Goal: Task Accomplishment & Management: Manage account settings

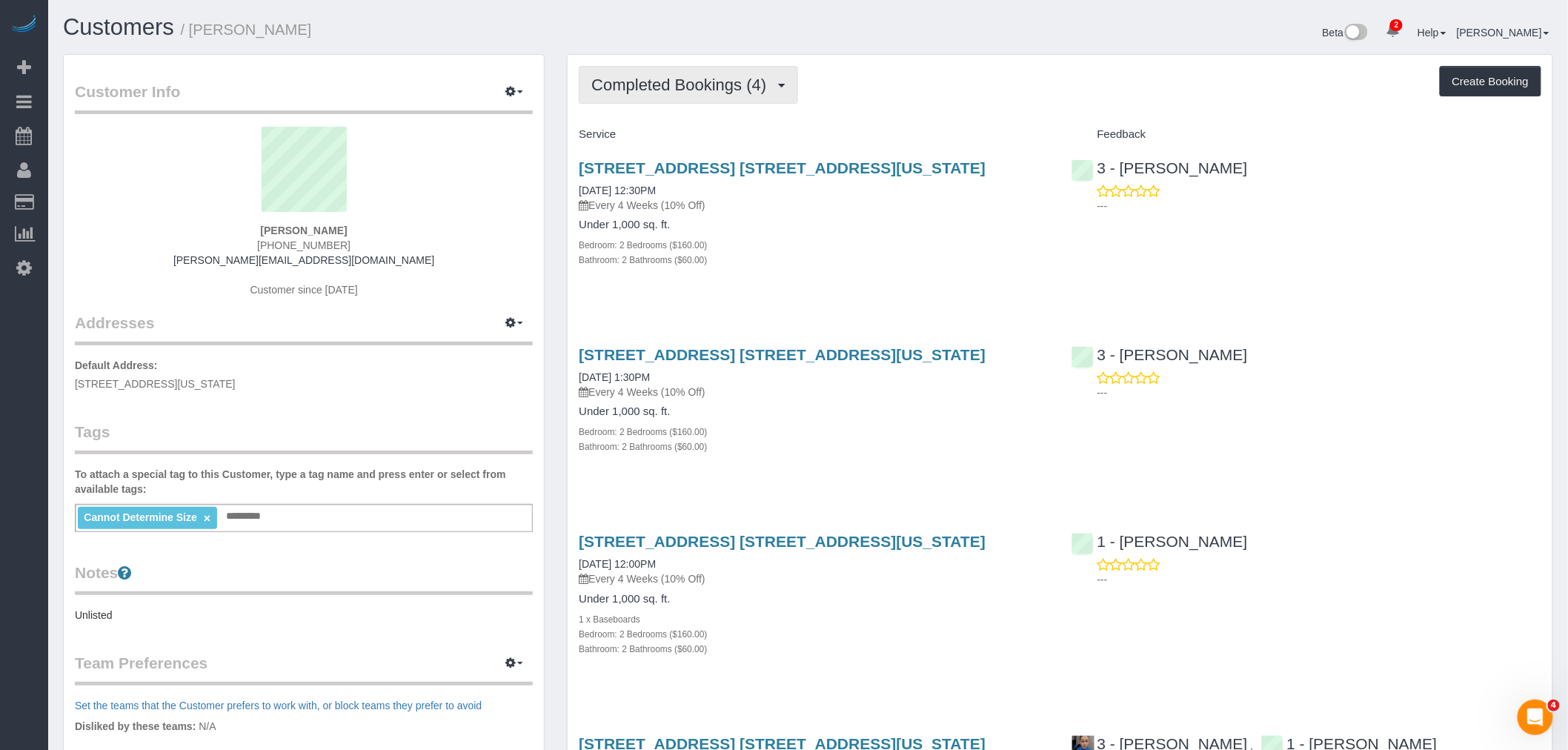
click at [653, 73] on button "Completed Bookings (4)" at bounding box center [688, 85] width 219 height 38
click at [670, 130] on link "Upcoming Bookings (7)" at bounding box center [657, 138] width 154 height 19
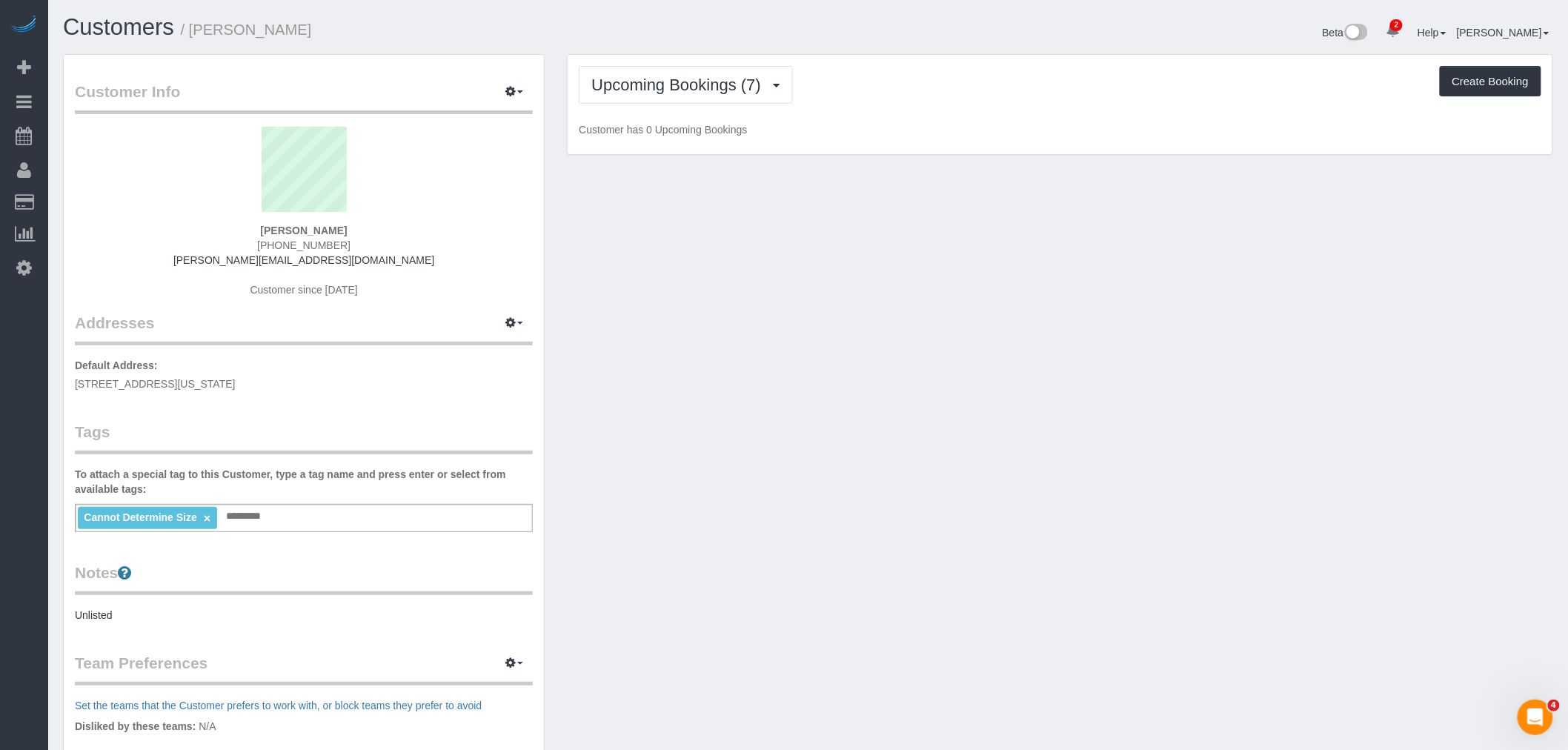
click at [960, 100] on div "Upcoming Bookings (7) Completed Bookings (4) Upcoming Bookings (7) Cancelled Bo…" at bounding box center [1059, 85] width 962 height 38
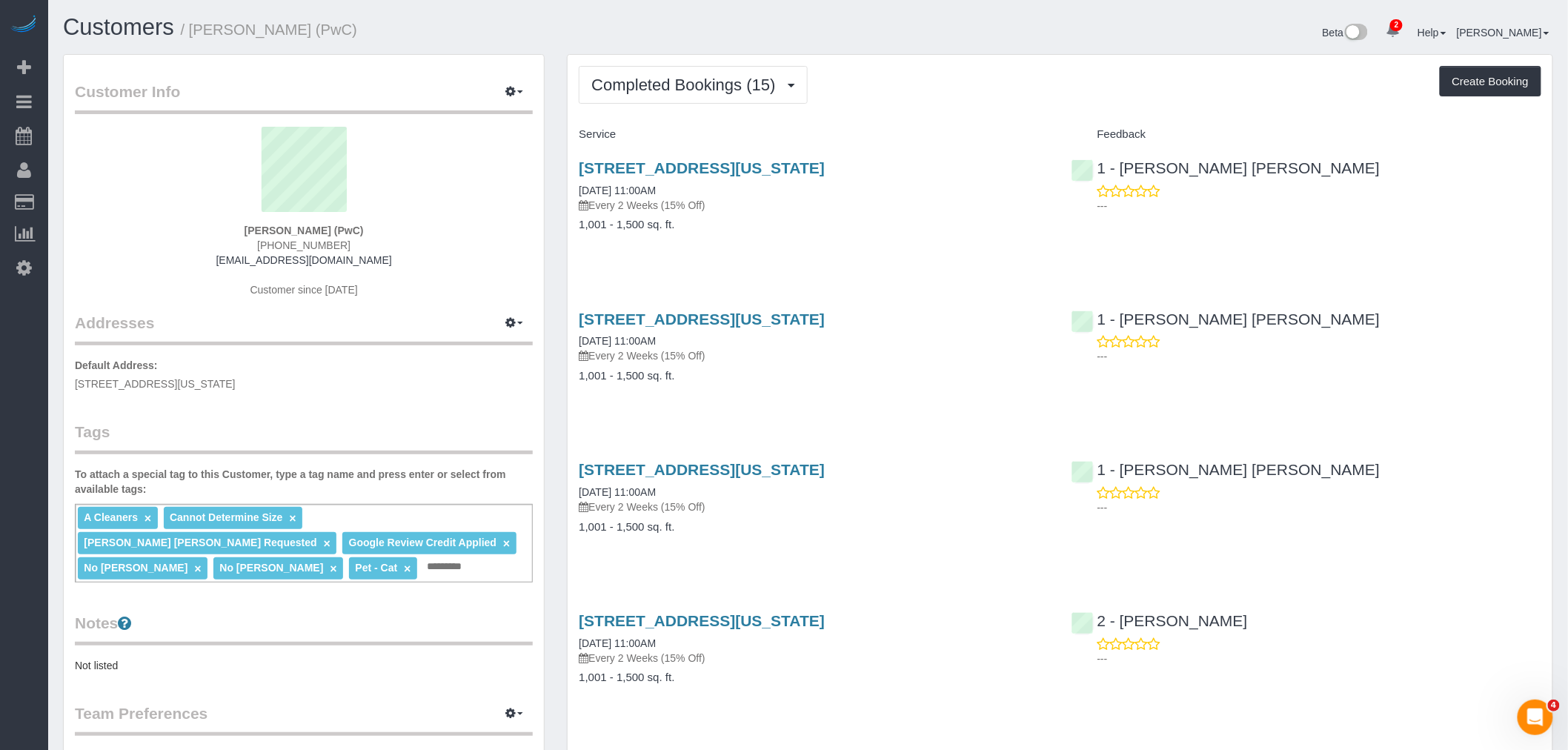
click at [907, 79] on div "Completed Bookings (15) Completed Bookings (15) Upcoming Bookings (7) Cancelled…" at bounding box center [1059, 85] width 962 height 38
click at [642, 93] on span "Completed Bookings (15)" at bounding box center [687, 85] width 191 height 19
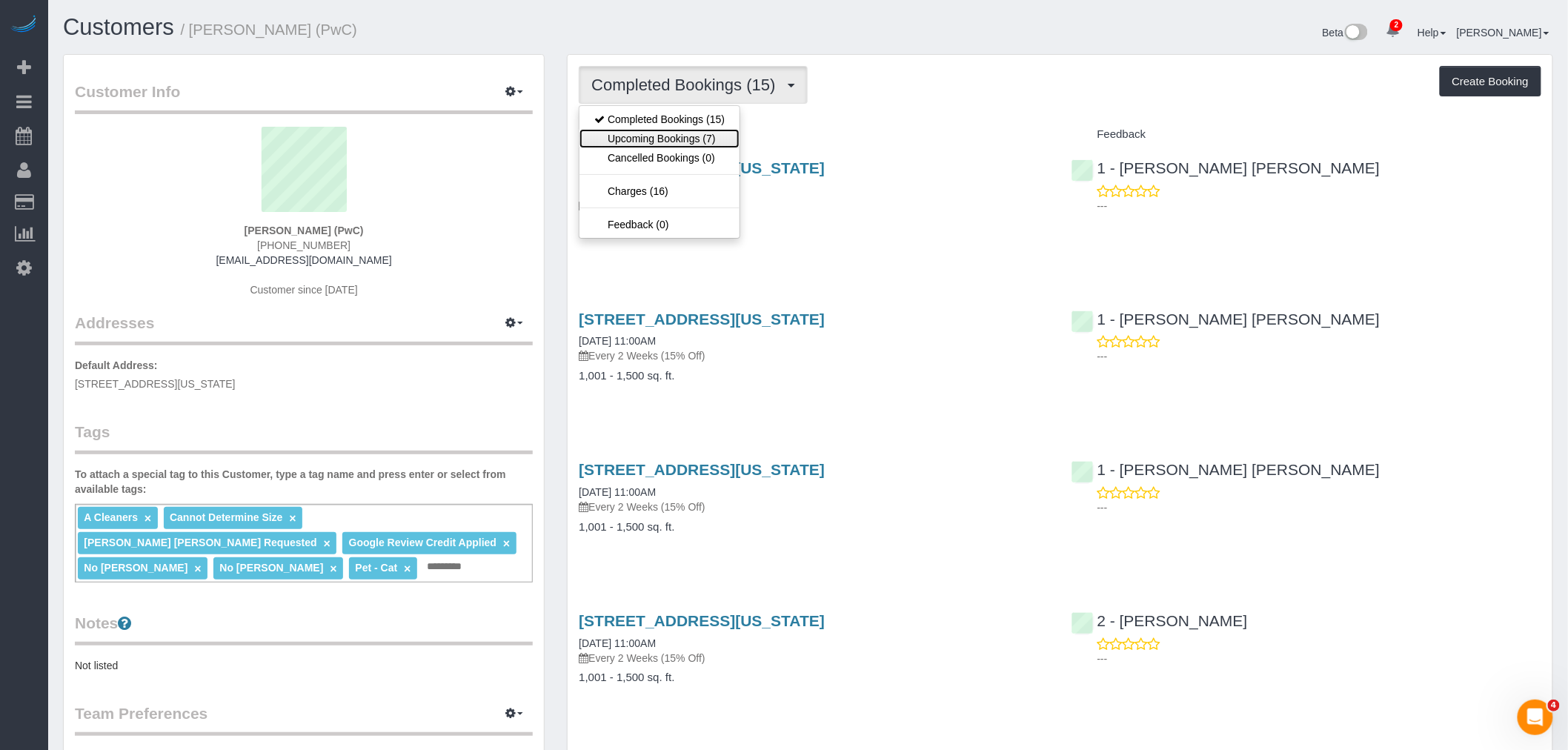
click at [661, 138] on link "Upcoming Bookings (7)" at bounding box center [660, 138] width 160 height 19
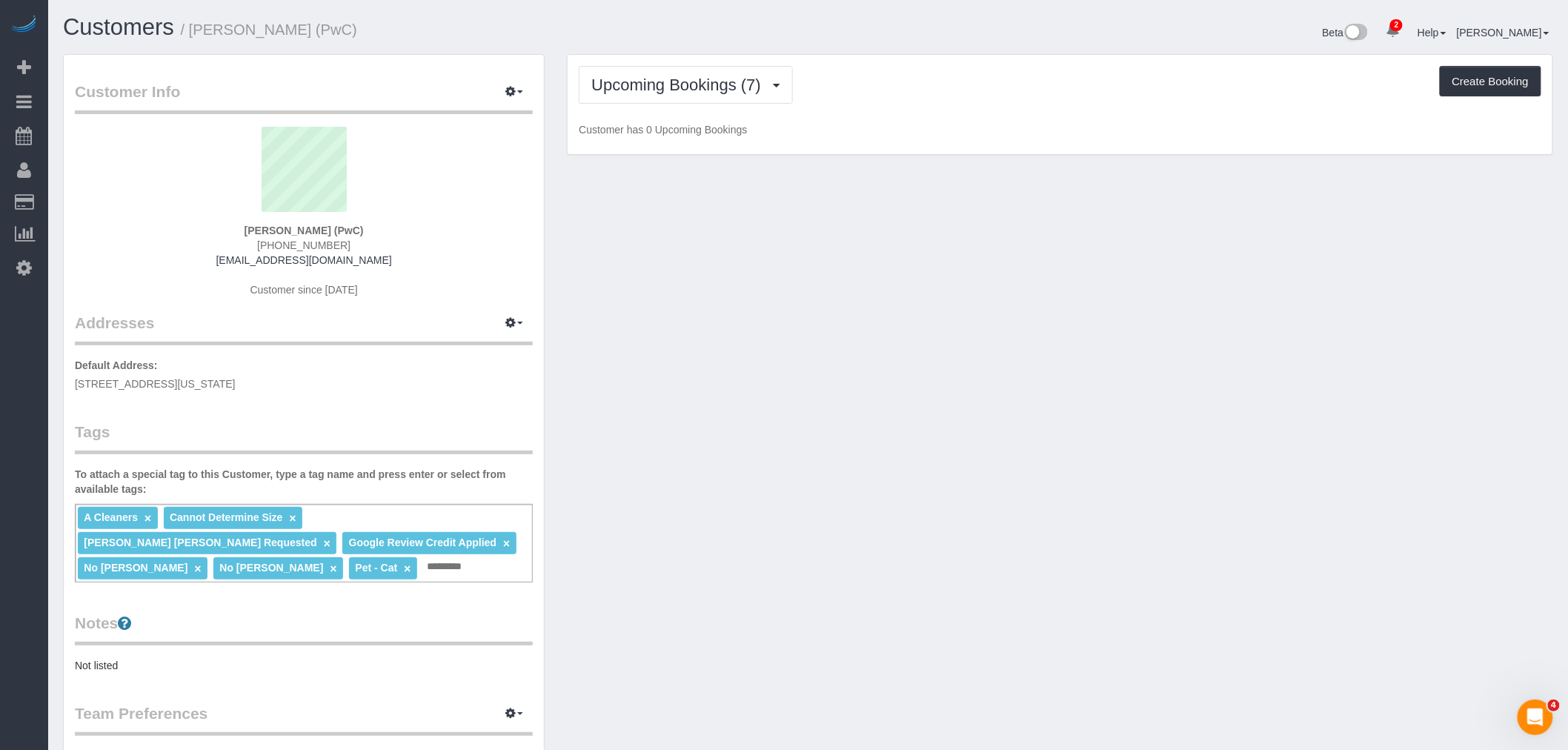
click at [938, 120] on div "Upcoming Bookings (7) Completed Bookings (15) Upcoming Bookings (7) Cancelled B…" at bounding box center [1059, 105] width 984 height 100
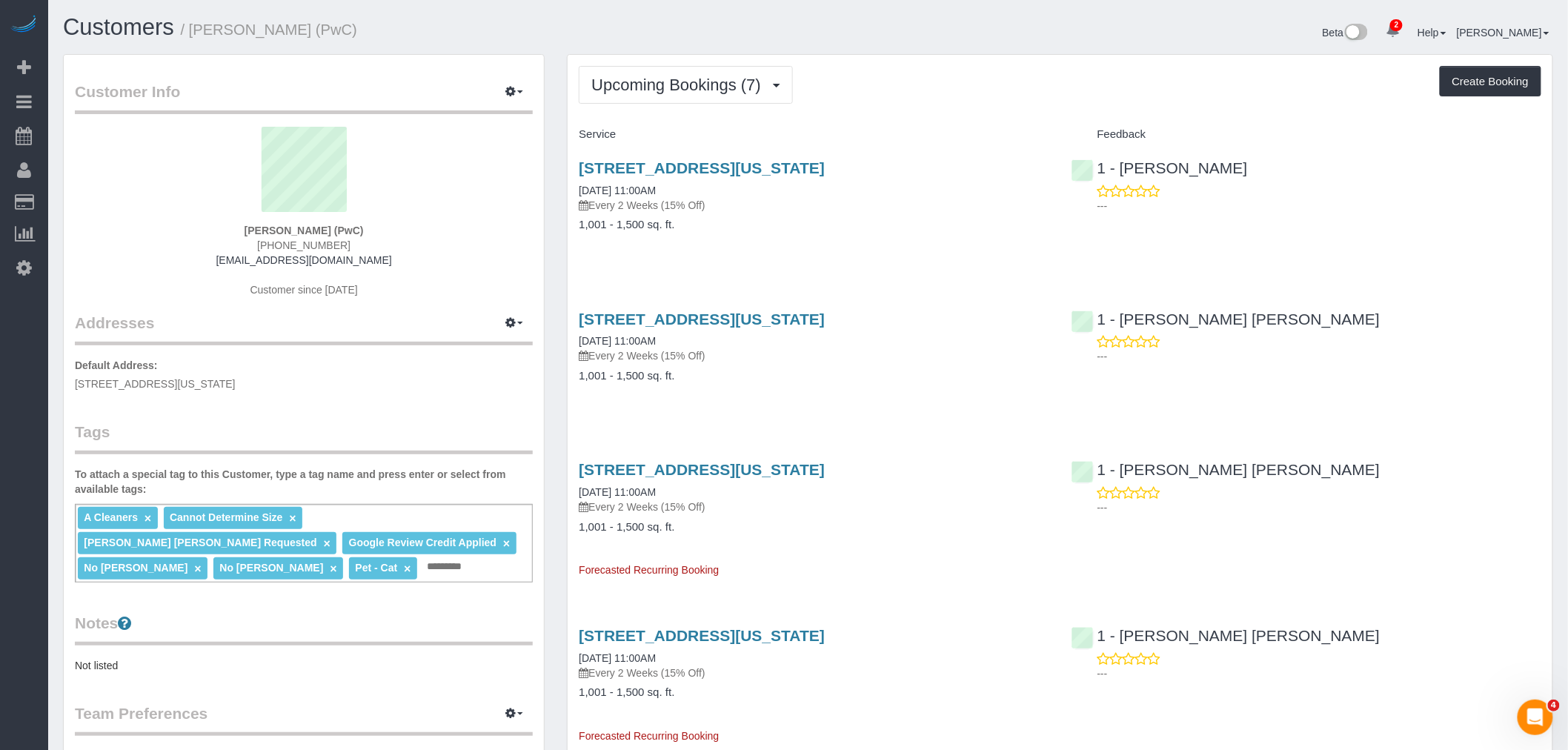
click at [865, 254] on div "239 East 79th Street, Apt 16c, New York, NY 10075 08/25/2025 11:00AM Every 2 We…" at bounding box center [813, 204] width 492 height 114
click at [857, 251] on div "239 East 79th Street, Apt 16c, New York, NY 10075 08/25/2025 11:00AM Every 2 We…" at bounding box center [813, 204] width 492 height 114
click at [966, 71] on div "Upcoming Bookings (7) Completed Bookings (15) Upcoming Bookings (7) Cancelled B…" at bounding box center [1059, 85] width 962 height 38
click at [697, 83] on span "Upcoming Bookings (7)" at bounding box center [680, 85] width 177 height 19
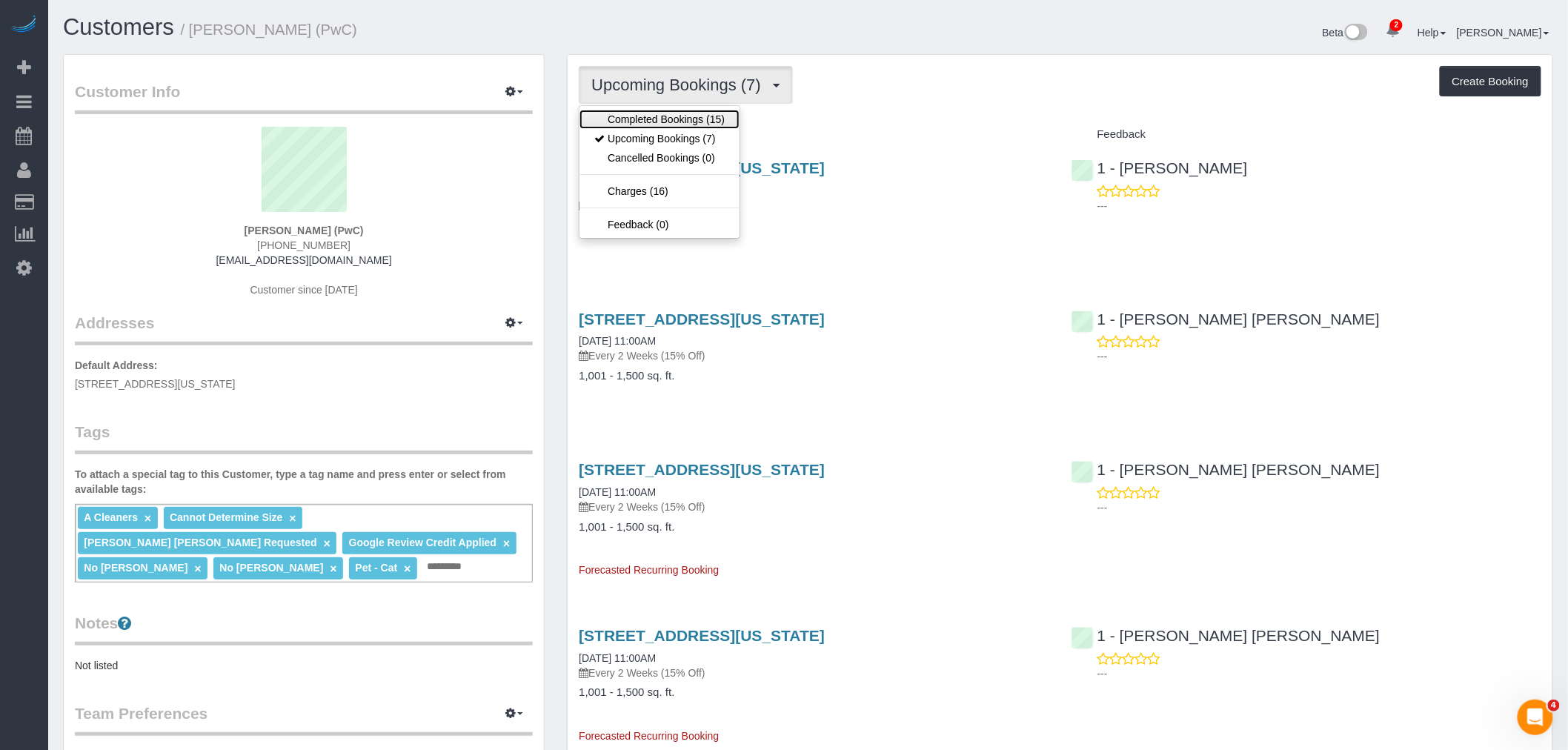
click at [699, 113] on link "Completed Bookings (15)" at bounding box center [660, 119] width 160 height 19
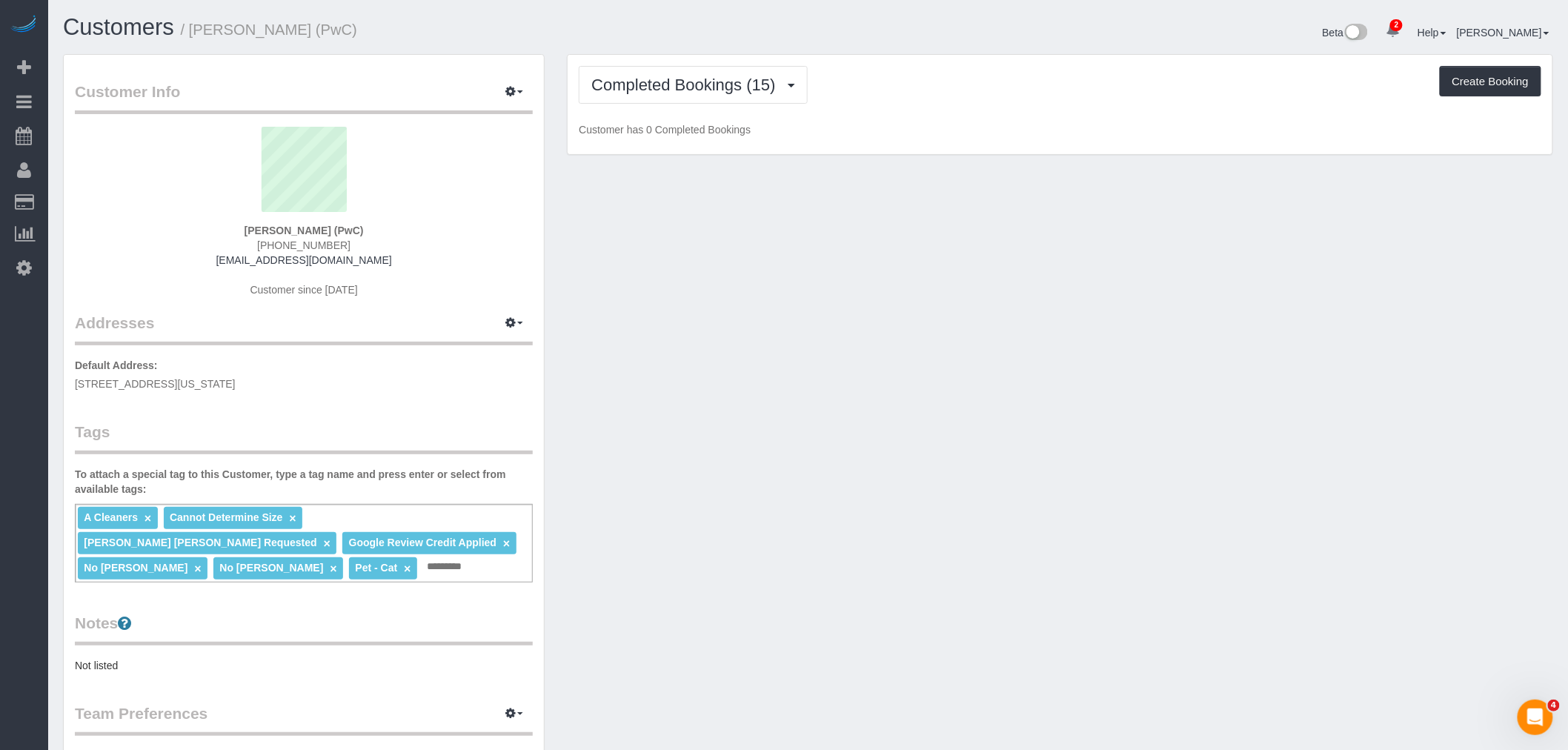
click at [970, 108] on div "Completed Bookings (15) Completed Bookings (15) Upcoming Bookings (7) Cancelled…" at bounding box center [1059, 105] width 984 height 100
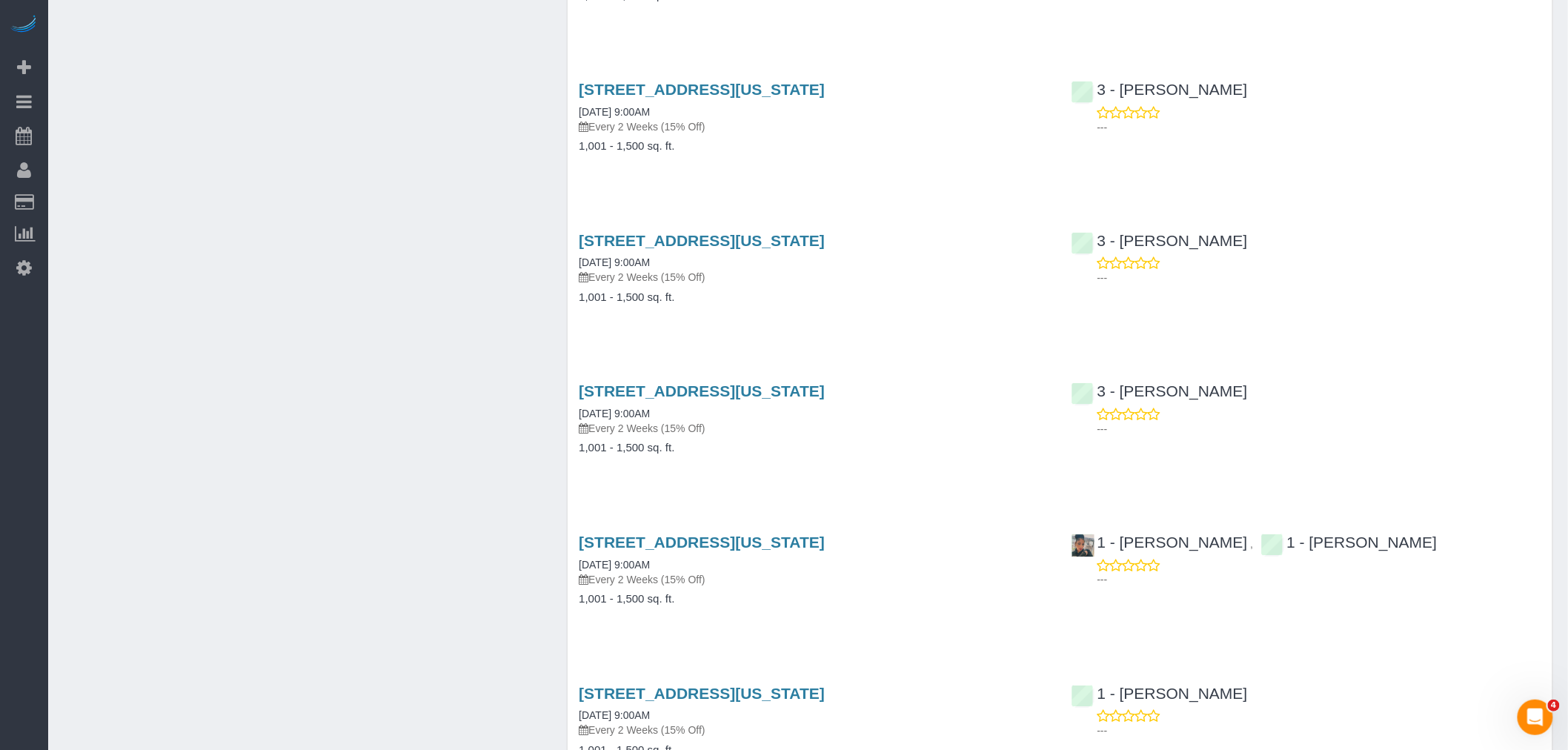
scroll to position [1410, 0]
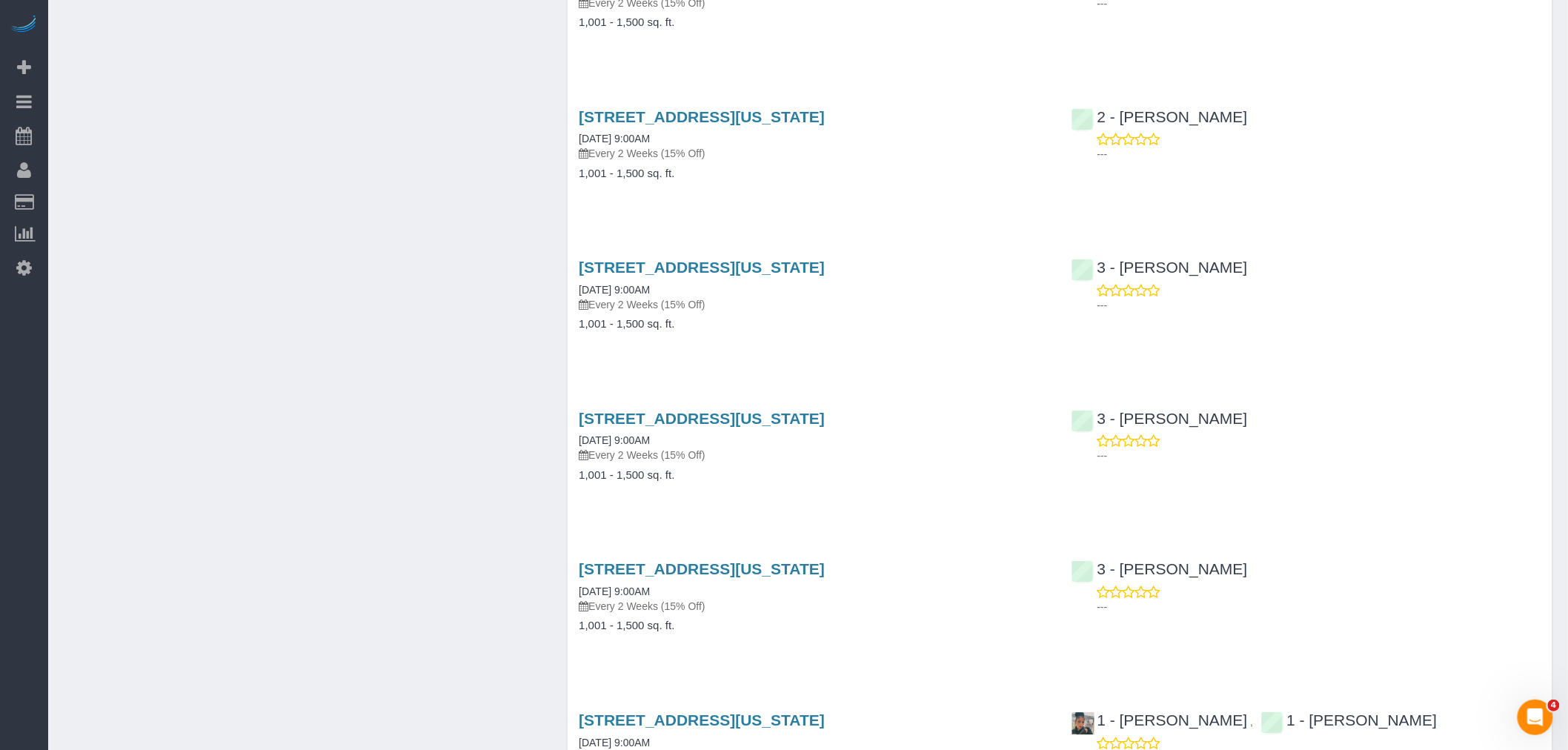
click at [929, 356] on div "239 East 79th Street, Apt 16c, New York, NY 10075 03/24/2025 9:00AM Every 2 Wee…" at bounding box center [813, 303] width 492 height 114
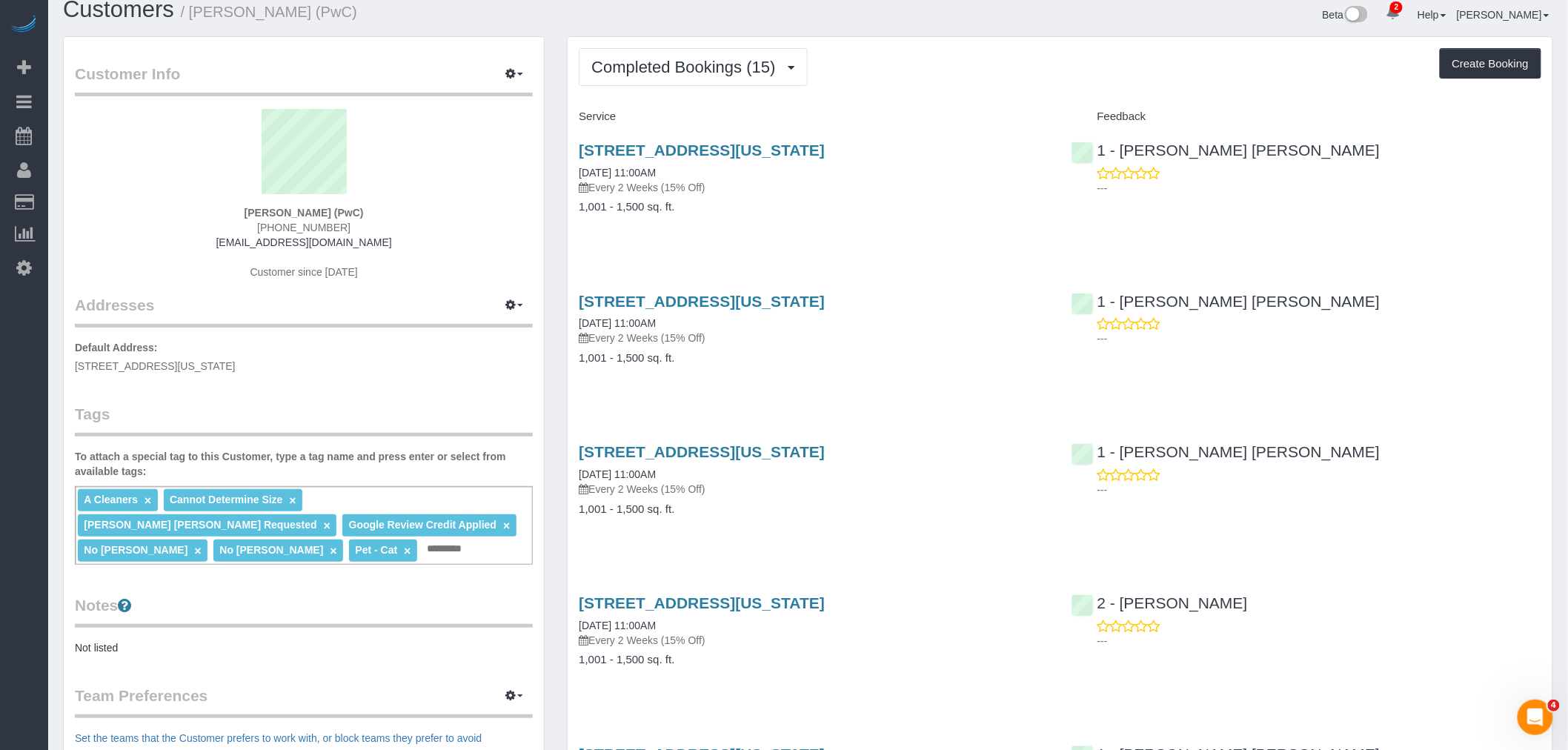
scroll to position [0, 0]
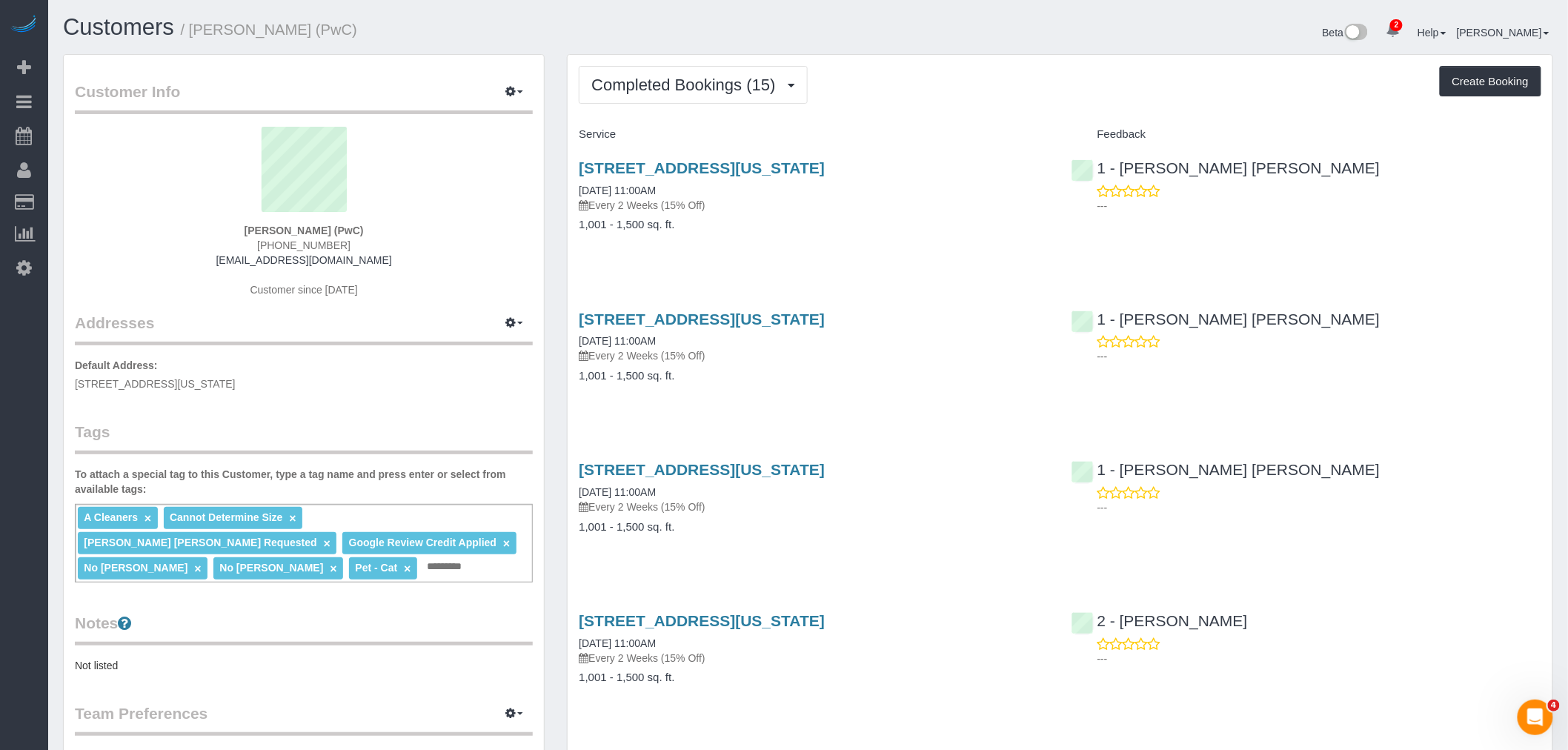
click at [953, 102] on div "Completed Bookings (15) Completed Bookings (15) Upcoming Bookings (7) Cancelled…" at bounding box center [1059, 85] width 962 height 38
click at [944, 104] on div "Completed Bookings (15) Completed Bookings (15) Upcoming Bookings (7) Cancelled…" at bounding box center [1059, 85] width 962 height 38
click at [710, 84] on span "Completed Bookings (15)" at bounding box center [687, 85] width 191 height 19
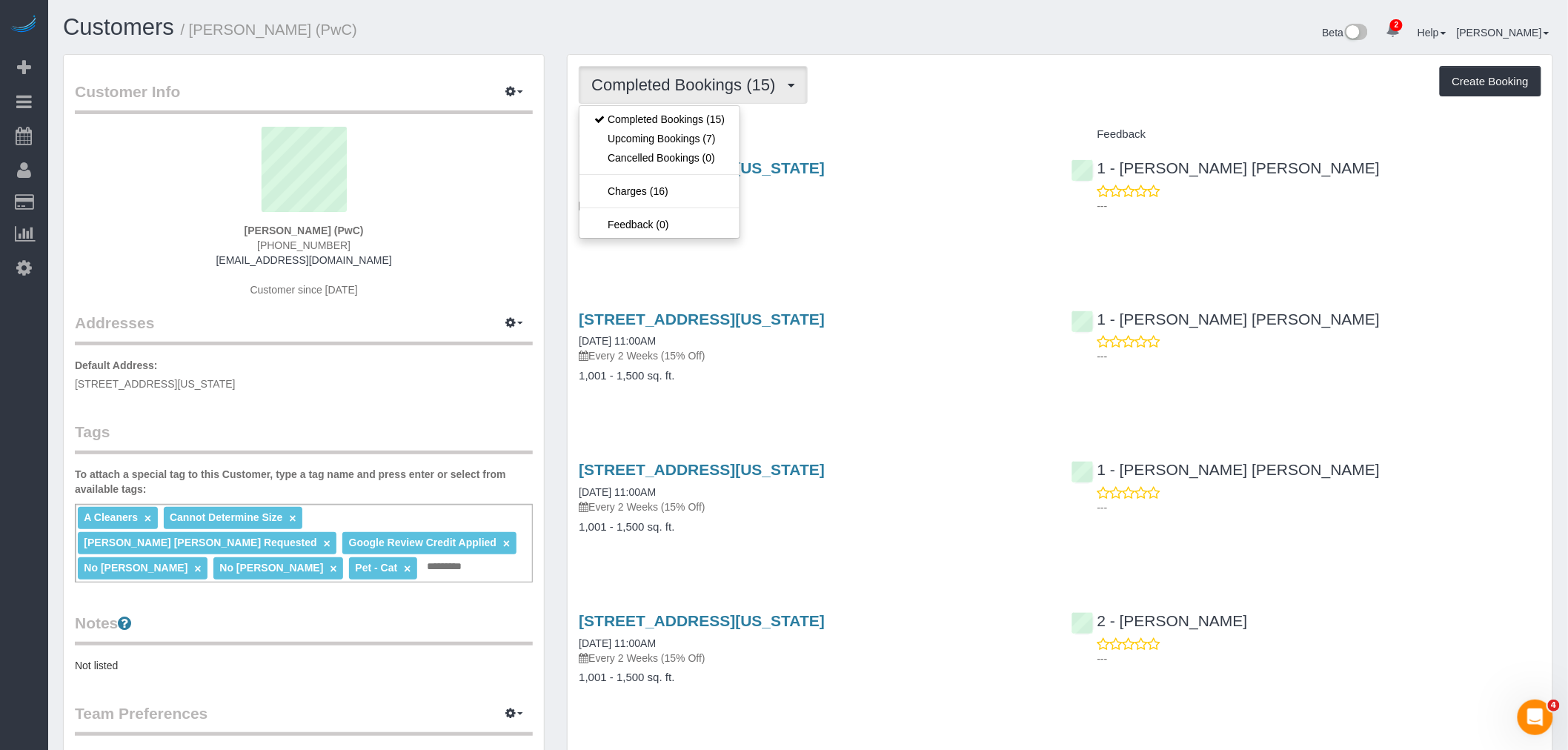
click at [516, 126] on div "Customer Info Edit Contact Info Send Message Email Preferences Special Sales Ta…" at bounding box center [304, 555] width 480 height 1001
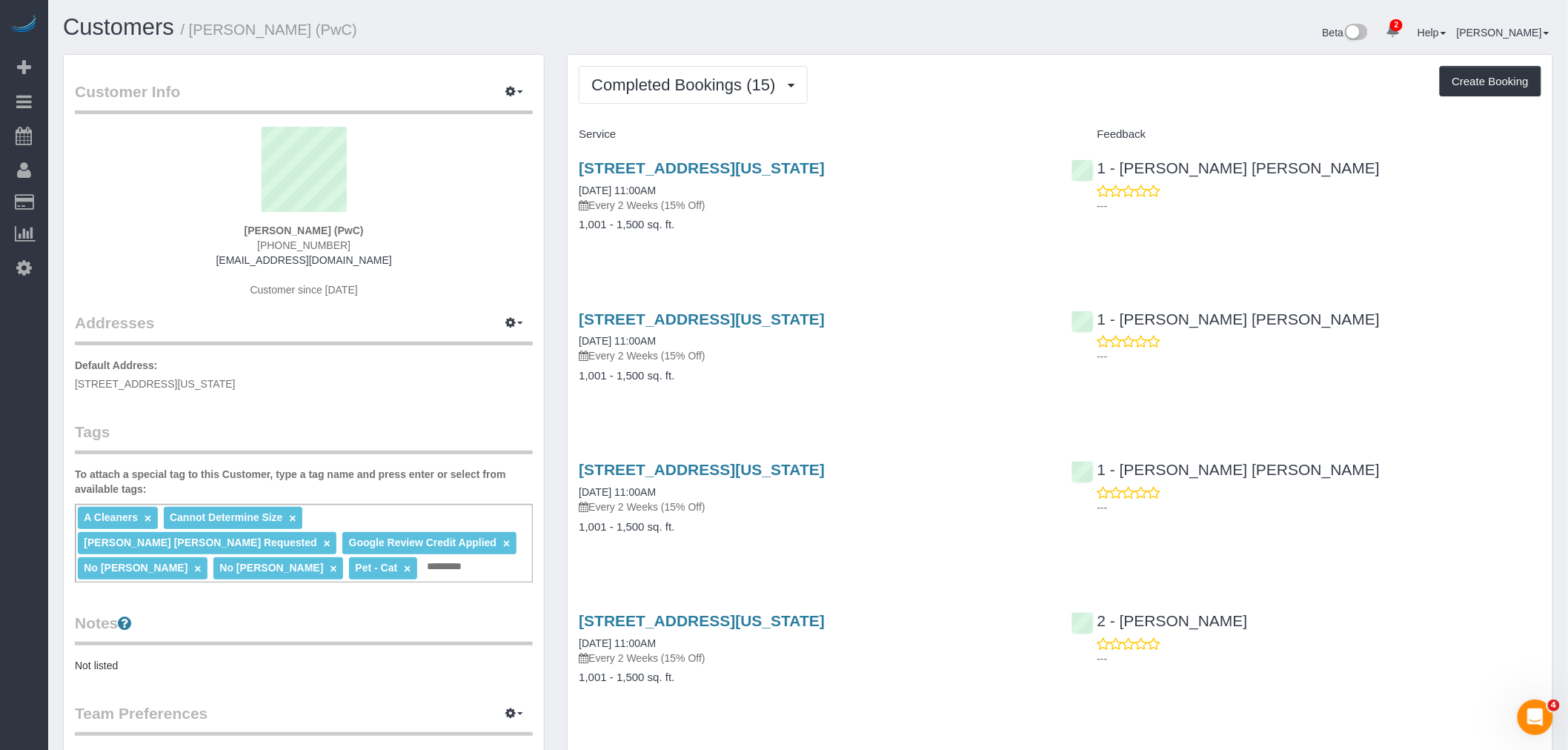
click at [978, 93] on div "Completed Bookings (15) Completed Bookings (15) Upcoming Bookings (7) Cancelled…" at bounding box center [1059, 85] width 962 height 38
click at [865, 76] on div "Completed Bookings (15) Completed Bookings (15) Upcoming Bookings (7) Cancelled…" at bounding box center [1059, 85] width 962 height 38
click at [730, 78] on span "Completed Bookings (15)" at bounding box center [687, 85] width 191 height 19
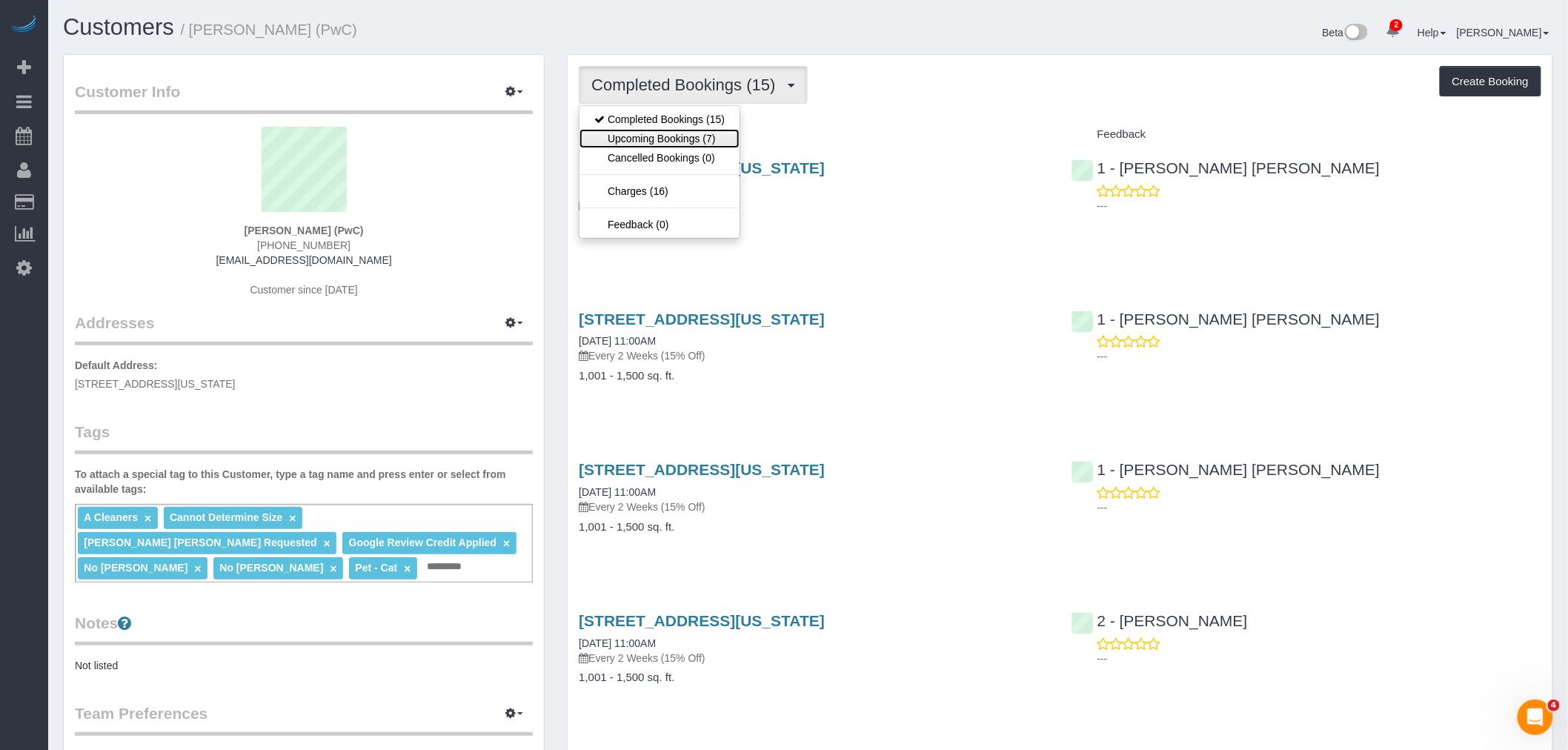
click at [720, 139] on link "Upcoming Bookings (7)" at bounding box center [660, 138] width 160 height 19
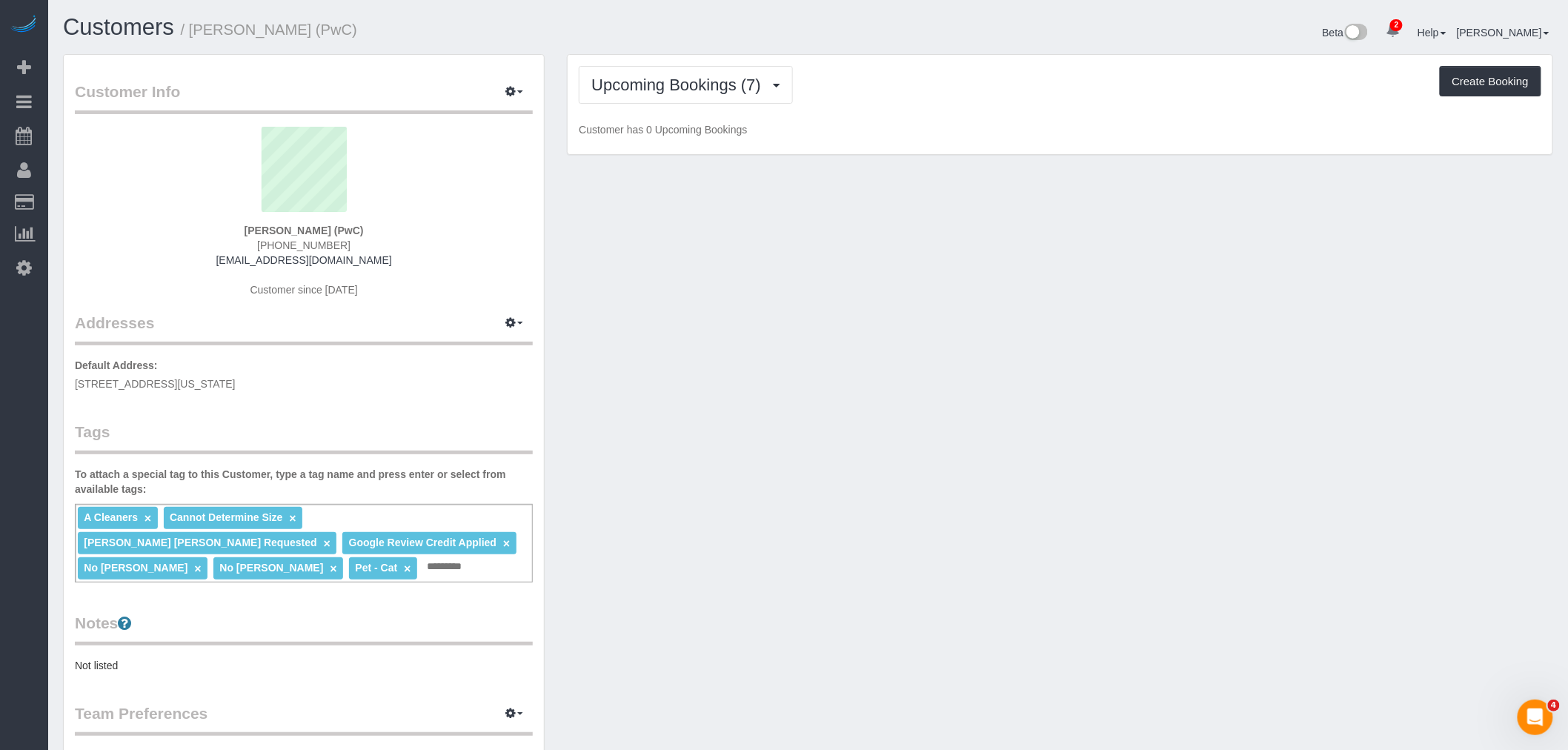
click at [950, 83] on div "Upcoming Bookings (7) Completed Bookings (15) Upcoming Bookings (7) Cancelled B…" at bounding box center [1059, 85] width 962 height 38
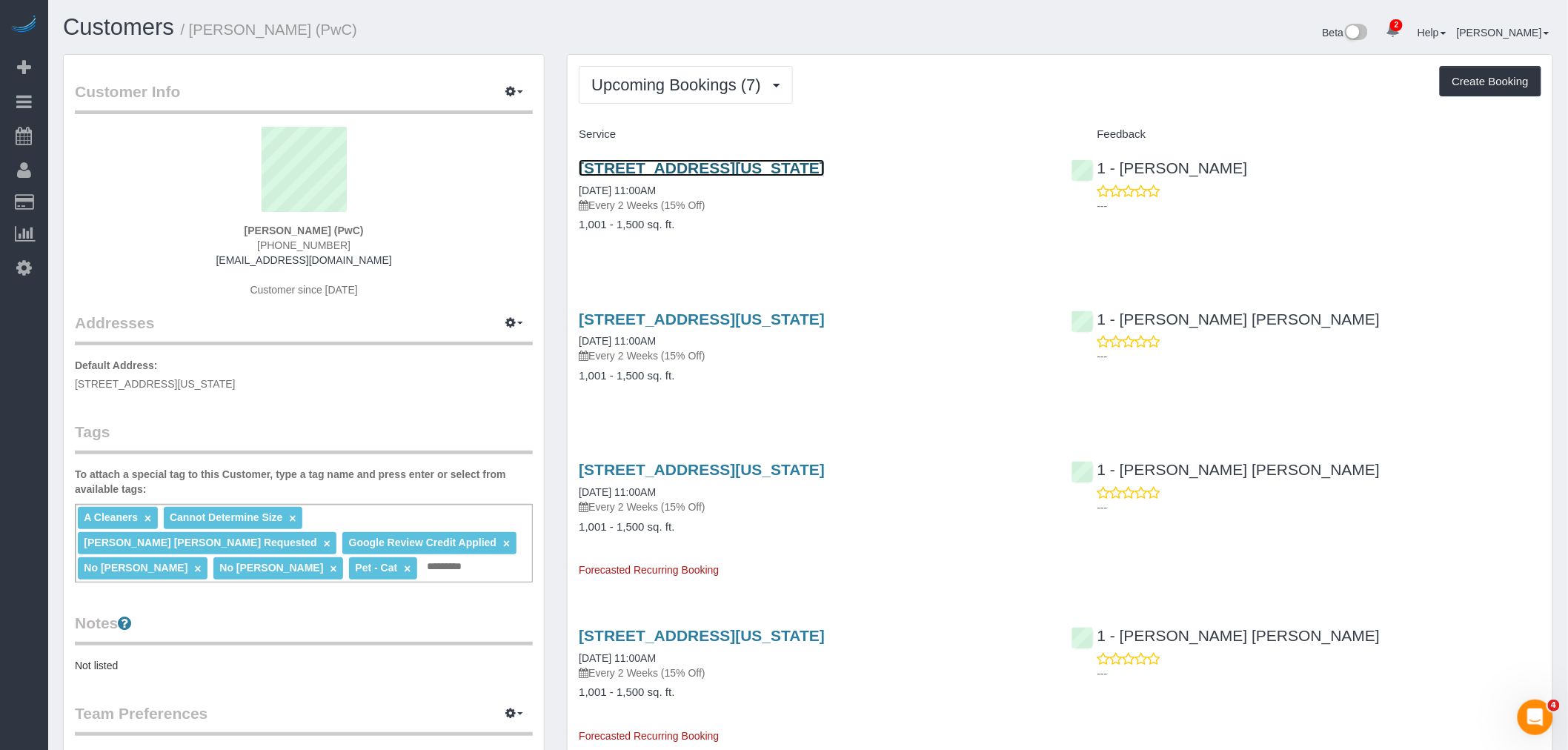
click at [824, 168] on link "239 East 79th Street, Apt 16c, New York, NY 10075" at bounding box center [702, 167] width 246 height 17
click at [924, 245] on div "239 East 79th Street, Apt 16c, New York, NY 10075 08/25/2025 11:00AM Every 2 We…" at bounding box center [813, 204] width 492 height 114
click at [666, 90] on span "Upcoming Bookings (7)" at bounding box center [680, 85] width 177 height 19
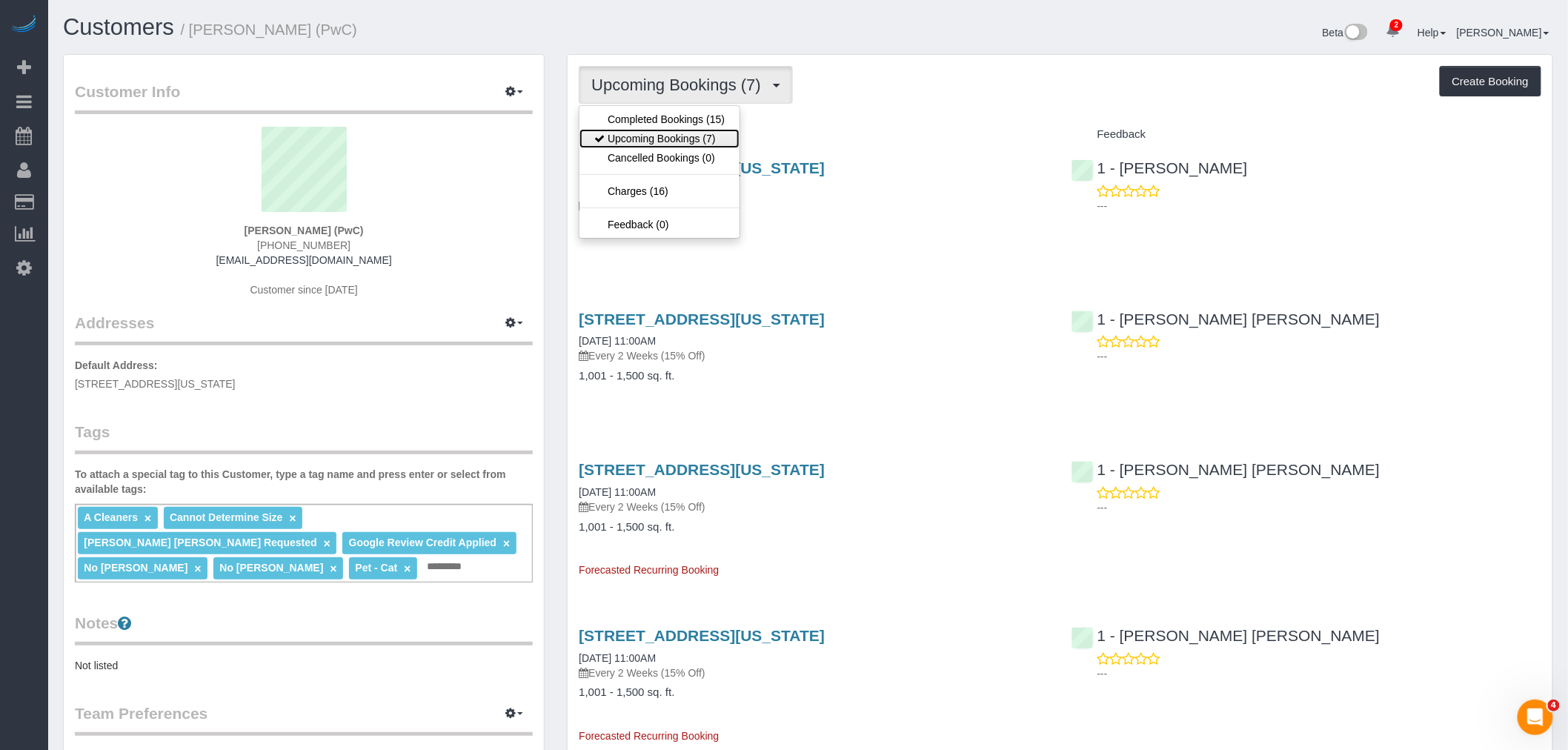
click at [668, 130] on link "Upcoming Bookings (7)" at bounding box center [660, 138] width 160 height 19
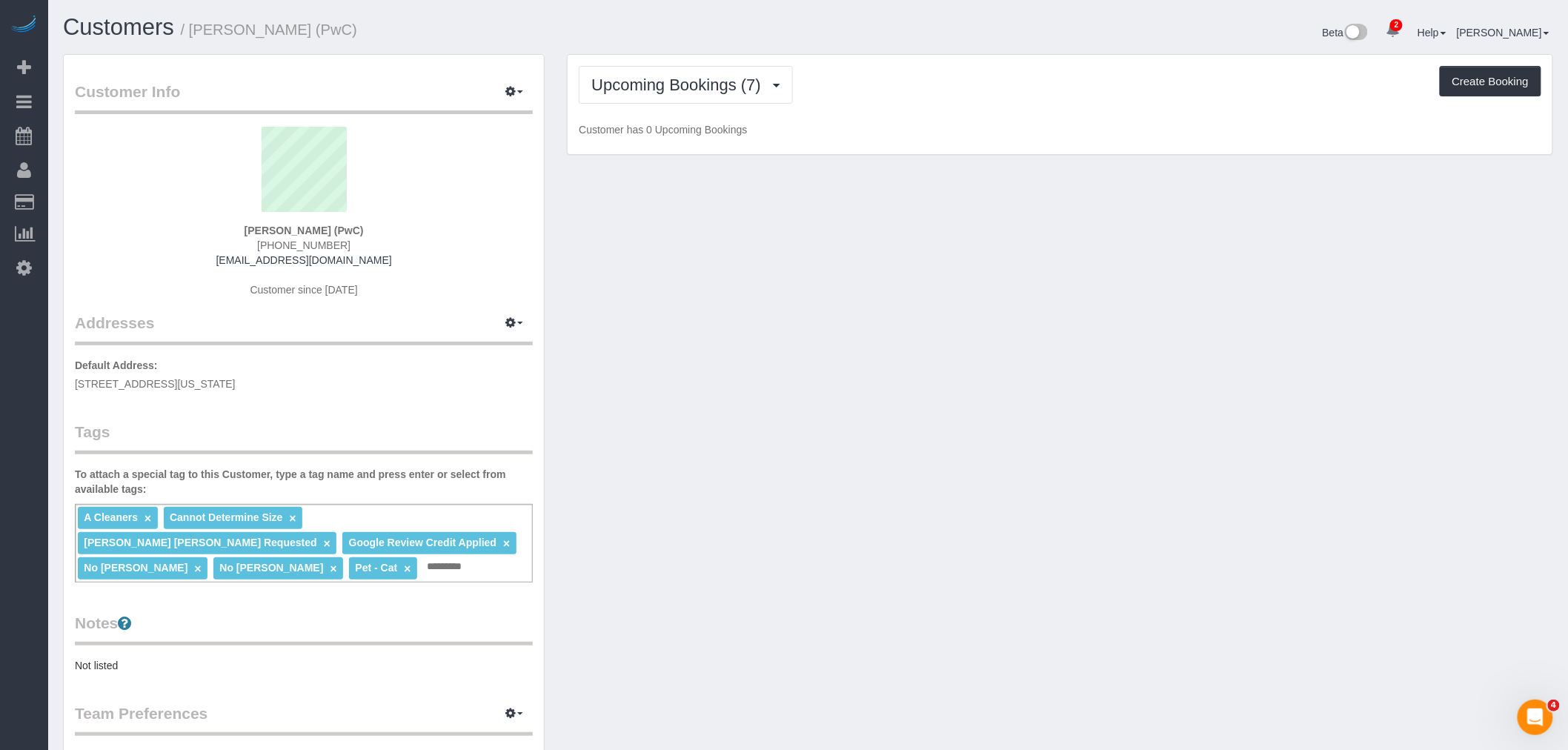
click at [983, 113] on div "Upcoming Bookings (7) Completed Bookings (15) Upcoming Bookings (7) Cancelled B…" at bounding box center [1059, 105] width 984 height 100
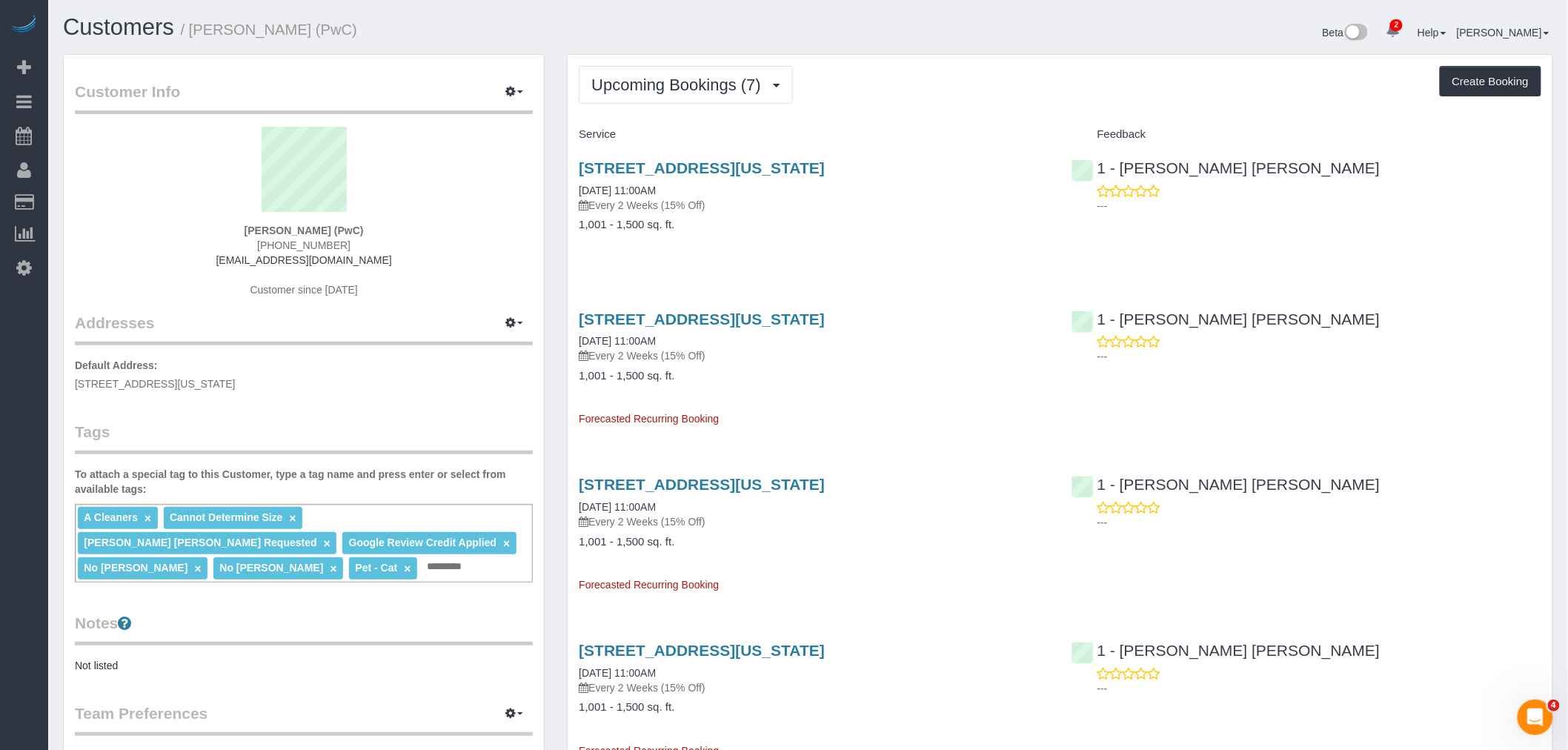
click at [937, 82] on div "Upcoming Bookings (7) Completed Bookings (15) Upcoming Bookings (7) Cancelled B…" at bounding box center [1059, 85] width 962 height 38
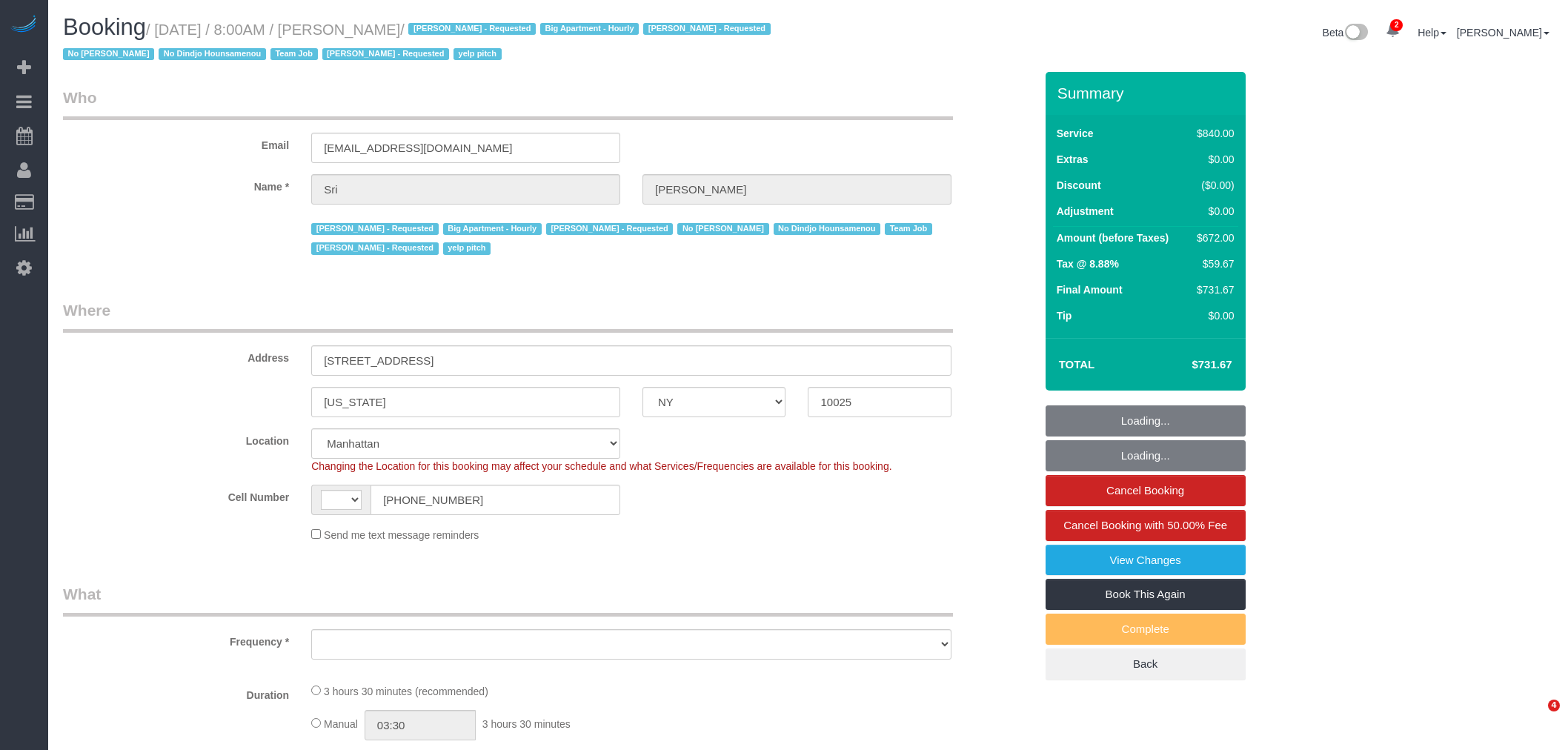
select select "NY"
select select "string:[GEOGRAPHIC_DATA]"
select select "3"
select select "210"
select select "object:1345"
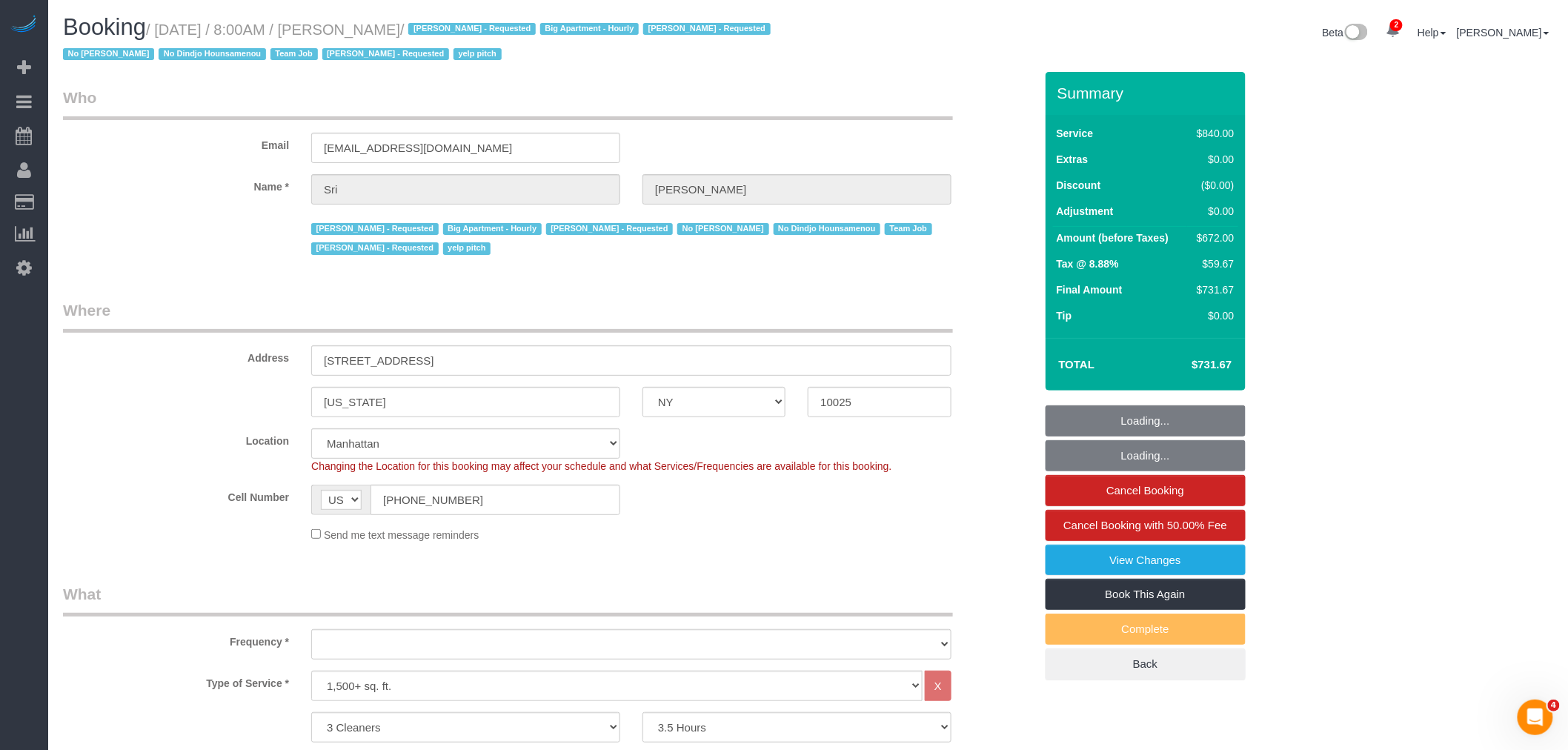
select select "spot1"
select select "number:89"
select select "number:90"
select select "number:15"
select select "number:5"
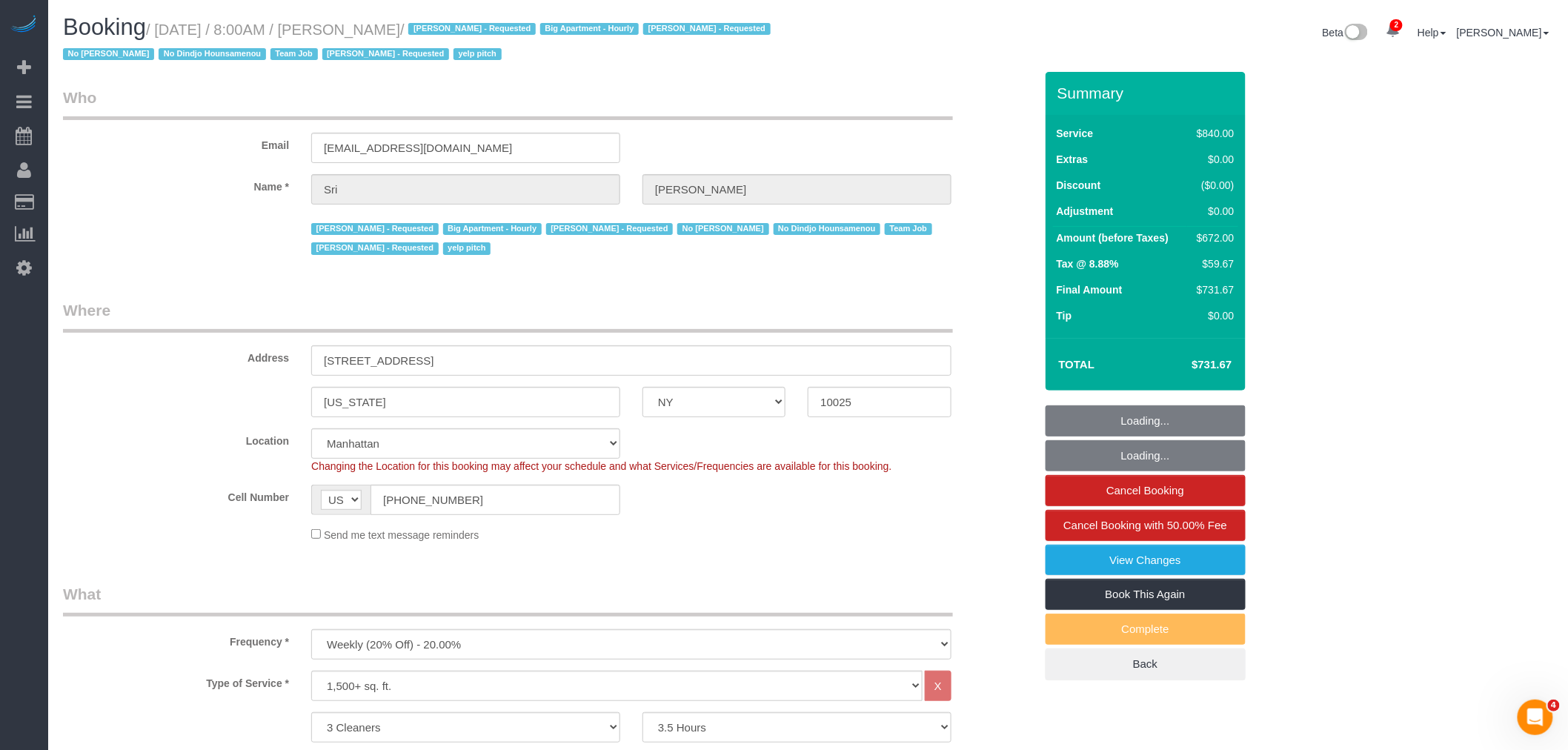
select select "string:stripe-pm_1I87dt4VGloSiKo7CuPcnWZf"
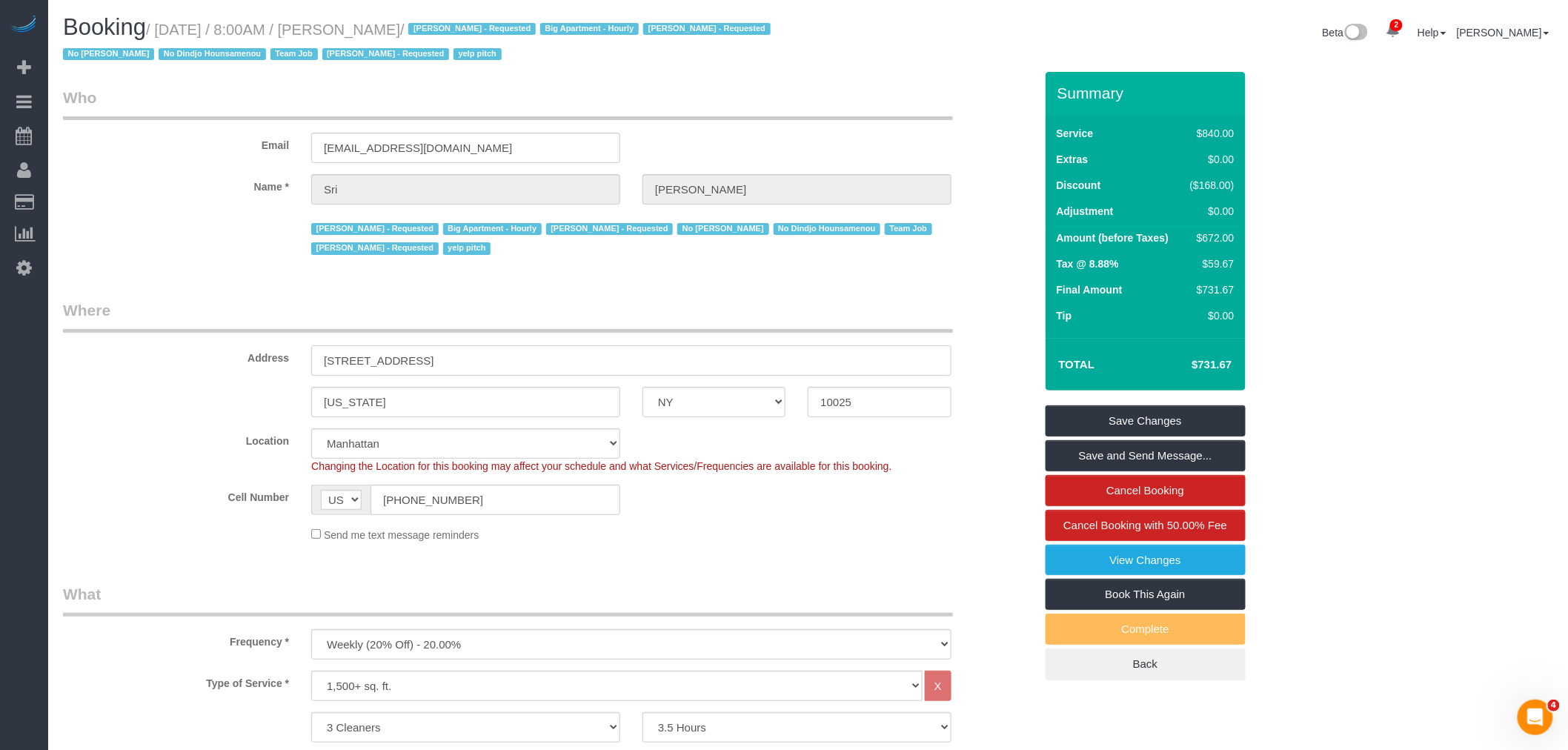
drag, startPoint x: 566, startPoint y: 359, endPoint x: 236, endPoint y: 384, distance: 330.9
click at [615, 403] on div "New York AK AL AR AZ CA CO CT DC DE FL GA HI IA ID IL IN KS KY LA MA MD ME MI M…" at bounding box center [549, 402] width 993 height 30
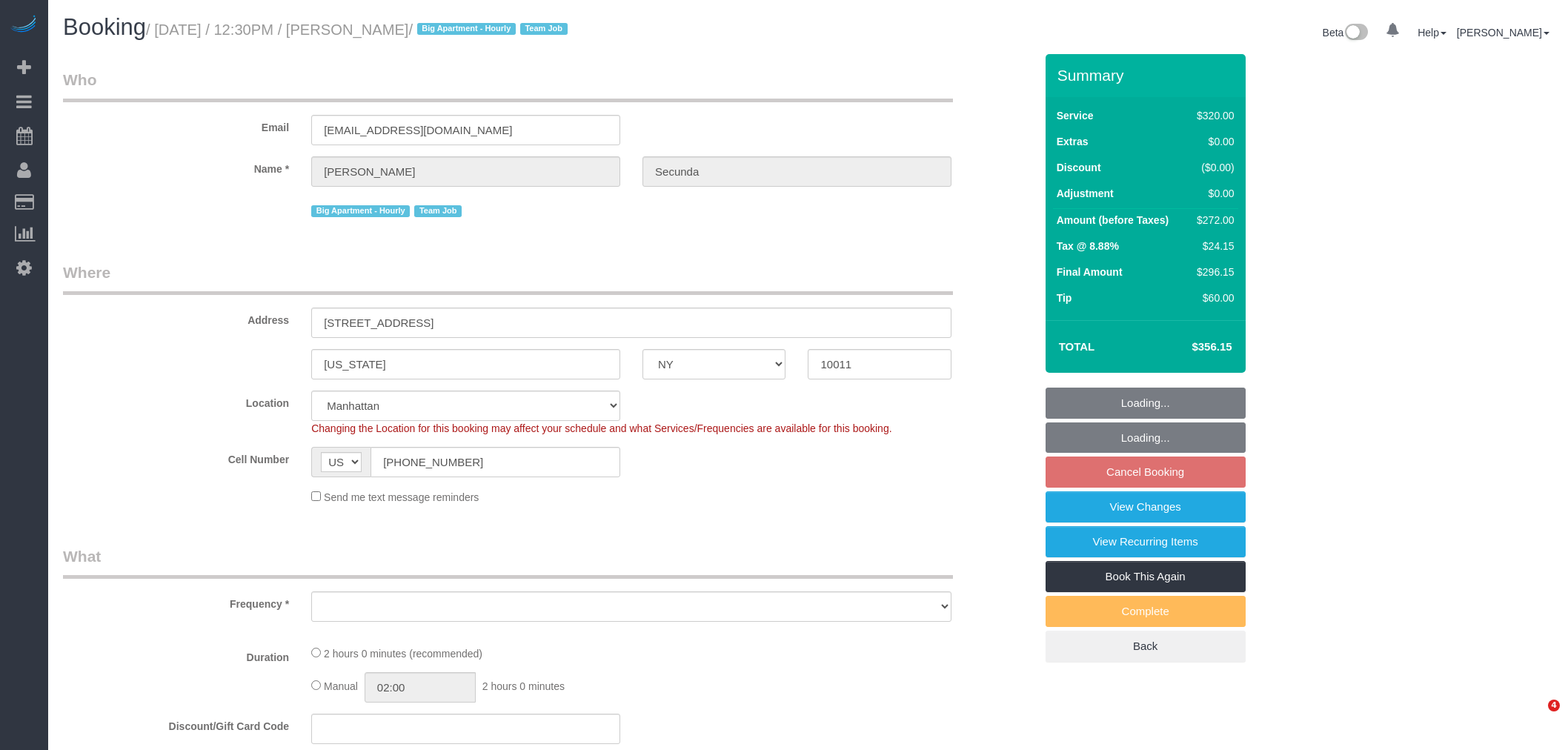
select select "NY"
select select "number:89"
select select "number:90"
select select "number:15"
select select "number:6"
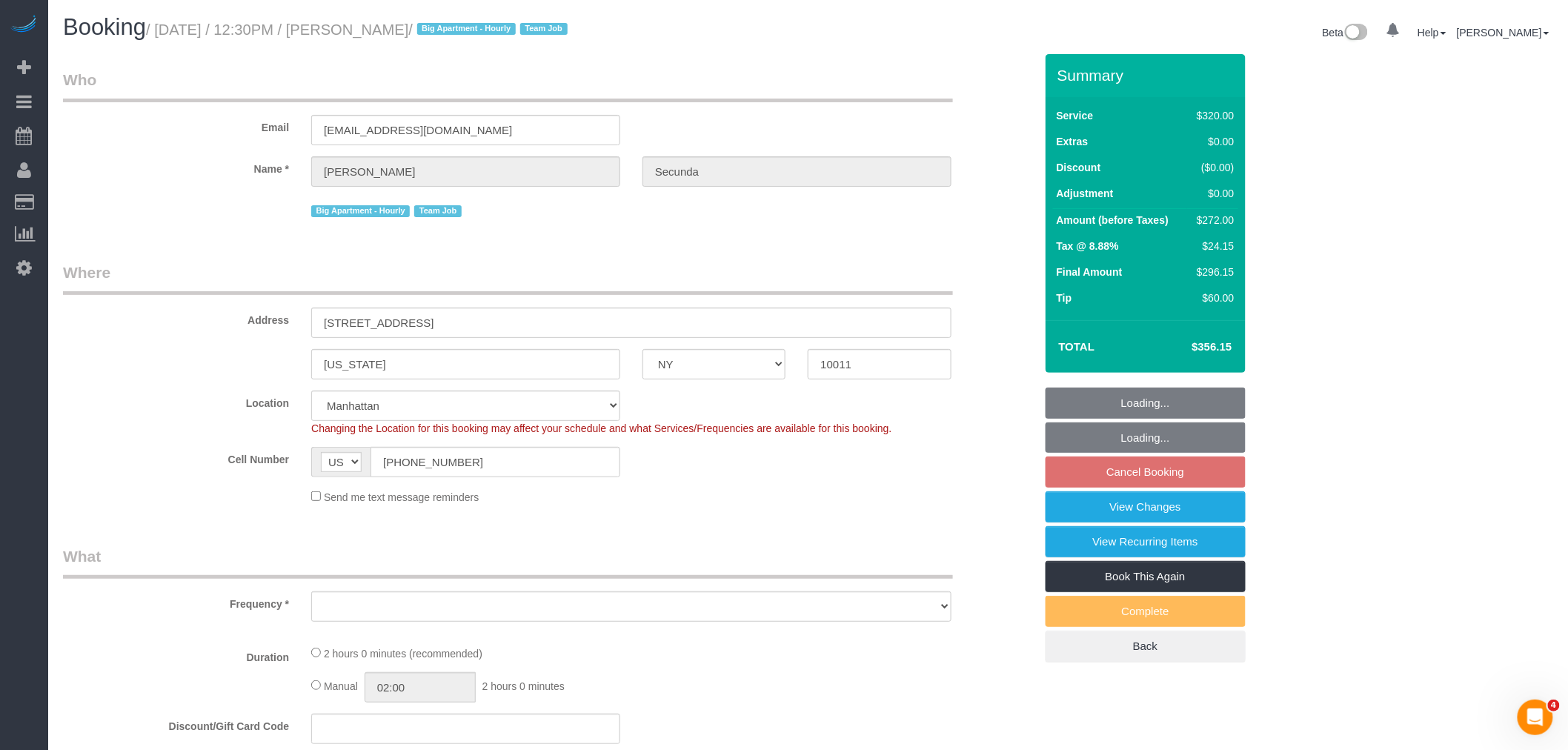
select select "object:903"
select select "string:stripe-pm_1PydV54VGloSiKo7AVca8xIs"
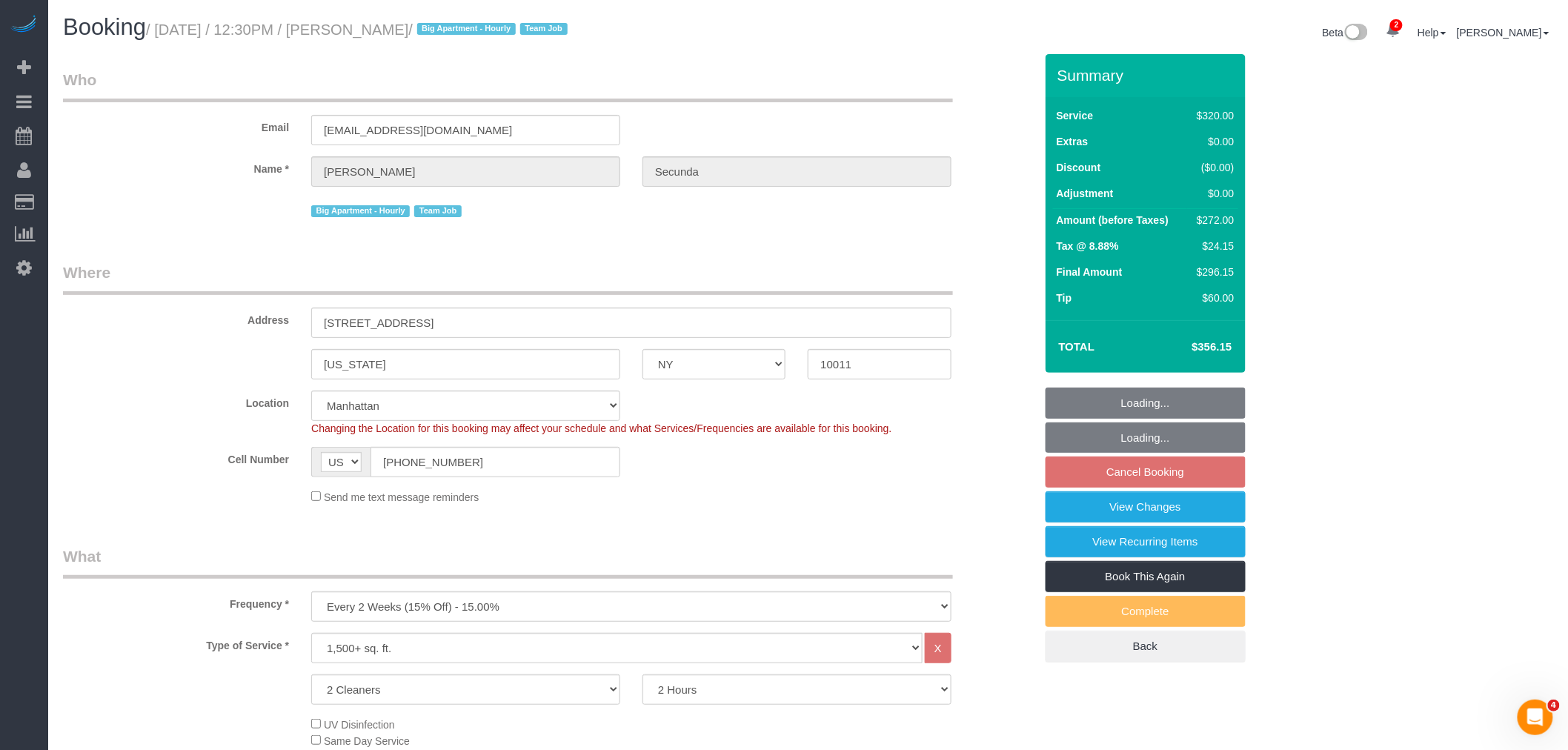
select select "object:1322"
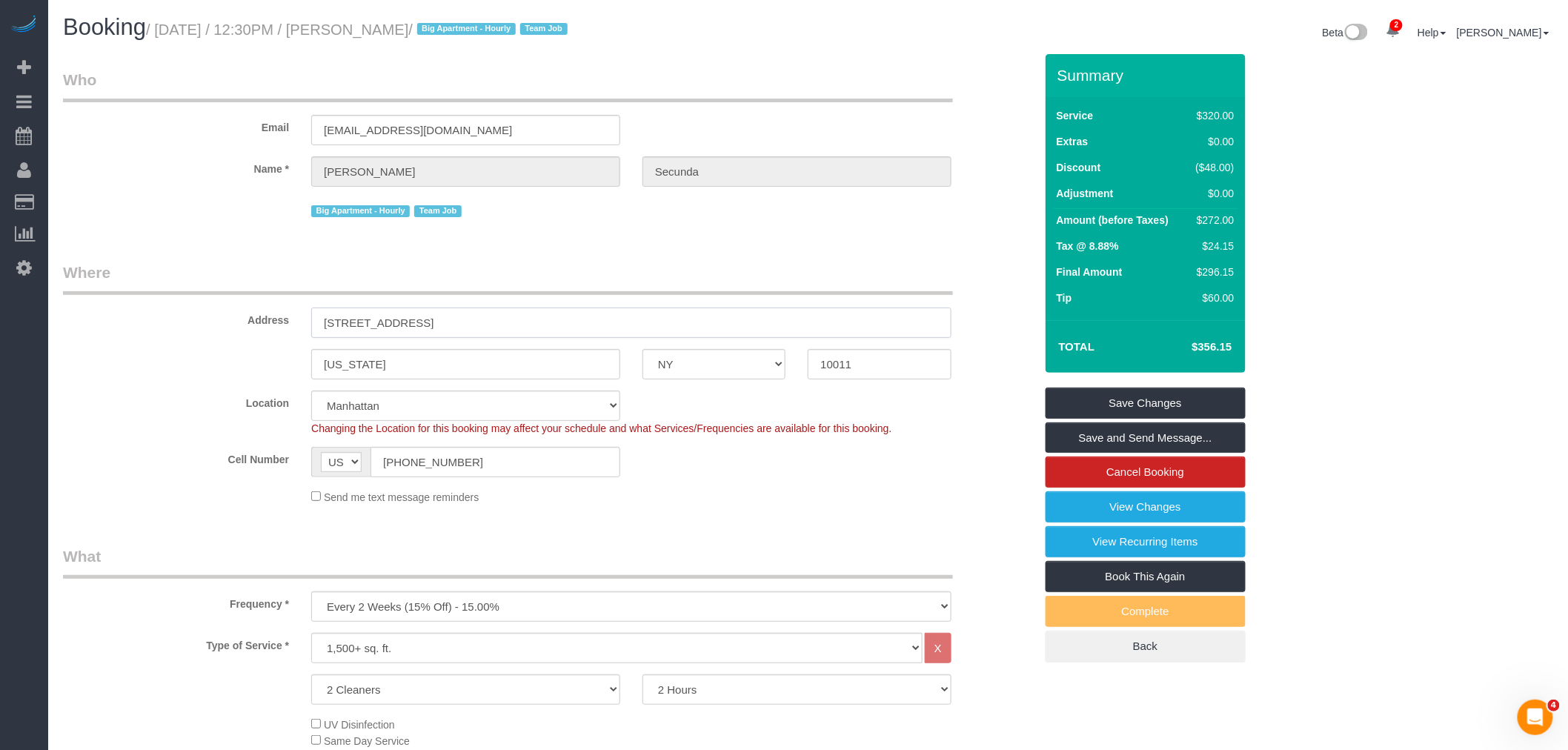
drag, startPoint x: 538, startPoint y: 330, endPoint x: 158, endPoint y: 328, distance: 380.0
drag, startPoint x: 868, startPoint y: 366, endPoint x: 823, endPoint y: 373, distance: 45.5
click at [681, 366] on div "New York AK AL AR AZ CA CO CT DC DE FL GA HI IA ID IL IN KS KY LA MA MD ME MI M…" at bounding box center [549, 364] width 993 height 30
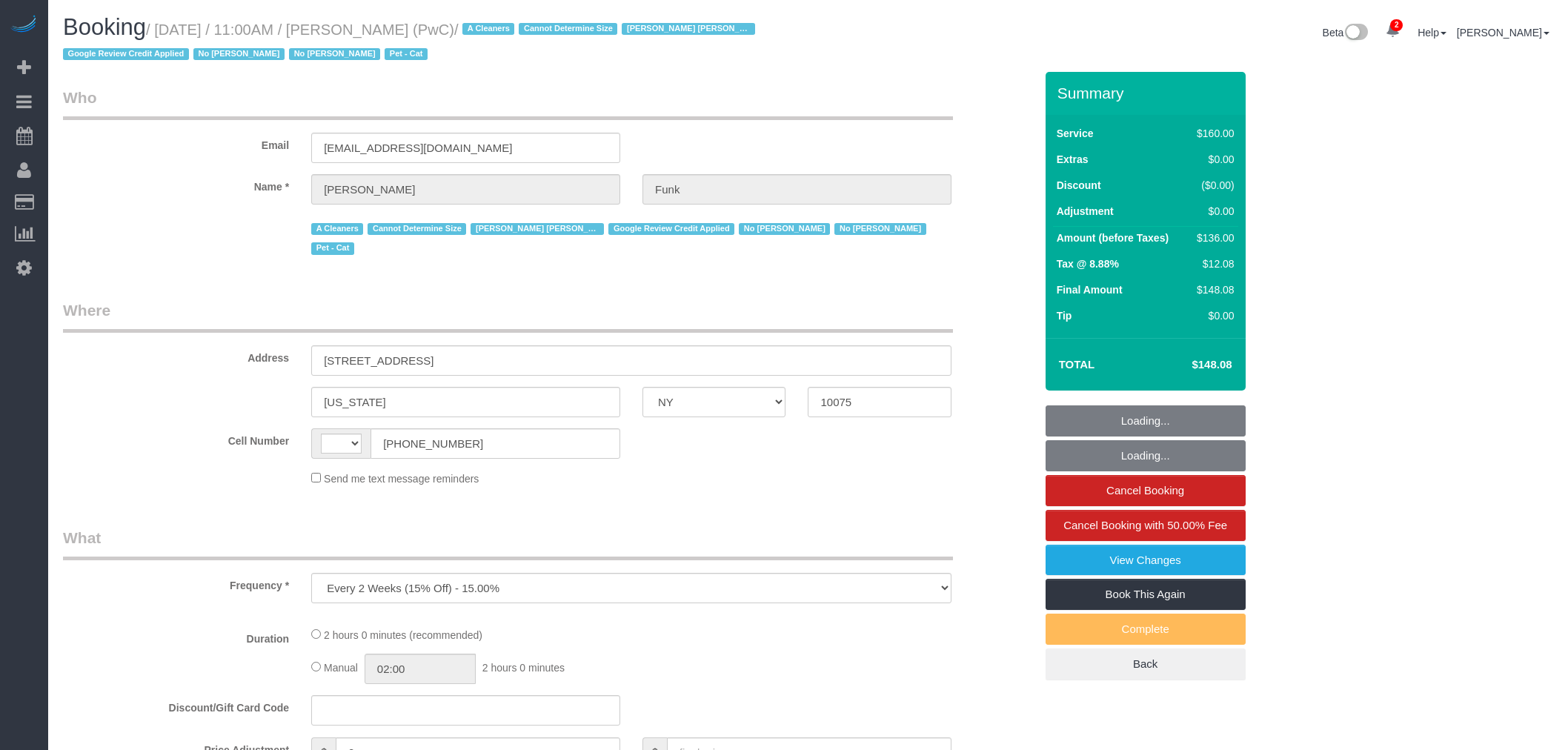
select select "NY"
select select "number:57"
select select "number:71"
select select "number:14"
select select "number:5"
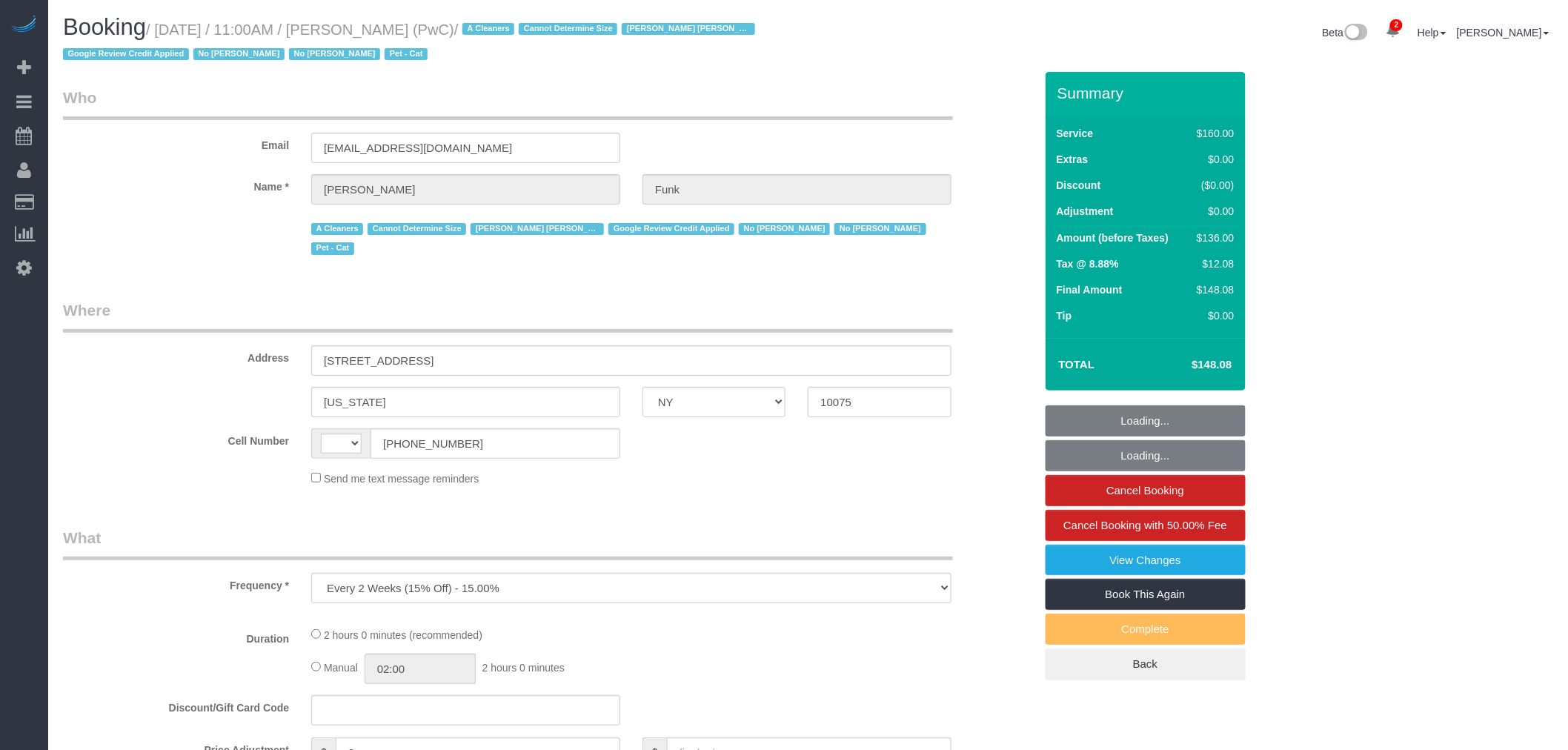
select select "string:[GEOGRAPHIC_DATA]"
select select "string:stripe-pm_1QlAxD4VGloSiKo7inAVI4md"
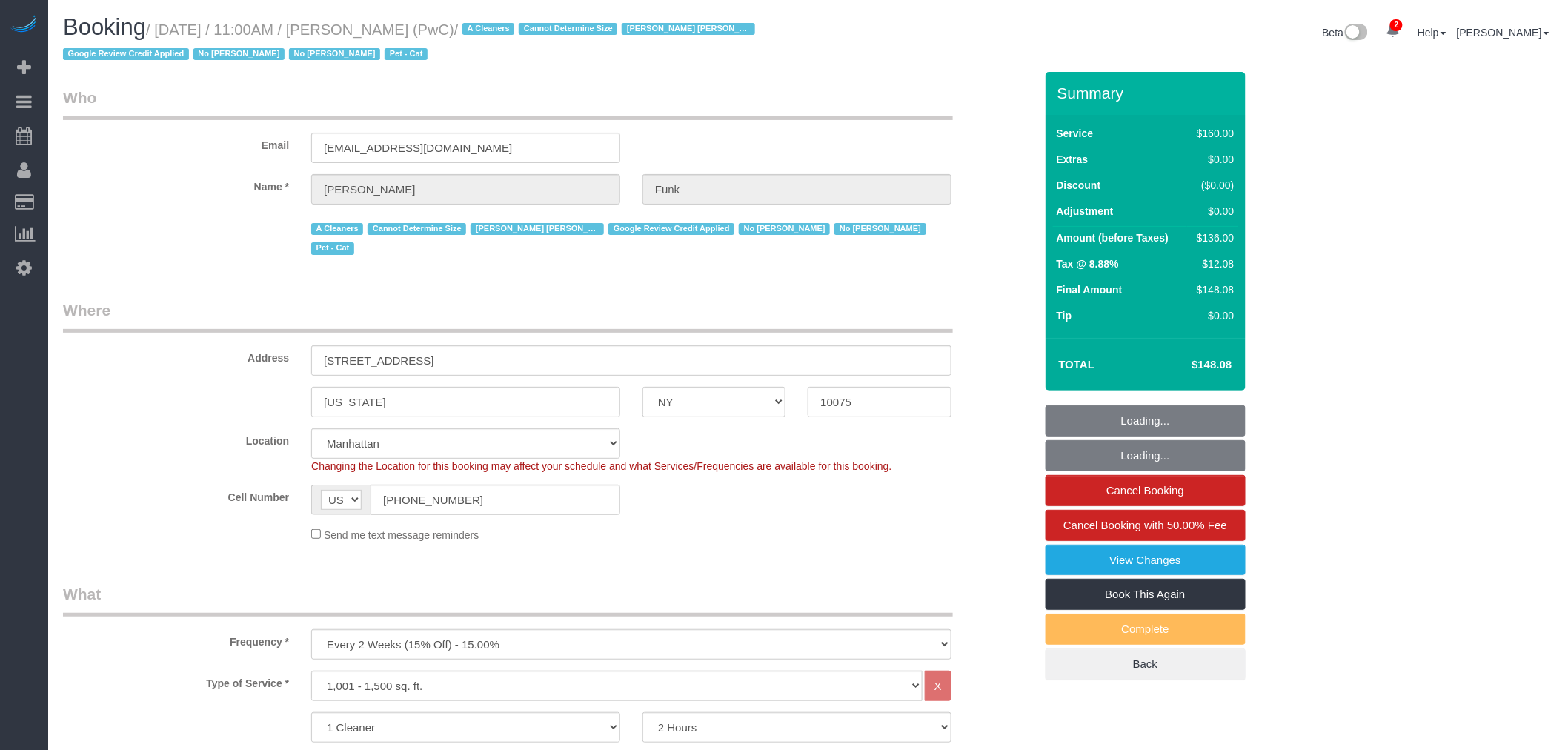
select select "spot1"
select select "object:1319"
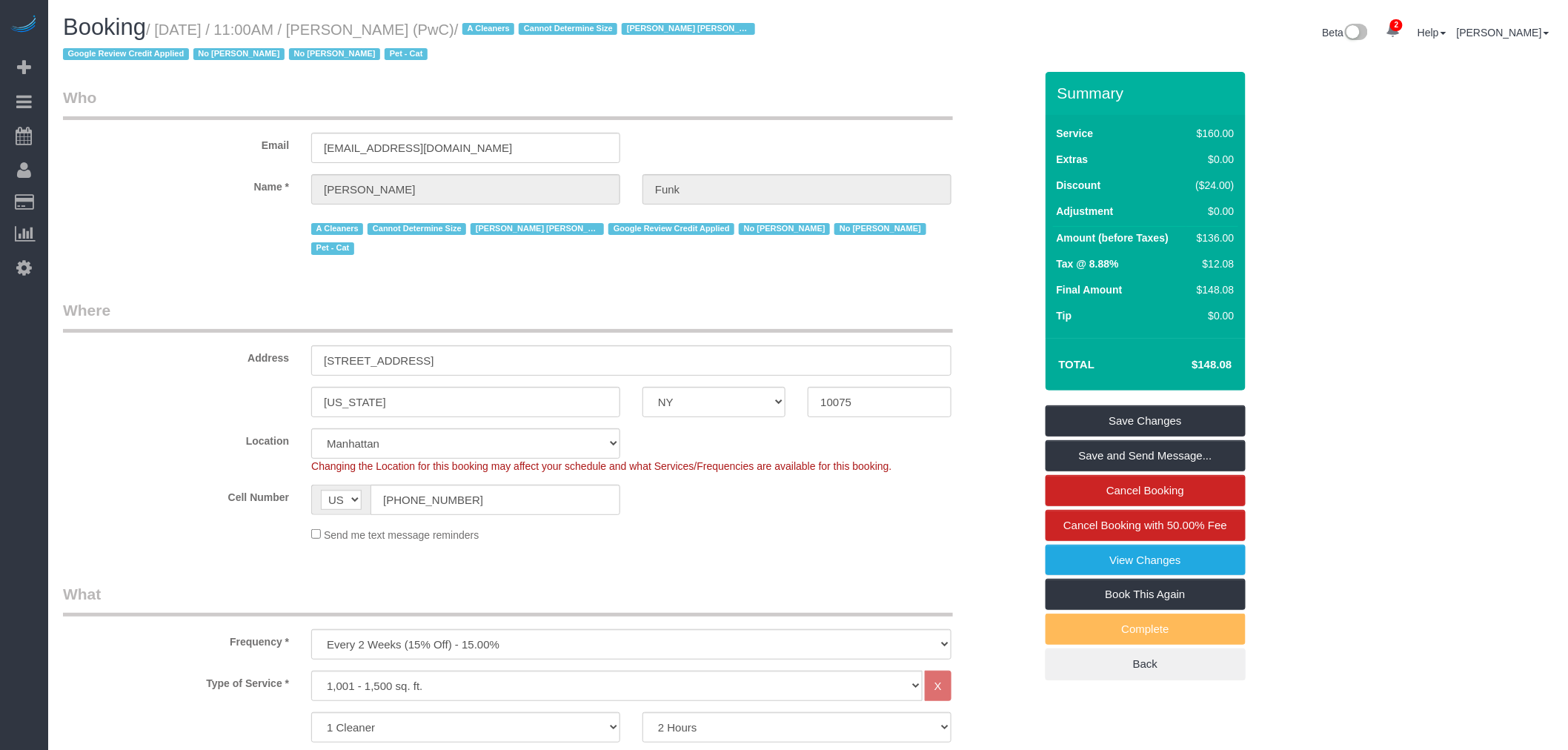
click at [179, 30] on small "/ August 25, 2025 / 11:00AM / Zoe Funk (PwC) / A Cleaners Cannot Determine Size…" at bounding box center [411, 43] width 697 height 42
click at [460, 26] on small "/ August 25, 2025 / 11:00AM / Zoe Funk (PwC) / A Cleaners Cannot Determine Size…" at bounding box center [411, 43] width 697 height 42
copy small "August 25, 2025 / 11:00AM / Zoe Funk (PwC)"
click at [647, 108] on legend "Who" at bounding box center [508, 103] width 890 height 33
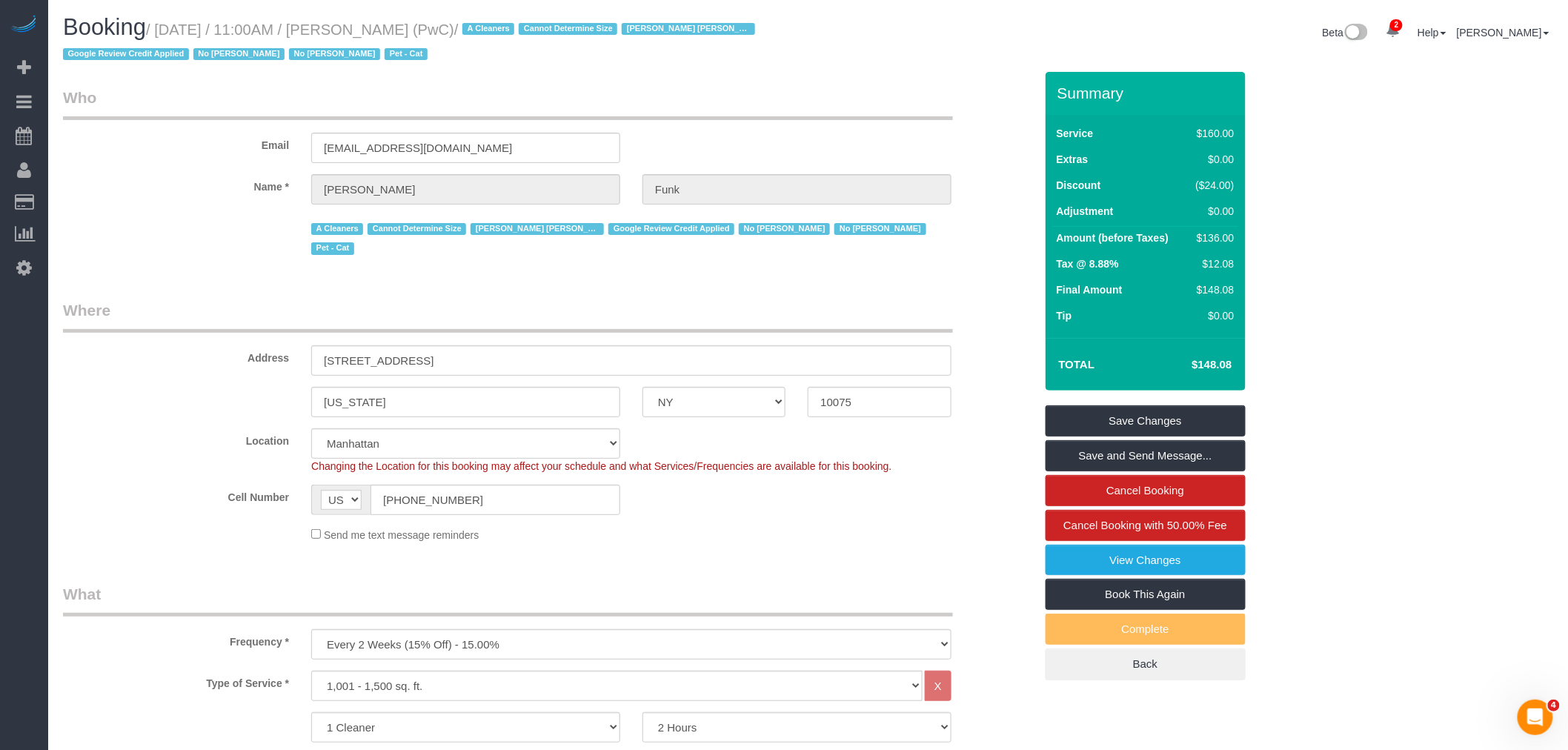
drag, startPoint x: 712, startPoint y: 119, endPoint x: 714, endPoint y: 150, distance: 31.1
click at [713, 119] on legend "Who" at bounding box center [508, 103] width 890 height 33
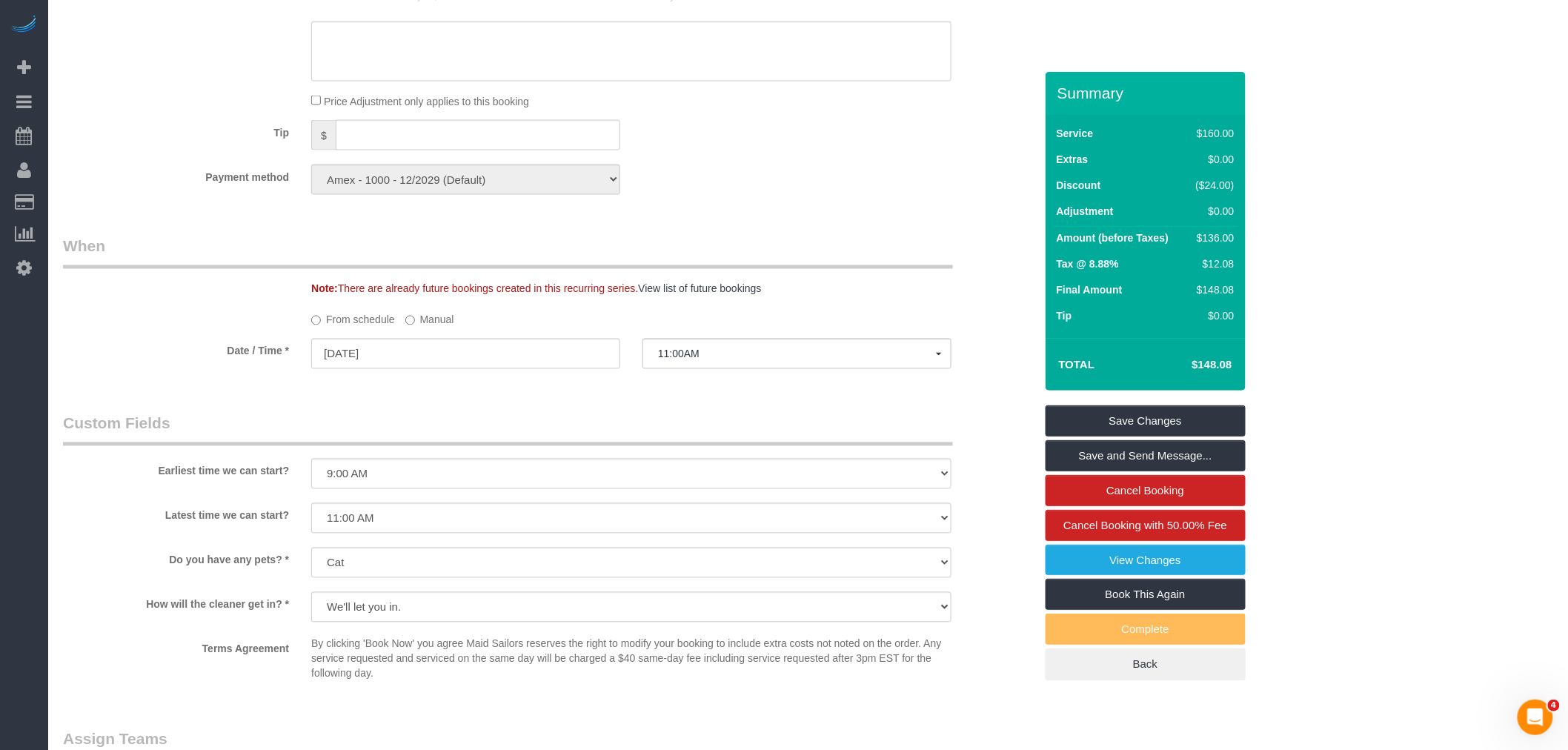
scroll to position [1400, 0]
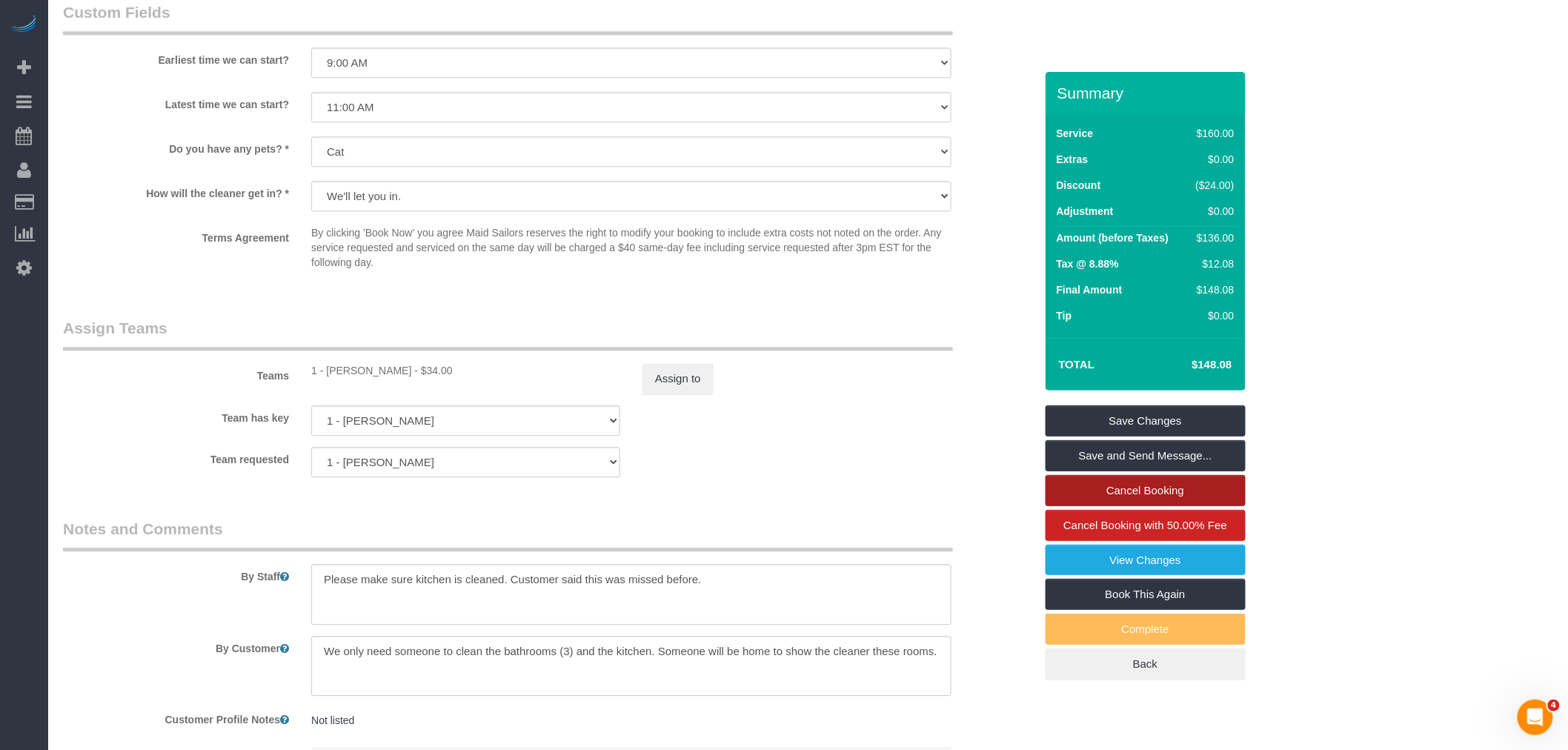
click at [1160, 487] on link "Cancel Booking" at bounding box center [1145, 490] width 200 height 31
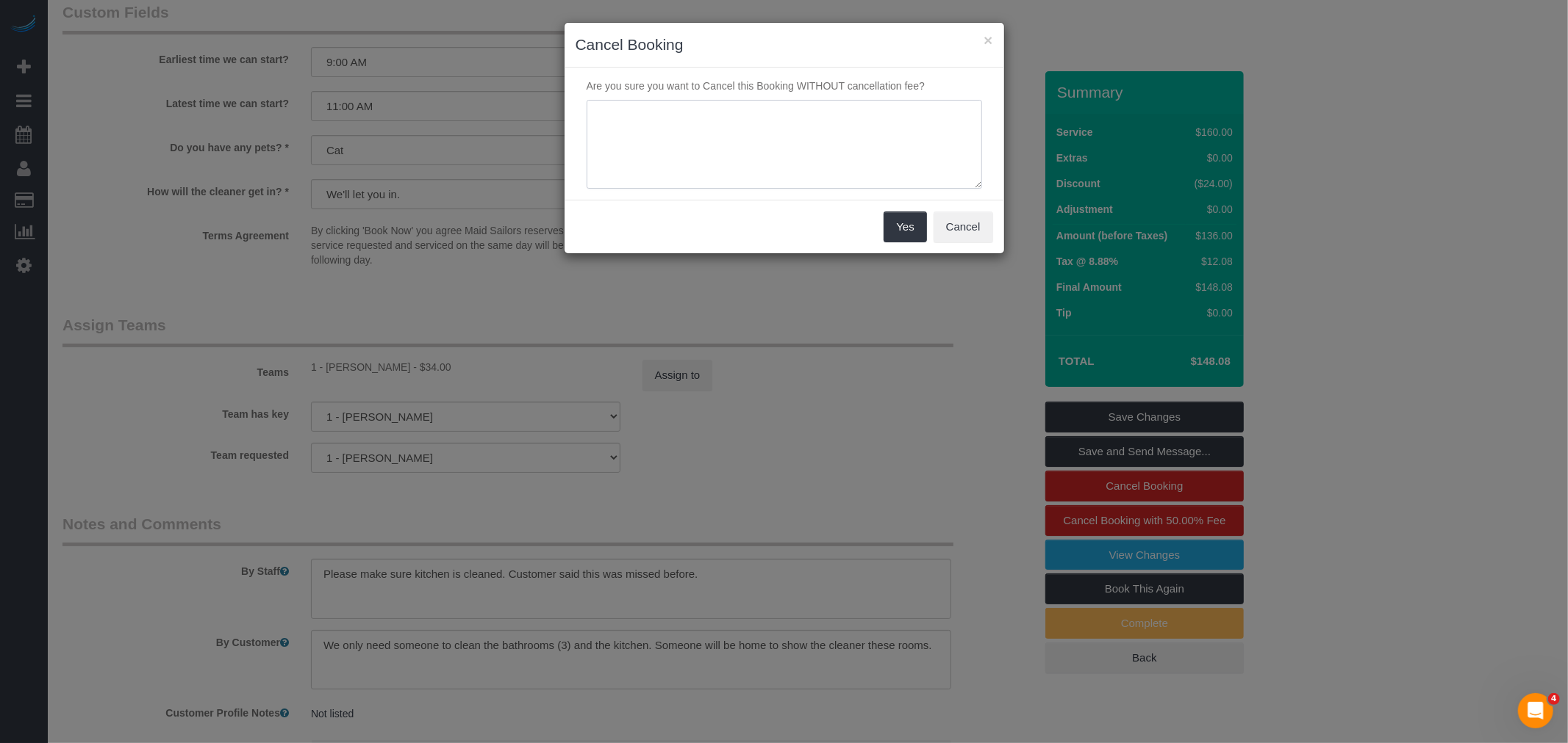
click at [768, 125] on textarea at bounding box center [784, 145] width 395 height 89
type textarea "/"
drag, startPoint x: 654, startPoint y: 113, endPoint x: 829, endPoint y: 106, distance: 175.1
click at [828, 110] on textarea at bounding box center [784, 145] width 395 height 89
type textarea "Cancelled - requested cleaner is not available."
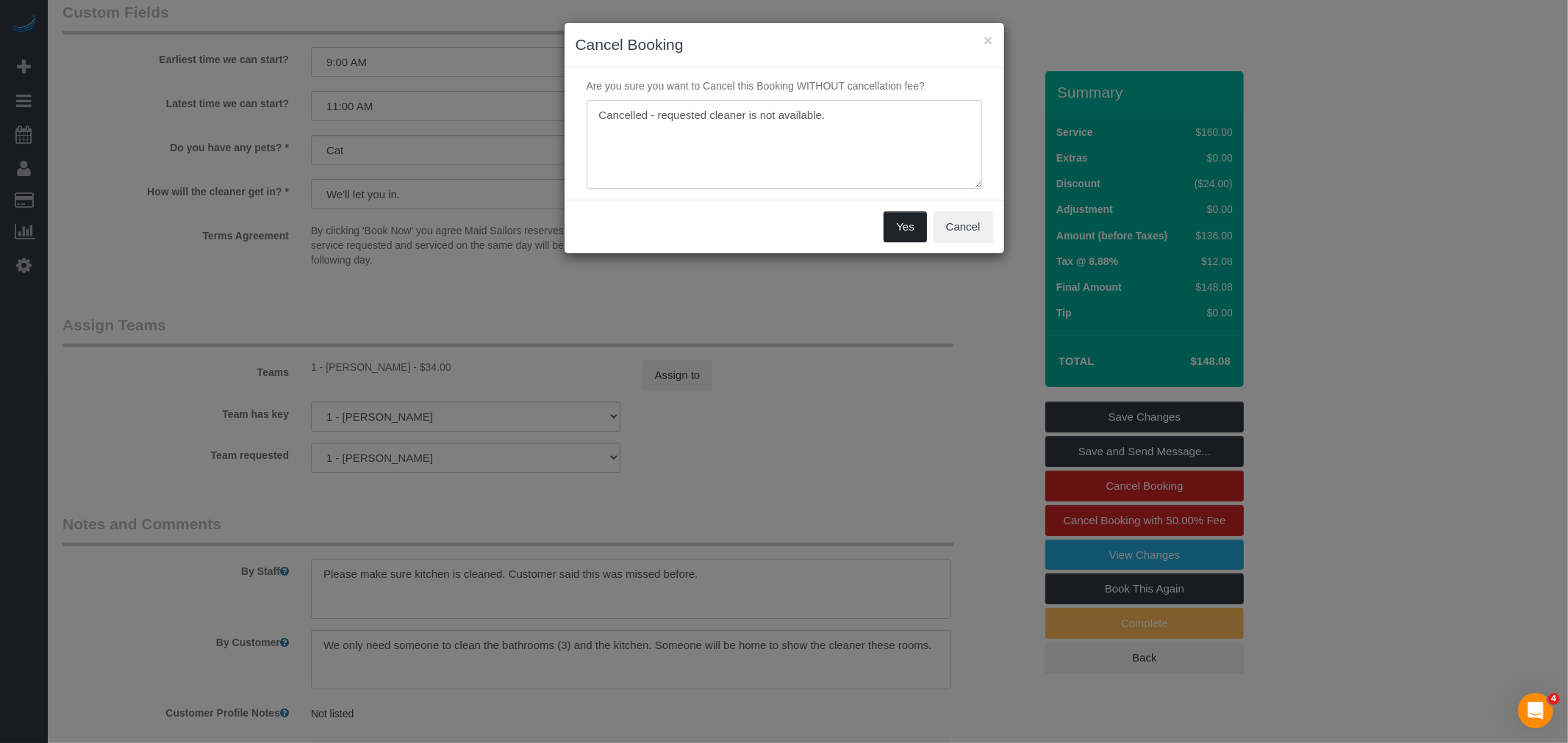
click at [905, 221] on button "Yes" at bounding box center [904, 227] width 43 height 31
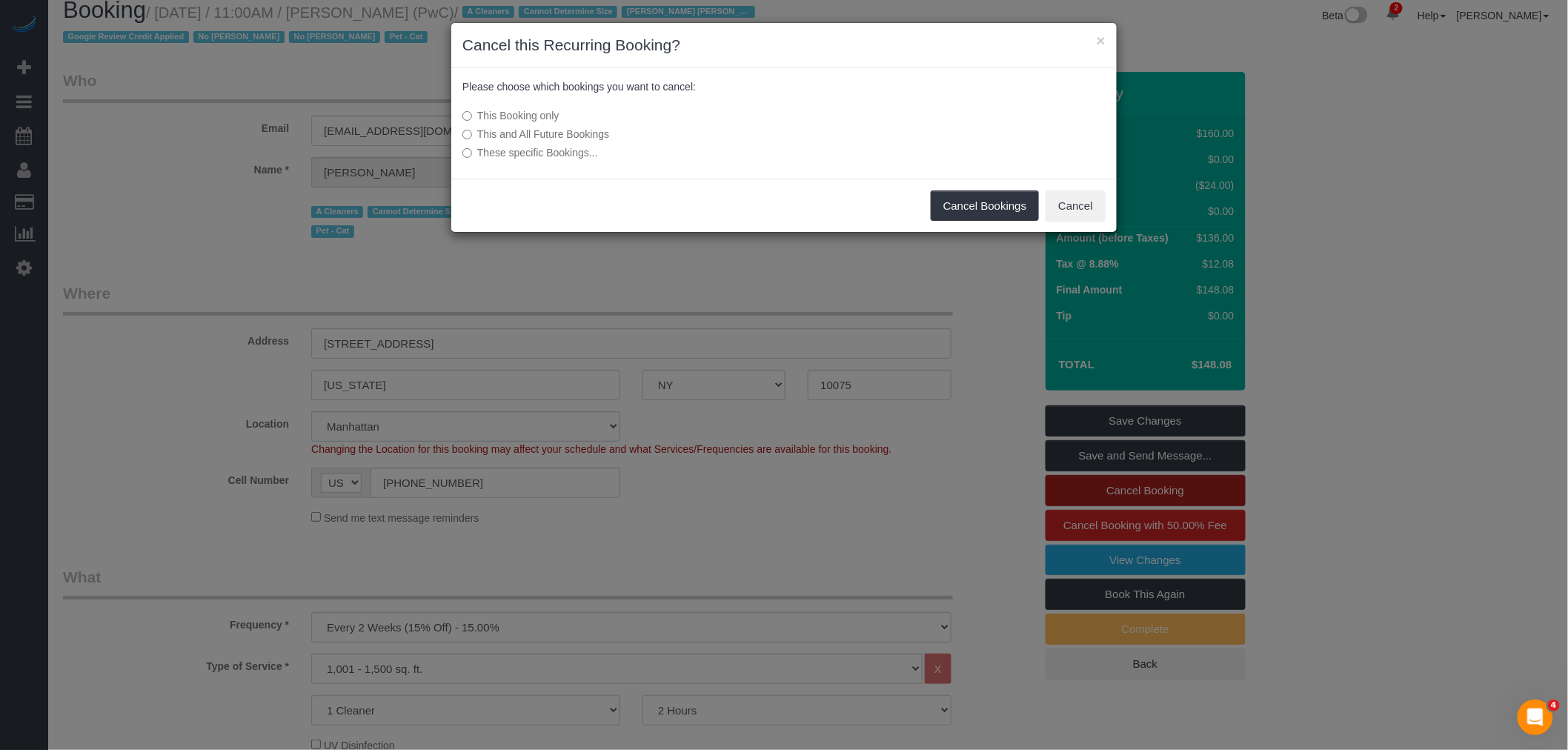
scroll to position [0, 0]
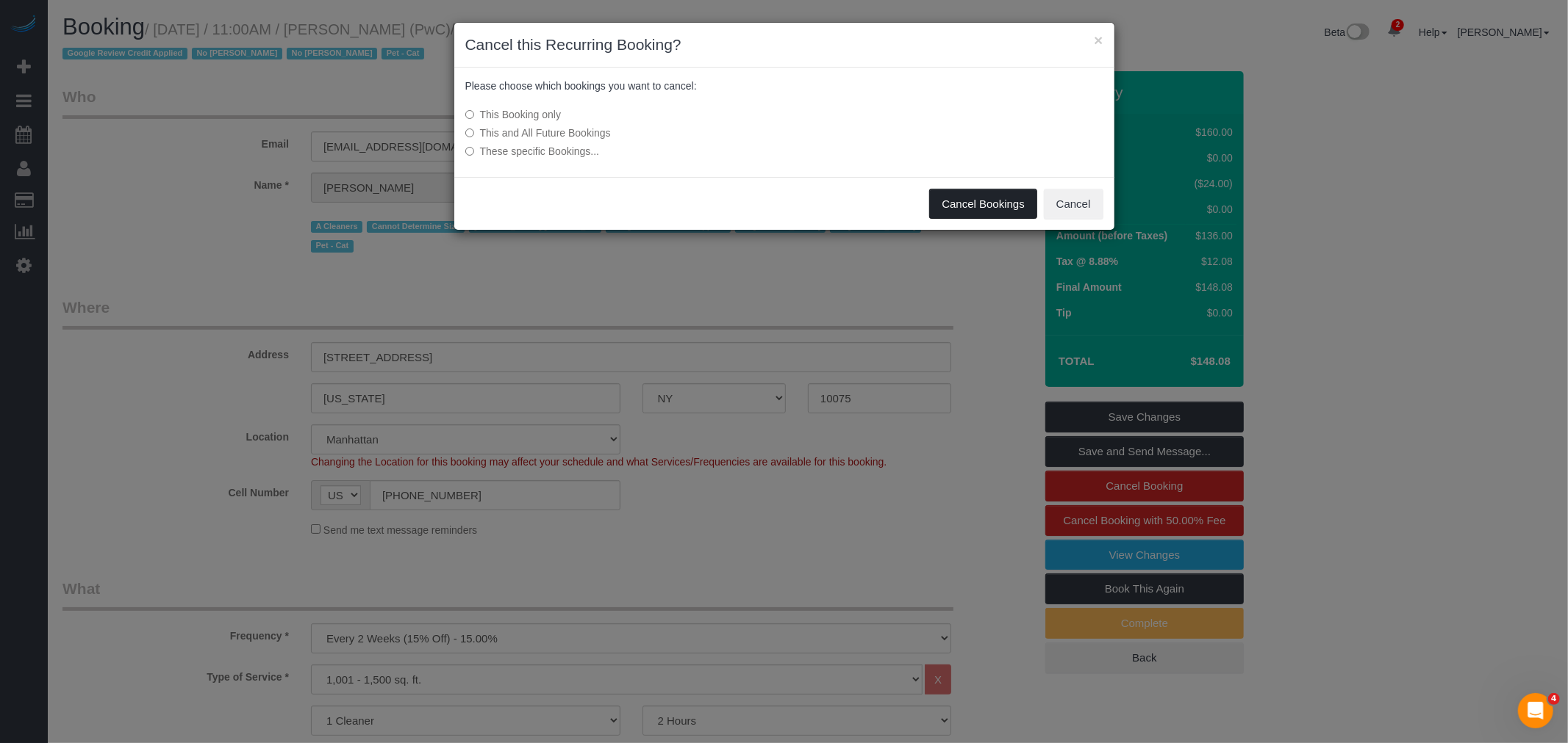
click at [1002, 206] on button "Cancel Bookings" at bounding box center [982, 204] width 108 height 31
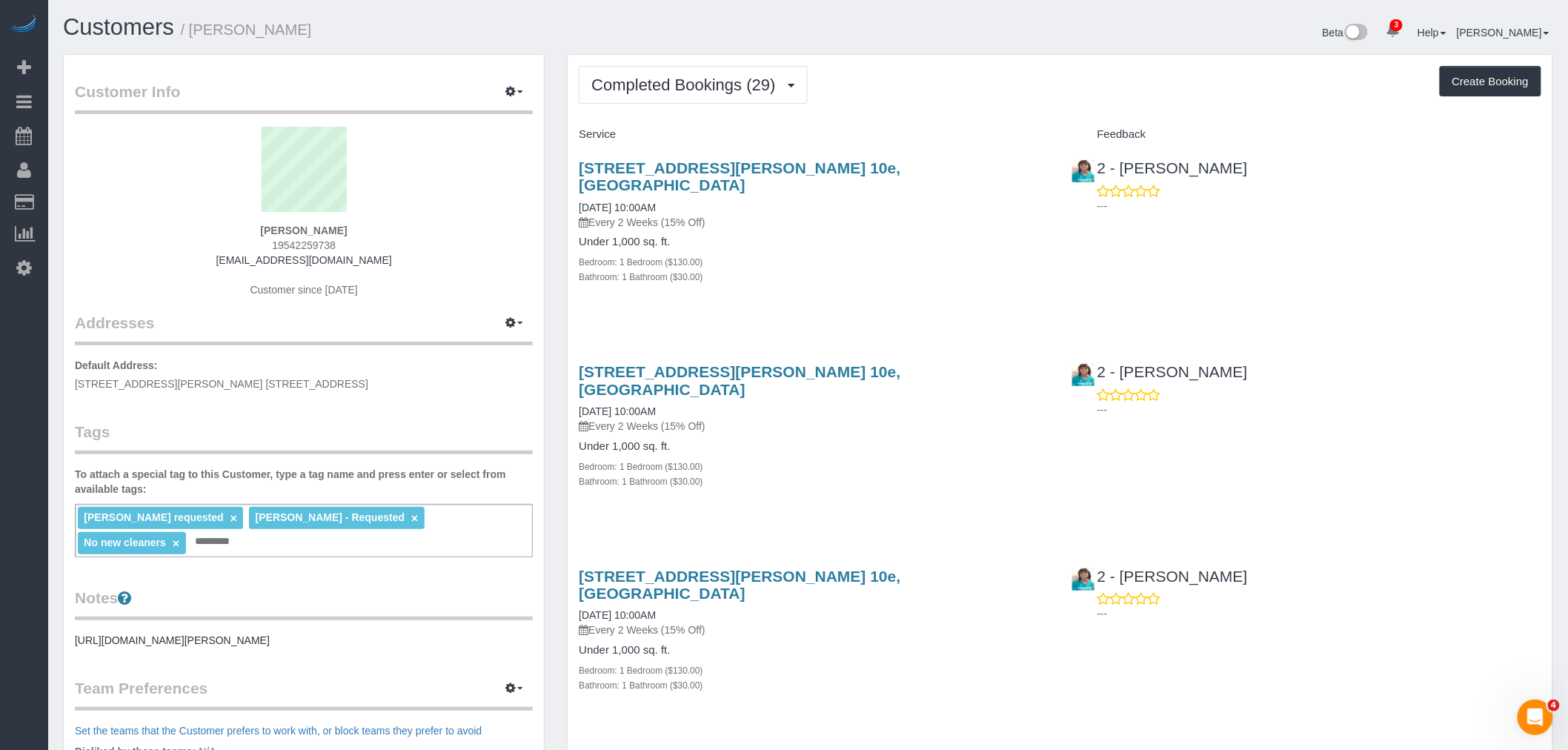
click at [939, 47] on div "Beta 3 Your Notifications You have 0 alerts × You have 1 to charge for [DATE] ×…" at bounding box center [1186, 34] width 757 height 39
click at [668, 93] on span "Completed Bookings (29)" at bounding box center [687, 85] width 191 height 19
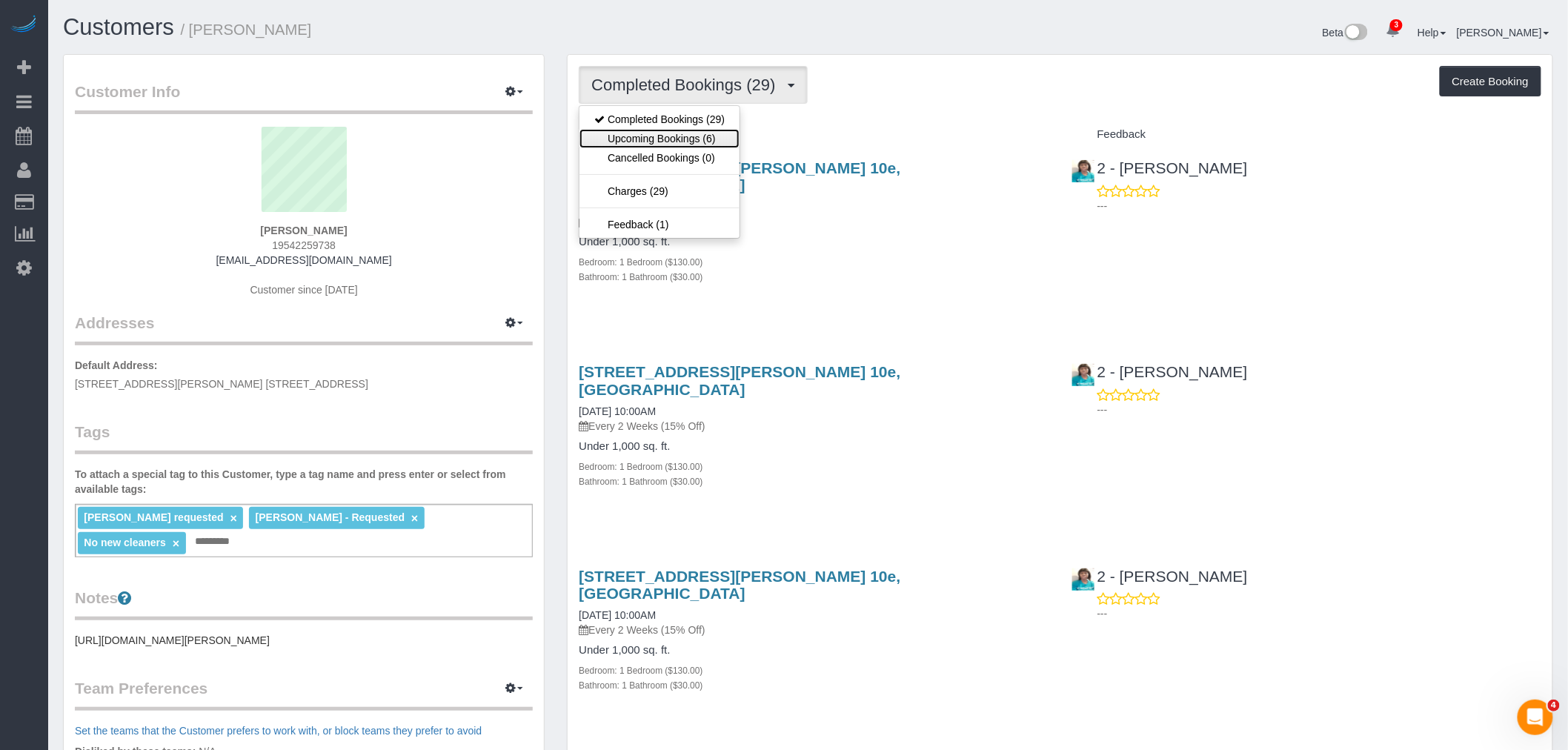
click at [677, 130] on link "Upcoming Bookings (6)" at bounding box center [660, 138] width 160 height 19
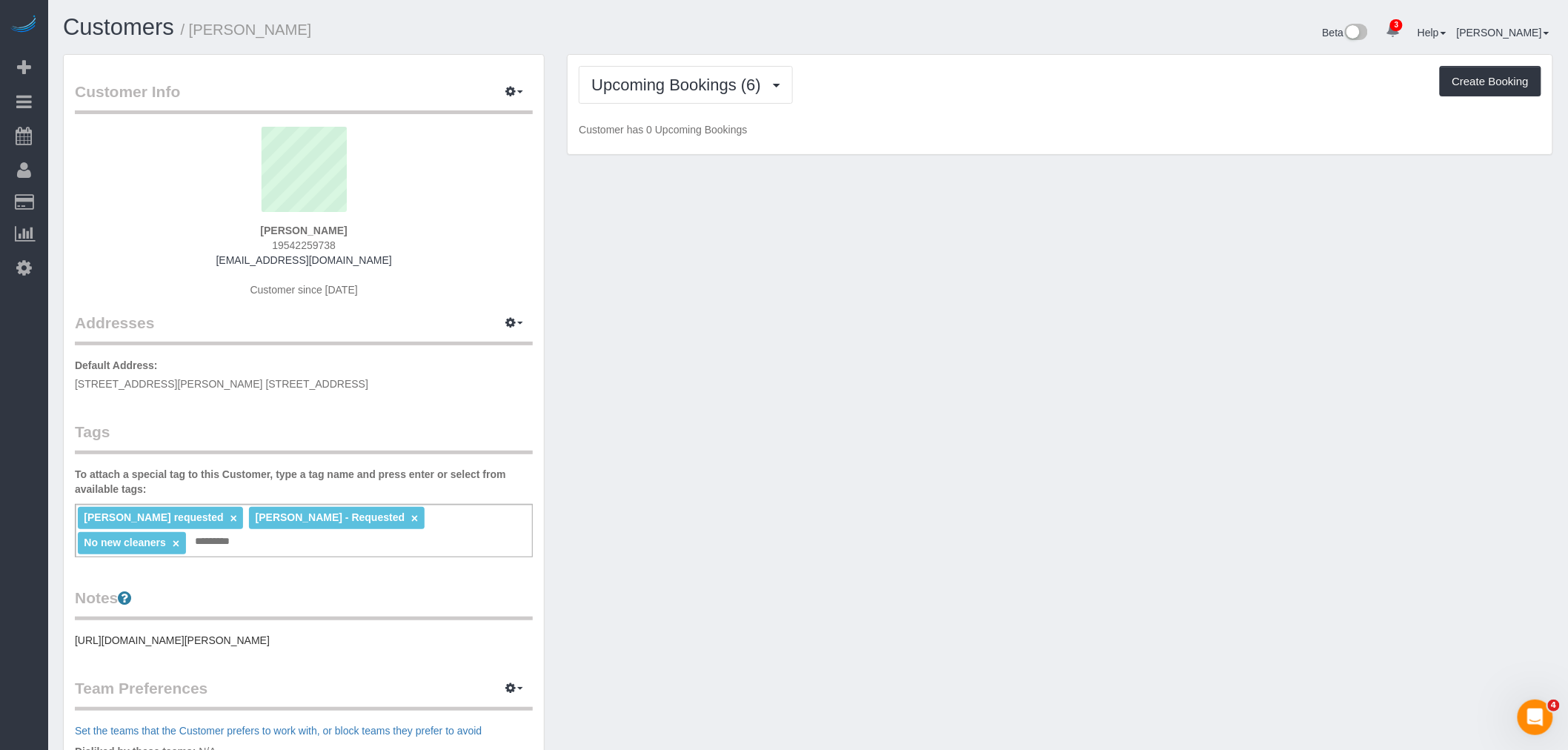
click at [895, 105] on div "Upcoming Bookings (6) Completed Bookings (29) Upcoming Bookings (6) Cancelled B…" at bounding box center [1059, 105] width 984 height 100
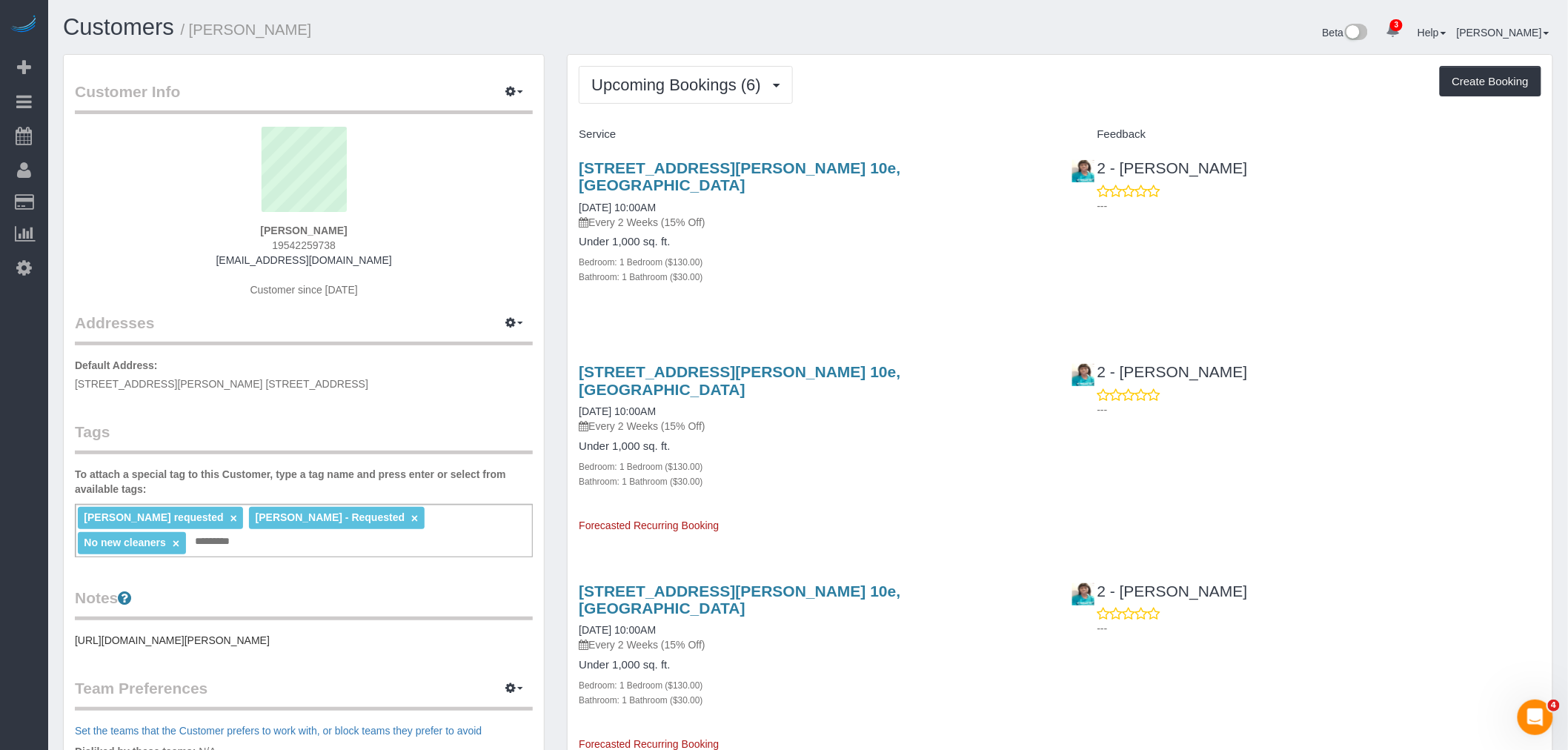
click at [1017, 56] on div "Upcoming Bookings (6) Completed Bookings (29) Upcoming Bookings (6) Cancelled B…" at bounding box center [1059, 756] width 984 height 1402
click at [660, 60] on div "Upcoming Bookings (6) Completed Bookings (29) Upcoming Bookings (6) Cancelled B…" at bounding box center [1059, 756] width 984 height 1402
click at [661, 90] on span "Upcoming Bookings (6)" at bounding box center [680, 85] width 177 height 19
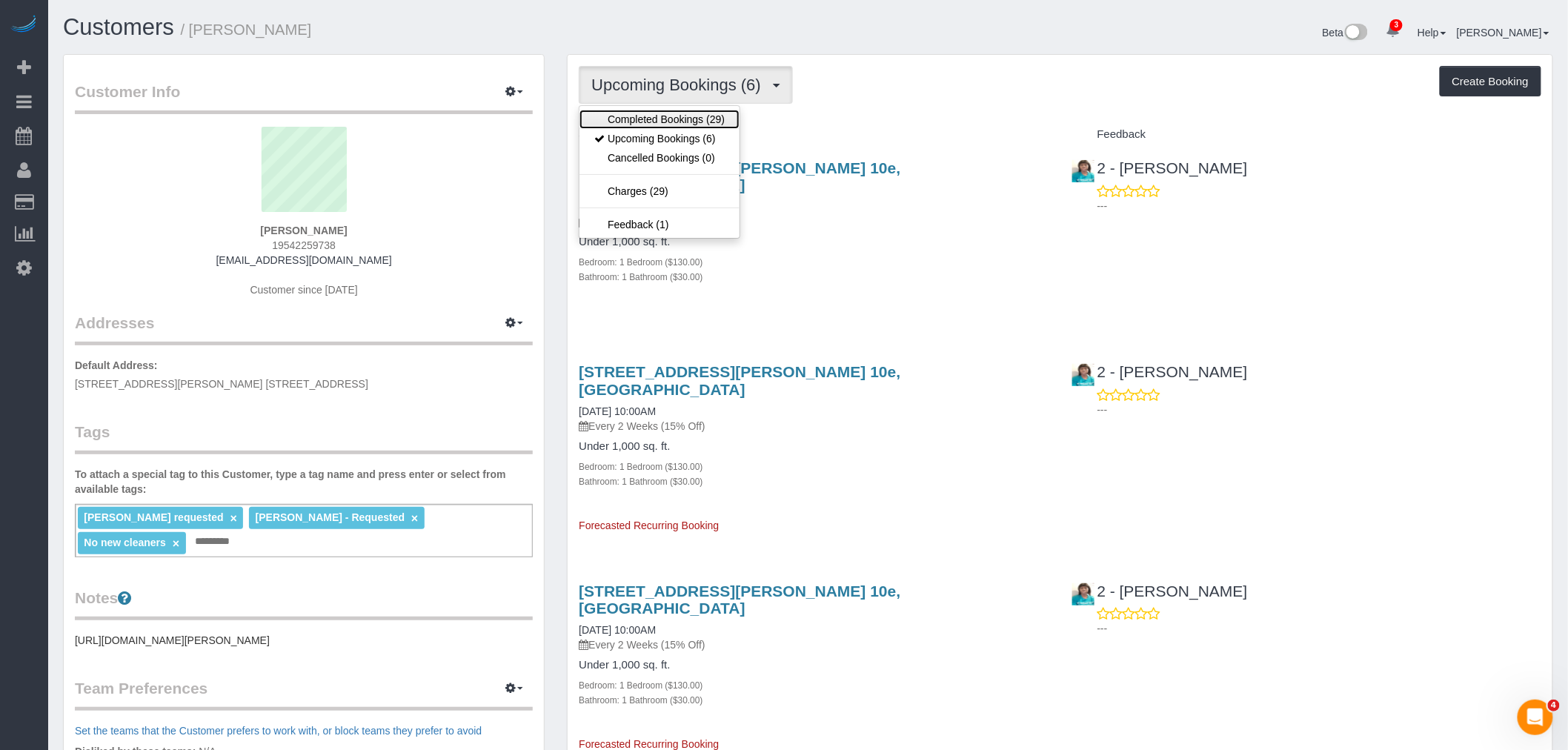
click at [661, 125] on link "Completed Bookings (29)" at bounding box center [660, 119] width 160 height 19
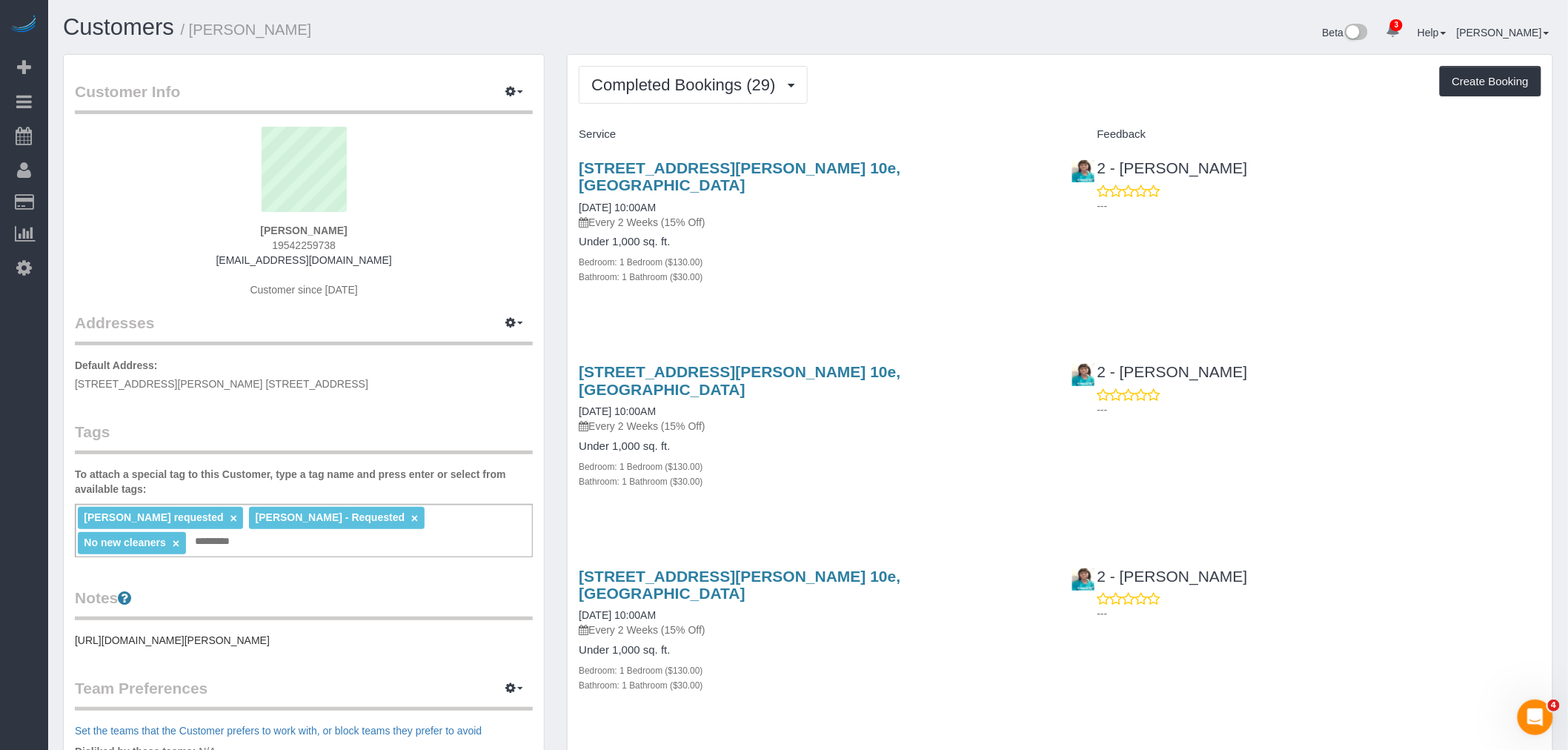
click at [1026, 102] on div "Completed Bookings (29) Completed Bookings (29) Upcoming Bookings (6) Cancelled…" at bounding box center [1059, 85] width 962 height 38
drag, startPoint x: 958, startPoint y: 107, endPoint x: 860, endPoint y: 102, distance: 98.1
click at [734, 76] on span "Completed Bookings (29)" at bounding box center [687, 85] width 191 height 19
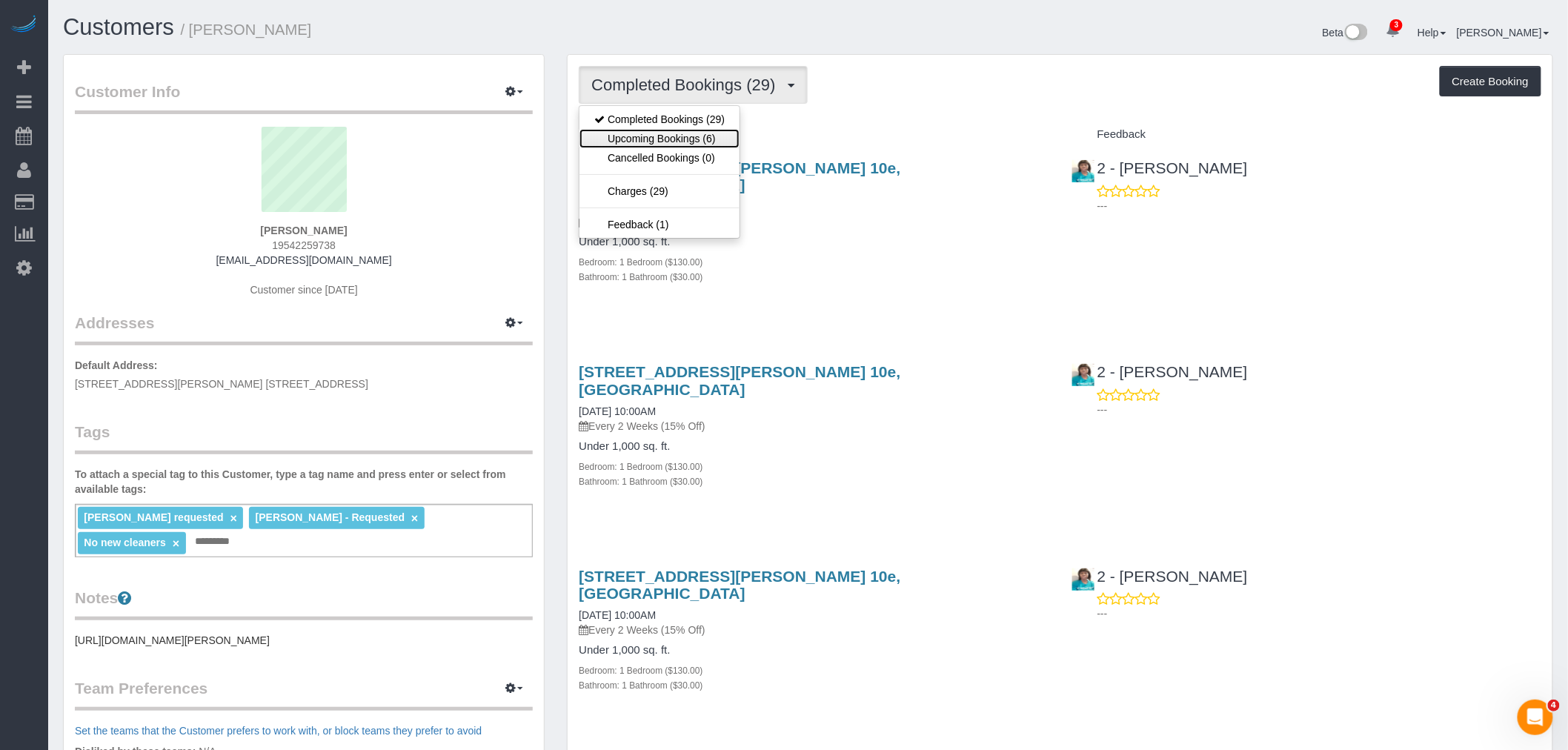
click at [721, 134] on link "Upcoming Bookings (6)" at bounding box center [660, 138] width 160 height 19
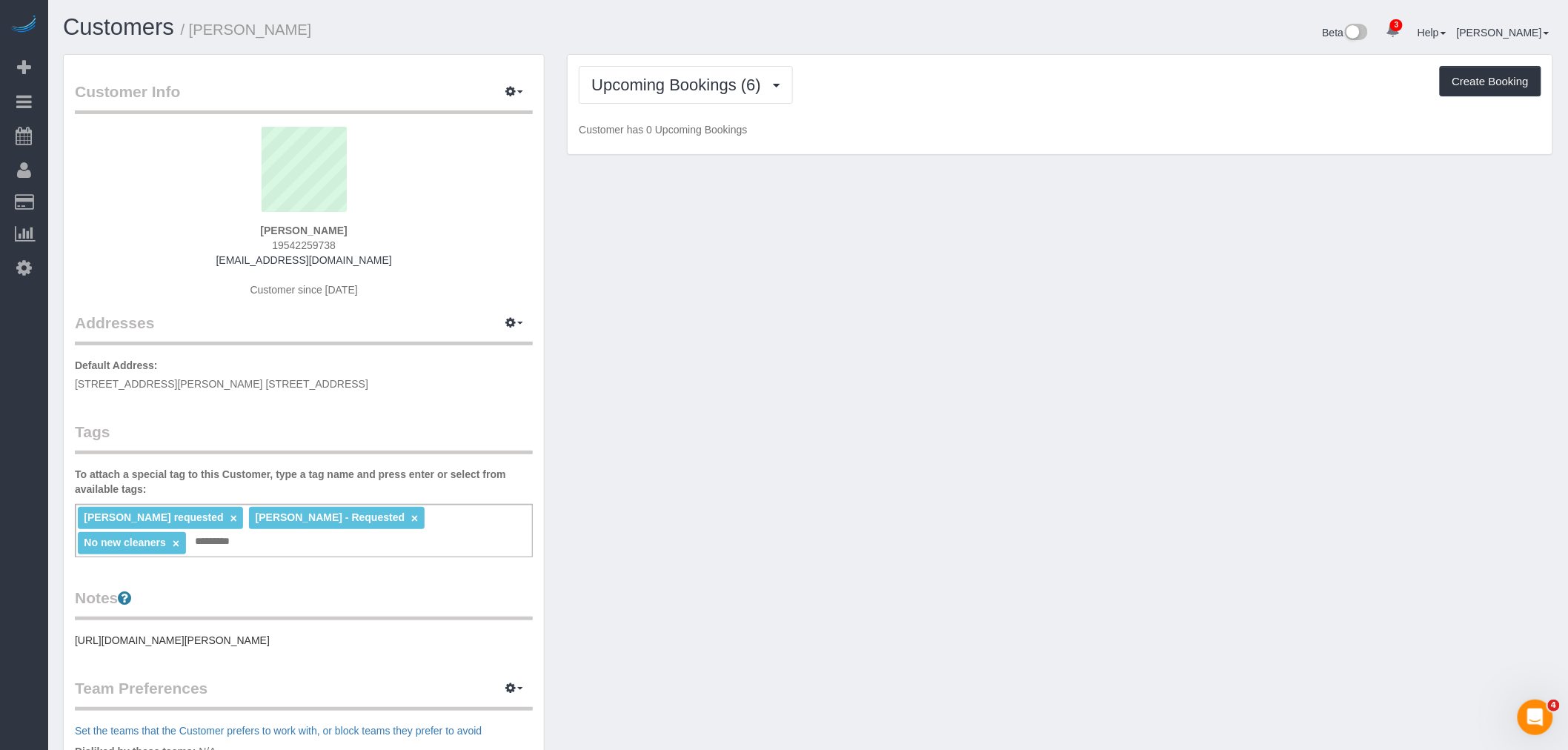
click at [949, 106] on div "Upcoming Bookings (6) Completed Bookings (29) Upcoming Bookings (6) Cancelled B…" at bounding box center [1059, 105] width 984 height 100
click at [904, 102] on div "Upcoming Bookings (6) Completed Bookings (29) Upcoming Bookings (6) Cancelled B…" at bounding box center [1059, 85] width 962 height 38
click at [896, 94] on div "Upcoming Bookings (6) Completed Bookings (29) Upcoming Bookings (6) Cancelled B…" at bounding box center [1059, 85] width 962 height 38
drag, startPoint x: 953, startPoint y: 115, endPoint x: 930, endPoint y: 109, distance: 23.8
click at [952, 114] on div "Upcoming Bookings (6) Completed Bookings (29) Upcoming Bookings (6) Cancelled B…" at bounding box center [1059, 105] width 984 height 100
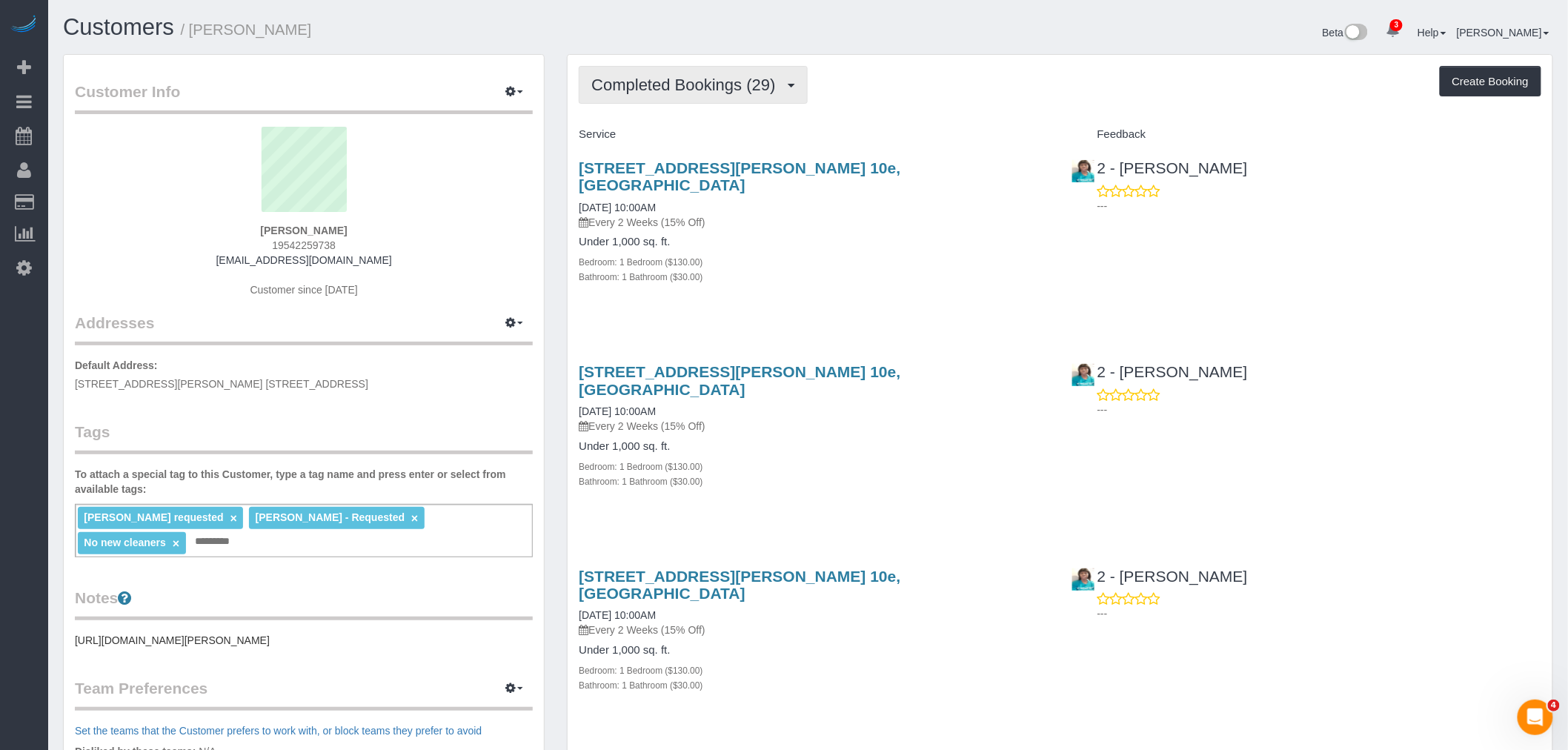
drag, startPoint x: 701, startPoint y: 87, endPoint x: 699, endPoint y: 102, distance: 15.1
click at [701, 89] on span "Completed Bookings (29)" at bounding box center [687, 85] width 191 height 19
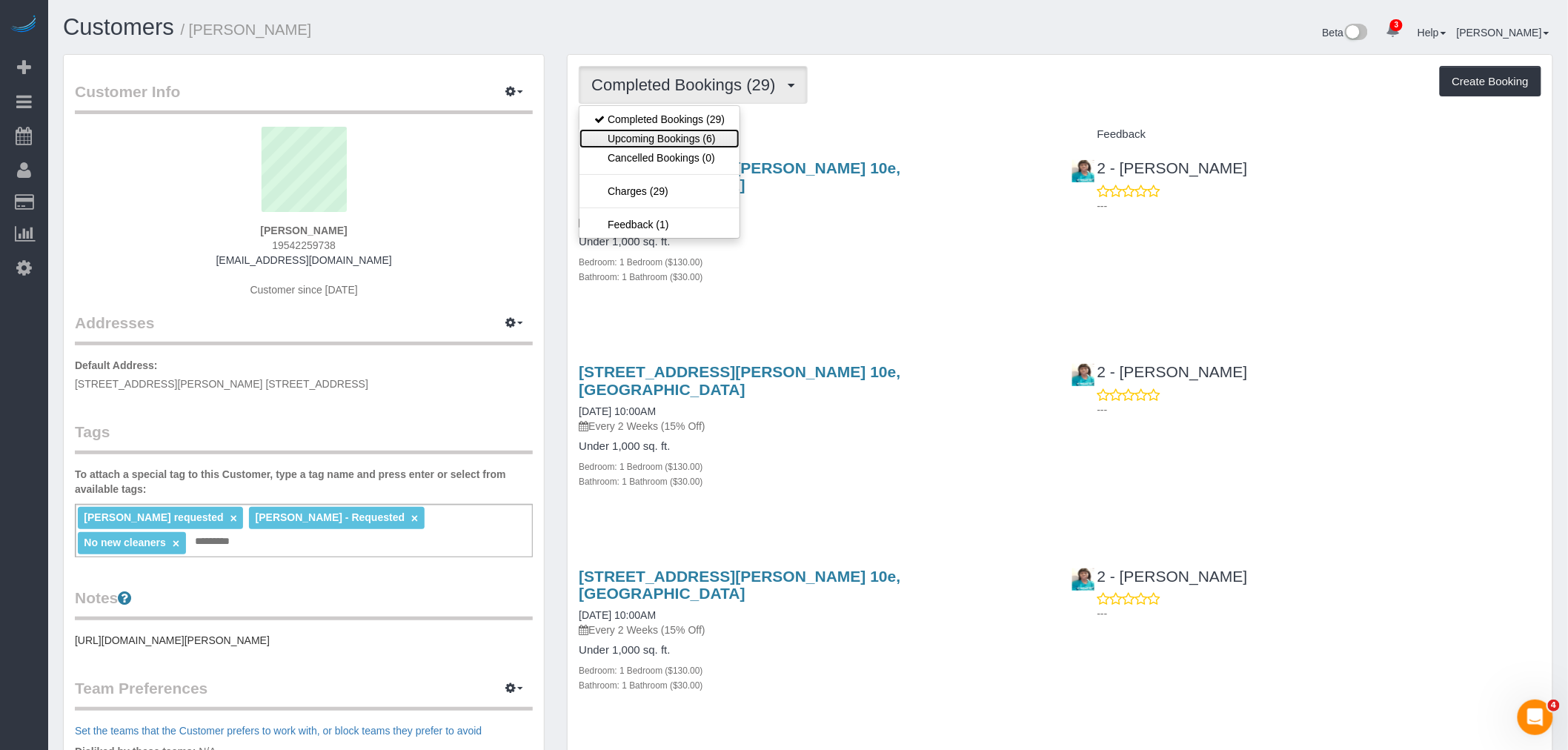
click at [705, 136] on link "Upcoming Bookings (6)" at bounding box center [660, 138] width 160 height 19
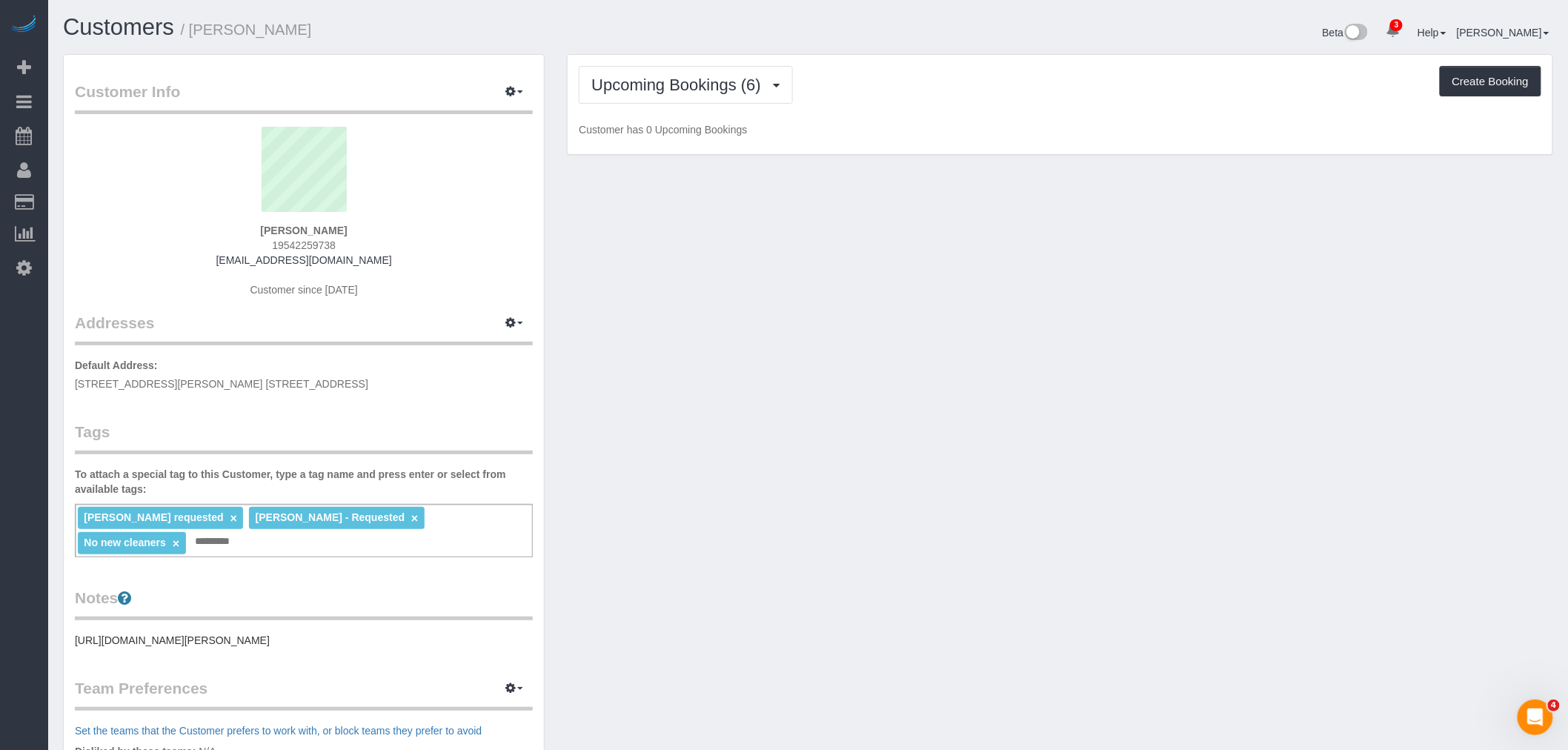
click at [1092, 113] on div "Upcoming Bookings (6) Completed Bookings (29) Upcoming Bookings (6) Cancelled B…" at bounding box center [1059, 105] width 984 height 100
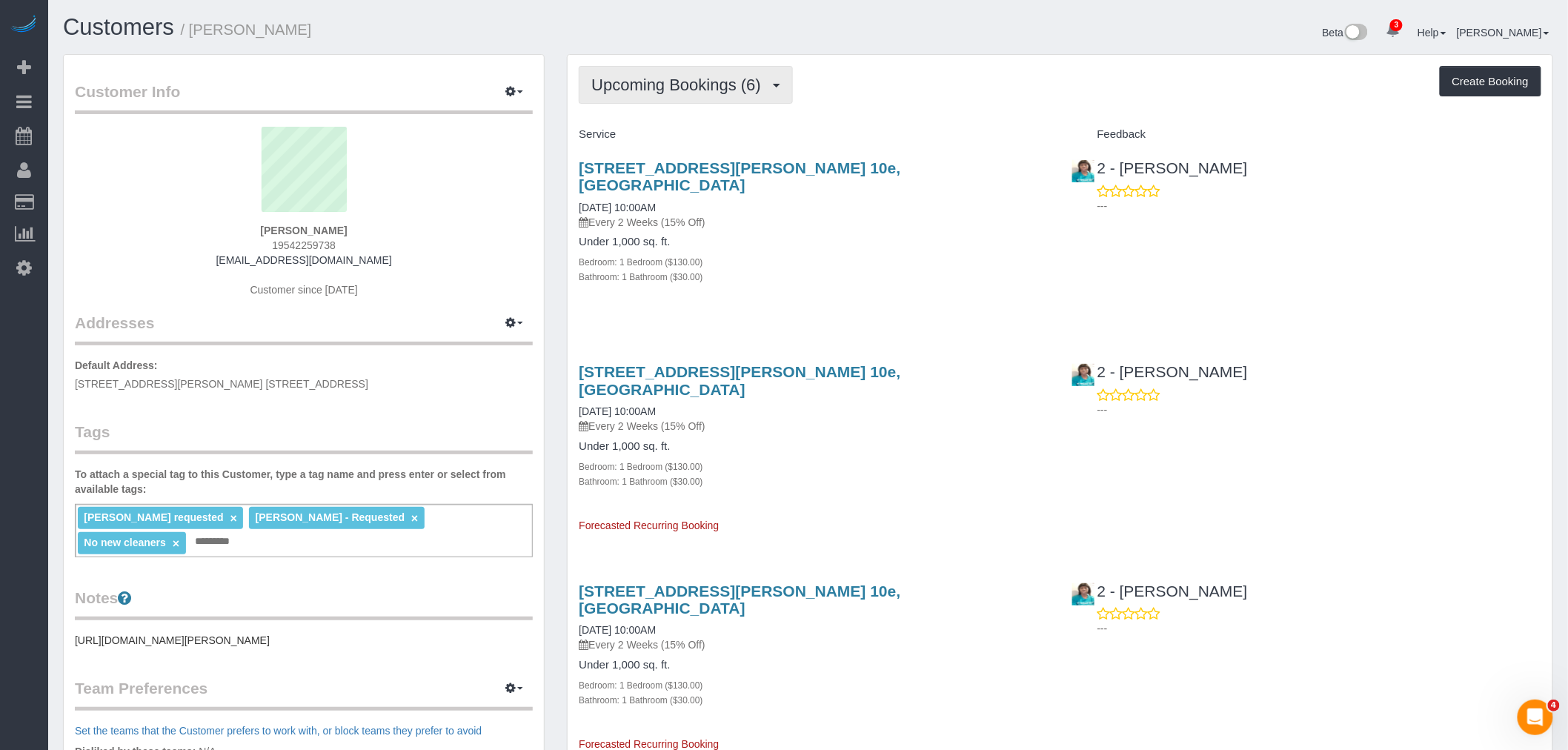
click at [703, 89] on span "Upcoming Bookings (6)" at bounding box center [680, 85] width 177 height 19
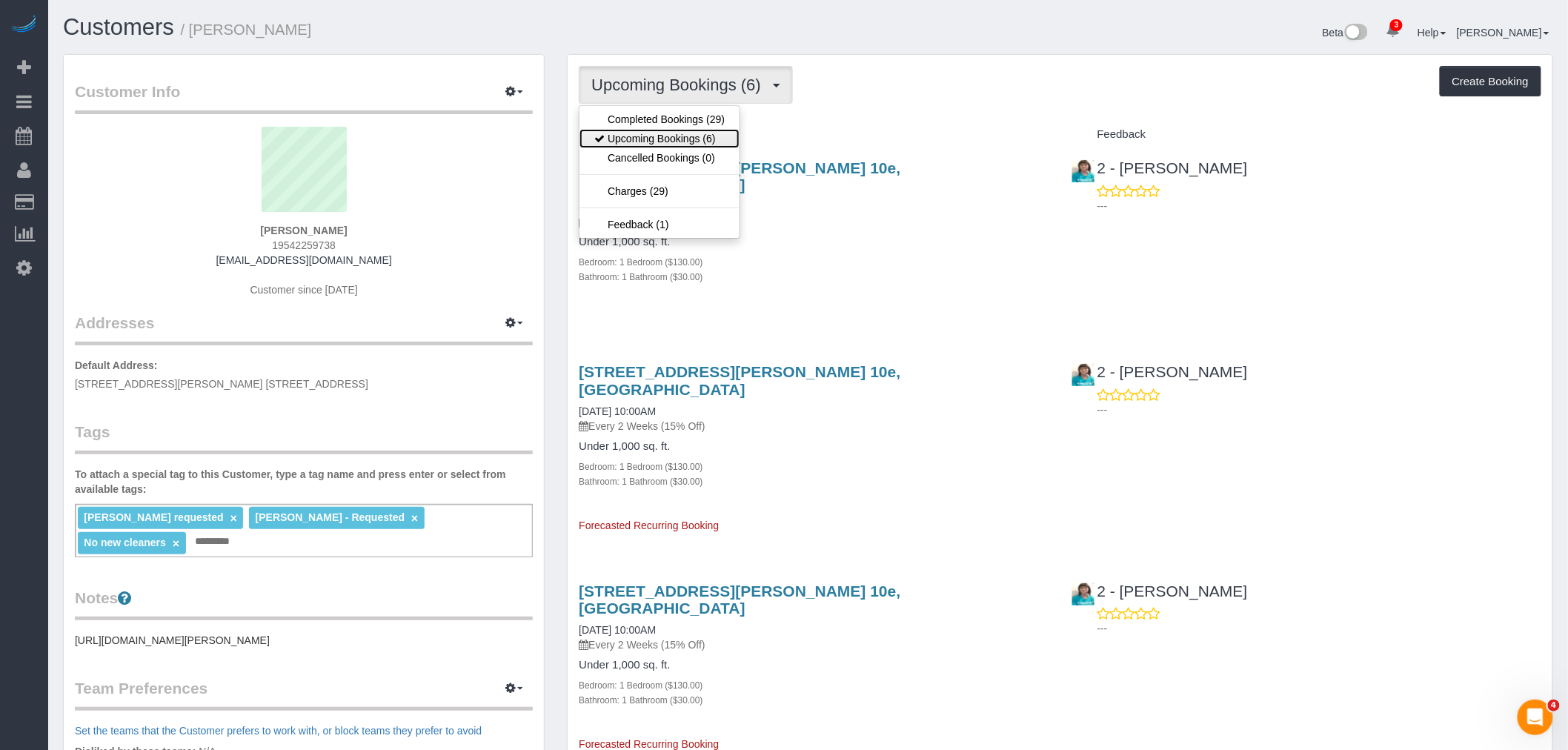
click at [701, 132] on link "Upcoming Bookings (6)" at bounding box center [660, 138] width 160 height 19
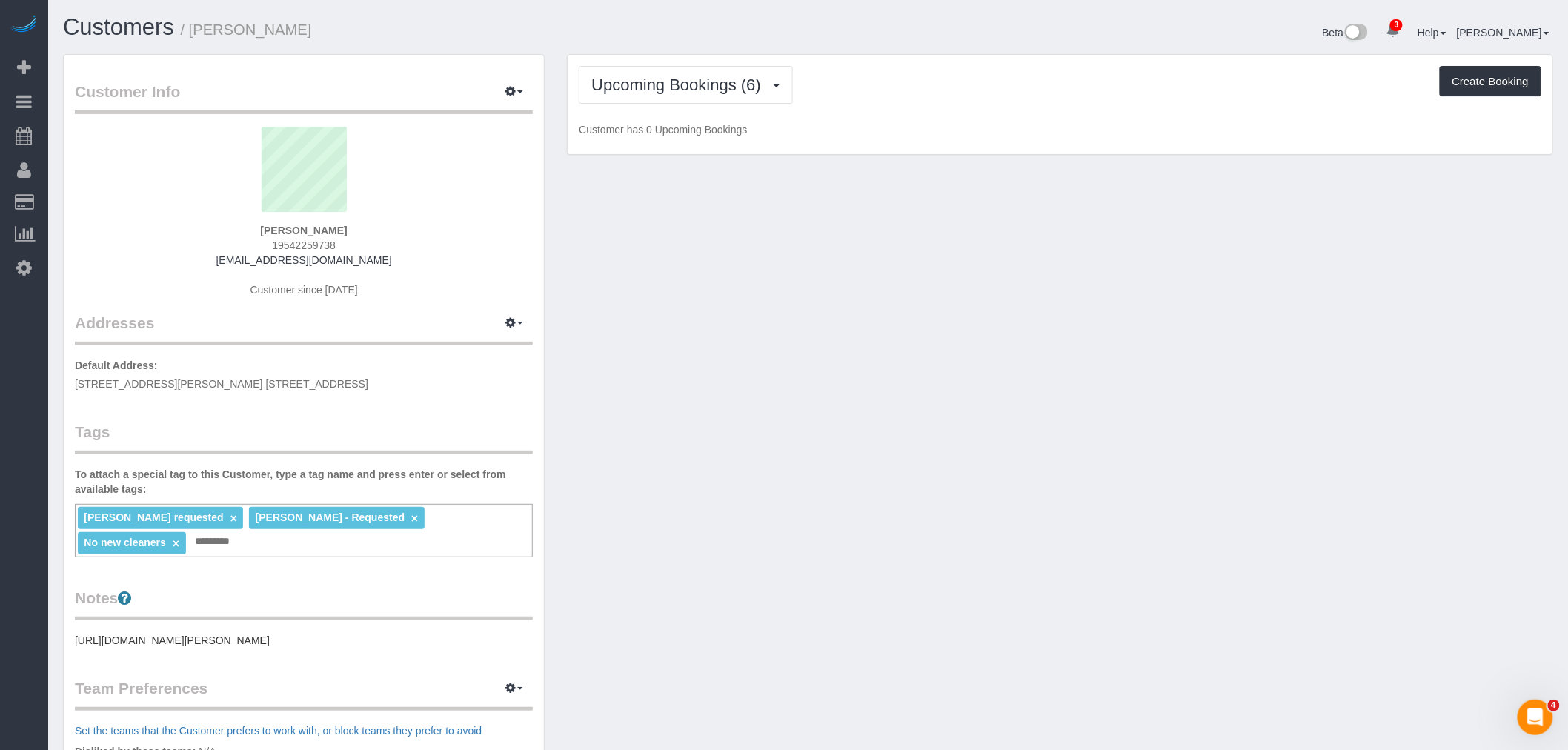
click at [1016, 109] on div "Upcoming Bookings (6) Completed Bookings (29) Upcoming Bookings (6) Cancelled B…" at bounding box center [1059, 105] width 984 height 100
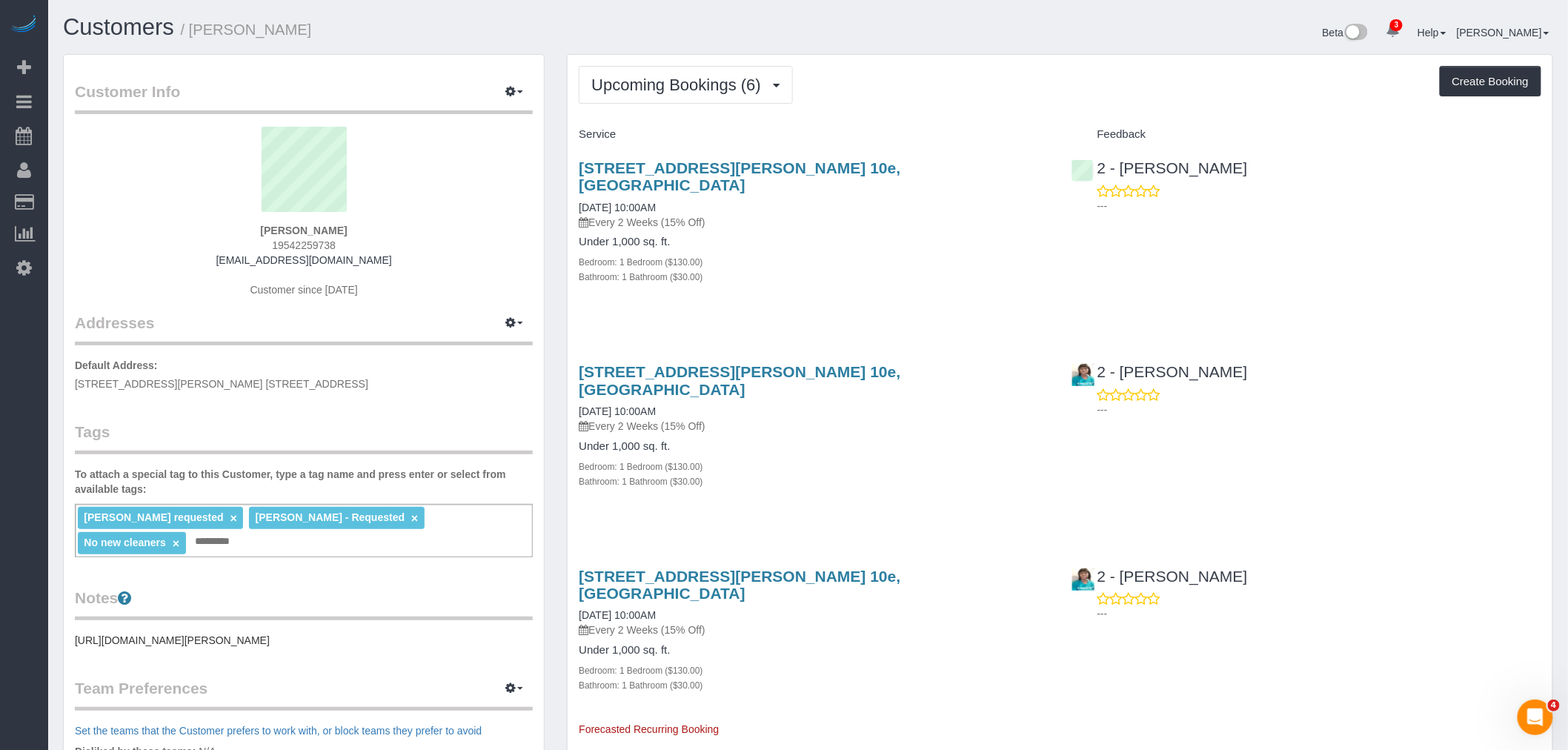
drag, startPoint x: 994, startPoint y: 254, endPoint x: 1559, endPoint y: 222, distance: 565.9
click at [995, 269] on div "Bathroom: 1 Bathroom ($30.00)" at bounding box center [813, 276] width 470 height 15
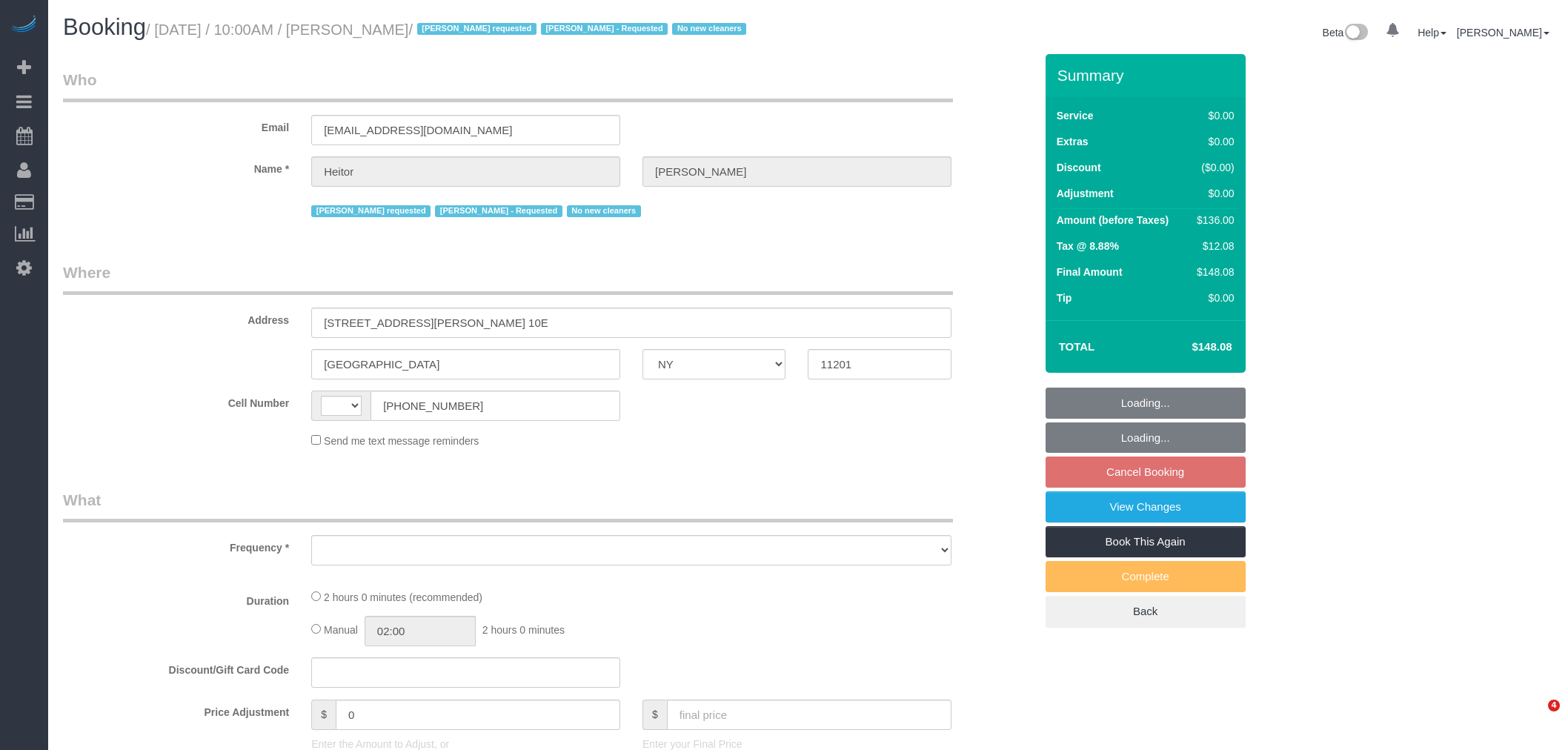
select select "NY"
select select "string:[GEOGRAPHIC_DATA]"
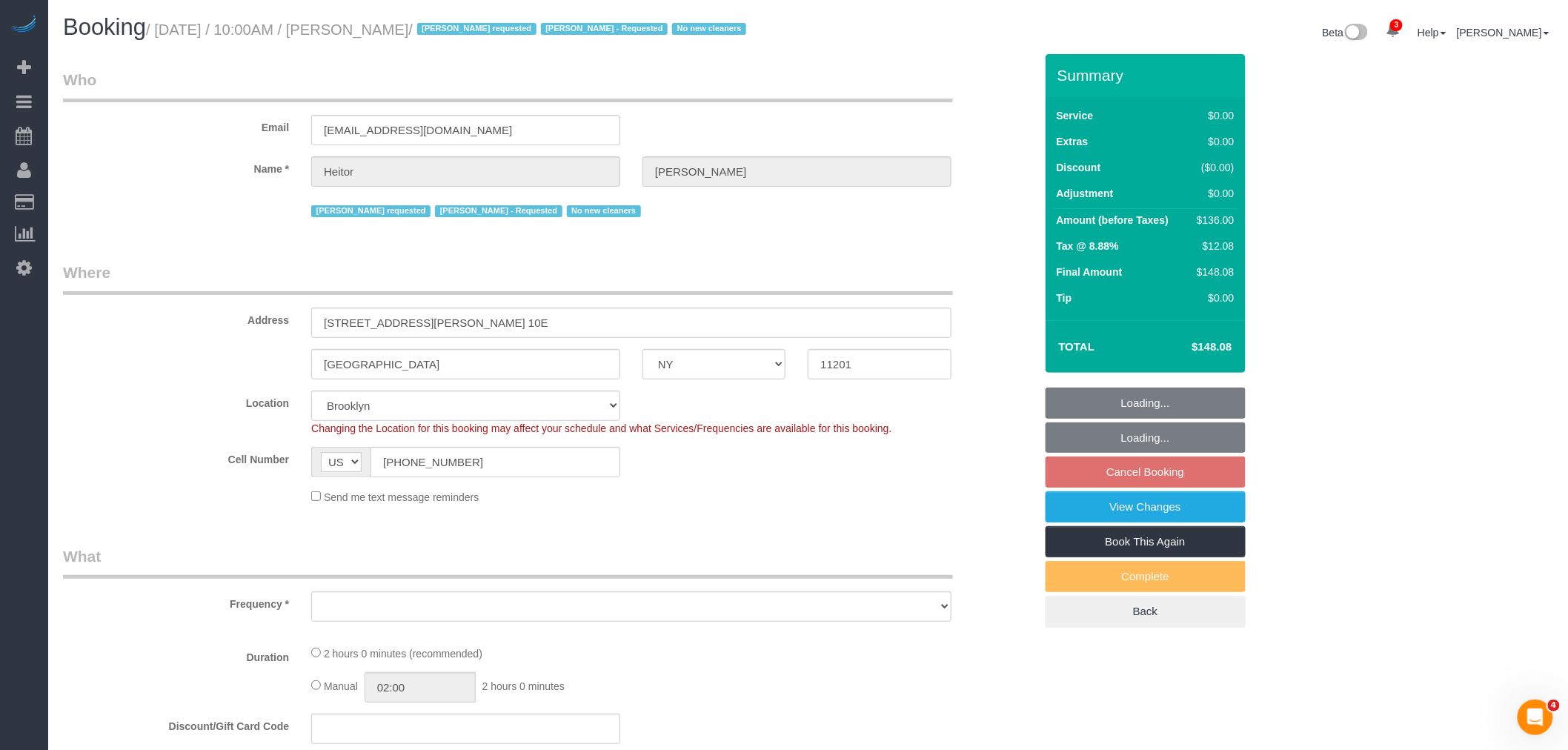
select select "object:657"
select select "1"
select select "spot3"
select select "number:89"
select select "number:90"
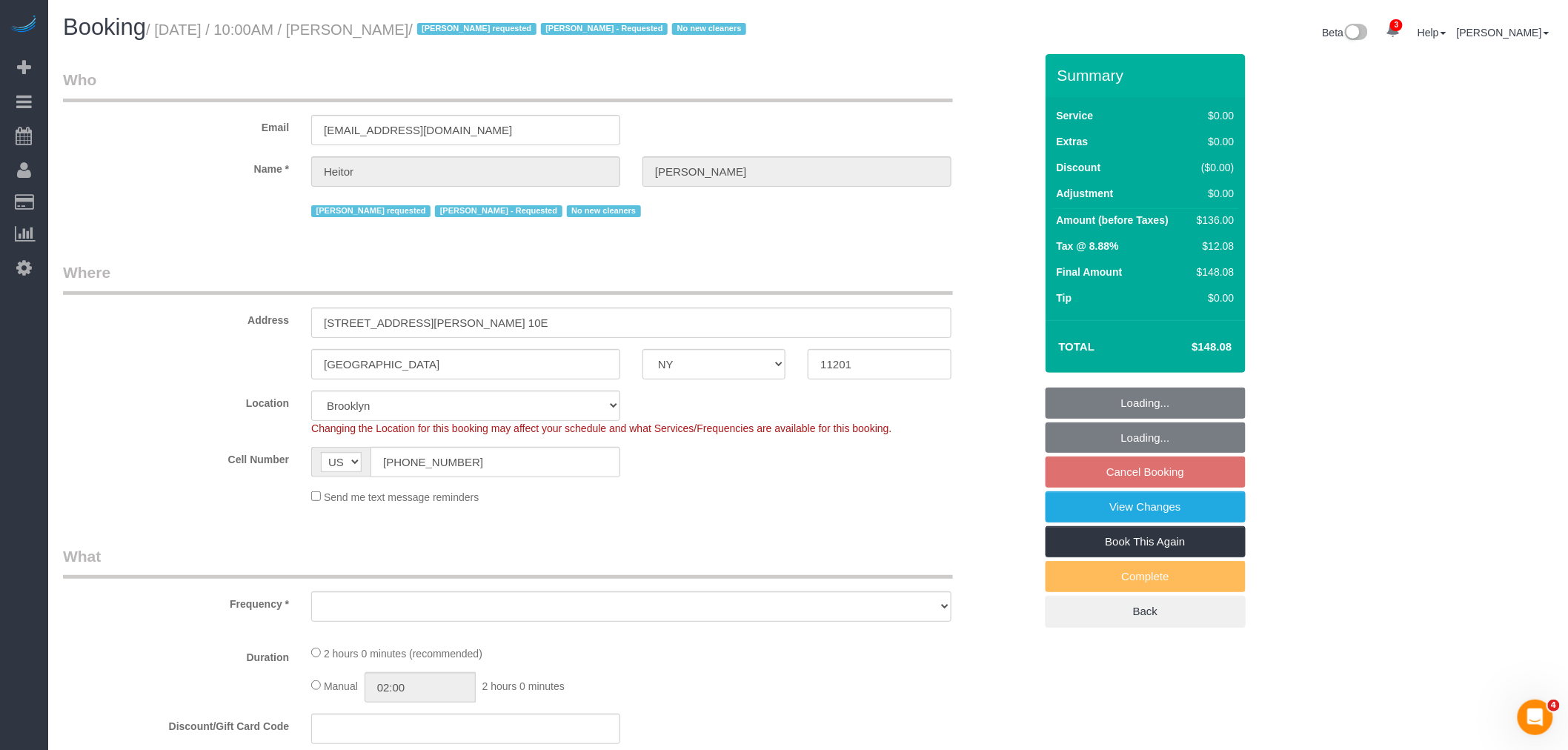
select select "number:15"
select select "number:5"
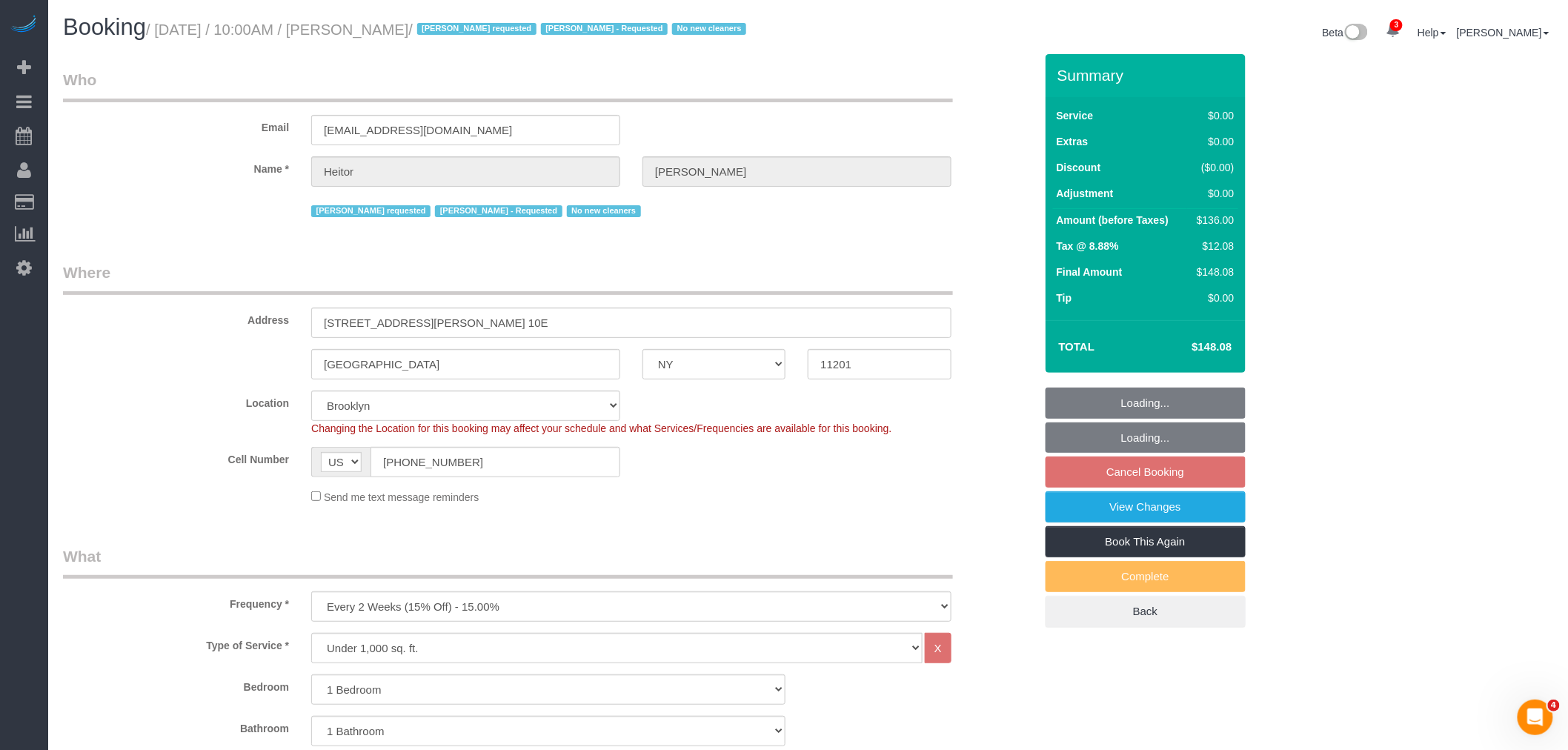
select select "string:stripe-pm_1PWhey4VGloSiKo7qzyUrVVp"
select select "object:914"
select select "1"
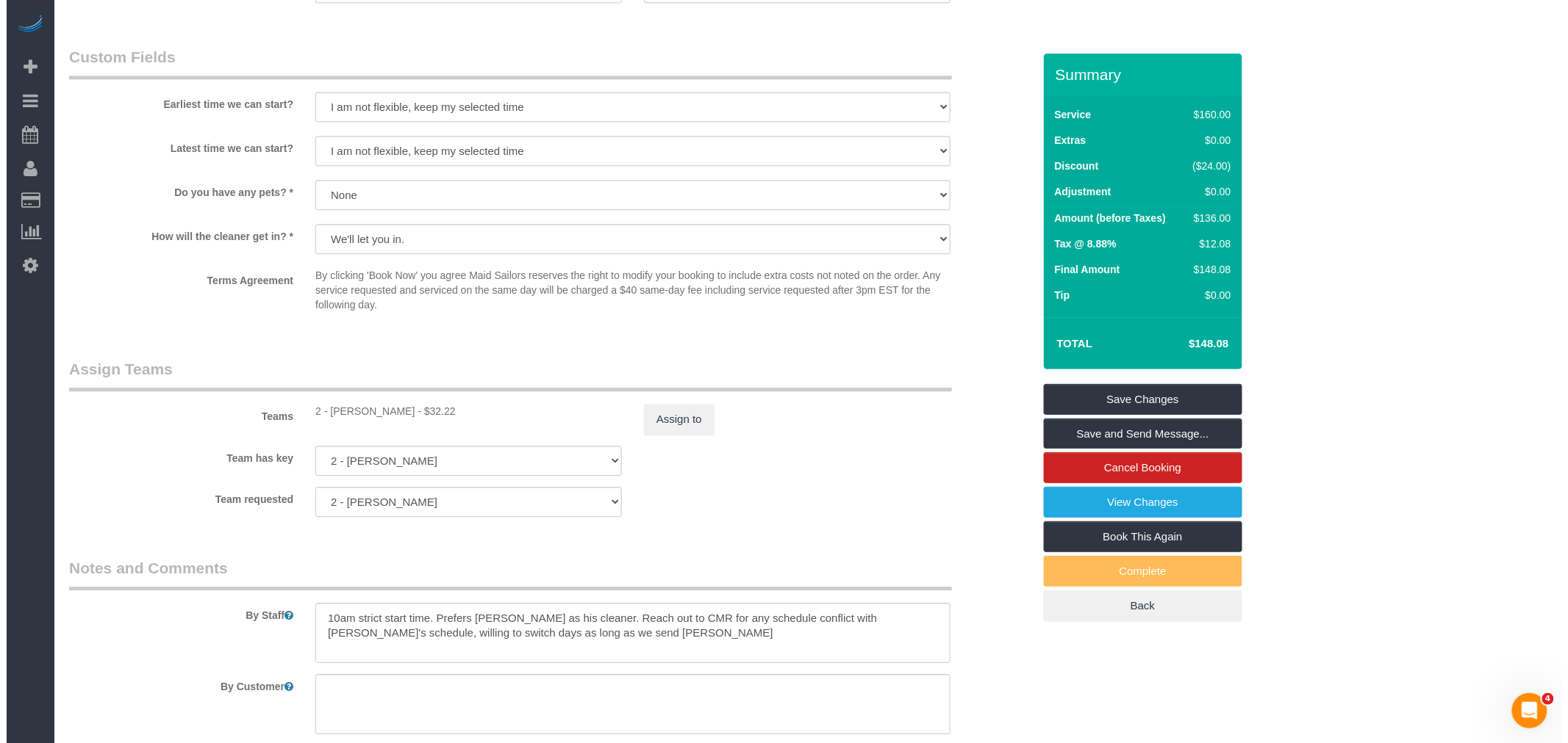
scroll to position [1795, 0]
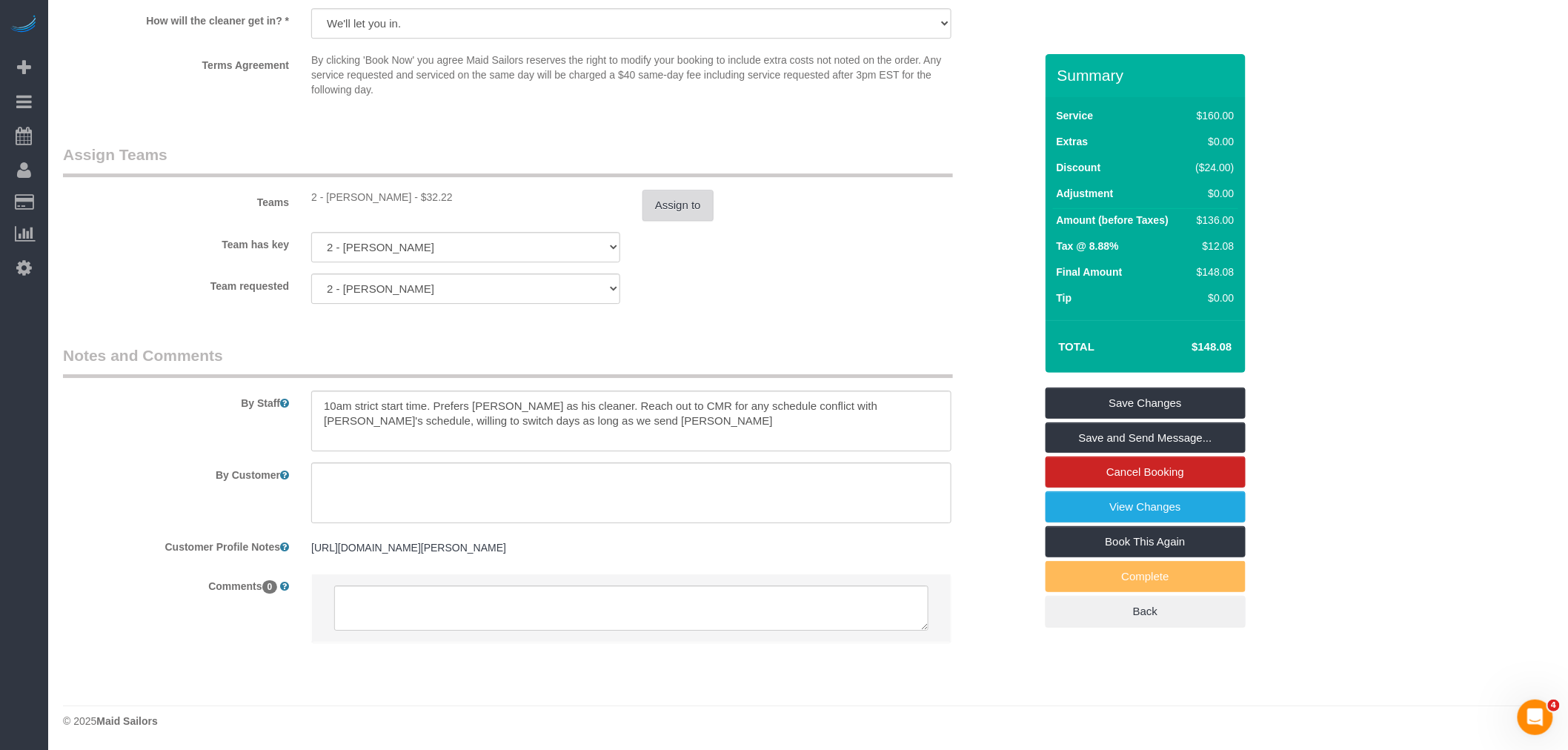
click at [663, 221] on button "Assign to" at bounding box center [678, 205] width 71 height 31
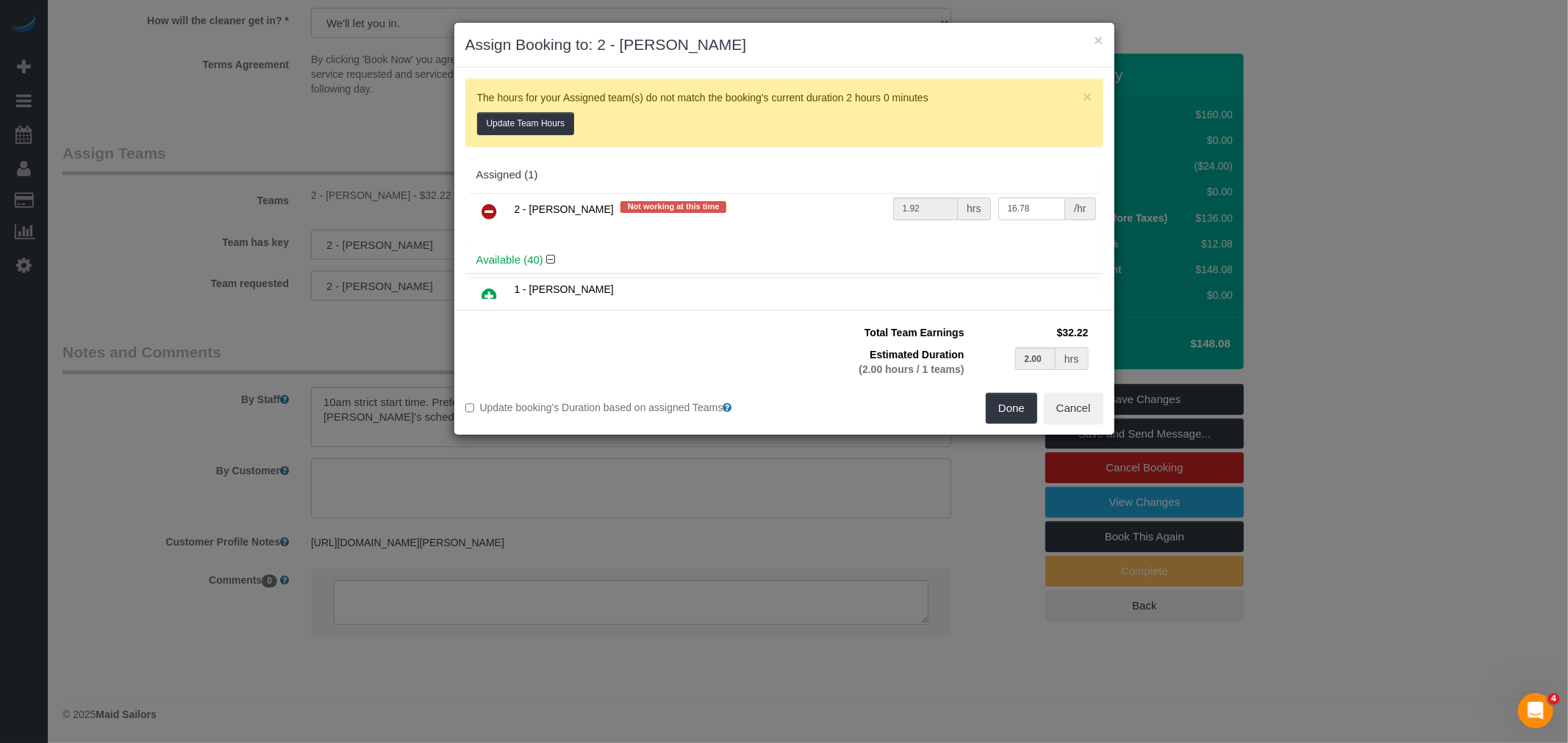
click at [502, 207] on link at bounding box center [490, 212] width 35 height 30
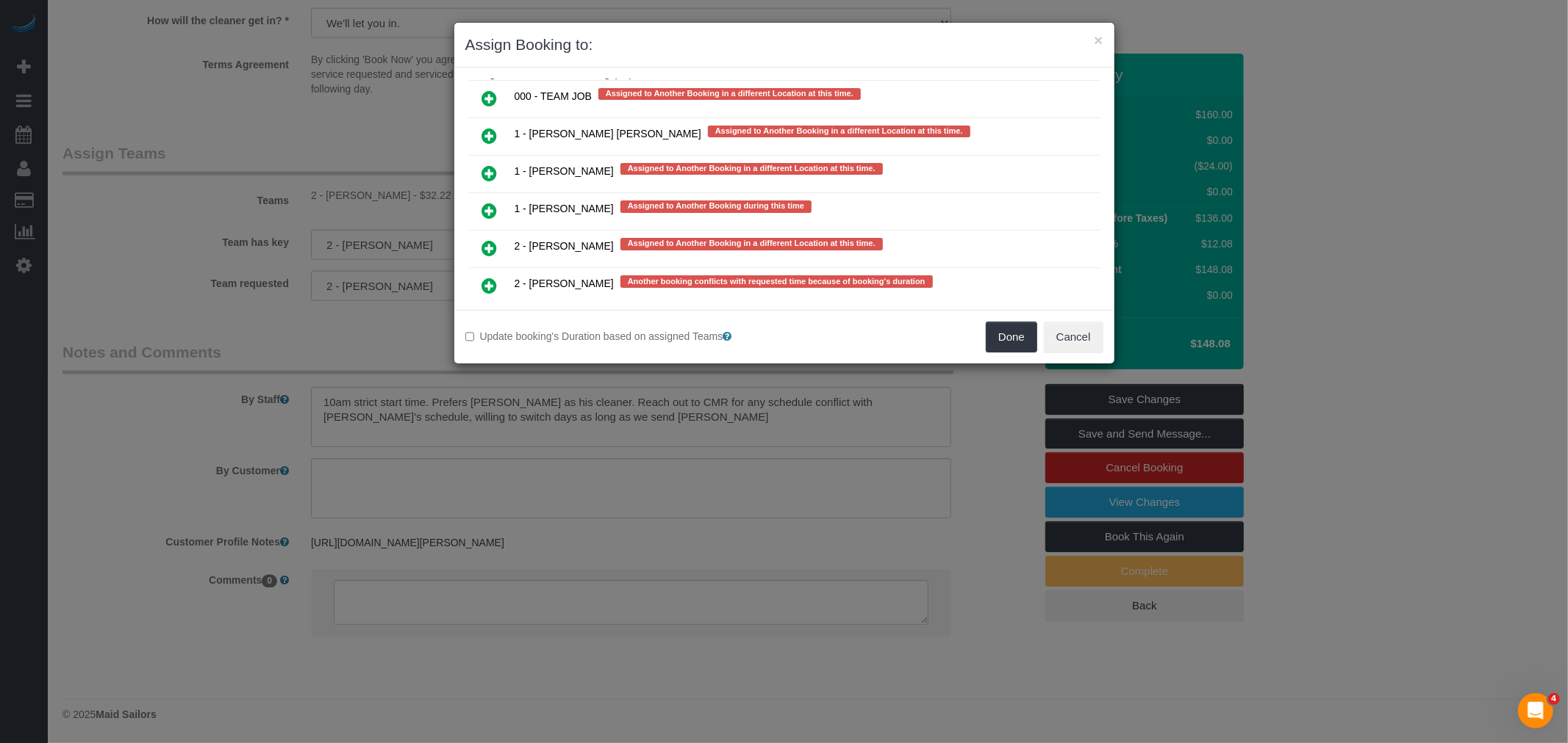
scroll to position [2693, 0]
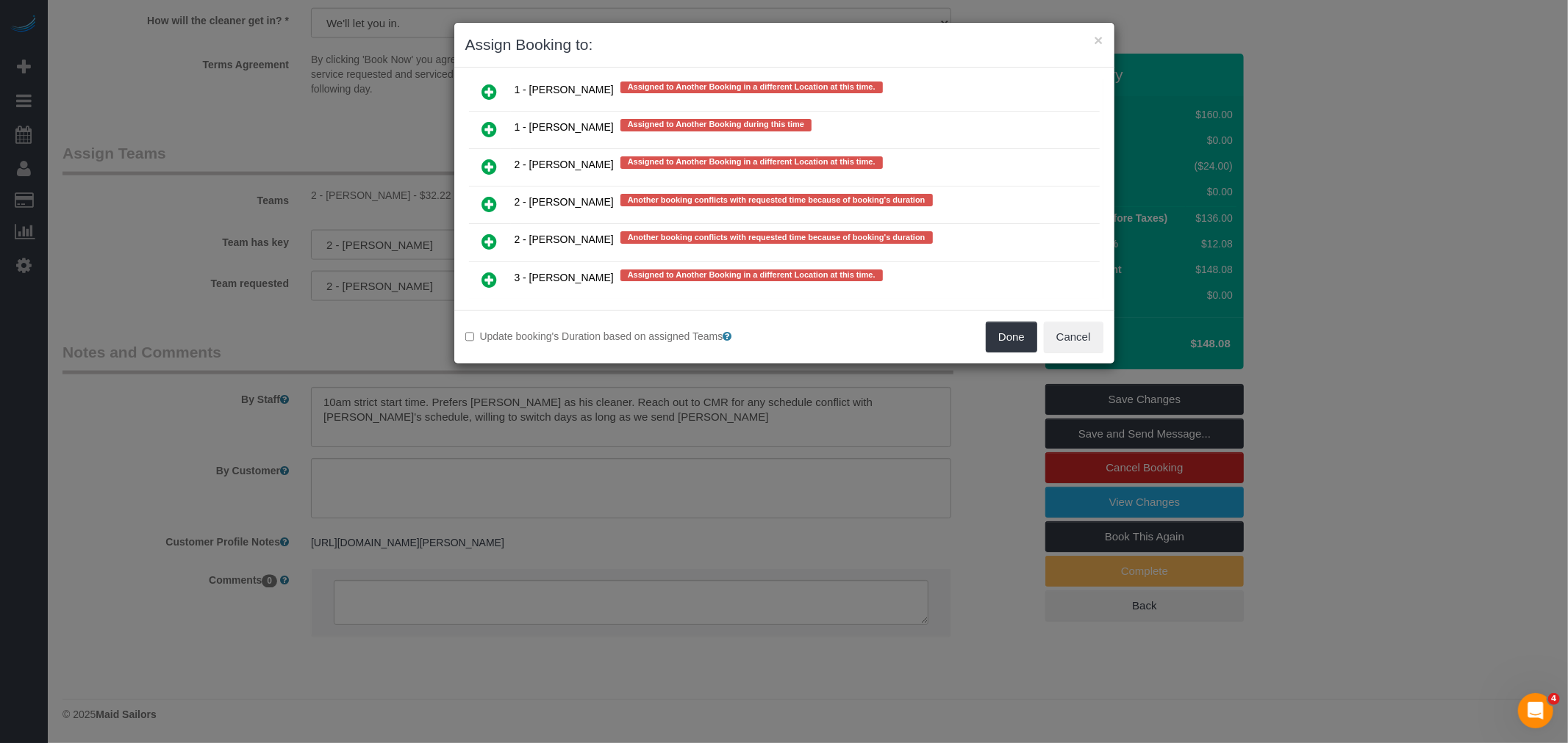
click at [495, 158] on icon at bounding box center [490, 166] width 16 height 18
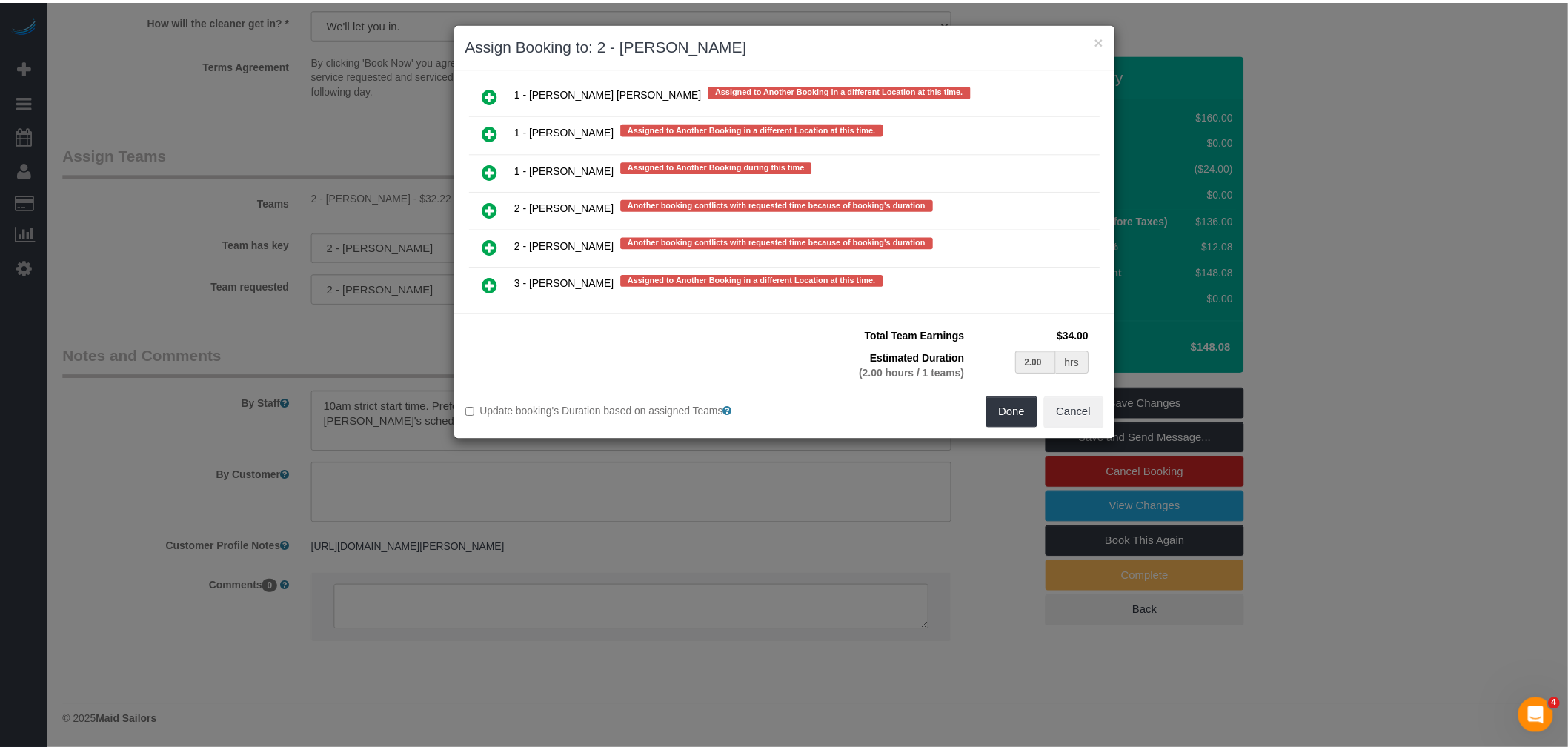
scroll to position [2754, 0]
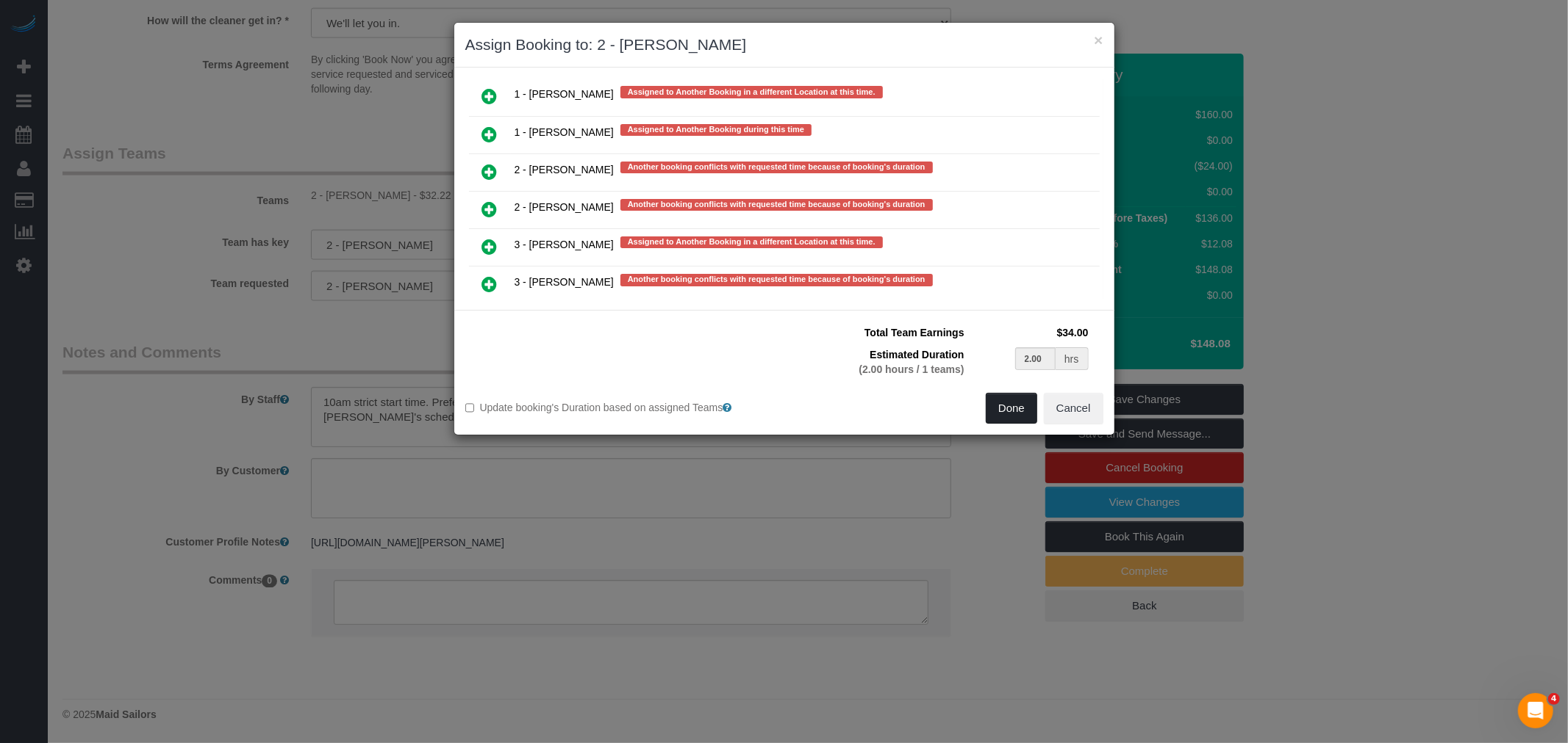
click at [989, 402] on button "Done" at bounding box center [1011, 408] width 52 height 31
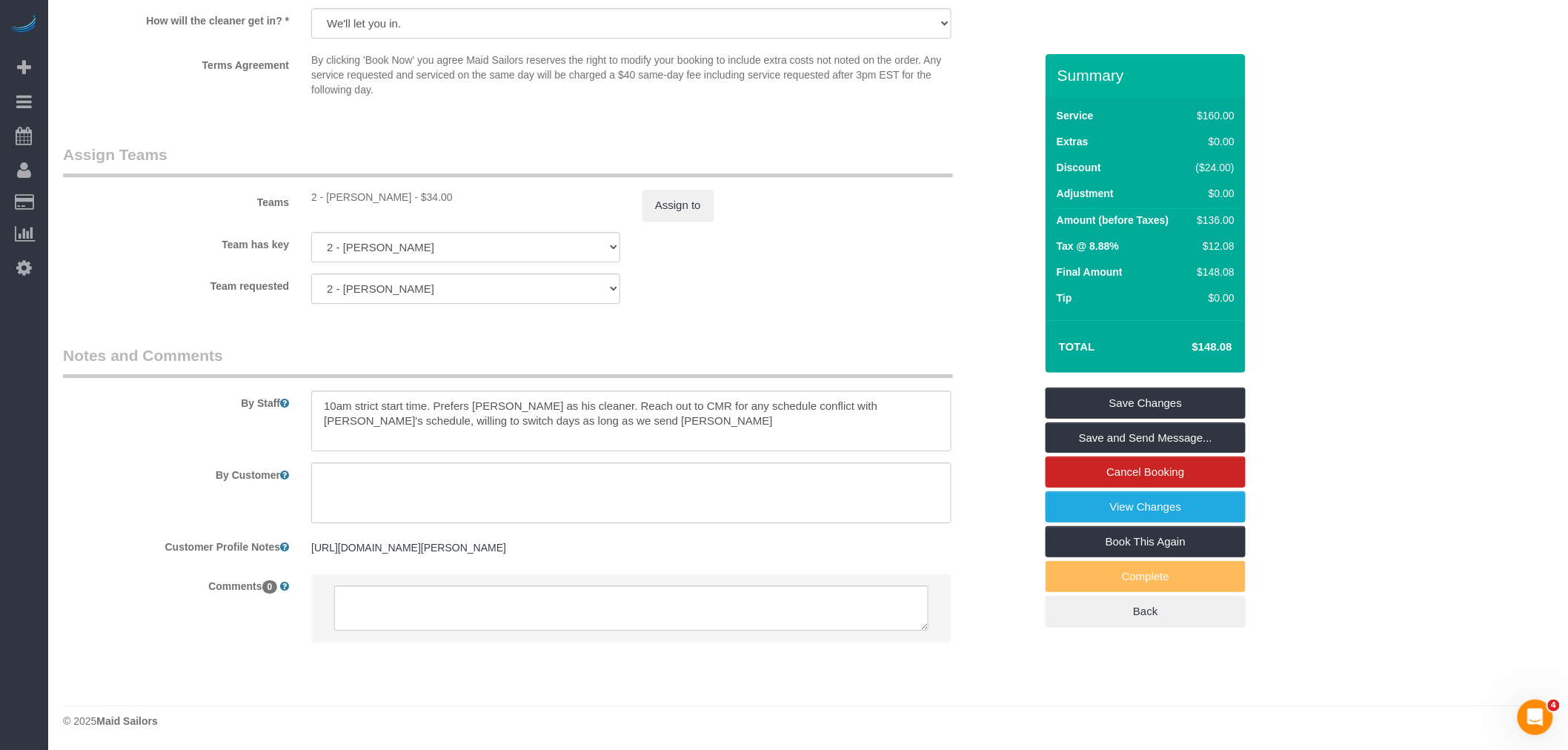
click at [821, 304] on div "Team requested 2 - Hilda Coleman 000- Donna Mercado 000 - Partnerships 000 - TE…" at bounding box center [549, 289] width 993 height 30
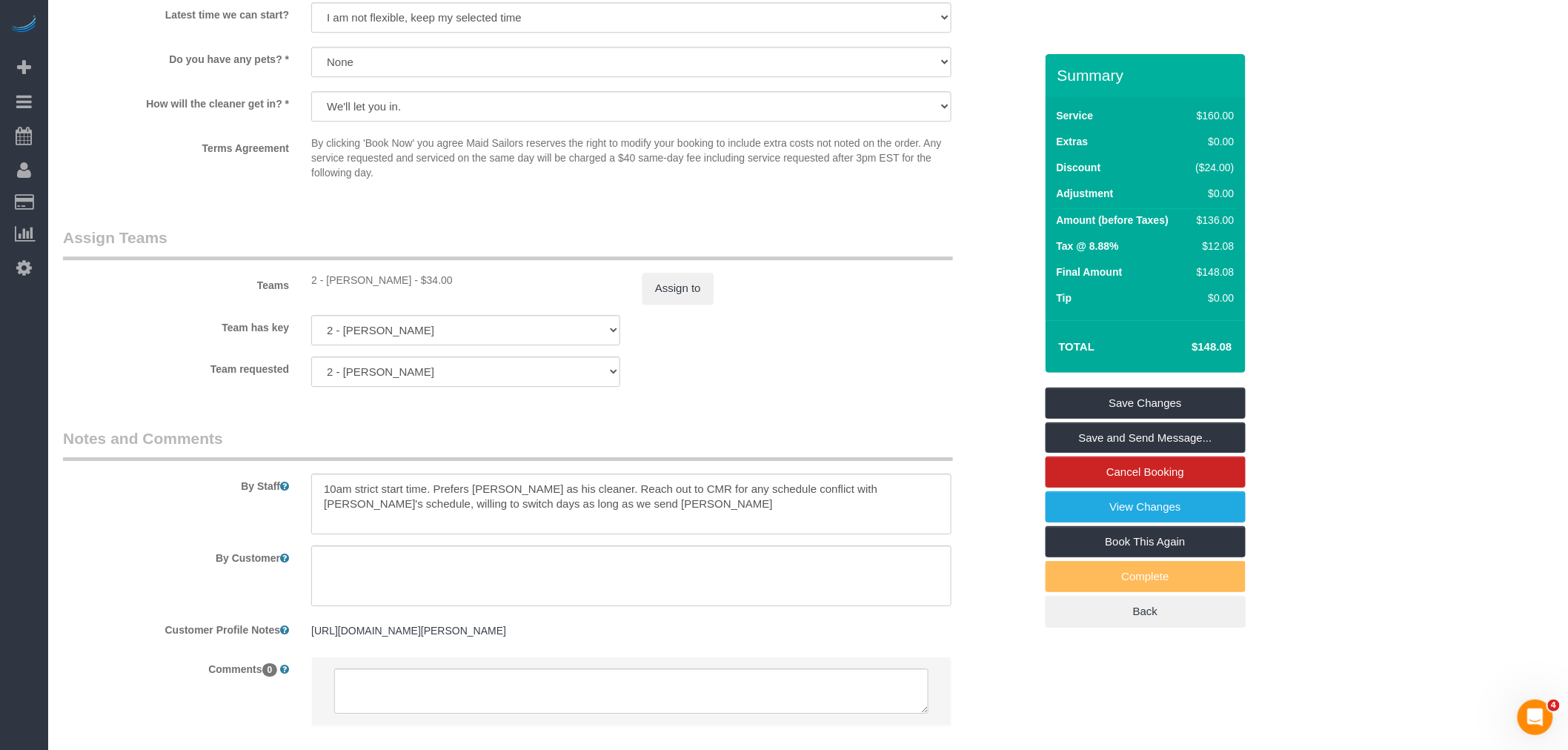
scroll to position [1826, 0]
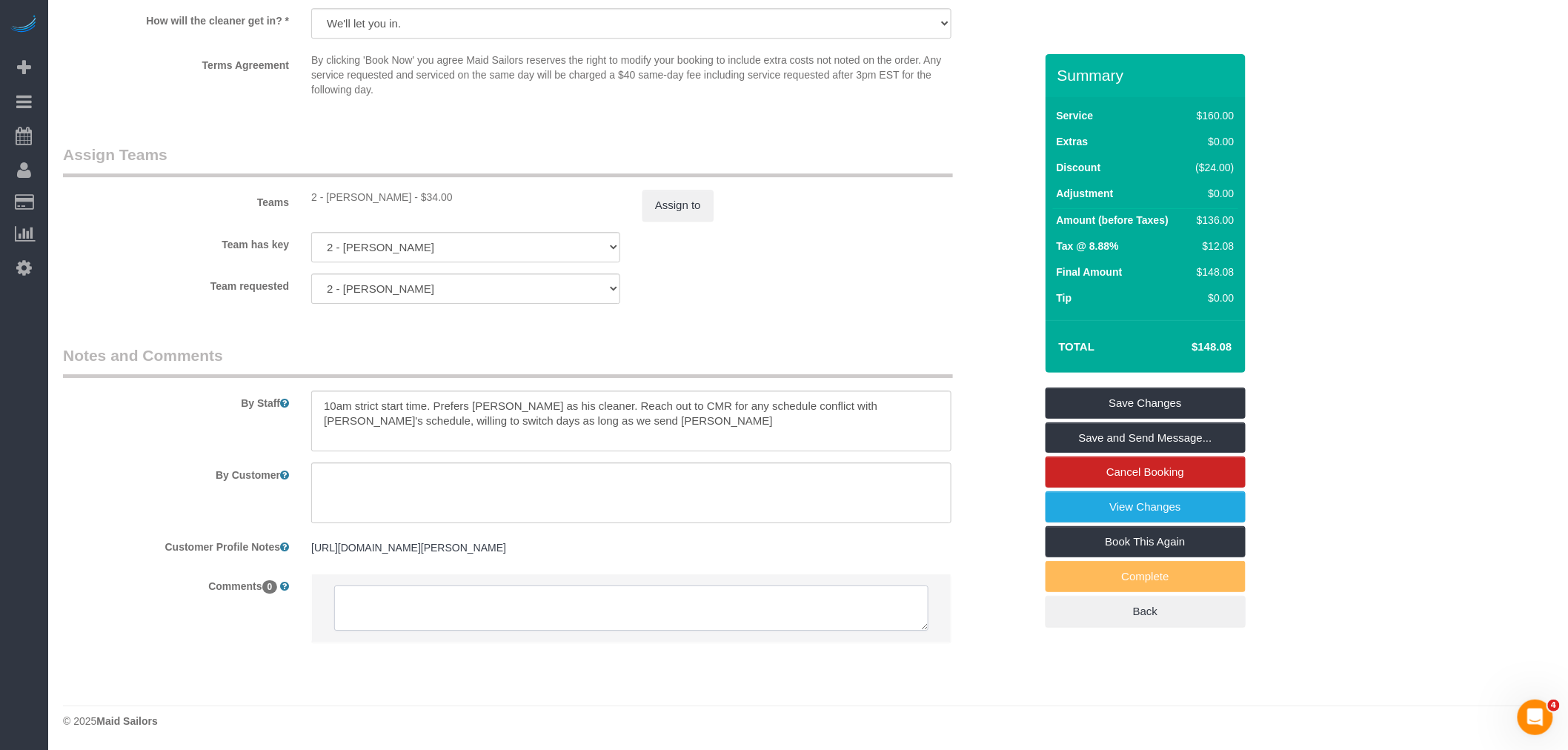
click at [394, 607] on textarea at bounding box center [631, 609] width 595 height 46
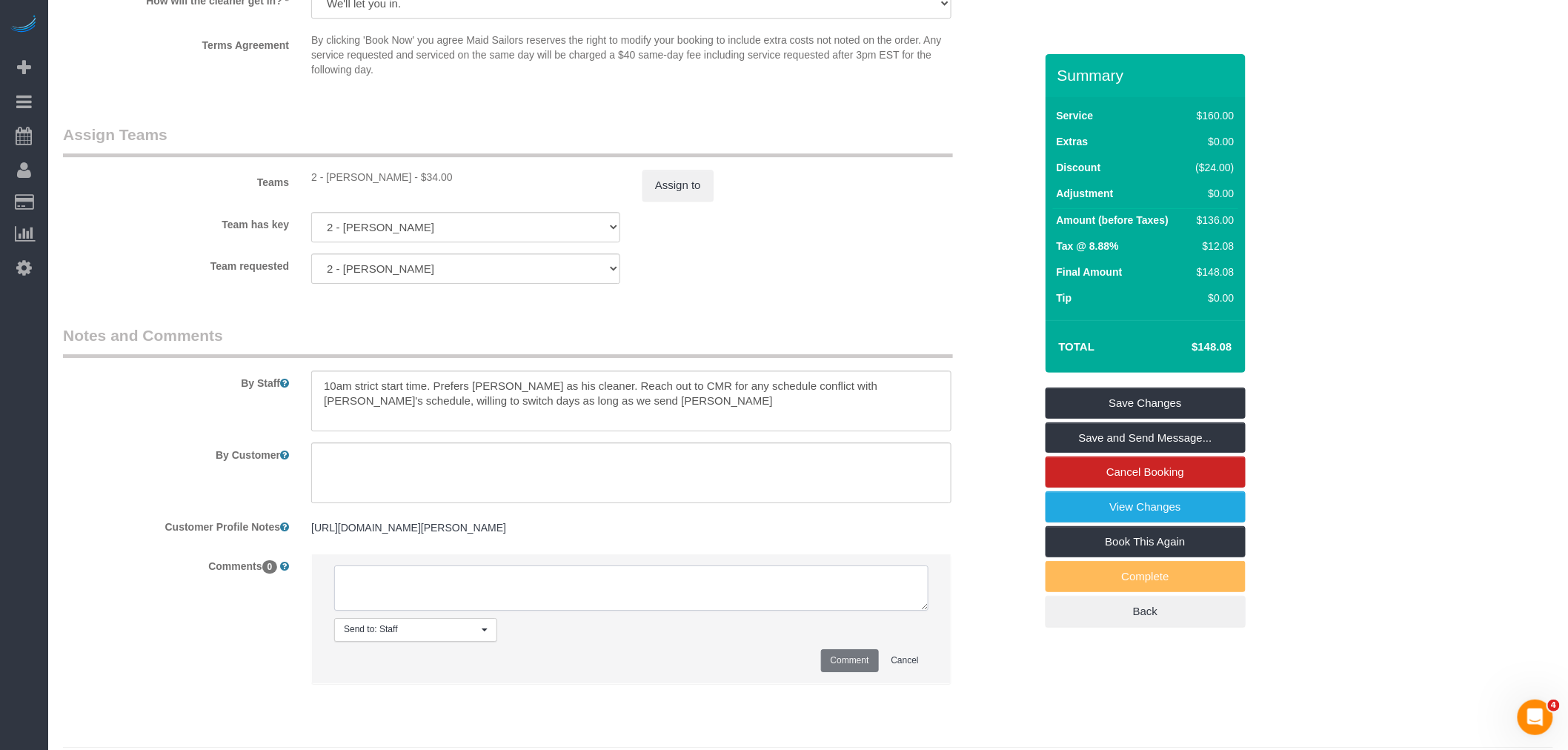
click at [399, 607] on textarea at bounding box center [631, 589] width 595 height 46
type textarea "cmr approved another cleaner but prefers someone who has serviced him before."
click at [849, 673] on button "Comment" at bounding box center [850, 661] width 58 height 23
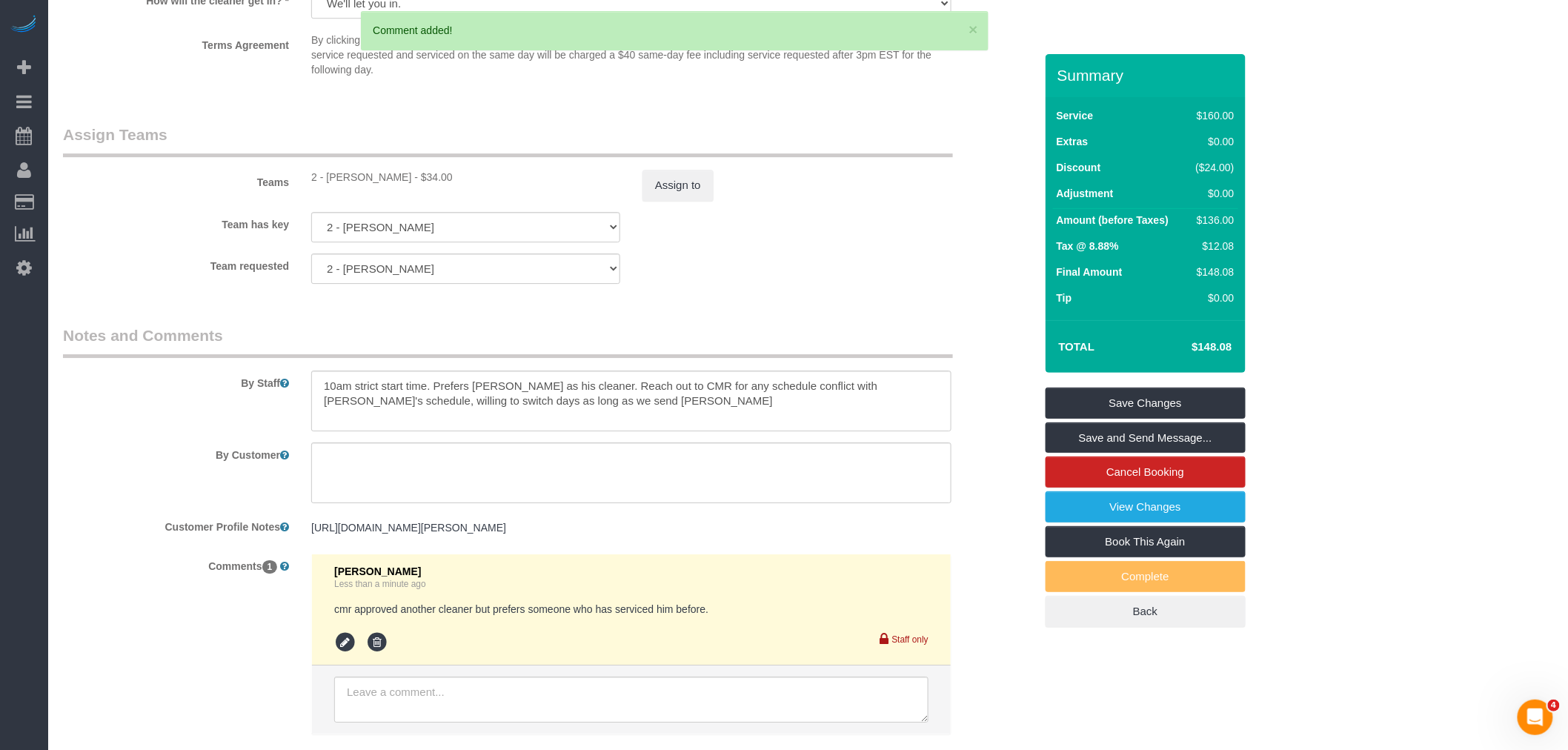
drag, startPoint x: 825, startPoint y: 279, endPoint x: 813, endPoint y: 279, distance: 12.0
click at [825, 279] on div "Team requested 2 - Hilda Coleman 000- Donna Mercado 000 - Partnerships 000 - TE…" at bounding box center [549, 269] width 993 height 30
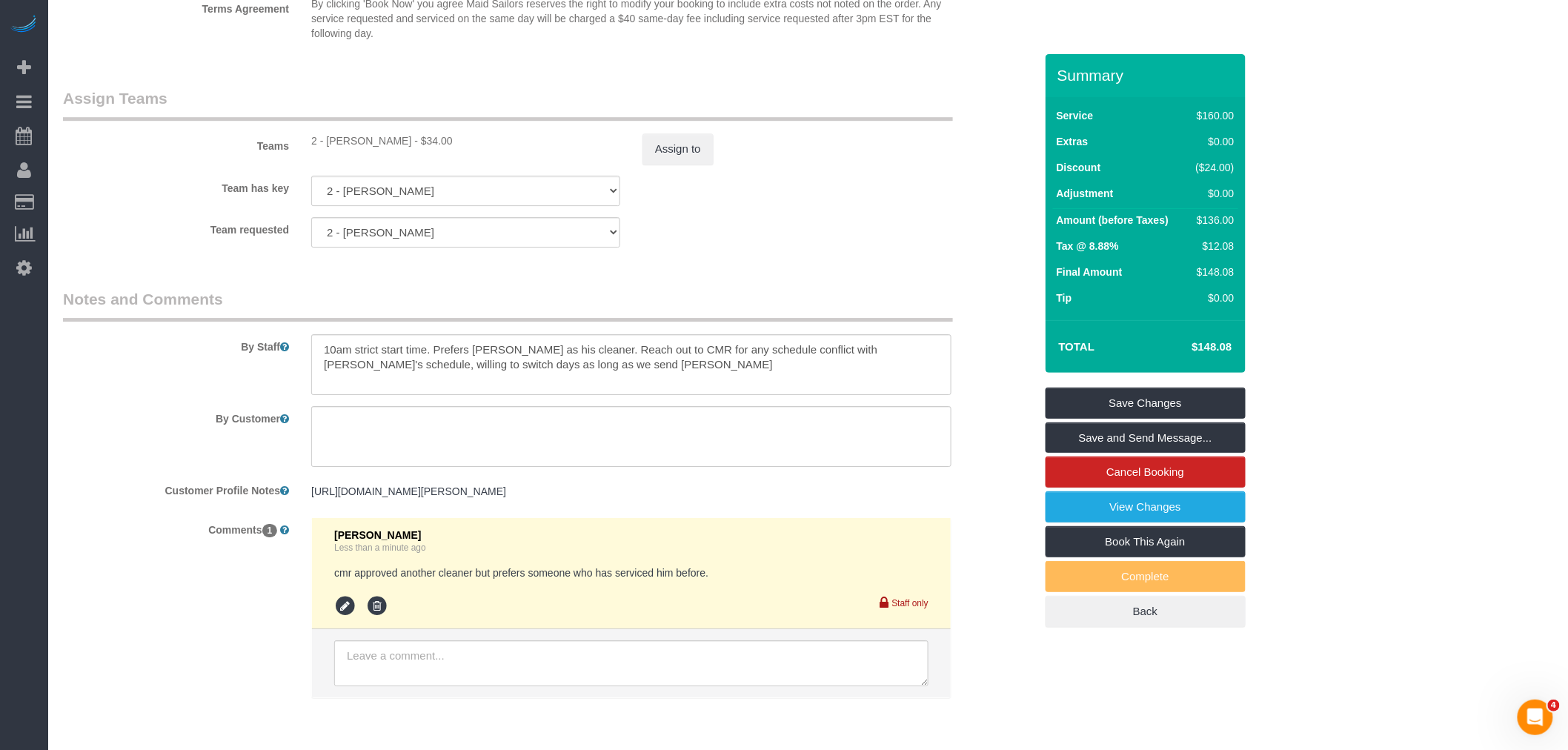
scroll to position [1937, 0]
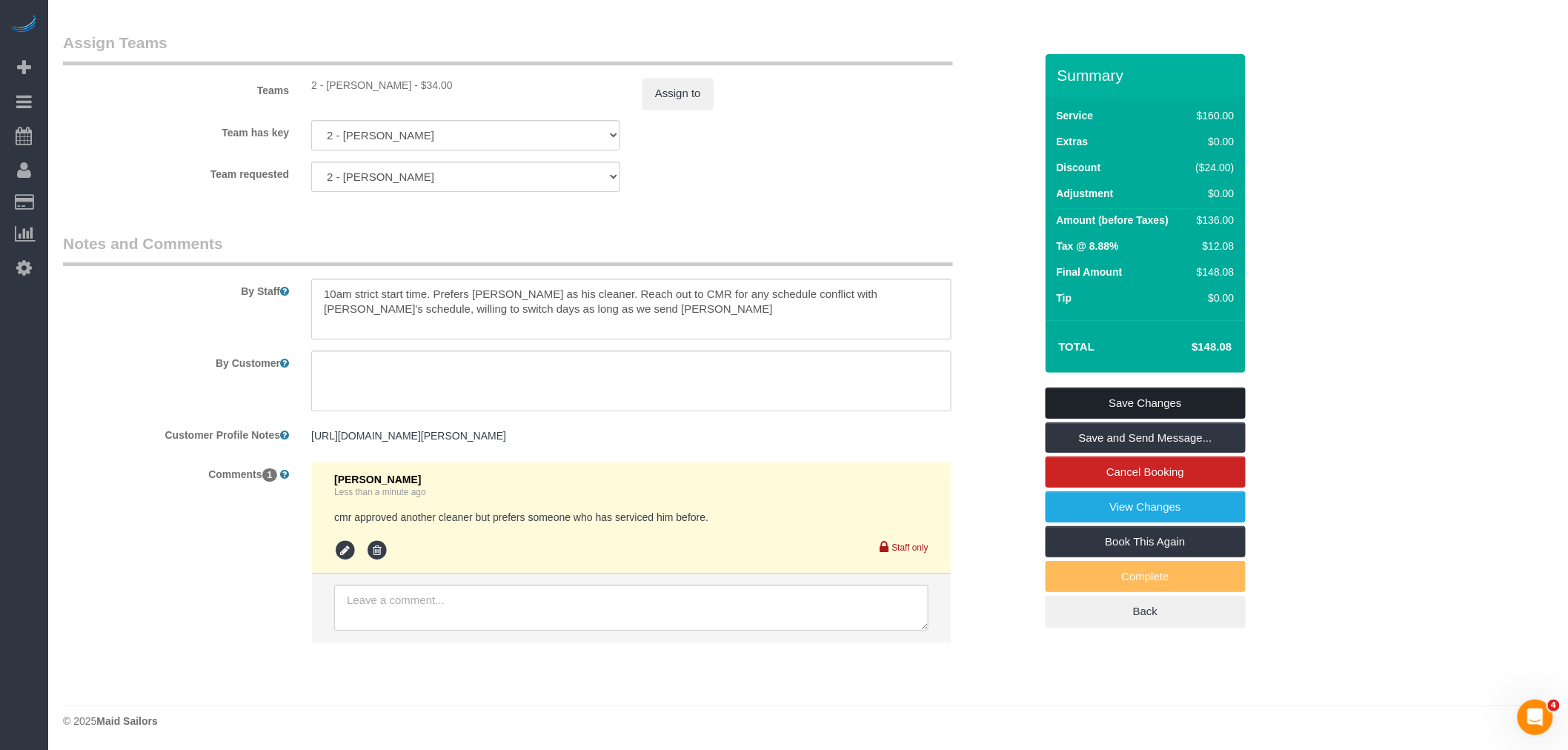
click at [1153, 402] on link "Save Changes" at bounding box center [1145, 403] width 200 height 31
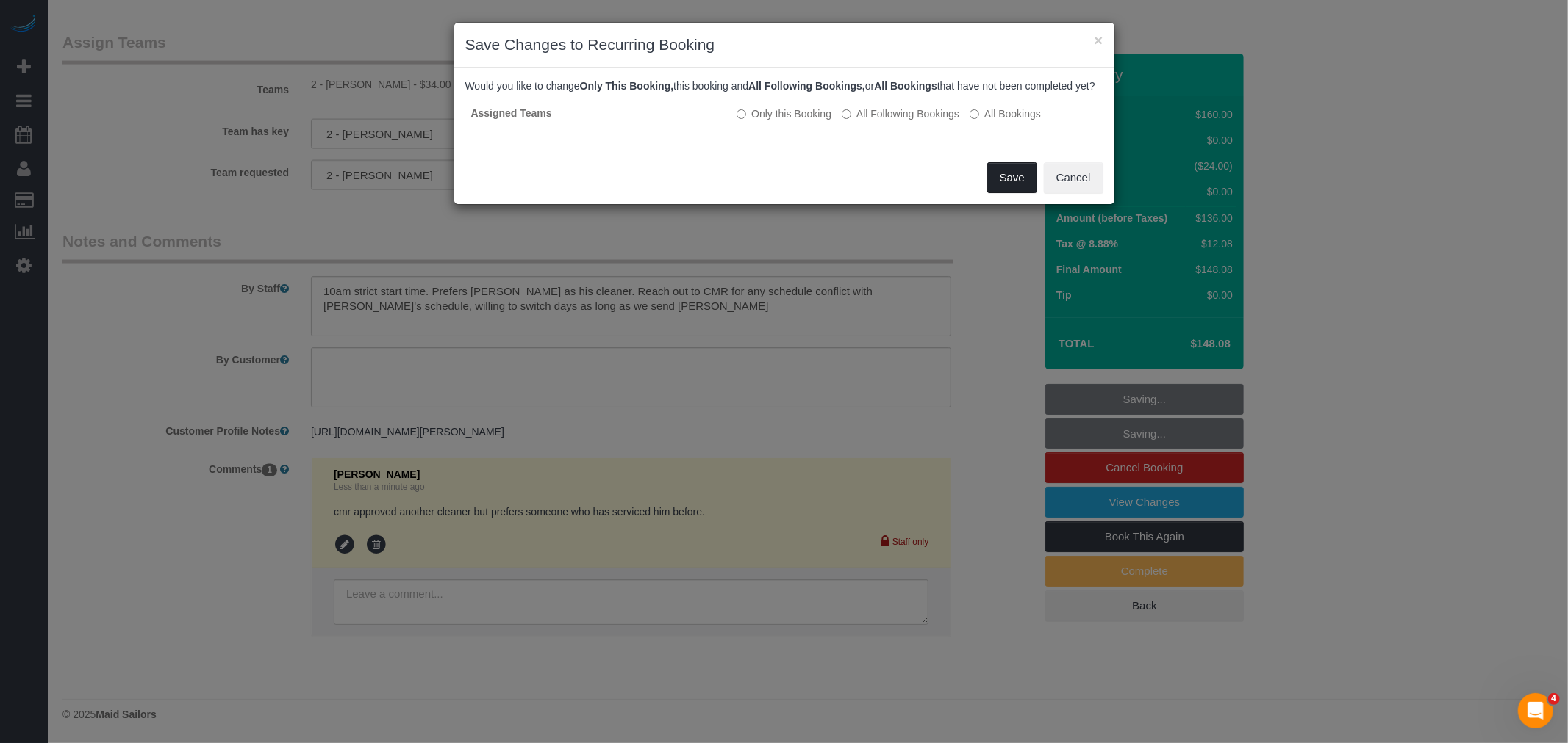
click at [1005, 186] on button "Save" at bounding box center [1012, 177] width 50 height 31
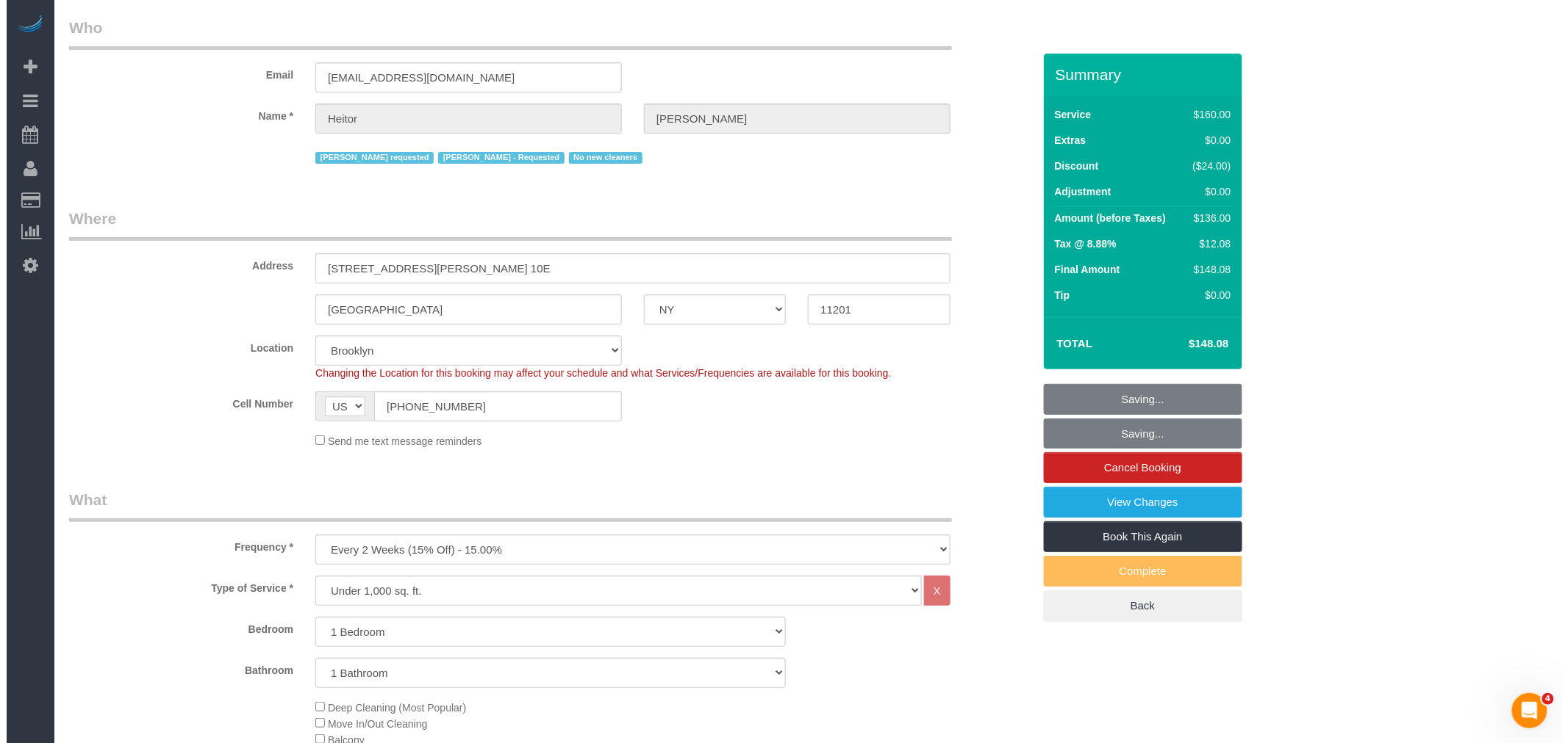
scroll to position [0, 0]
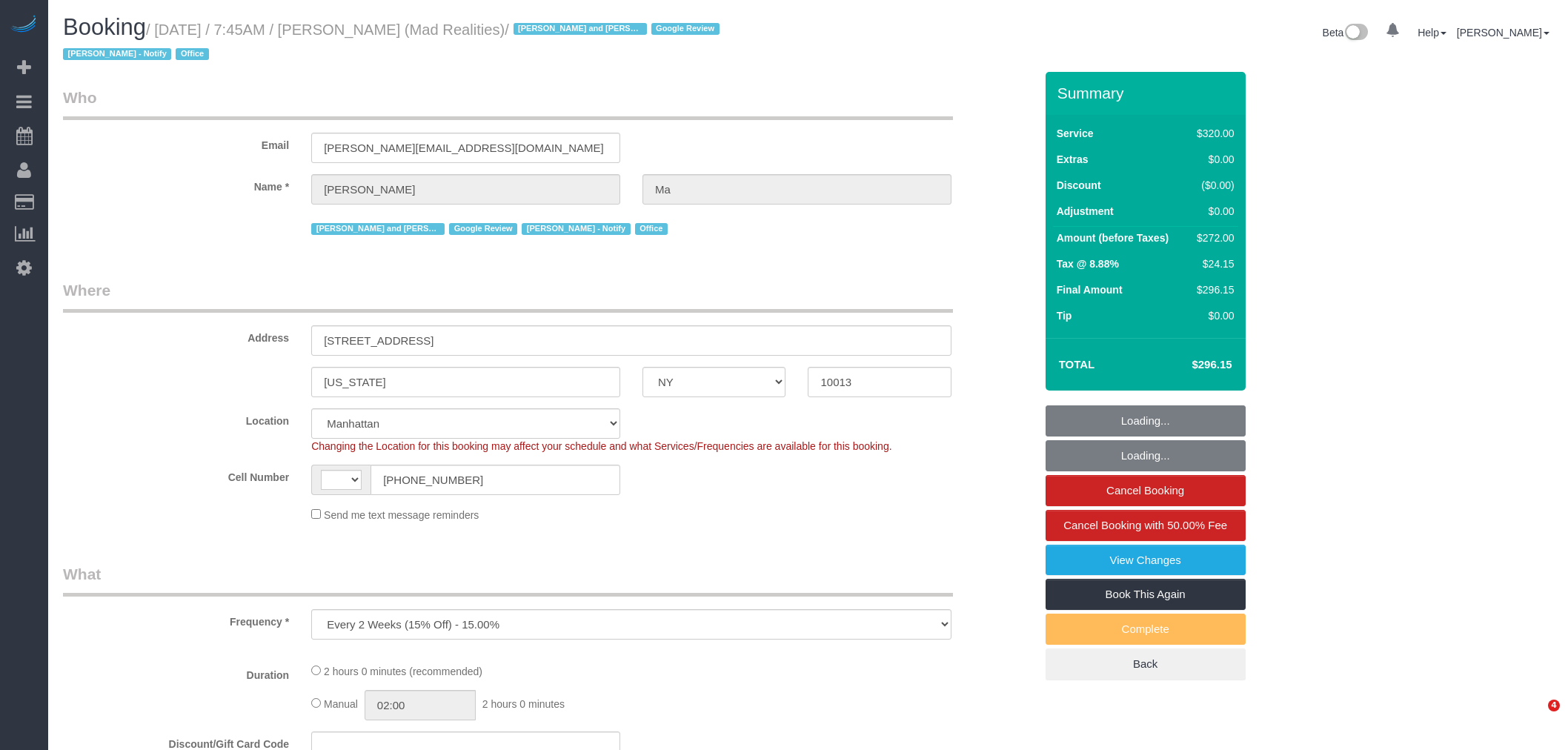
select select "NY"
select select "string:stripe-pm_1PsB1j4VGloSiKo7cb06islp"
select select "2"
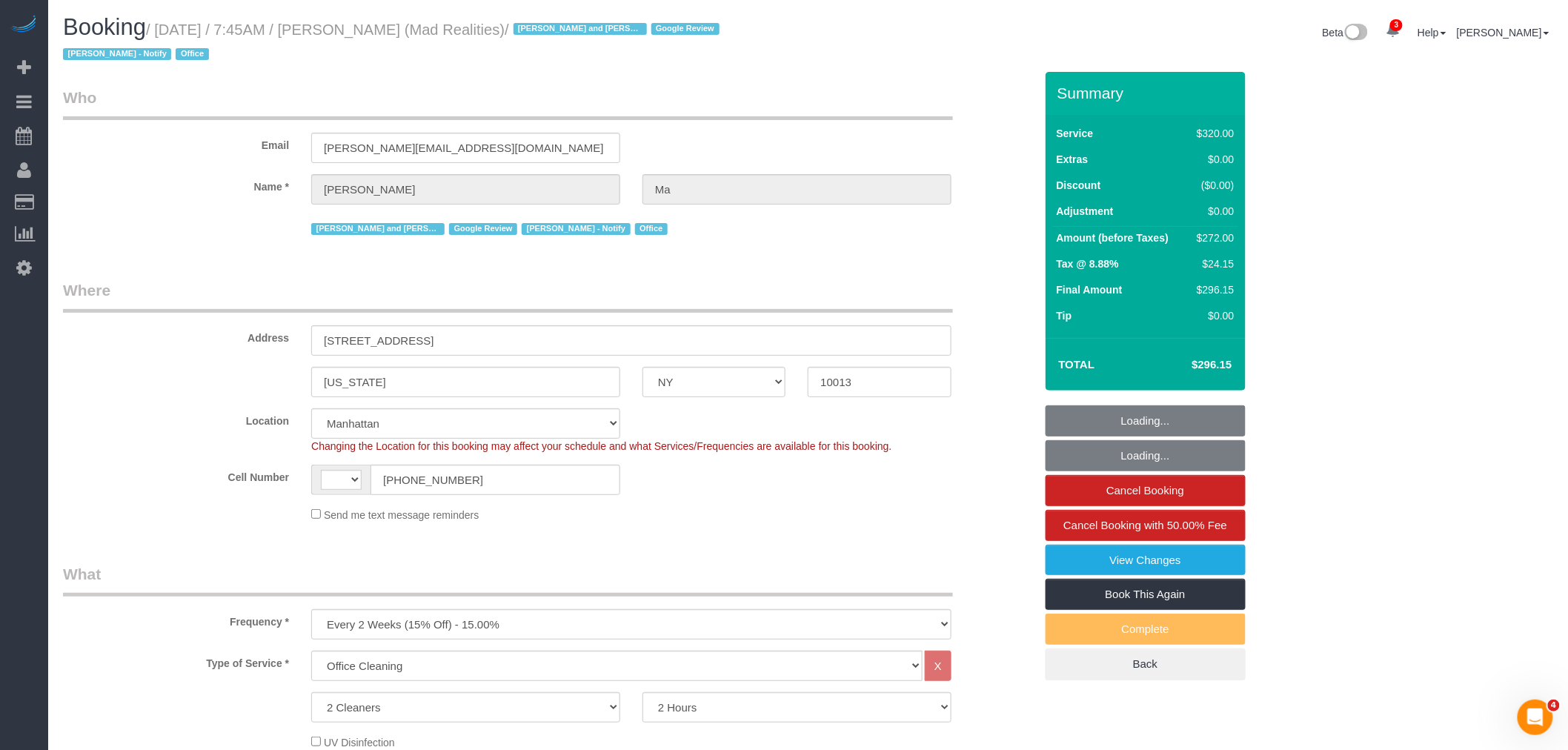
select select "object:774"
select select "string:[GEOGRAPHIC_DATA]"
select select "number:89"
select select "number:90"
select select "number:15"
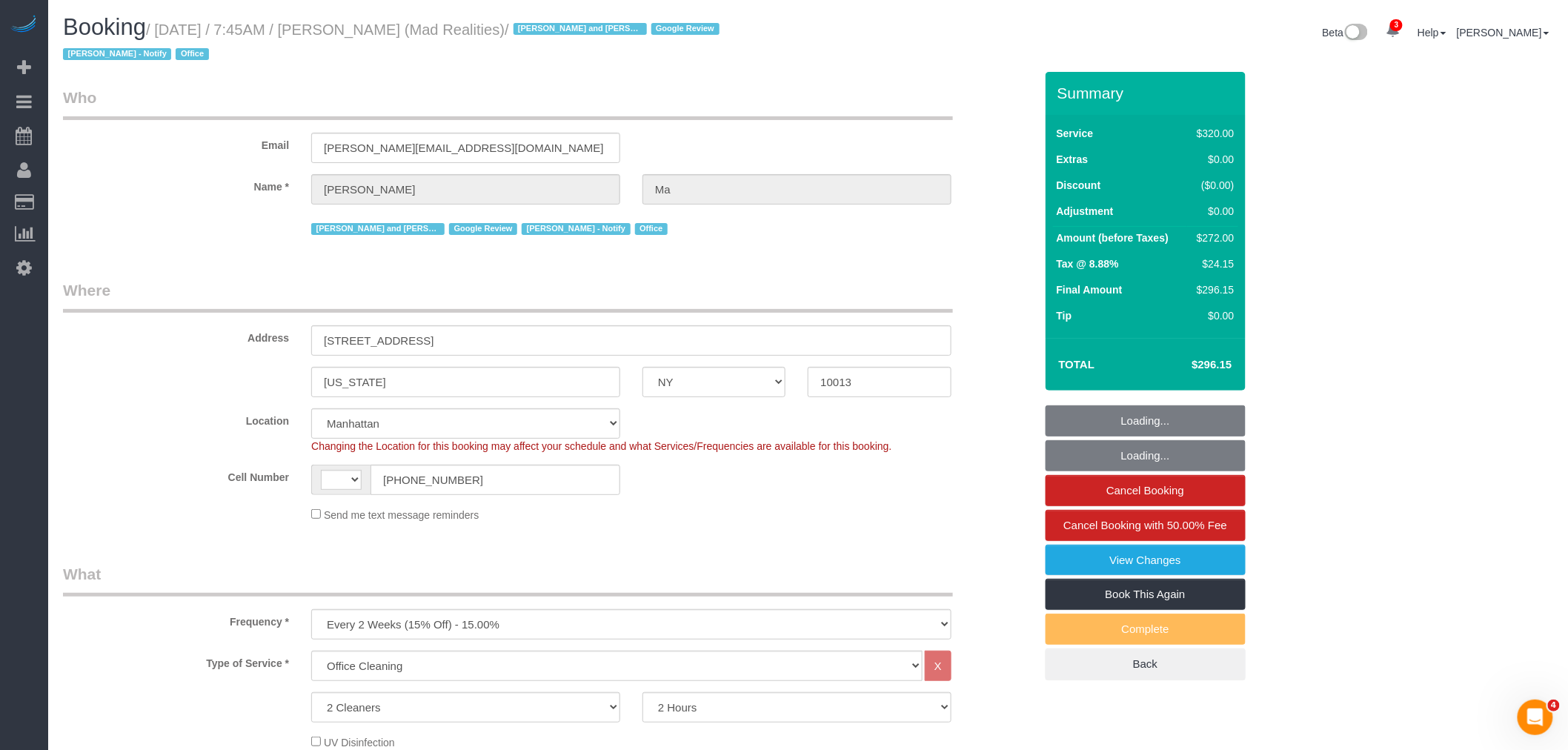
select select "number:7"
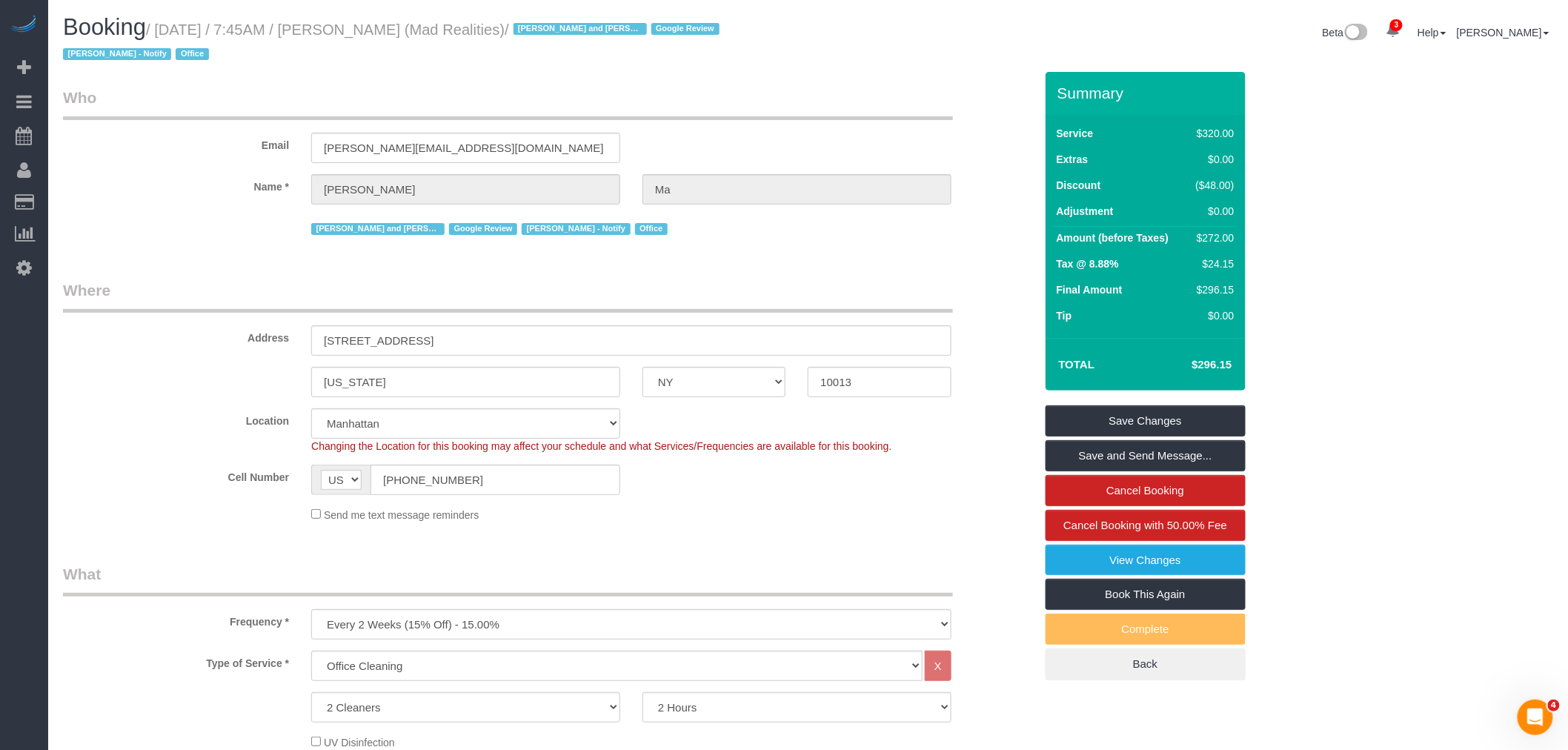
click at [606, 58] on h1 "Booking / August 25, 2025 / 7:45AM / Alice Ma (Mad Realities) / Ana Rodriguez a…" at bounding box center [430, 40] width 735 height 50
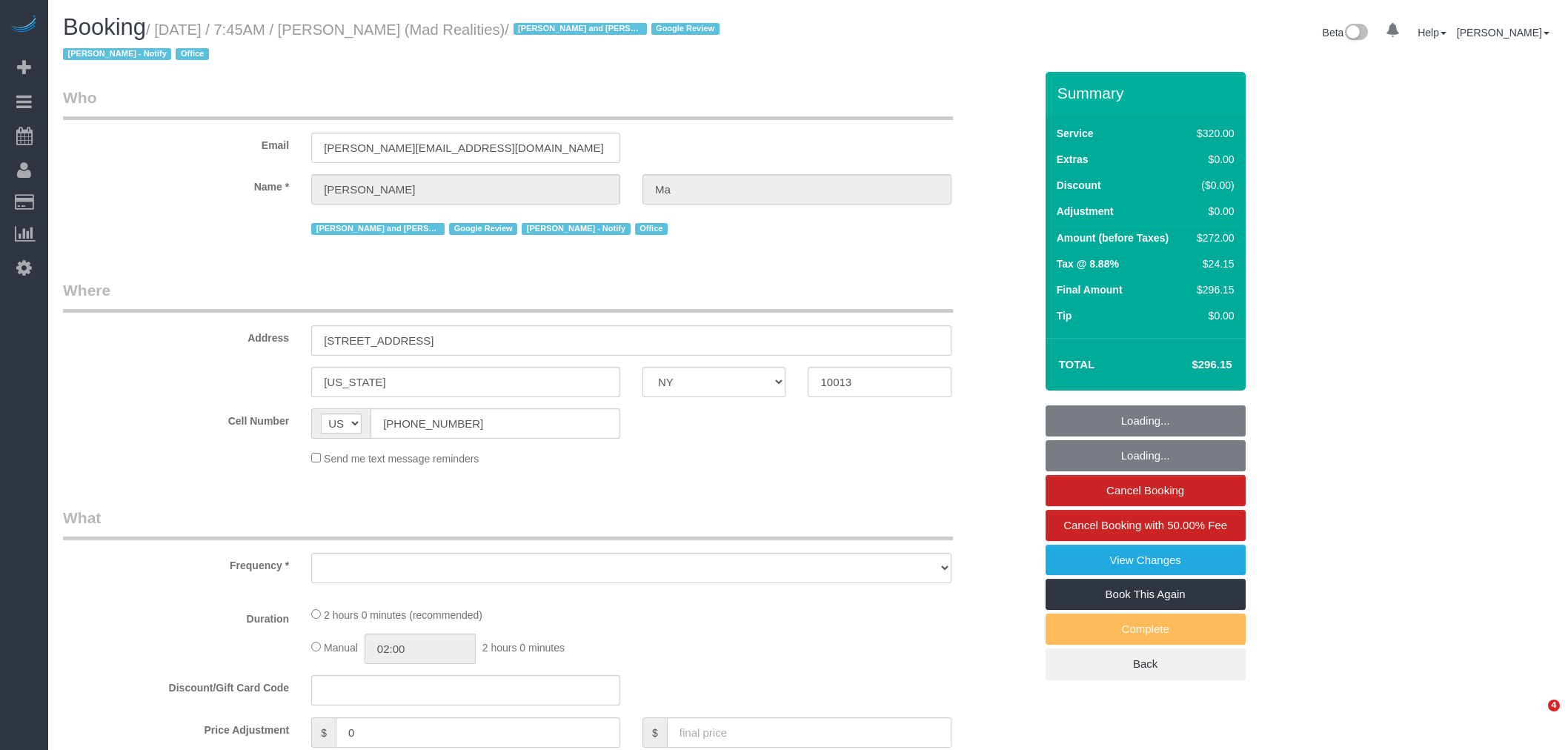
select select "NY"
select select "object:667"
select select "2"
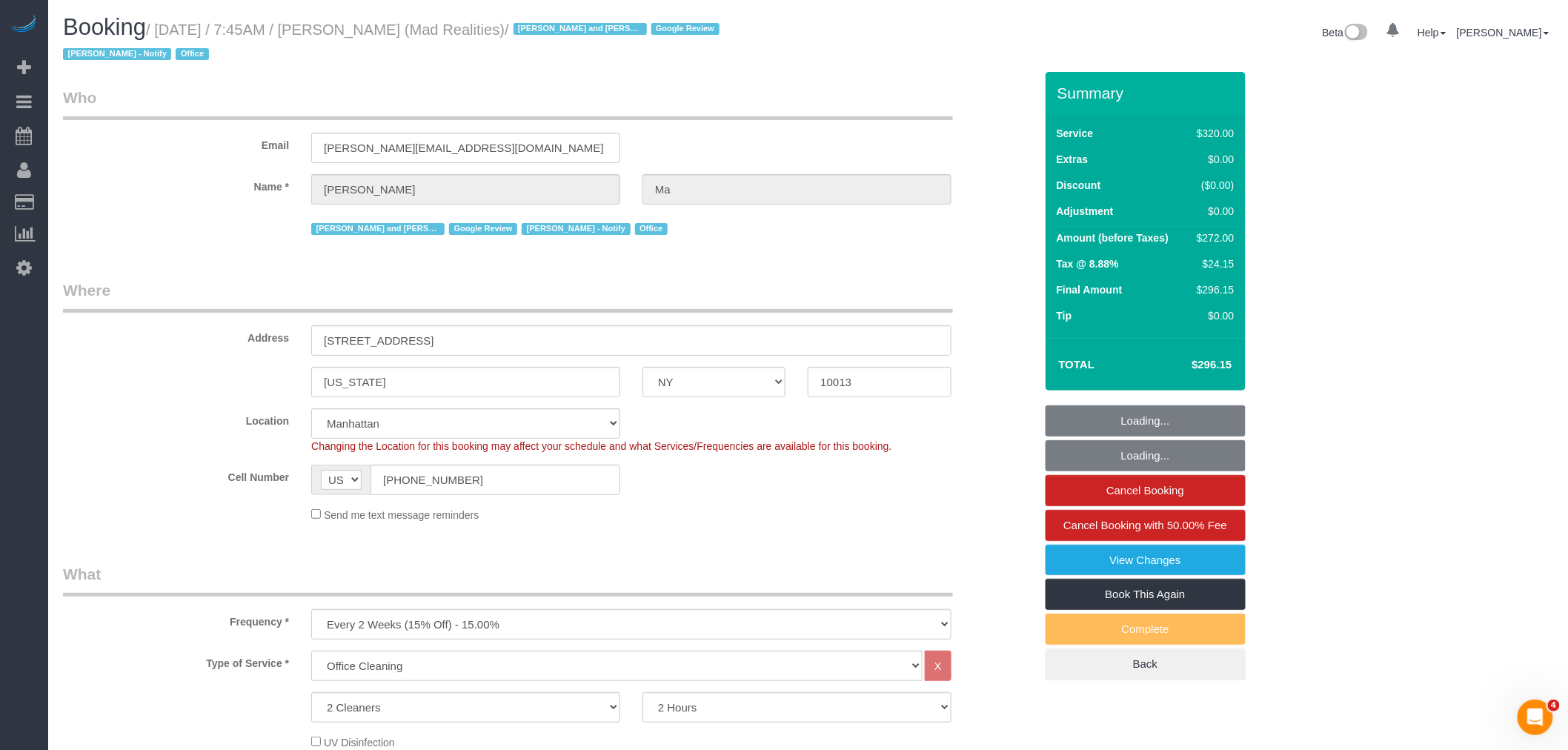
select select "string:stripe-pm_1PsB1j4VGloSiKo7cb06islp"
select select "object:761"
select select "number:89"
select select "number:90"
select select "number:15"
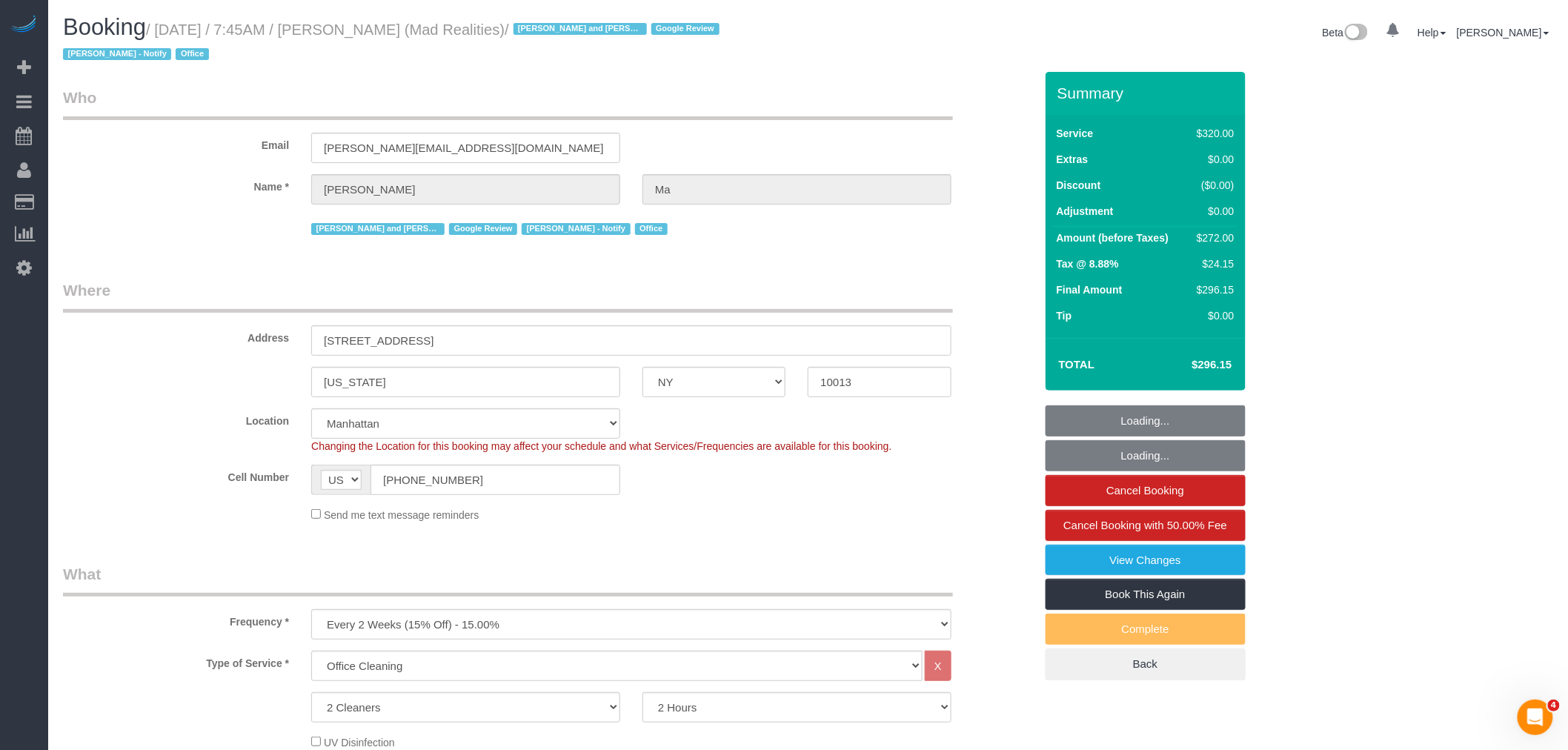
select select "number:7"
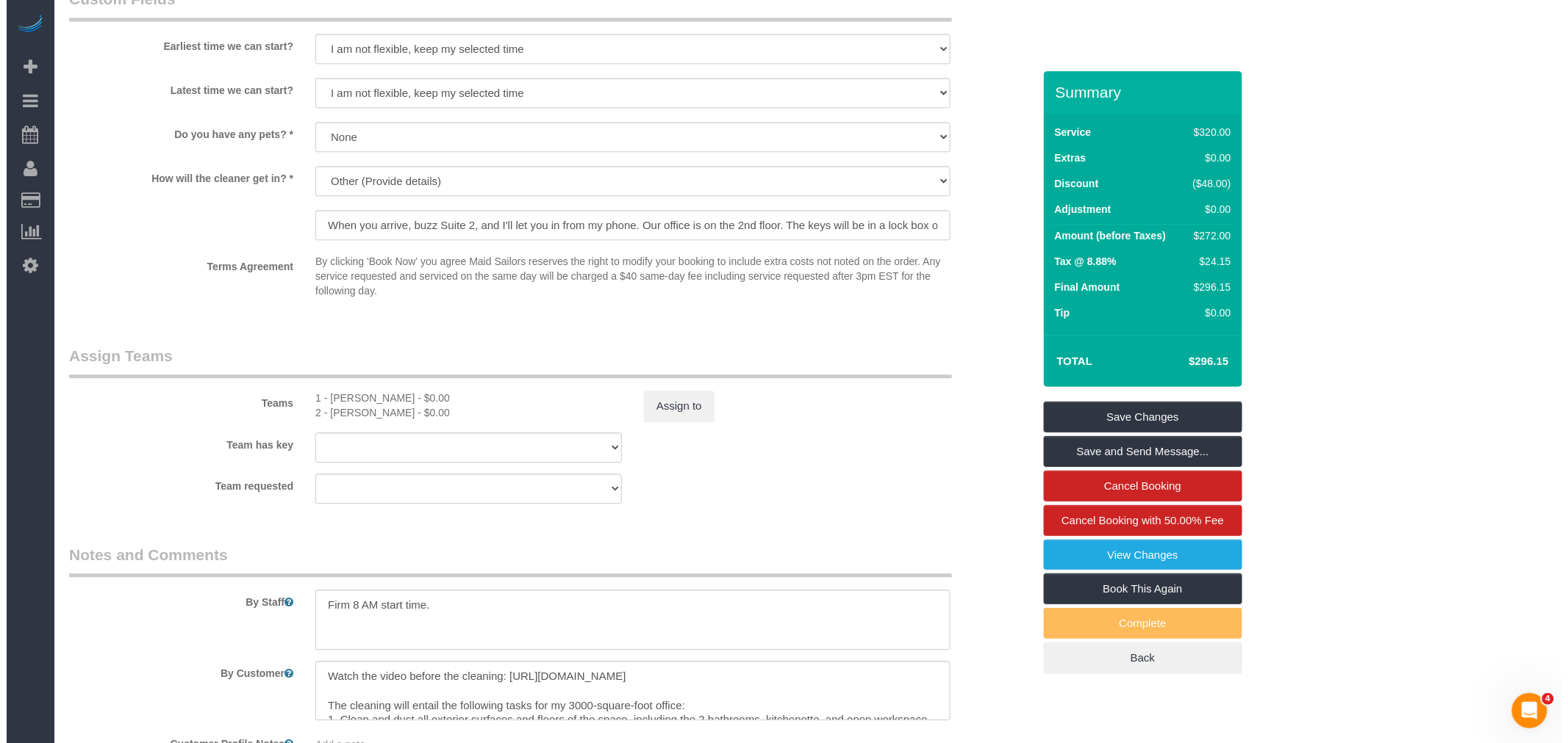
scroll to position [1633, 0]
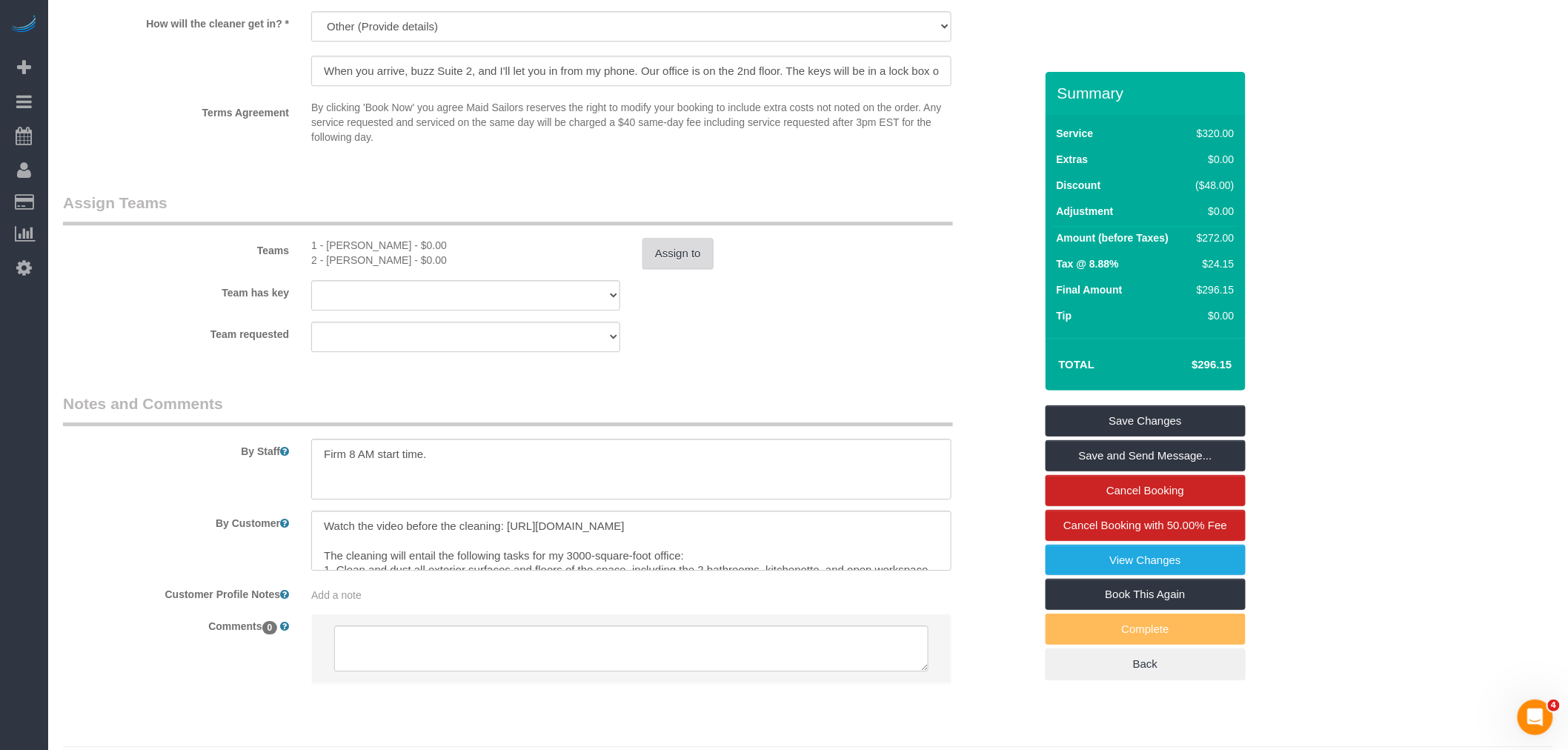
click at [661, 268] on button "Assign to" at bounding box center [678, 253] width 71 height 31
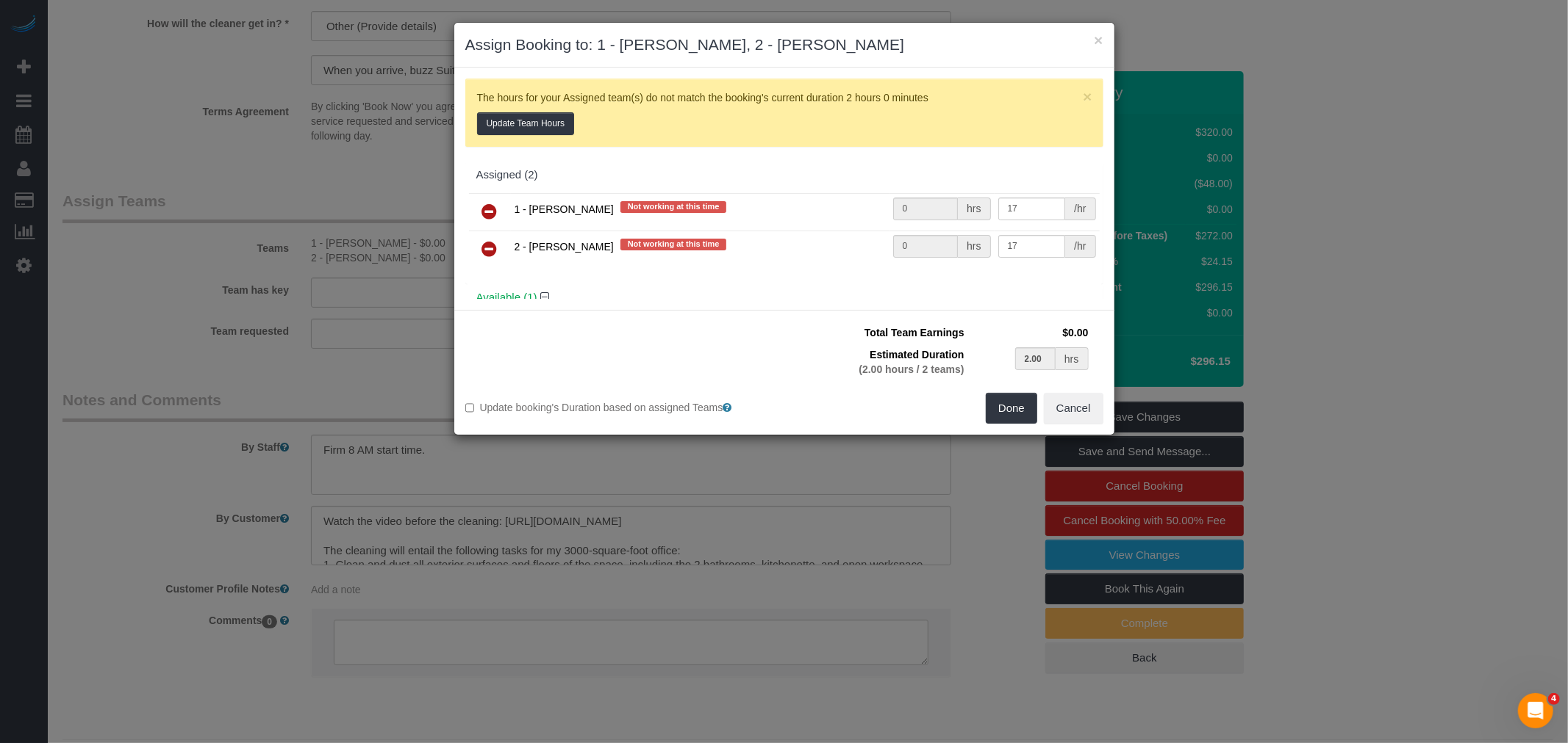
click at [488, 204] on icon at bounding box center [490, 212] width 16 height 18
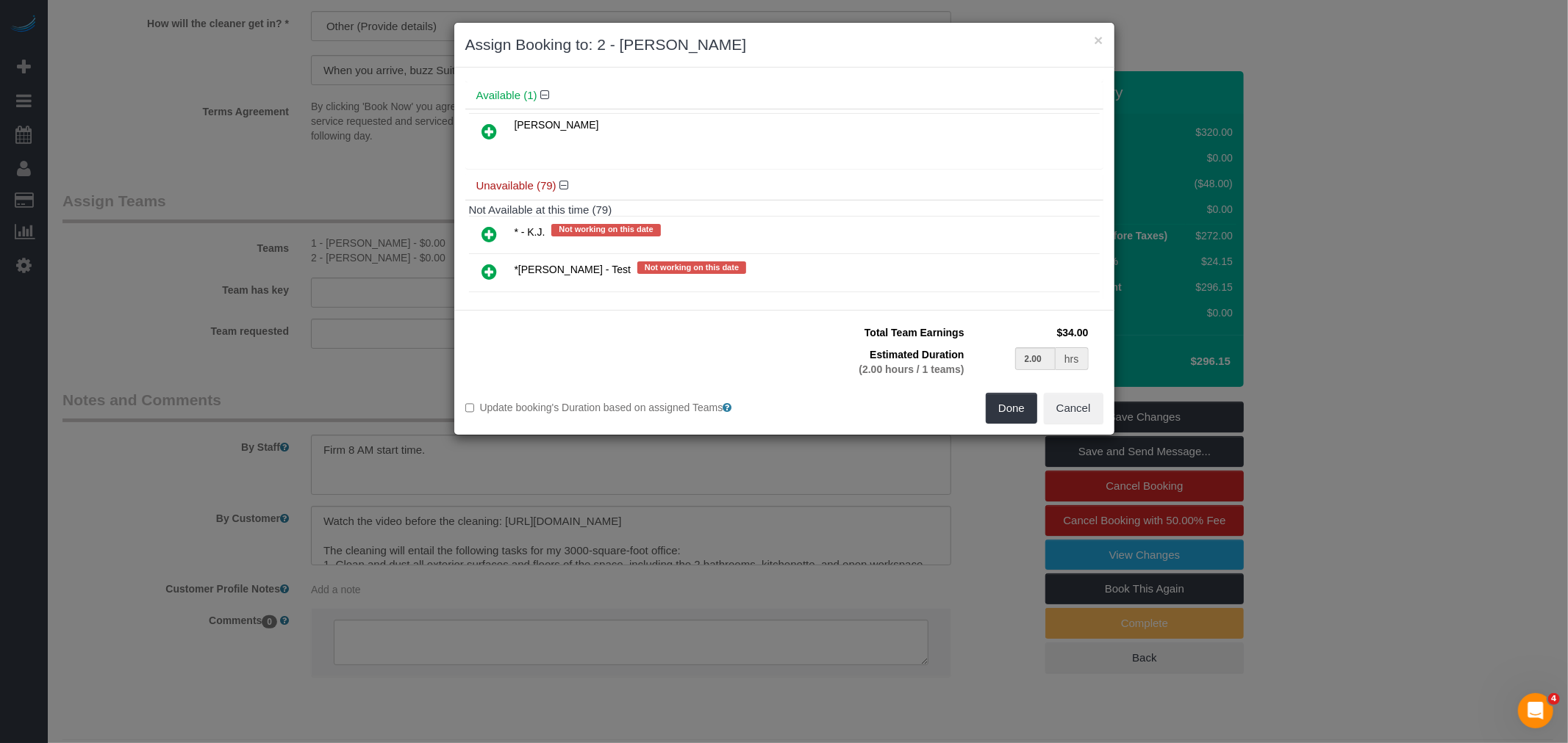
scroll to position [245, 0]
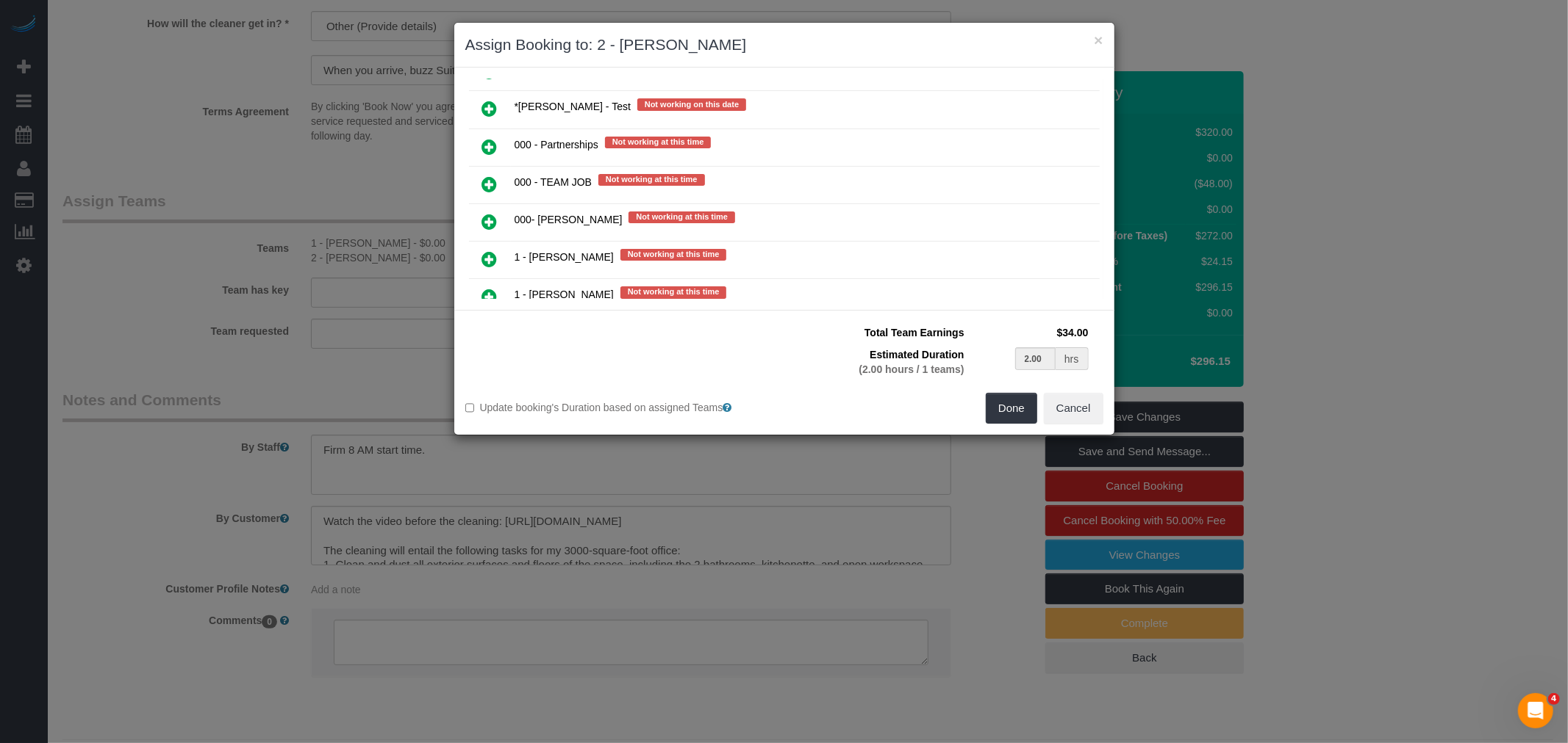
click at [486, 183] on icon at bounding box center [490, 184] width 16 height 18
type input "1.00"
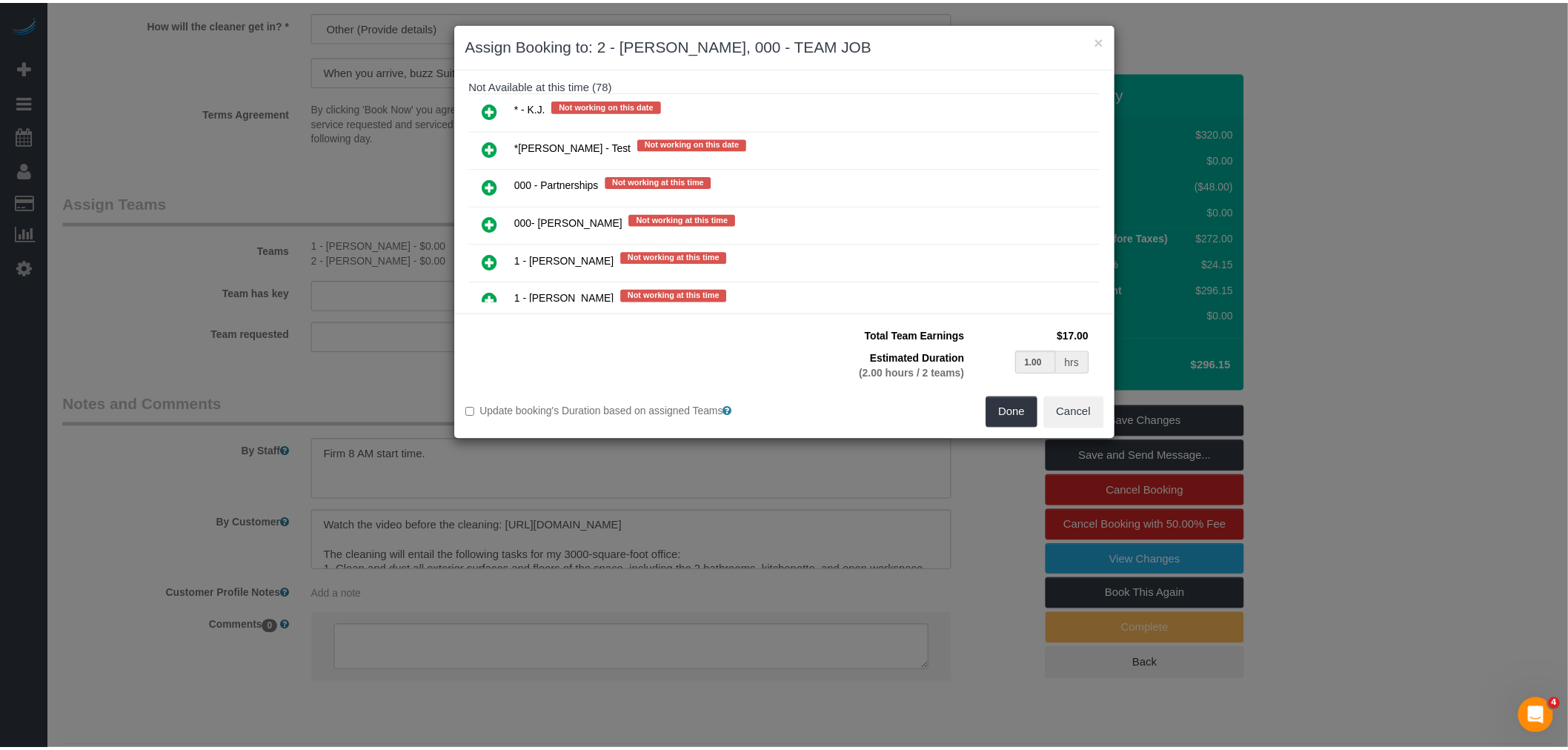
scroll to position [284, 0]
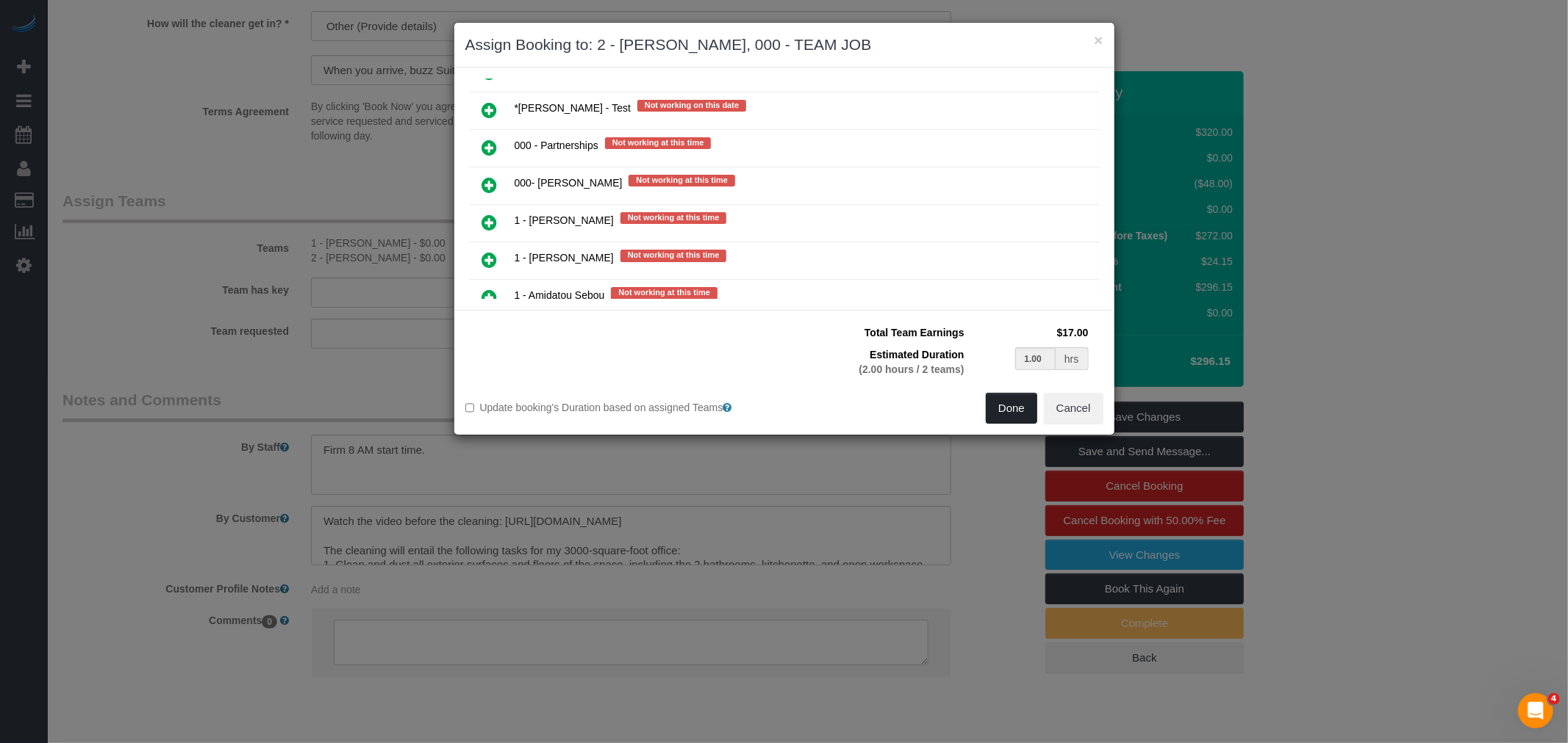
click at [992, 397] on button "Done" at bounding box center [1011, 408] width 52 height 31
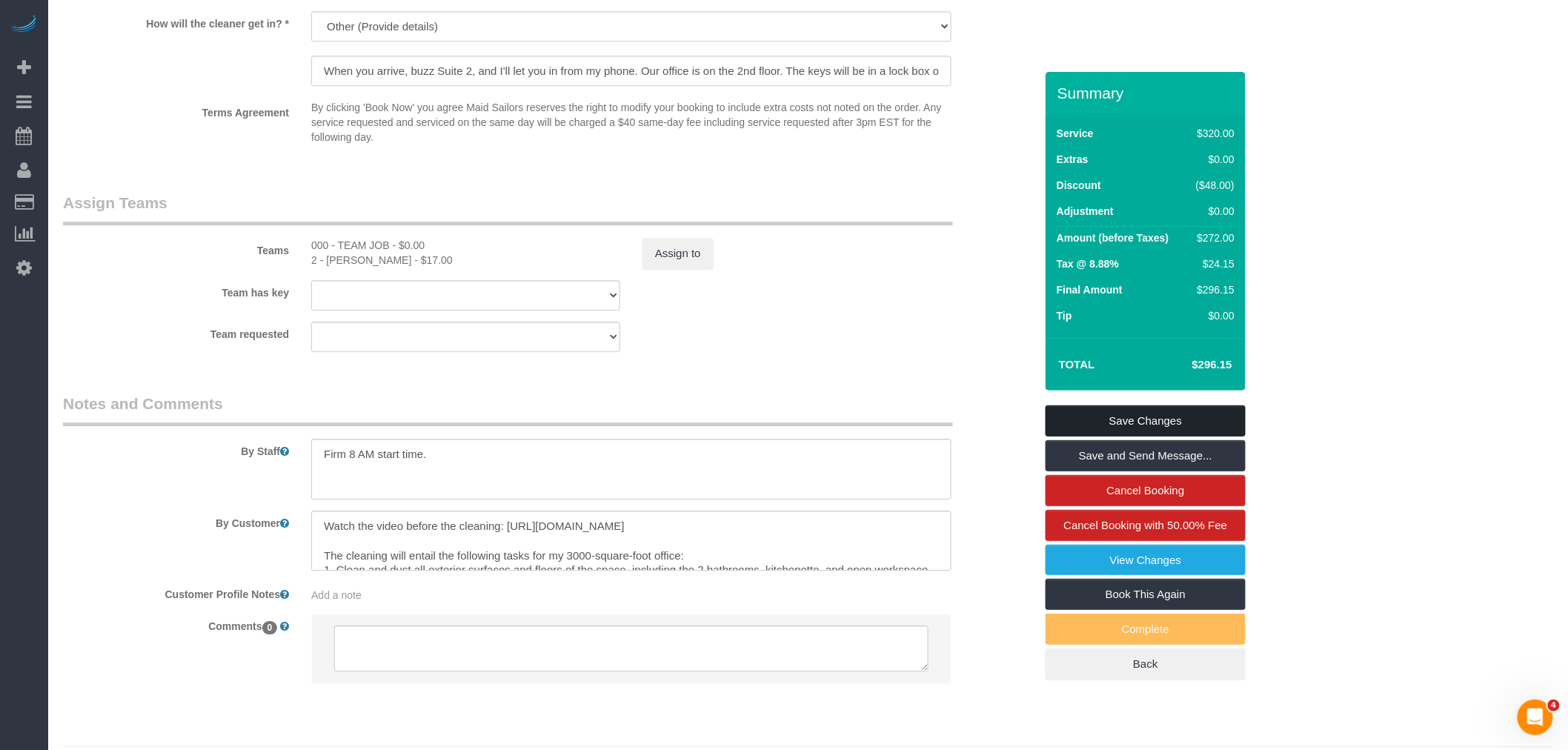
drag, startPoint x: 1149, startPoint y: 409, endPoint x: 1121, endPoint y: 409, distance: 28.0
click at [1150, 409] on link "Save Changes" at bounding box center [1145, 421] width 200 height 31
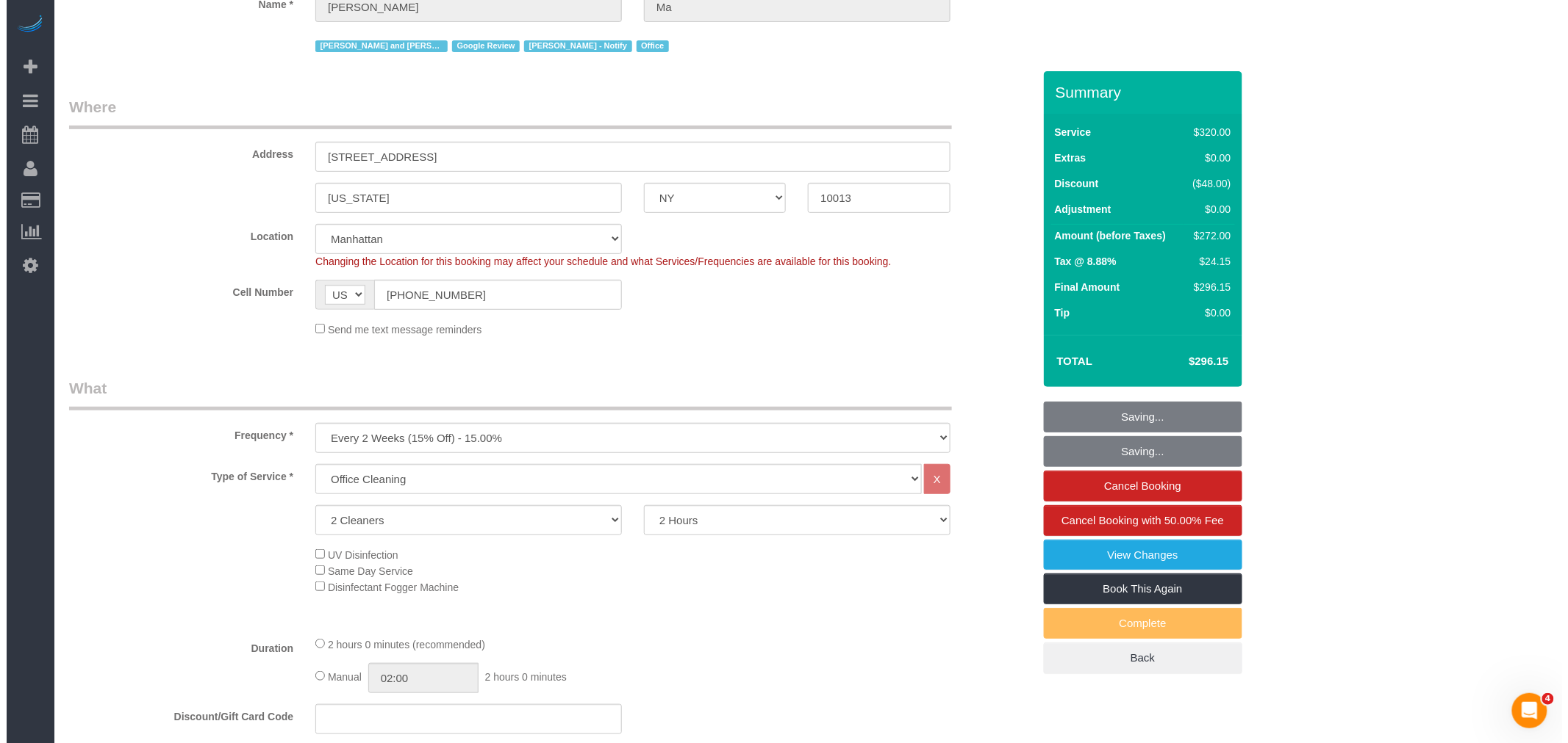
scroll to position [0, 0]
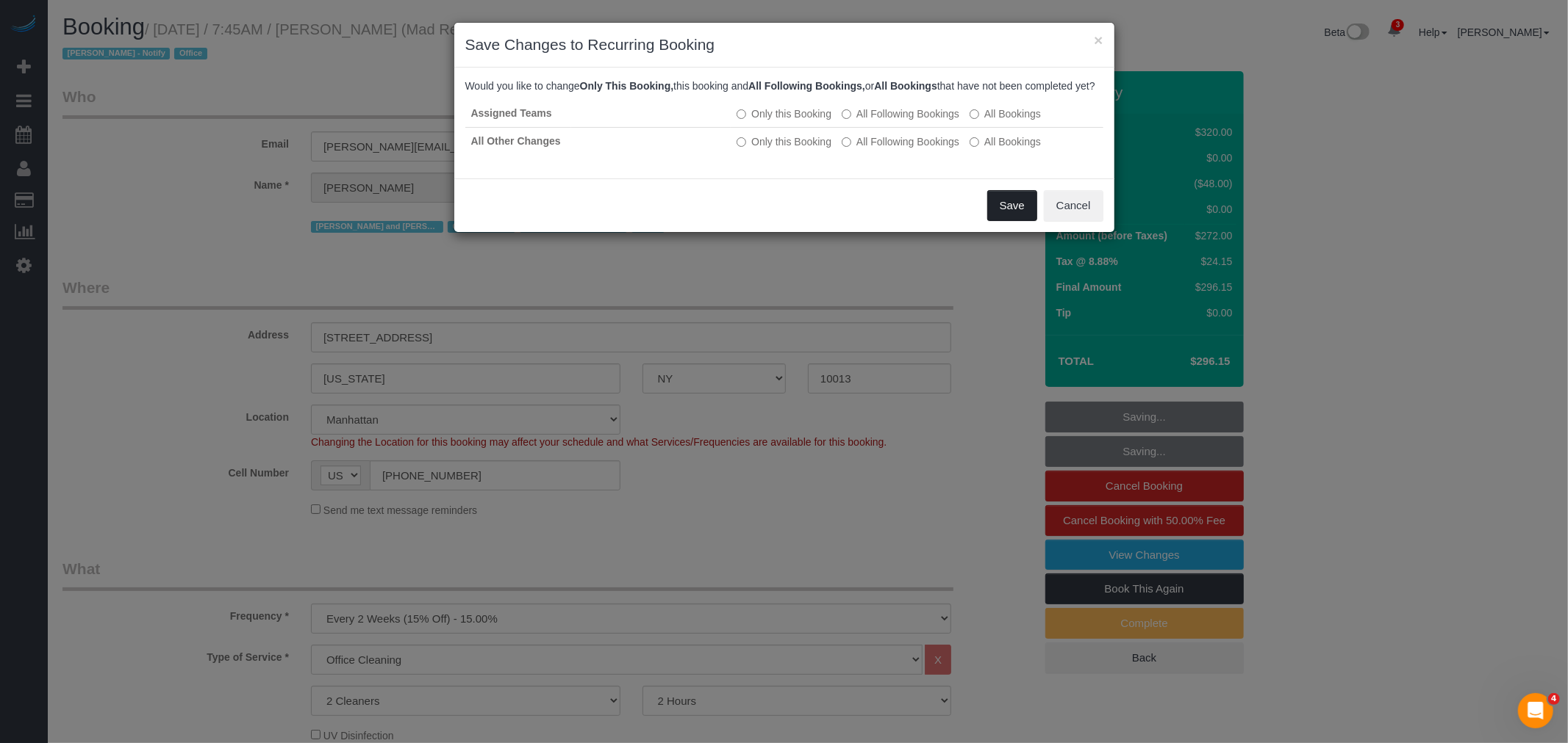
click at [1013, 221] on button "Save" at bounding box center [1012, 205] width 50 height 31
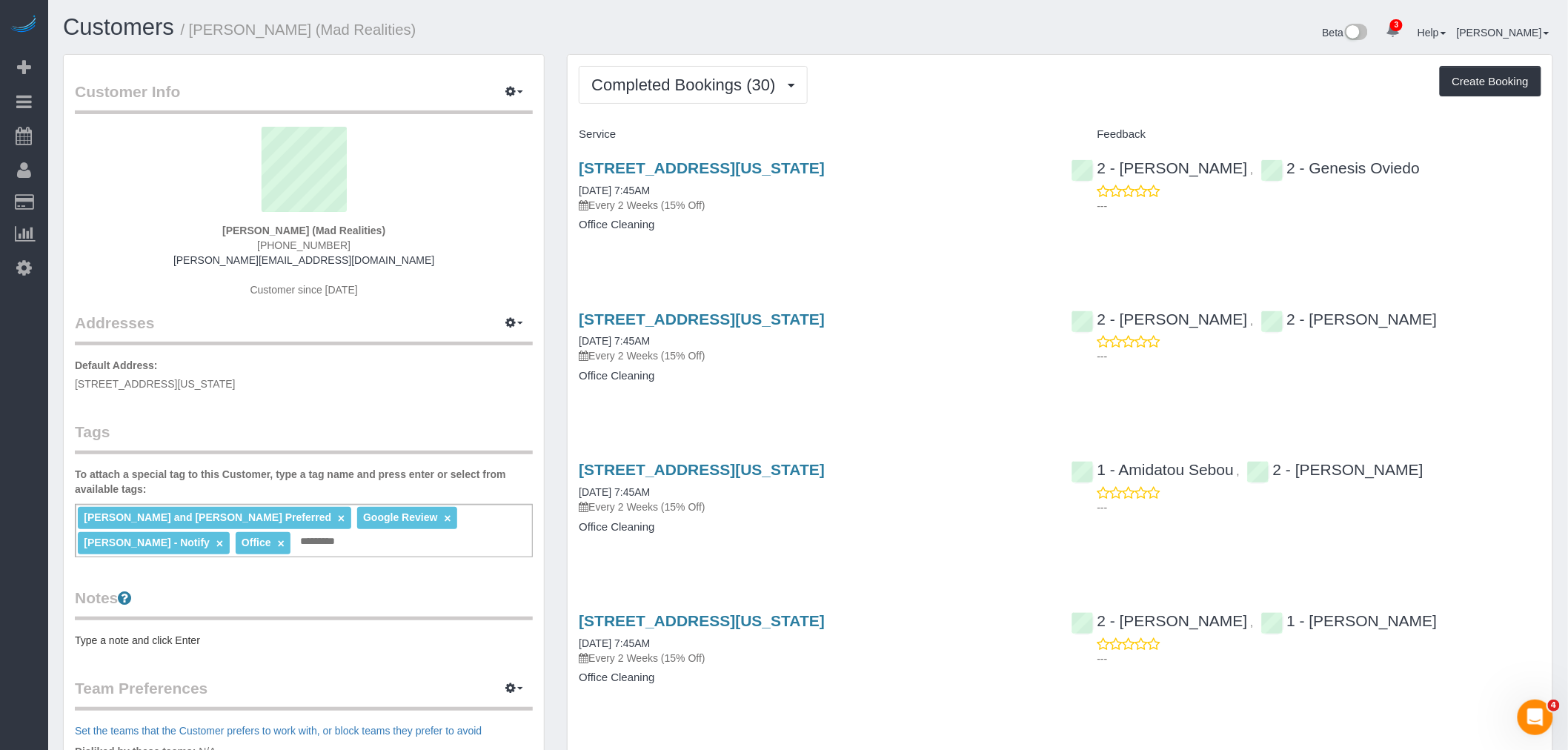
drag, startPoint x: 1005, startPoint y: 579, endPoint x: 1005, endPoint y: 589, distance: 10.0
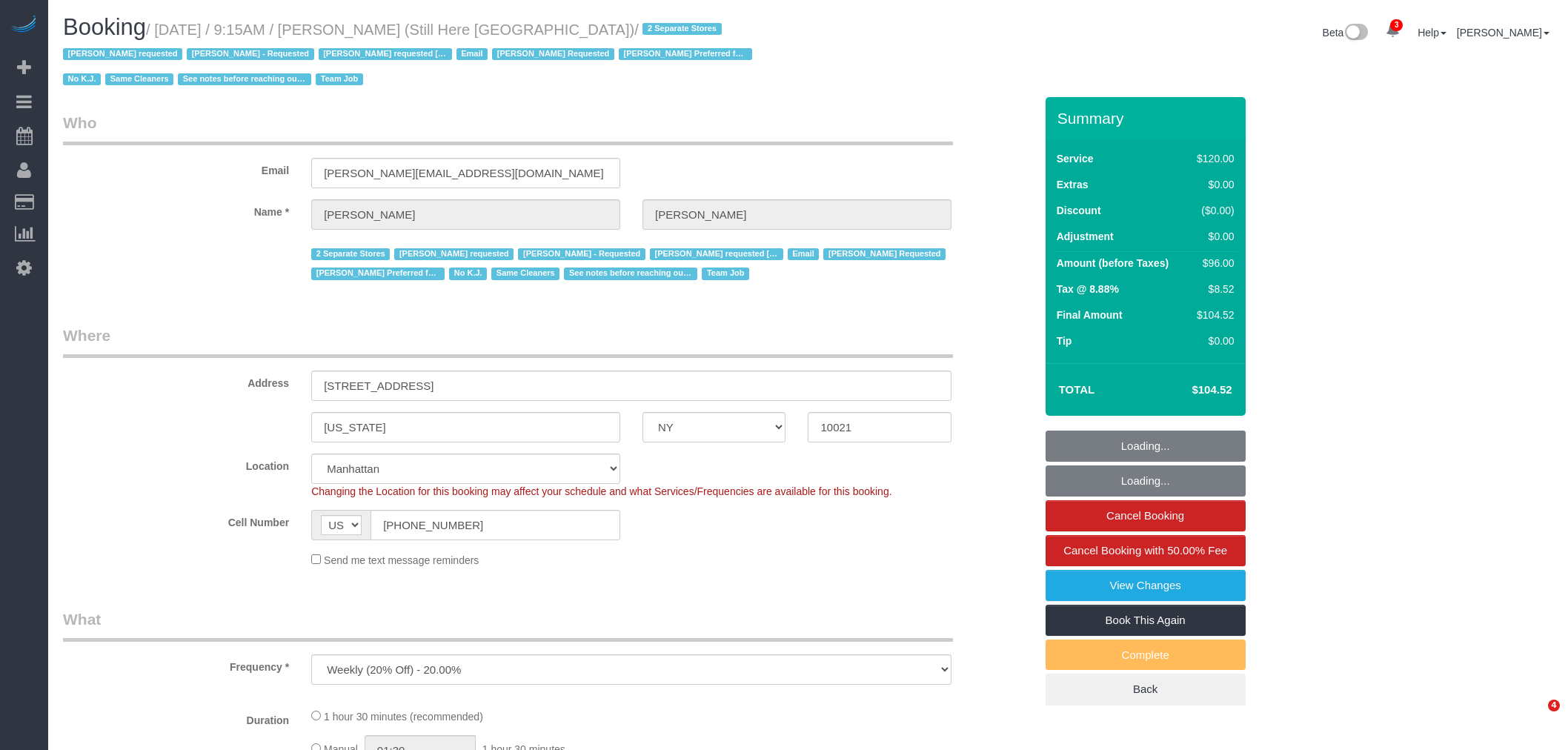
select select "NY"
select select "string:stripe-pm_1Oyz8t4VGloSiKo71skqOF54"
select select "number:89"
select select "number:90"
select select "number:15"
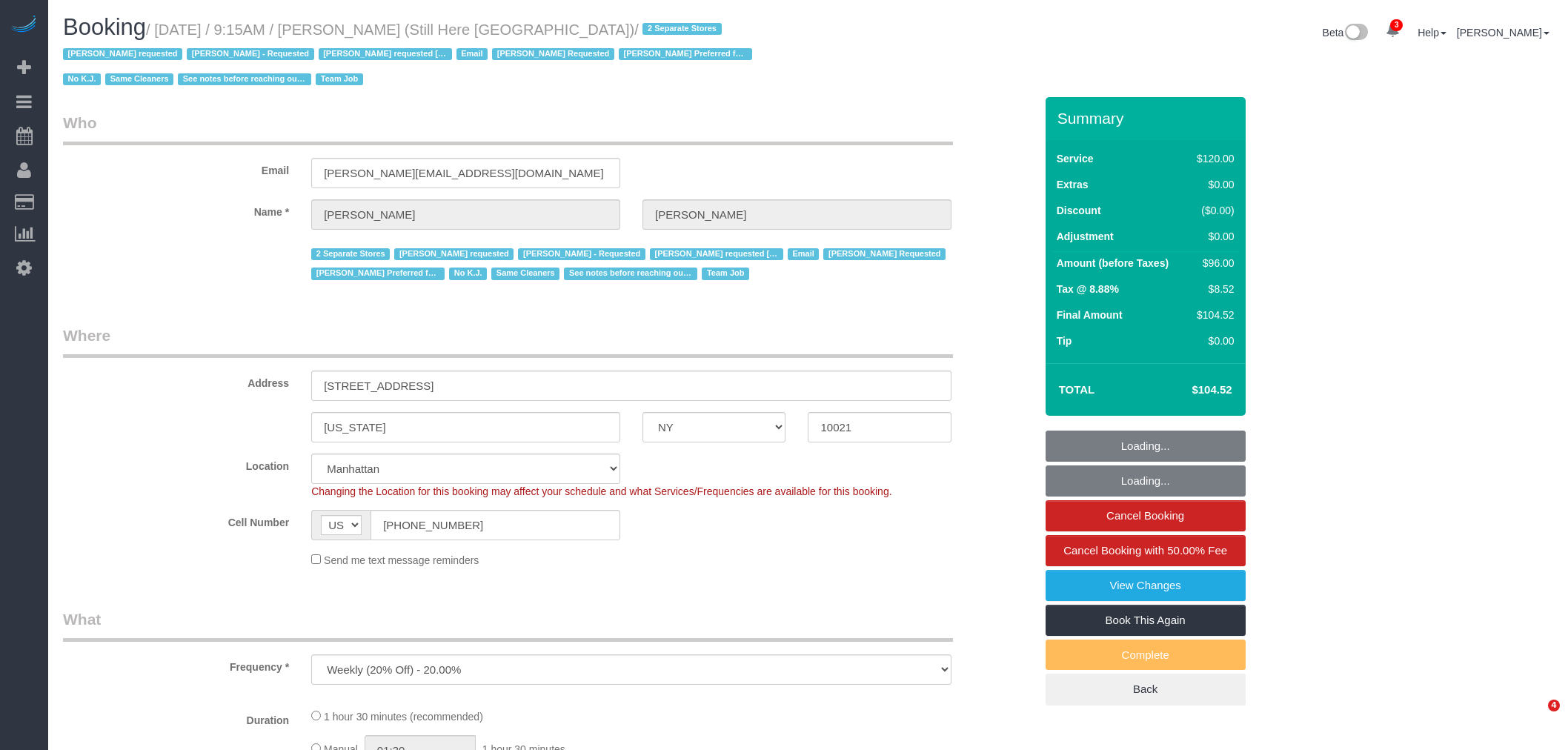
select select "number:5"
select select "object:846"
select select "90"
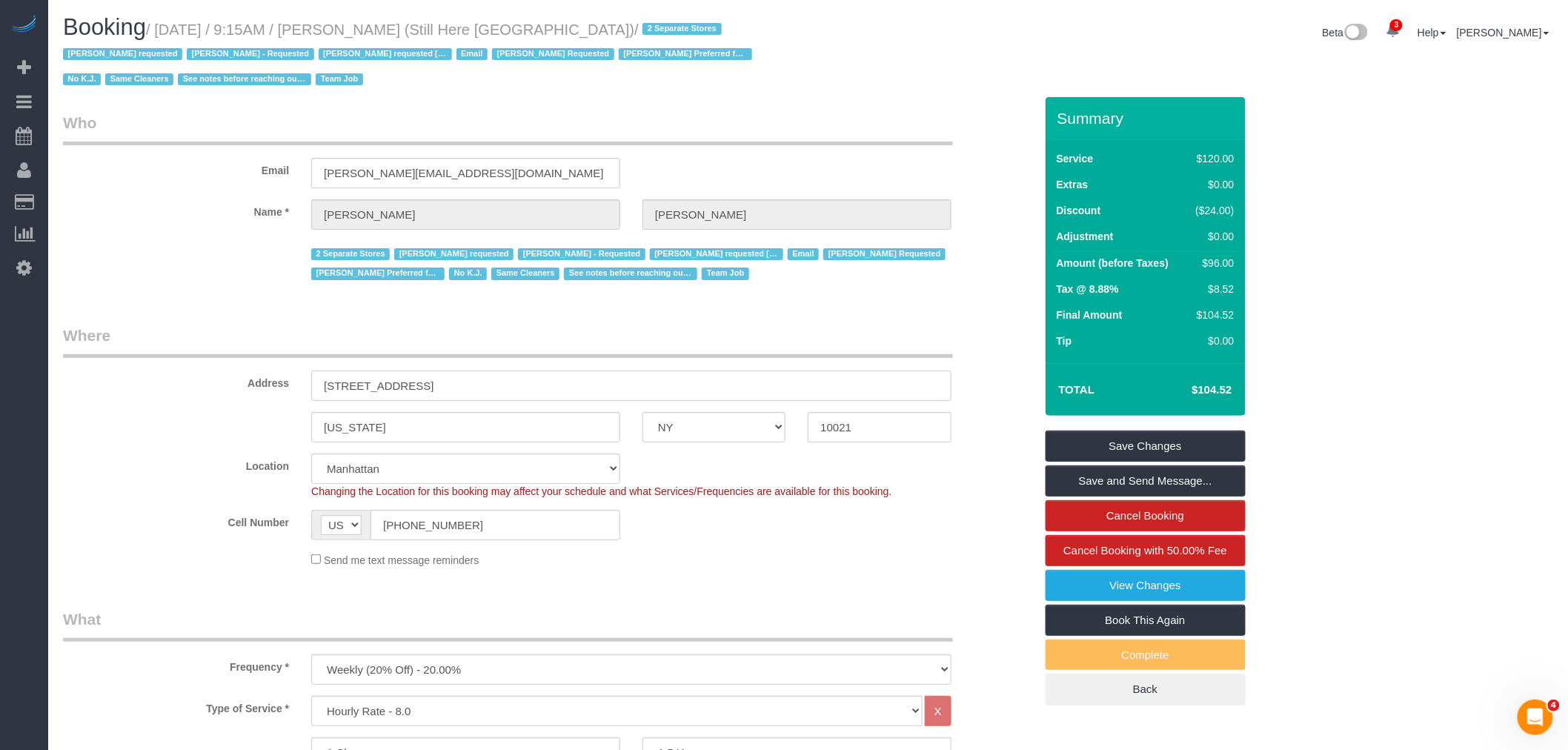
click at [743, 441] on div "[US_STATE] AK AL AR AZ CA CO CT DC DE [GEOGRAPHIC_DATA] [GEOGRAPHIC_DATA] HI IA…" at bounding box center [549, 427] width 993 height 30
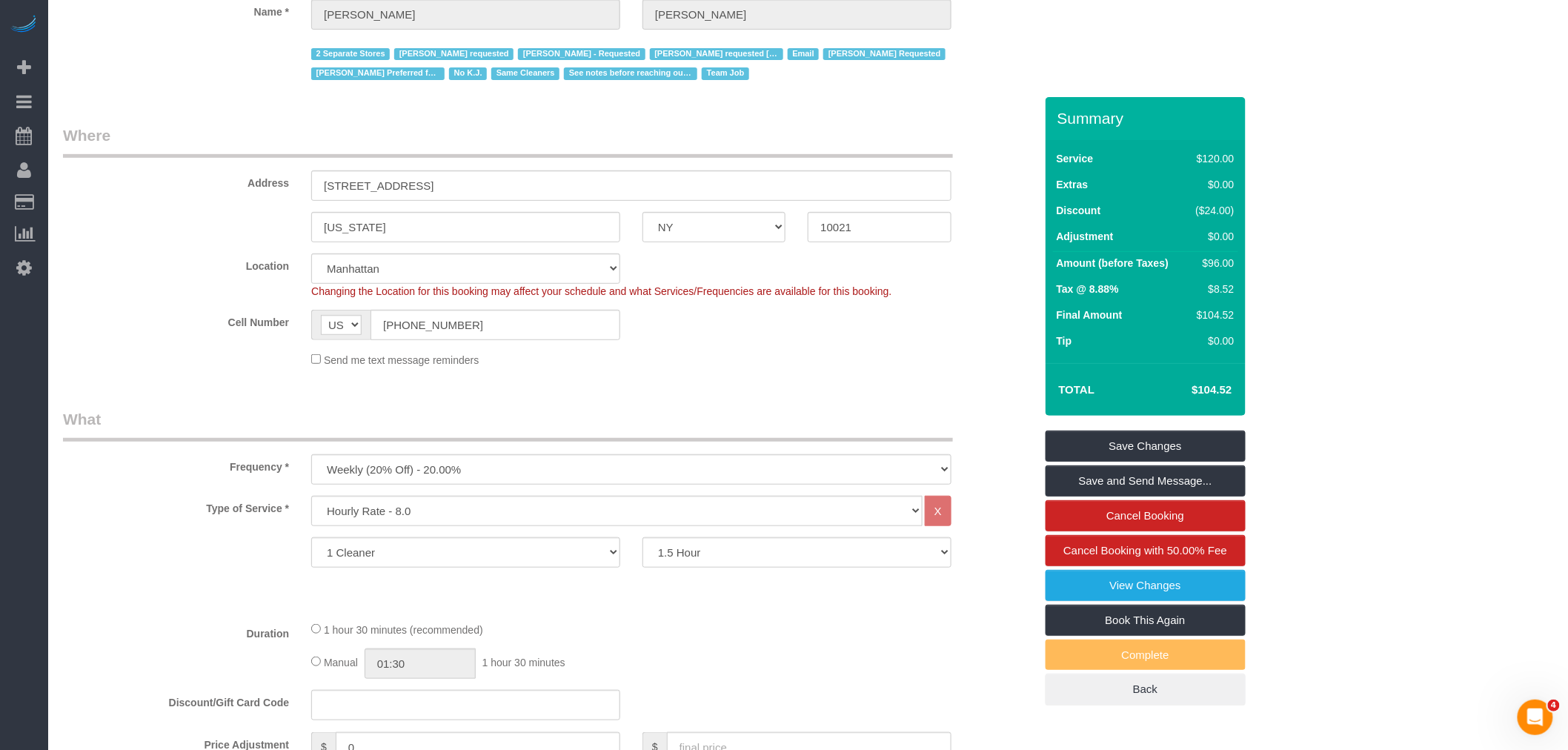
scroll to position [412, 0]
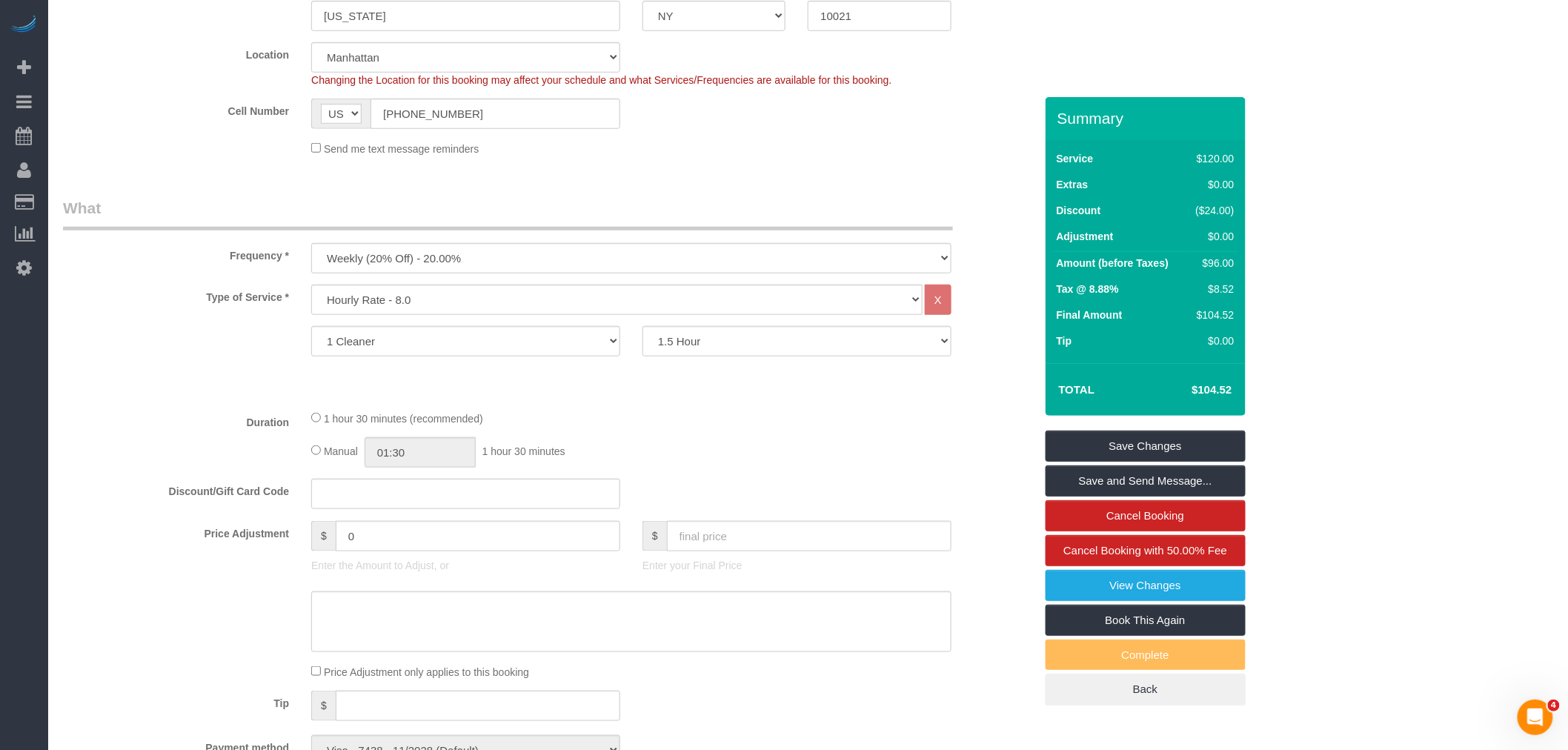
drag, startPoint x: 694, startPoint y: 198, endPoint x: 704, endPoint y: 276, distance: 78.6
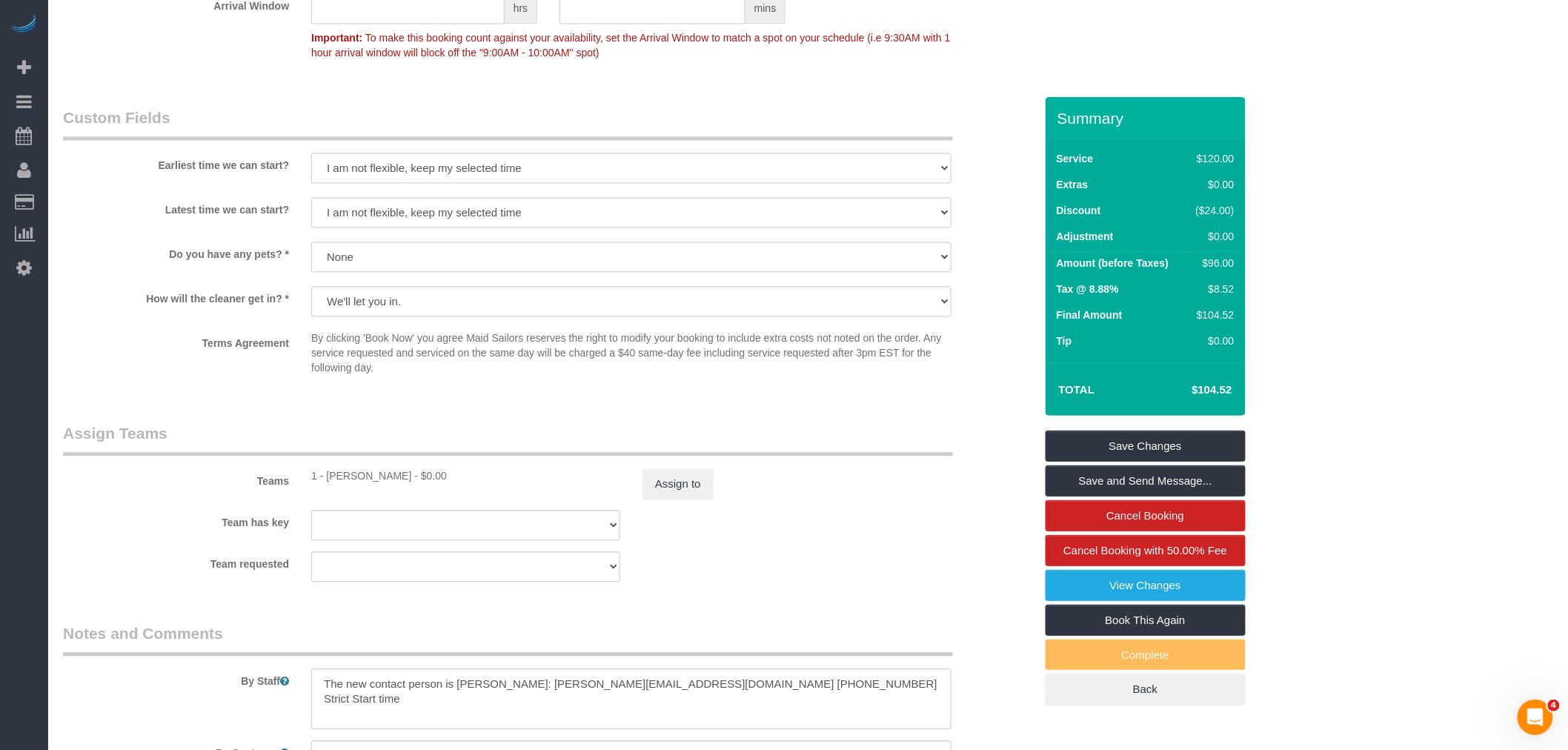
scroll to position [1483, 0]
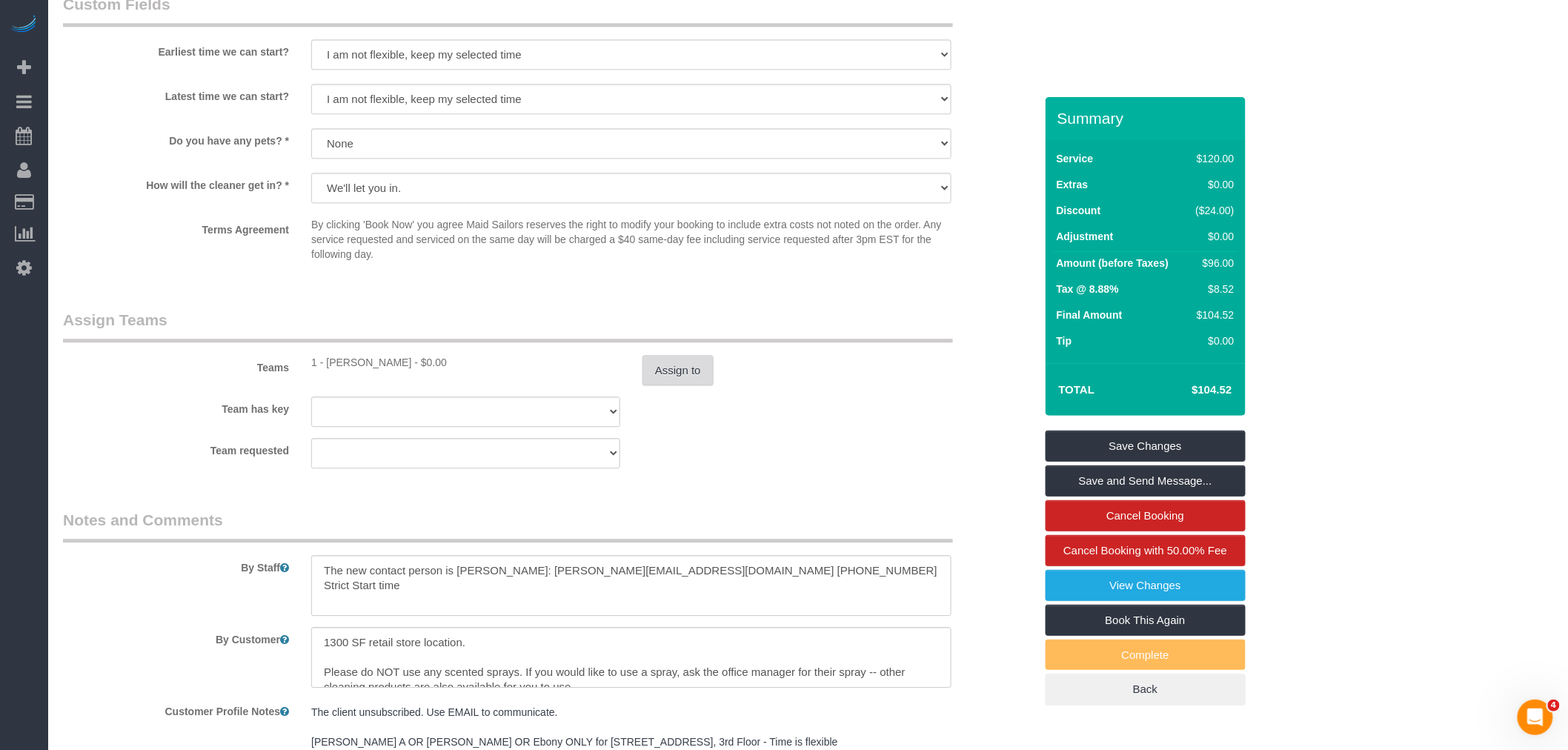
click at [684, 371] on button "Assign to" at bounding box center [678, 370] width 71 height 31
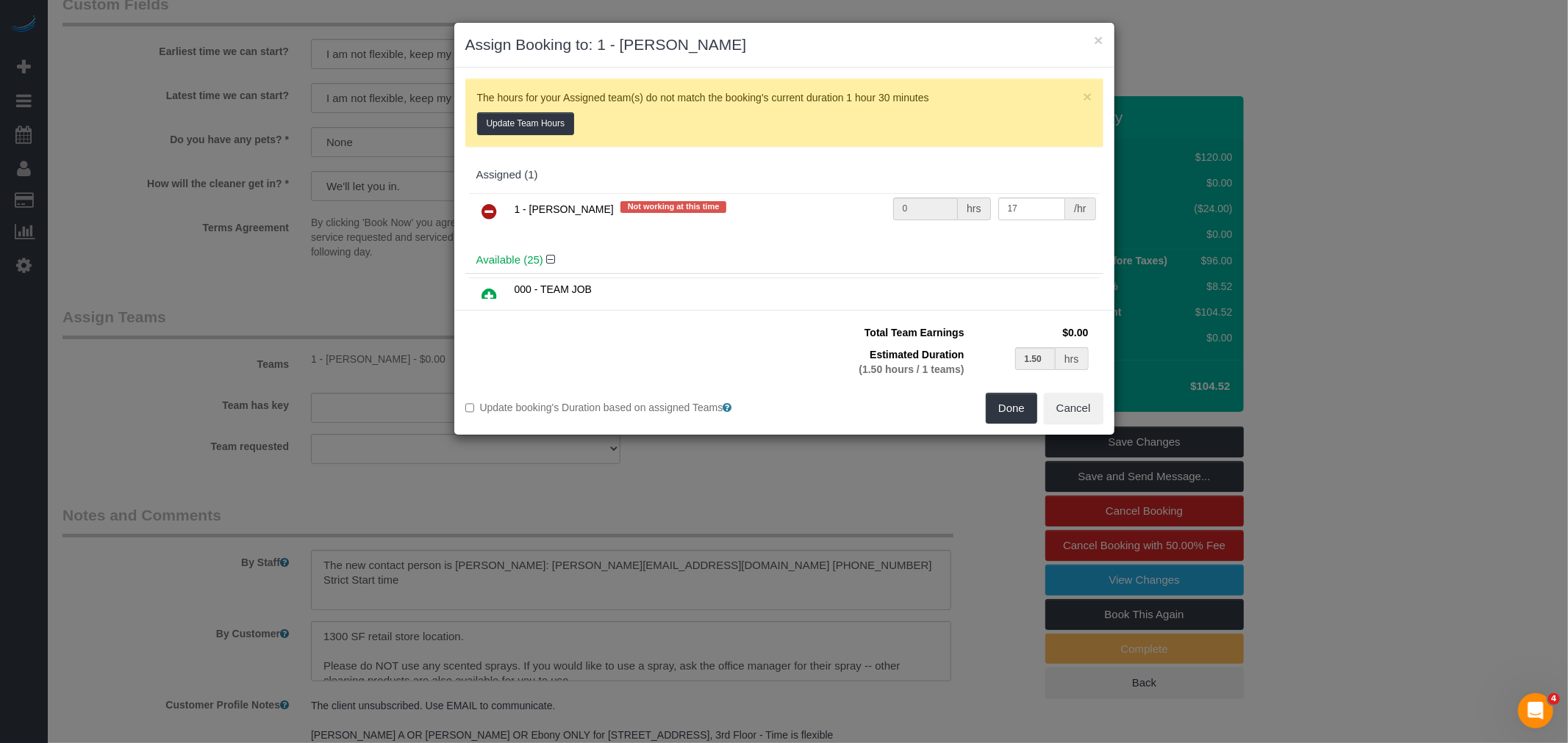
click at [489, 212] on icon at bounding box center [490, 212] width 16 height 18
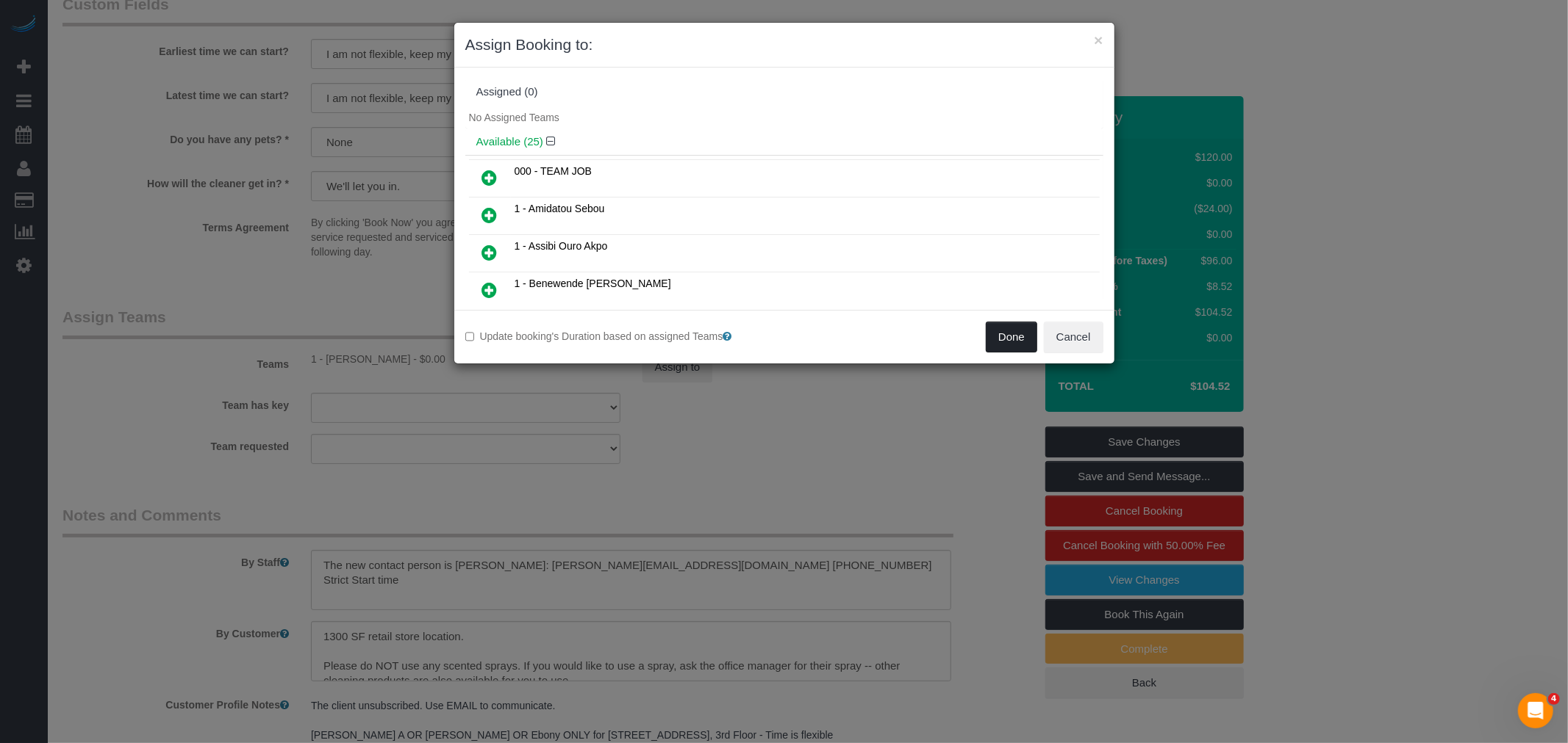
click at [1007, 346] on button "Done" at bounding box center [1011, 337] width 52 height 31
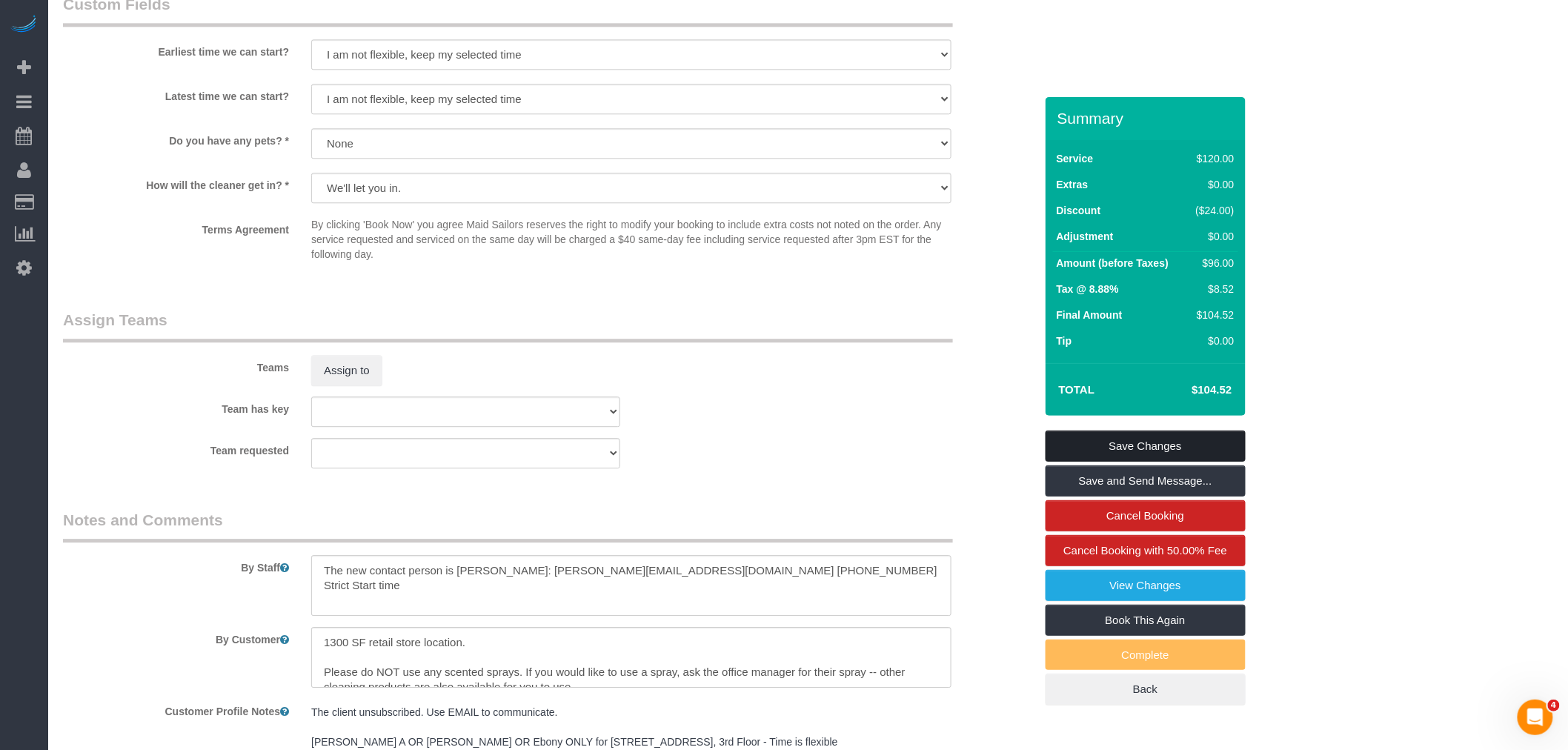
drag, startPoint x: 1173, startPoint y: 442, endPoint x: 1130, endPoint y: 430, distance: 44.6
click at [1173, 441] on link "Save Changes" at bounding box center [1145, 446] width 200 height 31
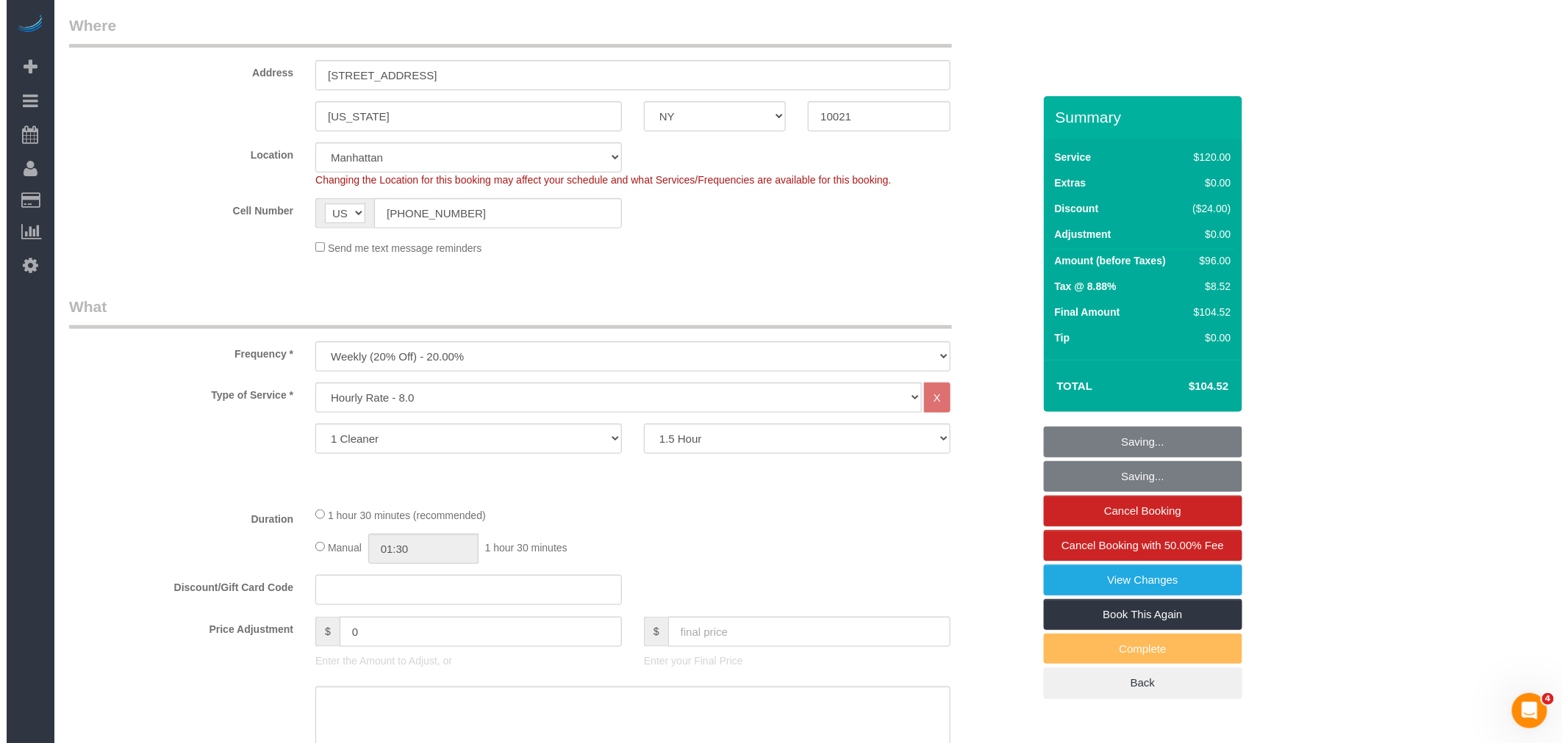
scroll to position [0, 0]
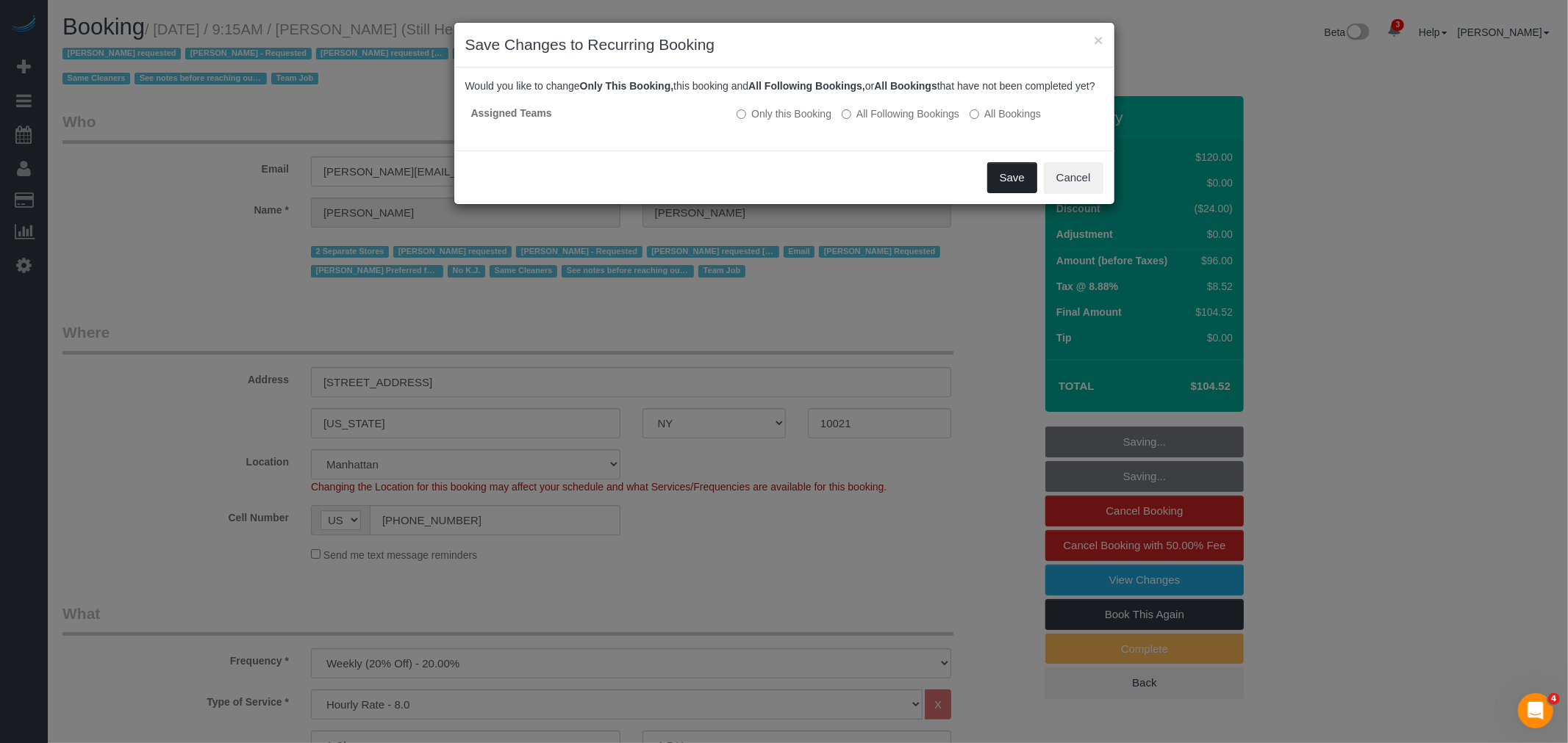
click at [997, 192] on button "Save" at bounding box center [1012, 177] width 50 height 31
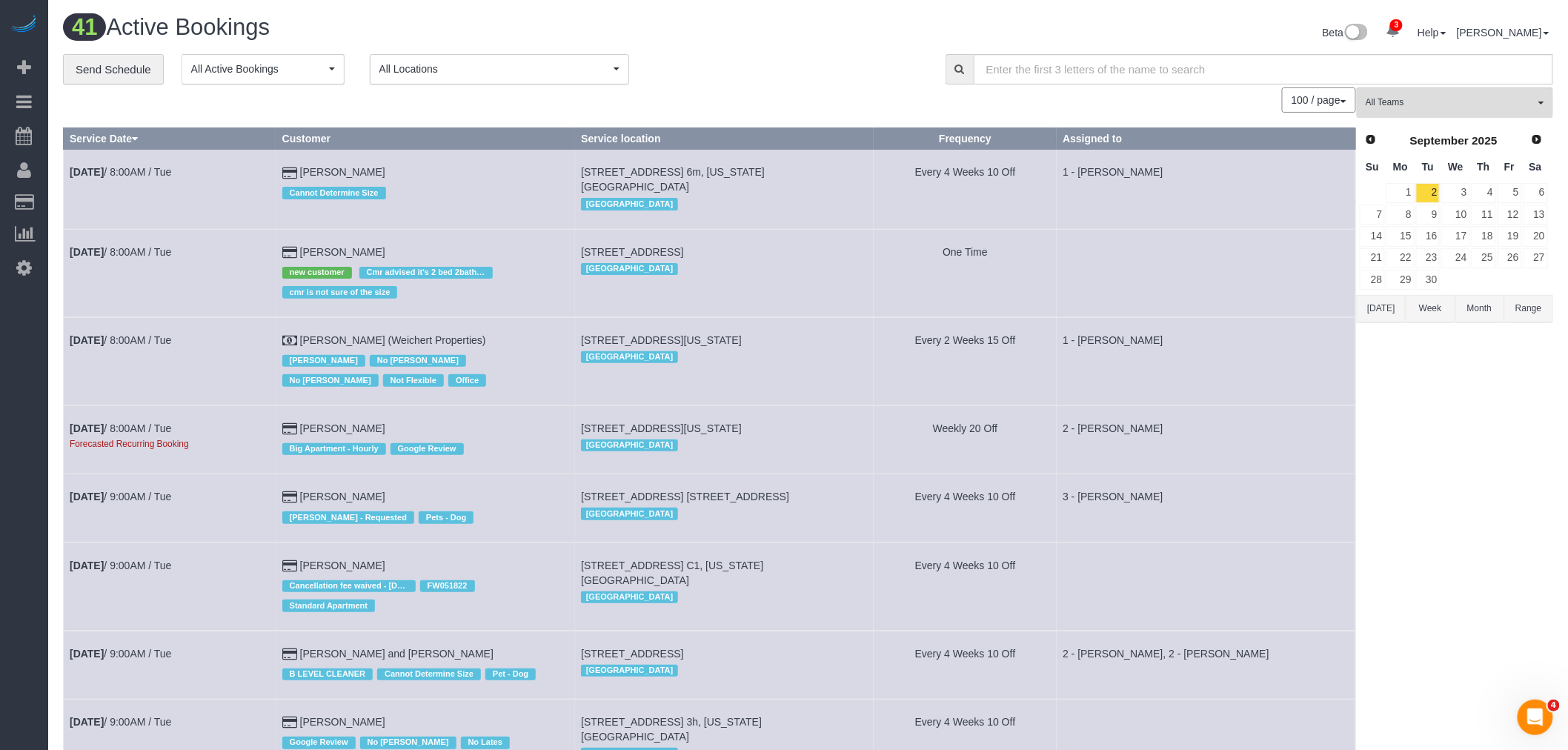
drag, startPoint x: 717, startPoint y: 102, endPoint x: 566, endPoint y: 113, distance: 151.4
click at [717, 102] on div "100 / page 10 / page 20 / page 30 / page 40 / page 50 / page 100 / page" at bounding box center [710, 99] width 1293 height 25
click at [110, 63] on link "Send Schedule" at bounding box center [113, 69] width 101 height 31
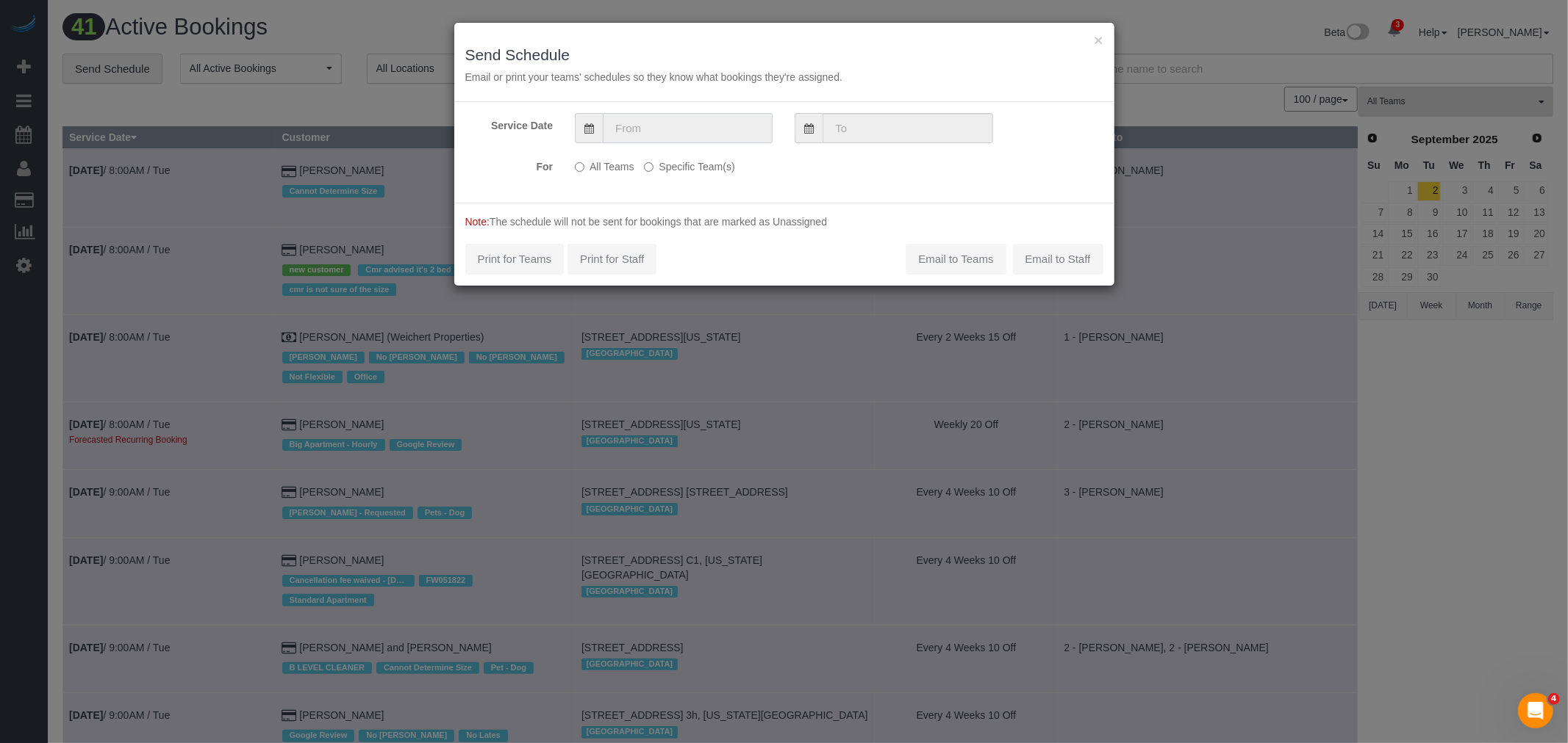
click at [661, 118] on input "text" at bounding box center [687, 128] width 169 height 30
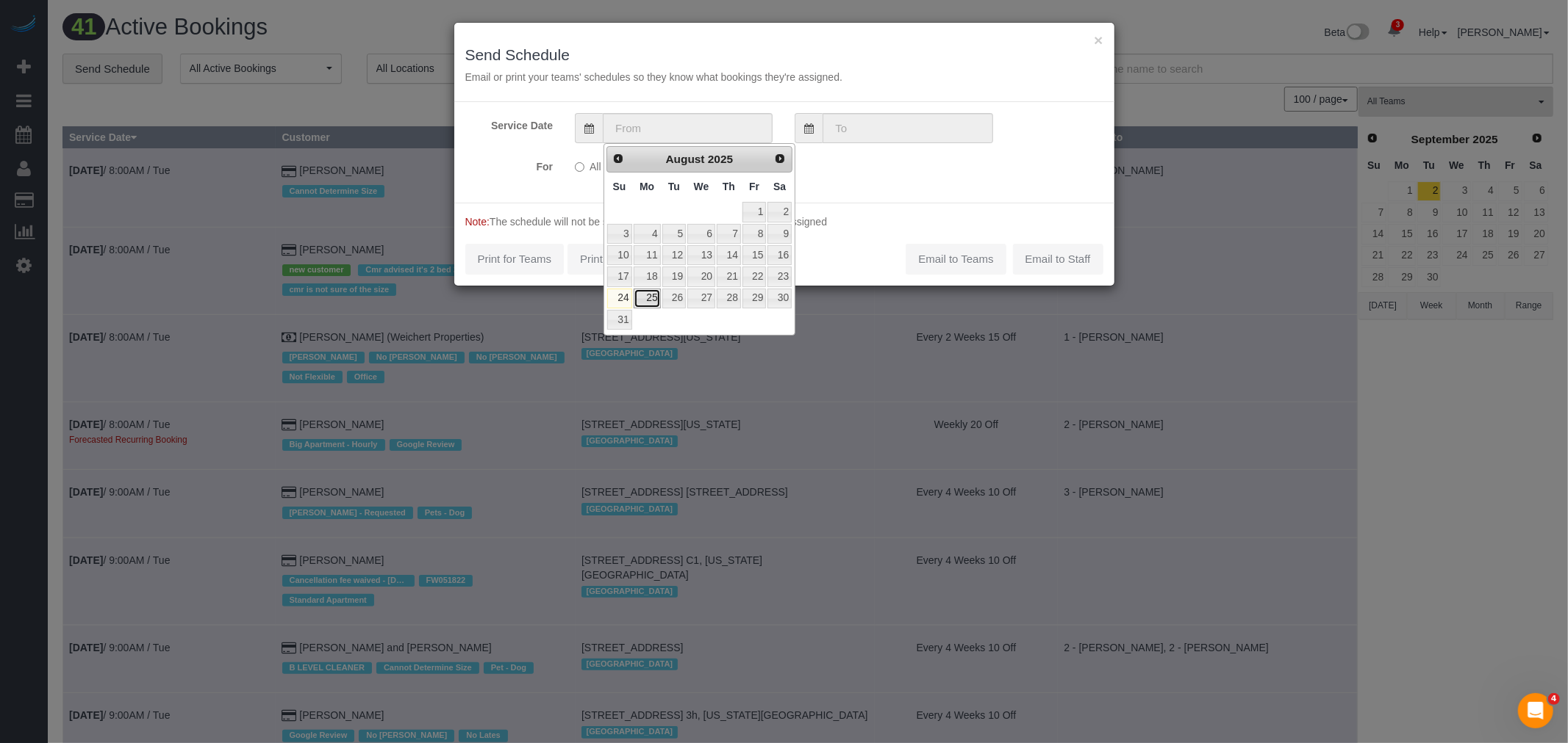
click at [648, 297] on link "25" at bounding box center [646, 298] width 27 height 20
type input "08/25/2025"
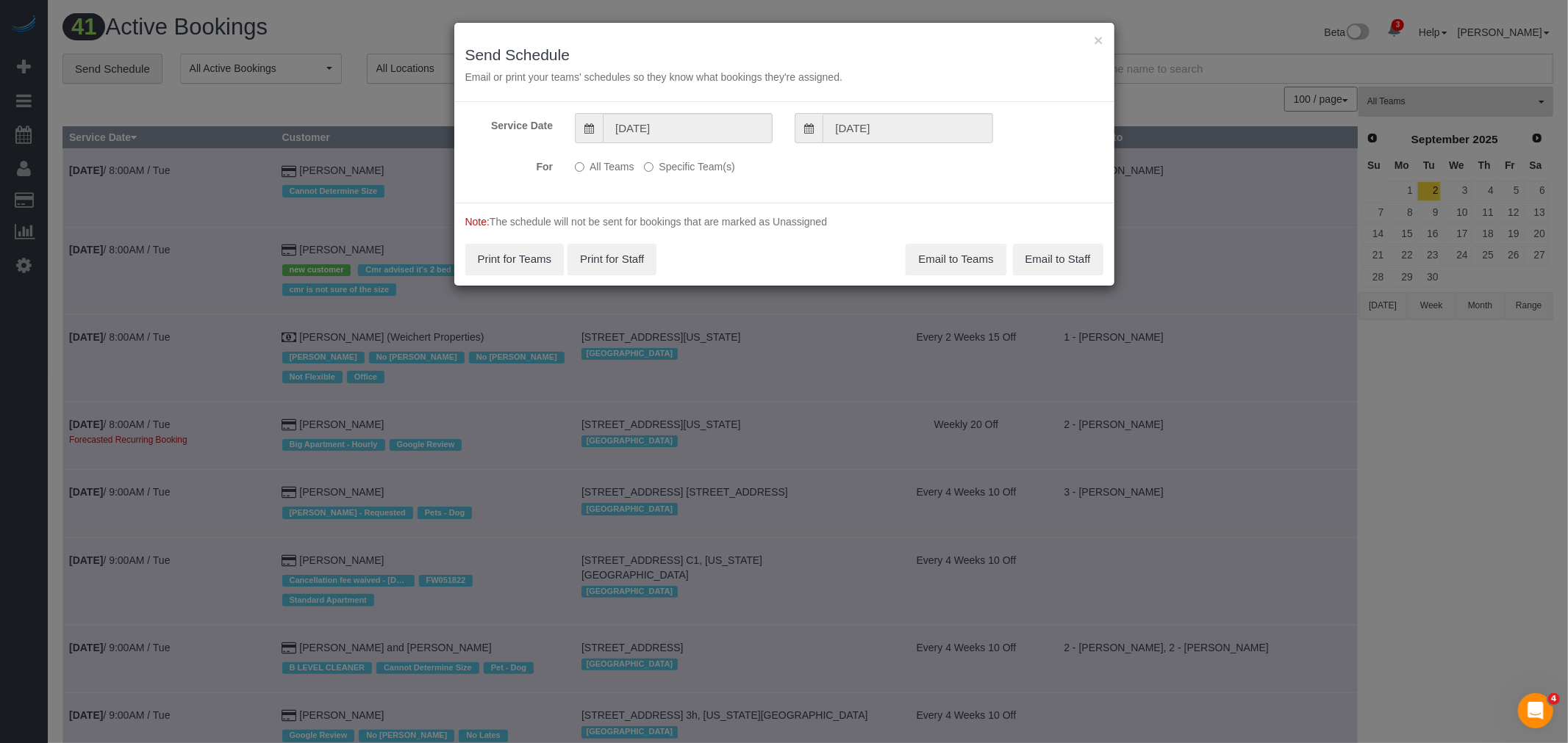
click at [697, 165] on label "Specific Team(s)" at bounding box center [689, 164] width 90 height 20
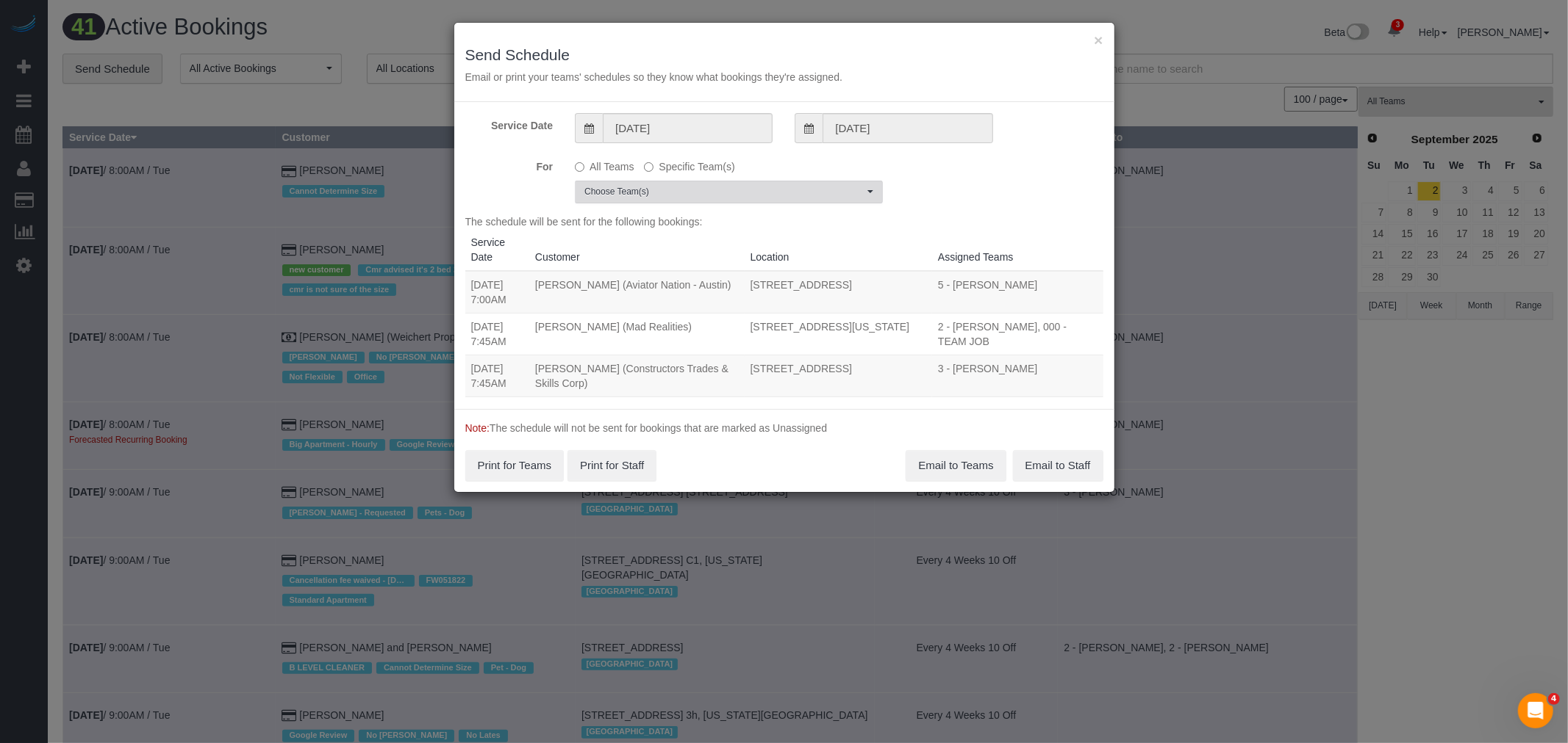
click at [698, 194] on span "Choose Team(s)" at bounding box center [724, 192] width 280 height 13
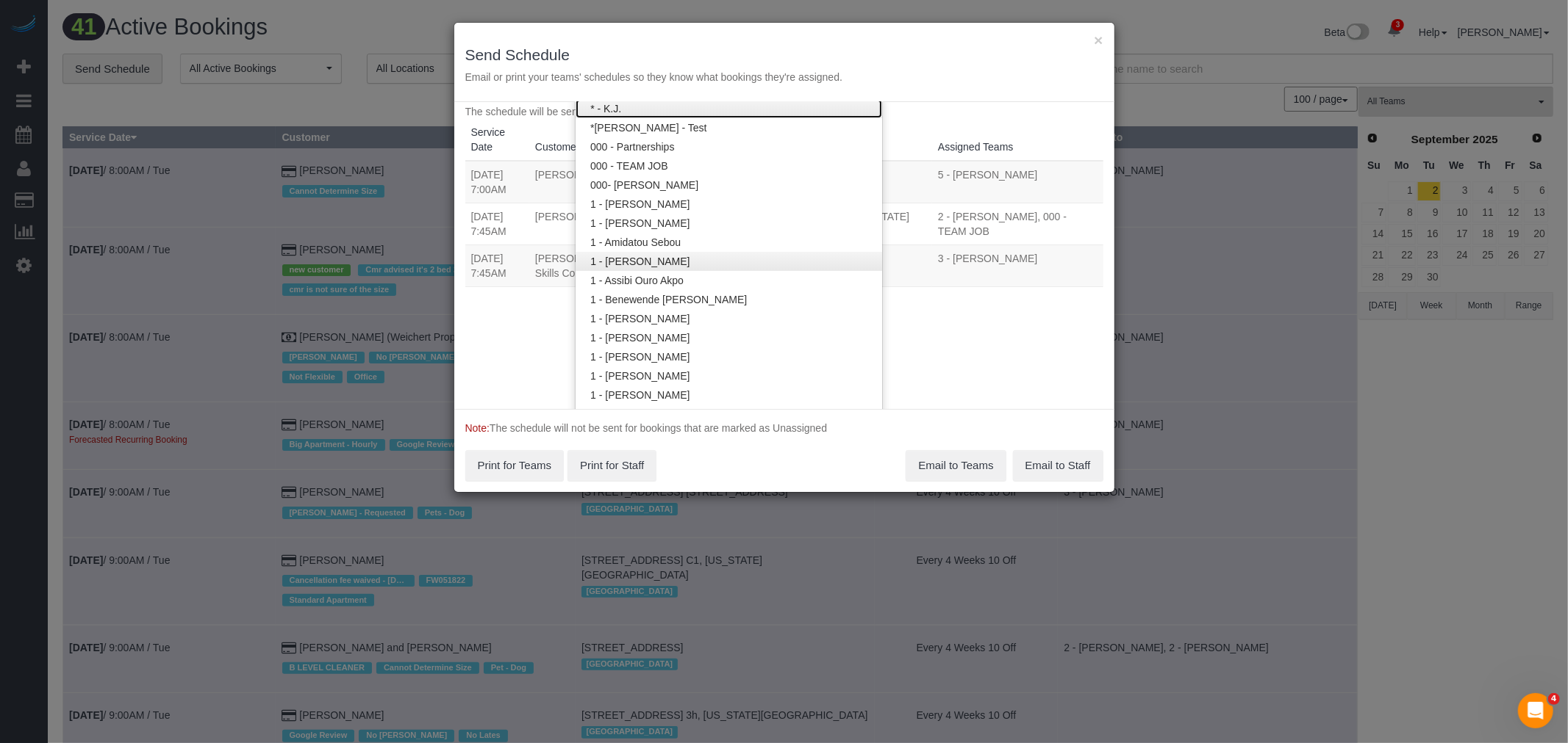
scroll to position [81, 0]
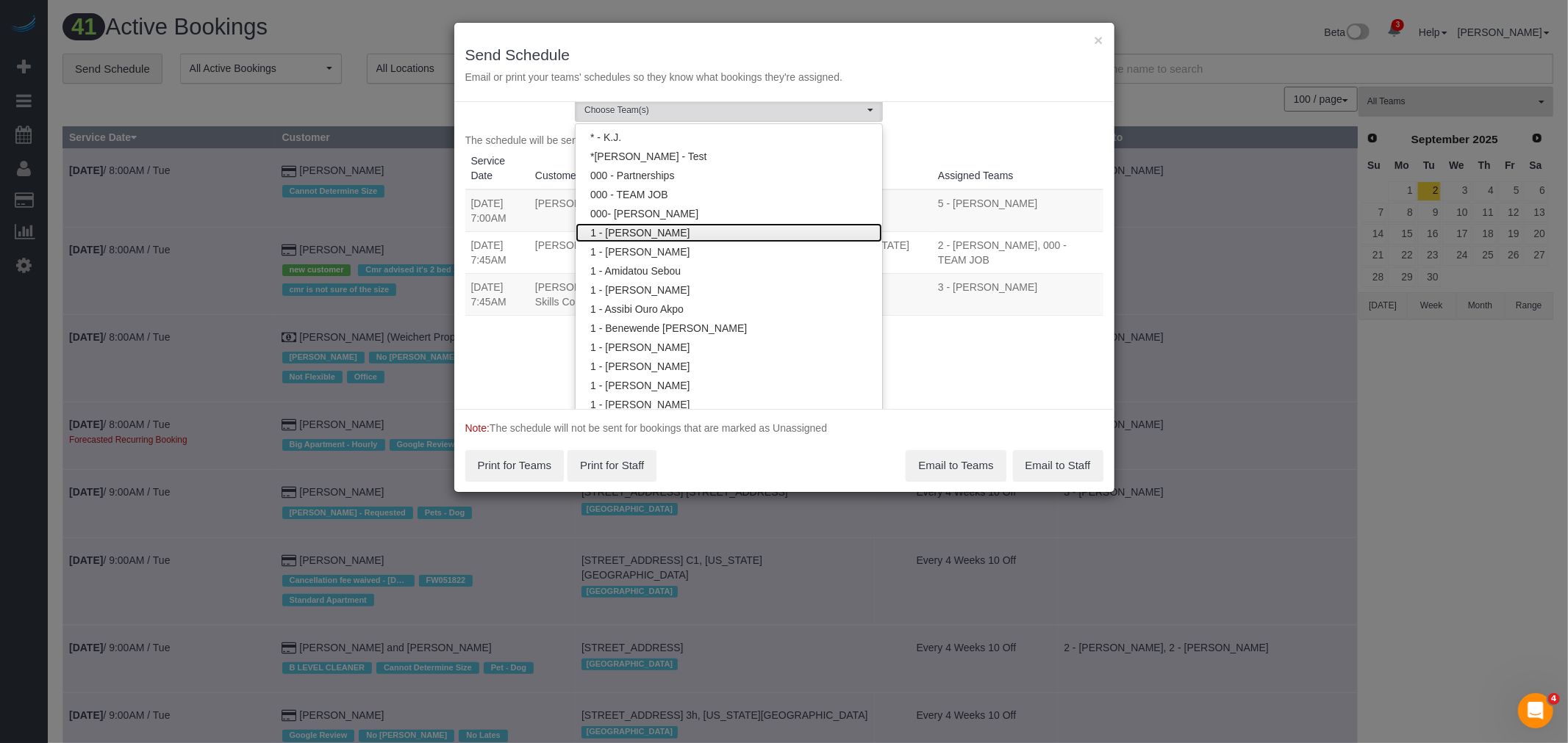
drag, startPoint x: 707, startPoint y: 234, endPoint x: 829, endPoint y: 182, distance: 132.6
click at [707, 234] on link "1 - [PERSON_NAME]" at bounding box center [728, 232] width 306 height 19
click at [990, 130] on div "Service Date 08/25/2025 08/25/2025 For All Teams Specific Team(s) 1 - Abdoulaye…" at bounding box center [784, 256] width 660 height 307
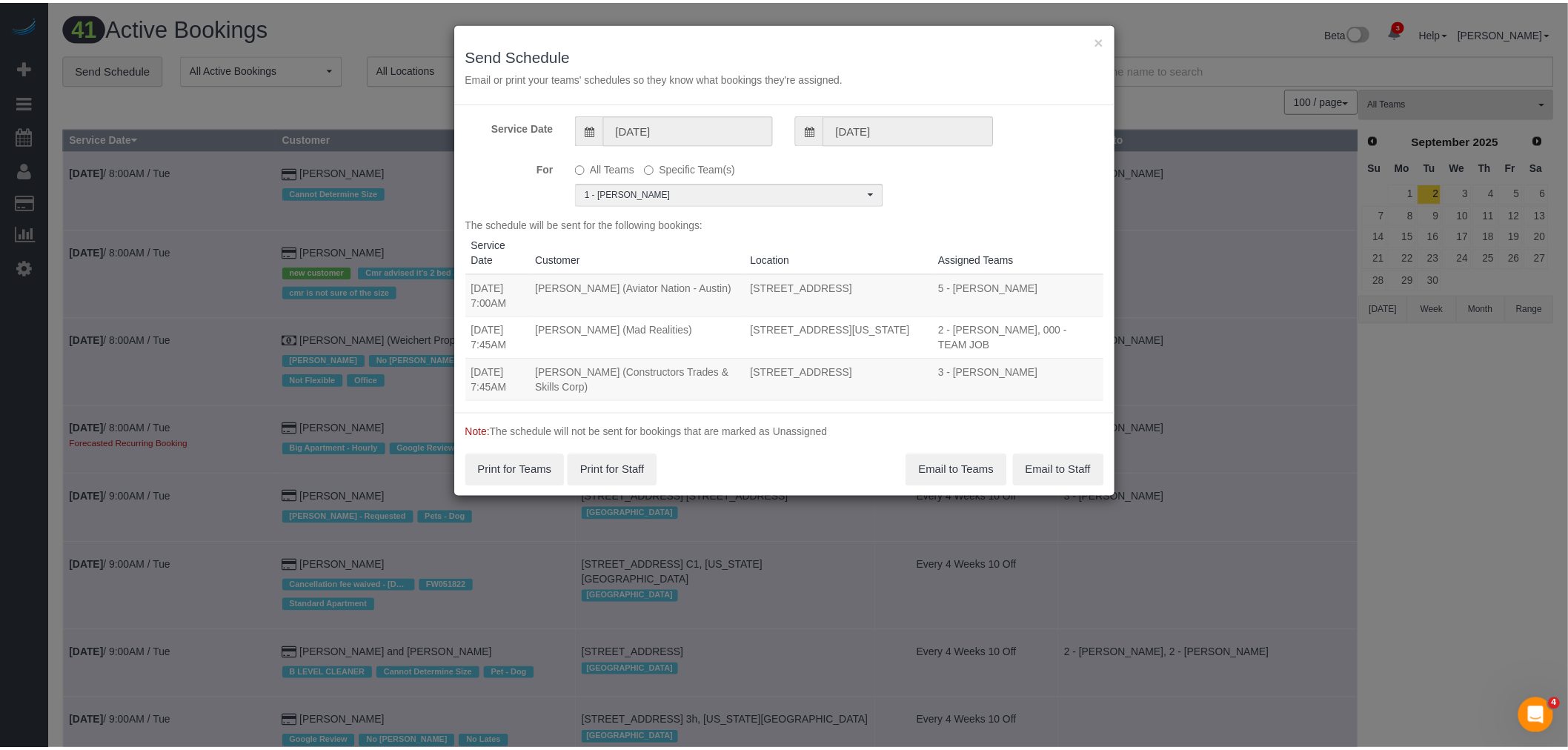
scroll to position [0, 0]
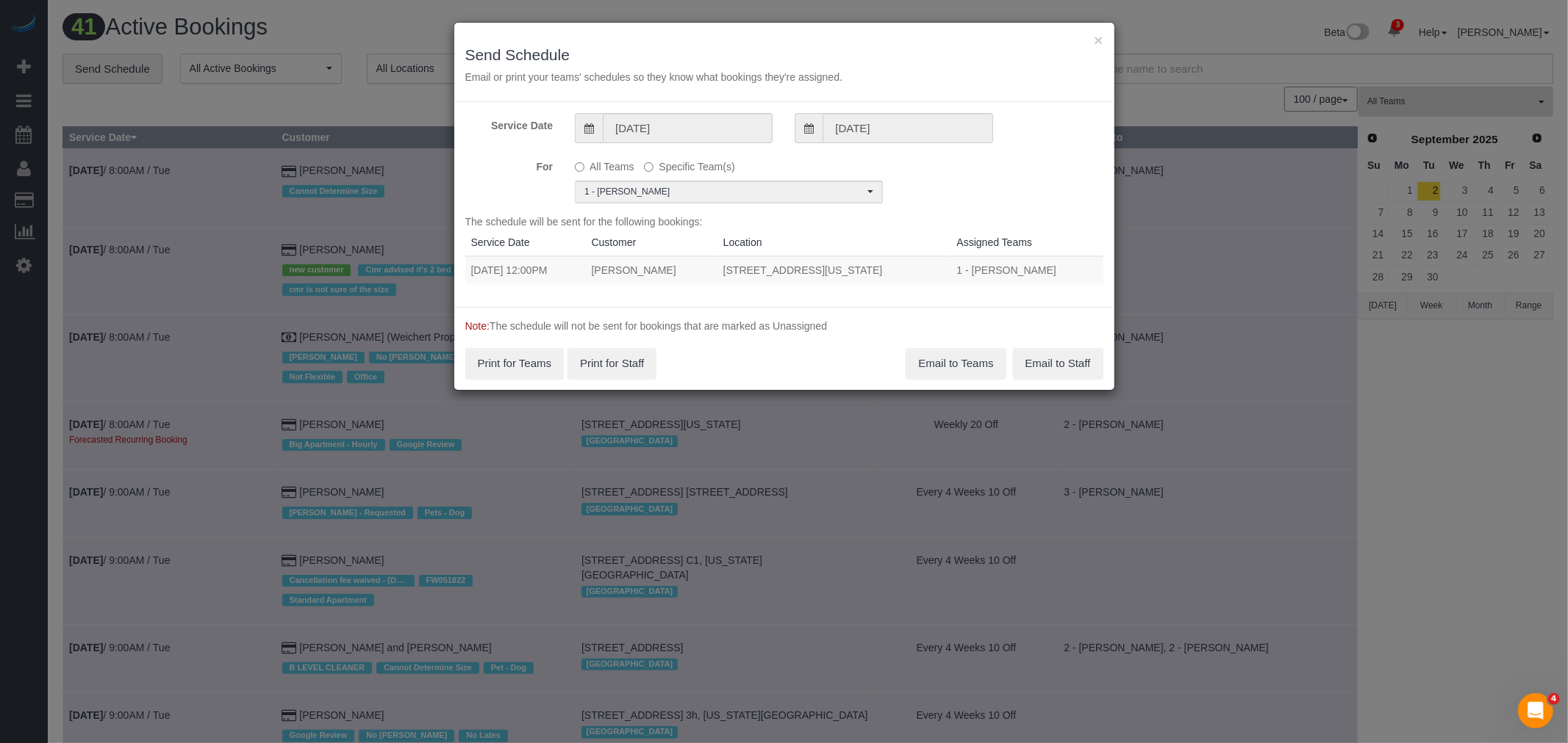
drag, startPoint x: 469, startPoint y: 265, endPoint x: 959, endPoint y: 260, distance: 490.0
click at [959, 260] on tr "08/25/2025 12:00PM Julia Monachesi 63 Wall Street, Apt. 3006, New York, NY 1000…" at bounding box center [784, 269] width 638 height 27
copy tr "08/25/2025 12:00PM Julia Monachesi 63 Wall Street, Apt. 3006, New York, NY 10005"
click at [953, 371] on button "Email to Teams" at bounding box center [954, 363] width 100 height 31
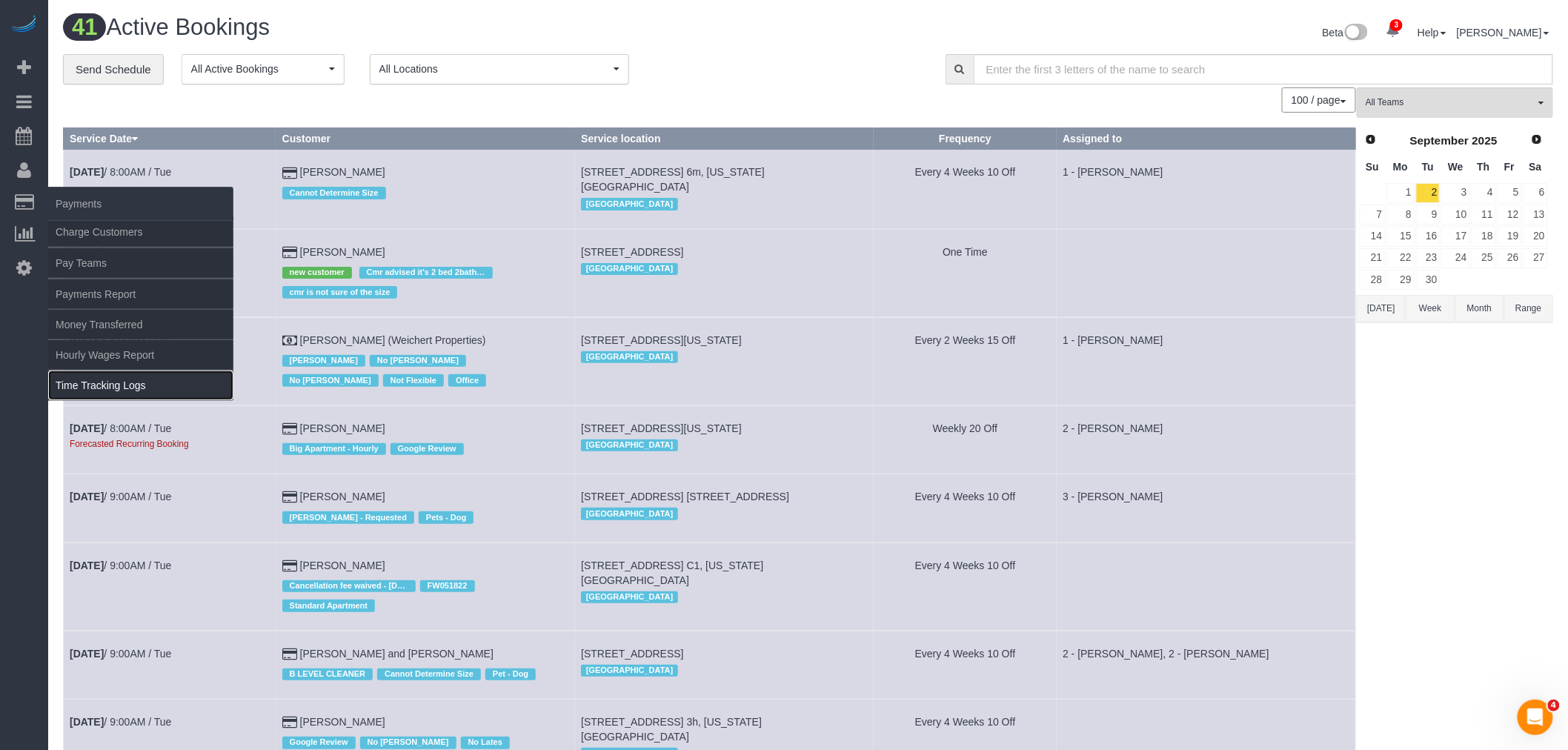
click at [136, 387] on link "Time Tracking Logs" at bounding box center [140, 386] width 185 height 30
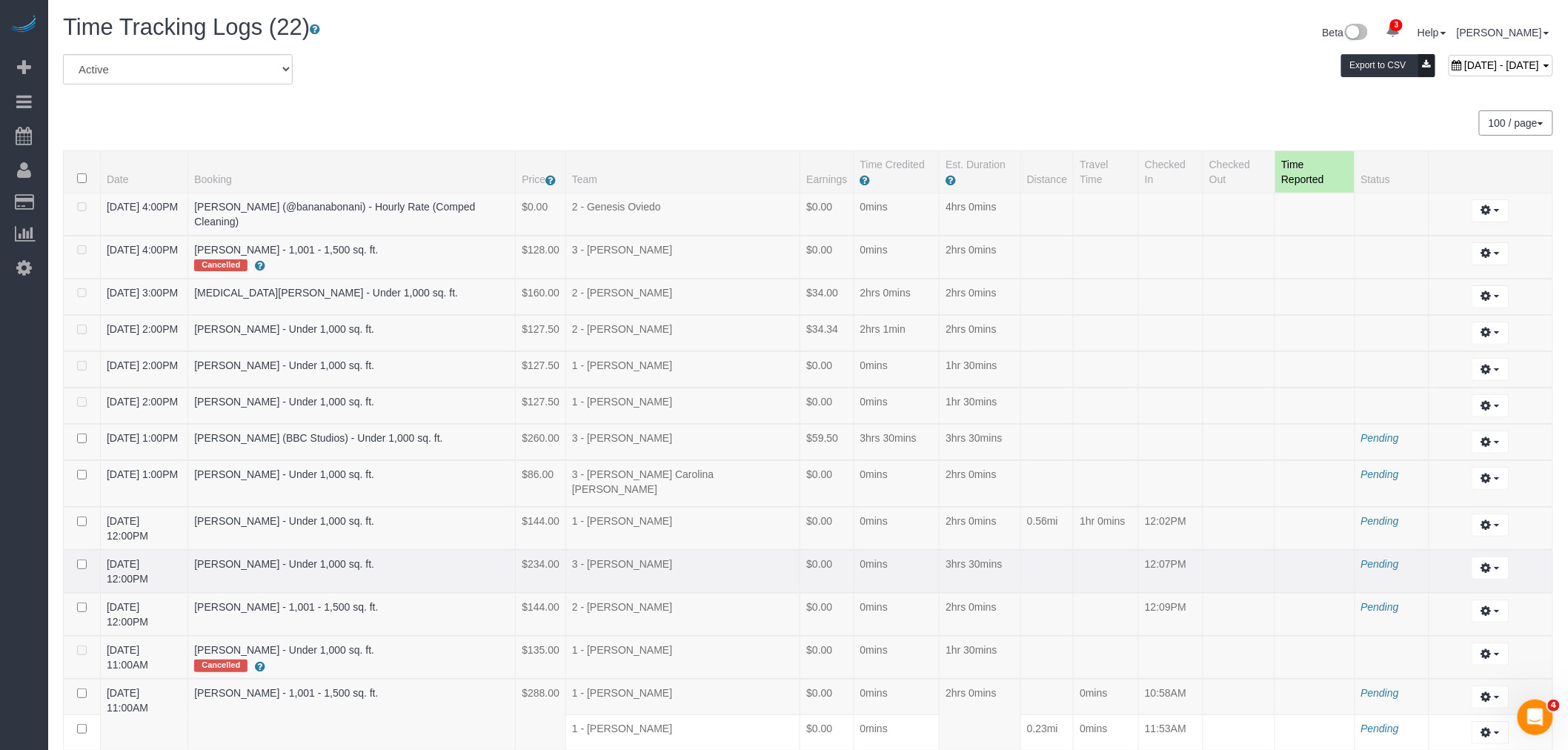
click at [724, 550] on td "3 - Maria Bonilla" at bounding box center [683, 571] width 234 height 43
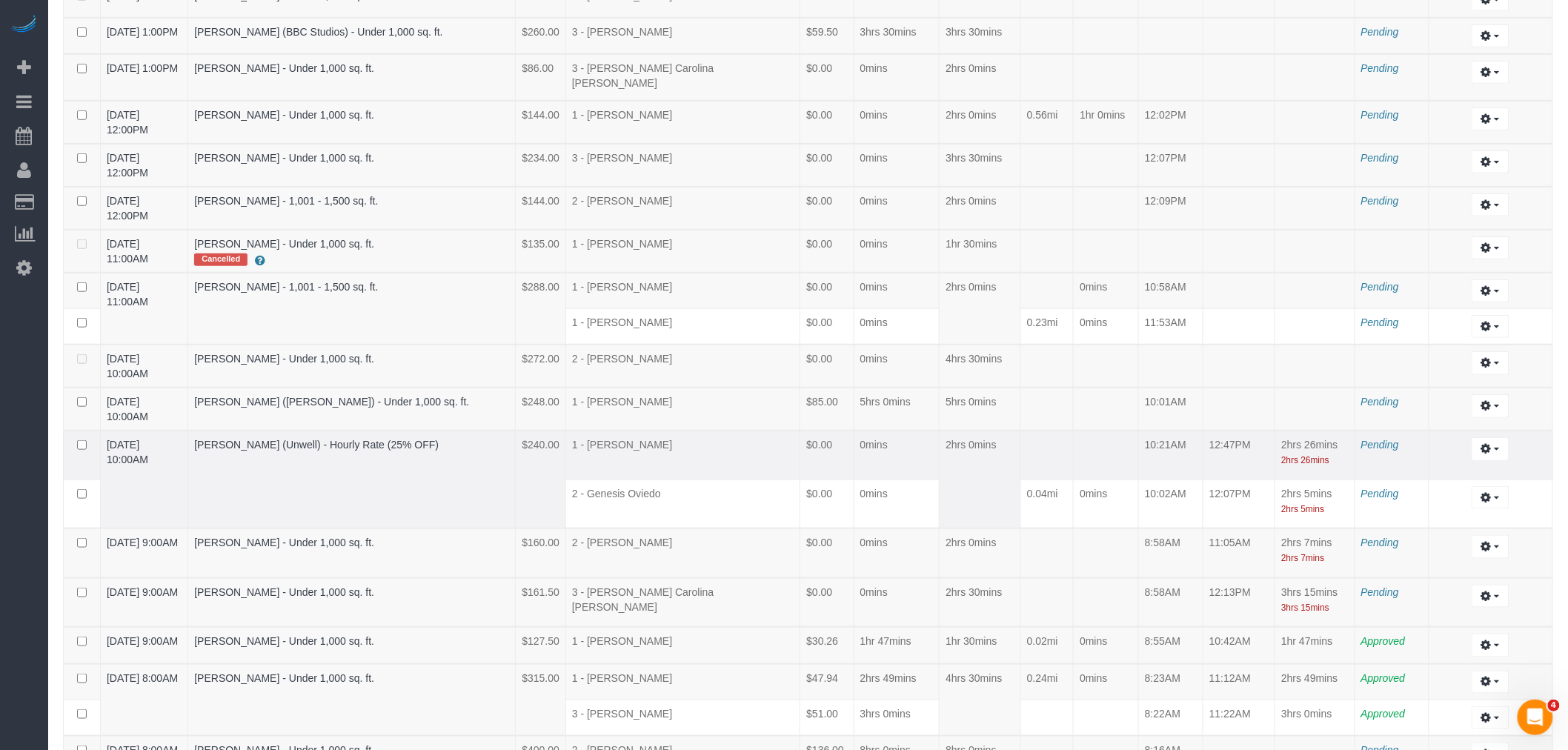
click at [1139, 431] on td "10:21AM" at bounding box center [1171, 455] width 65 height 49
click at [1489, 444] on icon "button" at bounding box center [1486, 448] width 10 height 9
click at [1420, 467] on link "Edit" at bounding box center [1449, 476] width 117 height 19
select select "draft"
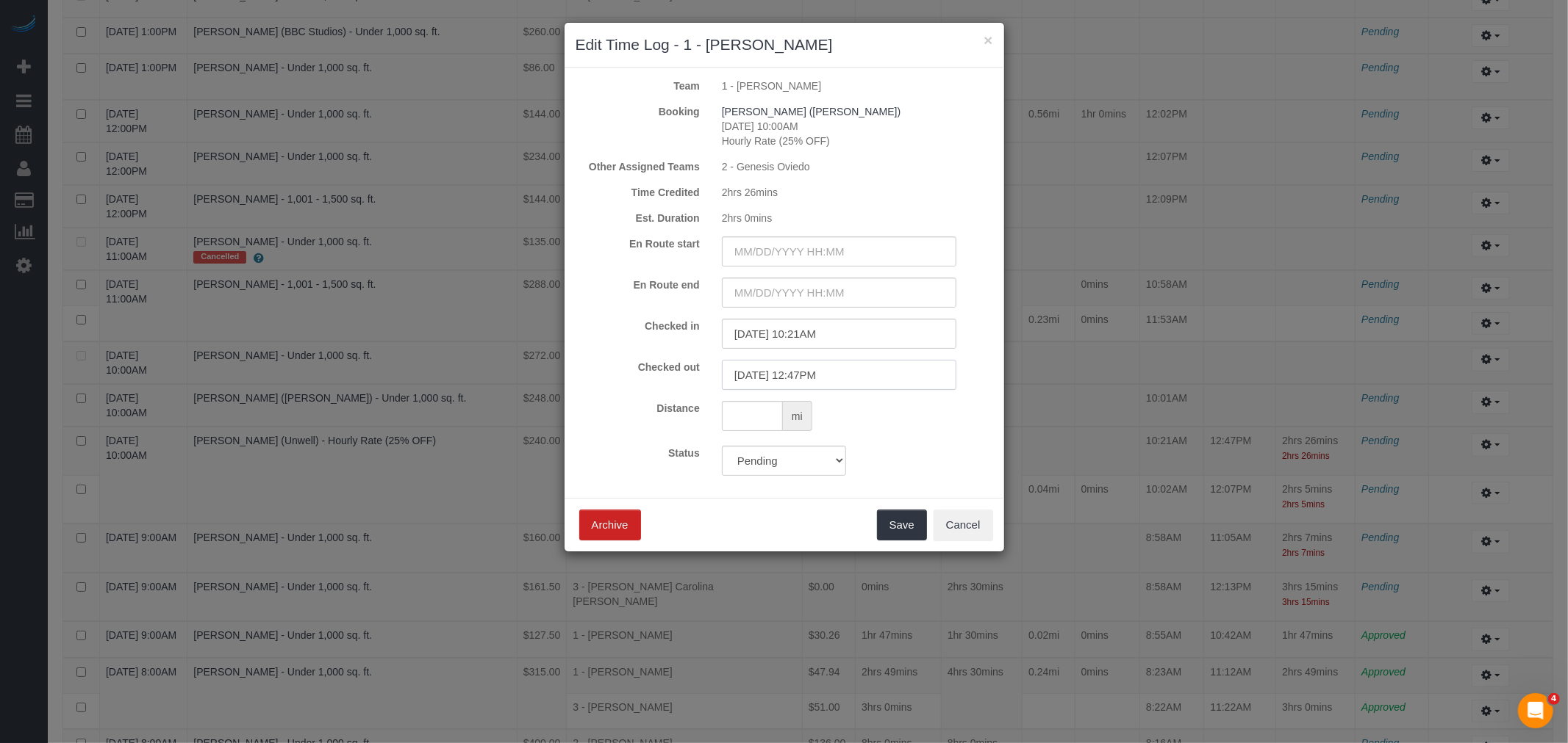
click at [852, 374] on input "08/24/2025 12:47PM" at bounding box center [839, 374] width 235 height 30
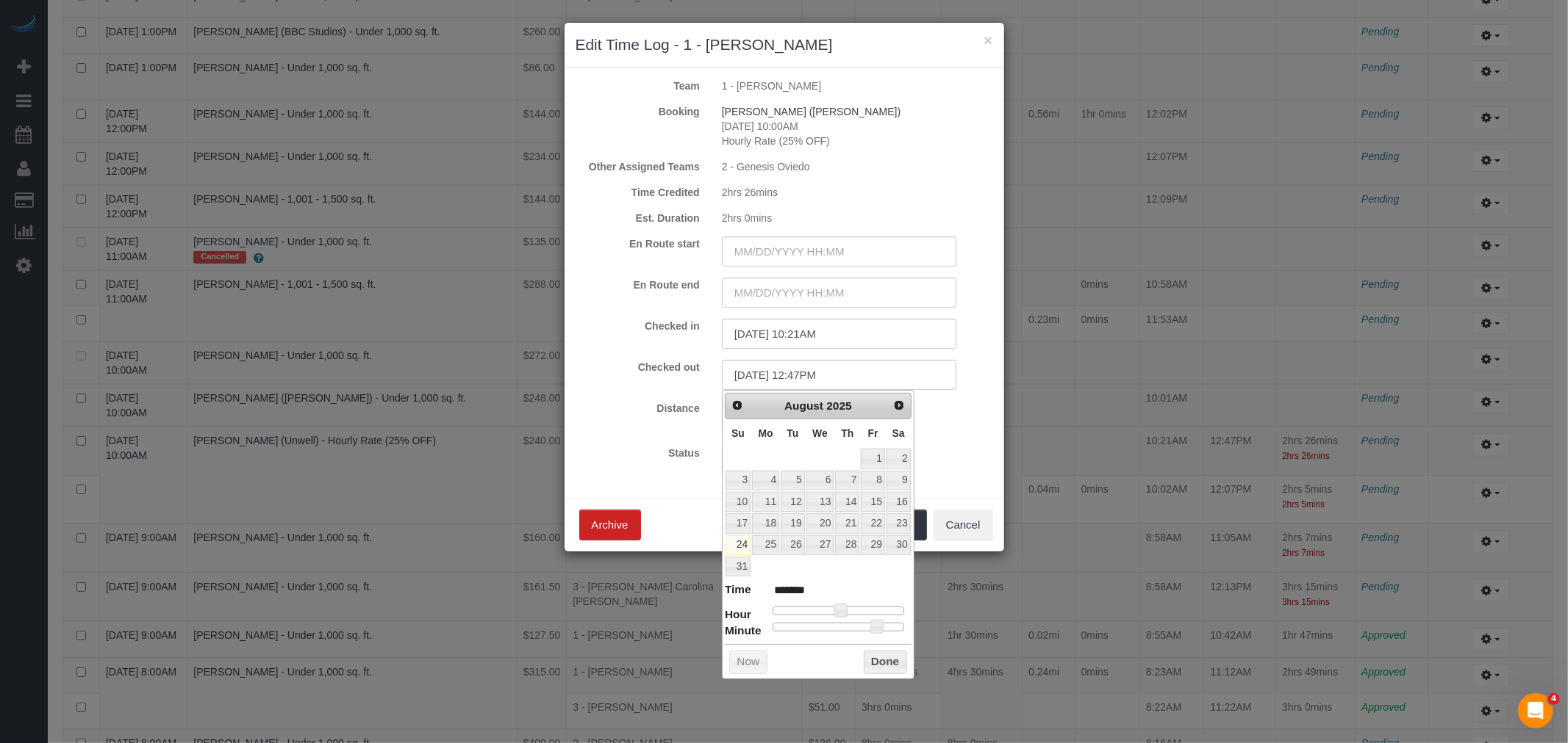
click at [853, 628] on div at bounding box center [838, 627] width 132 height 9
type input "08/24/2025 12:36PM"
type input "*******"
type input "08/24/2025 12:19PM"
type input "*******"
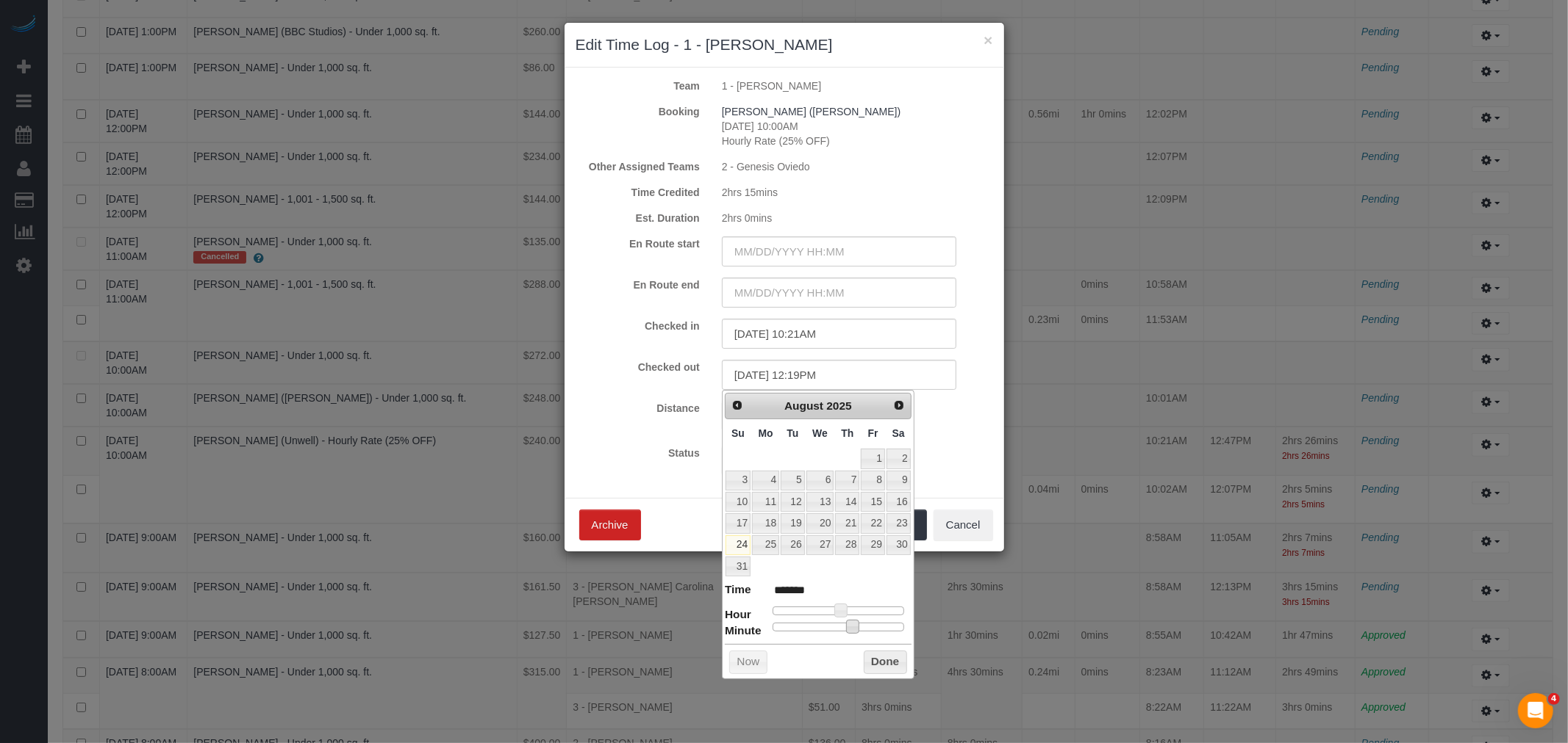
click at [816, 628] on div at bounding box center [838, 627] width 132 height 9
type input "08/24/2025 12:20PM"
type input "*******"
type input "08/24/2025 12:21PM"
type input "*******"
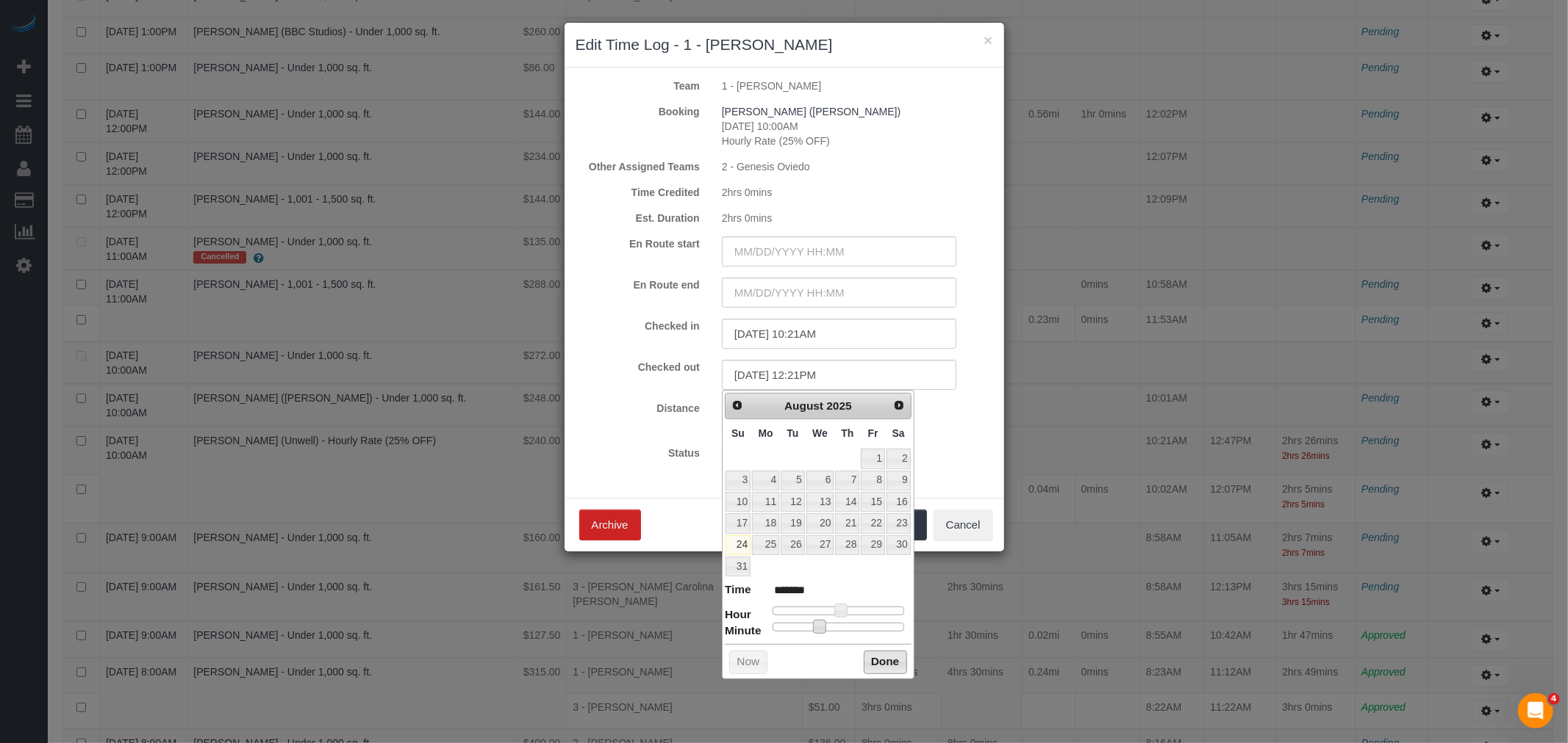
click at [877, 664] on button "Done" at bounding box center [885, 663] width 44 height 24
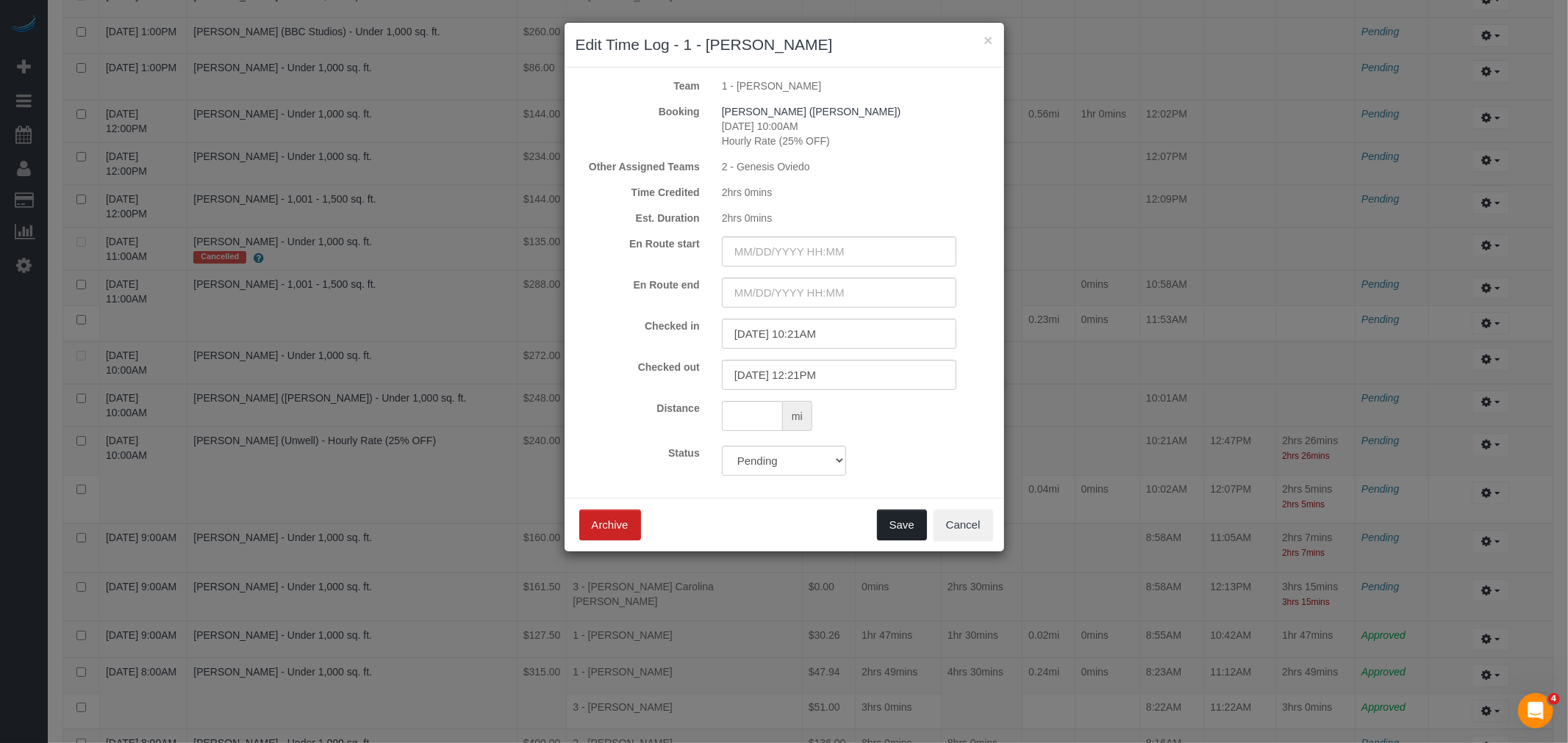
click at [892, 516] on button "Save" at bounding box center [902, 525] width 50 height 31
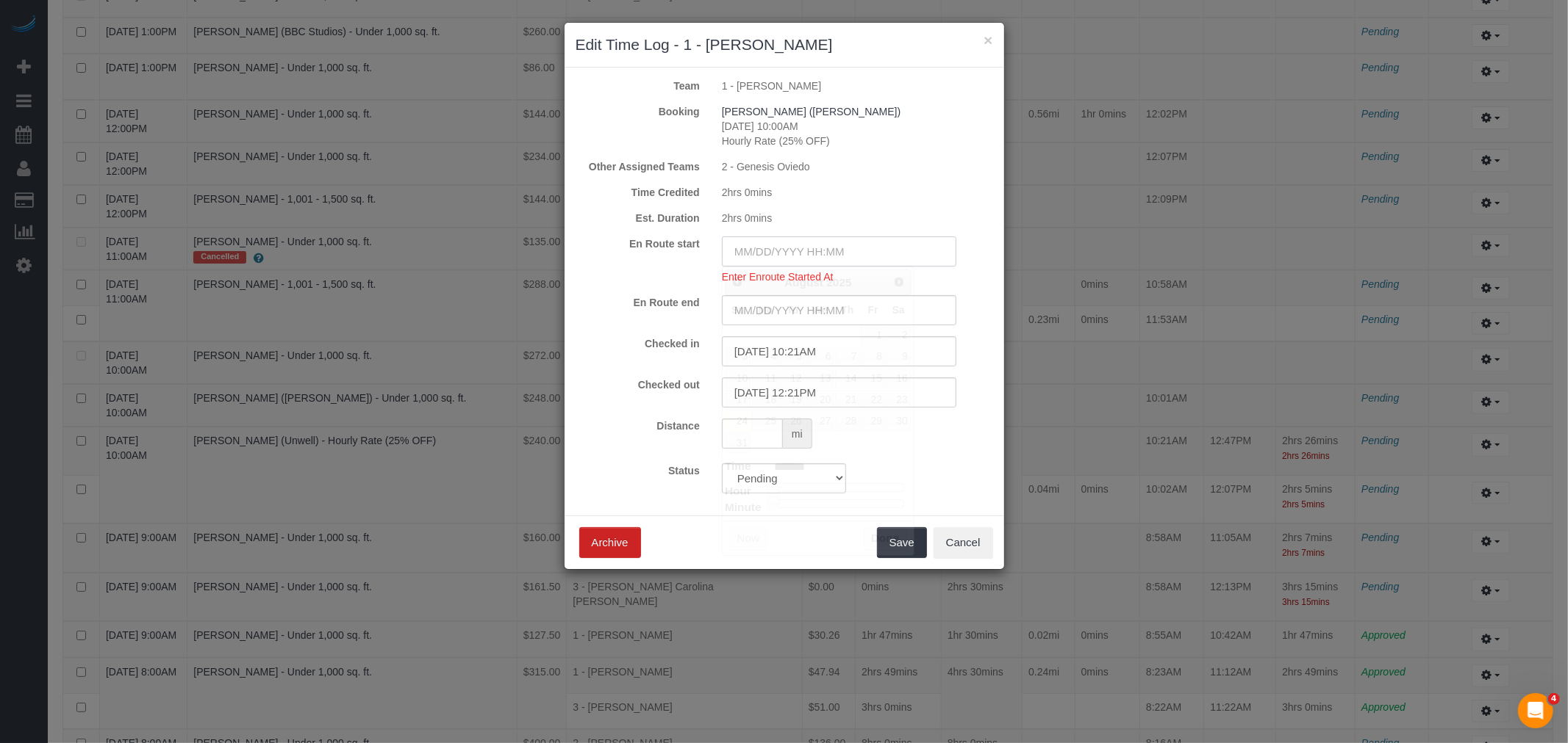
click at [821, 247] on input "text" at bounding box center [839, 252] width 235 height 30
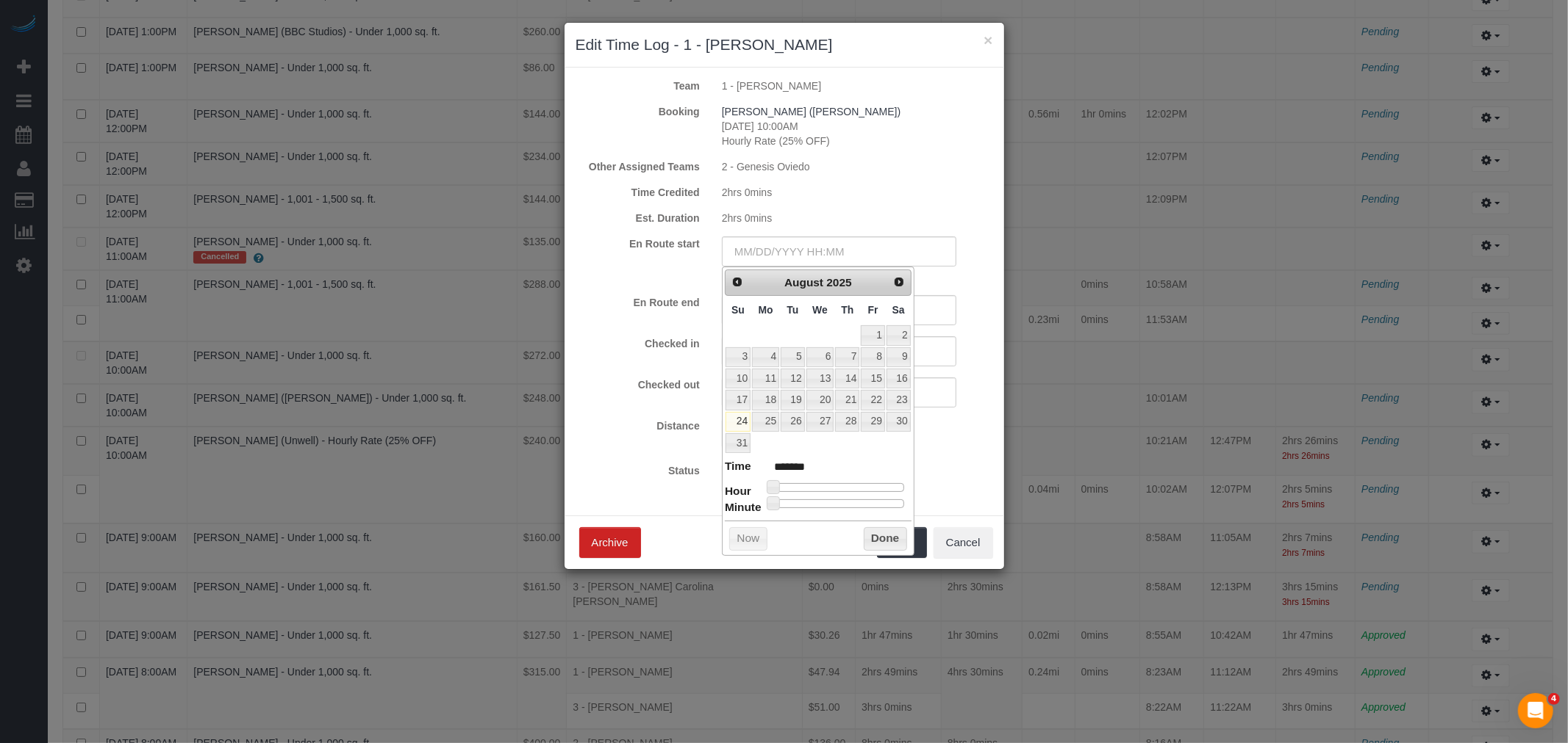
click at [833, 489] on div at bounding box center [838, 487] width 132 height 9
type input "[DATE] 11:00AM"
type input "*******"
type input "[DATE] 10:00AM"
type input "*******"
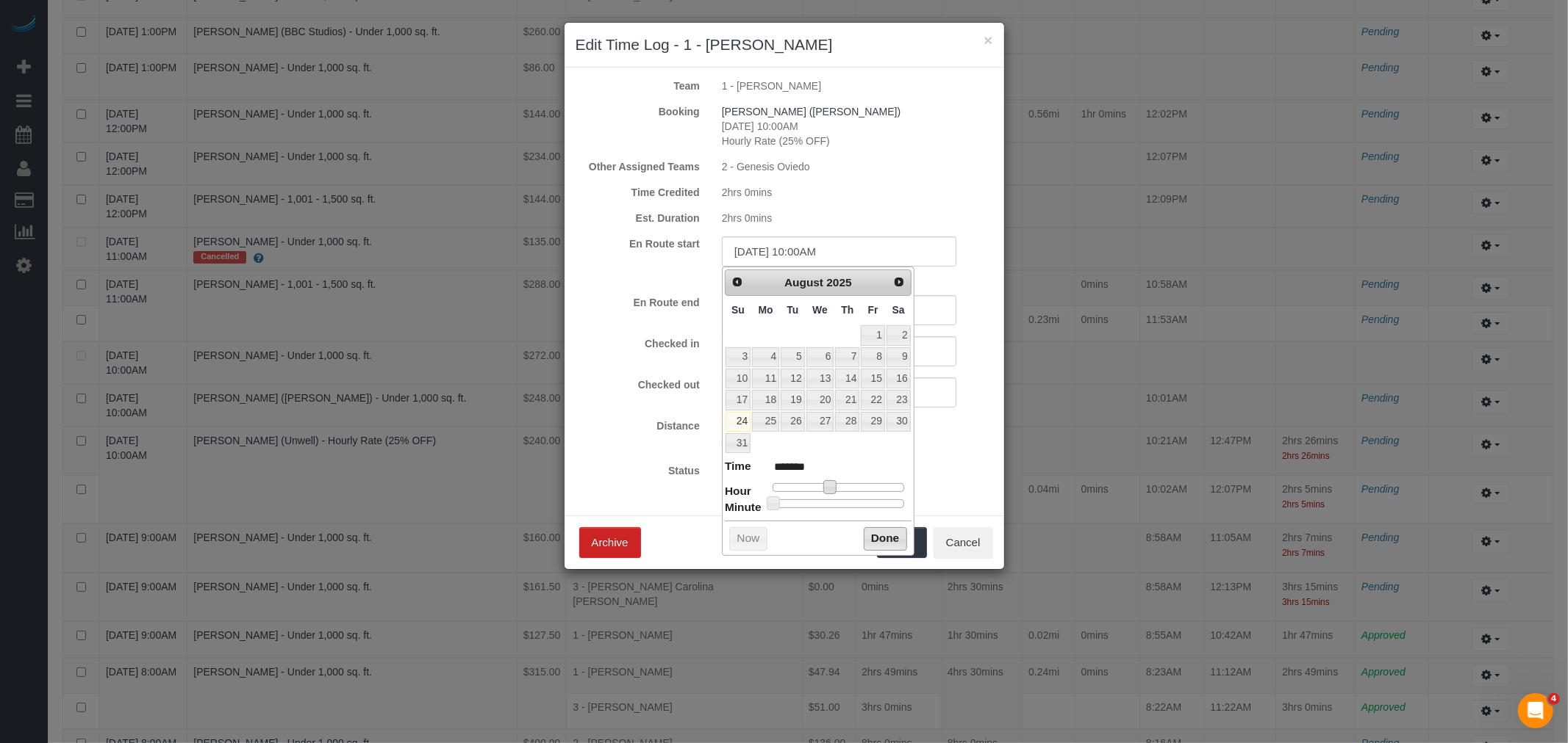
click at [870, 536] on button "Done" at bounding box center [885, 539] width 44 height 24
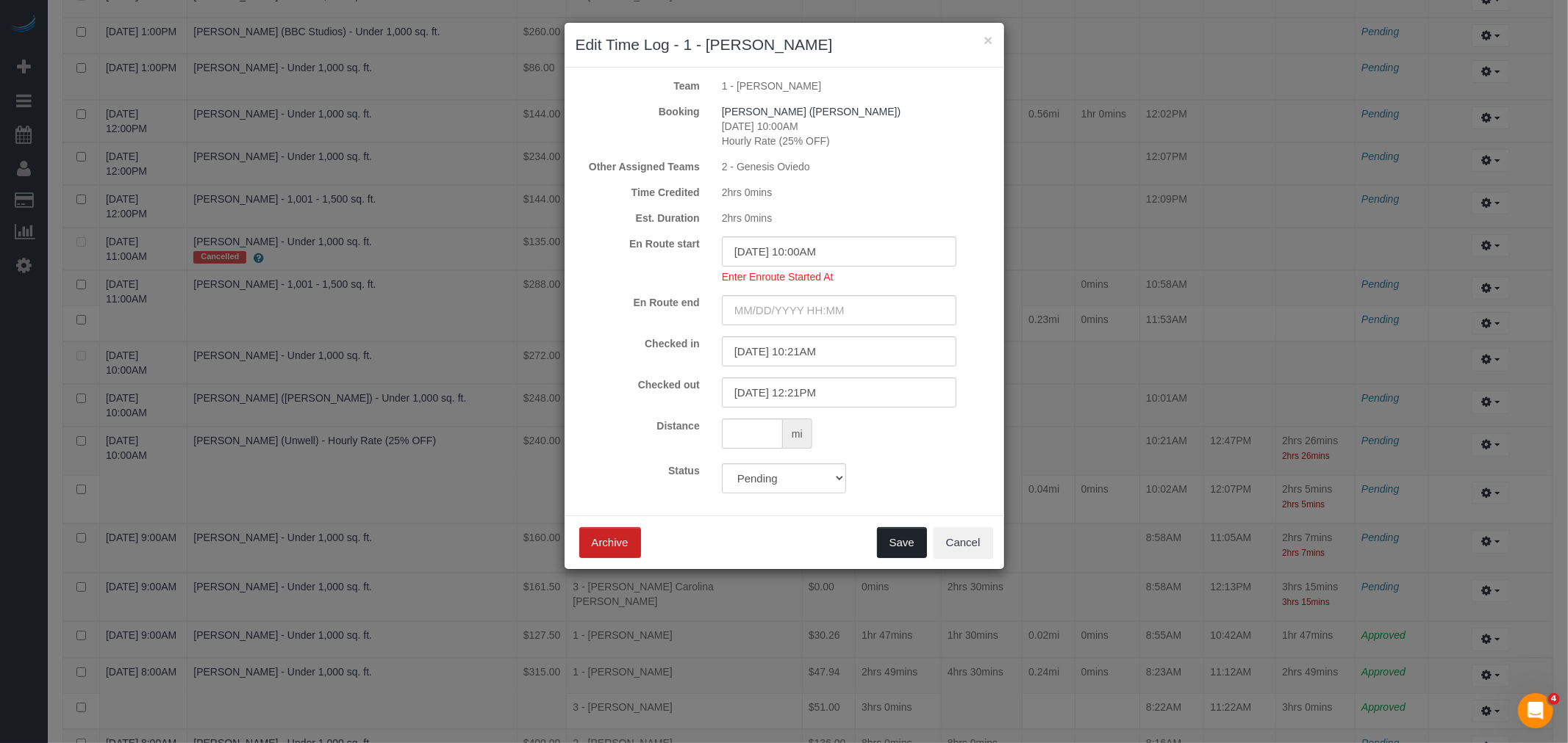
click at [894, 545] on button "Save" at bounding box center [902, 542] width 50 height 31
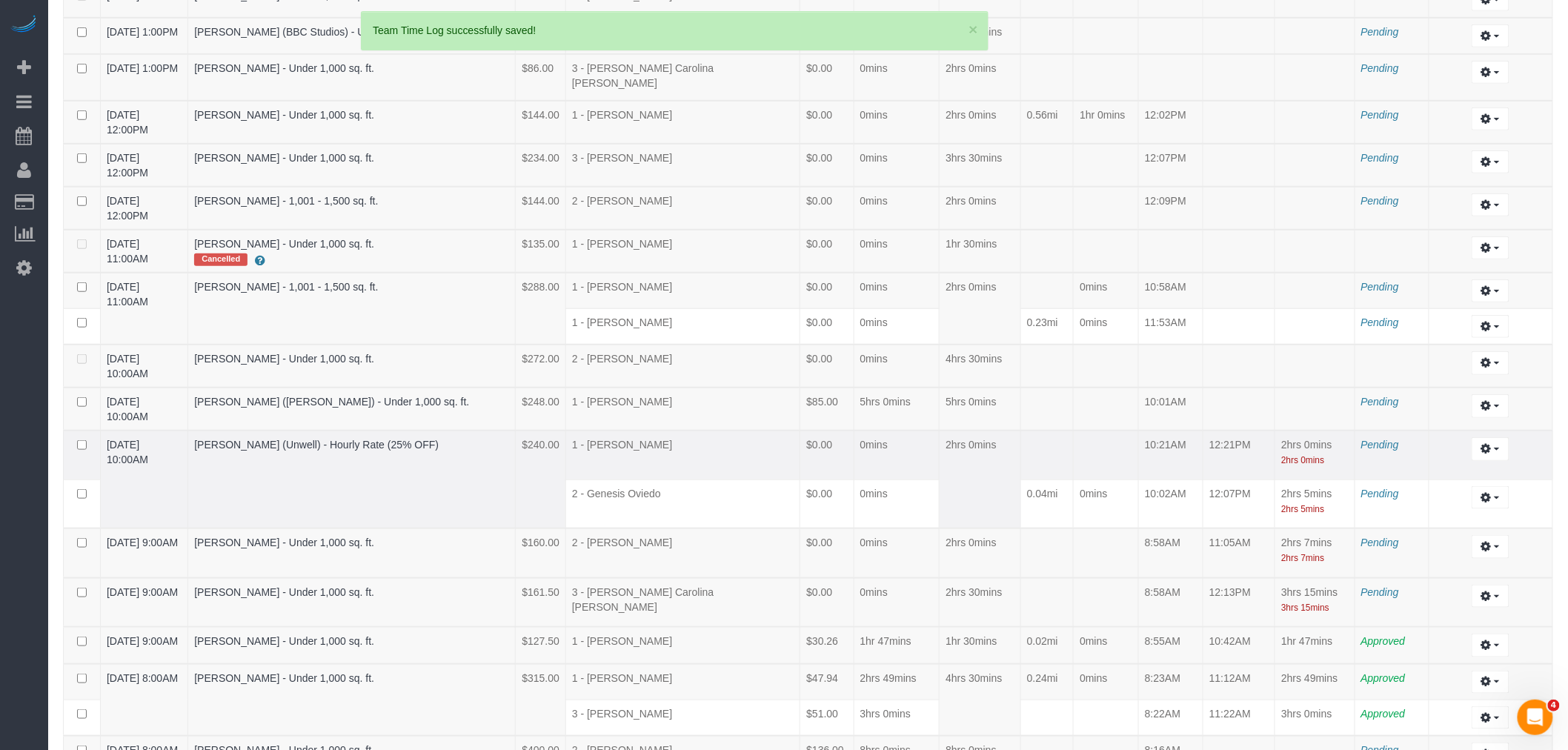
click at [1112, 431] on td at bounding box center [1105, 455] width 65 height 49
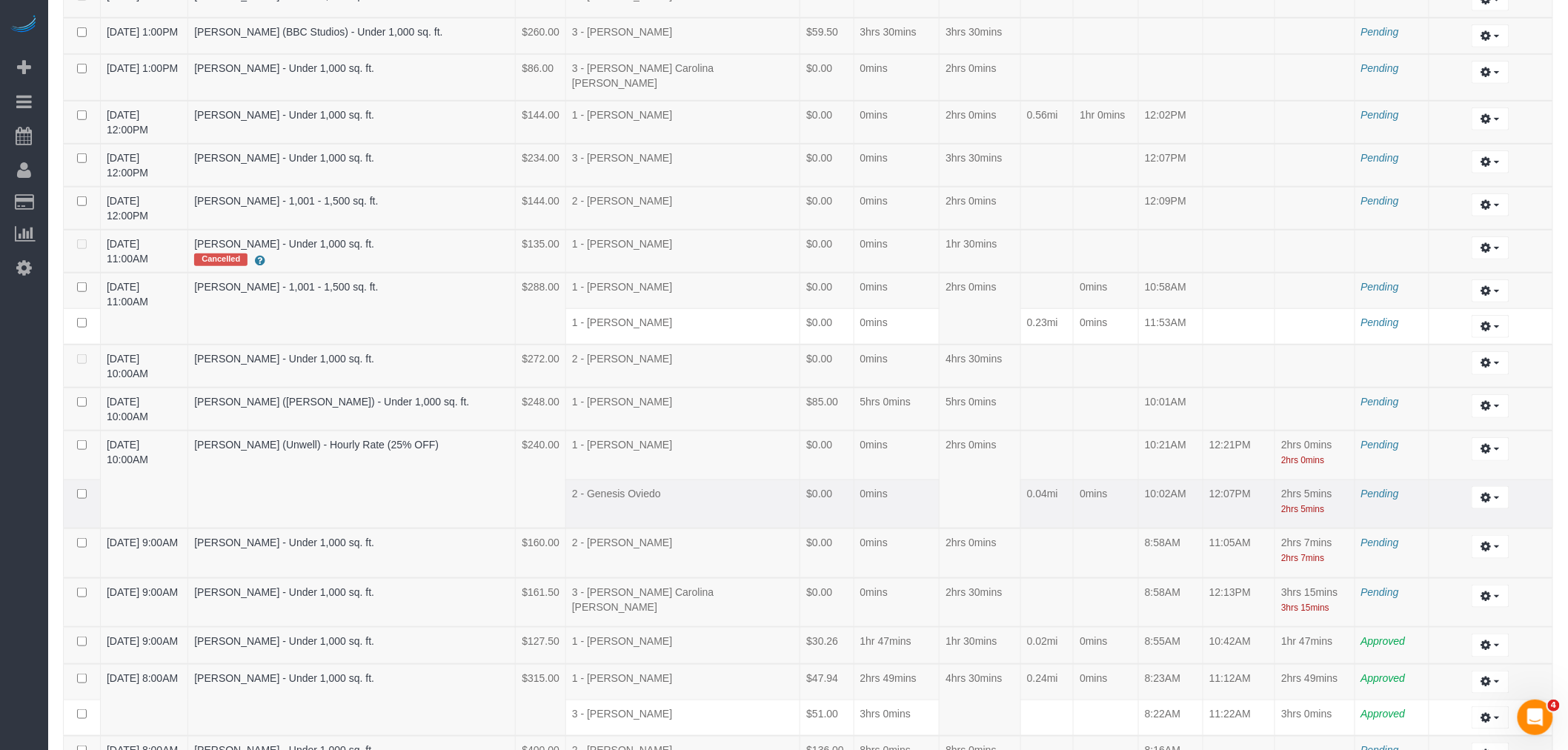
drag, startPoint x: 1284, startPoint y: 429, endPoint x: 1305, endPoint y: 440, distance: 23.7
click at [1305, 480] on td "2hrs 5mins 2hrs 5mins" at bounding box center [1314, 504] width 79 height 49
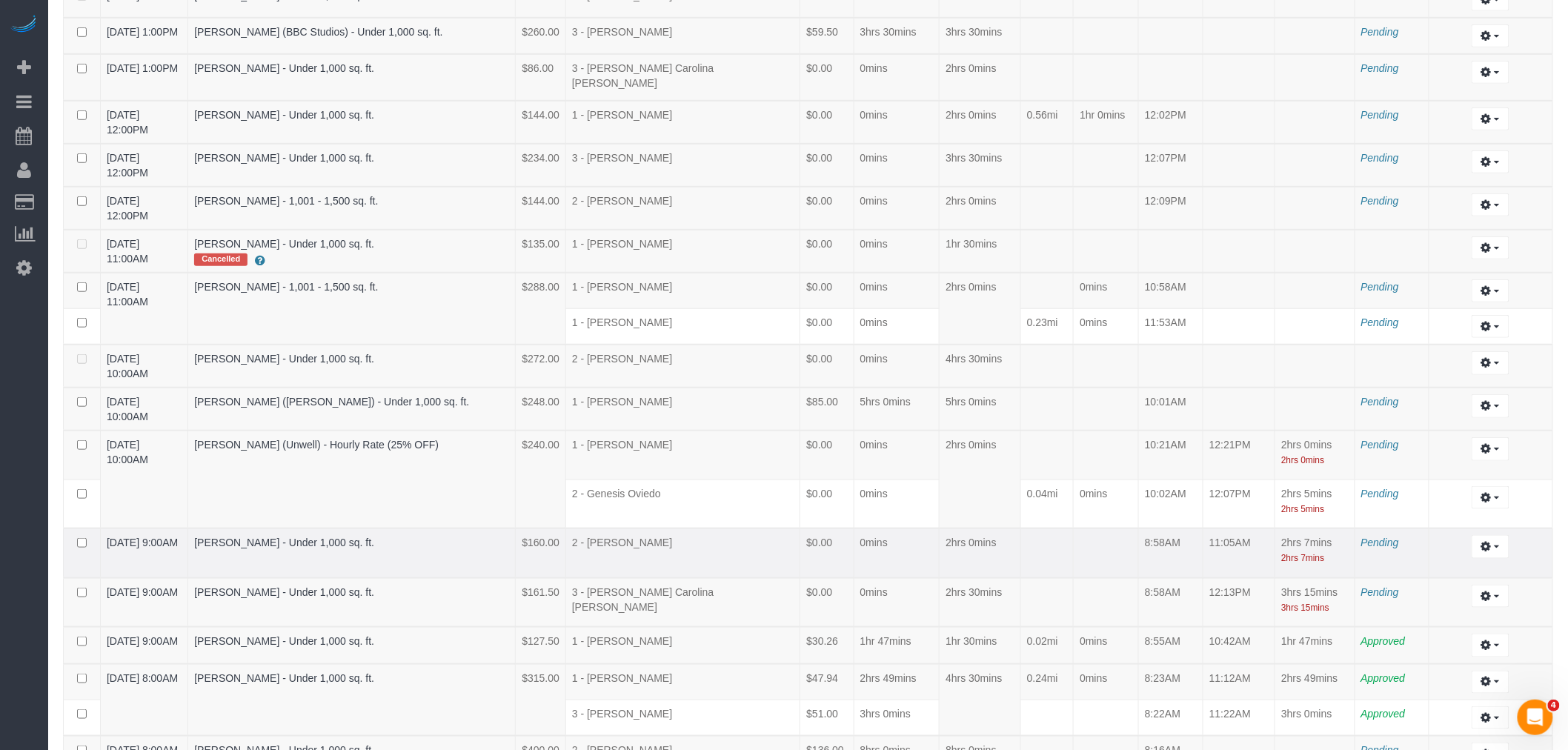
click at [1142, 529] on td "8:58AM" at bounding box center [1171, 554] width 65 height 50
drag, startPoint x: 980, startPoint y: 424, endPoint x: 991, endPoint y: 423, distance: 11.0
click at [982, 431] on td "2hrs 0mins" at bounding box center [980, 480] width 82 height 98
click at [713, 529] on td "2 - [PERSON_NAME]" at bounding box center [683, 554] width 234 height 50
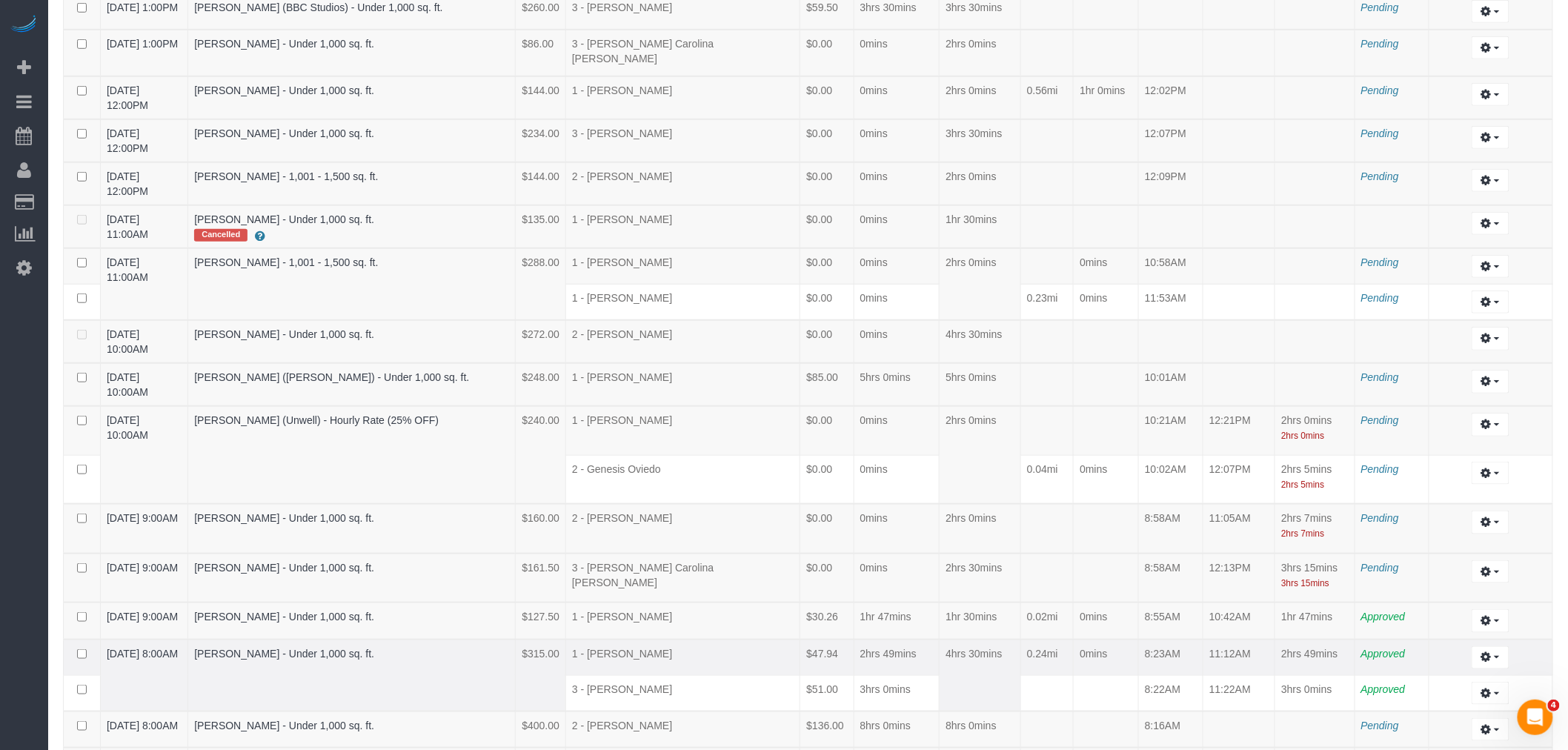
scroll to position [499, 0]
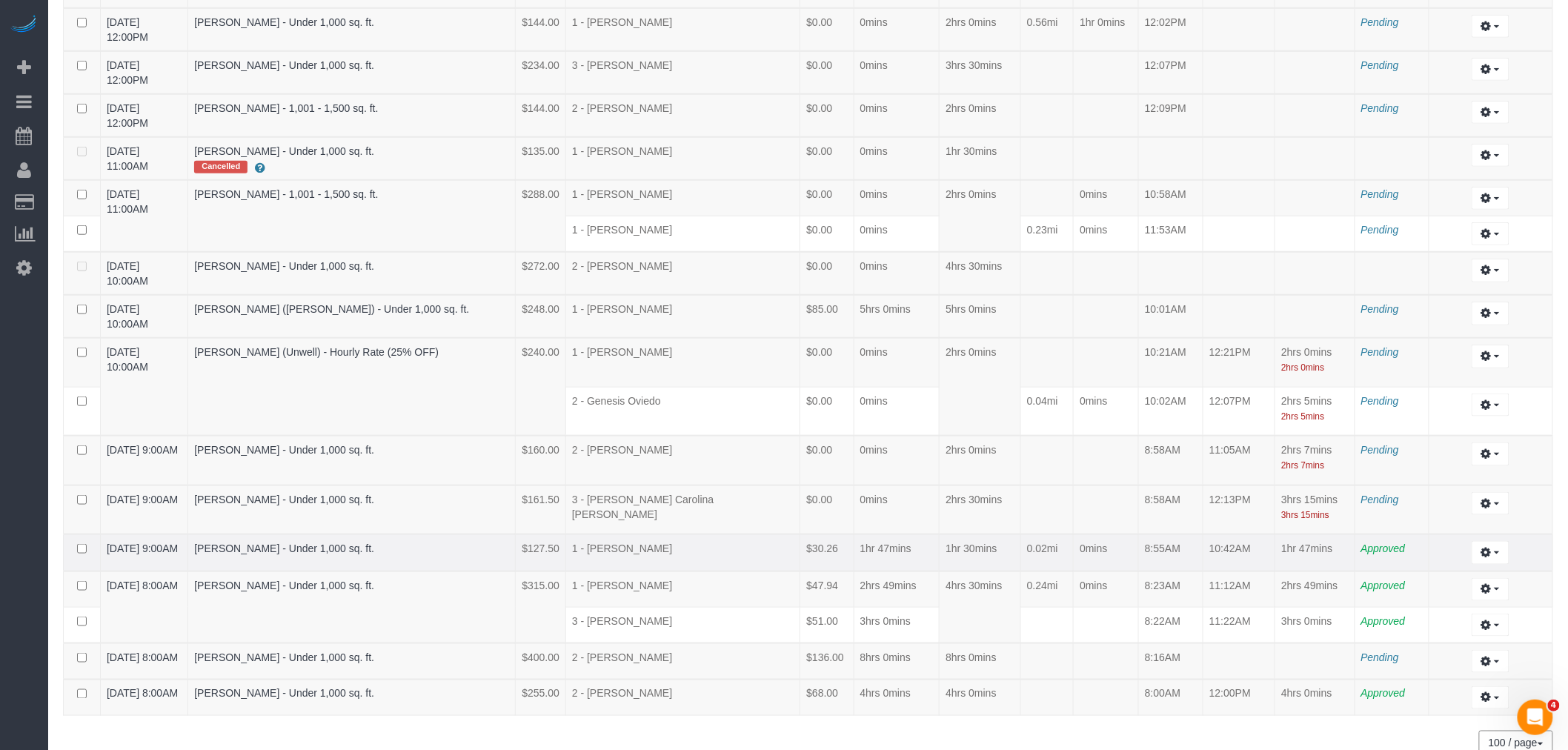
click at [901, 535] on td "1hr 47mins" at bounding box center [896, 553] width 86 height 36
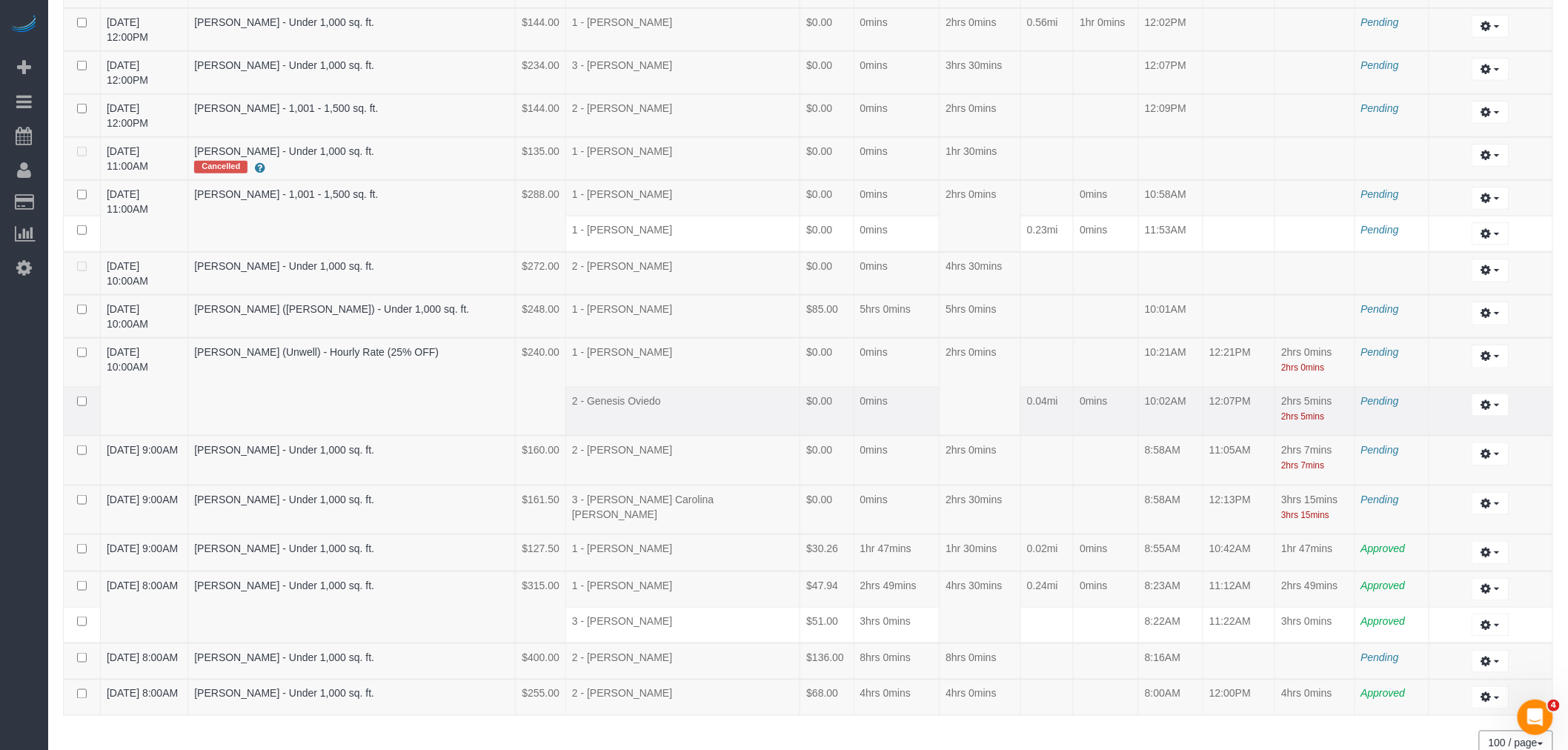
drag, startPoint x: 985, startPoint y: 341, endPoint x: 1027, endPoint y: 322, distance: 46.1
click at [988, 340] on td "2hrs 0mins" at bounding box center [980, 387] width 82 height 98
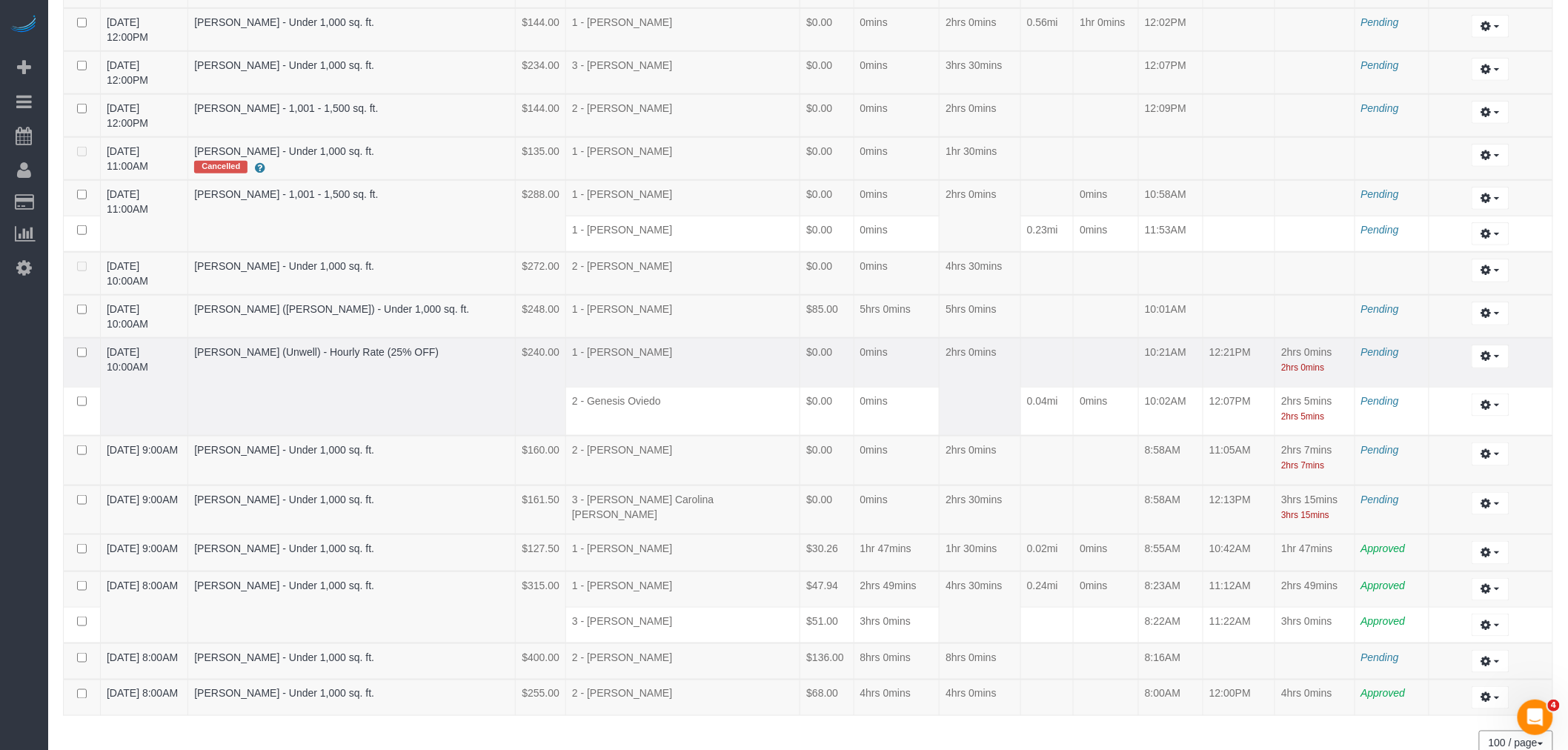
click at [713, 338] on td "1 - [PERSON_NAME]" at bounding box center [683, 362] width 234 height 49
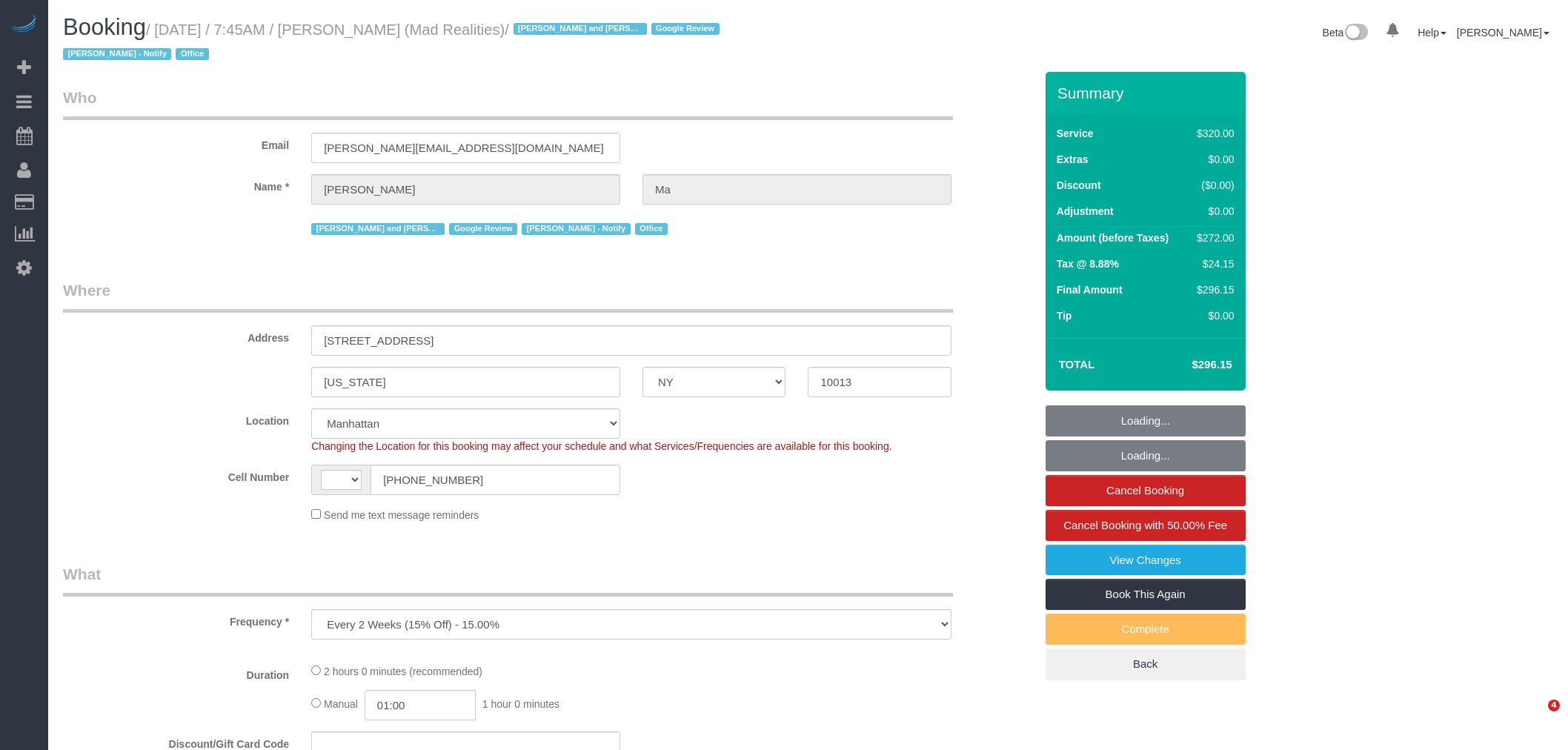
select select "NY"
select select "string:stripe-pm_1PsB1j4VGloSiKo7cb06islp"
select select "number:89"
select select "number:90"
select select "number:15"
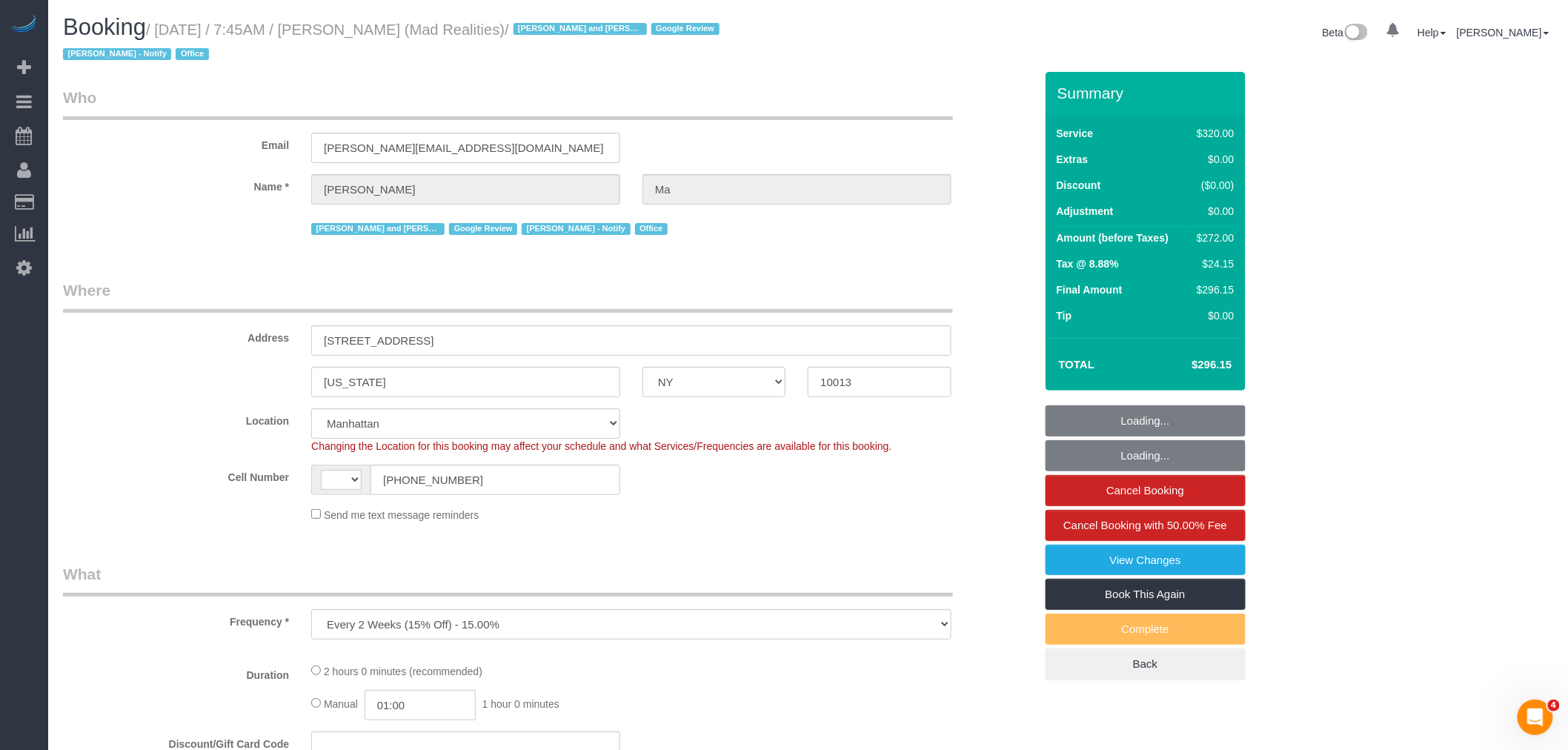
select select "number:7"
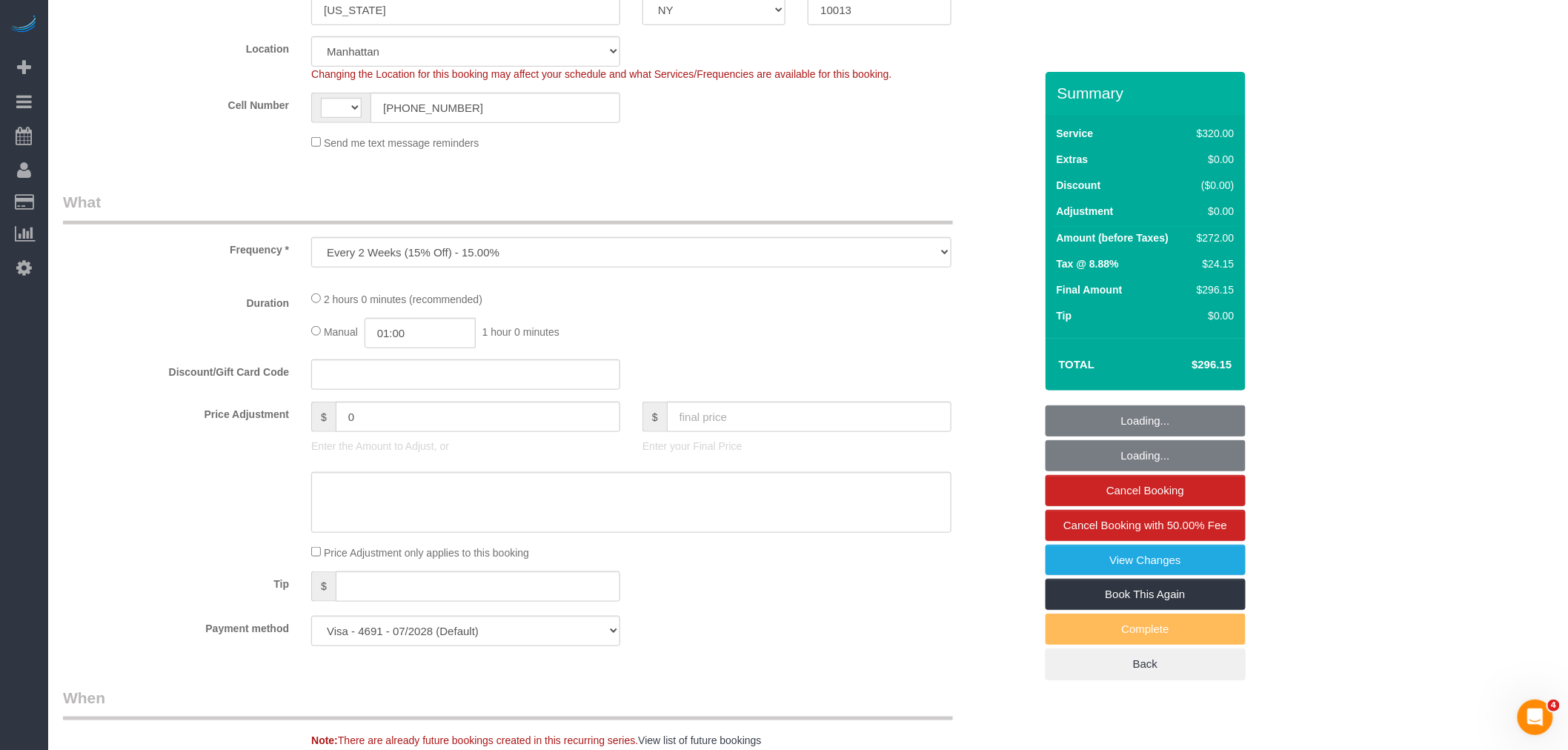
select select "object:835"
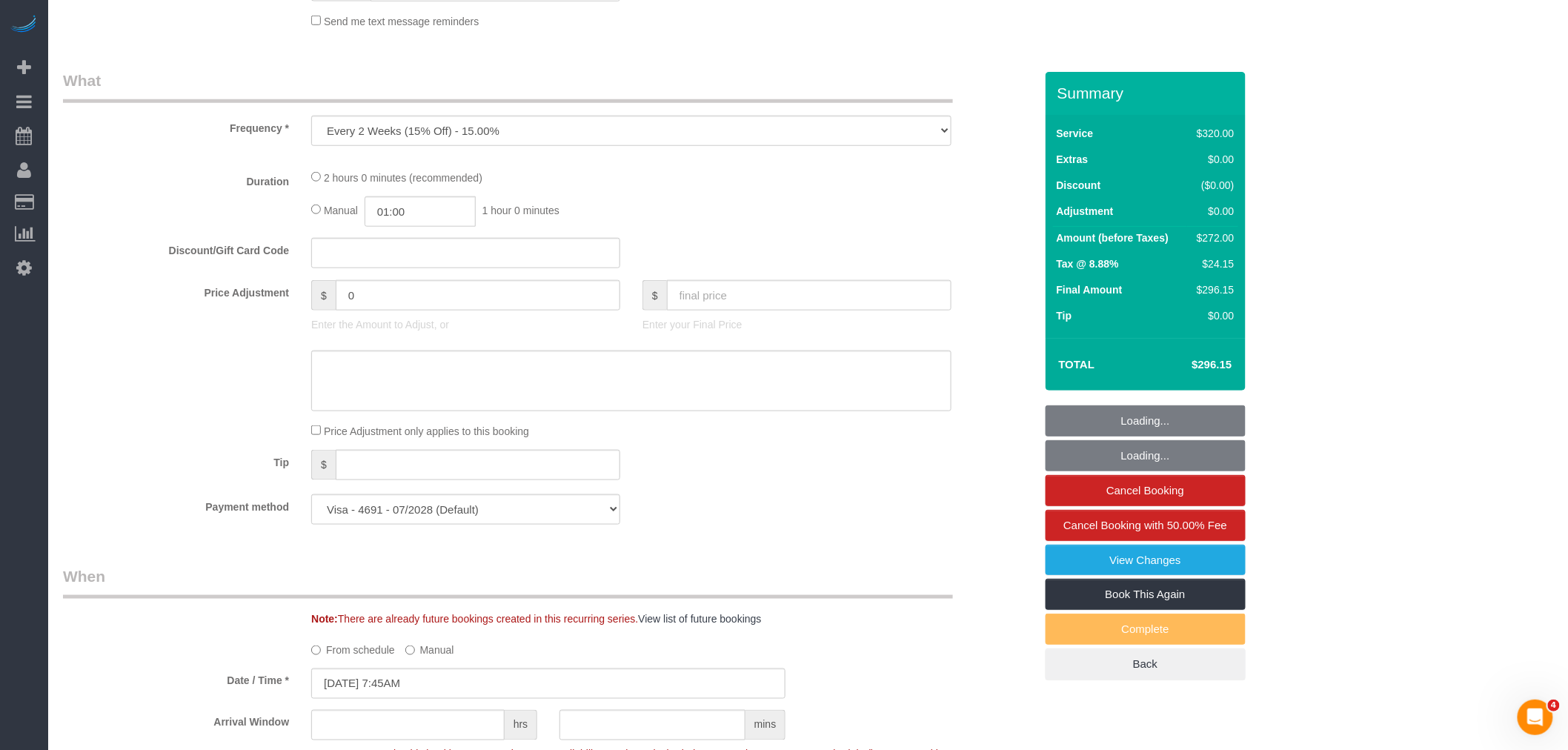
select select "string:[GEOGRAPHIC_DATA]"
select select "2"
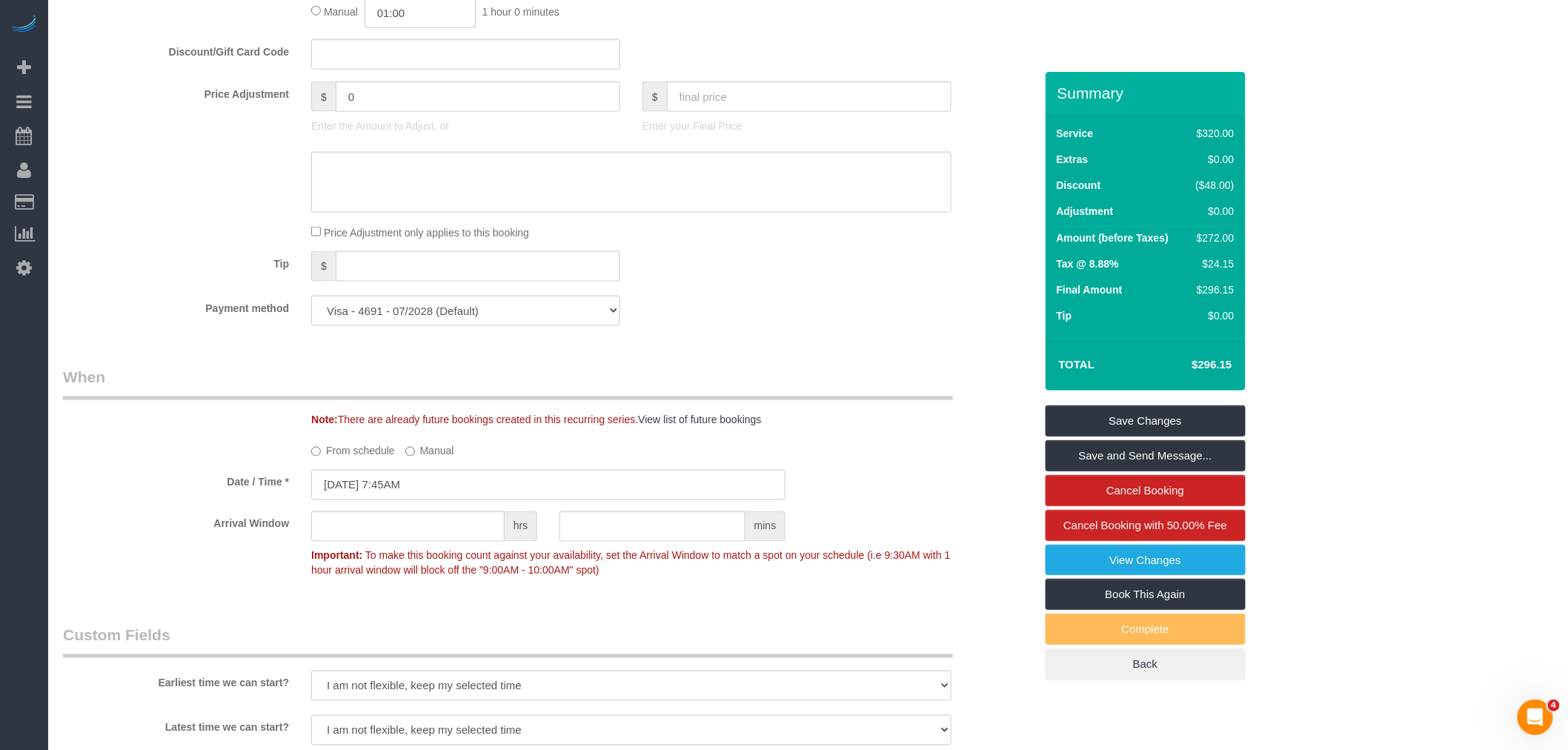
scroll to position [577, 0]
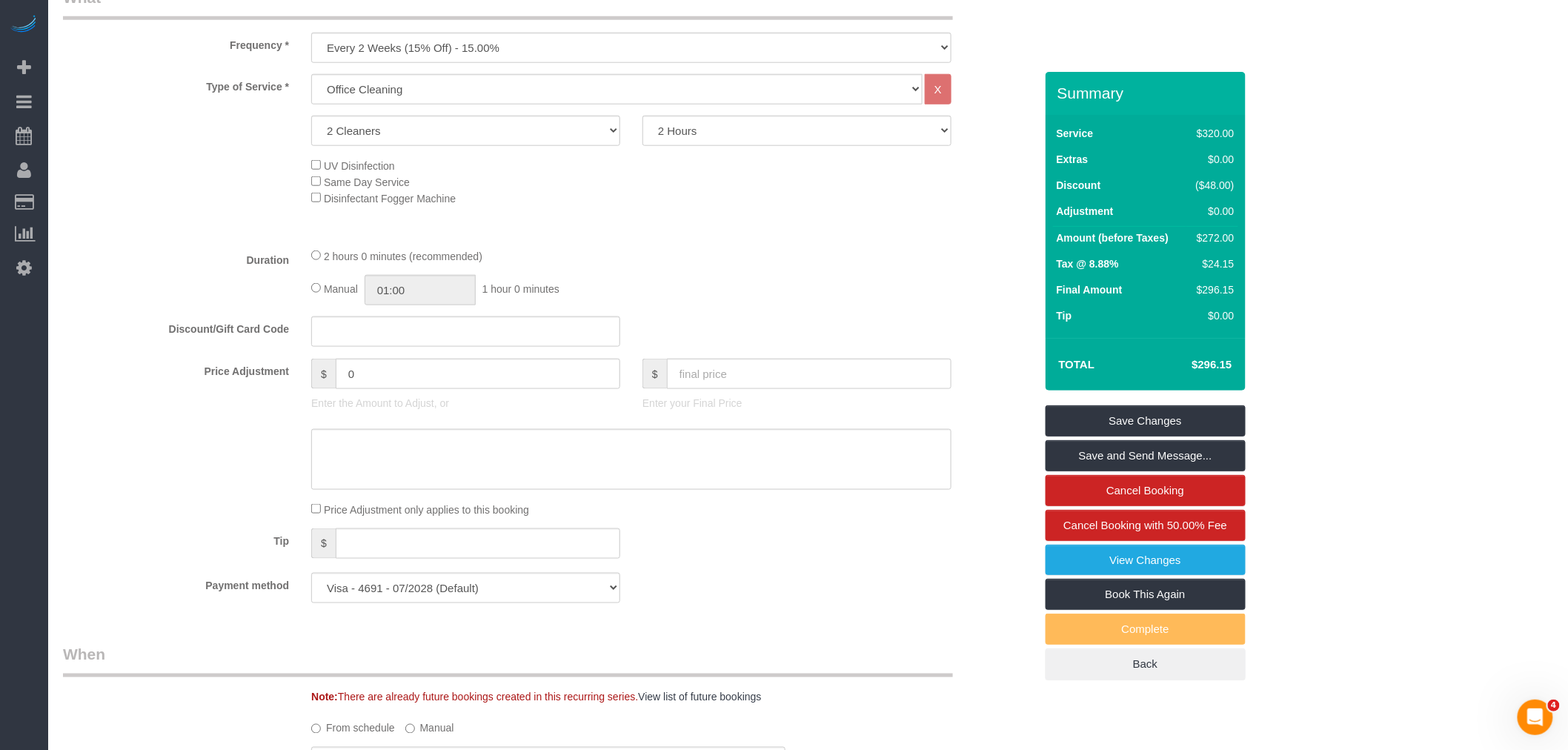
click at [832, 264] on div "2 hours 0 minutes (recommended)" at bounding box center [631, 256] width 641 height 16
click at [1152, 423] on link "Save Changes" at bounding box center [1145, 421] width 200 height 31
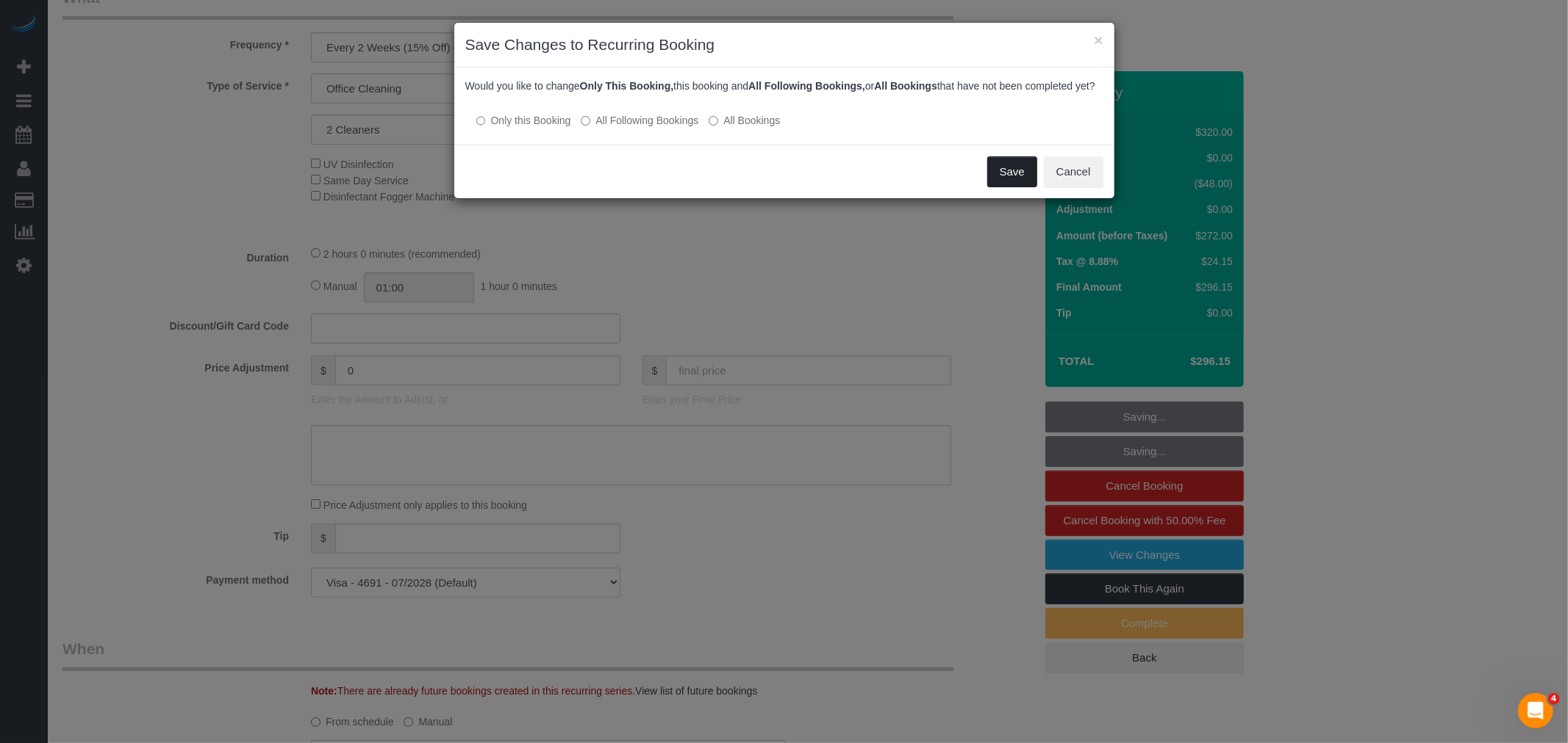
click at [1013, 182] on button "Save" at bounding box center [1012, 171] width 50 height 31
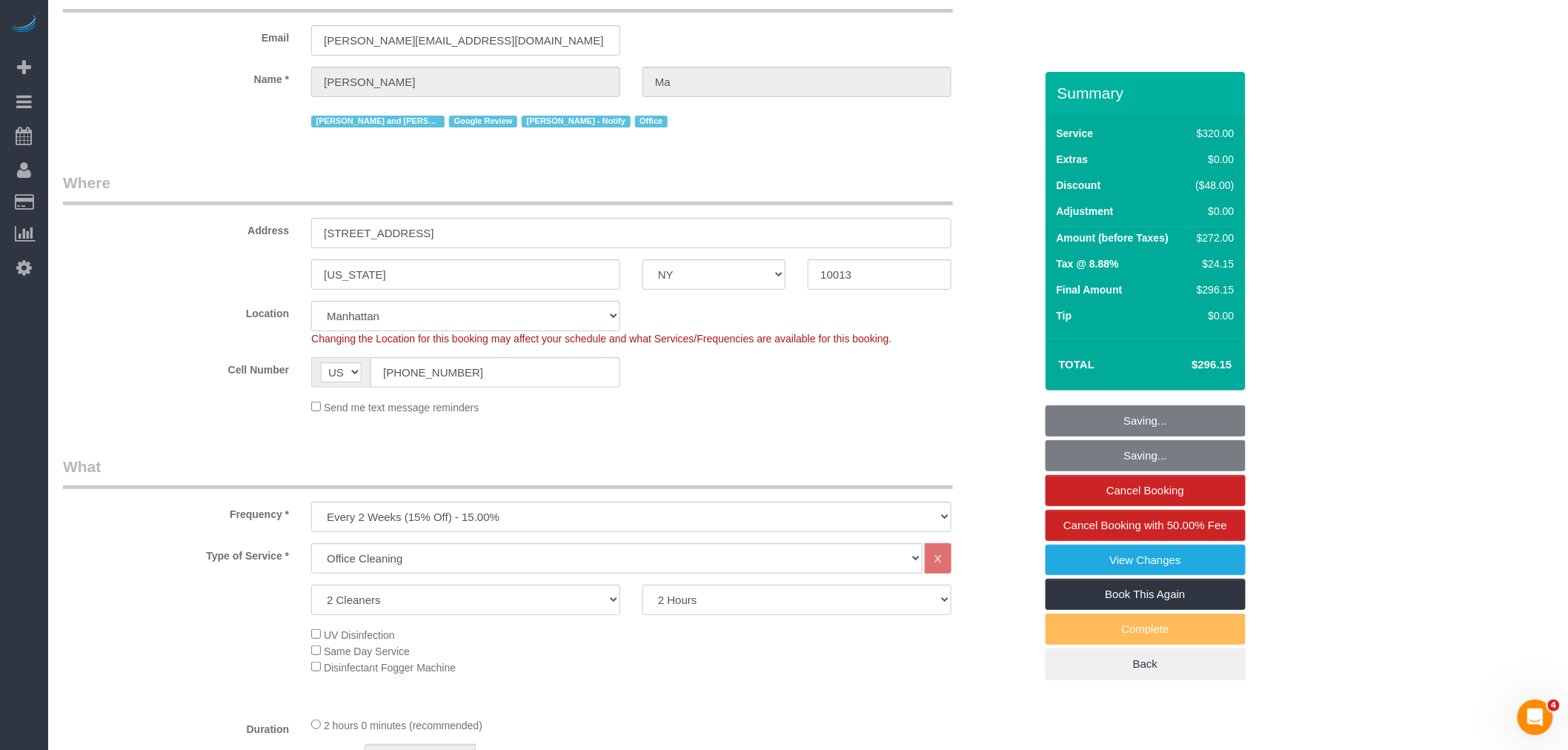
scroll to position [0, 0]
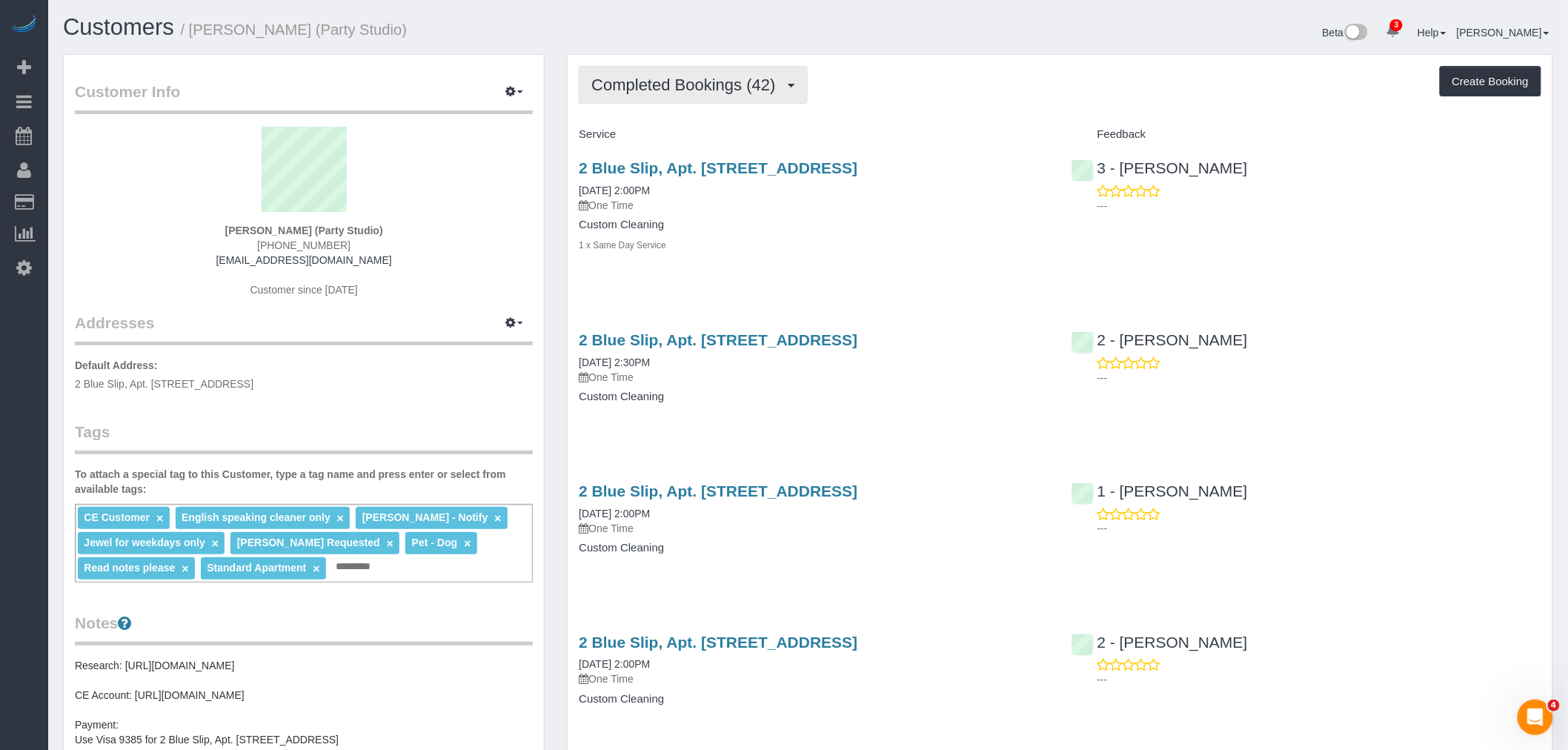
click at [747, 77] on span "Completed Bookings (42)" at bounding box center [687, 85] width 191 height 19
click at [872, 231] on h4 "Custom Cleaning" at bounding box center [813, 225] width 470 height 13
click at [959, 100] on div "Completed Bookings (42) Completed Bookings (42) Upcoming Bookings (0) Cancelled…" at bounding box center [1059, 85] width 962 height 38
click at [852, 165] on link "2 Blue Slip, Apt. 35a, Brooklyn, NY 11222" at bounding box center [718, 167] width 279 height 17
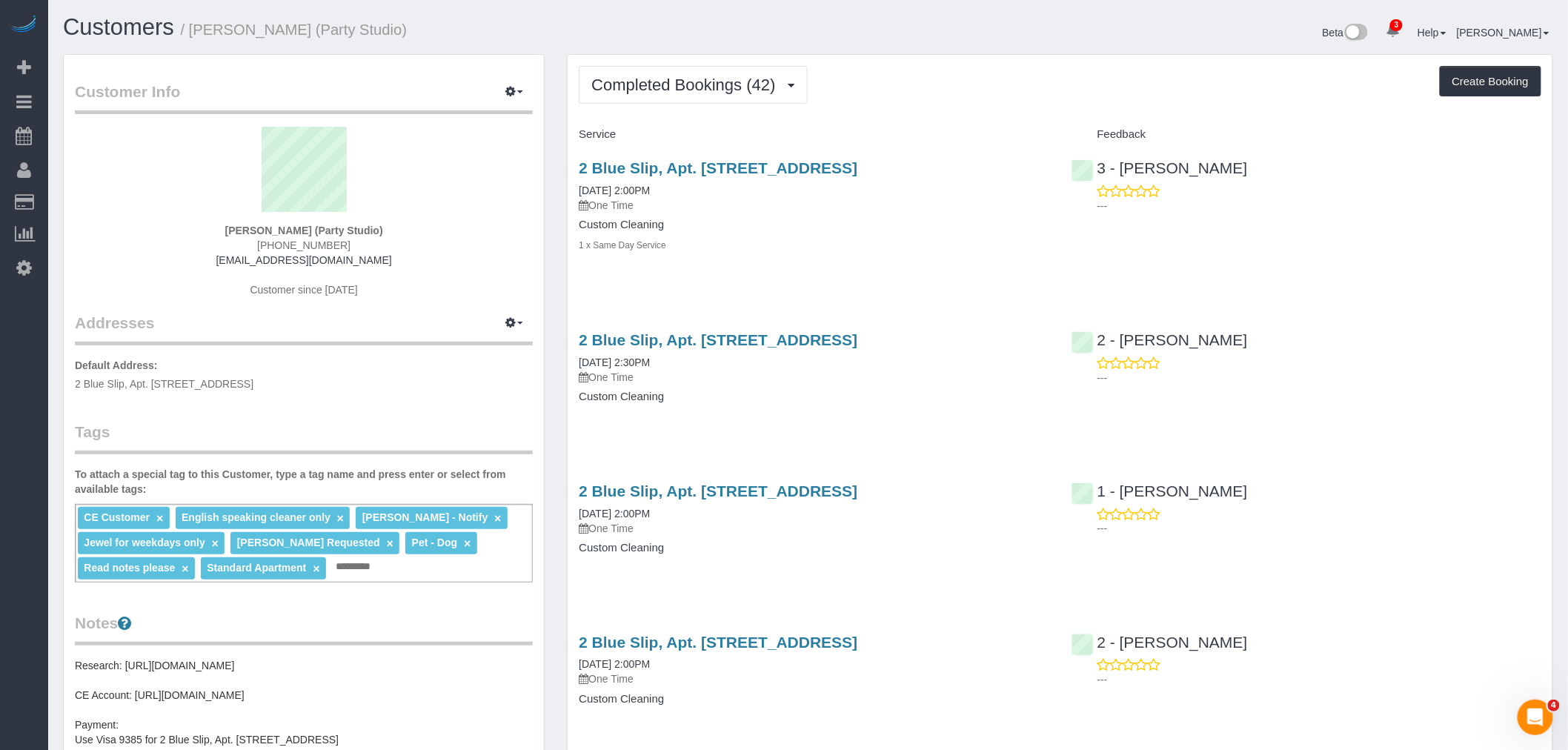
click at [1486, 80] on button "Create Booking" at bounding box center [1491, 81] width 102 height 31
select select "NY"
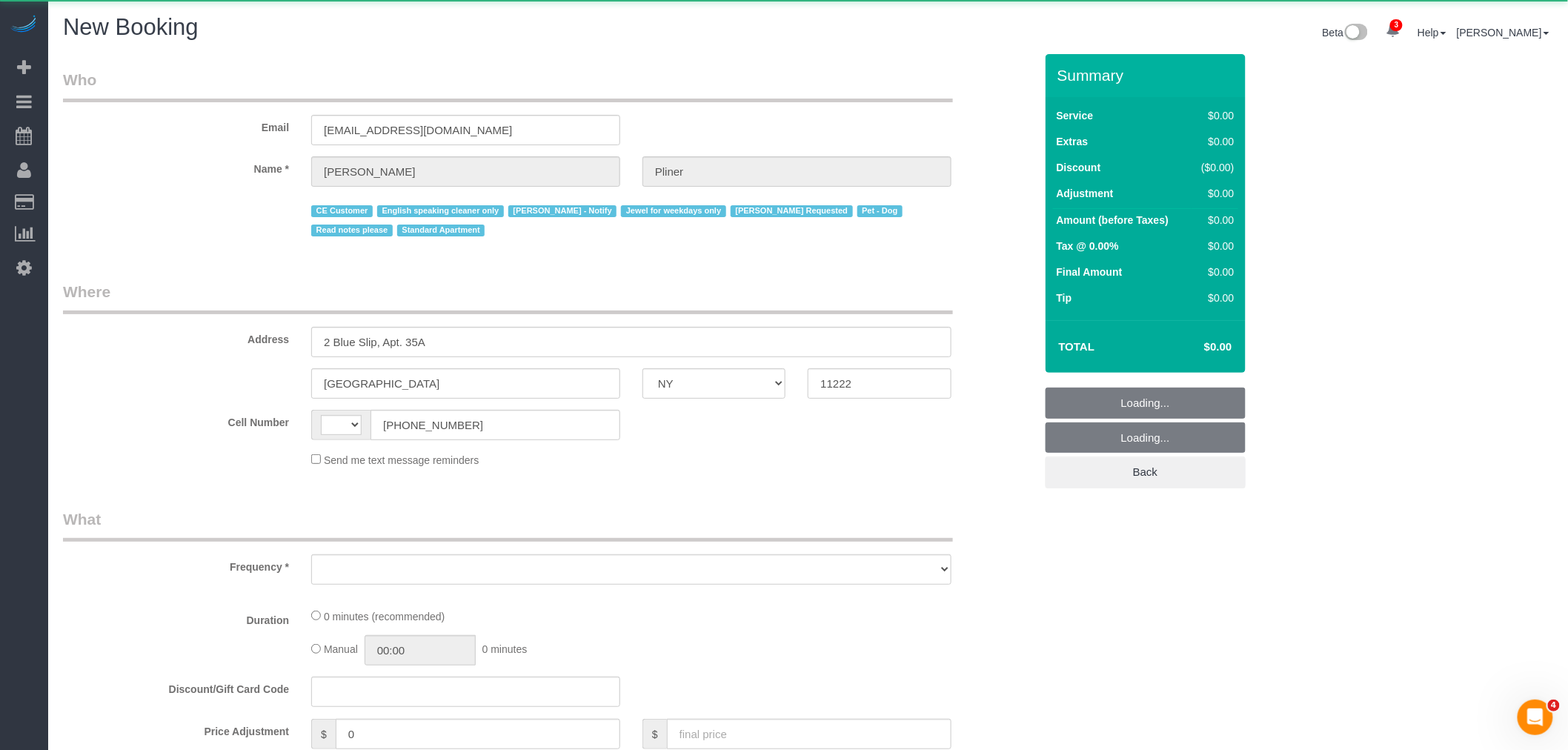
select select "string:[GEOGRAPHIC_DATA]"
select select "number:89"
select select "number:90"
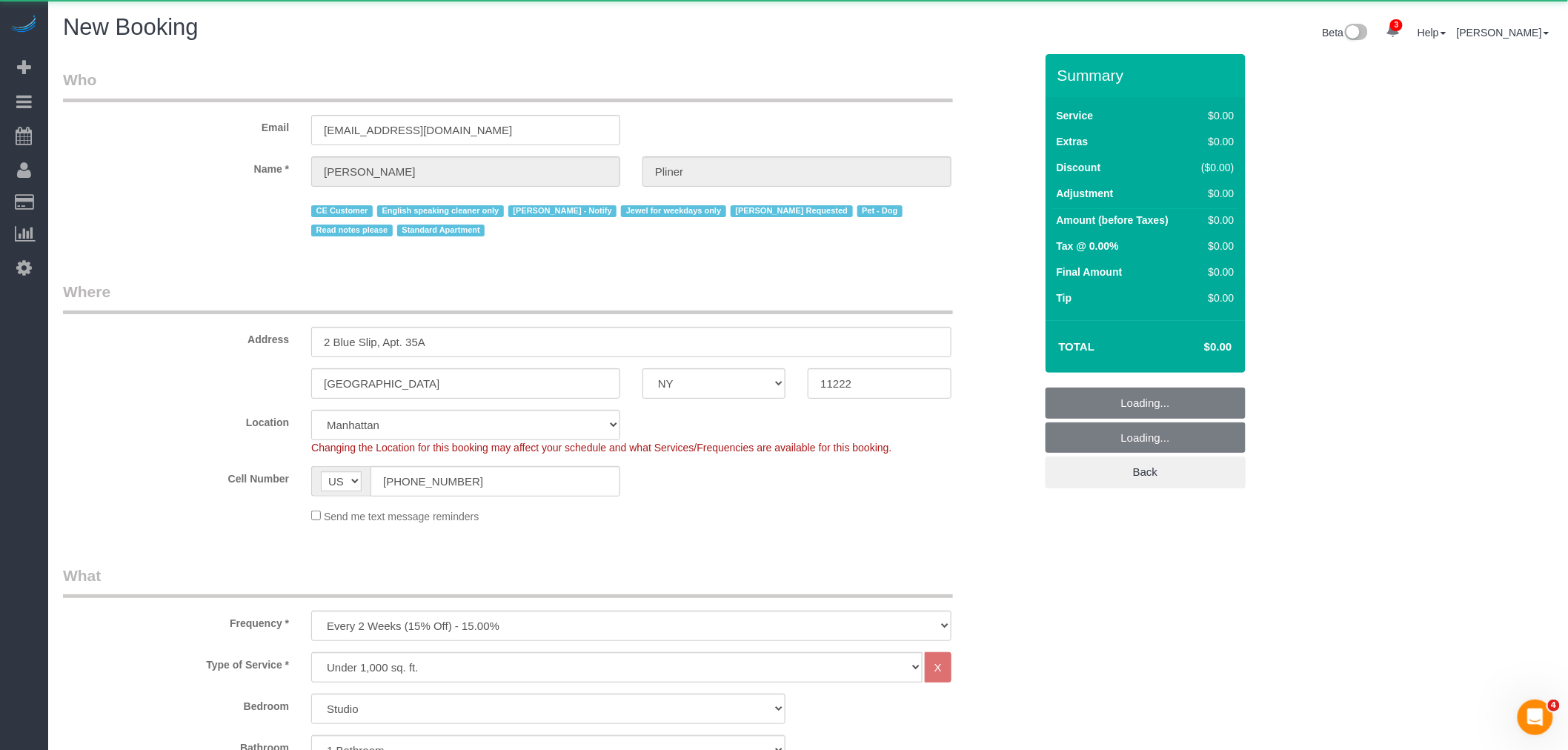
select select "object:4610"
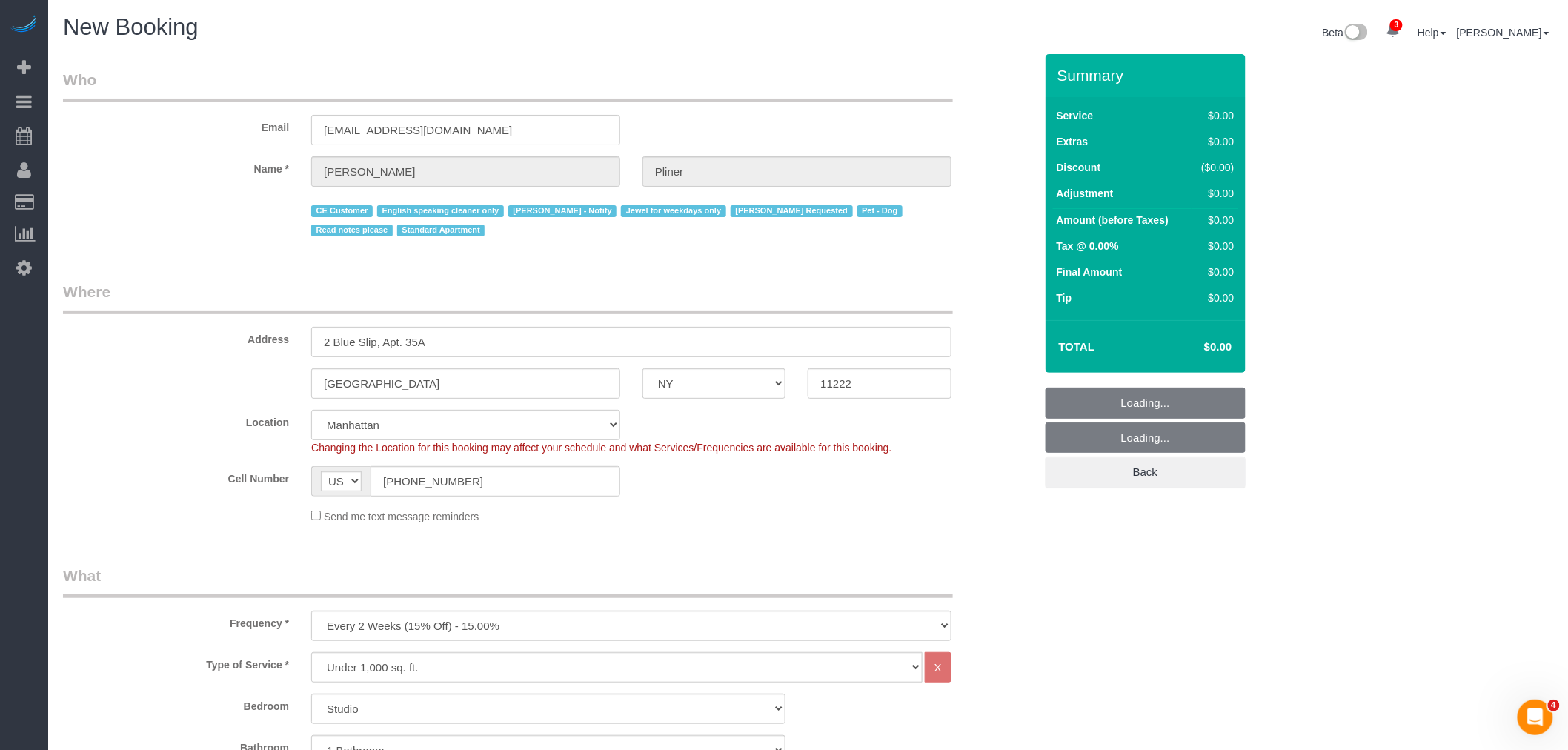
select select "string:stripe-pm_1Ra3TY4VGloSiKo7j3jCiqJ4"
select select "6"
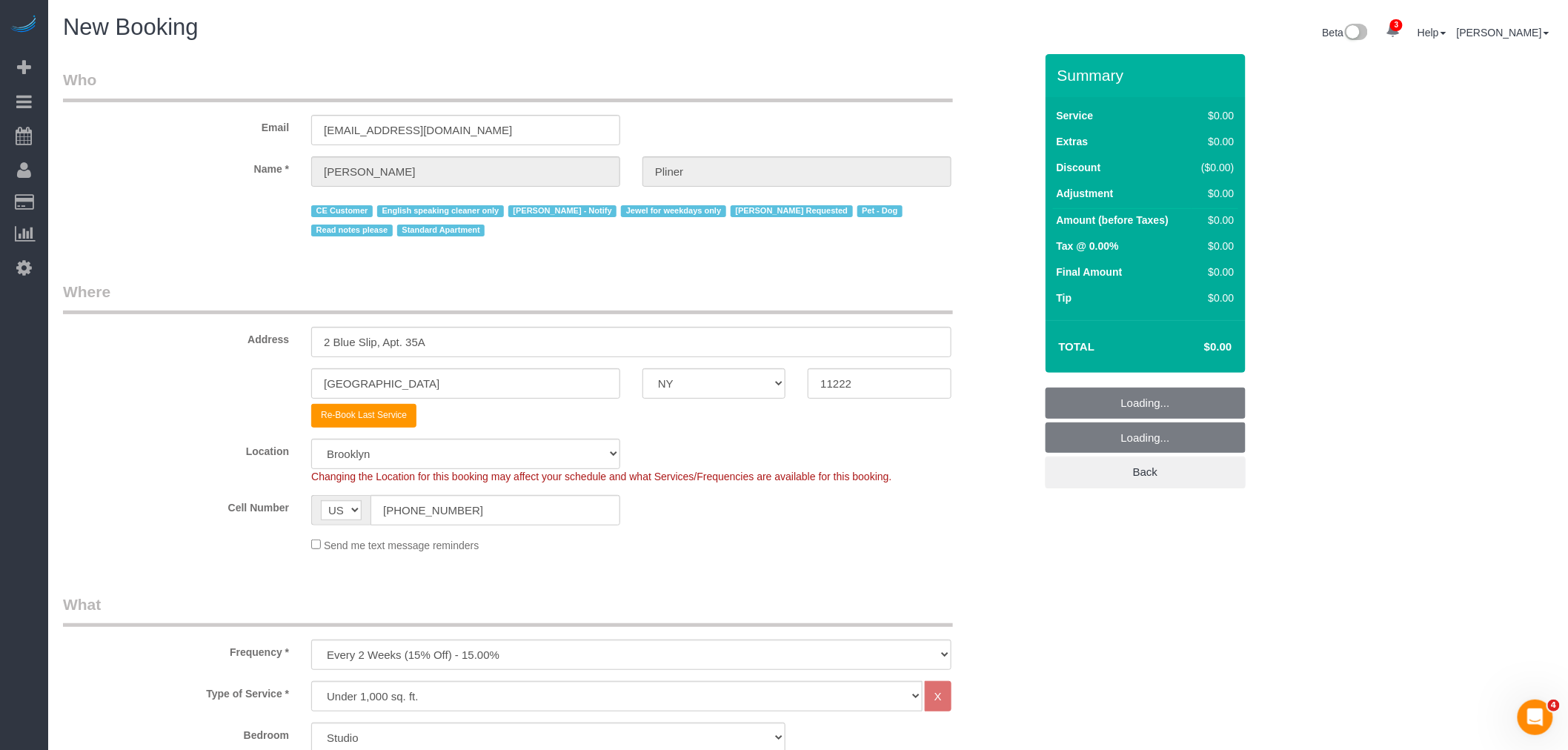
select select "object:5066"
click at [938, 106] on div "Email jessepliner@me.com" at bounding box center [549, 107] width 993 height 76
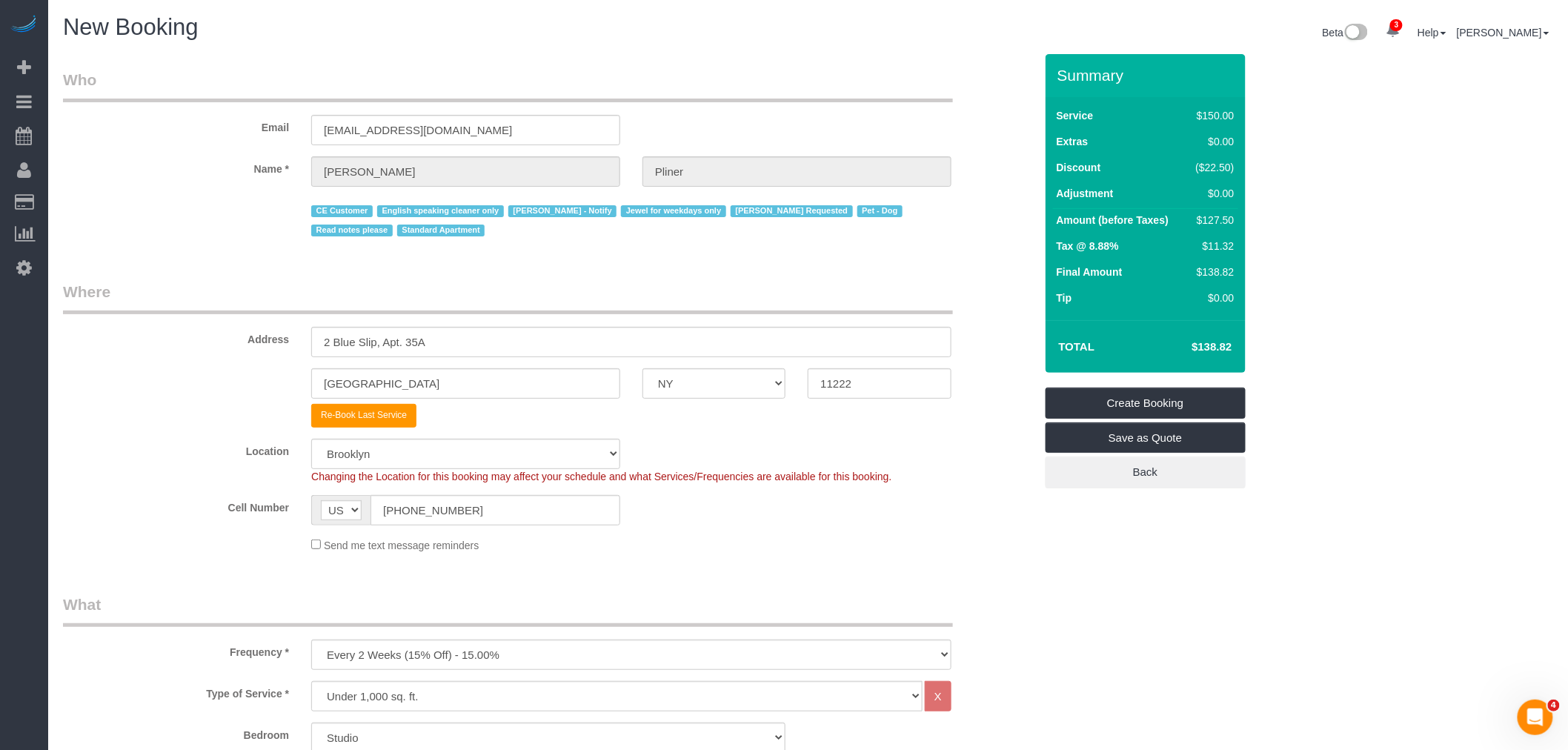
click at [702, 301] on legend "Where" at bounding box center [508, 297] width 890 height 33
click at [802, 304] on legend "Where" at bounding box center [508, 297] width 890 height 33
click at [869, 297] on legend "Where" at bounding box center [508, 297] width 890 height 33
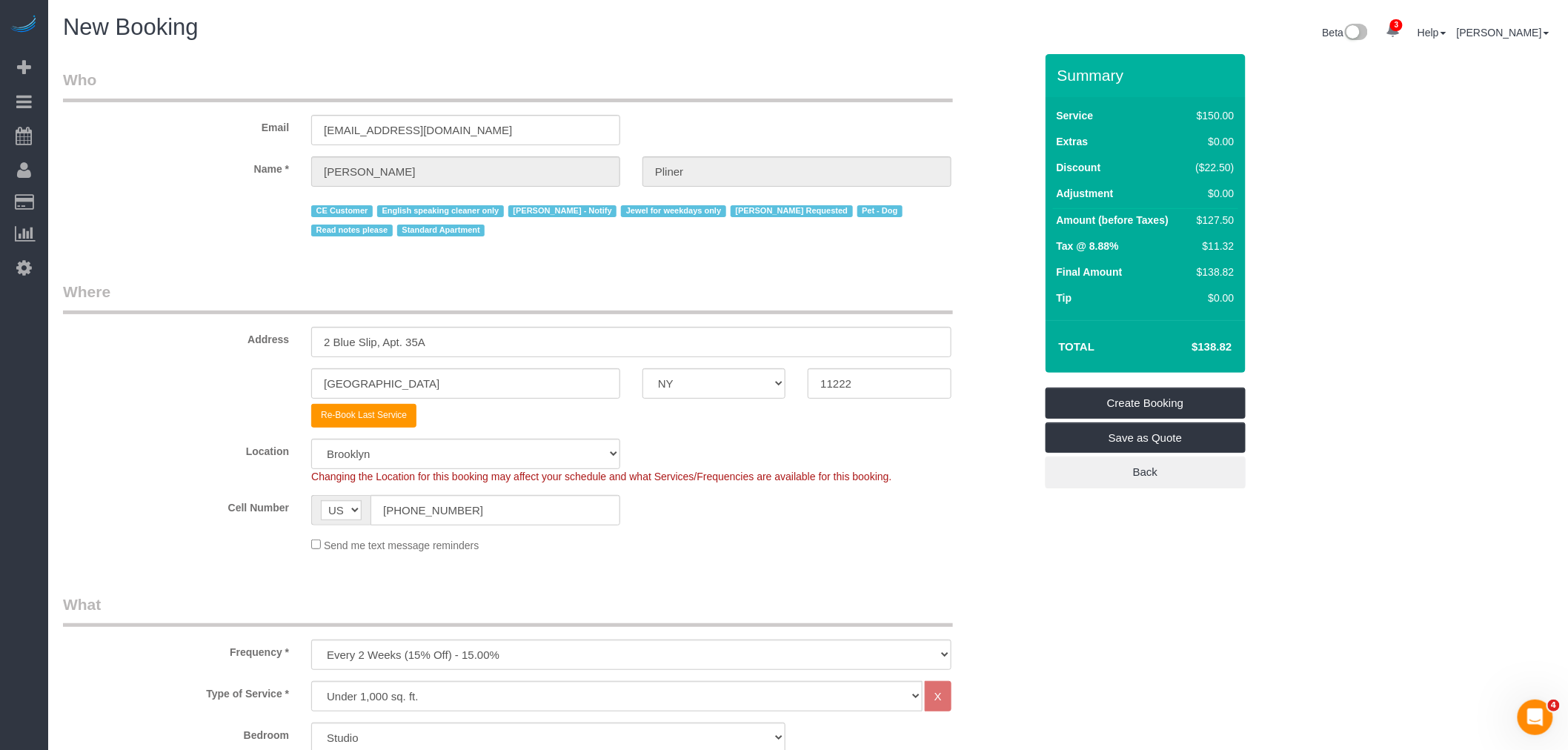
click at [857, 107] on div "Email jessepliner@me.com" at bounding box center [549, 107] width 993 height 76
click at [929, 82] on legend "Who" at bounding box center [508, 85] width 890 height 33
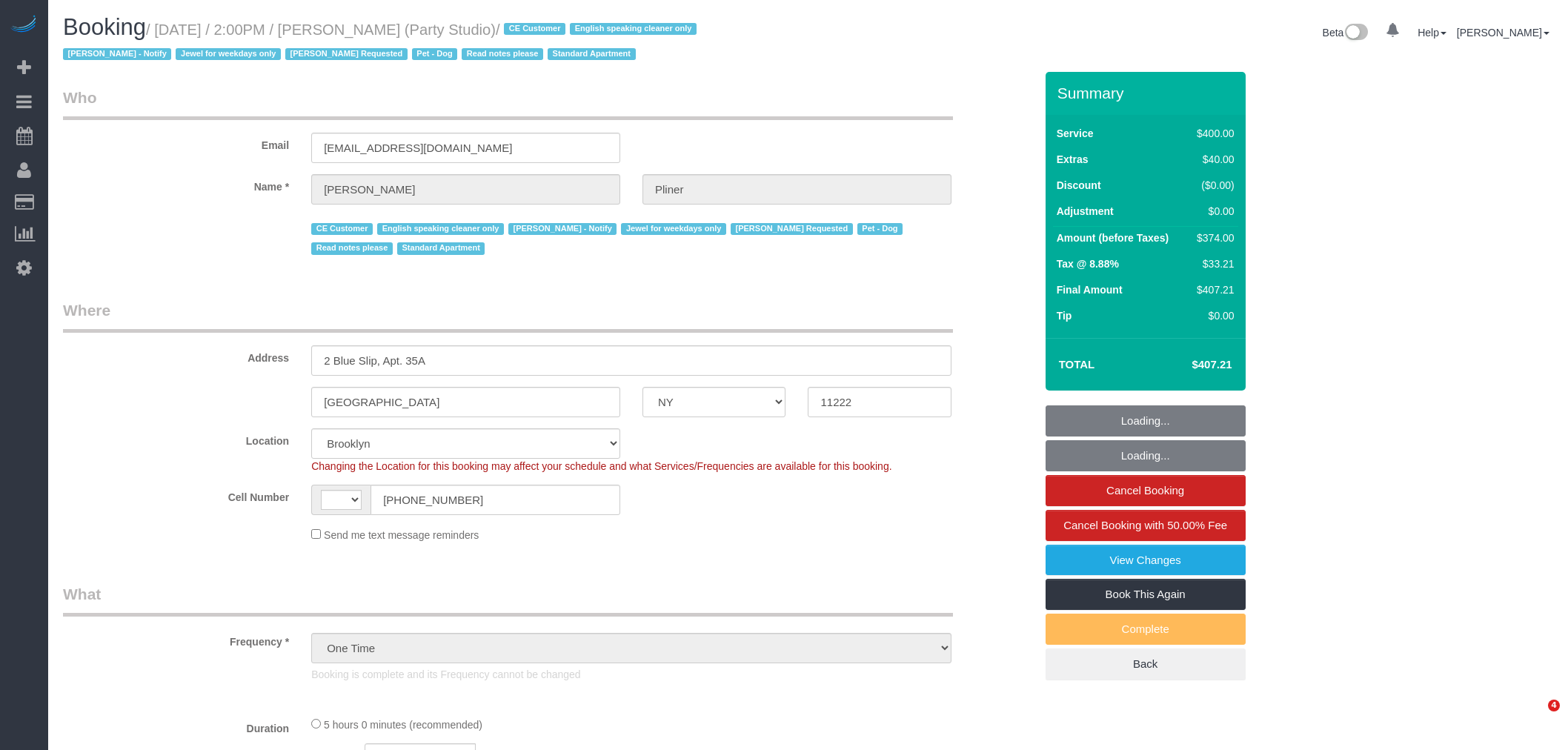
select select "NY"
select select "string:US"
select select "object:690"
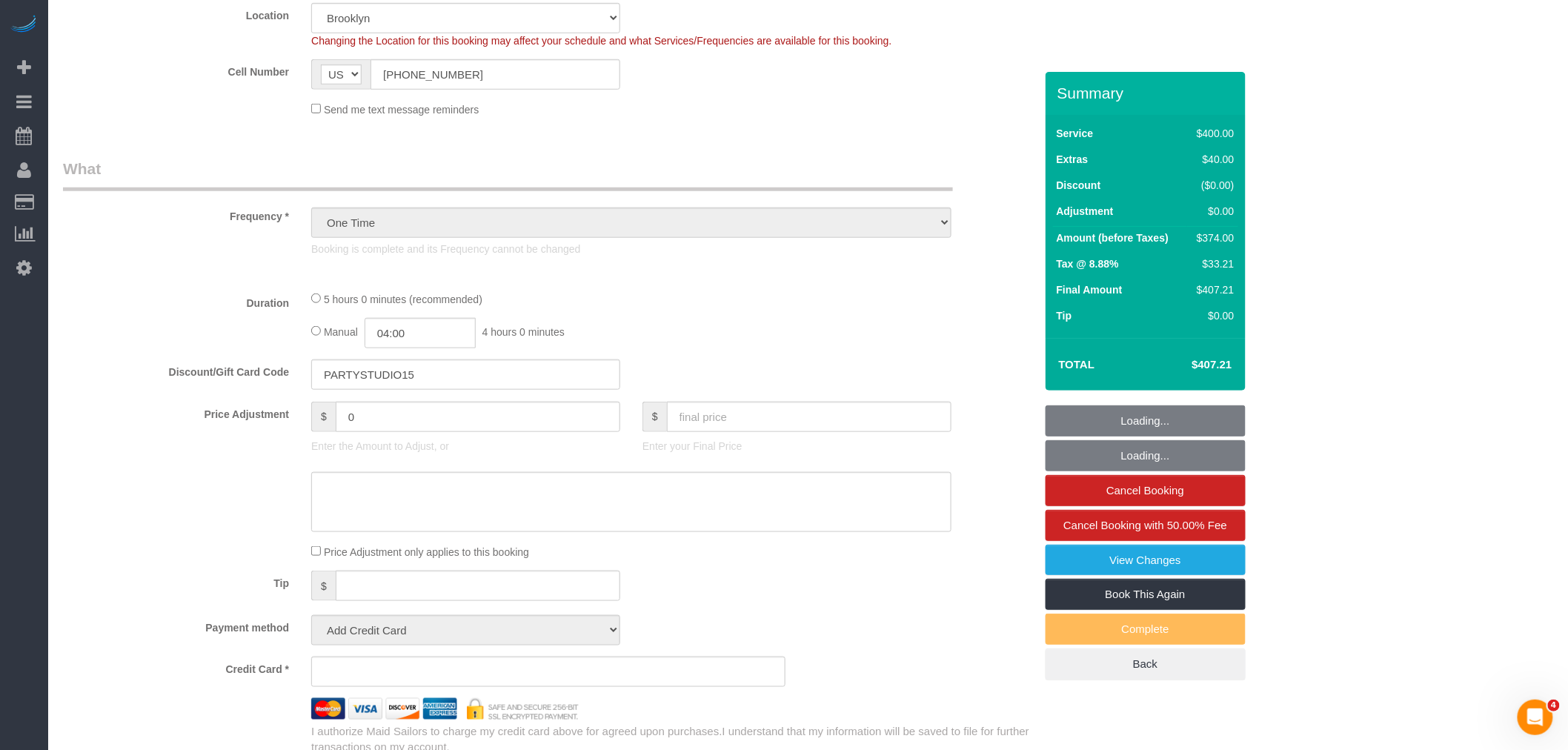
scroll to position [494, 0]
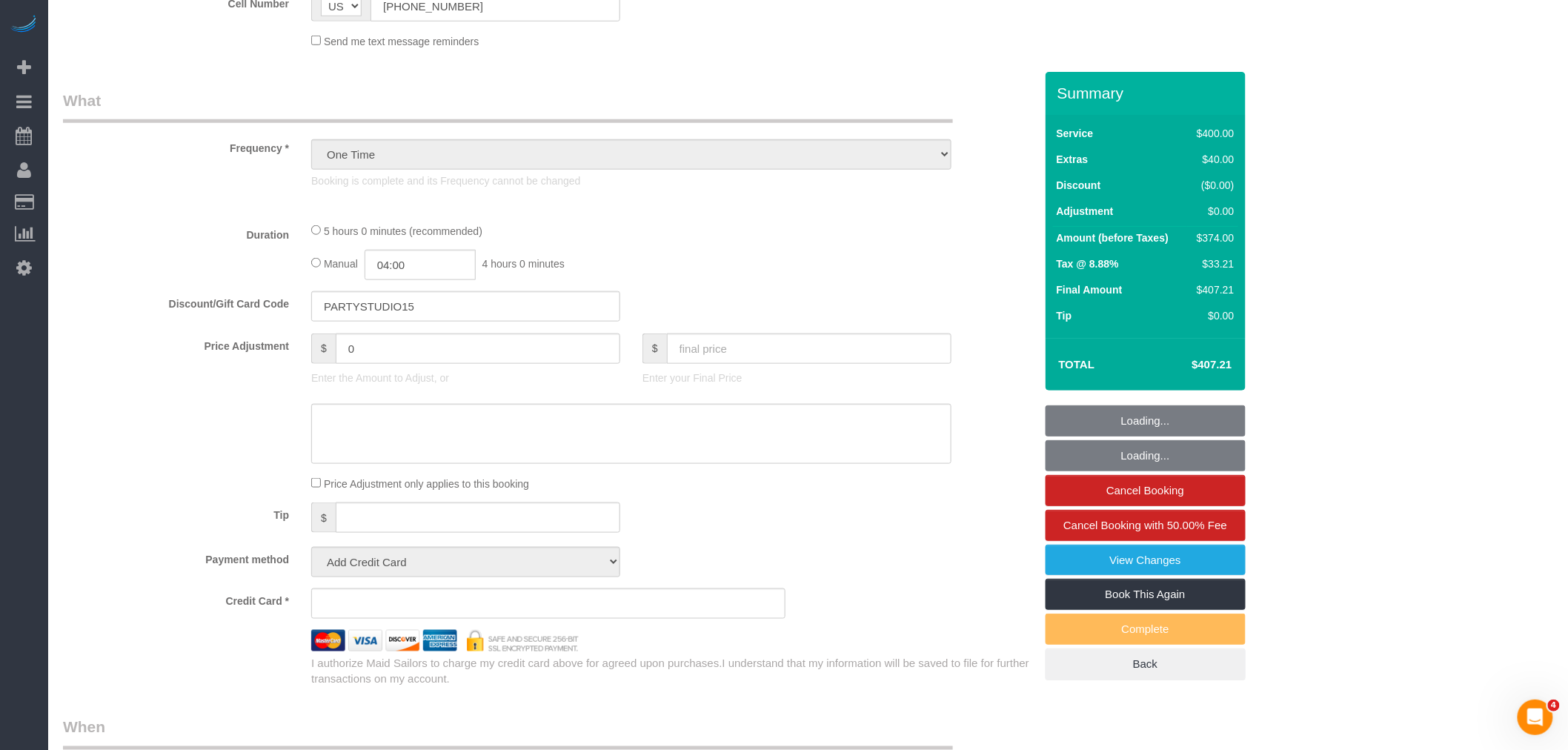
select select "string:stripe-pm_1Ra3TY4VGloSiKo7j3jCiqJ4"
select select "300"
select select "spot1"
select select "number:89"
select select "number:90"
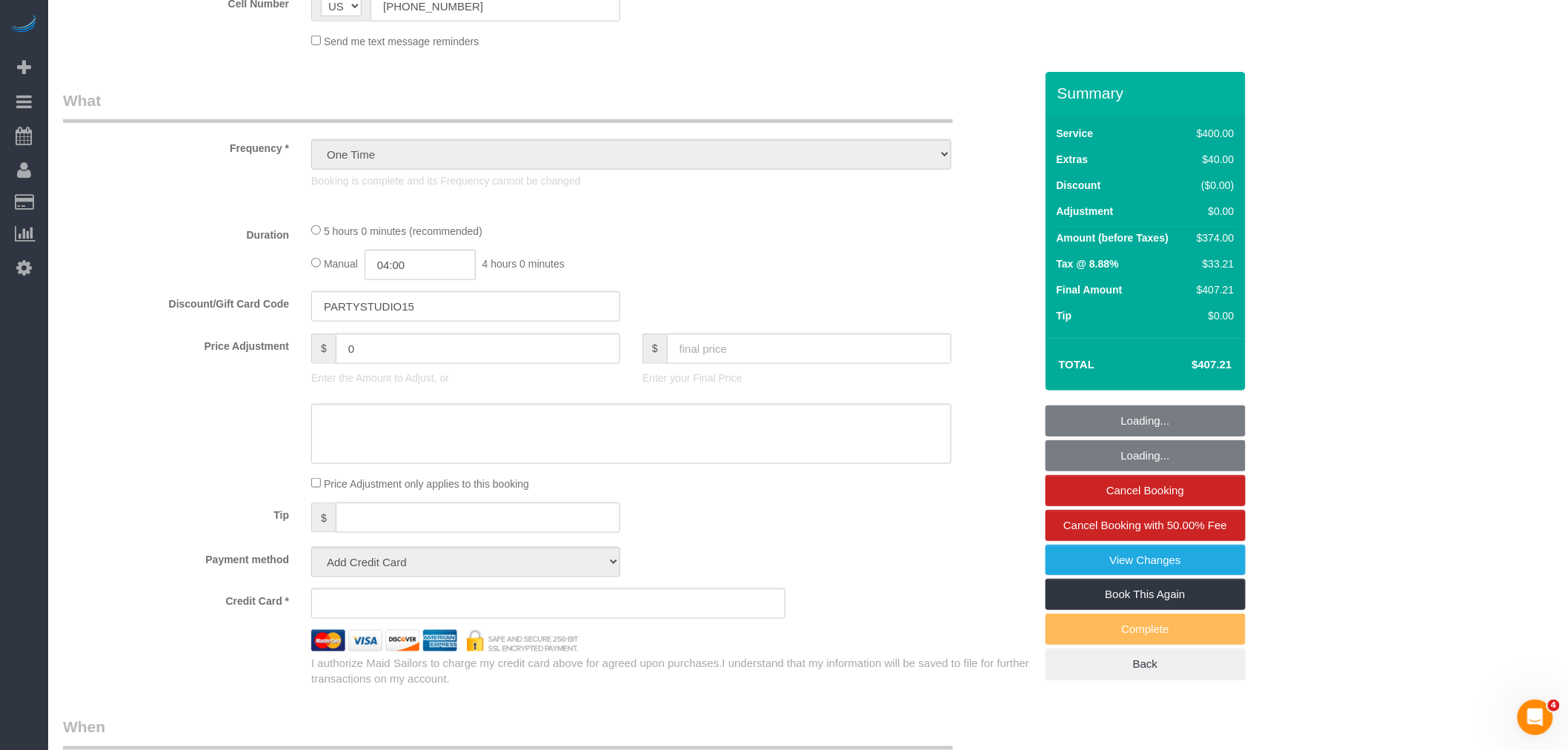
select select "number:13"
select select "number:7"
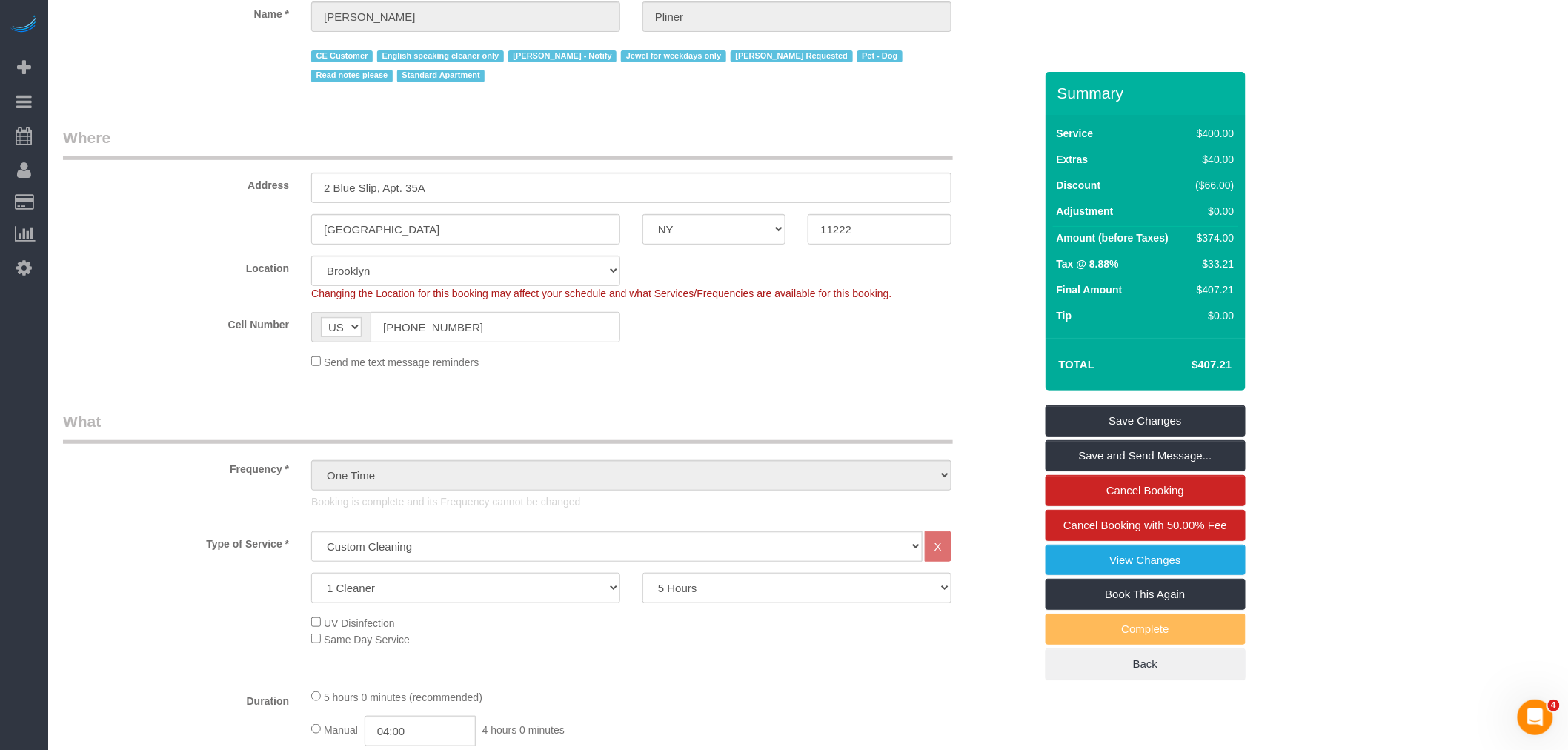
scroll to position [0, 0]
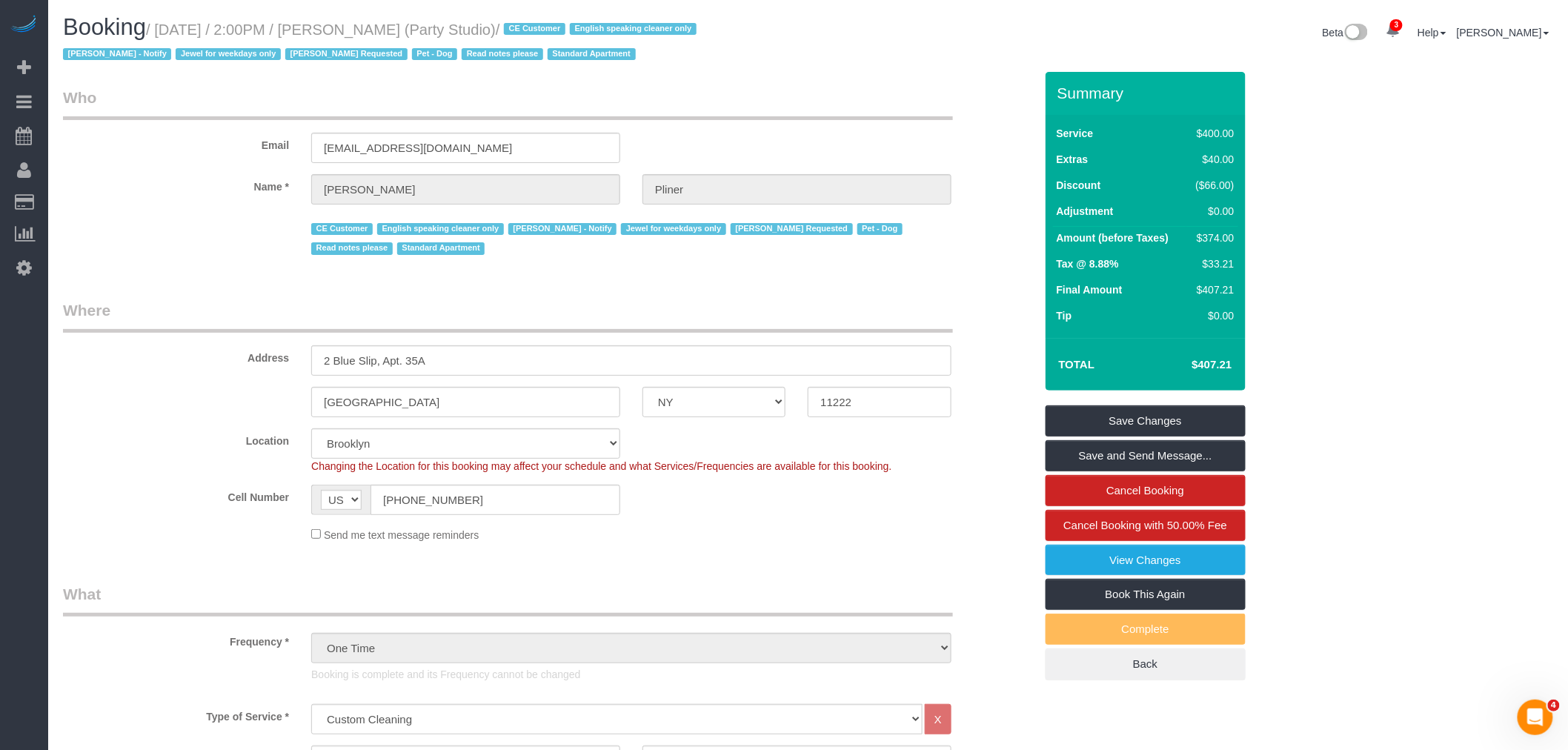
click at [849, 129] on div "Email jessepliner@me.com" at bounding box center [549, 125] width 993 height 76
click at [870, 306] on legend "Where" at bounding box center [508, 316] width 890 height 33
click at [878, 119] on legend "Who" at bounding box center [508, 103] width 890 height 33
click at [841, 128] on div "Email jessepliner@me.com" at bounding box center [549, 125] width 993 height 76
click at [862, 107] on legend "Who" at bounding box center [508, 103] width 890 height 33
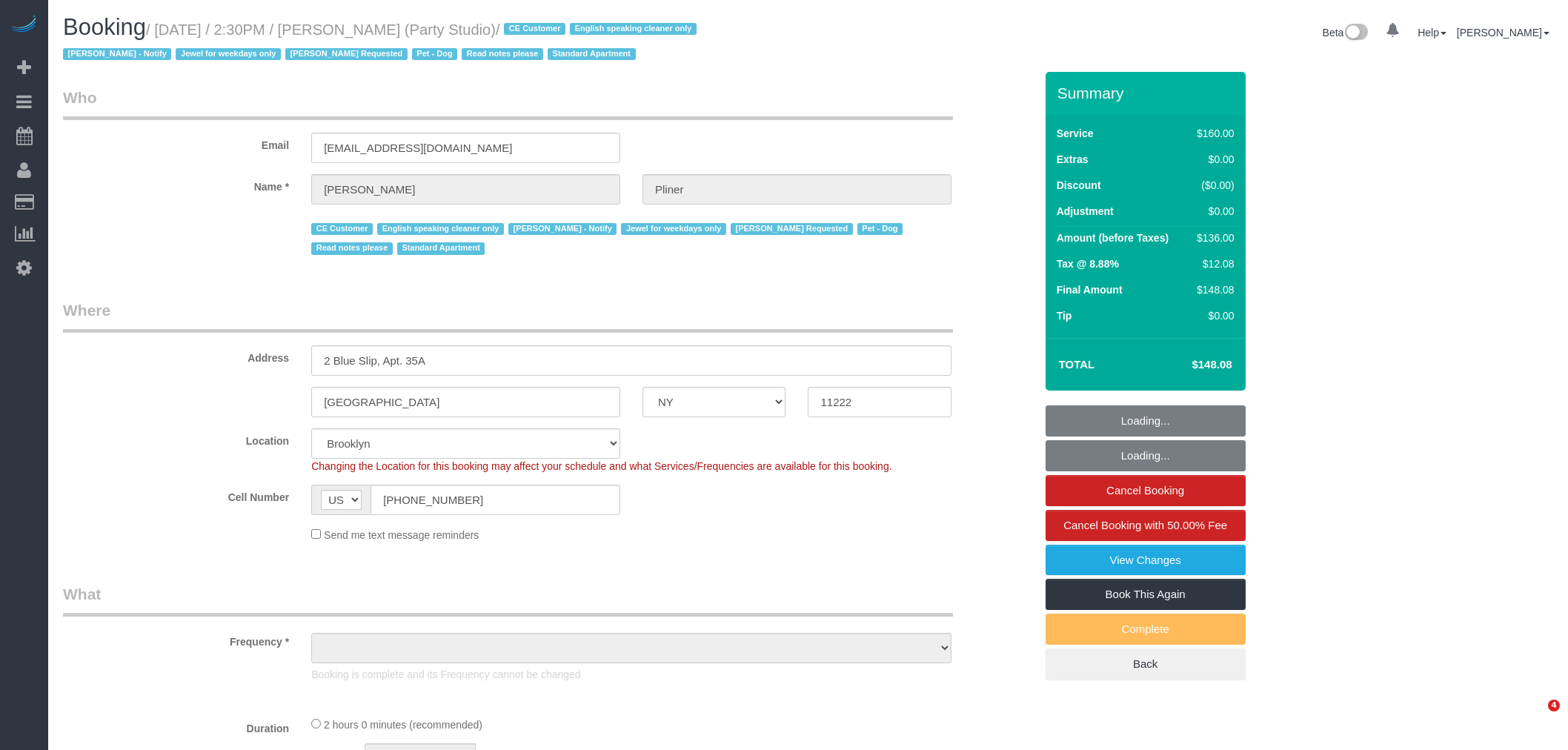
select select "NY"
select select "number:89"
select select "number:90"
select select "number:13"
select select "number:7"
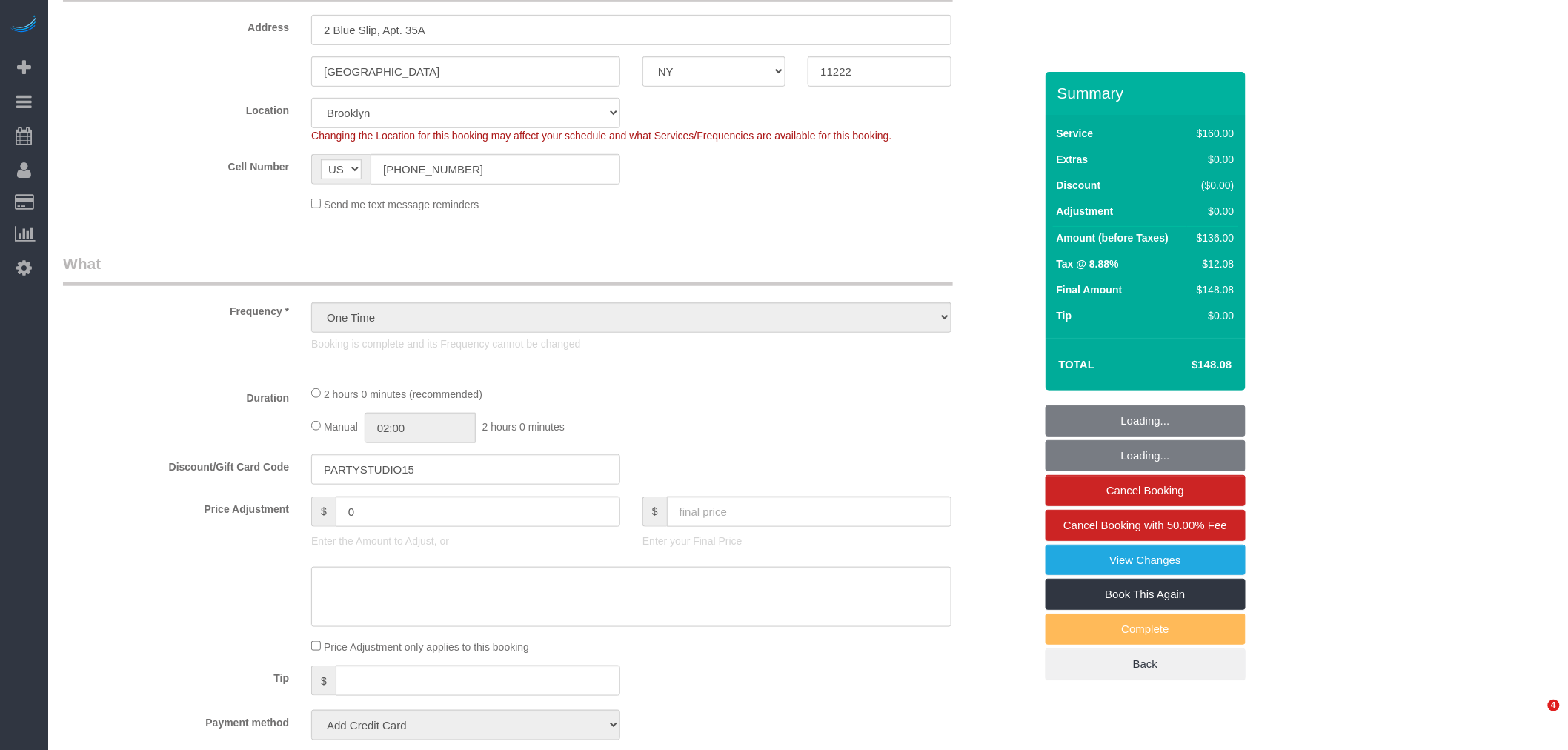
select select "object:1244"
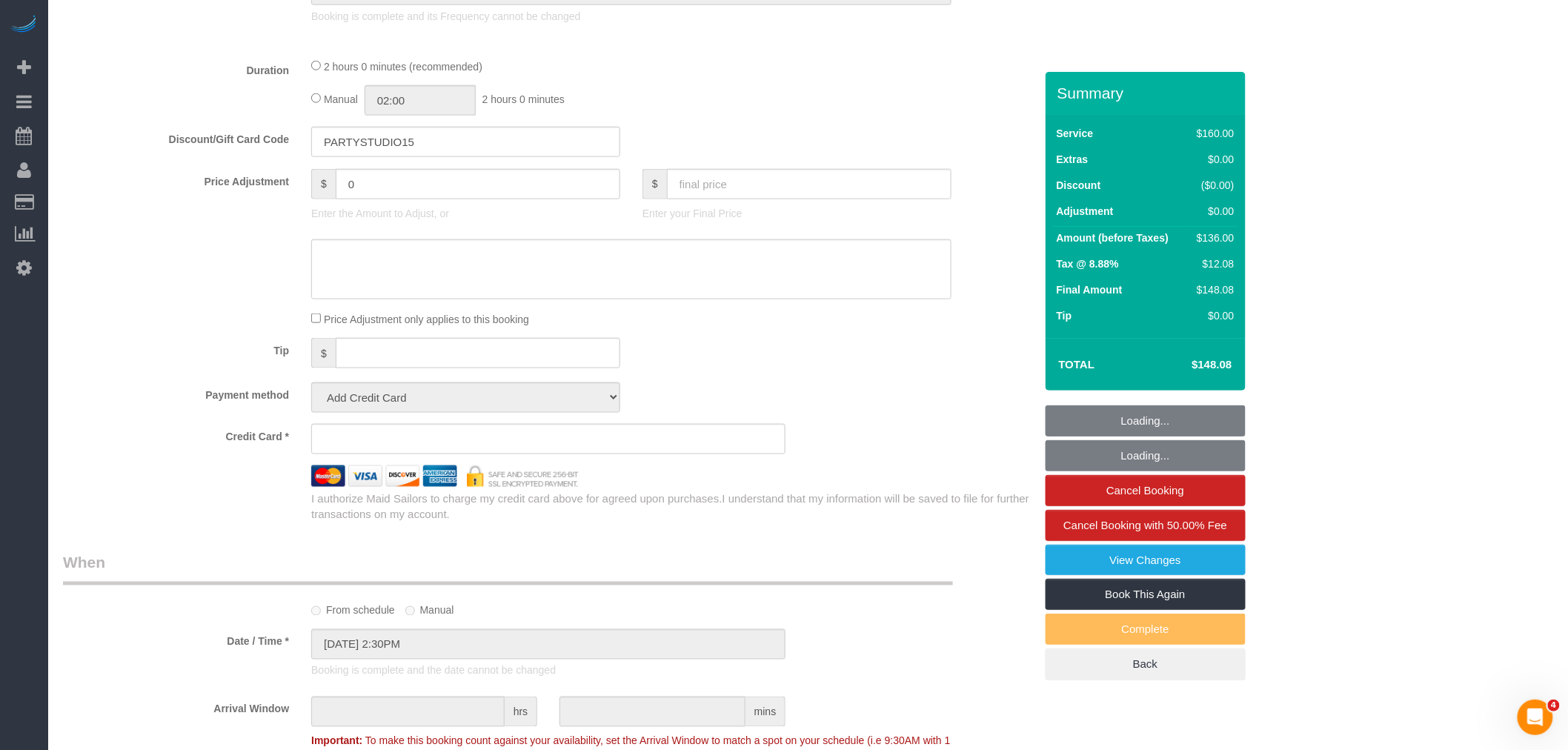
select select "string:stripe-pm_1Ra3TY4VGloSiKo7j3jCiqJ4"
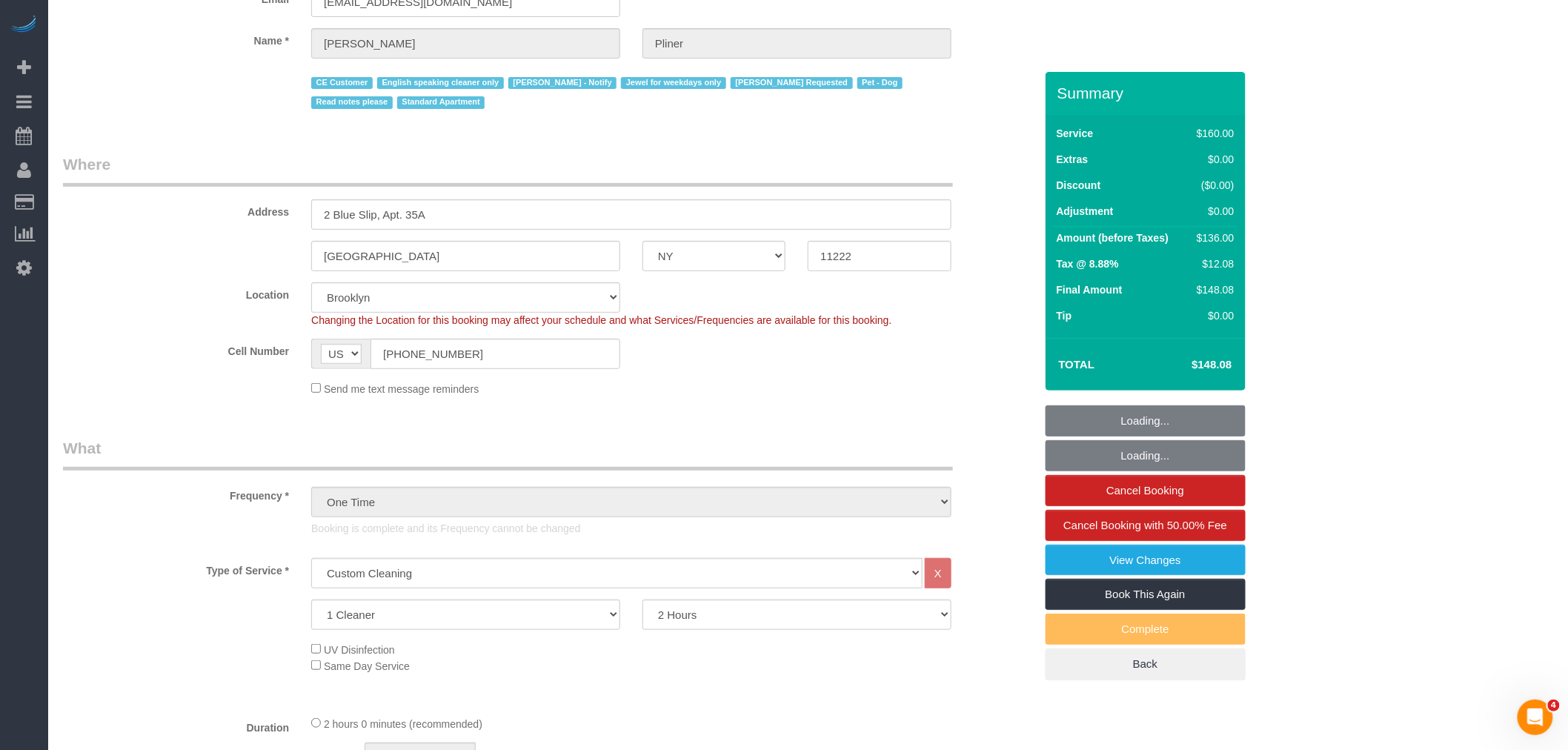
scroll to position [0, 0]
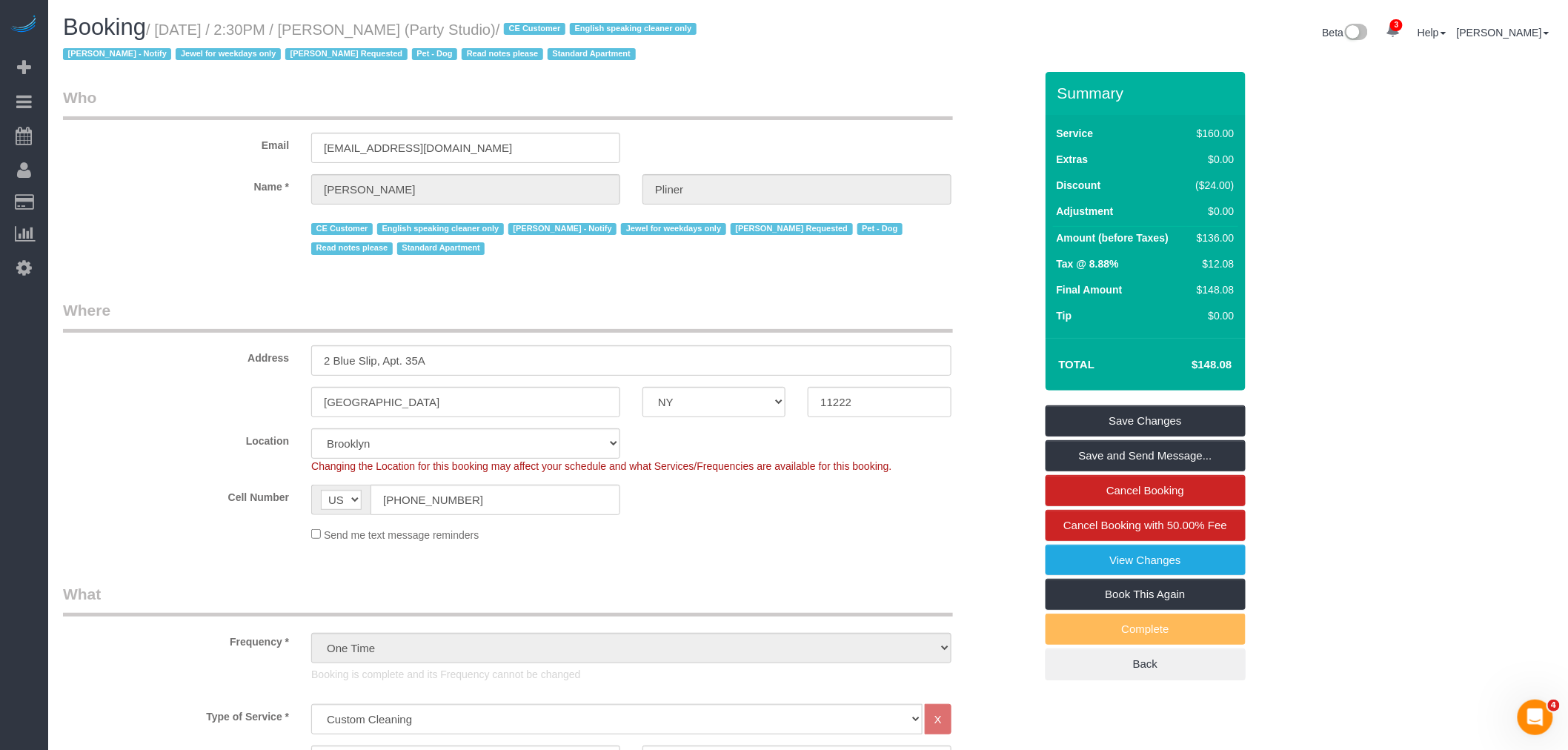
click at [944, 91] on legend "Who" at bounding box center [508, 103] width 890 height 33
click at [1024, 69] on div "Booking / [DATE] / 2:30PM / [PERSON_NAME] (Party Studio) / CE Customer English …" at bounding box center [807, 43] width 1512 height 57
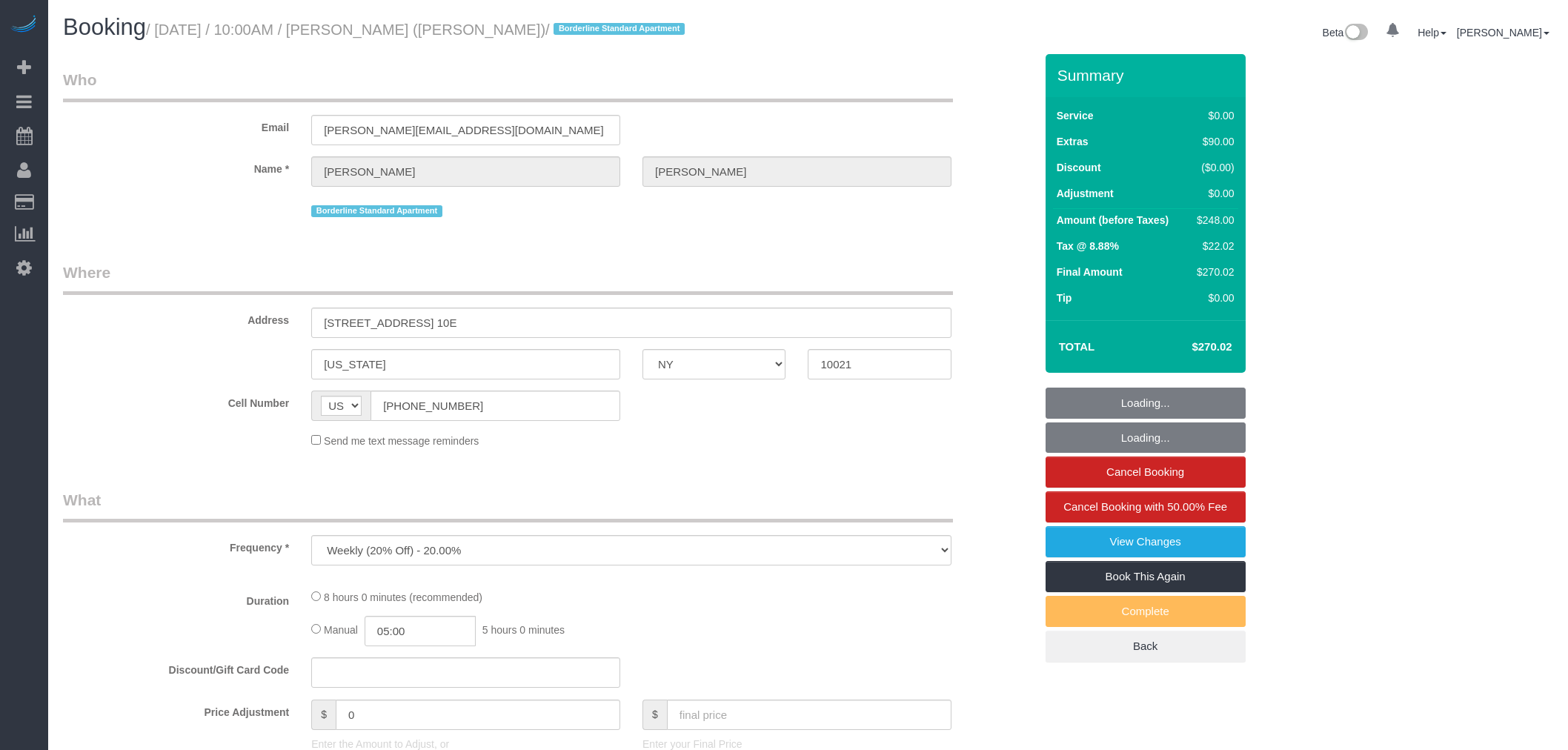
select select "NY"
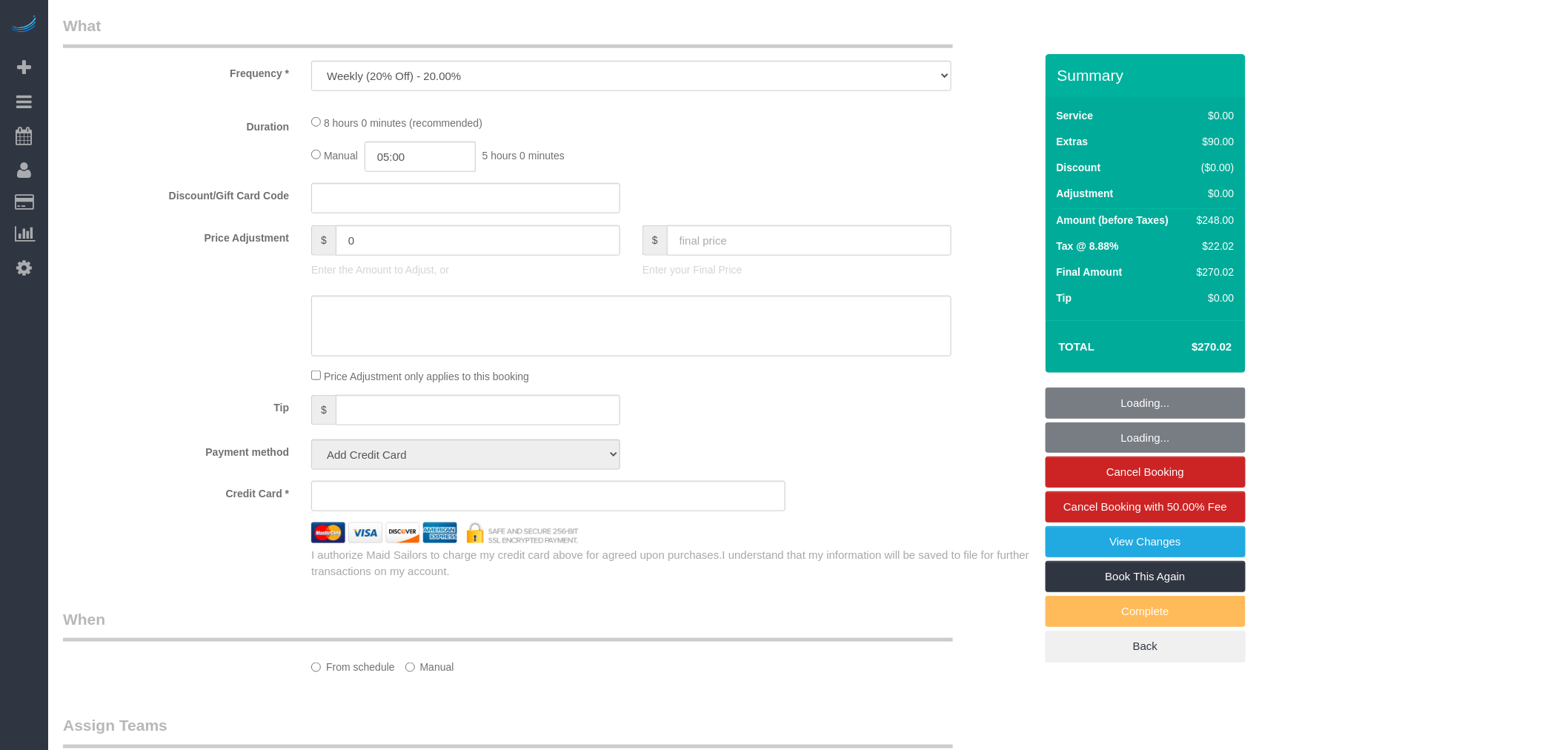
select select "number:57"
select select "number:73"
select select "number:15"
select select "number:6"
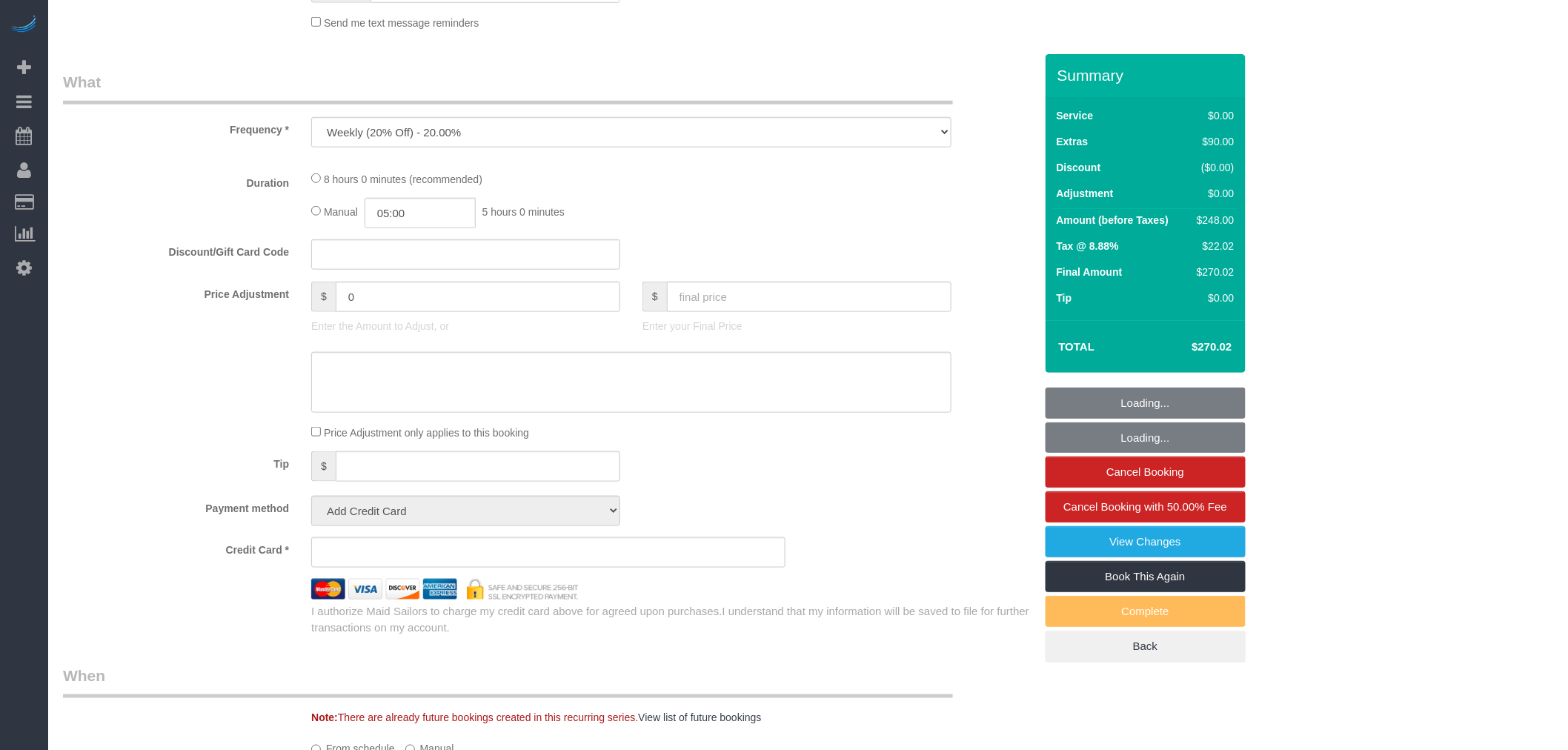
scroll to position [494, 0]
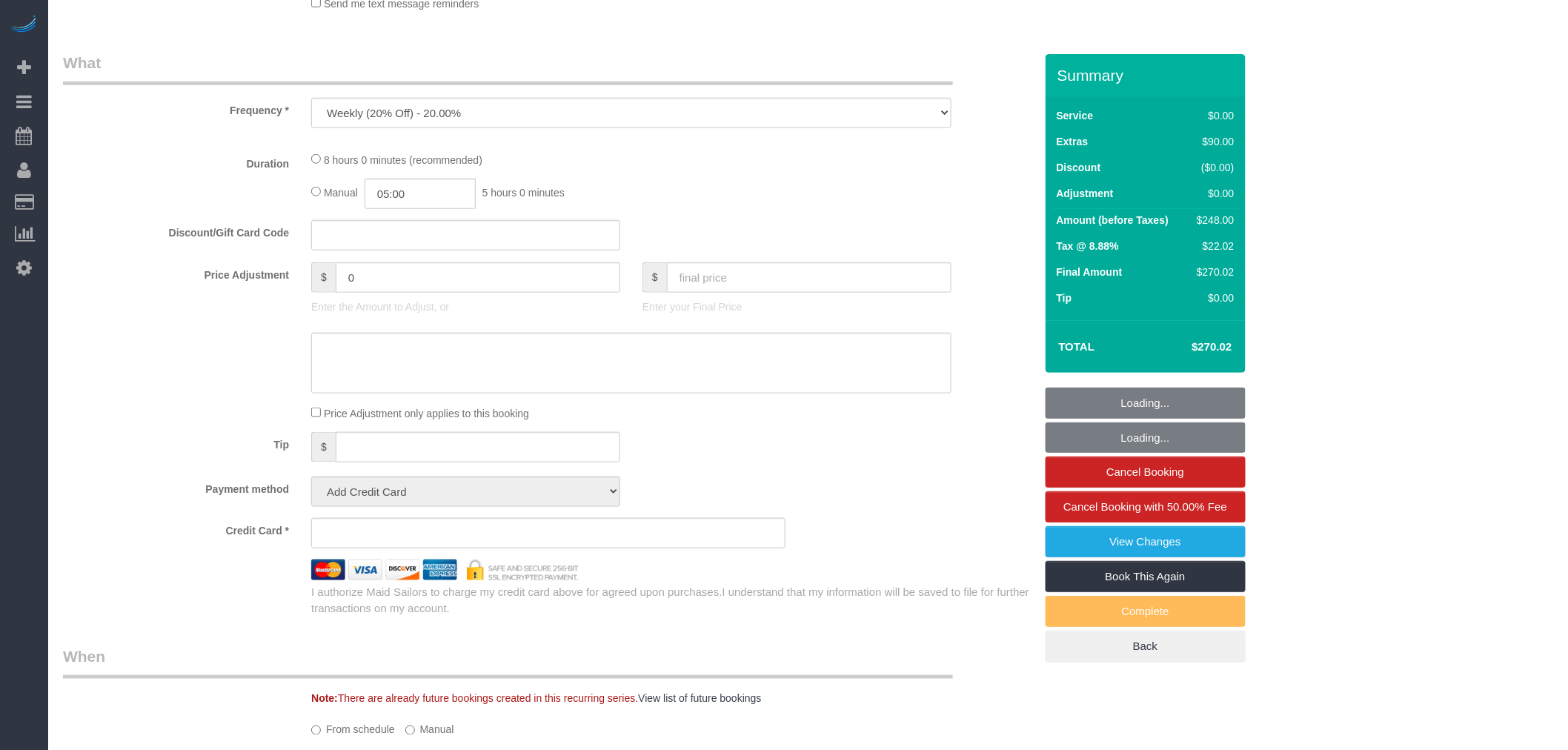
select select "string:stripe-pm_1R58S94VGloSiKo7oTDM75CS"
select select "2"
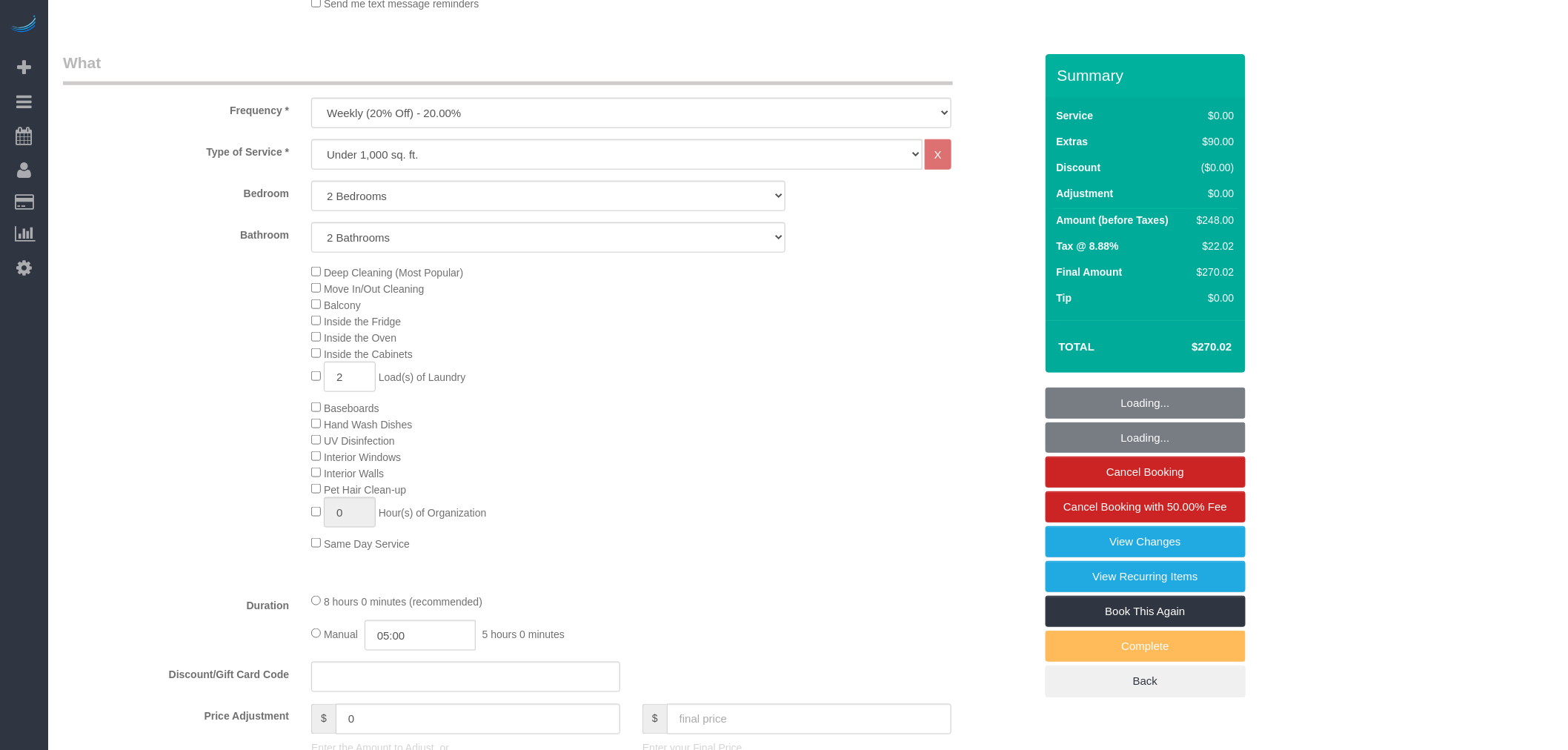
select select "object:911"
select select "spot1"
select select "2"
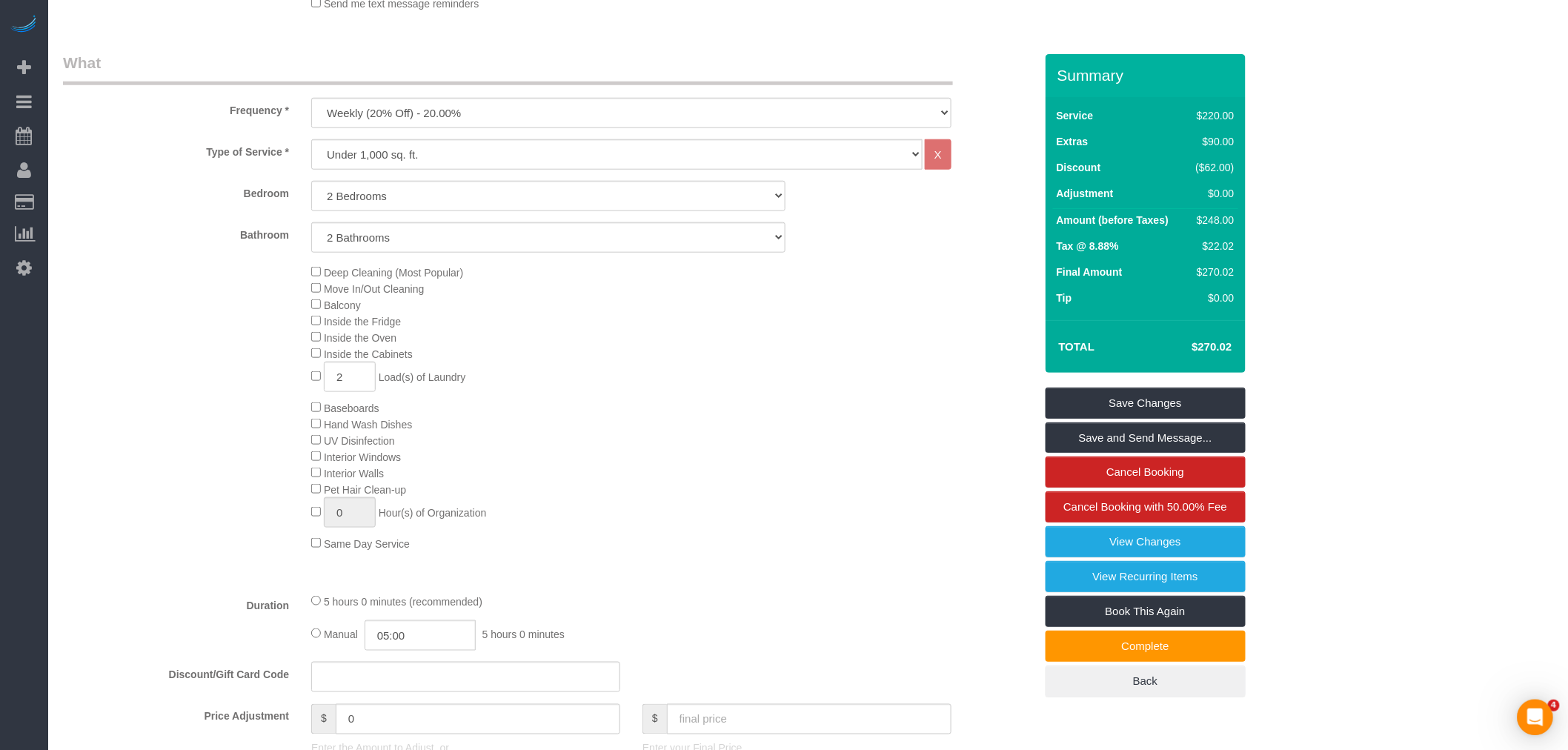
scroll to position [0, 0]
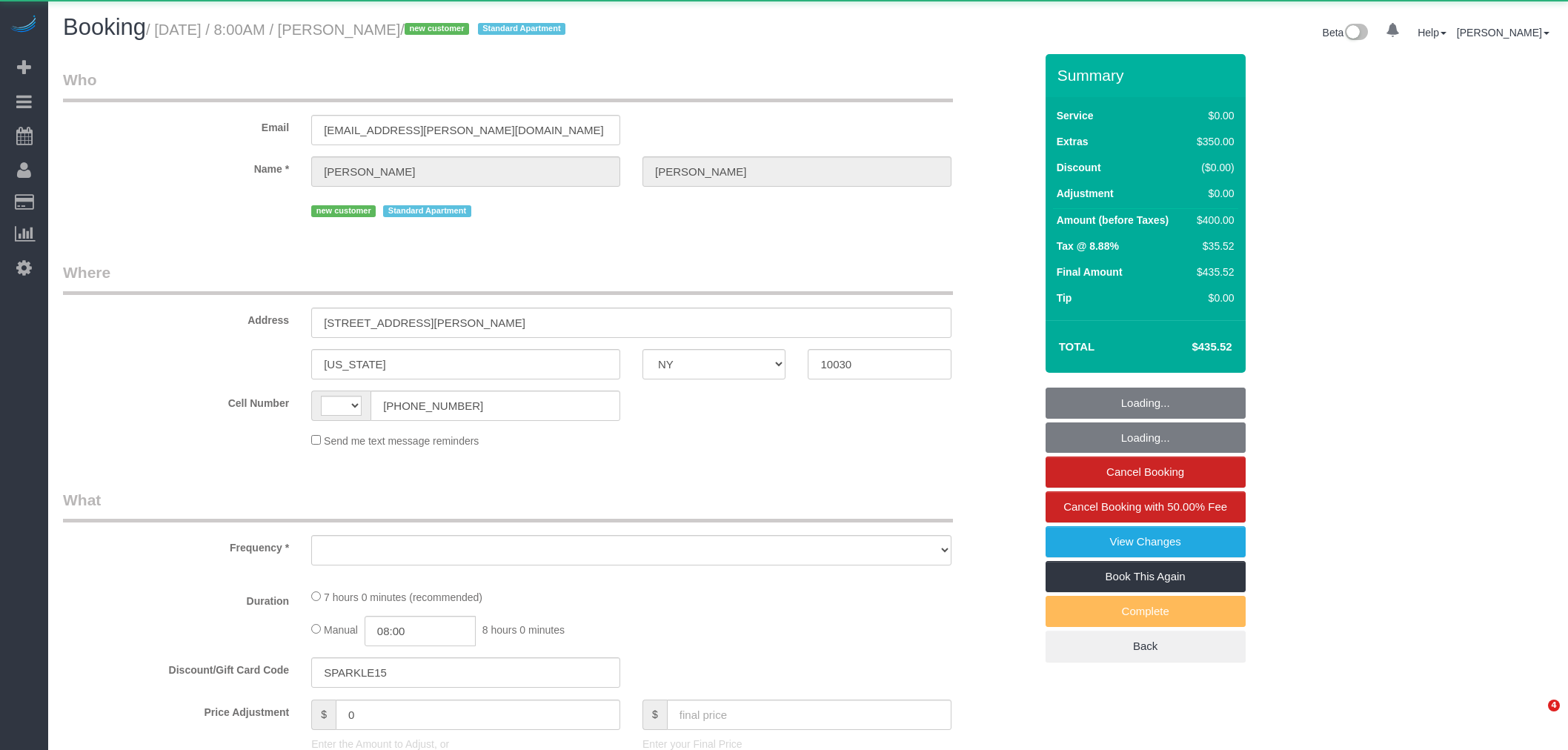
select select "NY"
select select "string:[GEOGRAPHIC_DATA]"
select select "object:655"
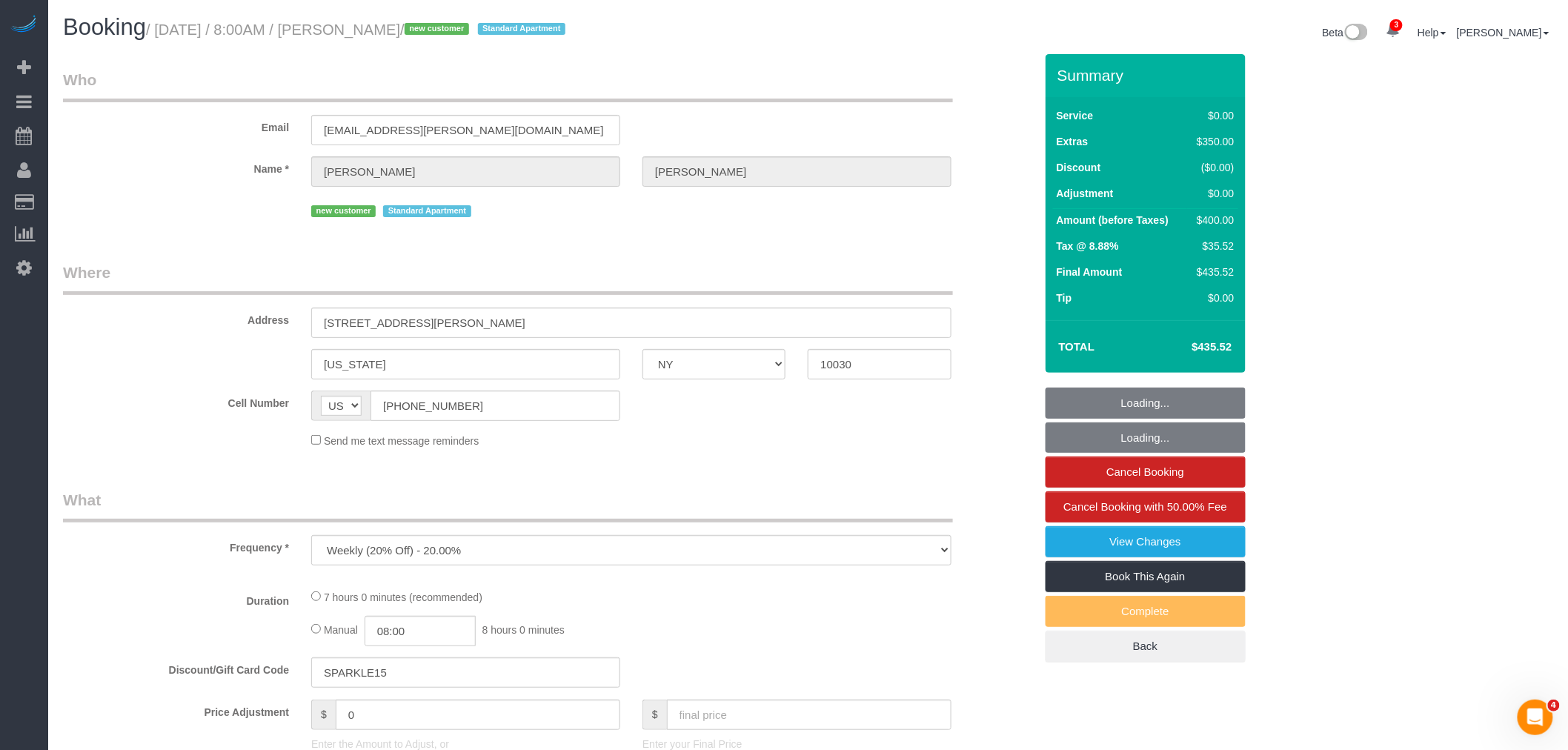
select select "spot1"
select select "number:89"
select select "number:90"
select select "number:15"
select select "number:6"
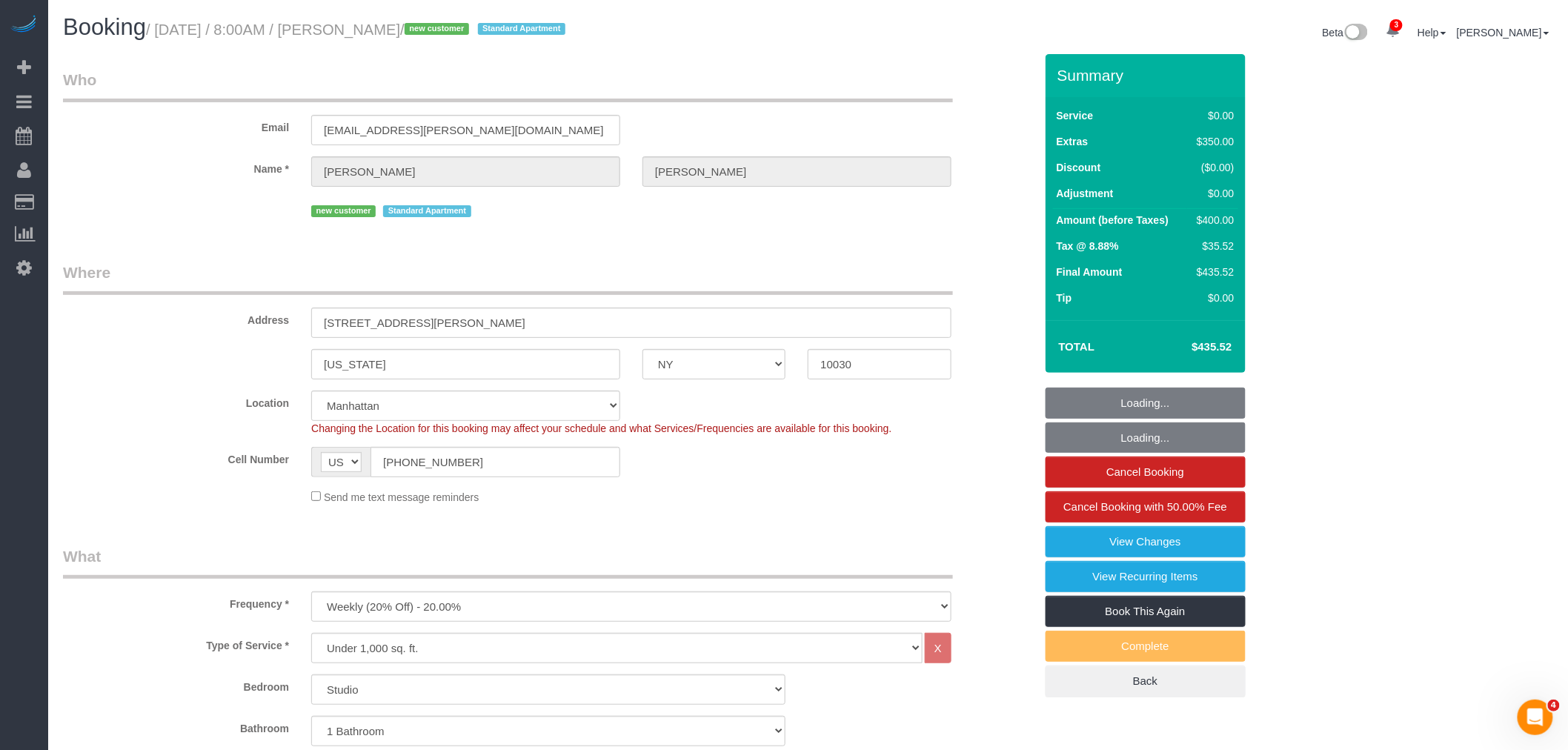
select select "string:stripe-pm_1RzMjD4VGloSiKo7AQhaJz1S"
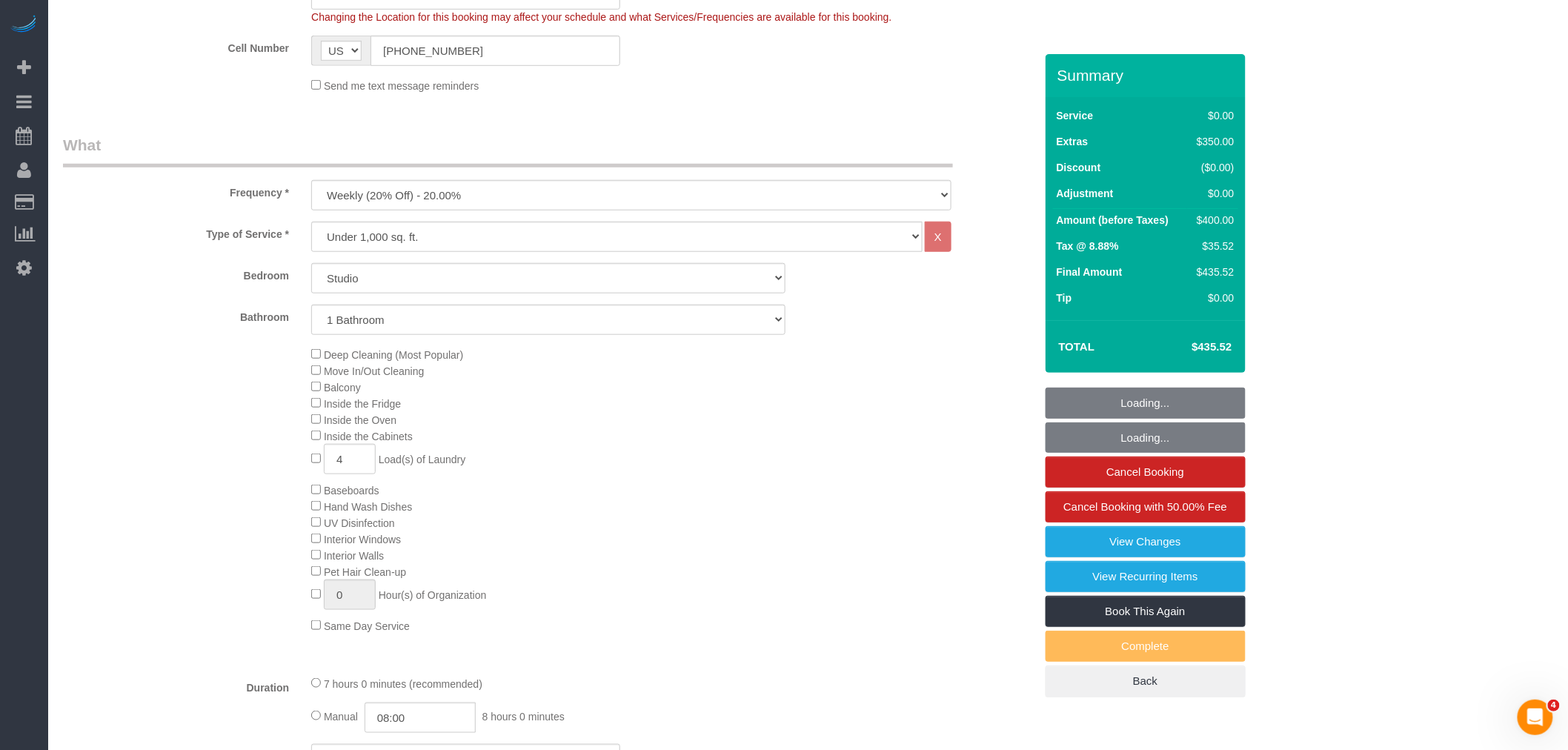
select select "object:1332"
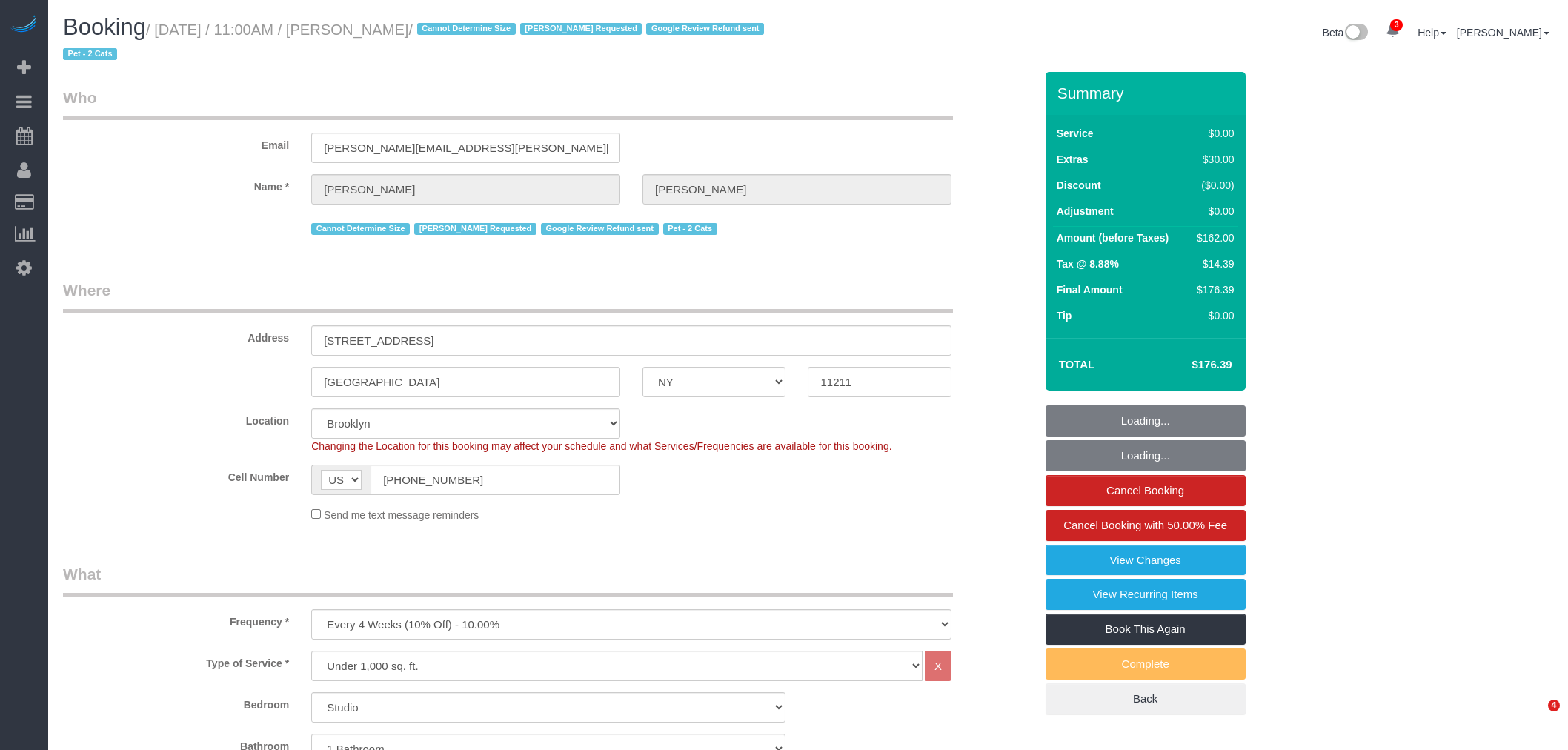
select select "NY"
select select "number:89"
select select "number:90"
select select "number:14"
select select "number:5"
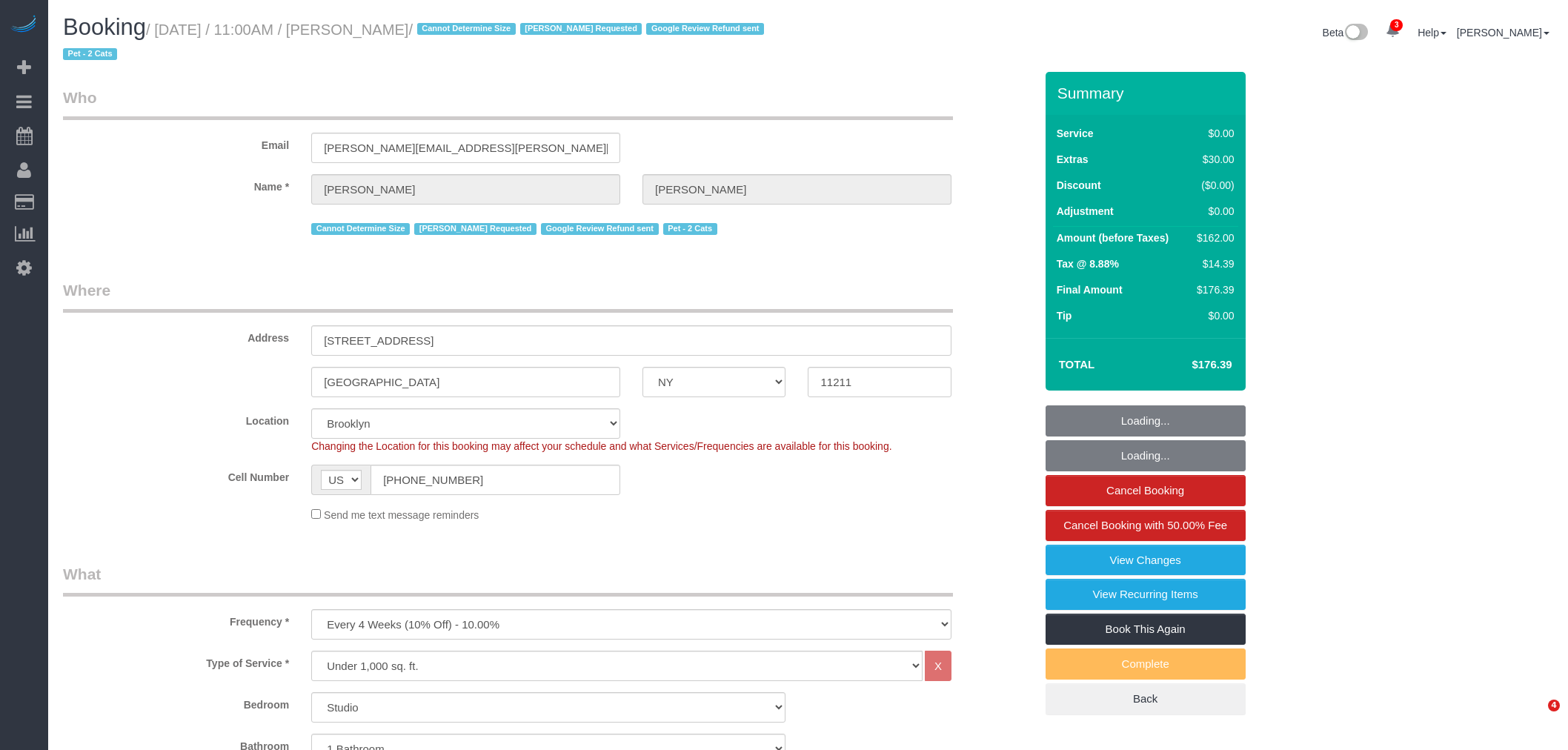
select select "spot1"
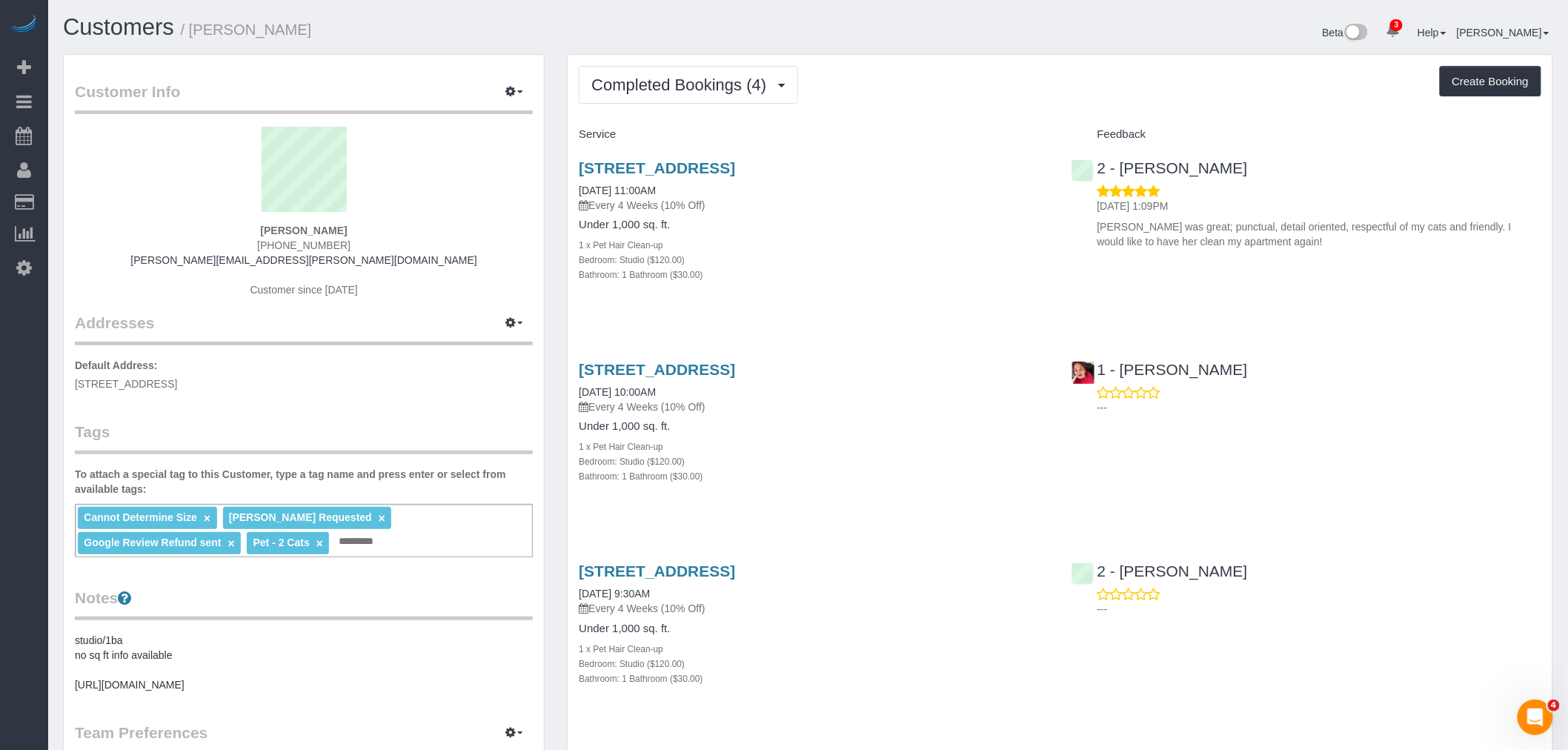
click at [883, 300] on div "[STREET_ADDRESS] [DATE] 11:00AM Every 4 Weeks (10% Off) Under 1,000 sq. ft. 1 x…" at bounding box center [813, 229] width 492 height 165
drag, startPoint x: 1306, startPoint y: 240, endPoint x: 1074, endPoint y: 279, distance: 235.3
click at [1331, 255] on div "2 - Katherine Poveda 07/29/2025 1:09PM Katherine was great; punctual, detail or…" at bounding box center [1306, 201] width 492 height 109
click at [768, 283] on div "127 Bedford Avenue, Apt 3r, Brooklyn, NY 11211 07/28/2025 11:00AM Every 4 Weeks…" at bounding box center [813, 229] width 492 height 165
drag, startPoint x: 1210, startPoint y: 236, endPoint x: 1427, endPoint y: 246, distance: 217.2
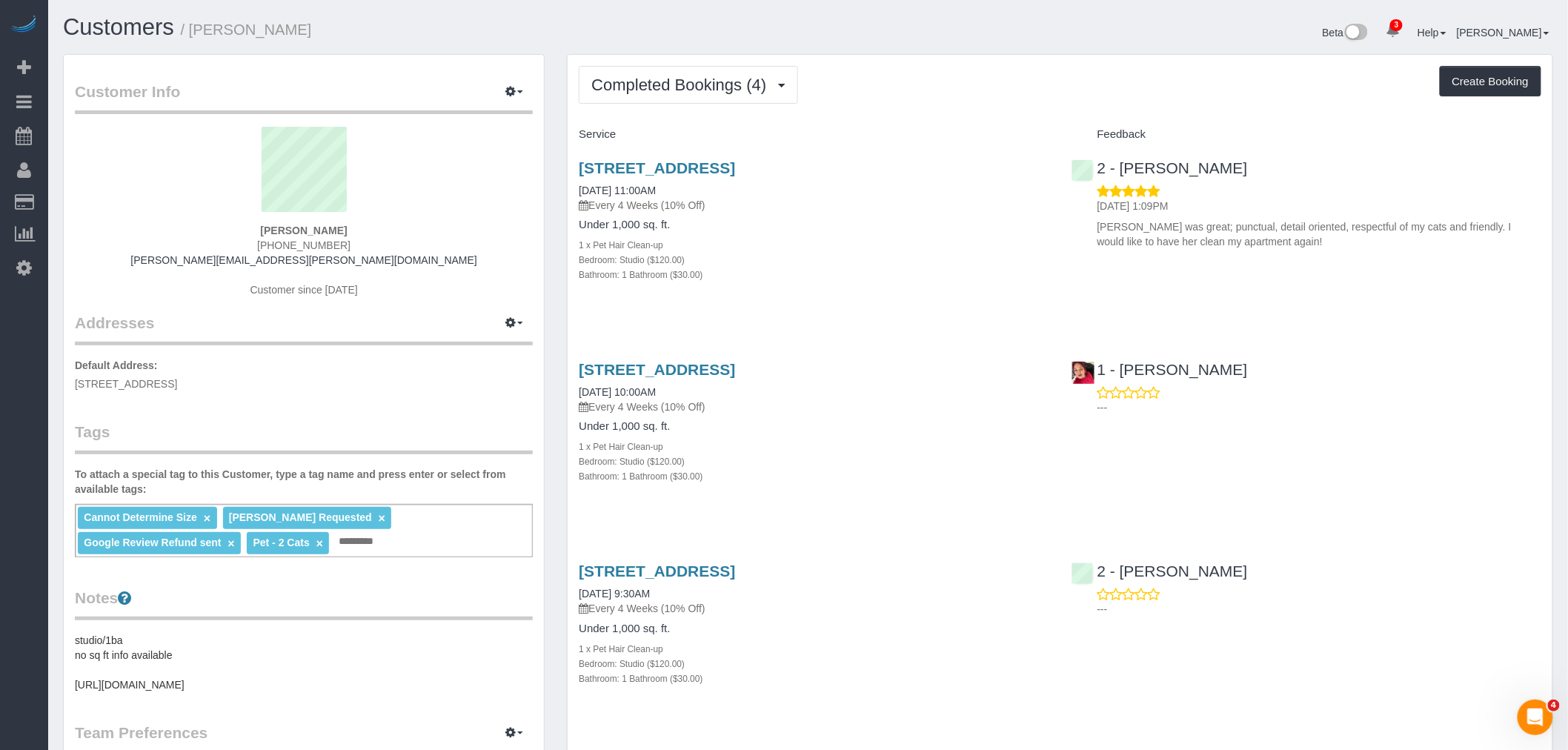
click at [1427, 246] on p "Katherine was great; punctual, detail oriented, respectful of my cats and frien…" at bounding box center [1319, 234] width 444 height 30
click at [1362, 242] on p "Katherine was great; punctual, detail oriented, respectful of my cats and frien…" at bounding box center [1319, 234] width 444 height 30
click at [988, 264] on div "Bedroom: Studio ($120.00)" at bounding box center [813, 259] width 470 height 15
drag, startPoint x: 1327, startPoint y: 174, endPoint x: 1119, endPoint y: 168, distance: 208.1
click at [1119, 168] on div "2 - Katherine Poveda 07/29/2025 1:09PM Katherine was great; punctual, detail or…" at bounding box center [1306, 201] width 492 height 109
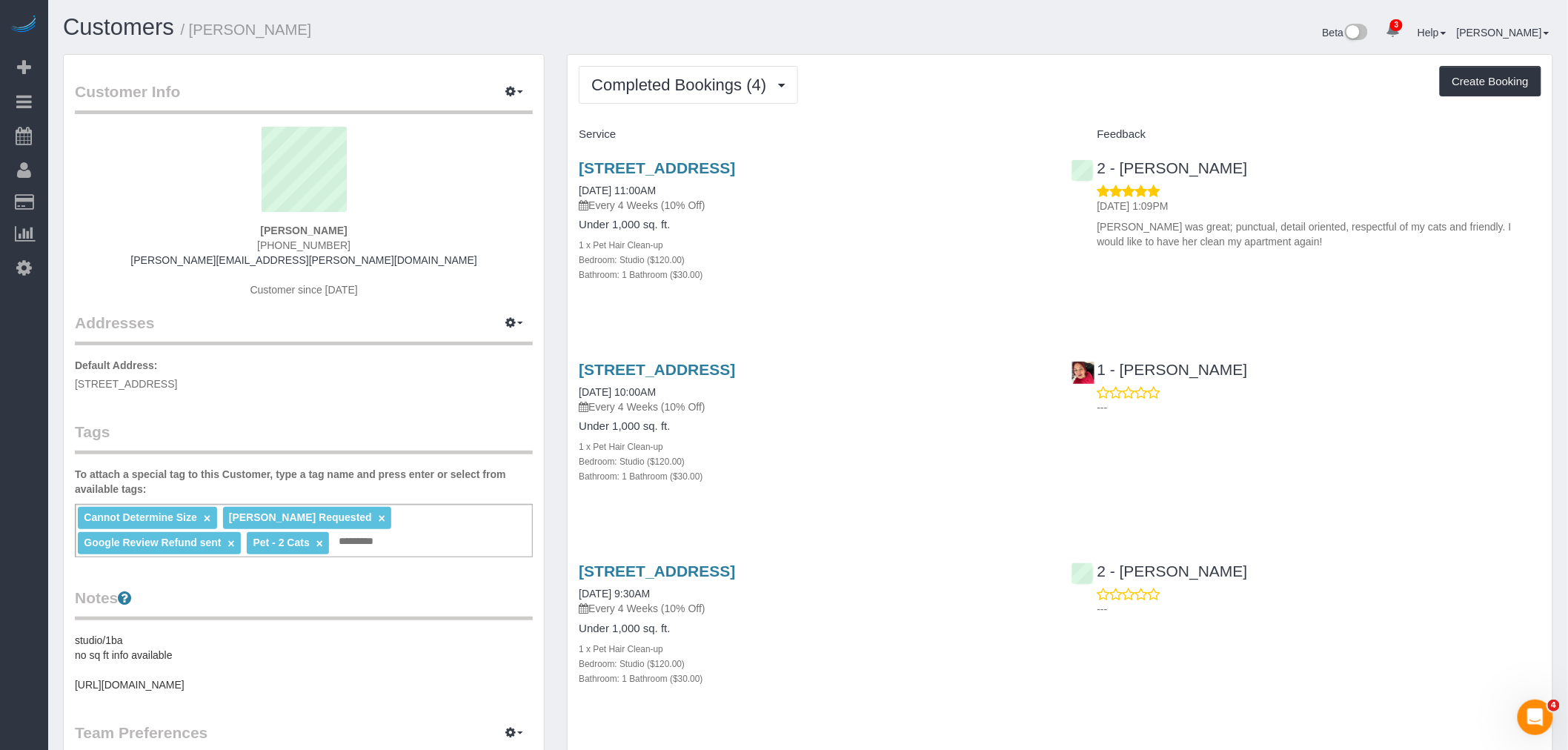
copy link "Katherine Poveda"
click at [389, 530] on div "Cannot Determine Size × Emely Jimenez Requested × Google Review Refund sent × P…" at bounding box center [304, 530] width 458 height 53
click at [384, 536] on input "text" at bounding box center [360, 541] width 50 height 19
paste input "**********"
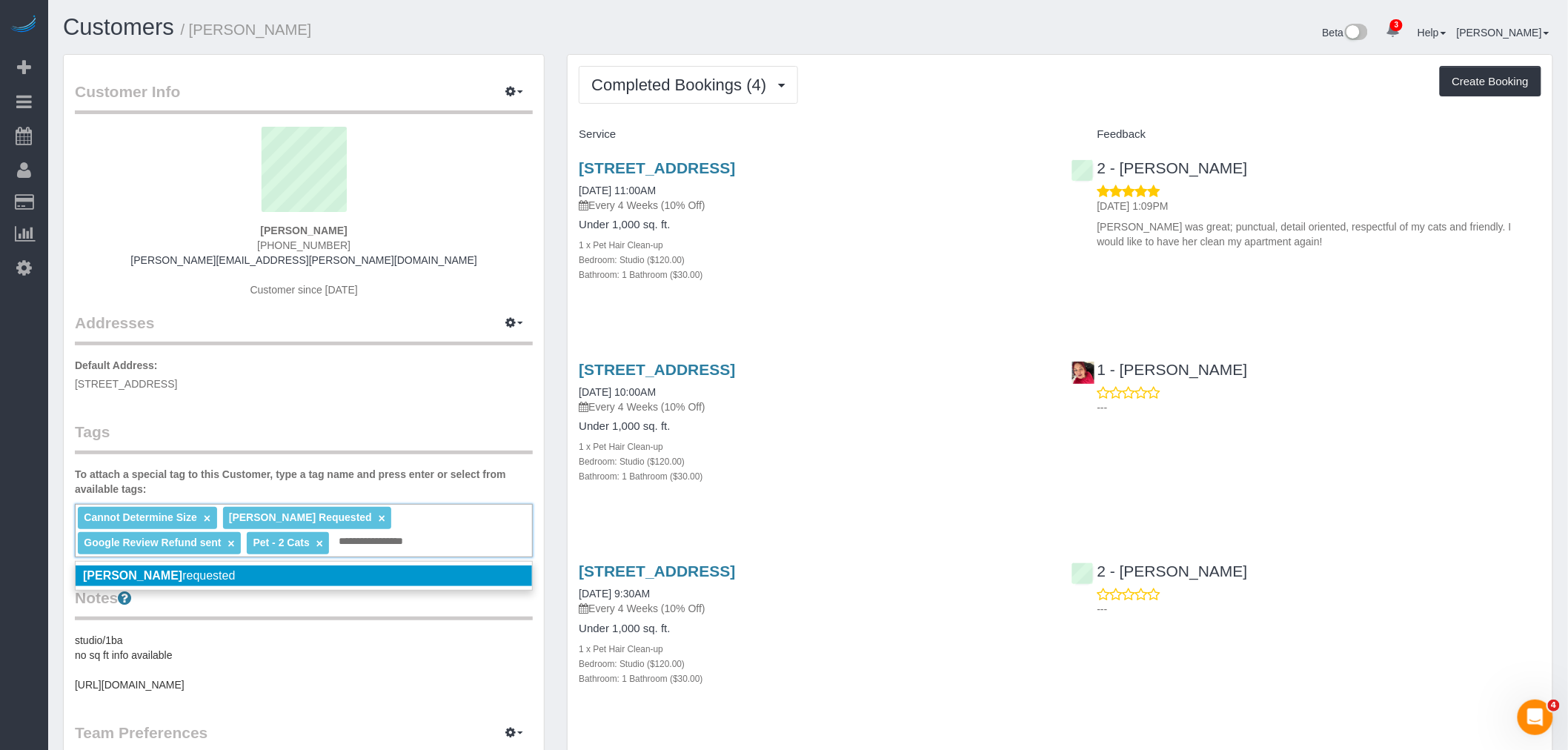
type input "**********"
click at [354, 569] on li "Katherine Poveda requested" at bounding box center [304, 576] width 457 height 21
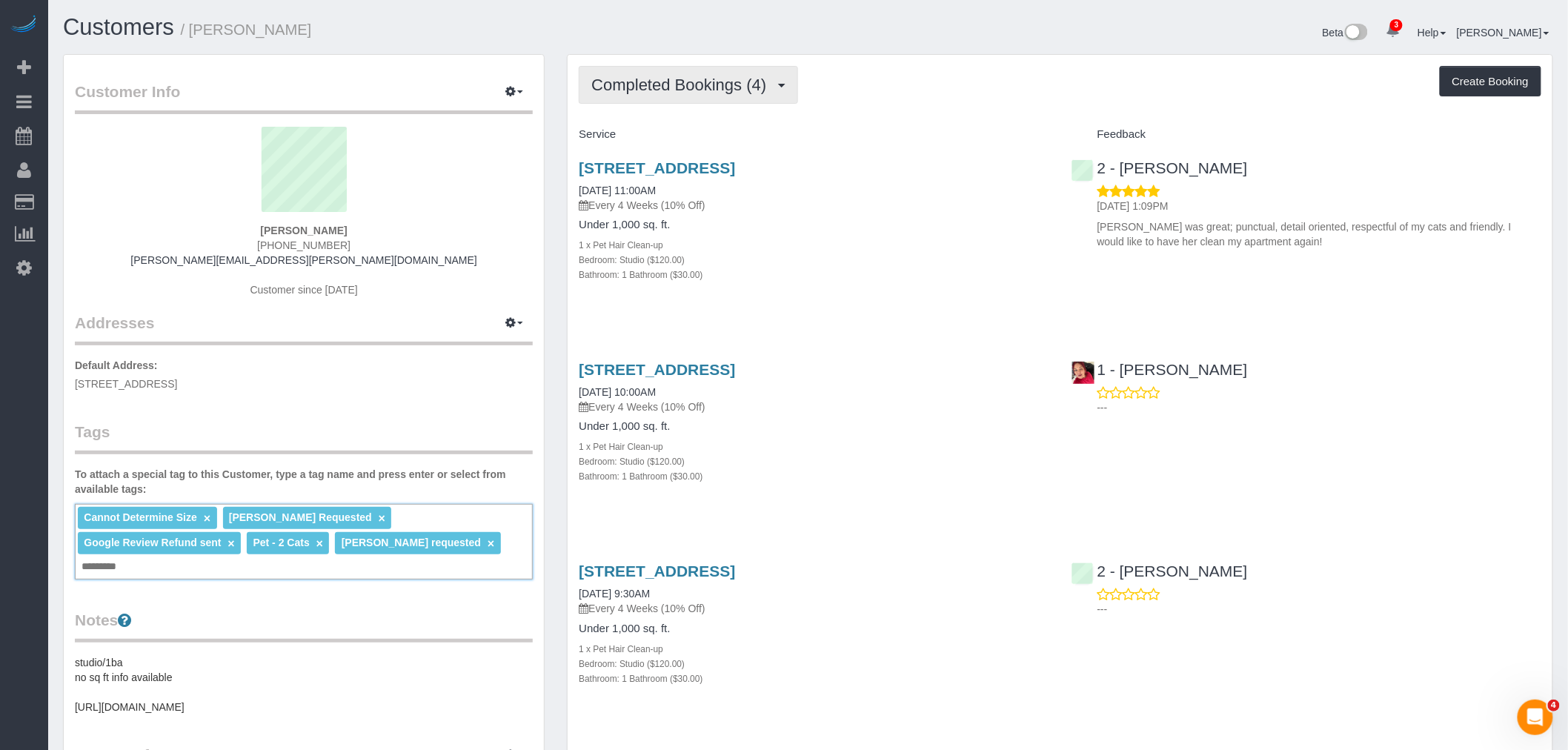
click at [717, 76] on span "Completed Bookings (4)" at bounding box center [683, 85] width 182 height 19
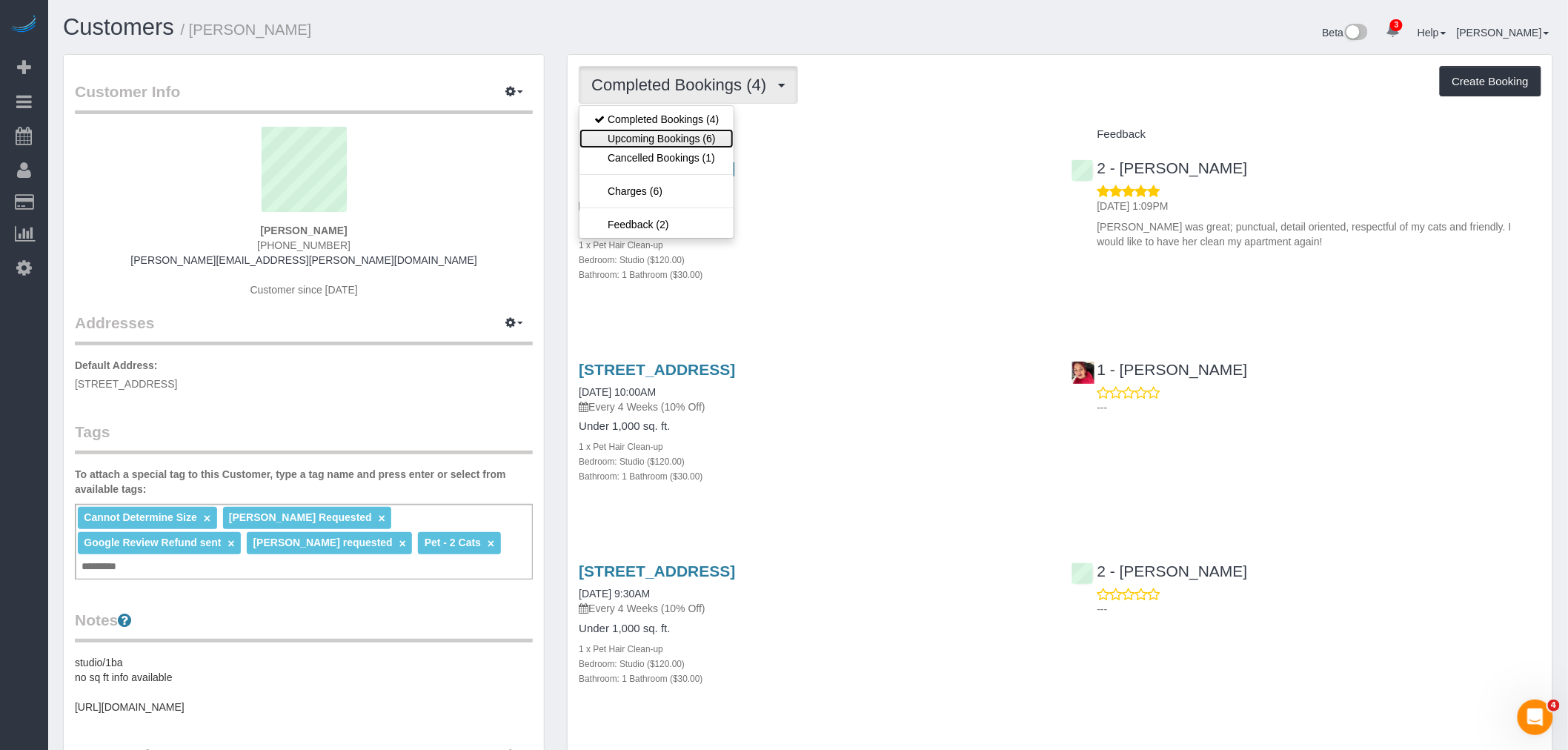
drag, startPoint x: 701, startPoint y: 136, endPoint x: 917, endPoint y: 105, distance: 218.2
click at [701, 135] on link "Upcoming Bookings (6)" at bounding box center [657, 138] width 154 height 19
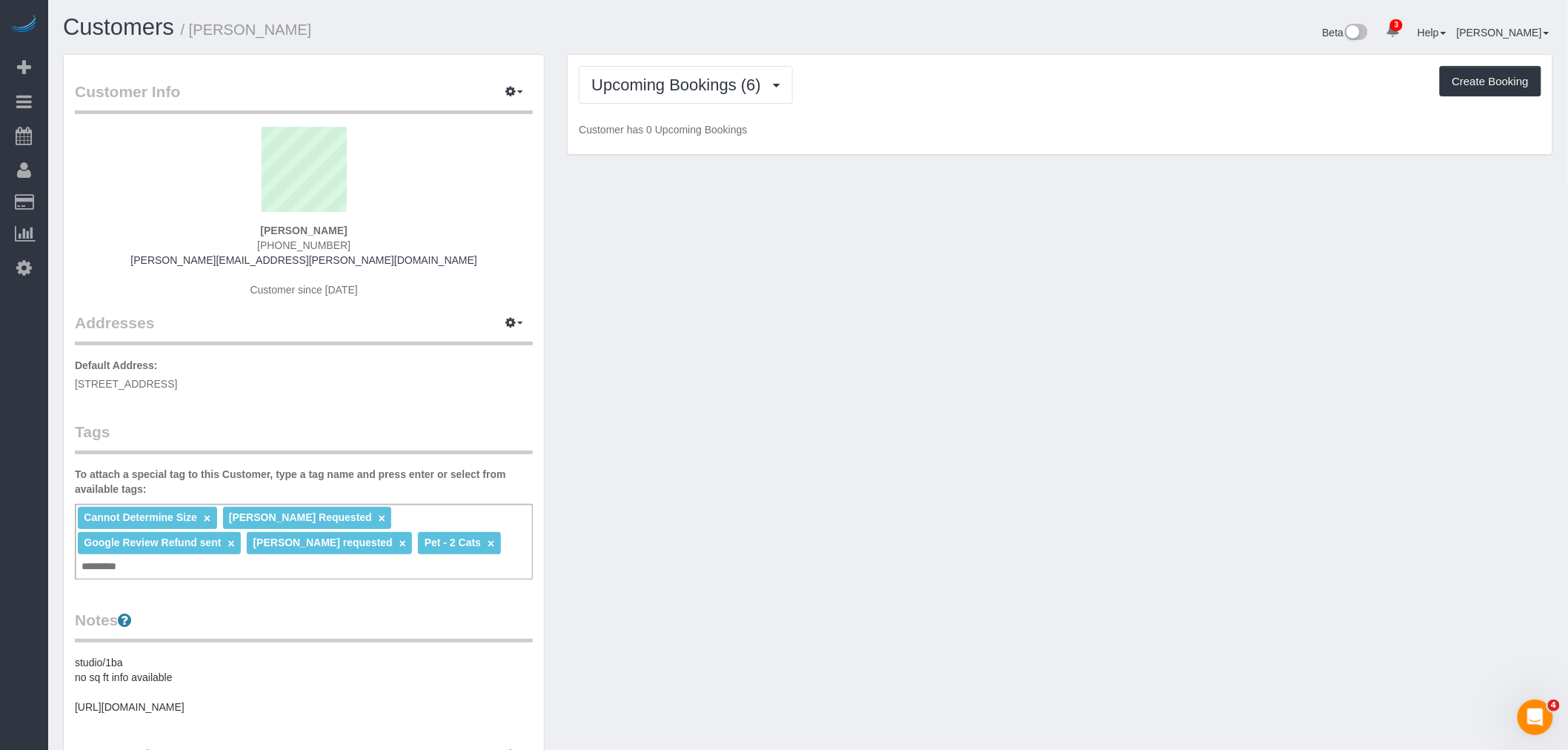
drag, startPoint x: 957, startPoint y: 106, endPoint x: 891, endPoint y: 332, distance: 235.4
click at [958, 106] on div "Upcoming Bookings (6) Completed Bookings (4) Upcoming Bookings (6) Cancelled Bo…" at bounding box center [1059, 105] width 984 height 100
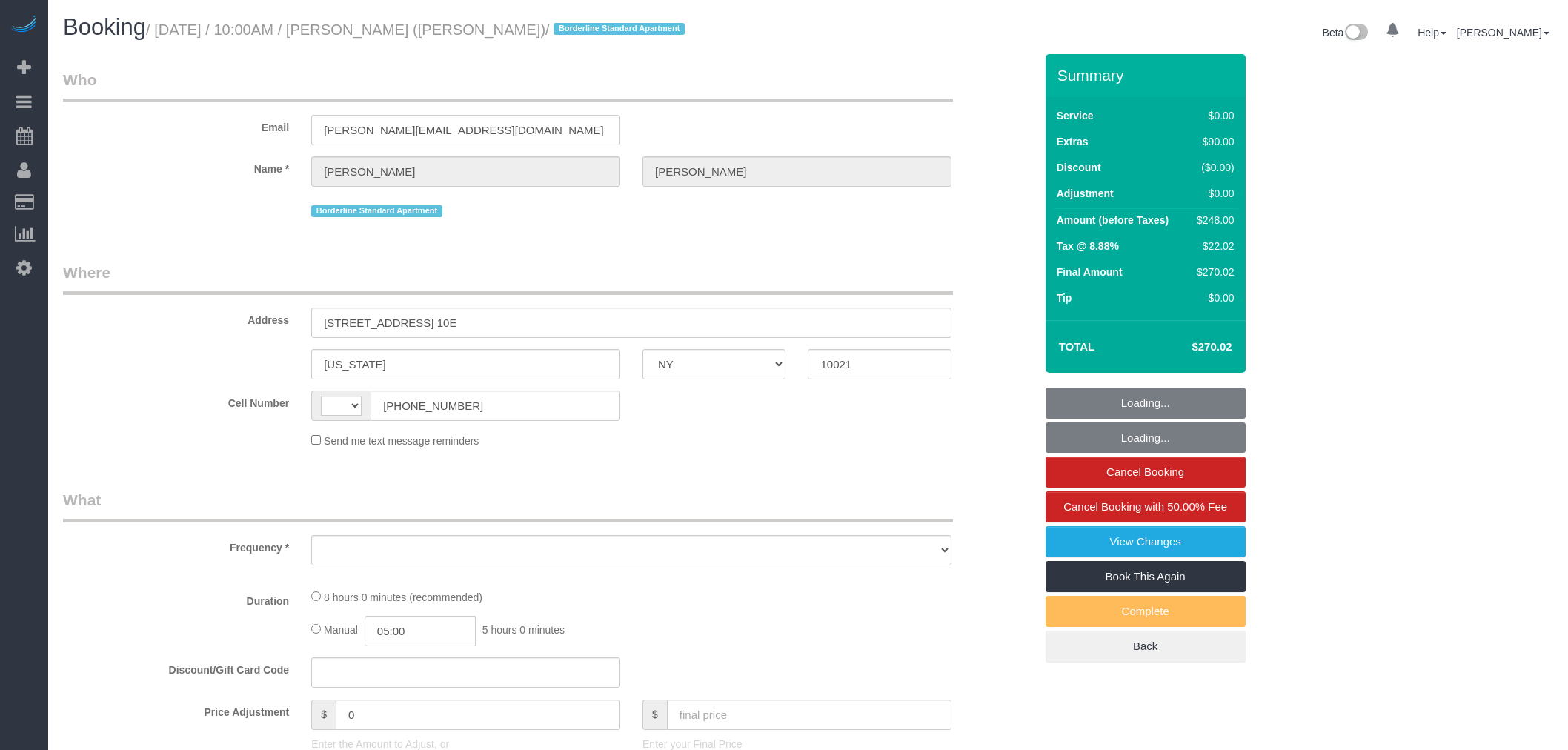
select select "NY"
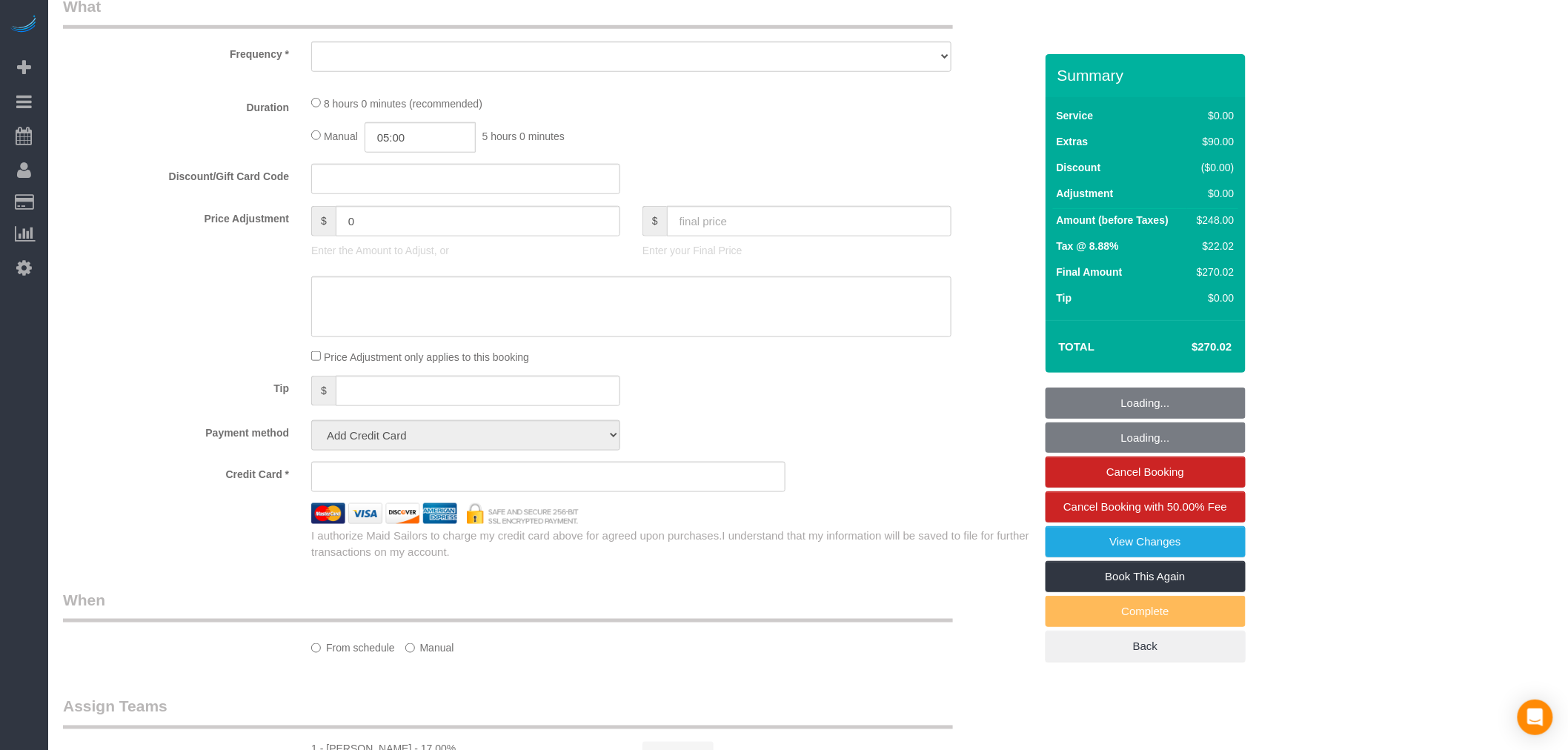
select select "string:[GEOGRAPHIC_DATA]"
select select "object:651"
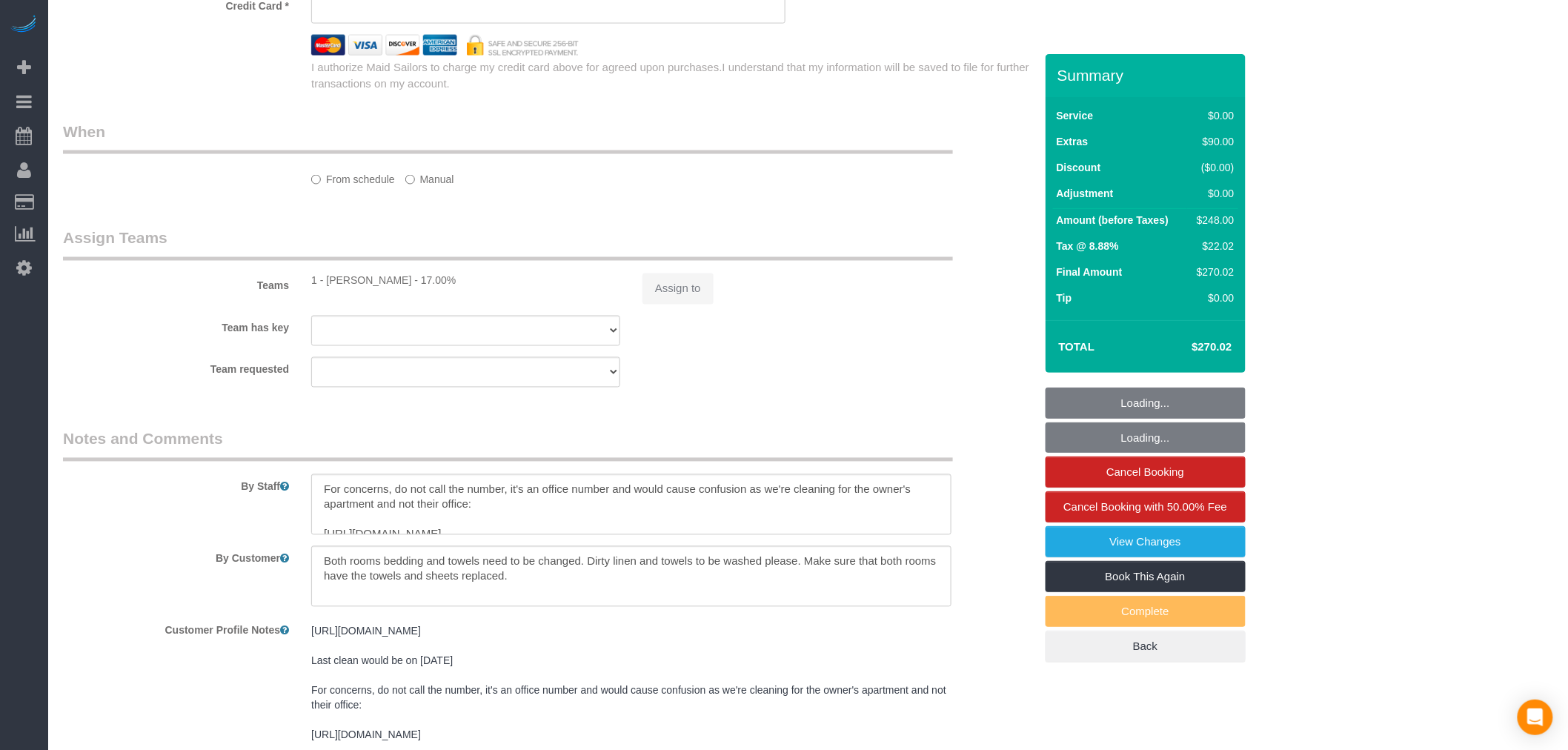
select select "spot1"
select select "number:57"
select select "number:73"
select select "number:15"
select select "number:6"
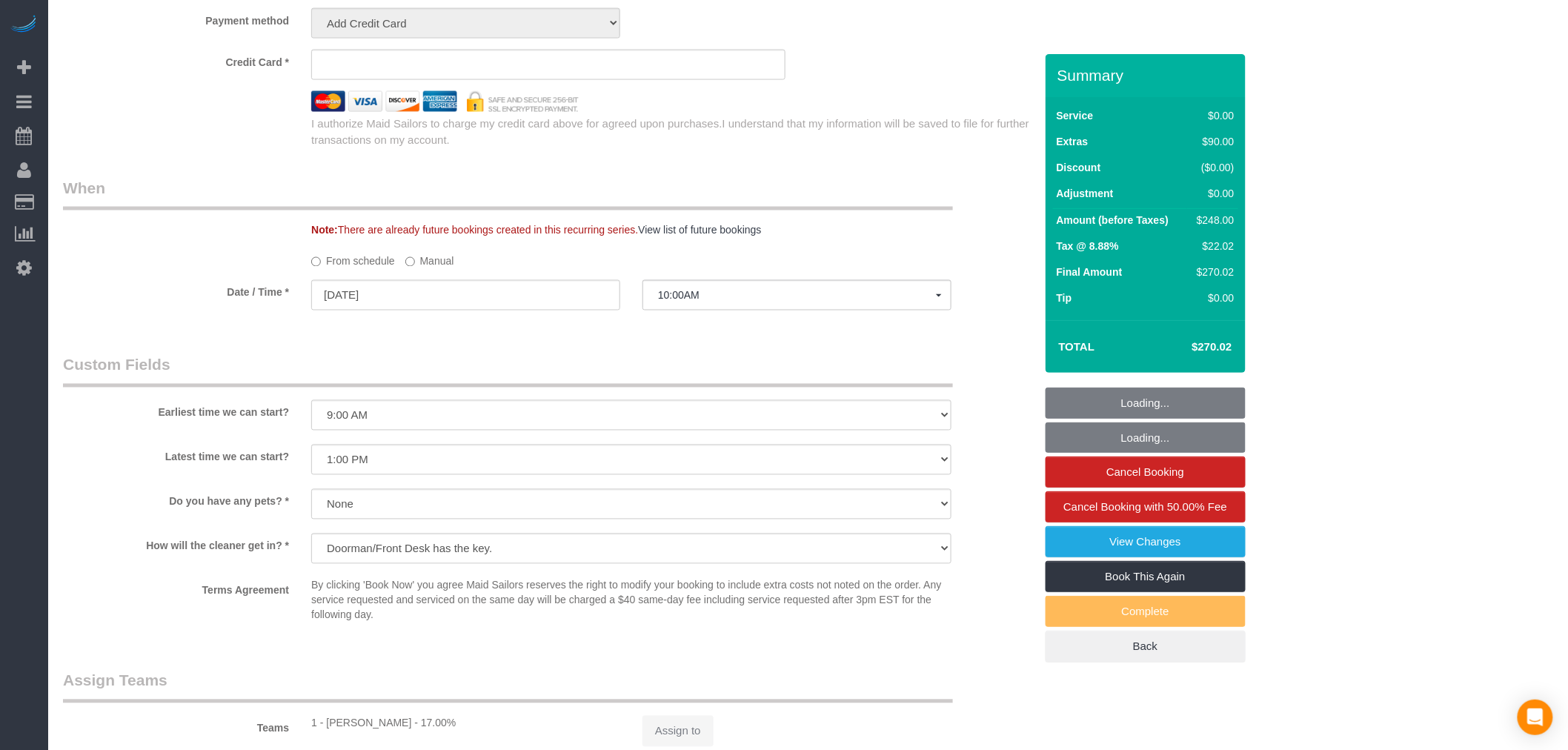
select select "string:stripe-pm_1R58S94VGloSiKo7oTDM75CS"
select select "2"
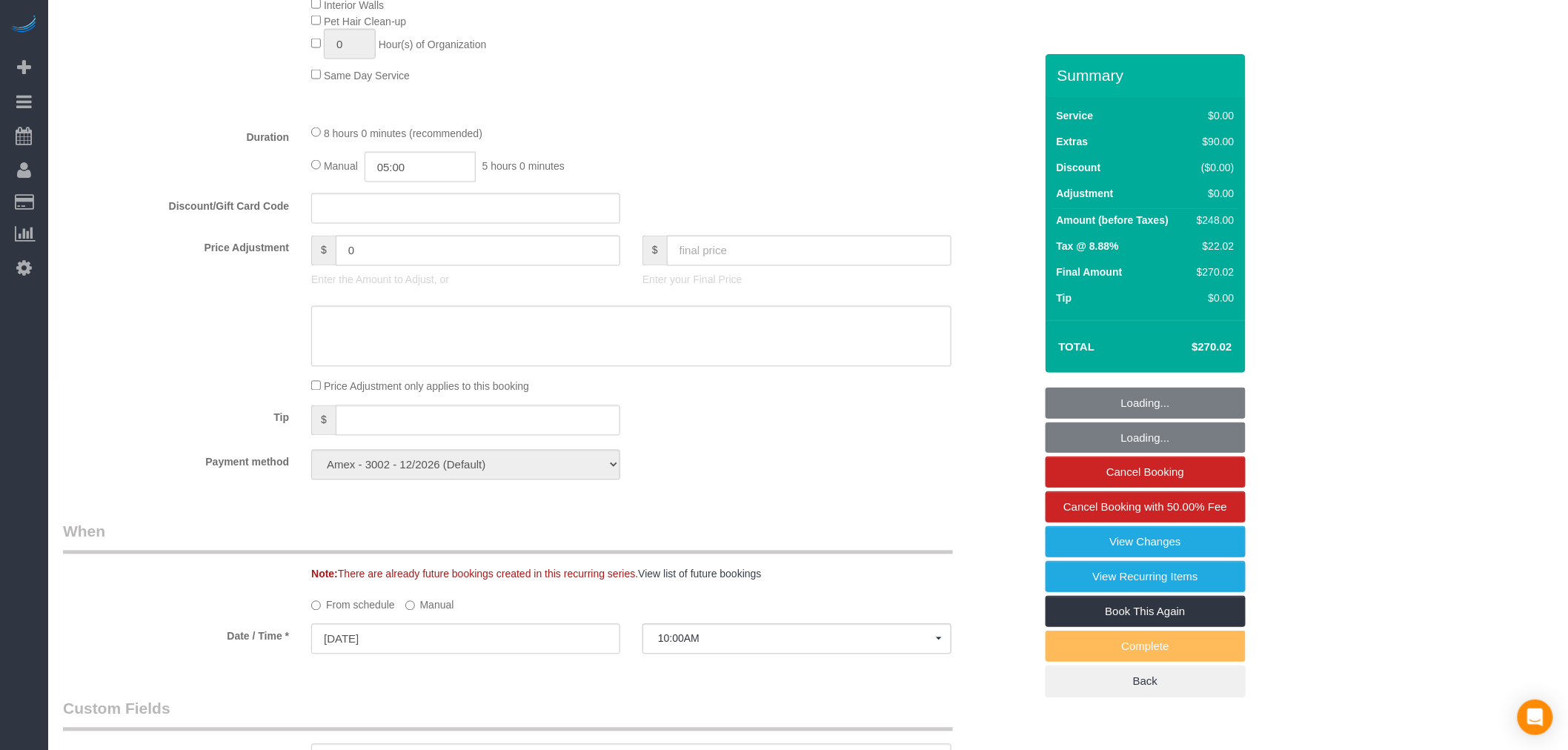
scroll to position [1750, 0]
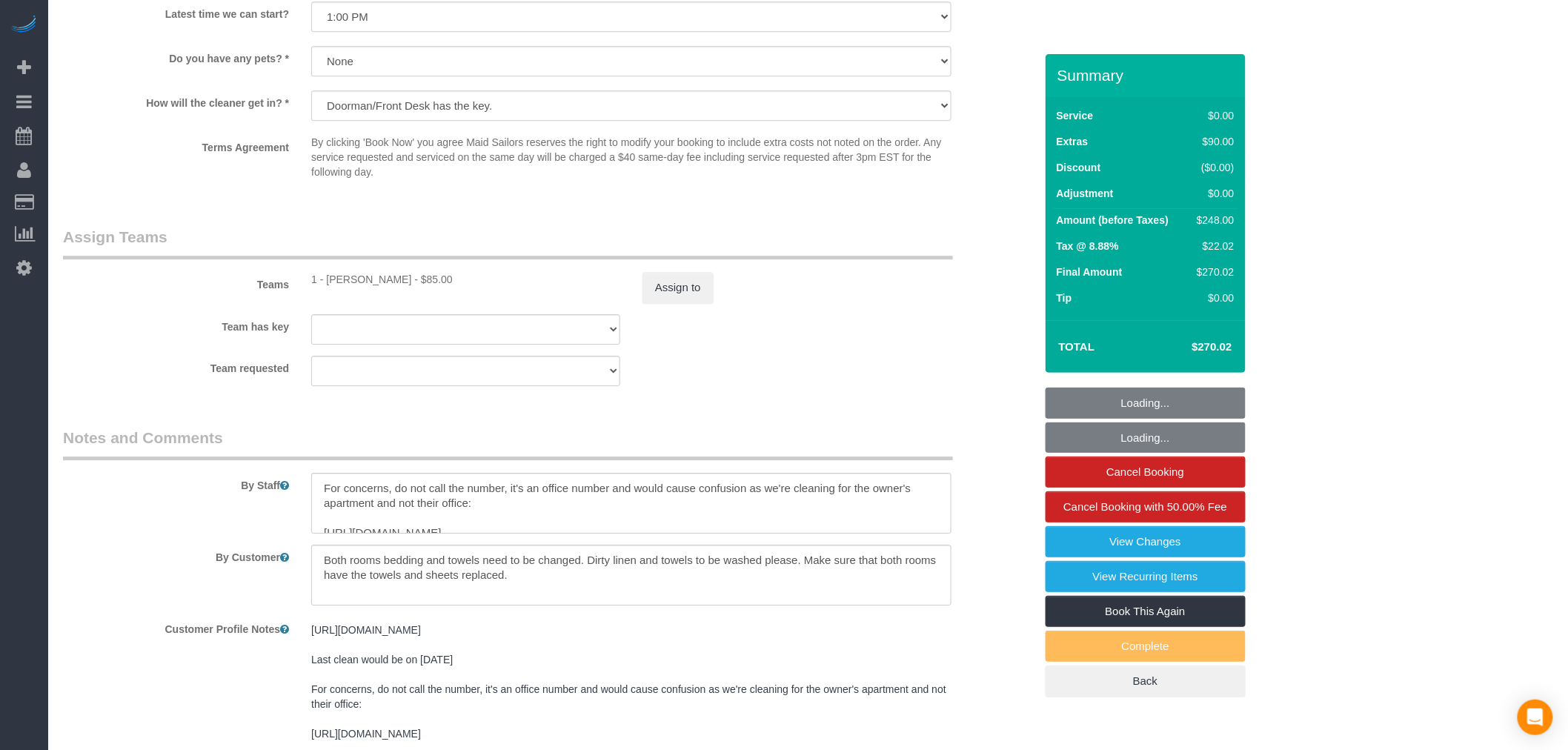
select select "object:1328"
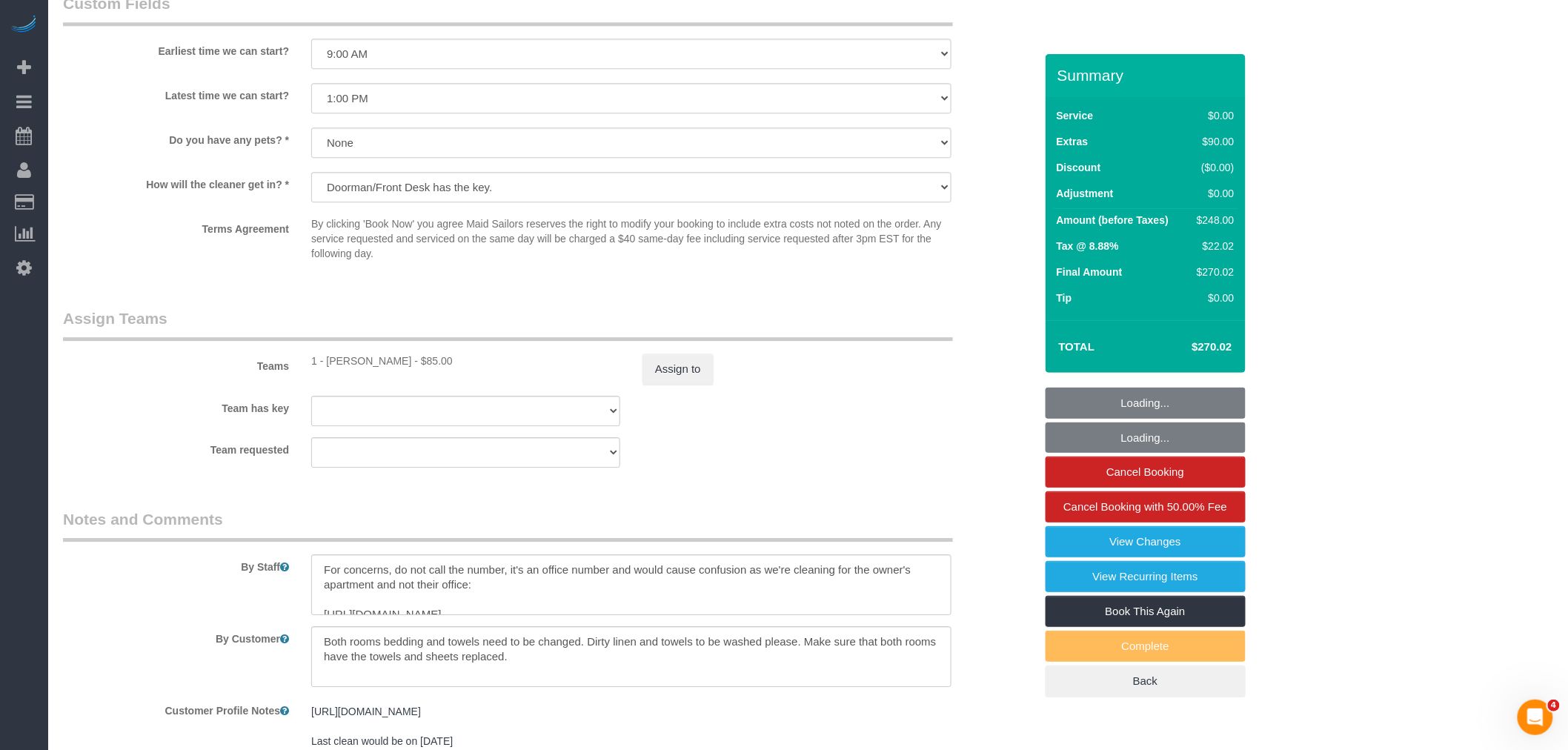
select select "2"
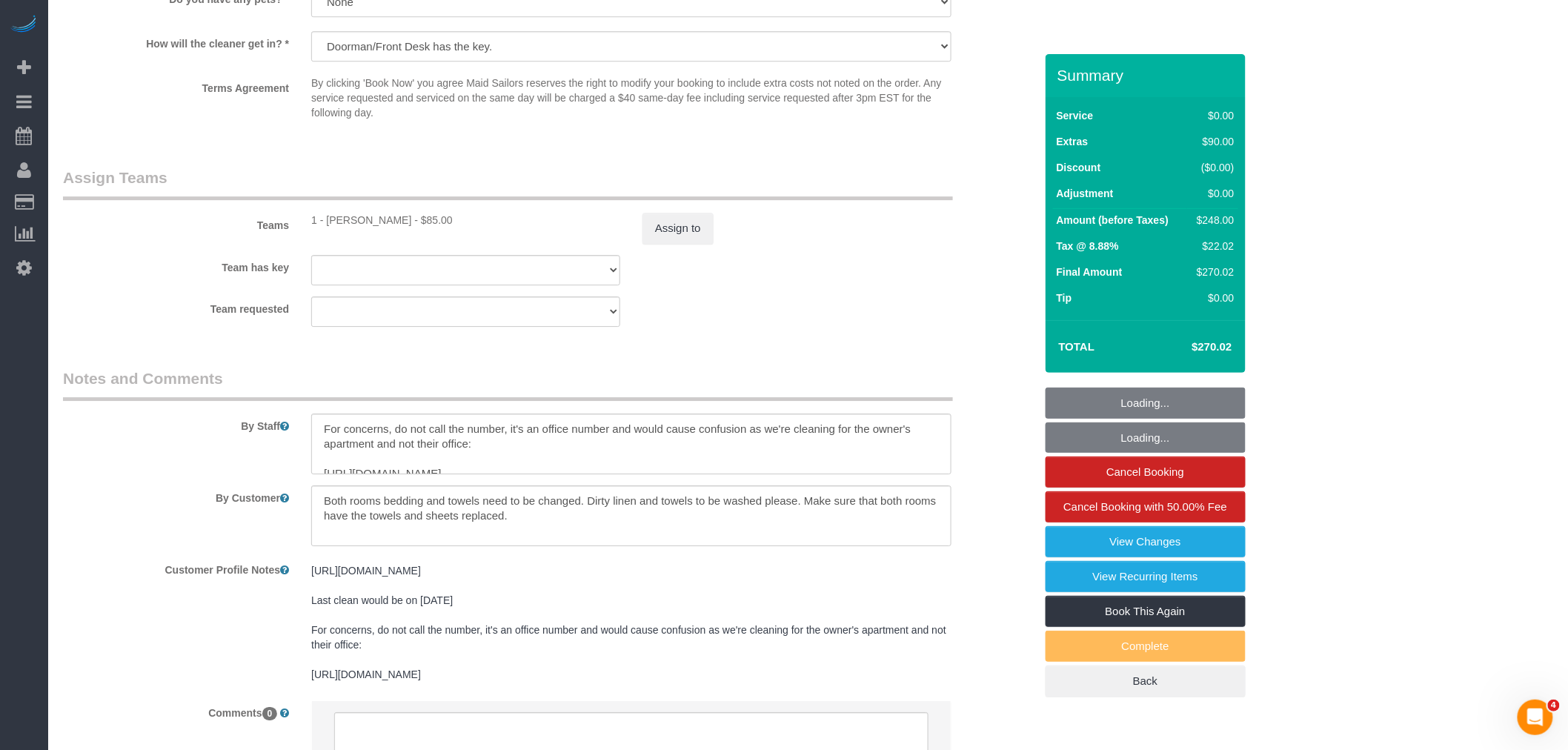
scroll to position [1955, 0]
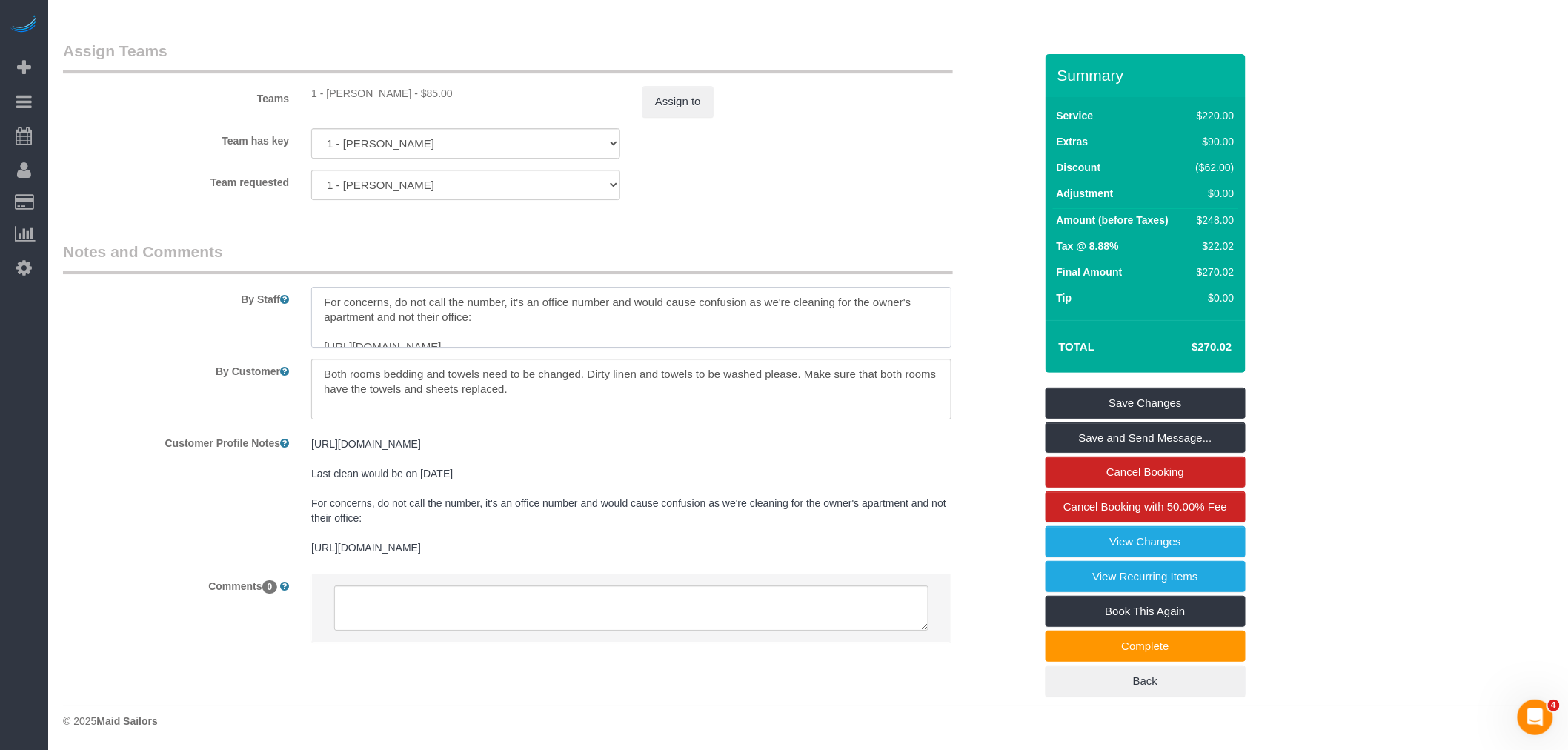
drag, startPoint x: 462, startPoint y: 307, endPoint x: 509, endPoint y: 307, distance: 47.0
click at [462, 307] on textarea at bounding box center [631, 317] width 641 height 61
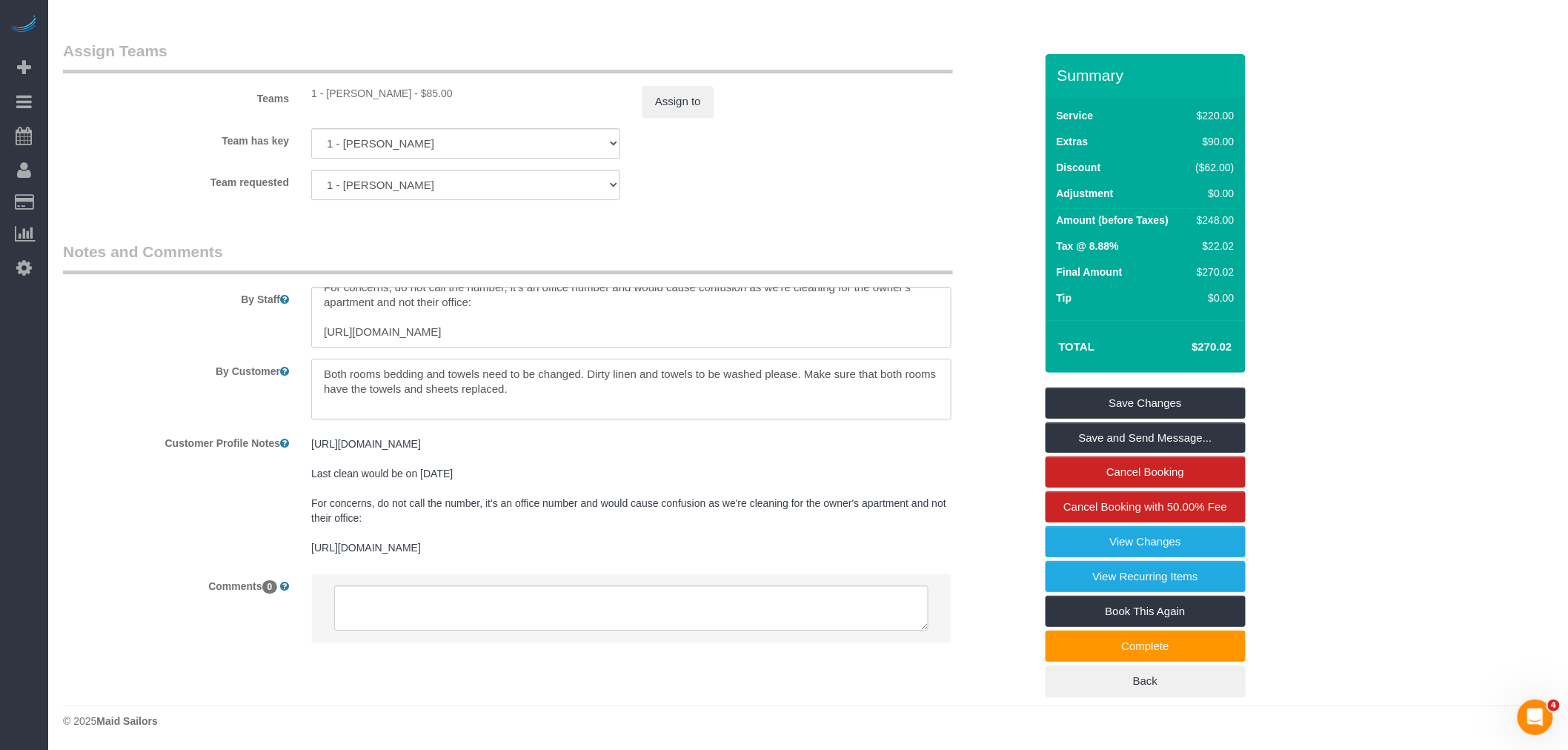
drag, startPoint x: 388, startPoint y: 377, endPoint x: 538, endPoint y: 382, distance: 150.1
click at [538, 382] on textarea at bounding box center [631, 389] width 641 height 61
click at [545, 384] on textarea at bounding box center [631, 389] width 641 height 61
click at [423, 374] on textarea at bounding box center [631, 389] width 641 height 61
click at [584, 377] on textarea at bounding box center [631, 389] width 641 height 61
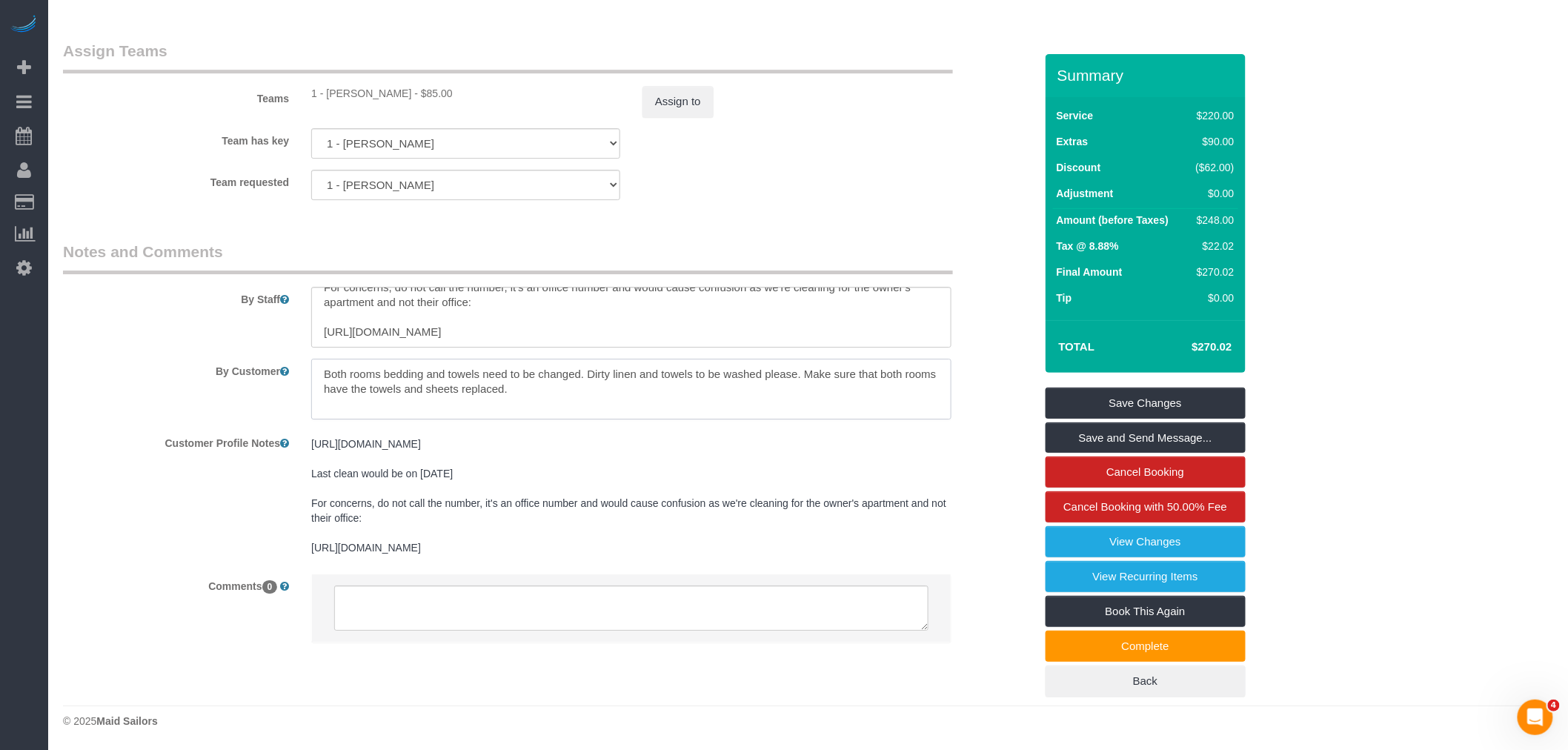
click at [698, 377] on textarea at bounding box center [631, 389] width 641 height 61
drag, startPoint x: 713, startPoint y: 371, endPoint x: 742, endPoint y: 371, distance: 29.0
click at [715, 371] on textarea at bounding box center [631, 389] width 641 height 61
click at [813, 374] on textarea at bounding box center [631, 389] width 641 height 61
click at [664, 369] on textarea at bounding box center [631, 389] width 641 height 61
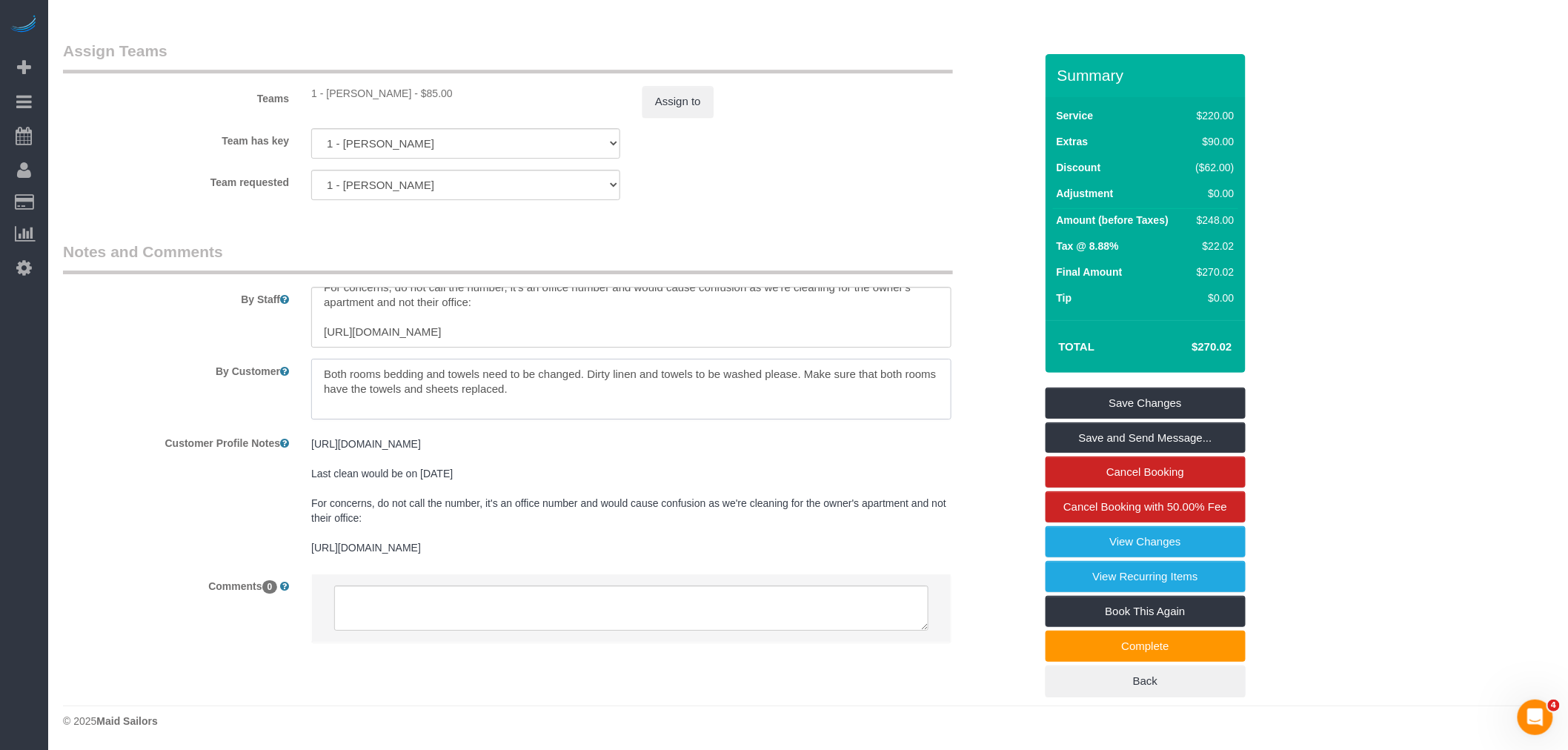
drag, startPoint x: 604, startPoint y: 369, endPoint x: 657, endPoint y: 386, distance: 55.7
click at [657, 386] on textarea at bounding box center [631, 389] width 641 height 61
click at [646, 380] on textarea at bounding box center [631, 389] width 641 height 61
drag, startPoint x: 598, startPoint y: 371, endPoint x: 658, endPoint y: 386, distance: 61.8
click at [658, 386] on textarea at bounding box center [631, 389] width 641 height 61
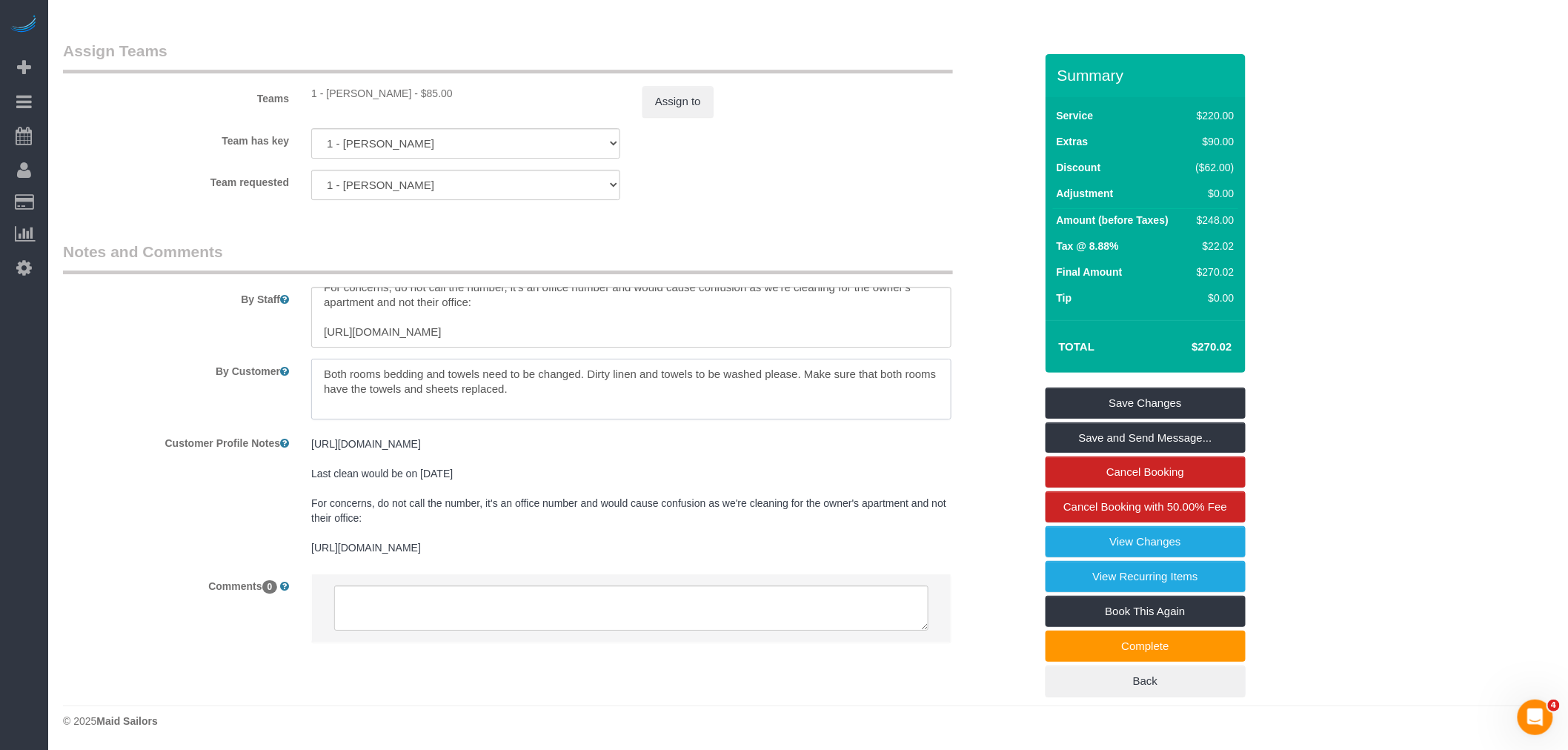
click at [662, 397] on textarea at bounding box center [631, 389] width 641 height 61
click at [692, 197] on div "Team requested 1 - Kariluz Romero 000- Donna Mercado 000 - Partnerships 000 - T…" at bounding box center [549, 185] width 993 height 30
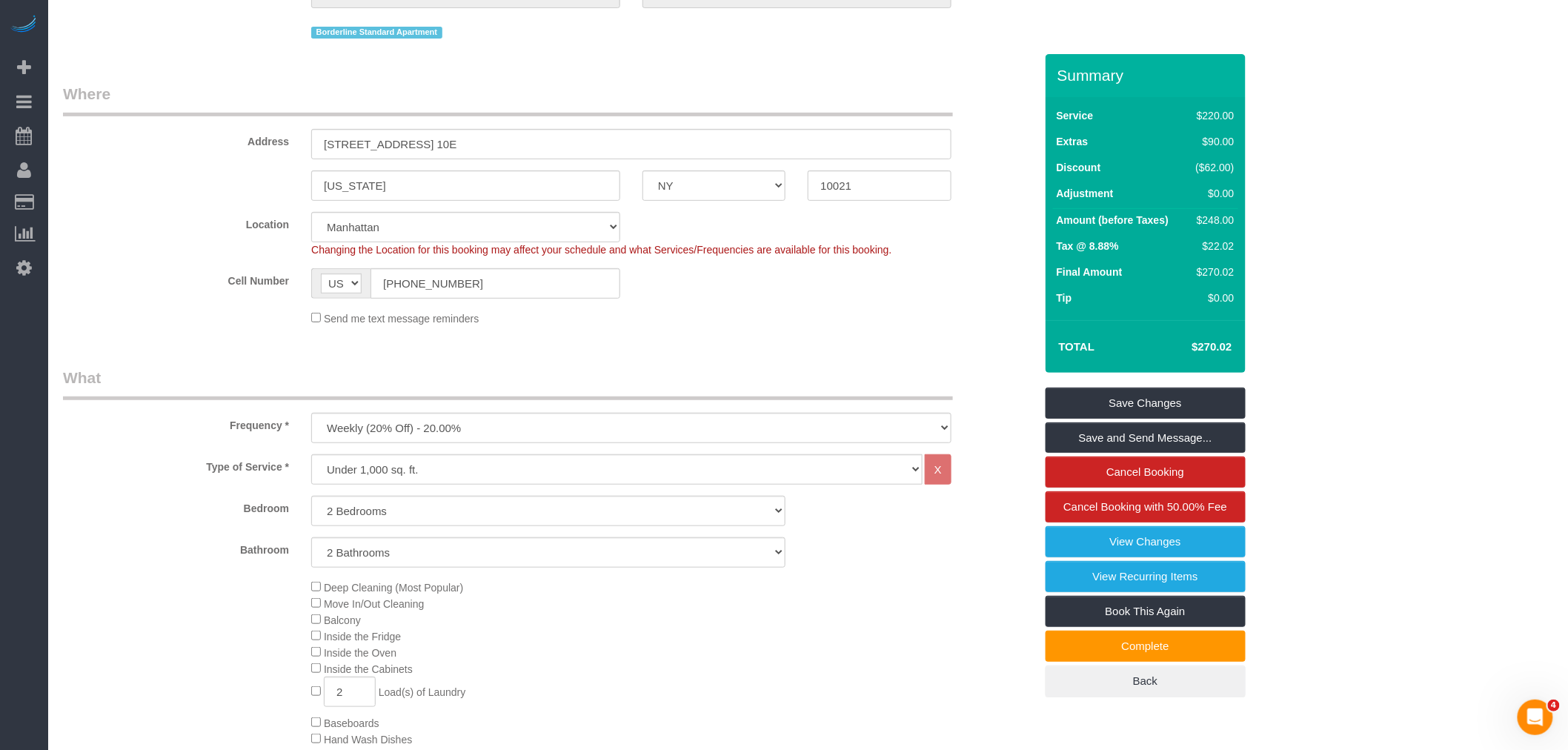
scroll to position [0, 0]
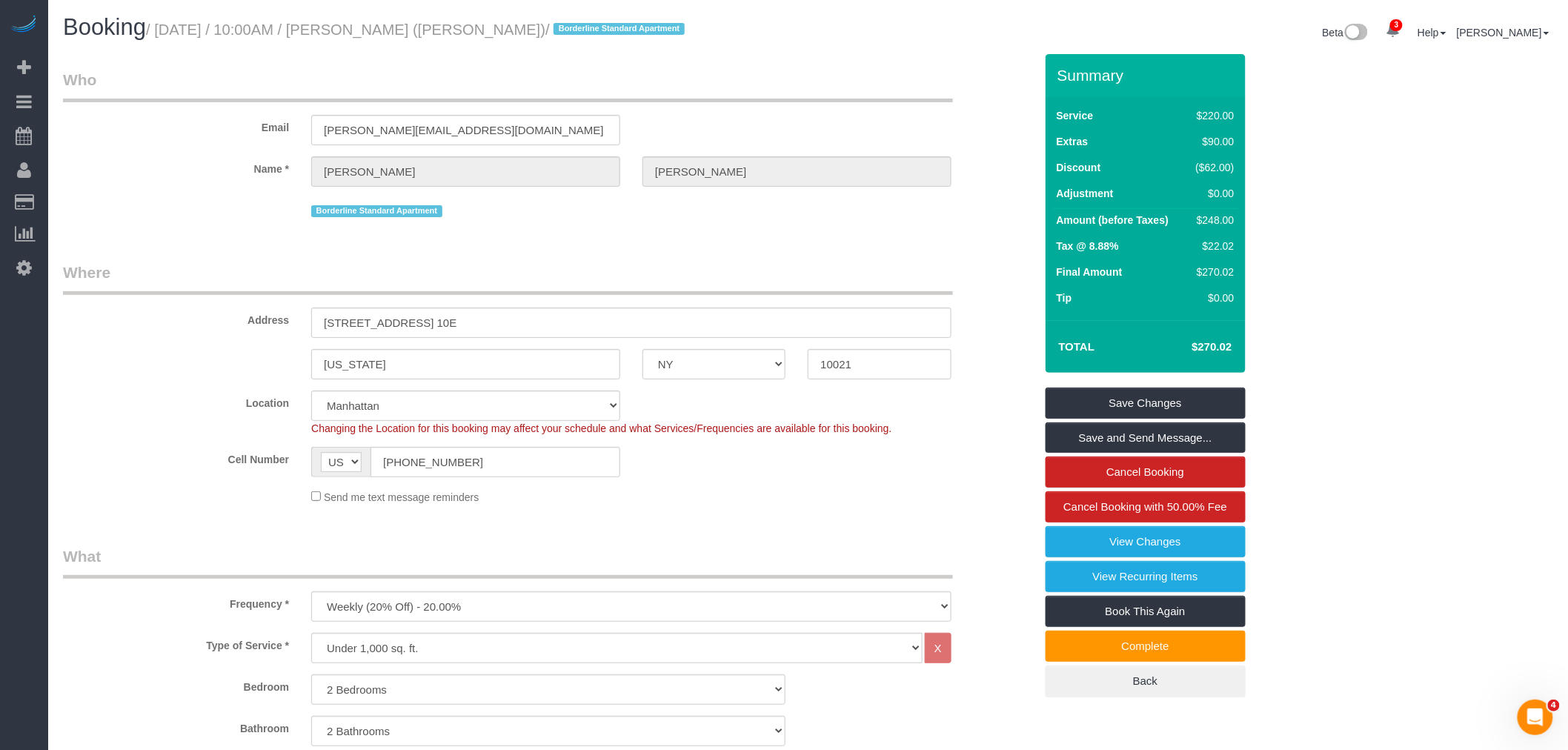
click at [389, 36] on small "/ August 24, 2025 / 10:00AM / Johanna Goetze (Peter Harrington) / Borderline St…" at bounding box center [418, 30] width 544 height 16
click at [450, 24] on small "/ August 24, 2025 / 10:00AM / Johanna Goetze (Peter Harrington) / Borderline St…" at bounding box center [418, 30] width 544 height 16
copy small "Johanna Goetze"
drag, startPoint x: 346, startPoint y: 471, endPoint x: 311, endPoint y: 475, distance: 35.2
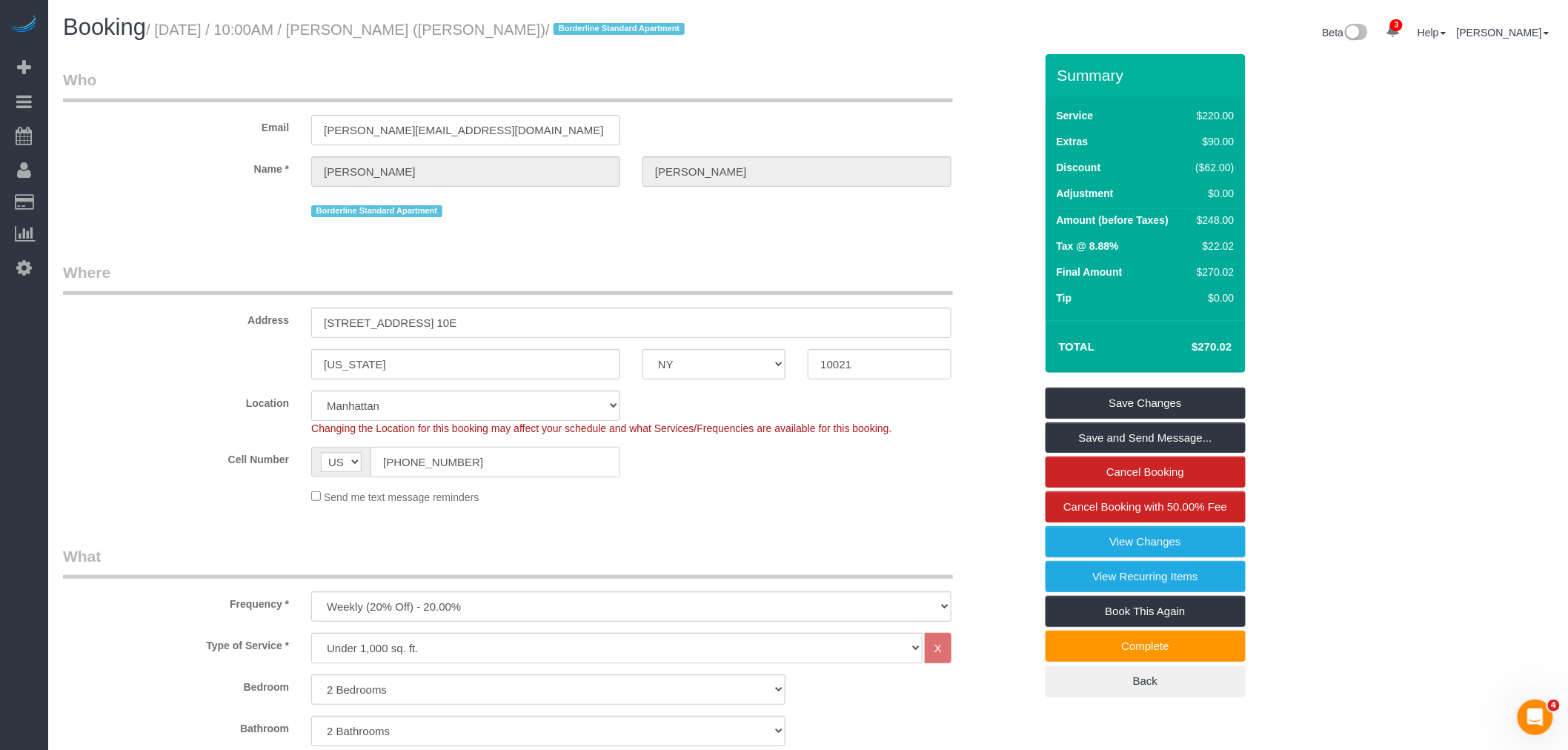
click at [311, 475] on div "AF AL DZ AD AO AI AQ AG AR AM AW AU AT AZ BS BH BD BB BY BE BZ BJ BM BT BO BA B…" at bounding box center [465, 462] width 309 height 30
click at [835, 122] on div "Email johanna@peterharrington.co.uk" at bounding box center [549, 107] width 993 height 76
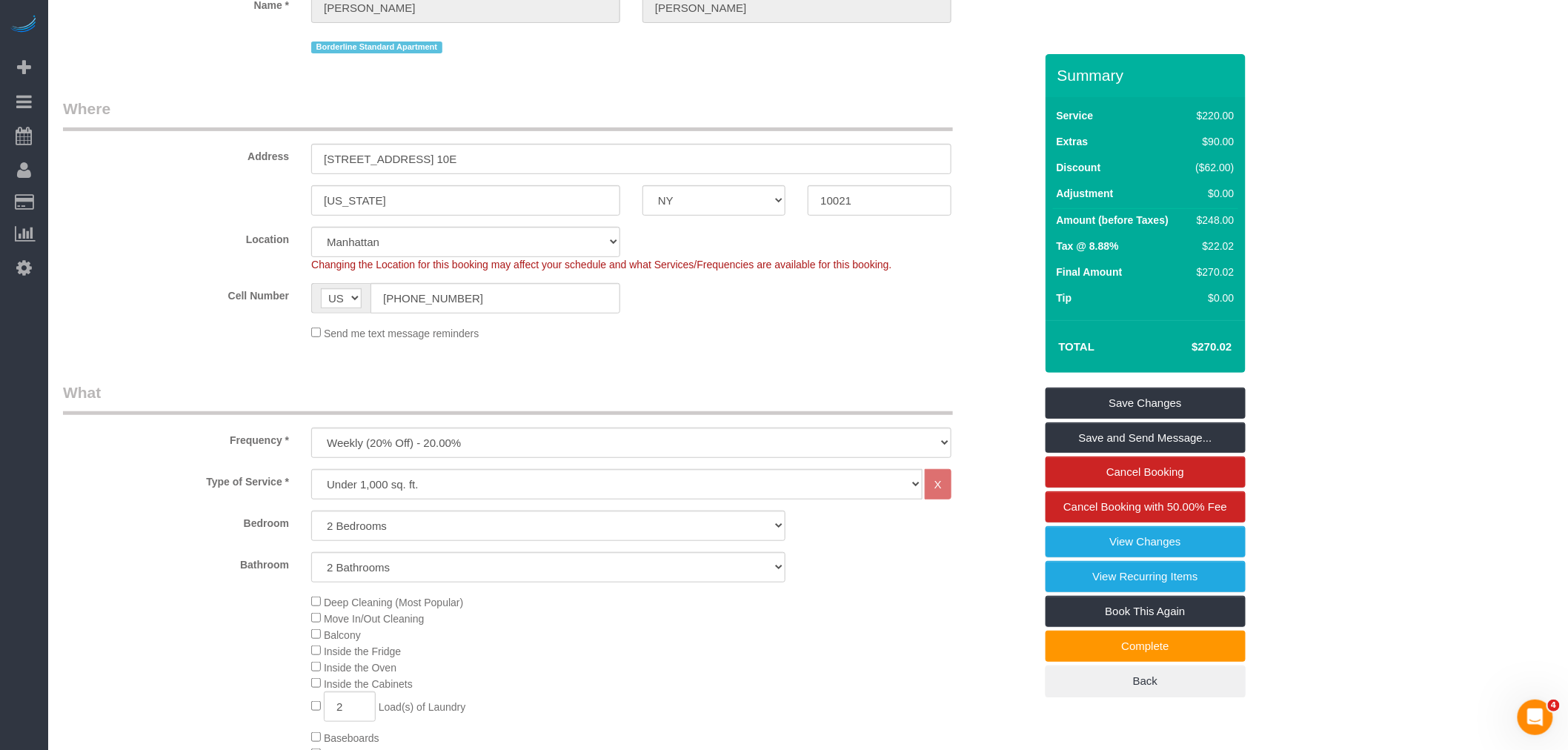
scroll to position [165, 0]
drag, startPoint x: 500, startPoint y: 291, endPoint x: 298, endPoint y: 291, distance: 202.0
click at [300, 291] on div "AF AL DZ AD AO AI AQ AG AR AM AW AU AT AZ BS BH BD BB BY BE BZ BJ BM BT BO BA B…" at bounding box center [465, 298] width 331 height 30
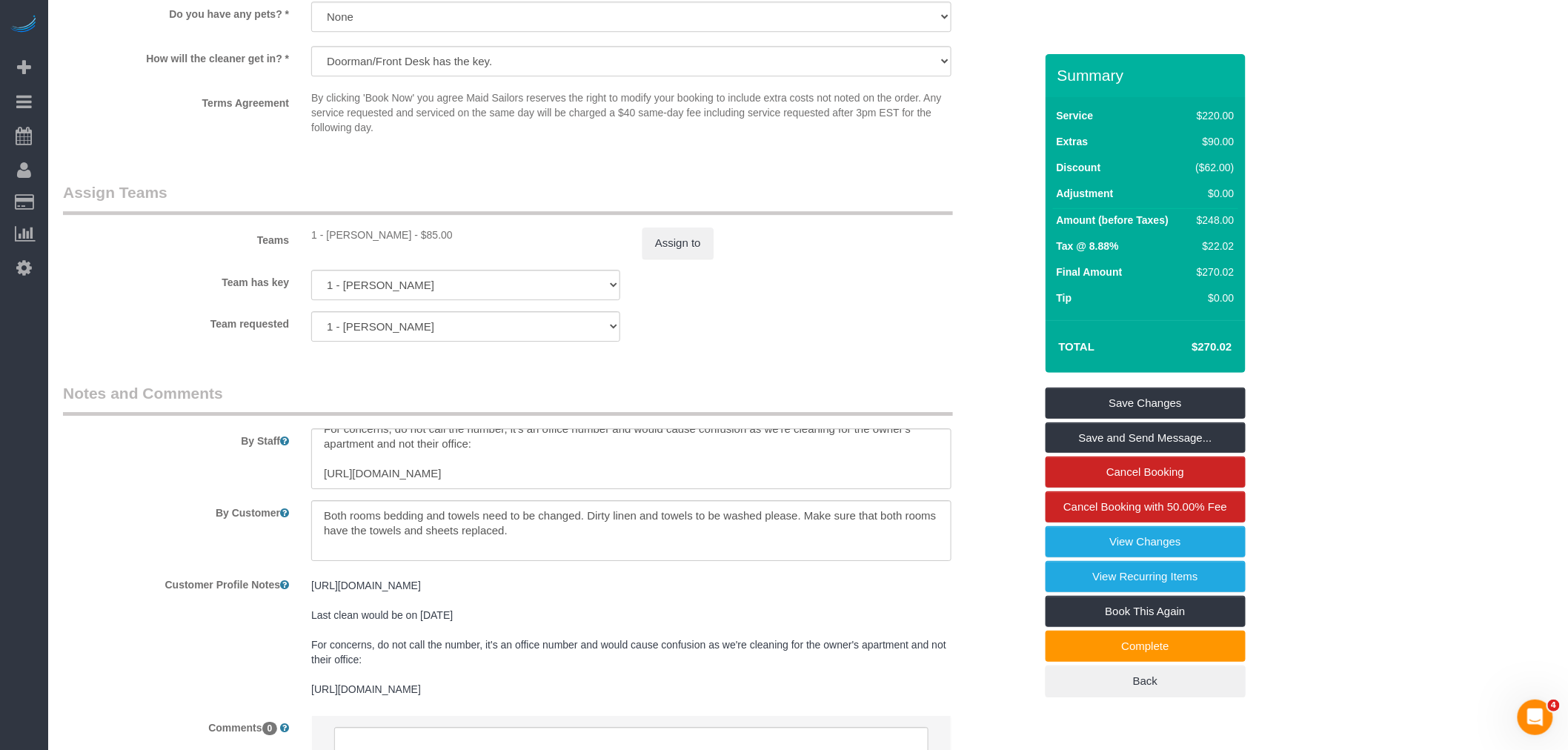
scroll to position [1955, 0]
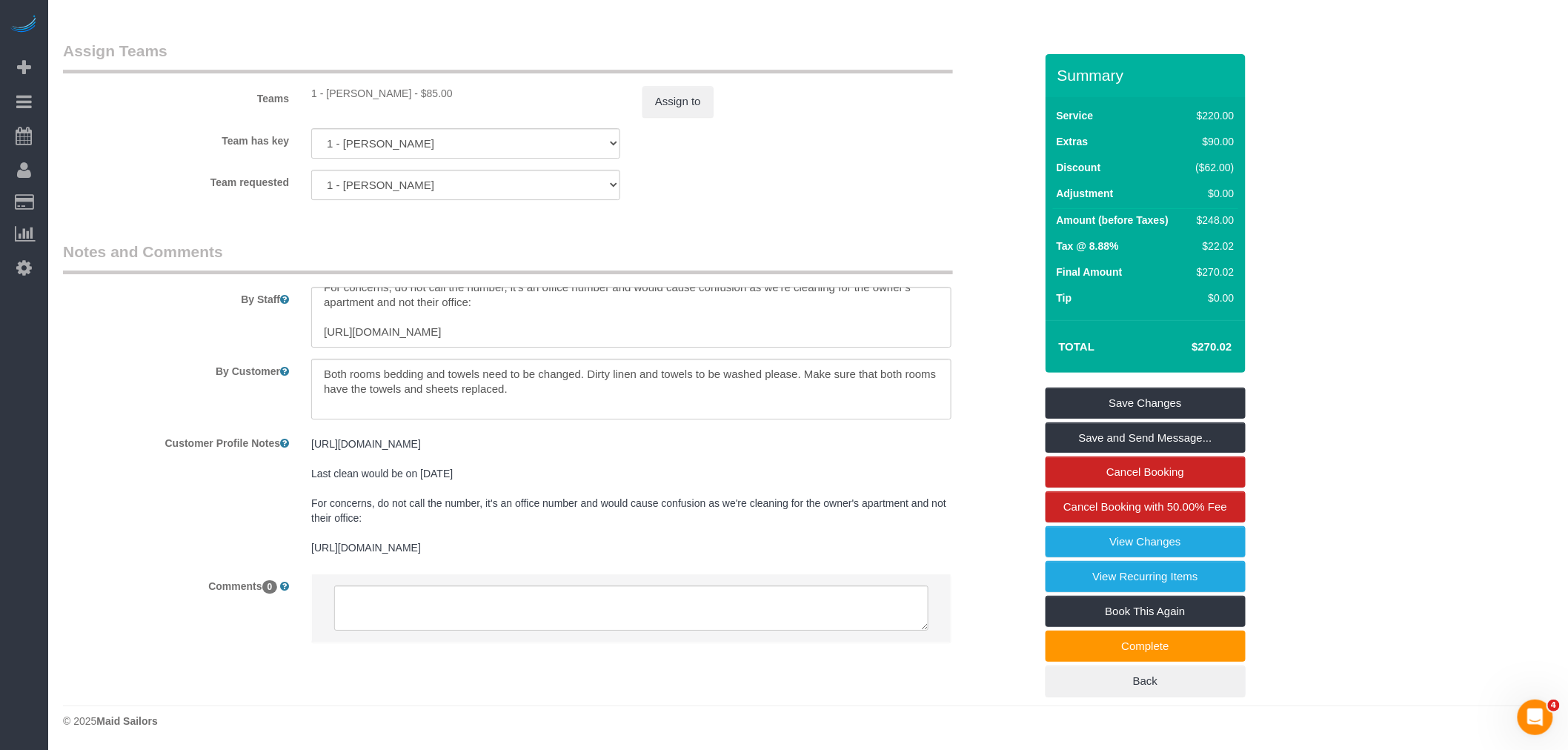
click at [842, 188] on div "Team requested 1 - Kariluz Romero 000- Donna Mercado 000 - Partnerships 000 - T…" at bounding box center [549, 185] width 993 height 30
drag, startPoint x: 406, startPoint y: 507, endPoint x: 707, endPoint y: 524, distance: 301.5
click at [707, 524] on pre "https://www.zillow.com/homedetails/501-E-74th-St-APT-10E-New-York-NY-10021/2087…" at bounding box center [631, 496] width 641 height 119
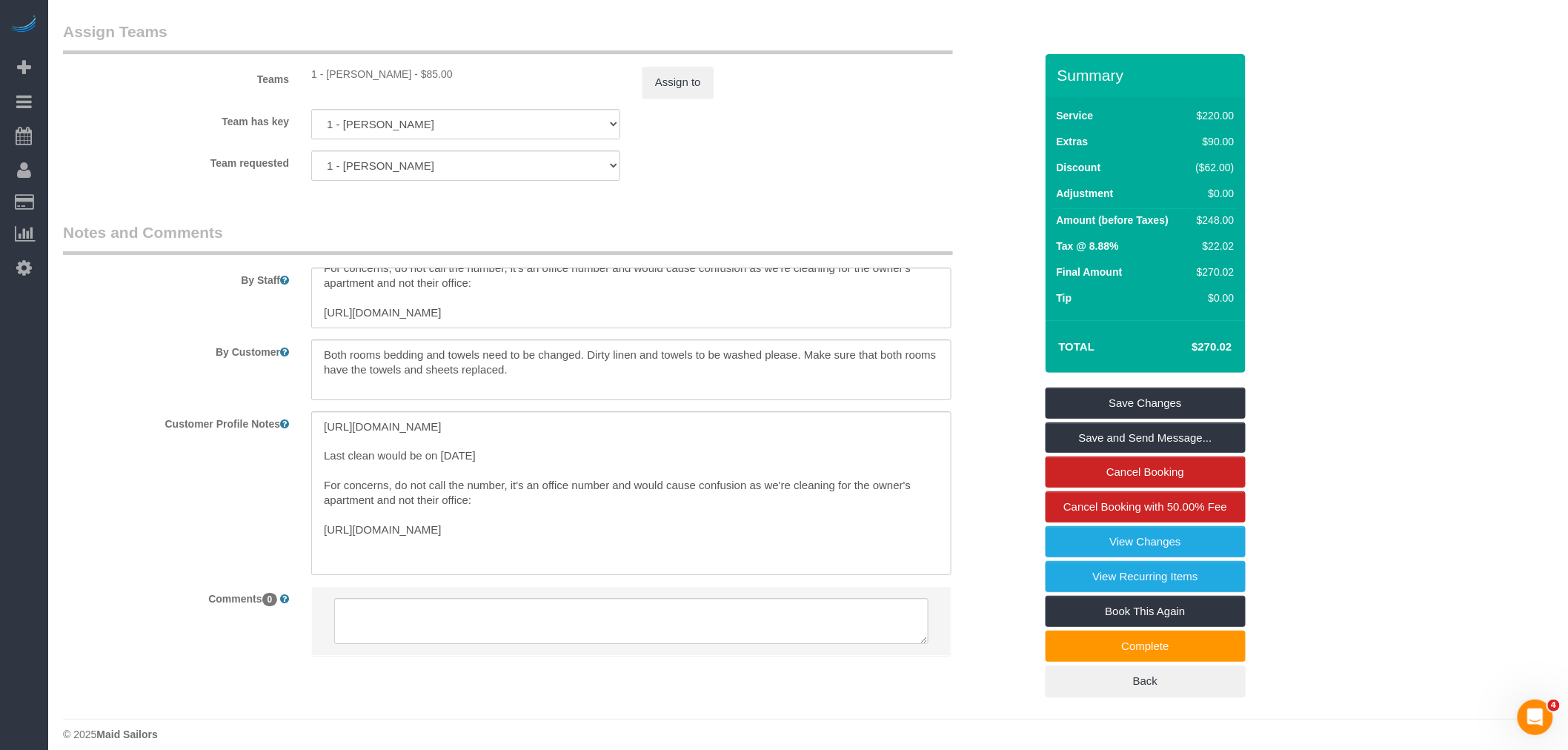
click at [832, 192] on fieldset "Assign Teams Teams 1 - Kariluz Romero - $85.00 Assign to Team has key 1 - Karil…" at bounding box center [549, 106] width 971 height 171
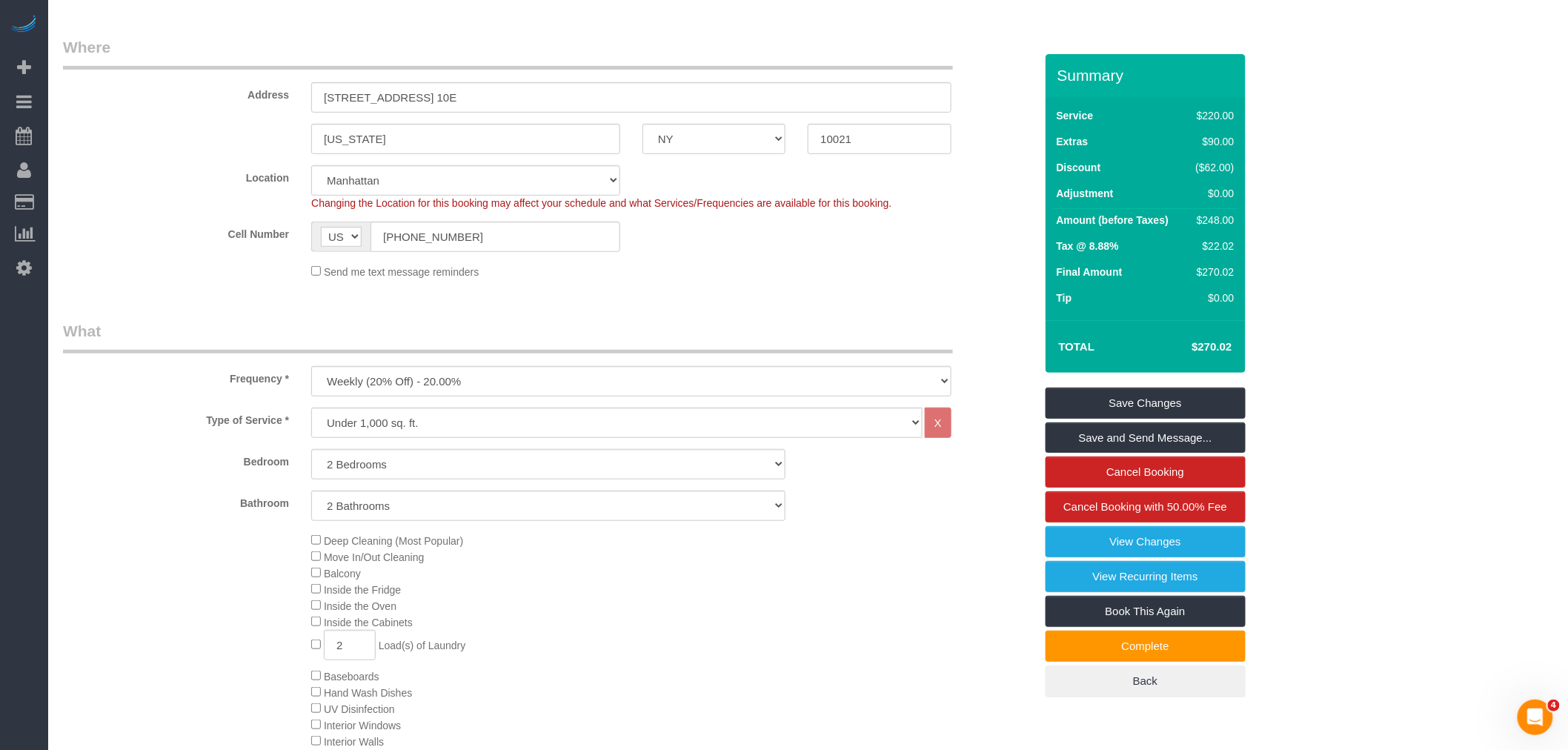
scroll to position [0, 0]
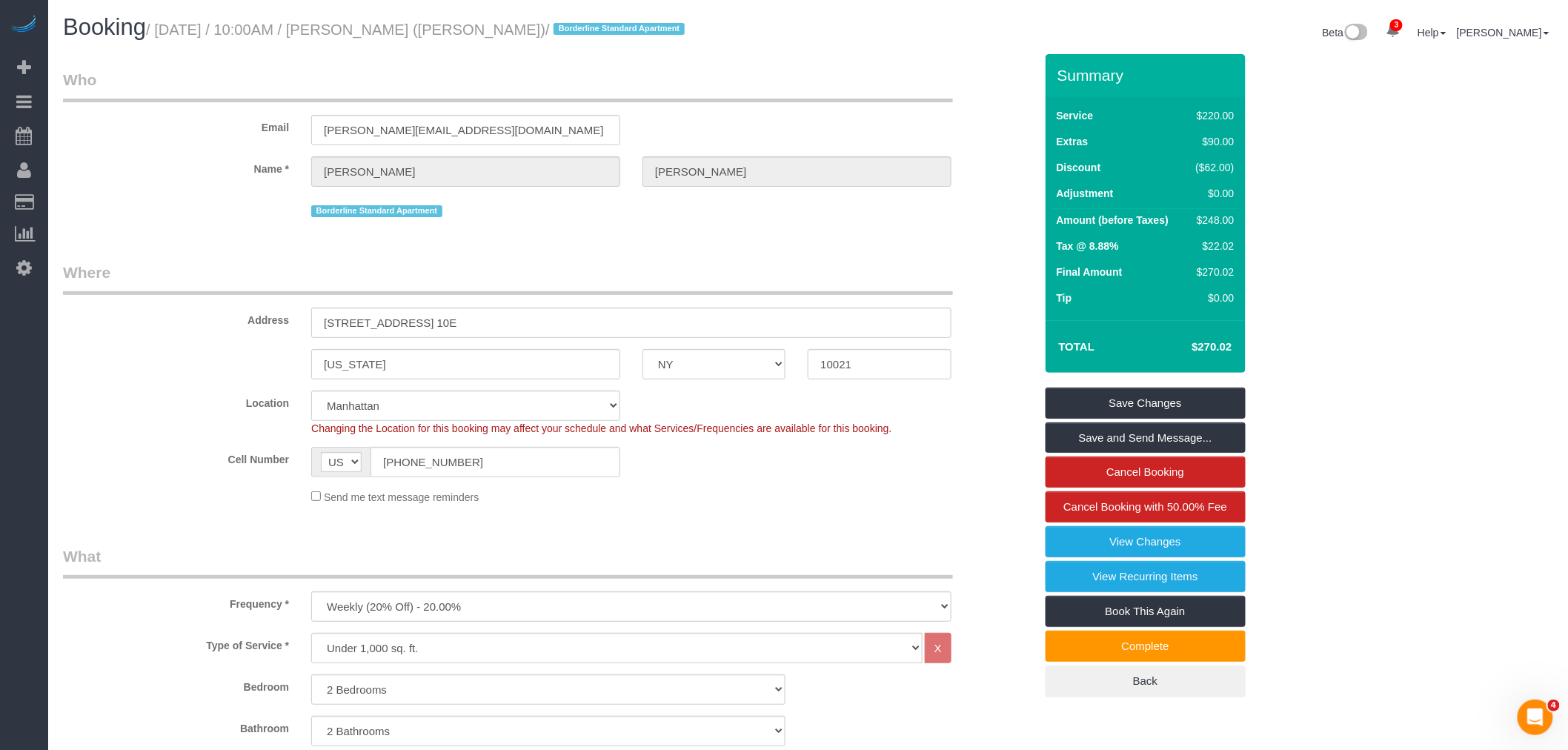
click at [377, 30] on small "/ August 24, 2025 / 10:00AM / Johanna Goetze (Peter Harrington) / Borderline St…" at bounding box center [418, 30] width 544 height 16
click at [451, 28] on small "/ August 24, 2025 / 10:00AM / Johanna Goetze (Peter Harrington) / Borderline St…" at bounding box center [418, 30] width 544 height 16
copy small "Johanna Goetze"
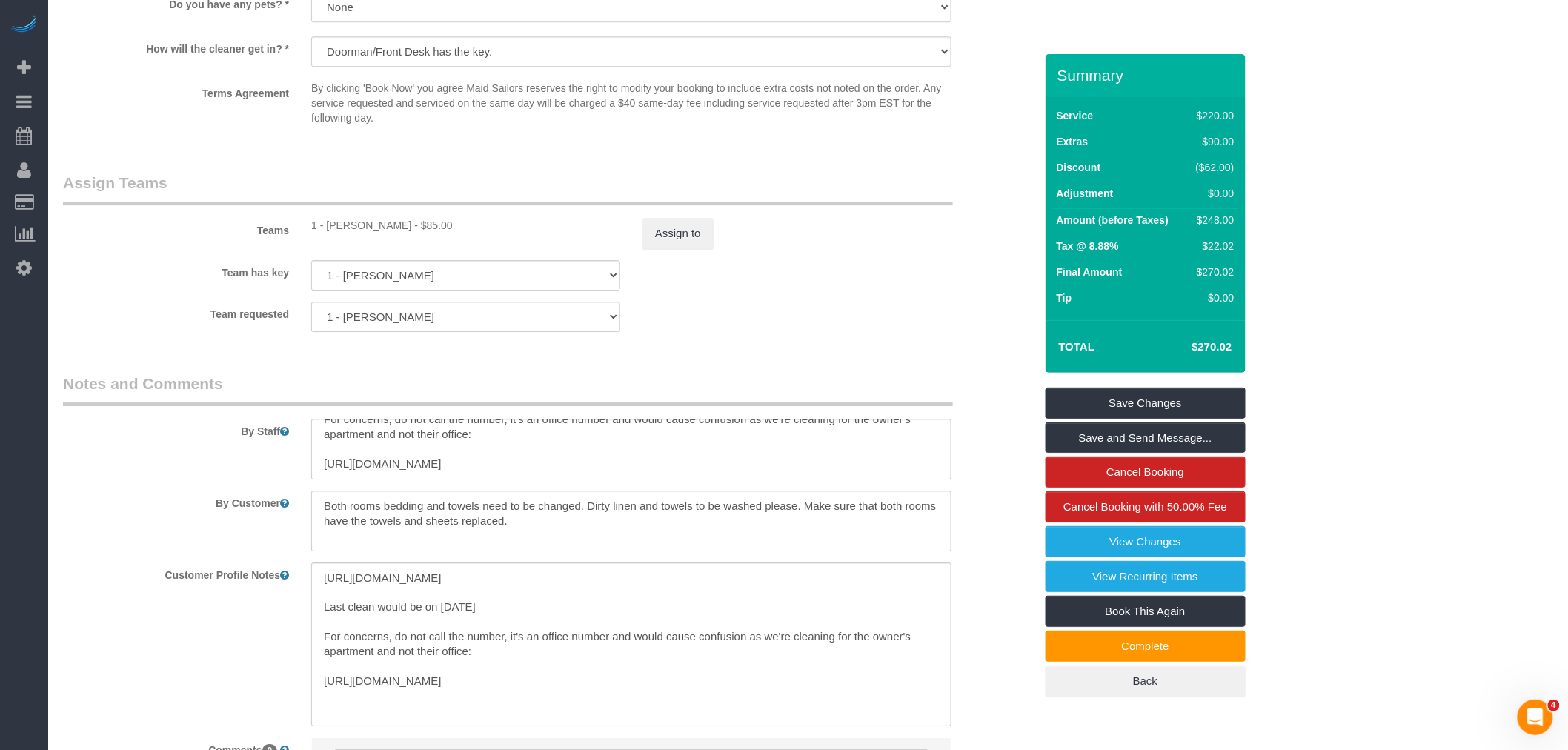
scroll to position [1977, 0]
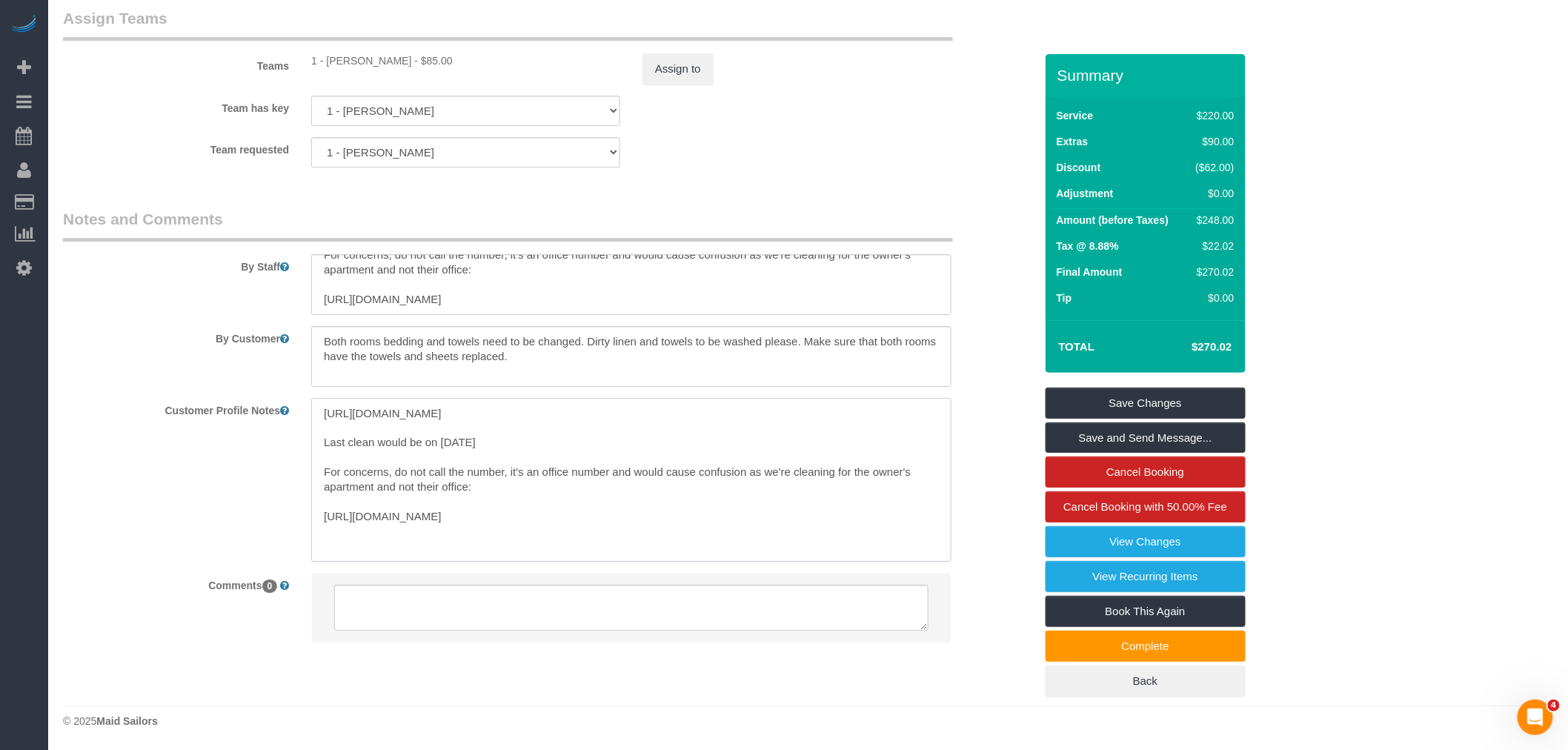
click at [332, 455] on textarea "https://www.zillow.com/homedetails/501-E-74th-St-APT-10E-New-York-NY-10021/2087…" at bounding box center [631, 480] width 641 height 164
click at [569, 449] on textarea "https://www.zillow.com/homedetails/501-E-74th-St-APT-10E-New-York-NY-10021/2087…" at bounding box center [631, 480] width 641 height 164
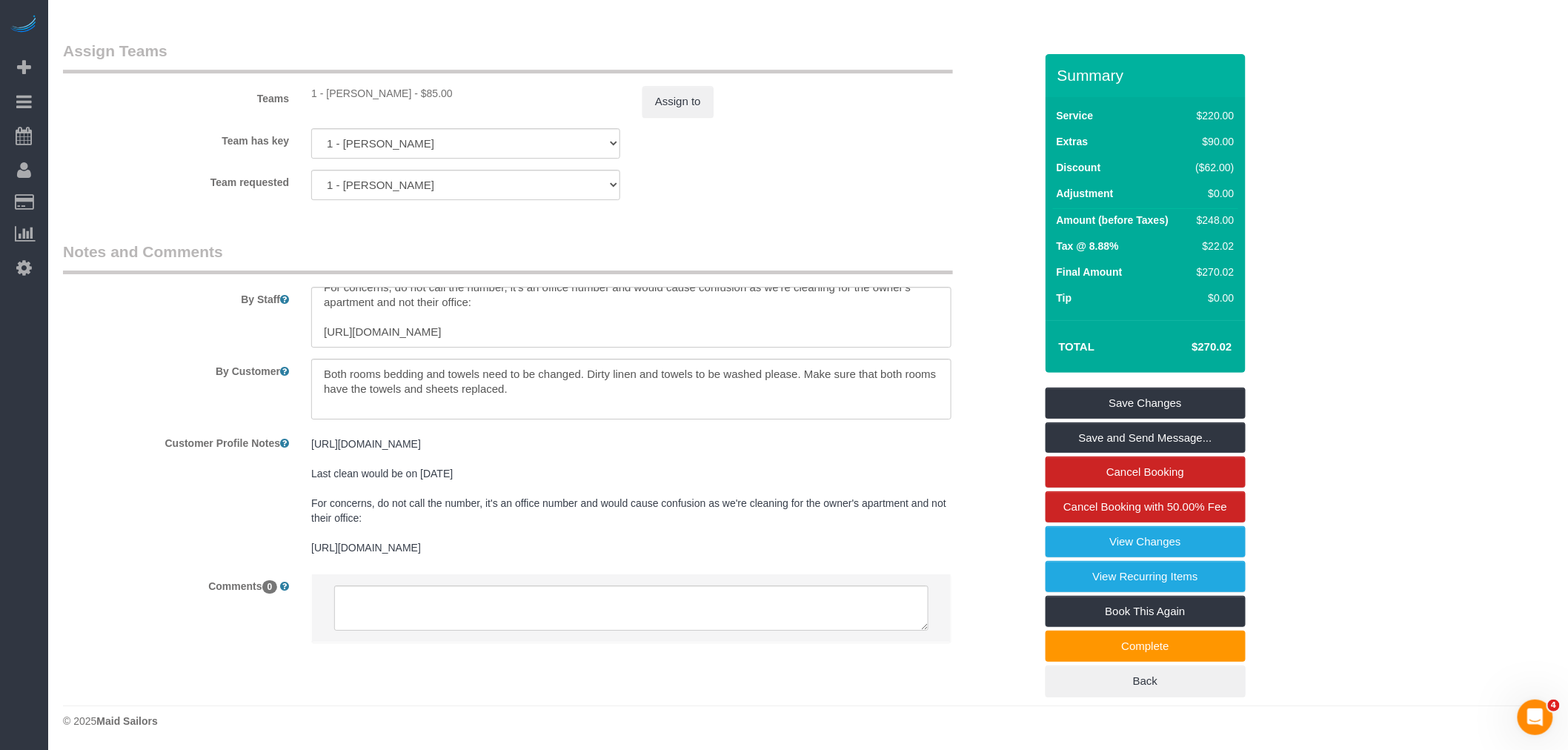
click at [852, 180] on div "Team requested 1 - Kariluz Romero 000- Donna Mercado 000 - Partnerships 000 - T…" at bounding box center [549, 185] width 993 height 30
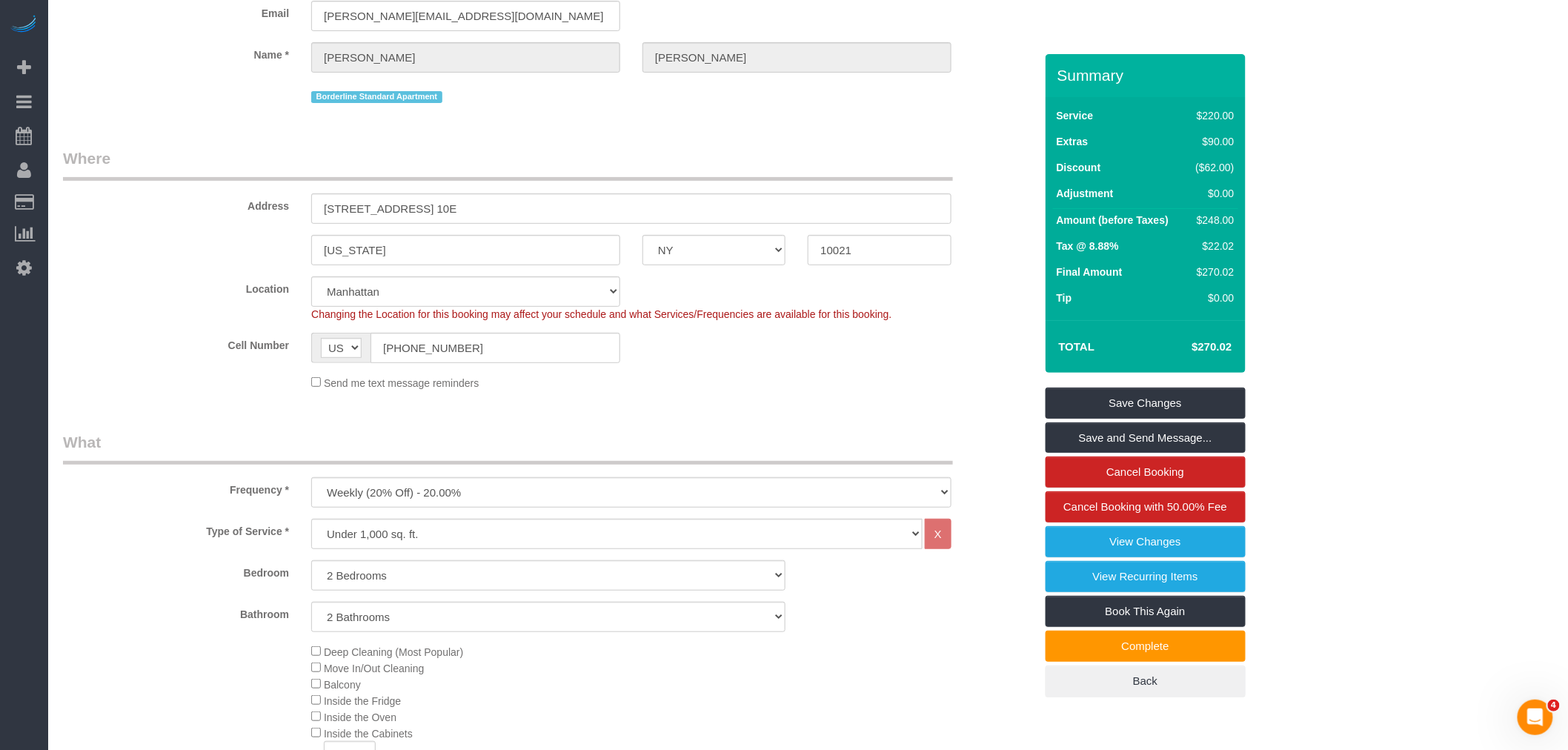
scroll to position [0, 0]
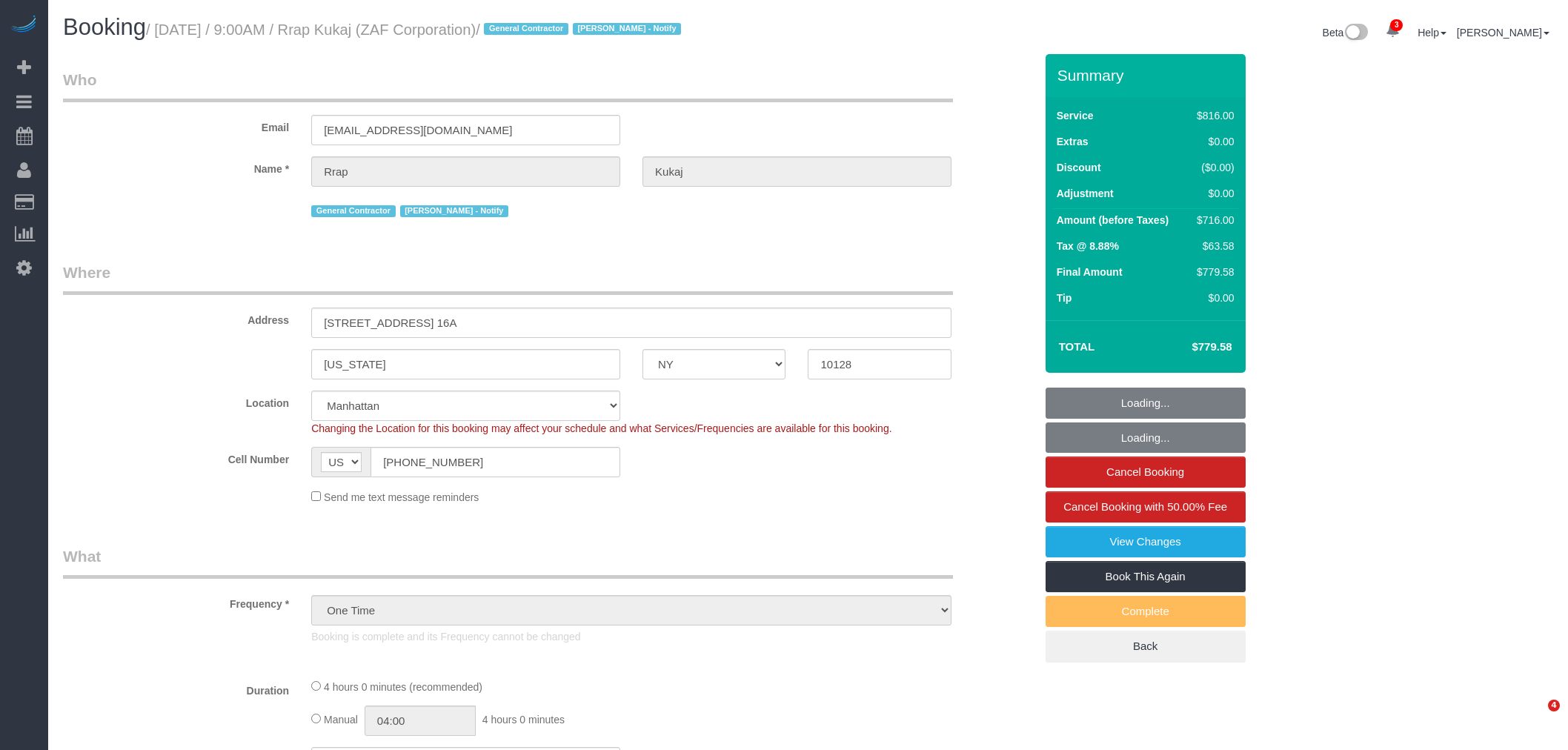
select select "NY"
select select "object:666"
select select "spot1"
select select "number:89"
select select "number:90"
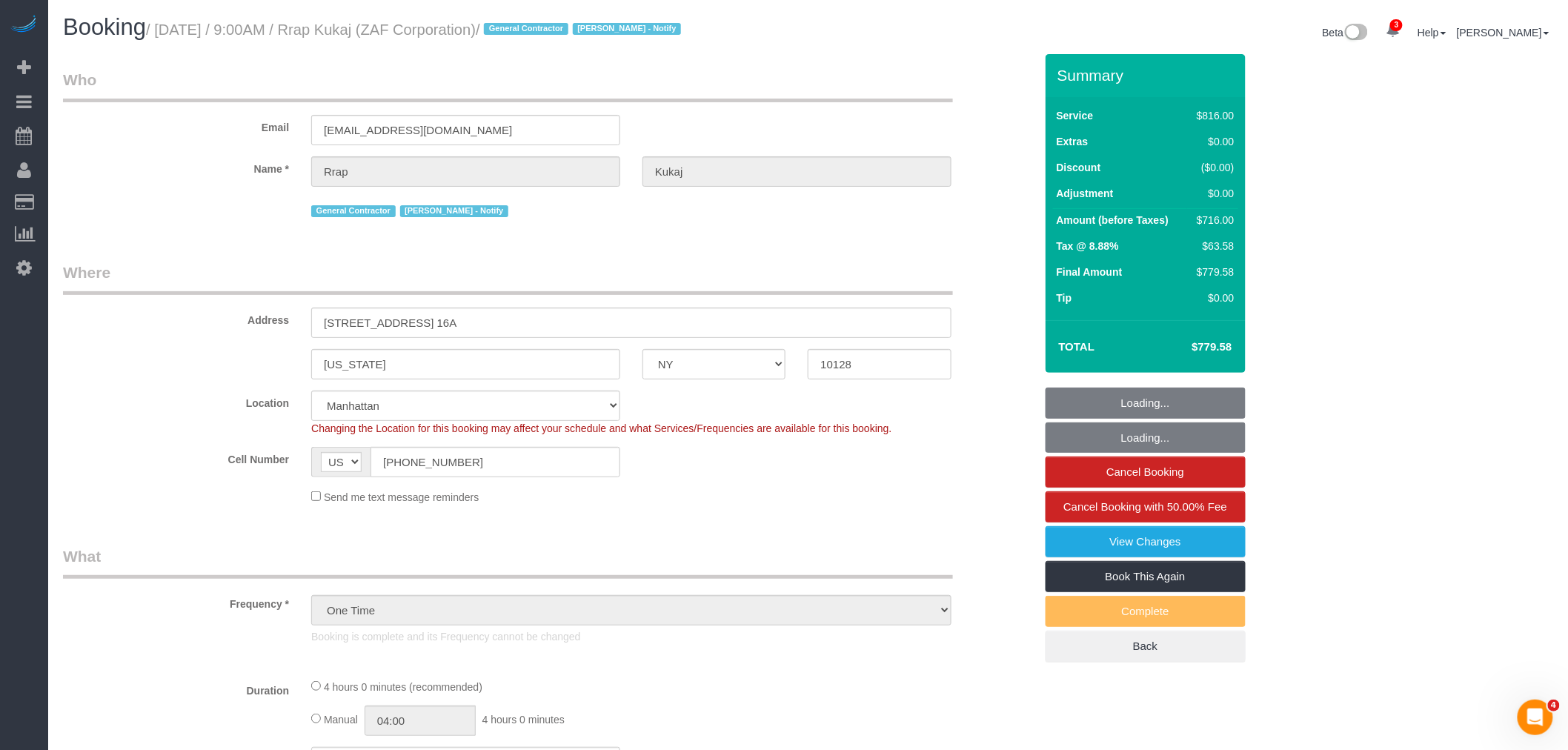
select select "number:15"
select select "number:7"
select select "string:stripe-pm_1RtaDS4VGloSiKo7rLiEkzFZ"
select select "3"
select select "240"
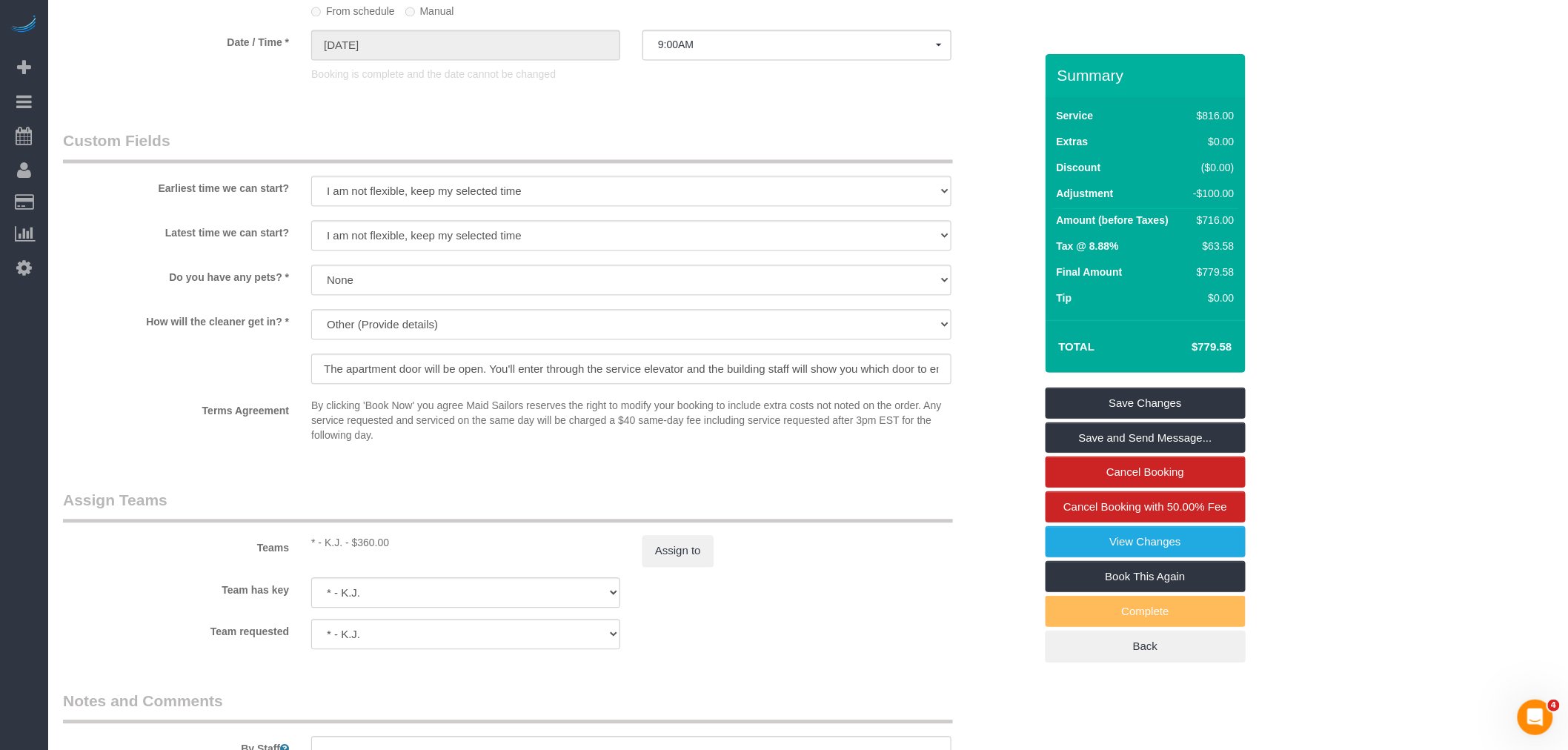
scroll to position [1400, 0]
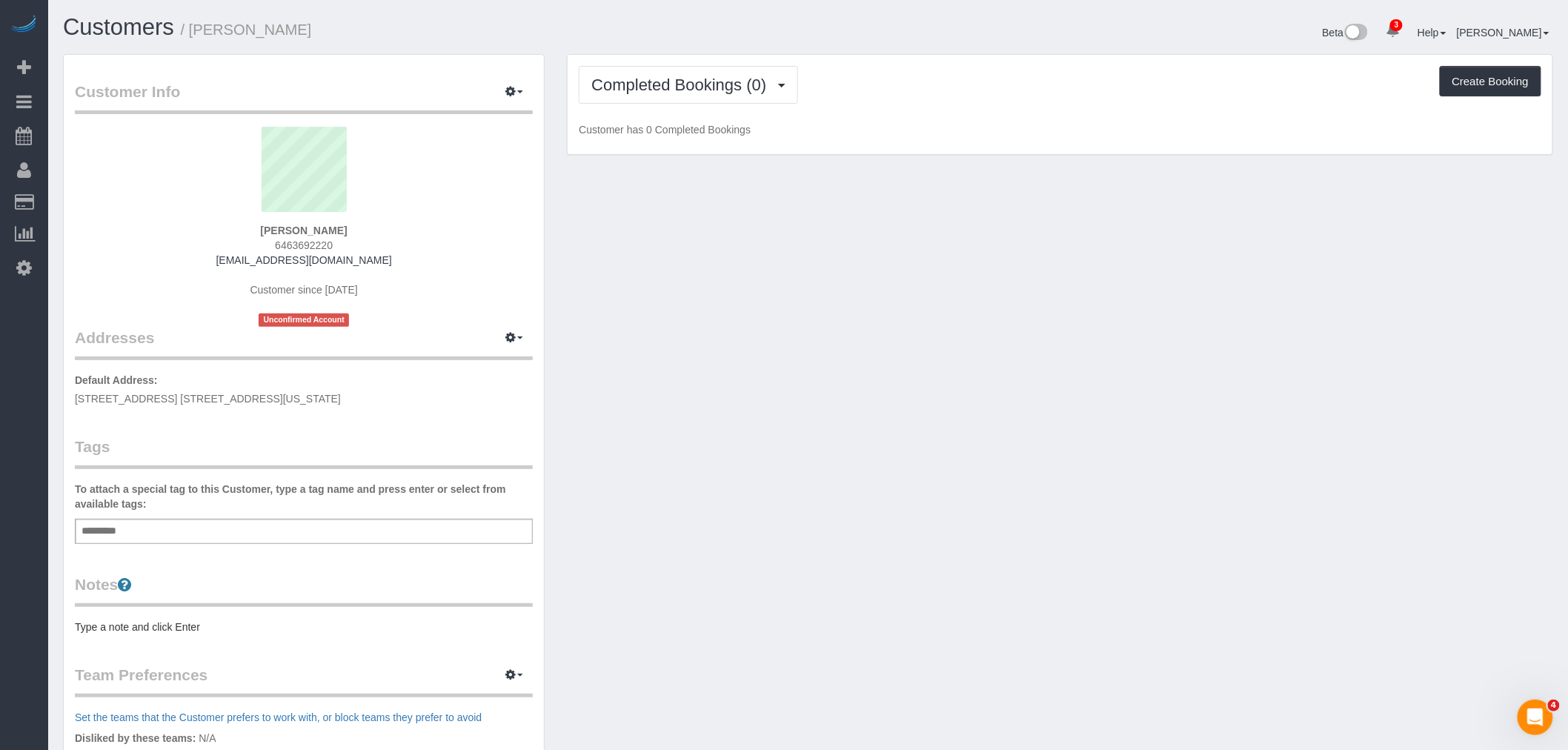
click at [149, 531] on div "Add a tag" at bounding box center [304, 531] width 458 height 25
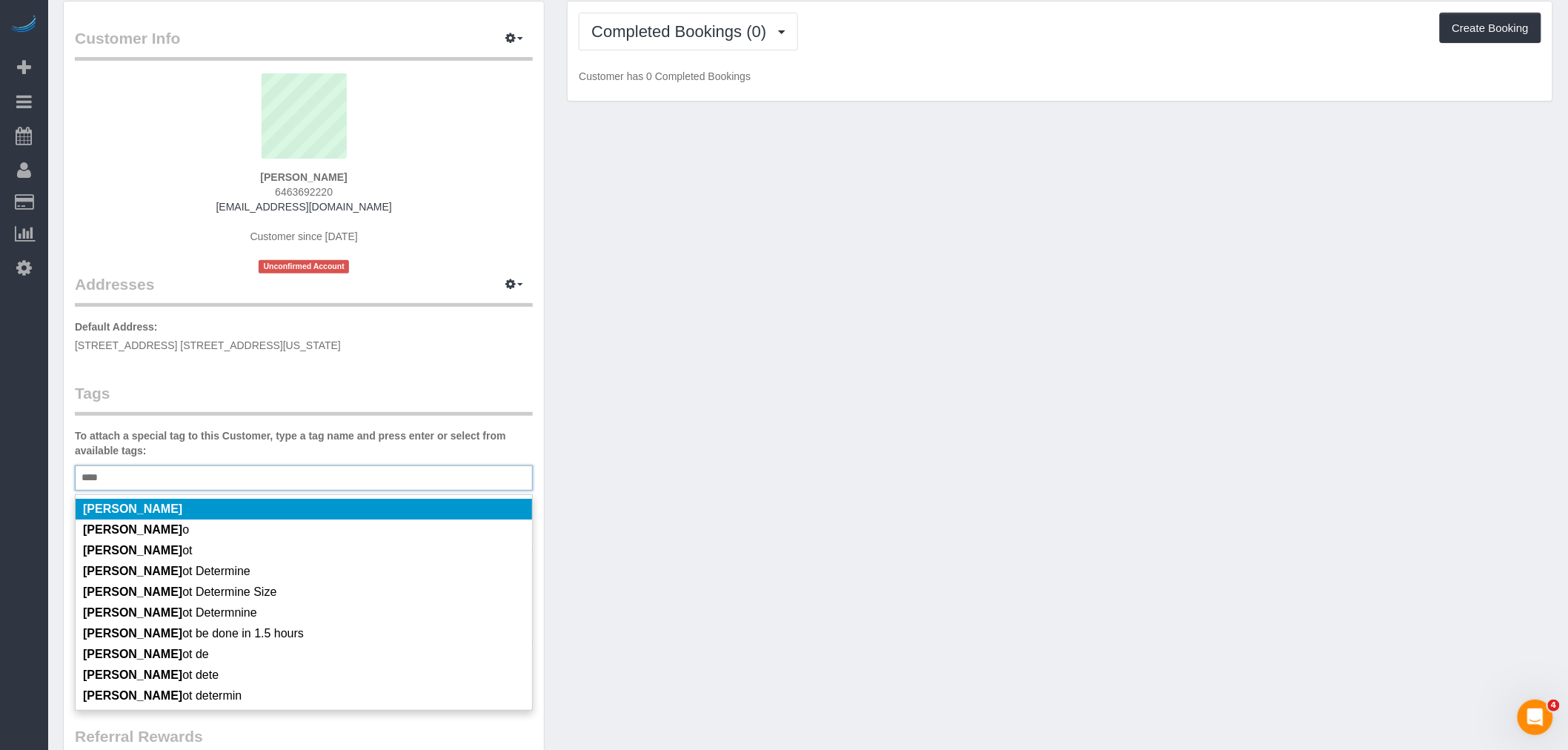
scroll to position [82, 0]
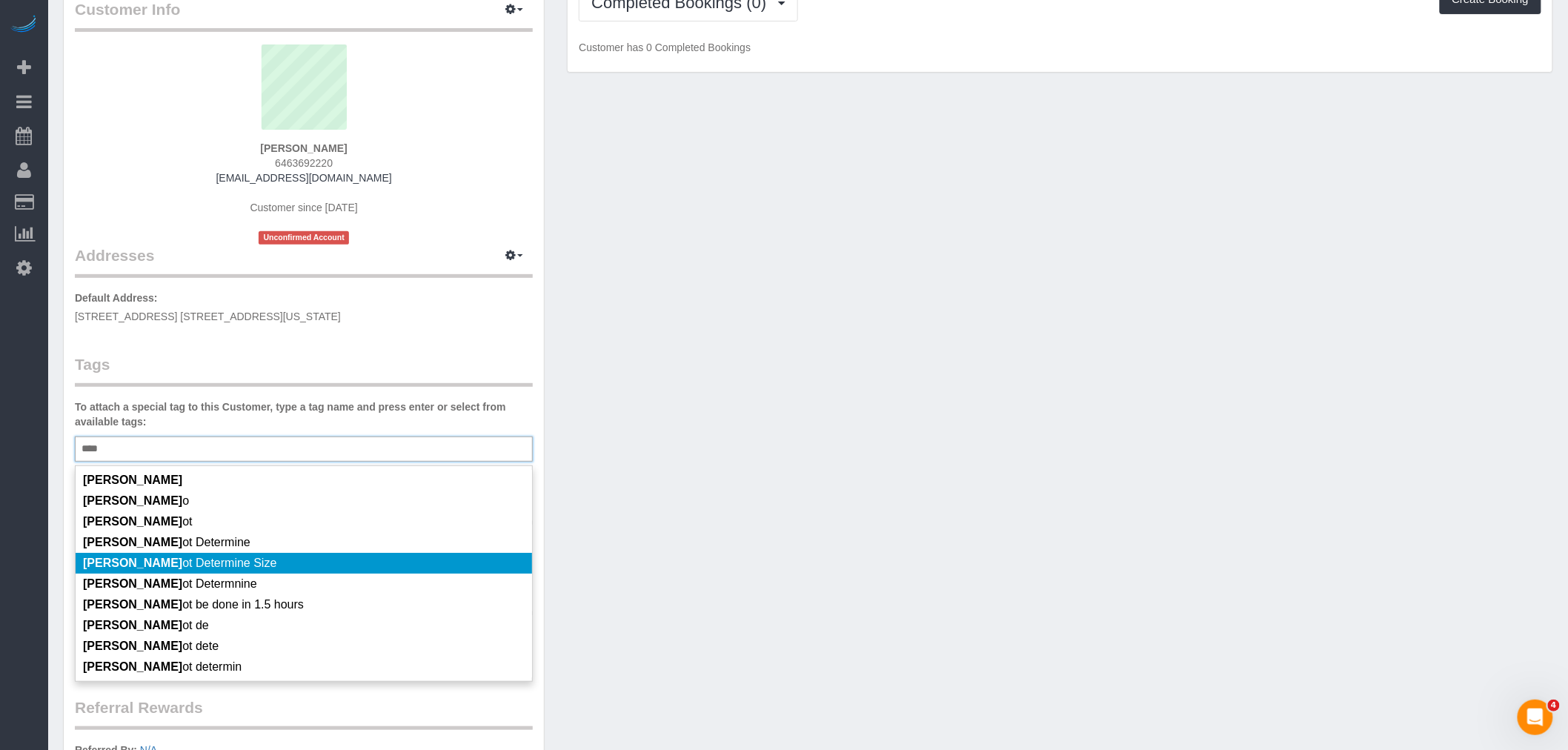
type input "****"
click at [311, 553] on li "[PERSON_NAME] ot Determine Size" at bounding box center [304, 563] width 457 height 21
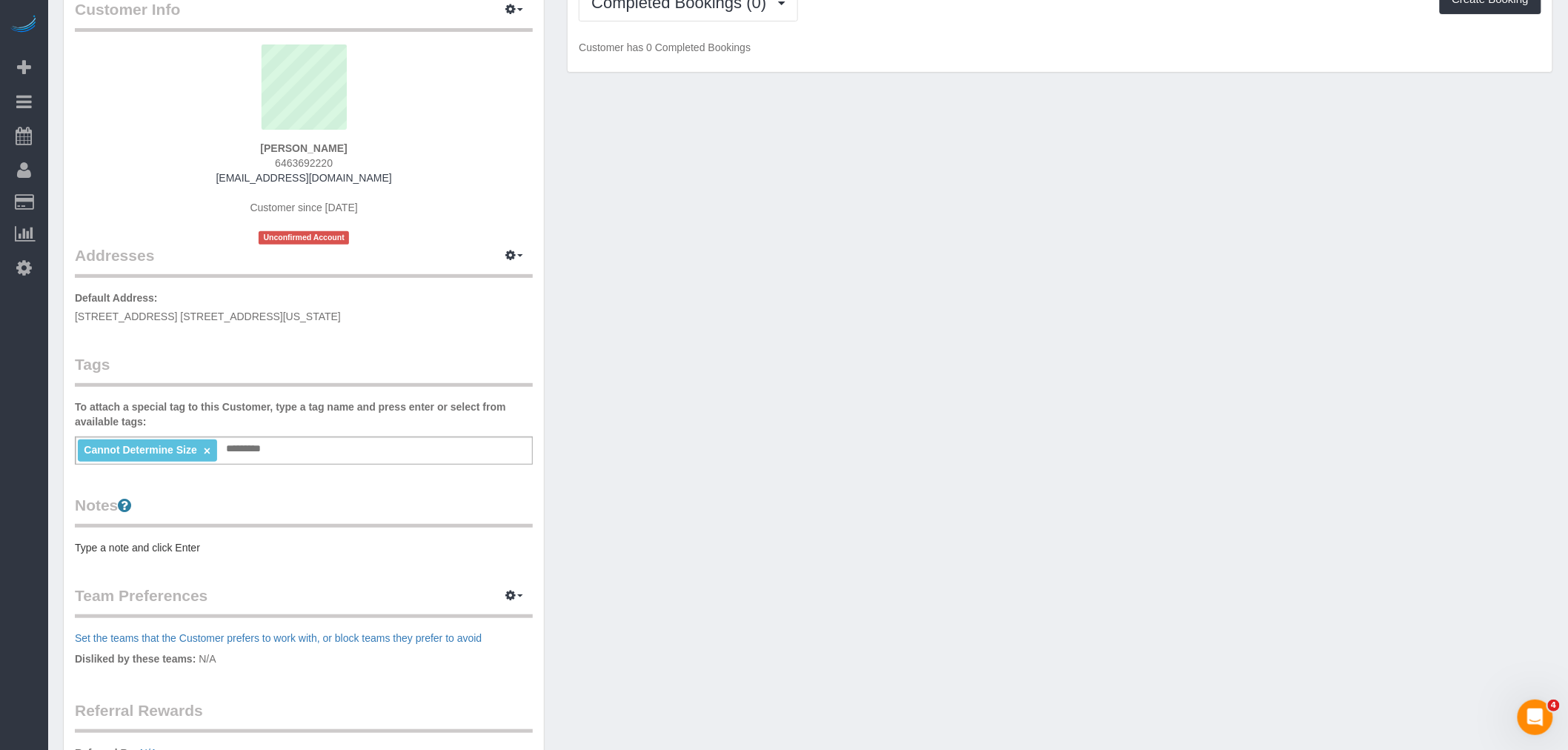
click at [142, 546] on pre "Type a note and click Enter" at bounding box center [304, 548] width 458 height 15
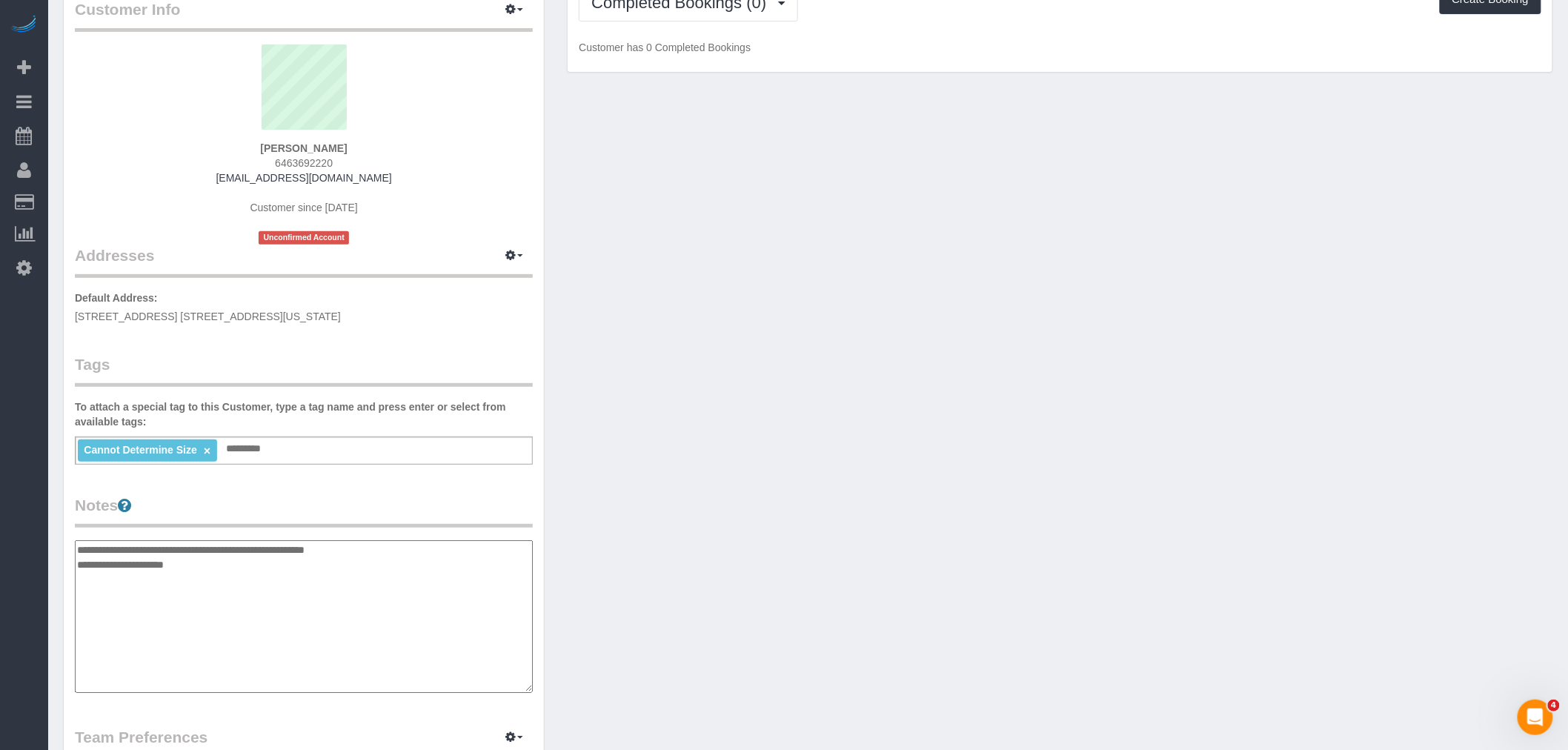
type textarea "**********"
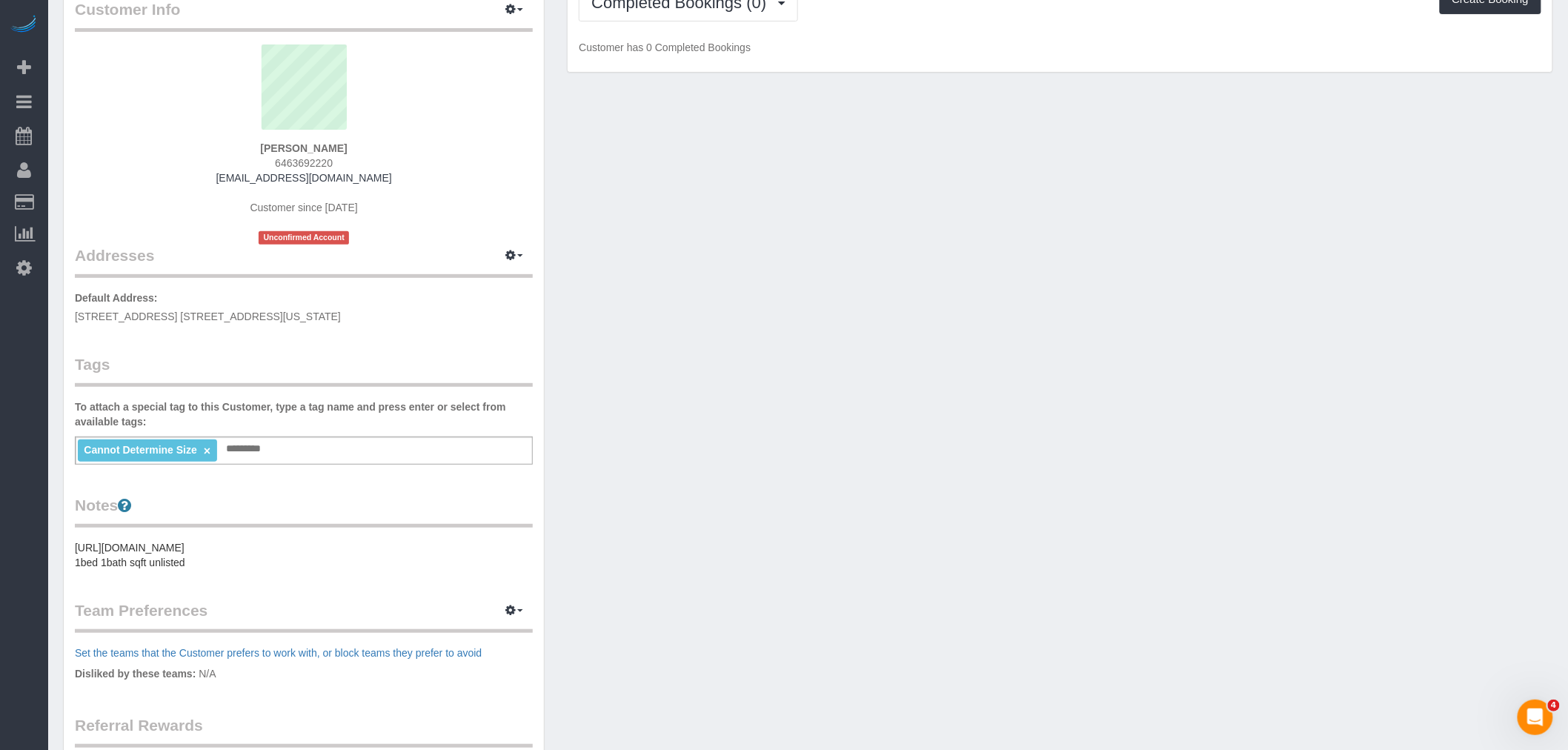
click at [598, 418] on div "Customer Info Edit Contact Info Send Message Email Preferences Special Sales Ta…" at bounding box center [807, 470] width 1512 height 997
click at [509, 263] on button "button" at bounding box center [514, 256] width 37 height 23
click at [493, 285] on button "Manage Addresses" at bounding box center [472, 284] width 120 height 21
click at [782, 300] on div "Customer Info Edit Contact Info Send Message Email Preferences Special Sales Ta…" at bounding box center [807, 470] width 1512 height 997
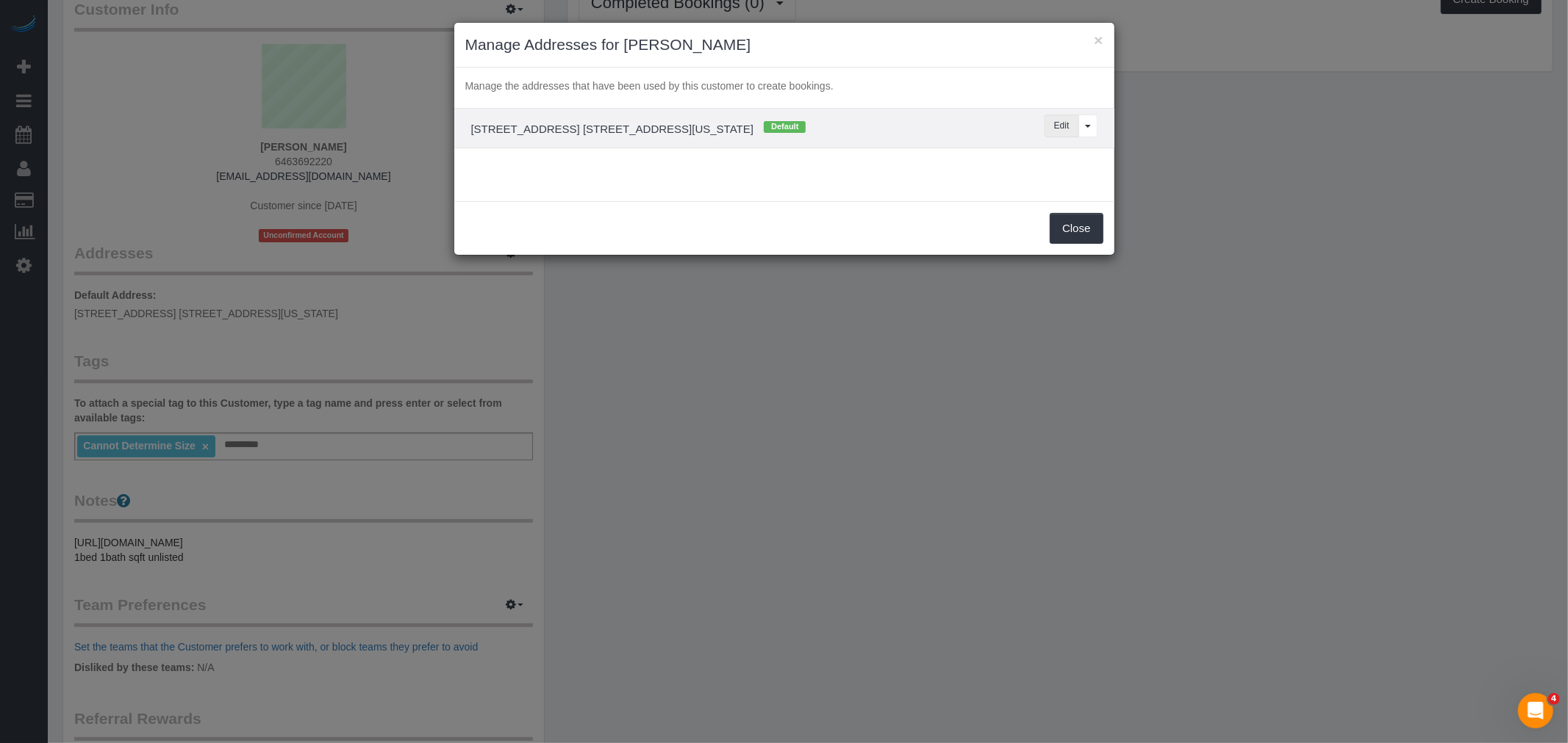
click at [1065, 116] on button "Edit" at bounding box center [1062, 126] width 35 height 23
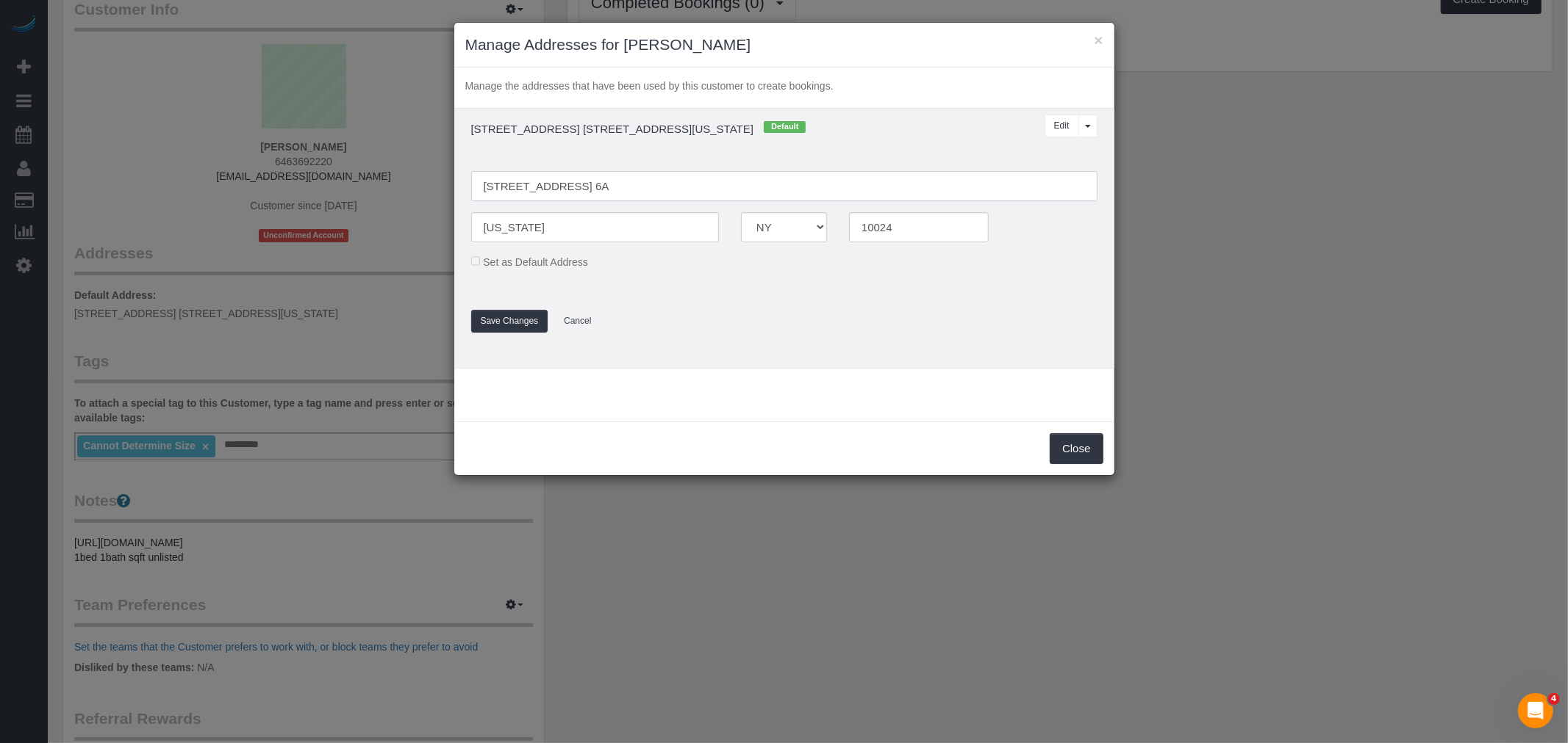
click at [501, 185] on input "[STREET_ADDRESS] 6A" at bounding box center [784, 186] width 626 height 30
type input "327 West 83rd Street, Apt. 6A"
click at [507, 323] on button "Save Changes" at bounding box center [509, 321] width 77 height 23
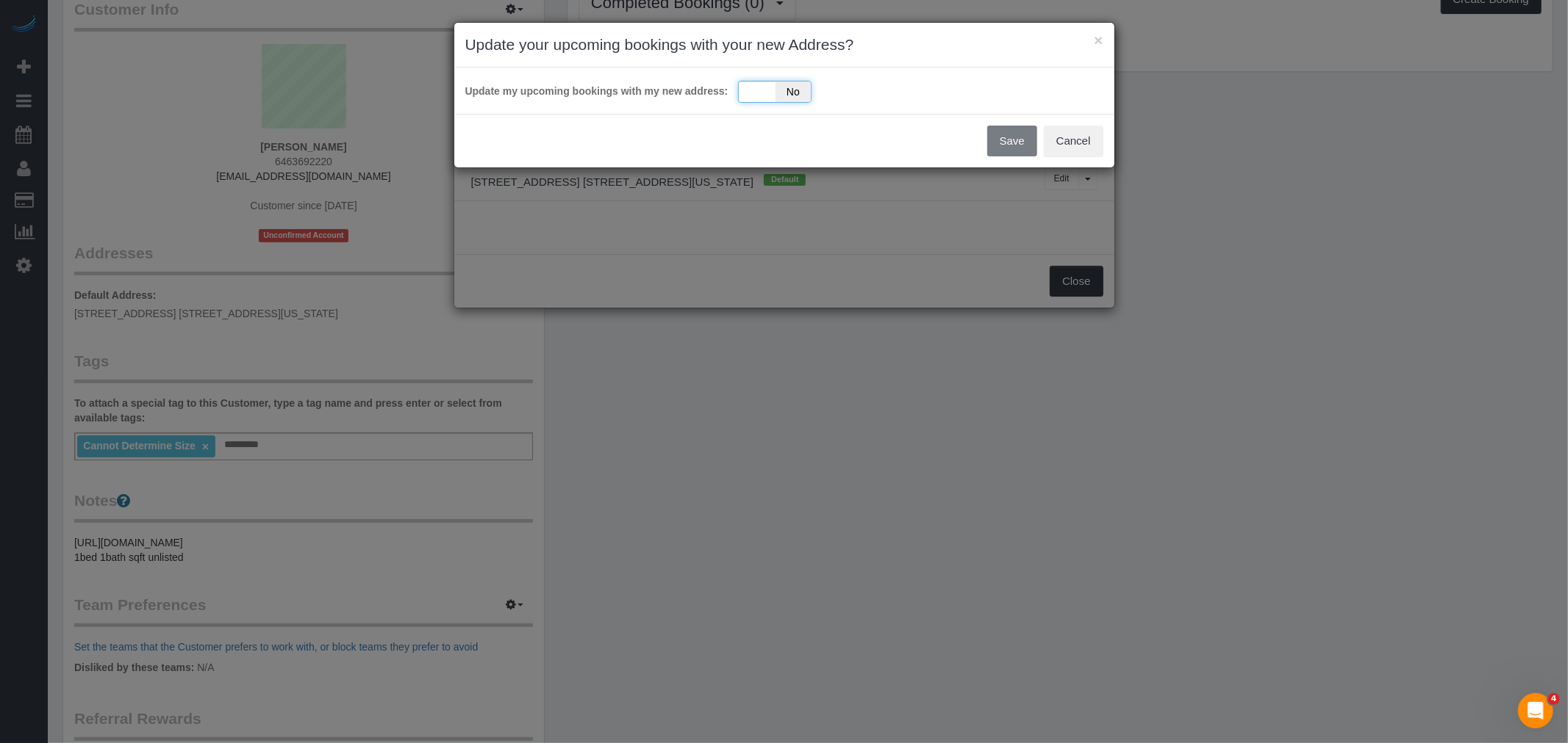
click at [760, 101] on div "Yes No" at bounding box center [774, 92] width 73 height 22
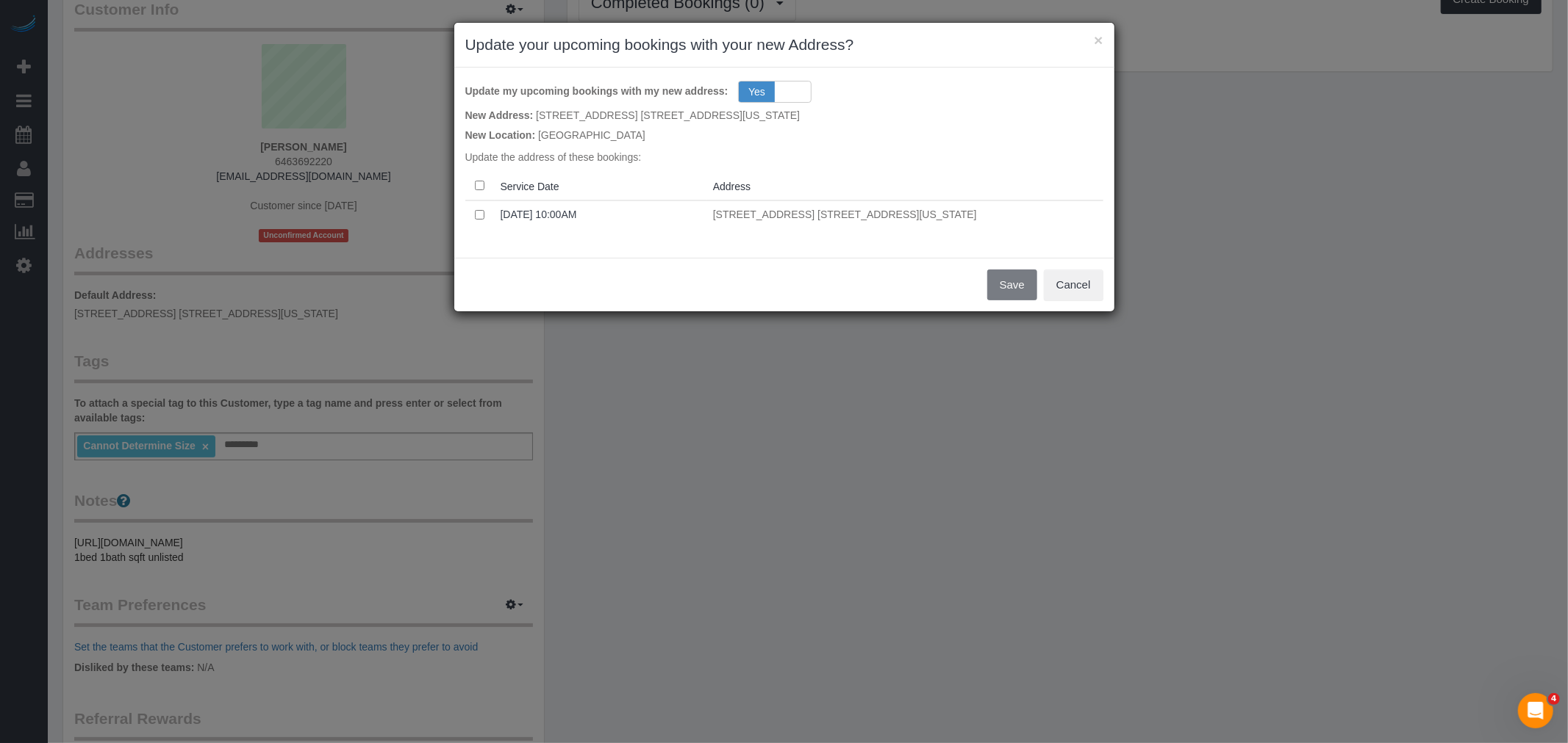
click at [487, 186] on th at bounding box center [480, 186] width 30 height 29
click at [996, 280] on button "Save" at bounding box center [1012, 284] width 50 height 31
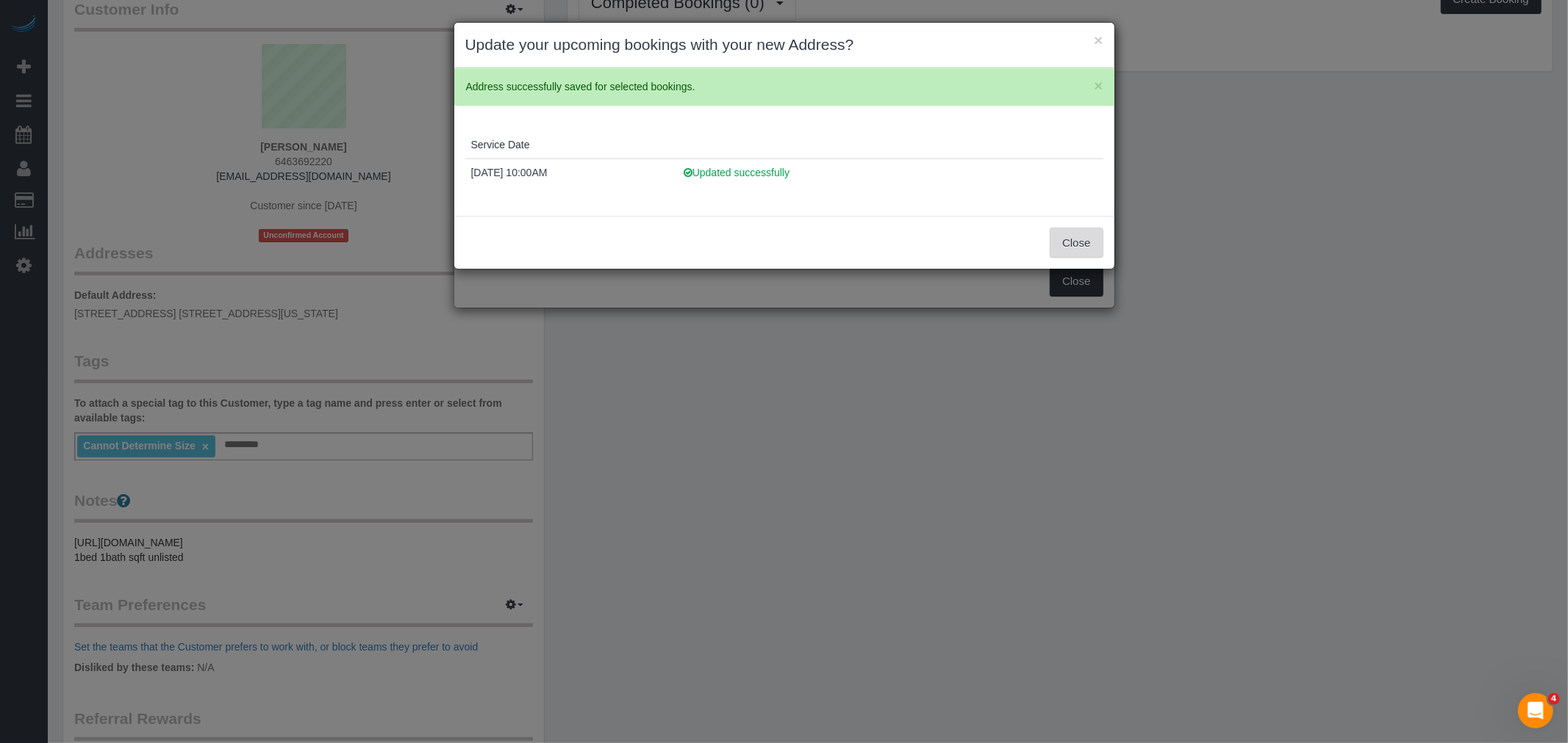
click at [1076, 254] on button "Close" at bounding box center [1075, 243] width 53 height 31
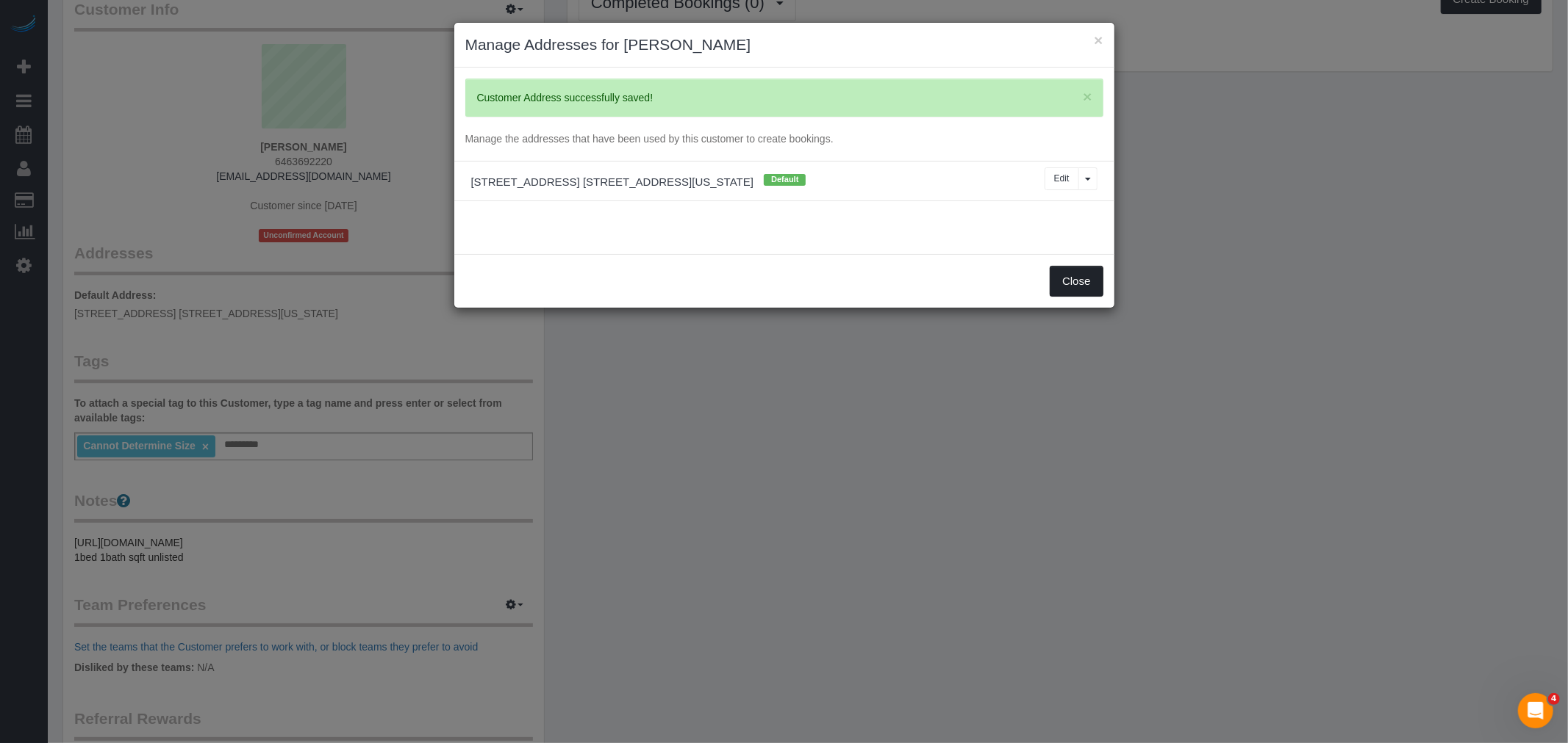
click at [1076, 281] on button "Close" at bounding box center [1075, 280] width 53 height 31
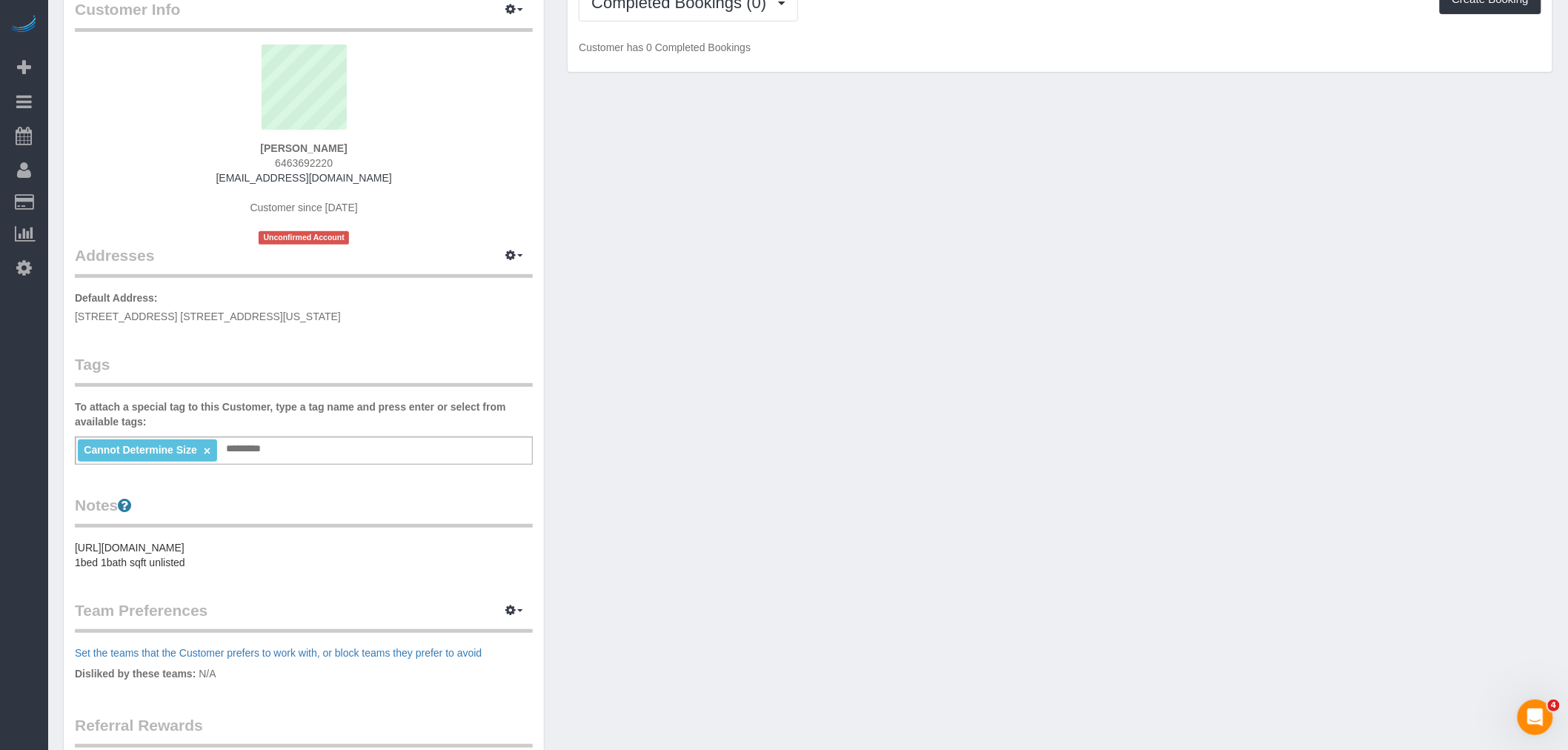
click at [1062, 257] on div "Customer Info Edit Contact Info Send Message Email Preferences Special Sales Ta…" at bounding box center [807, 470] width 1512 height 997
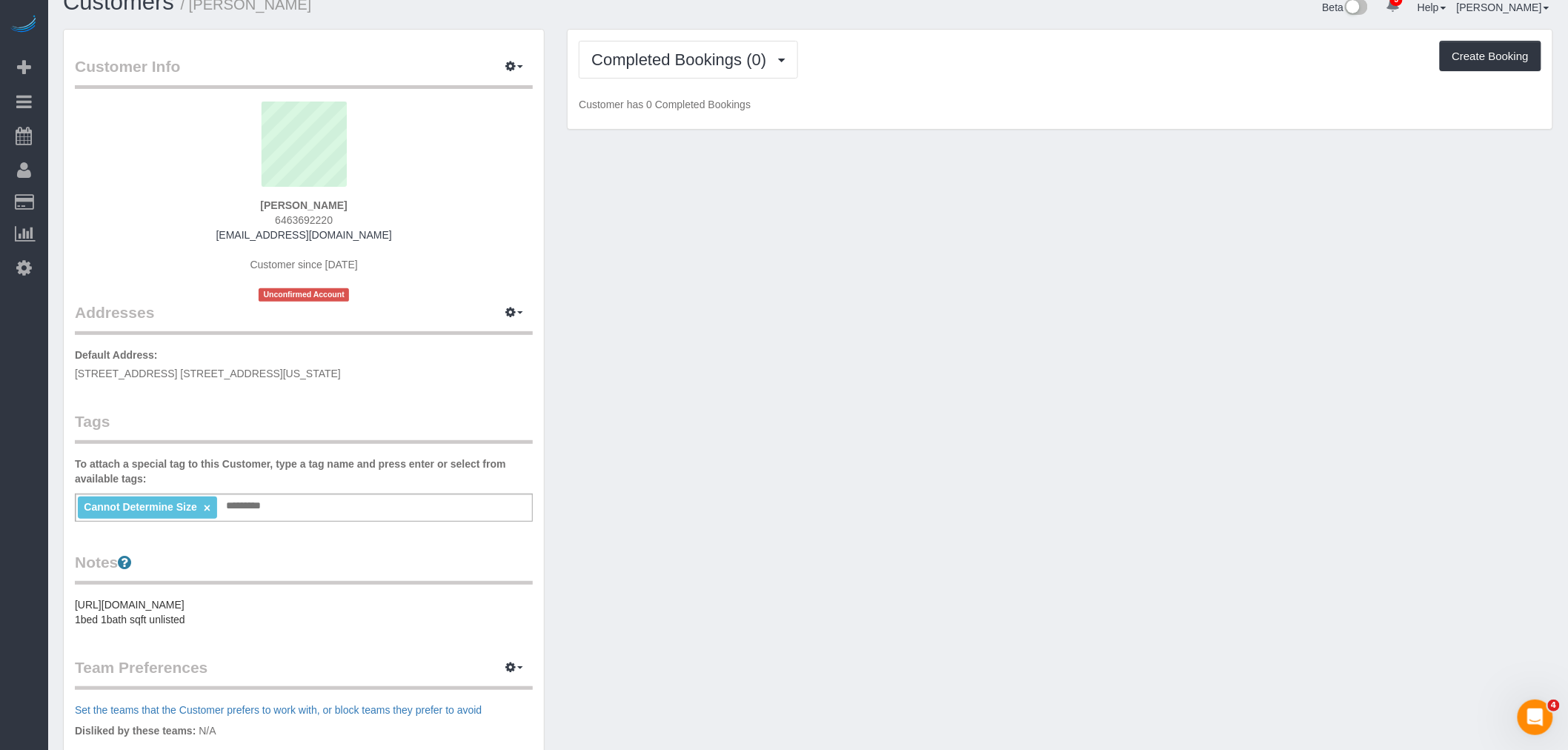
scroll to position [0, 0]
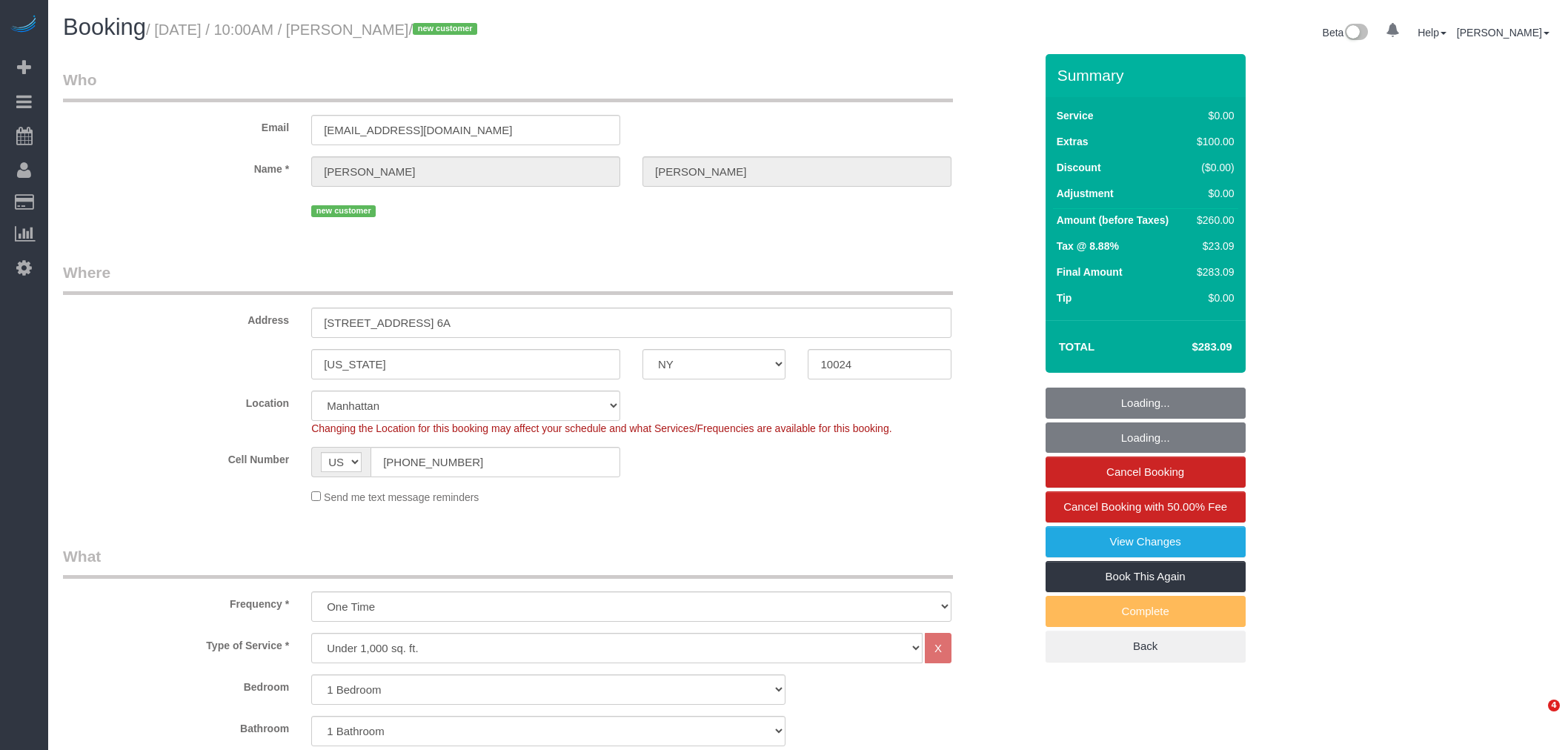
select select "NY"
select select "1"
select select "spot1"
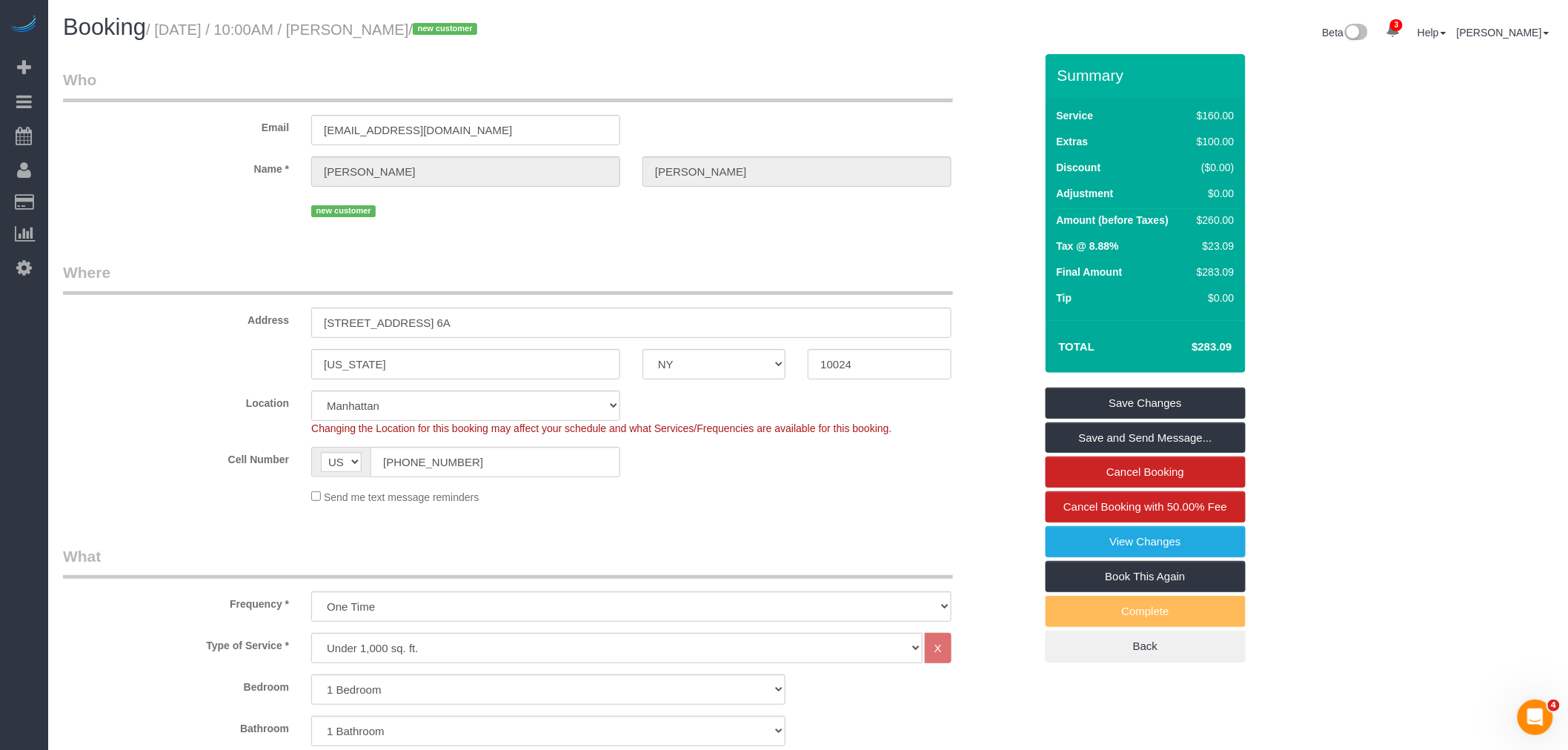
click at [747, 33] on h1 "Booking / [DATE] / 10:00AM / [PERSON_NAME] / new customer" at bounding box center [430, 27] width 735 height 25
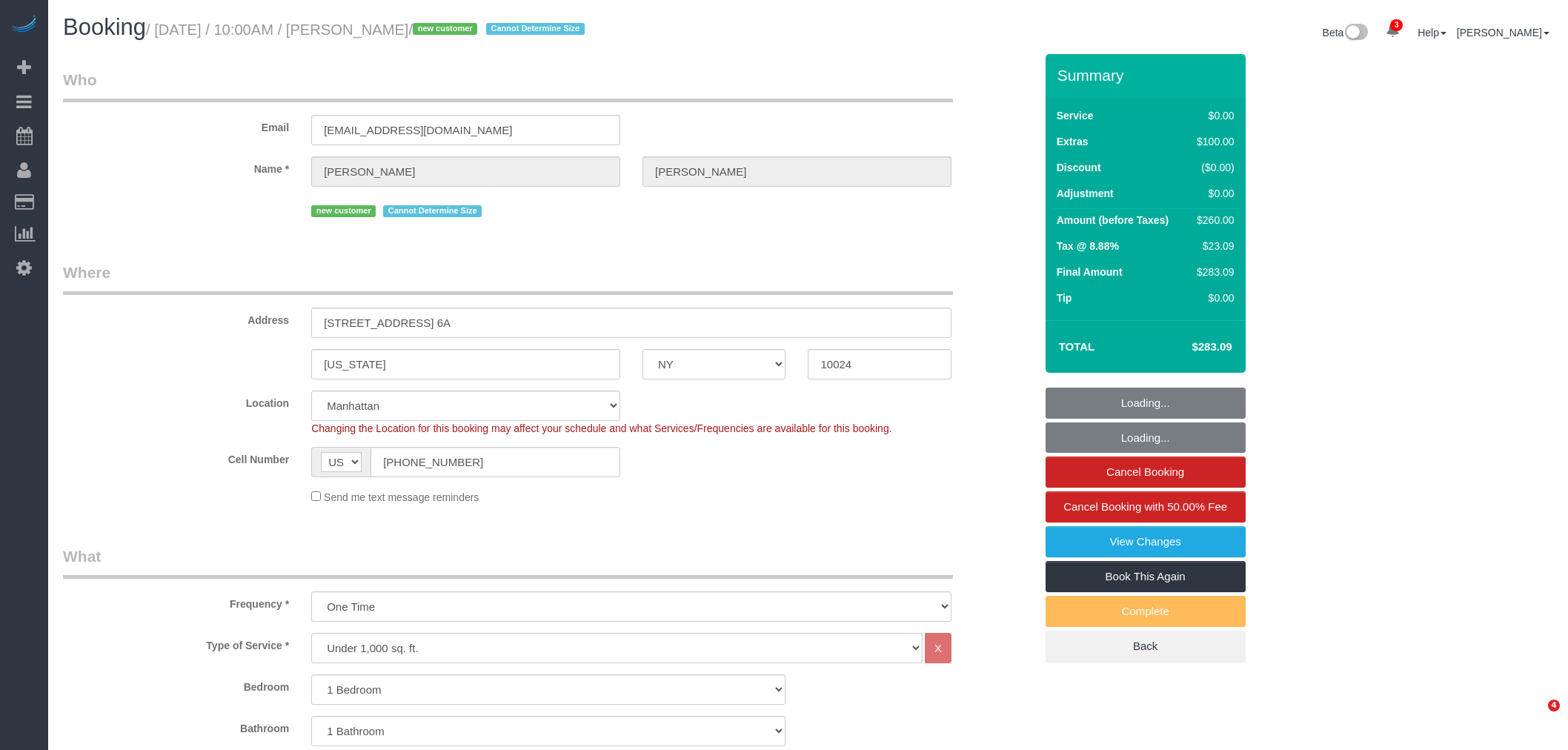
select select "NY"
select select "1"
select select "spot1"
select select "number:89"
select select "number:90"
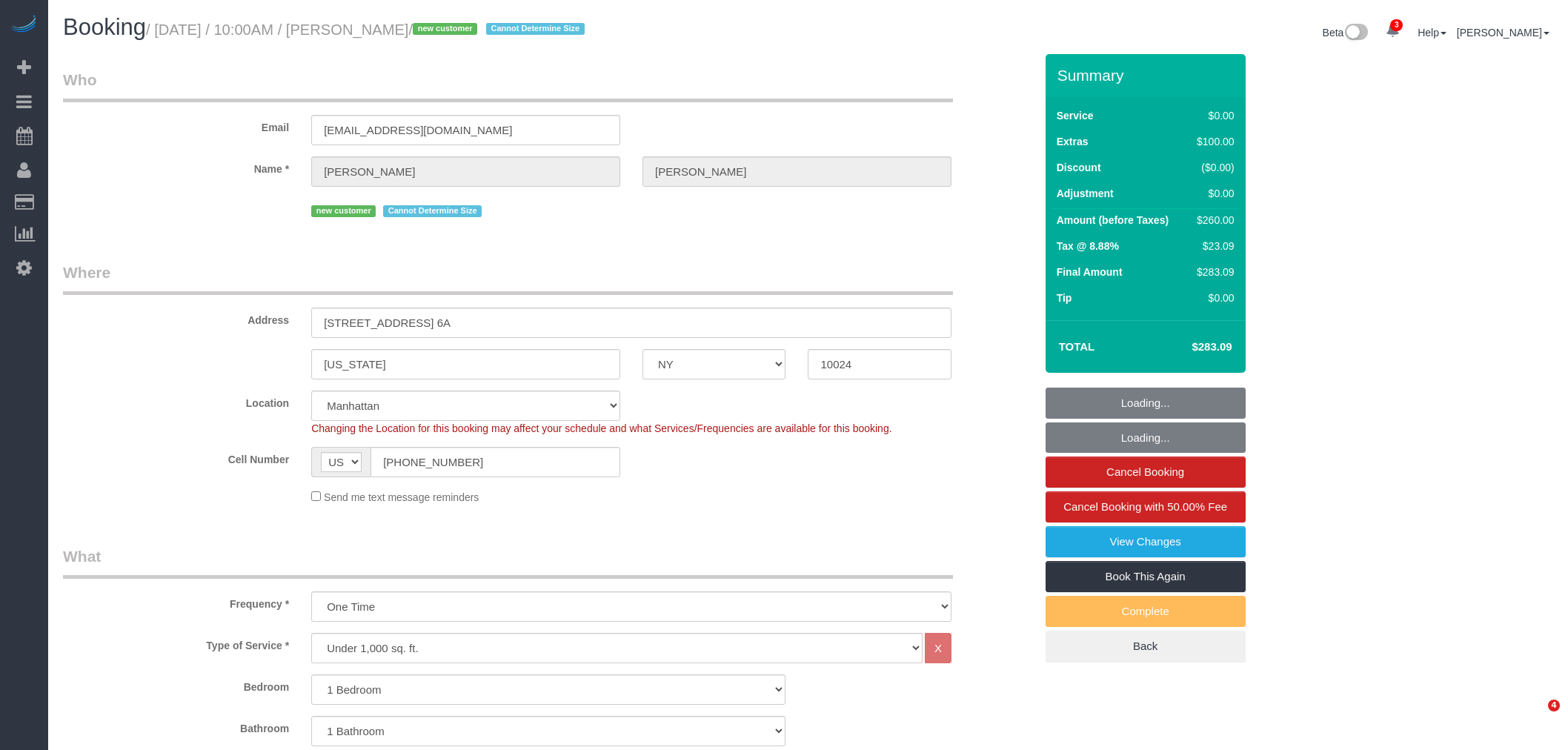
select select "number:15"
select select "number:5"
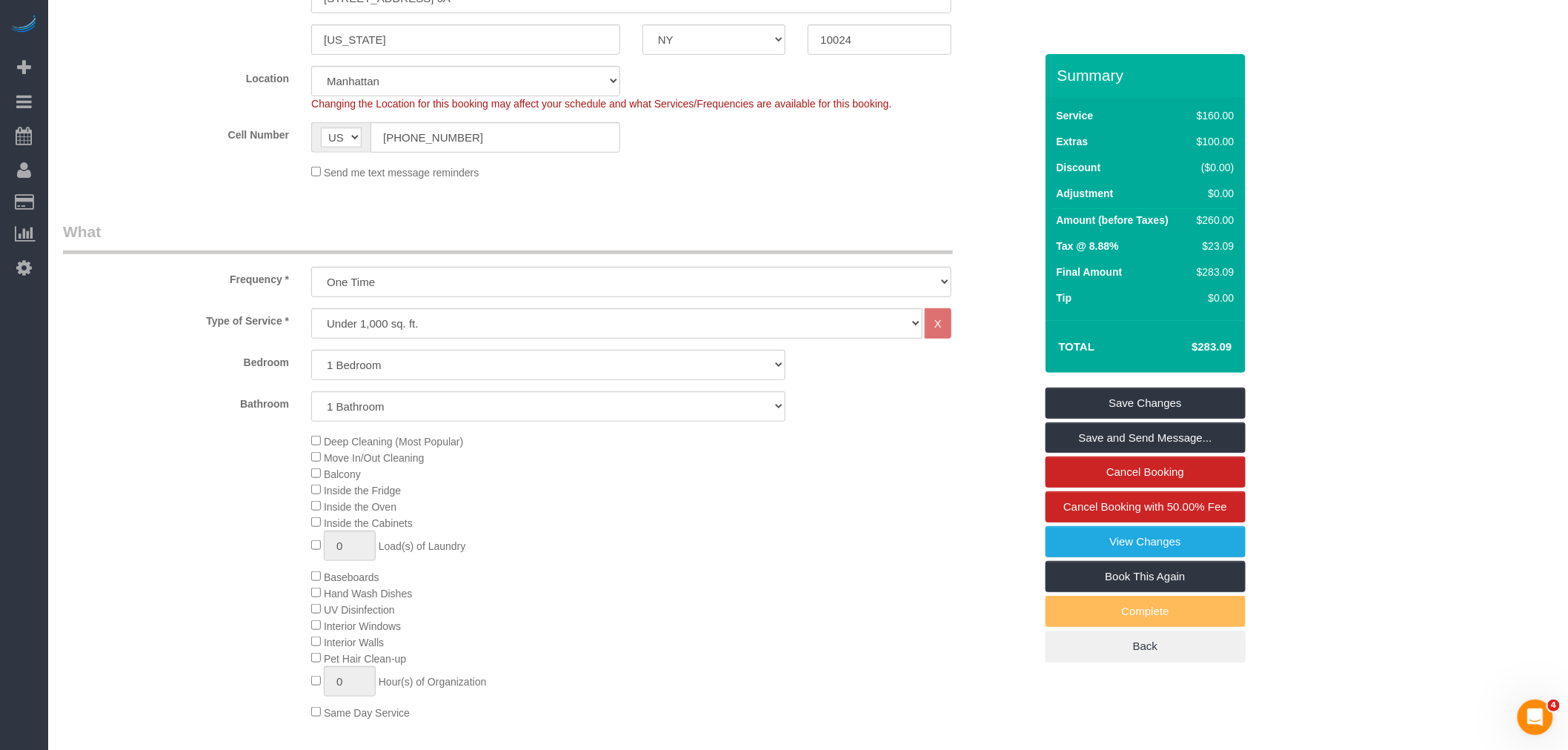
scroll to position [165, 0]
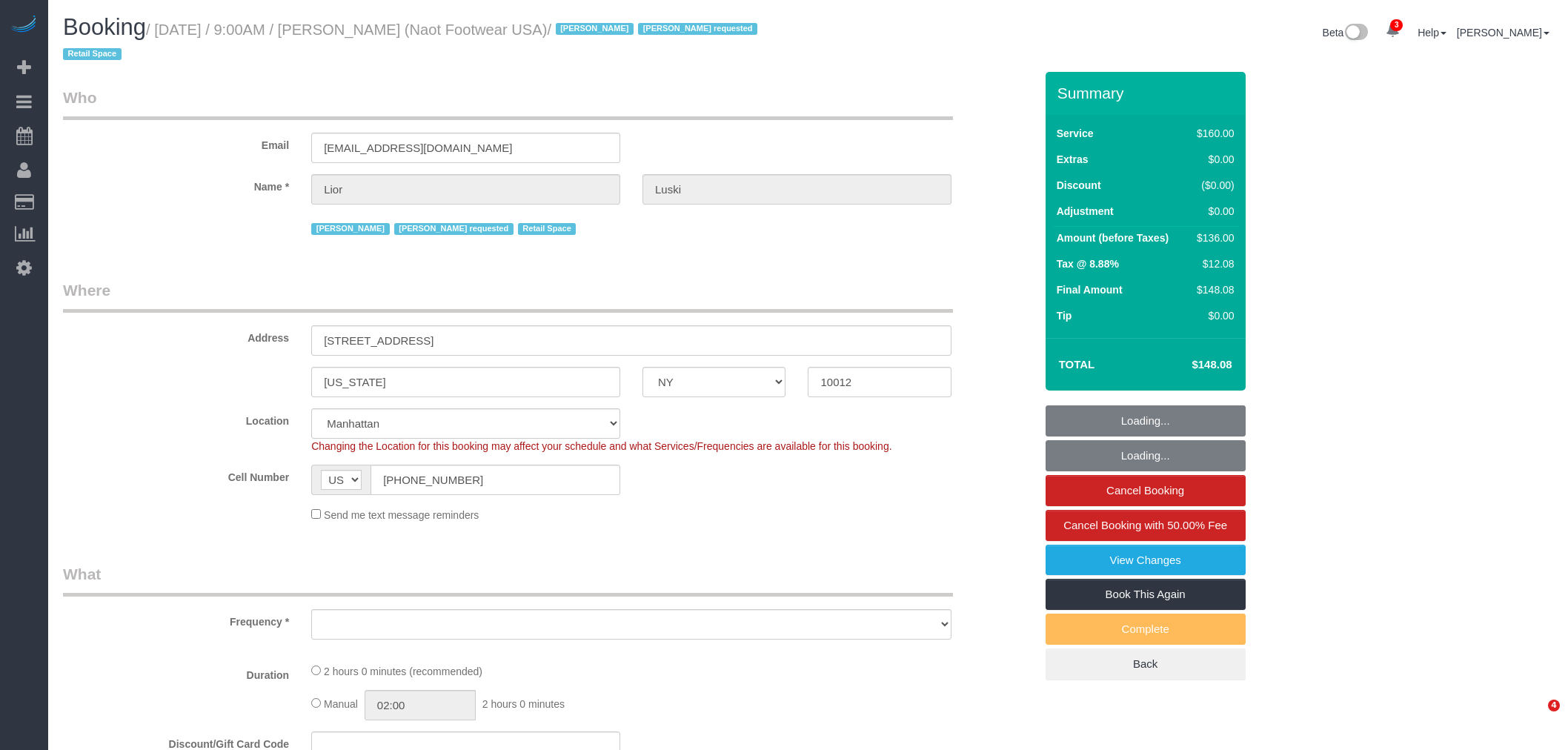
select select "NY"
select select "spot1"
select select "number:89"
select select "number:90"
select select "number:15"
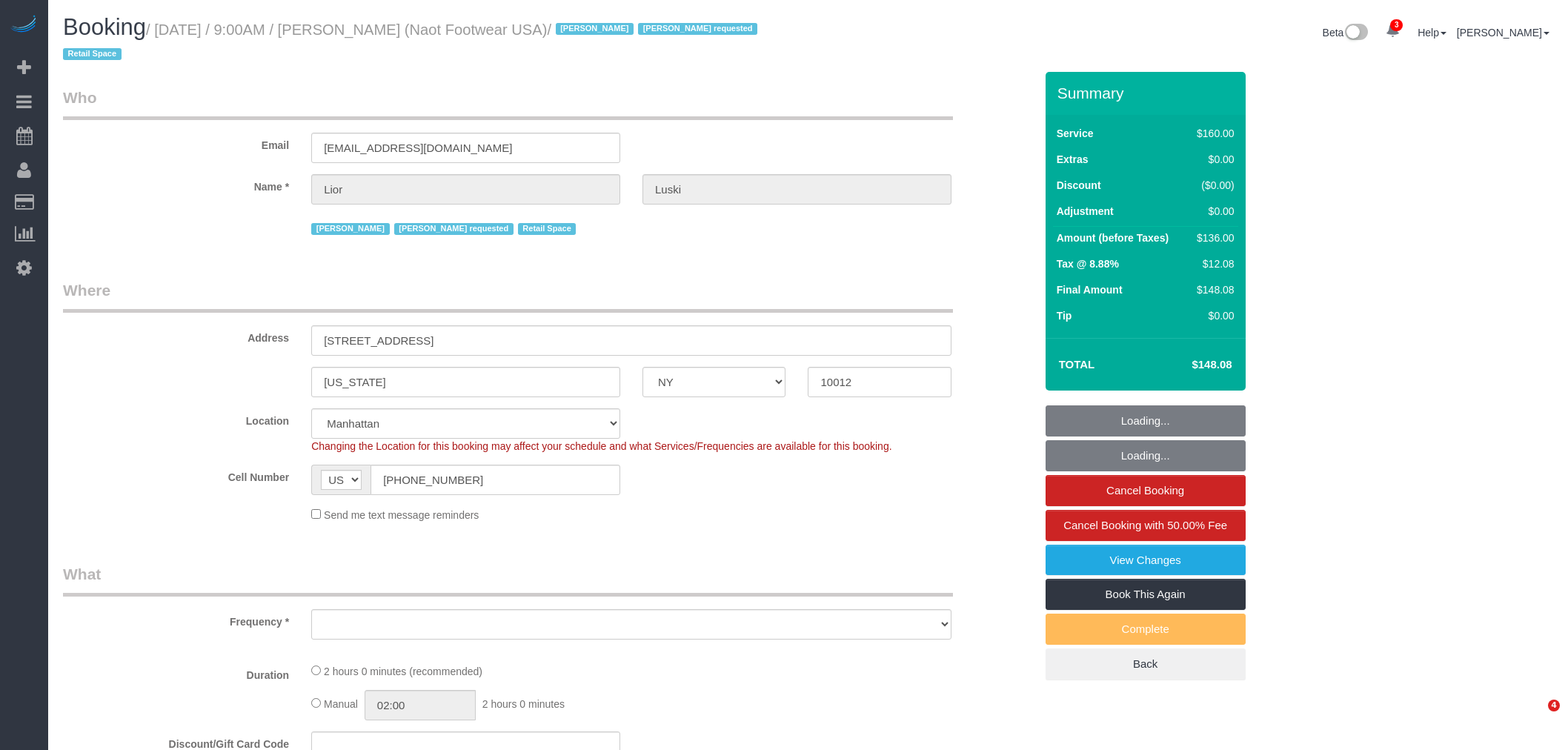
select select "number:7"
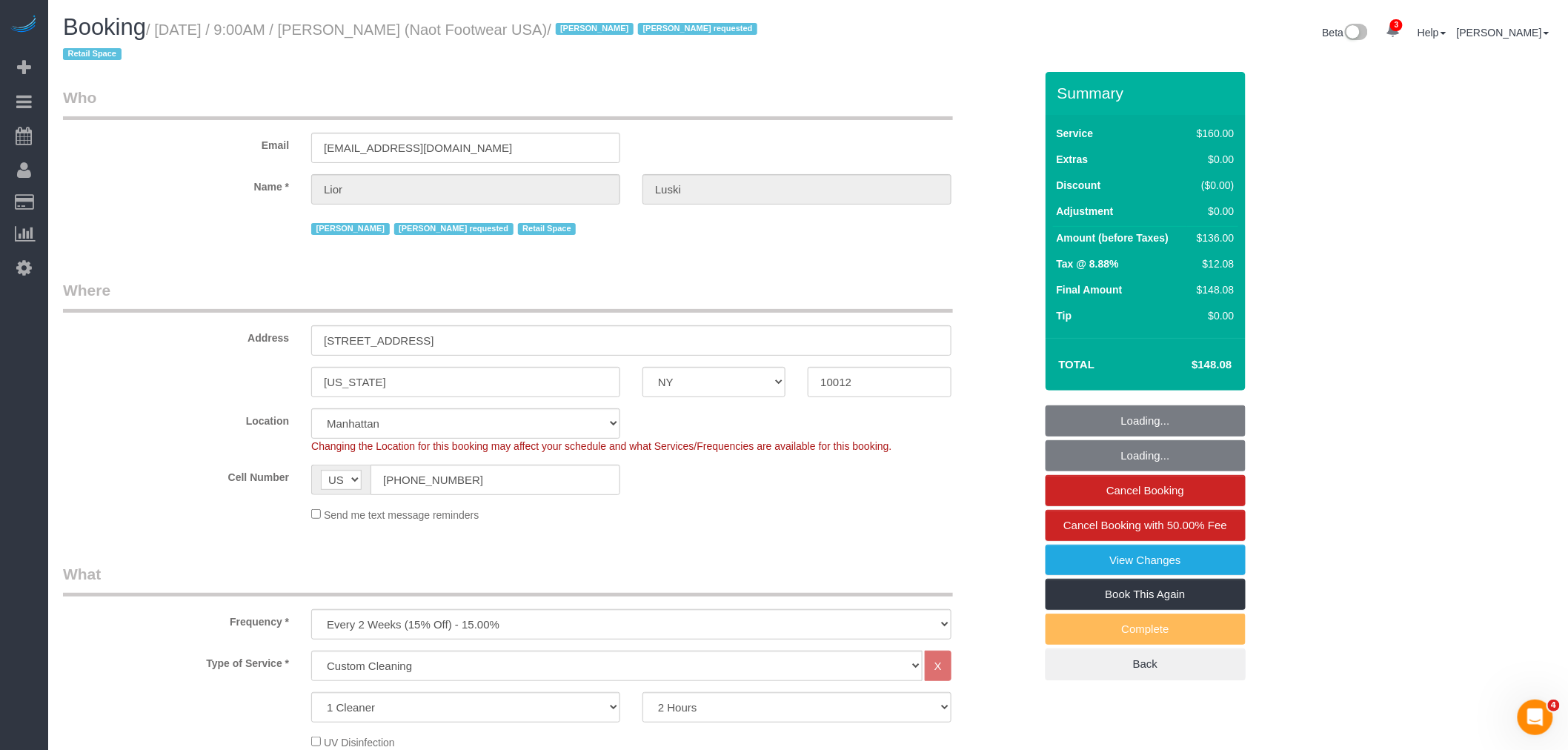
select select "object:1360"
select select "string:stripe-pm_1RpXIJ4VGloSiKo714XigFPm"
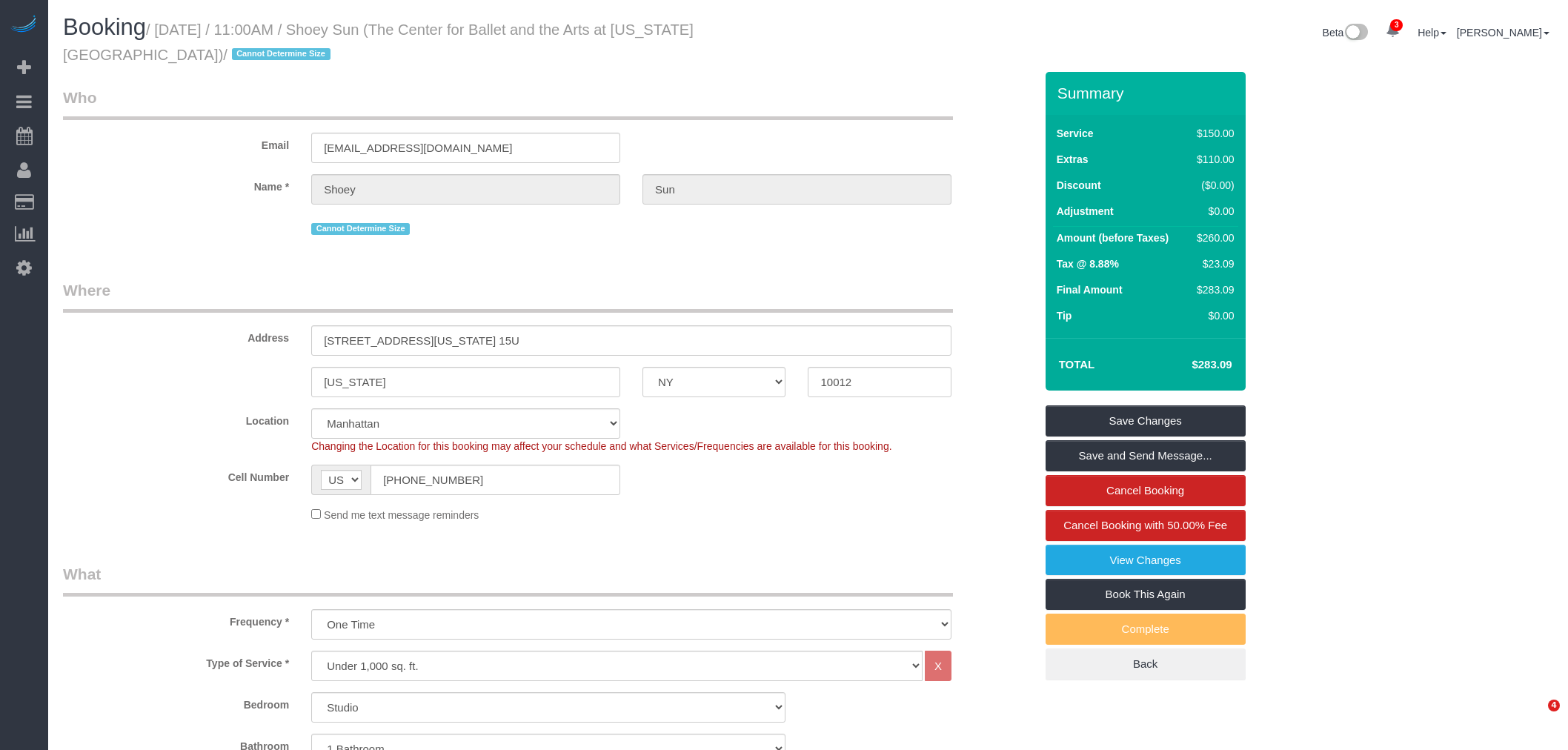
select select "NY"
select select "spot1"
select select "number:57"
select select "number:77"
select select "number:15"
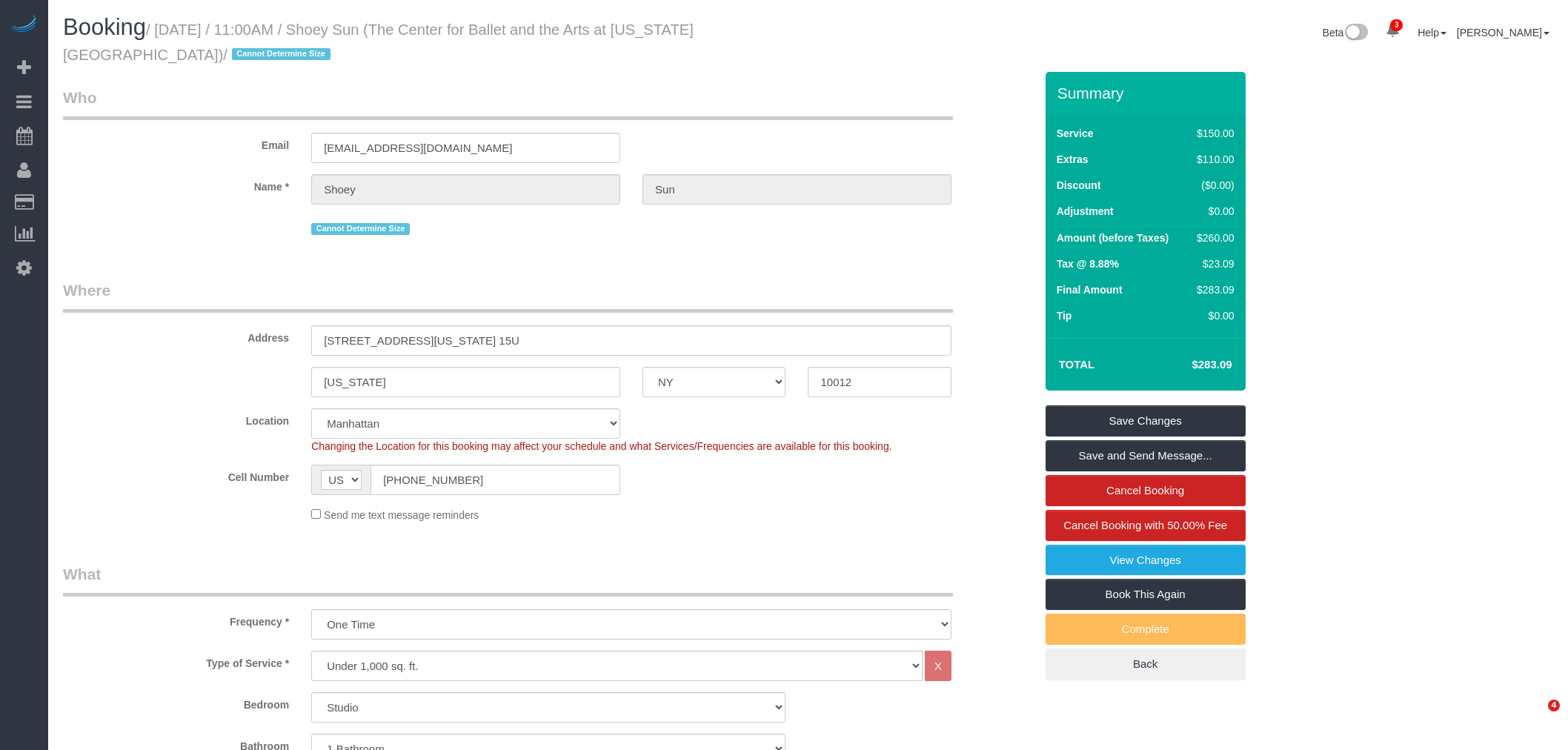
select select "number:6"
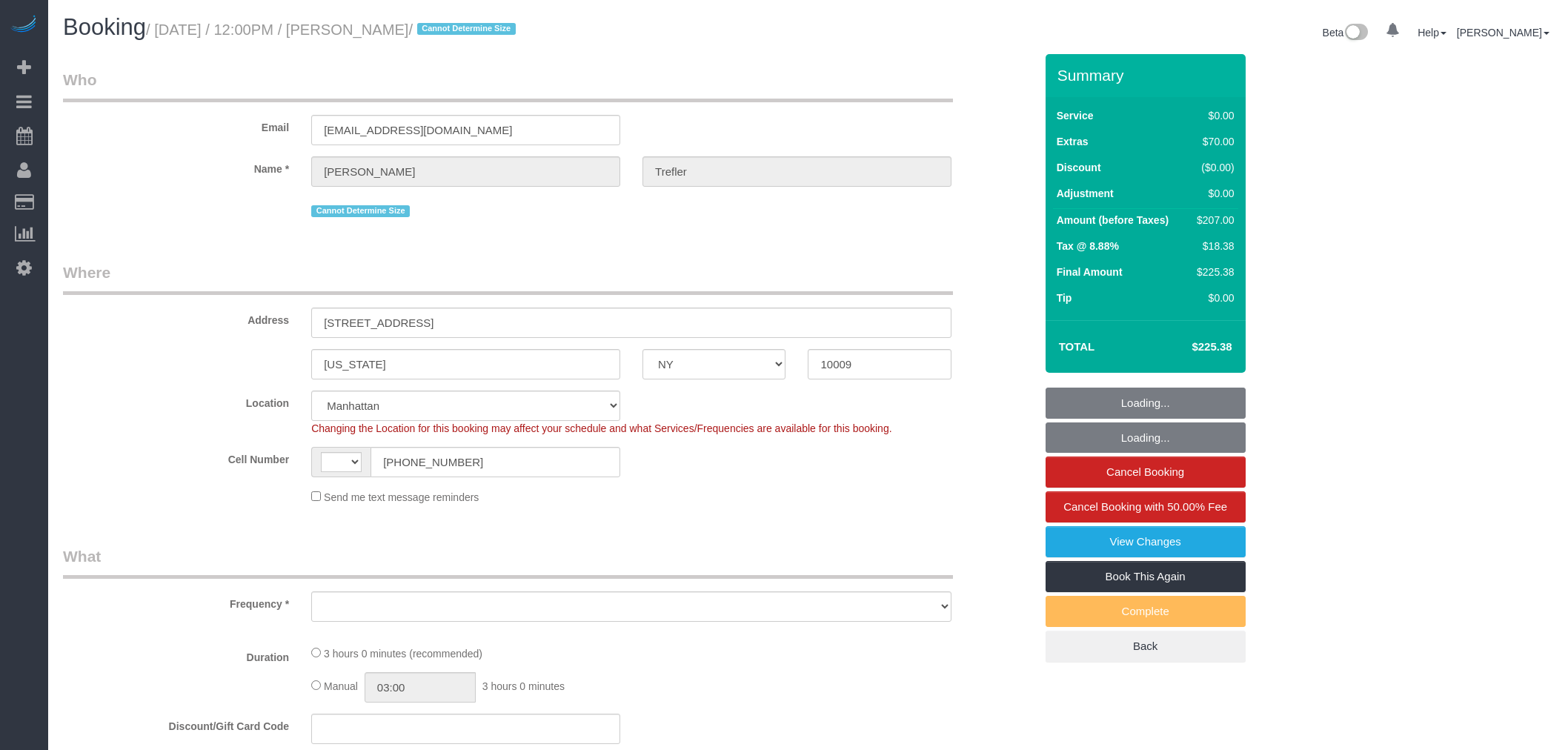
select select "NY"
select select "number:60"
select select "number:90"
select select "number:15"
select select "number:5"
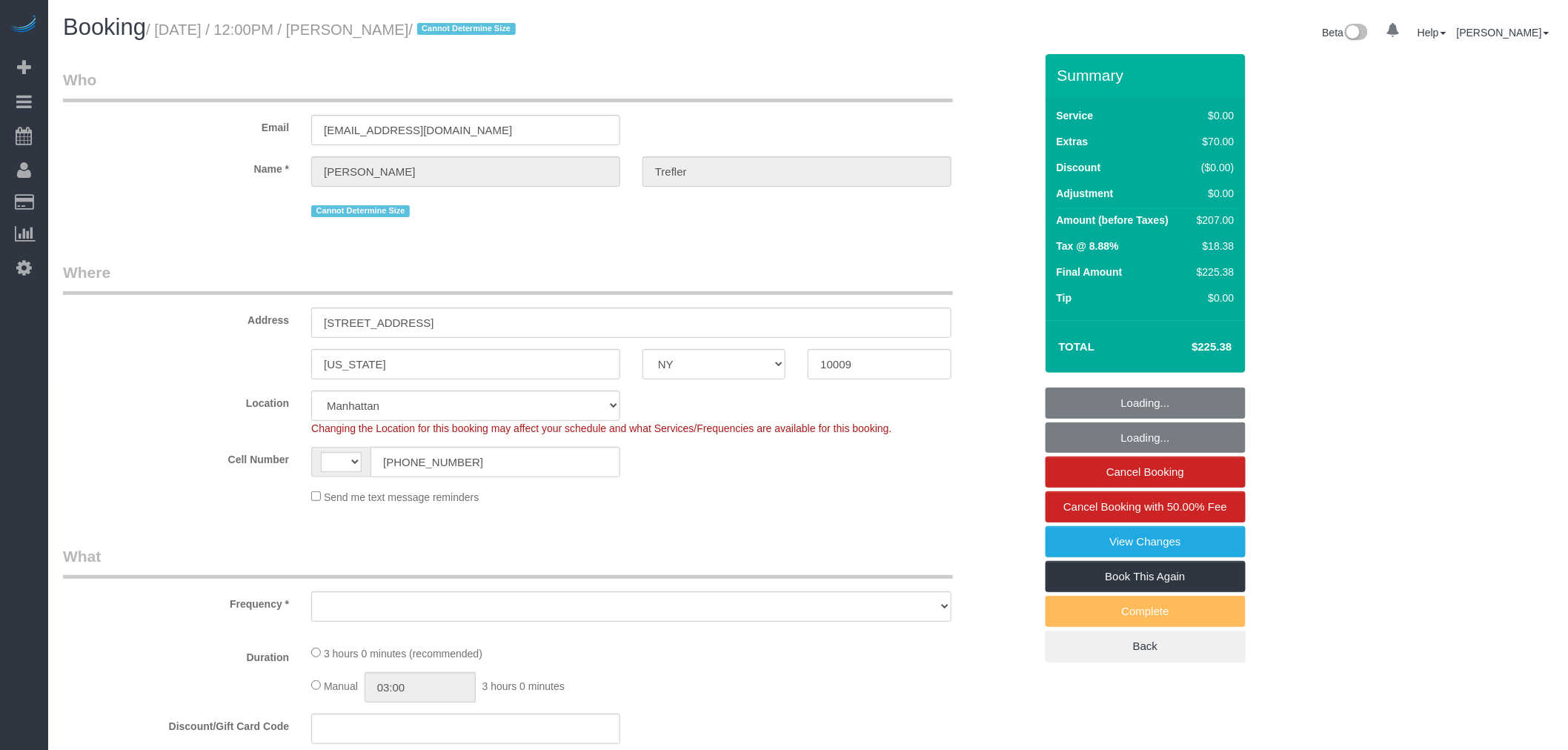
select select "string:US"
select select "object:802"
select select "string:stripe-pm_1RSkNx4VGloSiKo7CHzMvNuZ"
select select "spot1"
select select "object:1223"
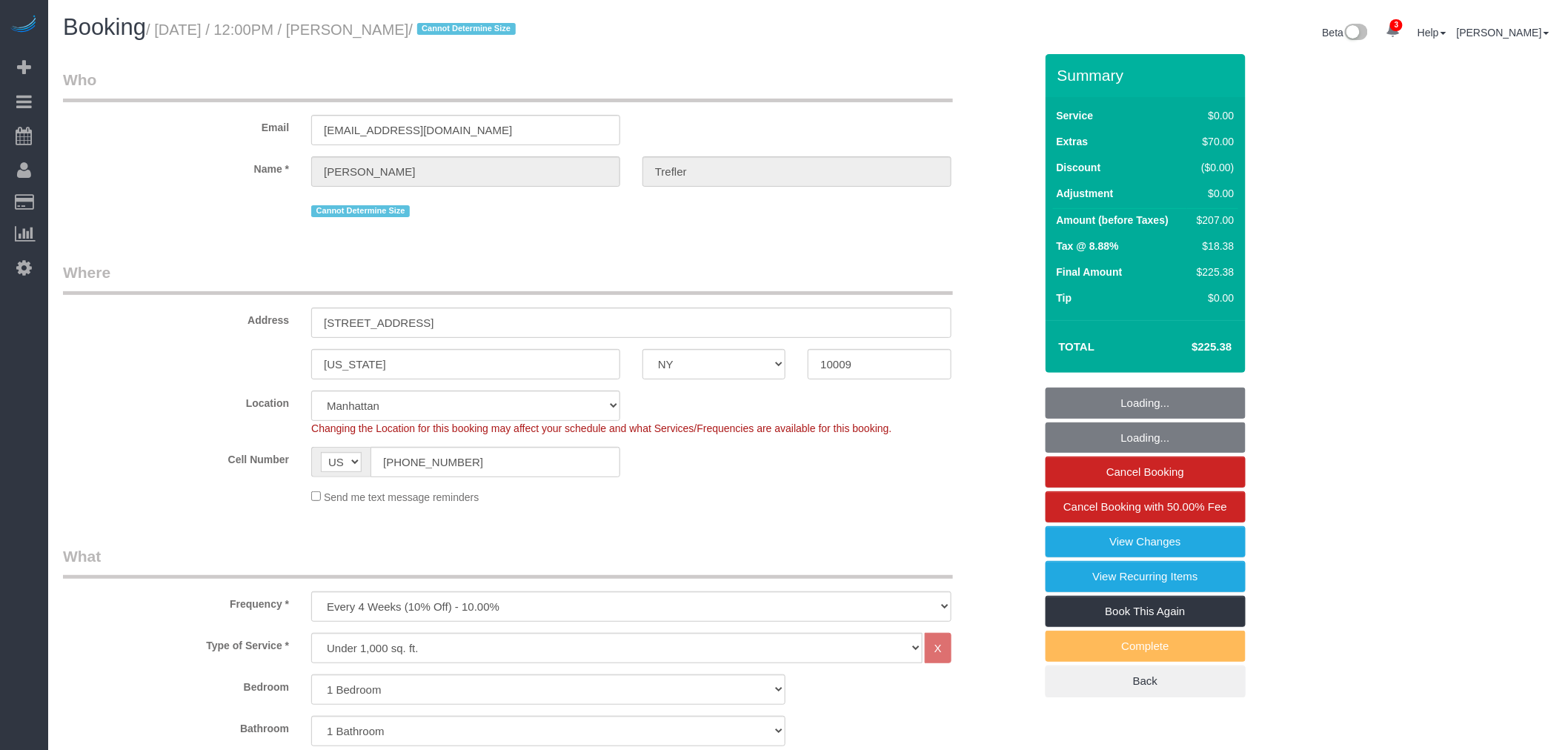
select select "1"
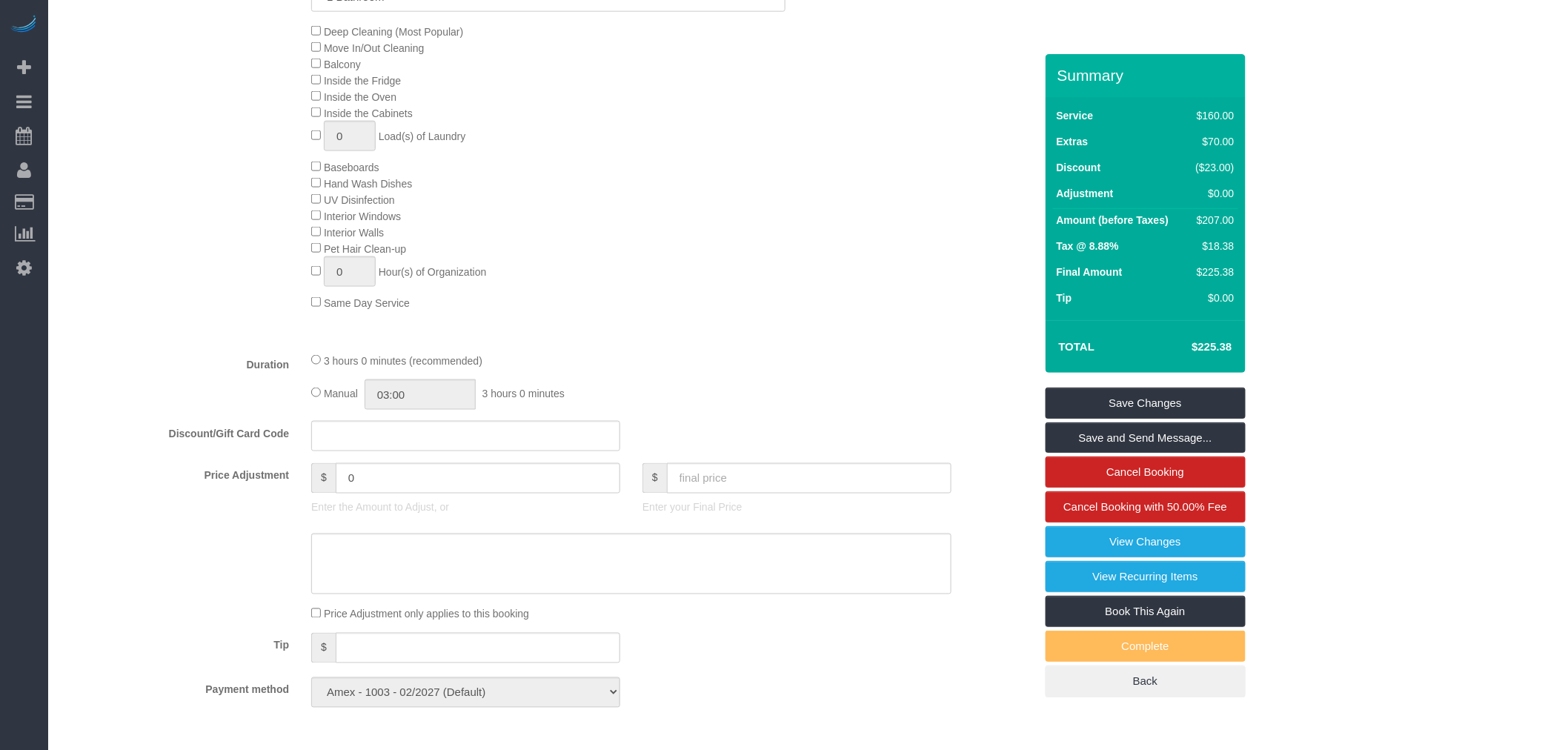
scroll to position [576, 0]
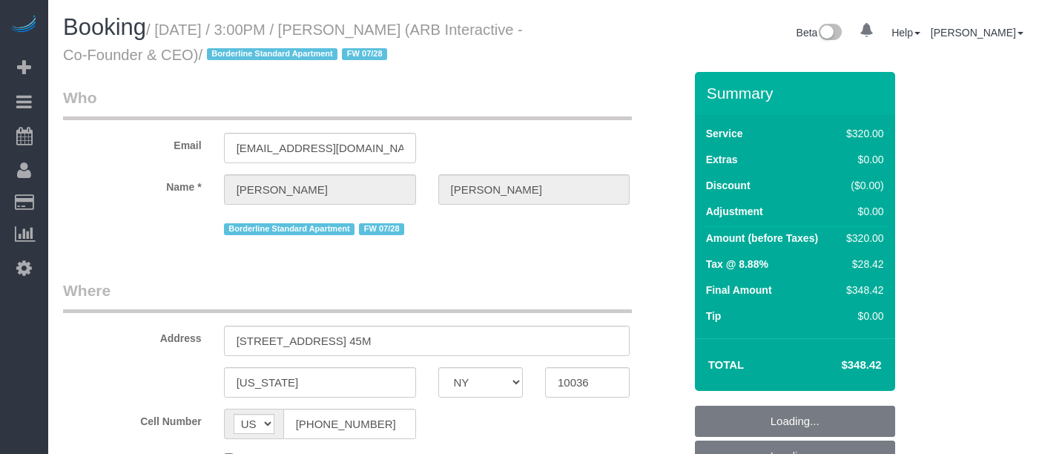
select select "NY"
select select "240"
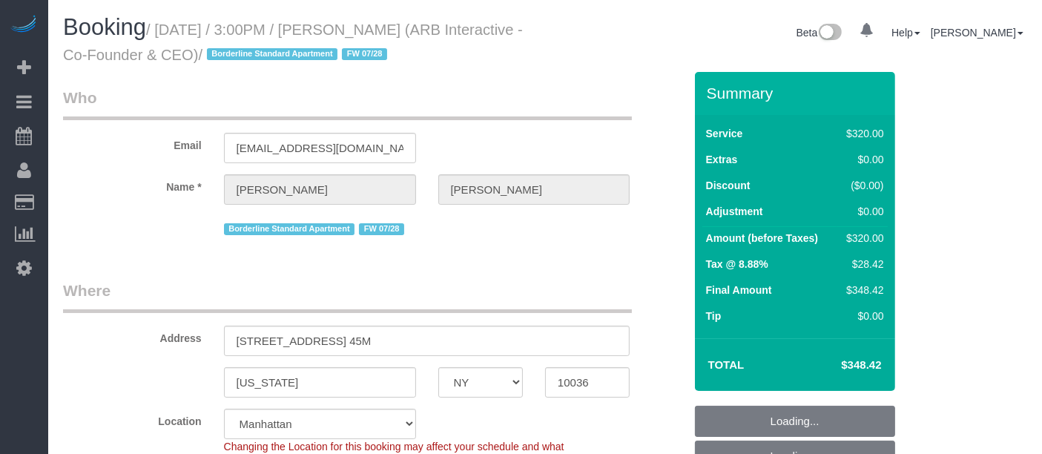
select select "object:870"
select select "string:stripe-pm_1RFNrs4VGloSiKo7r2SlltRK"
select select "number:89"
select select "number:90"
select select "number:15"
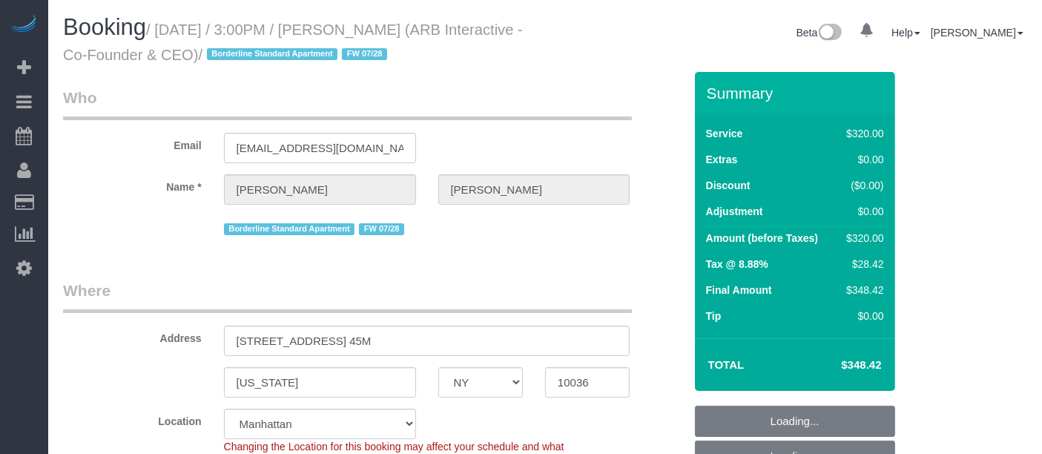
select select "number:5"
select select "spot1"
select select "object:1292"
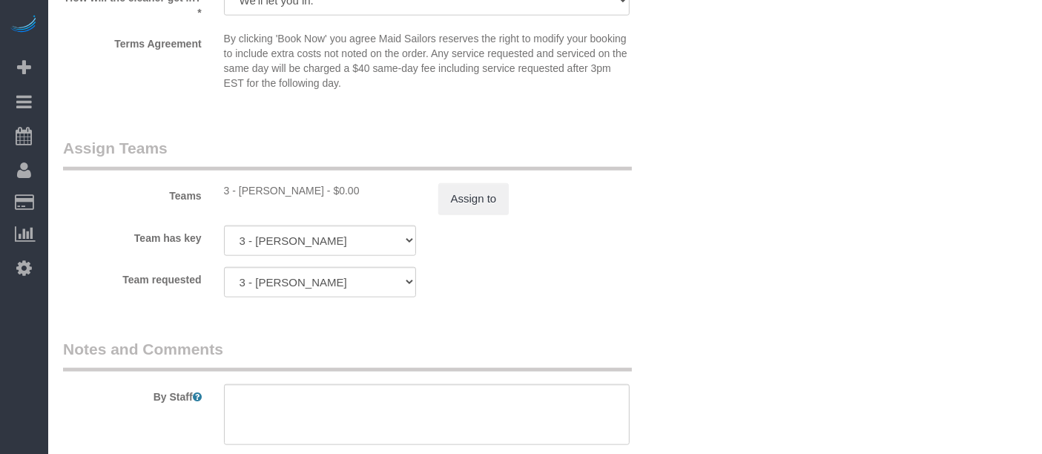
scroll to position [1894, 0]
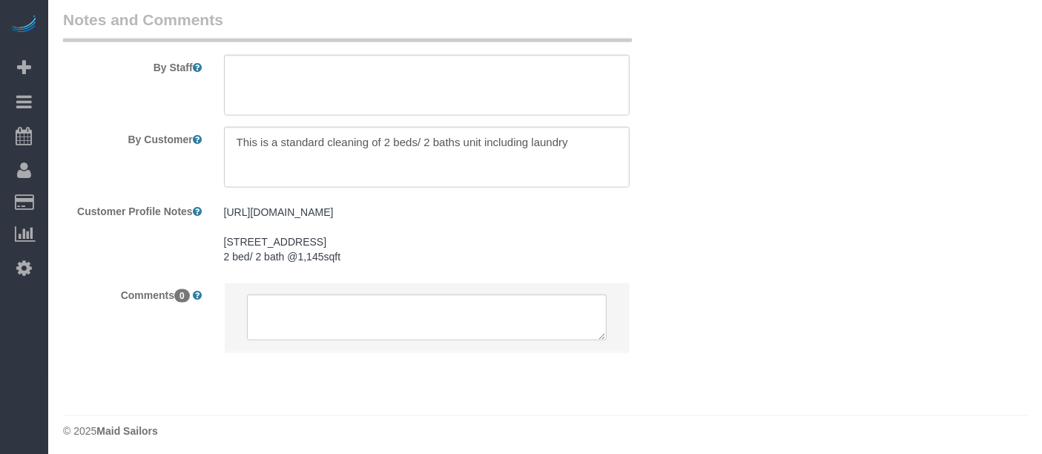
click at [580, 132] on textarea at bounding box center [427, 157] width 406 height 61
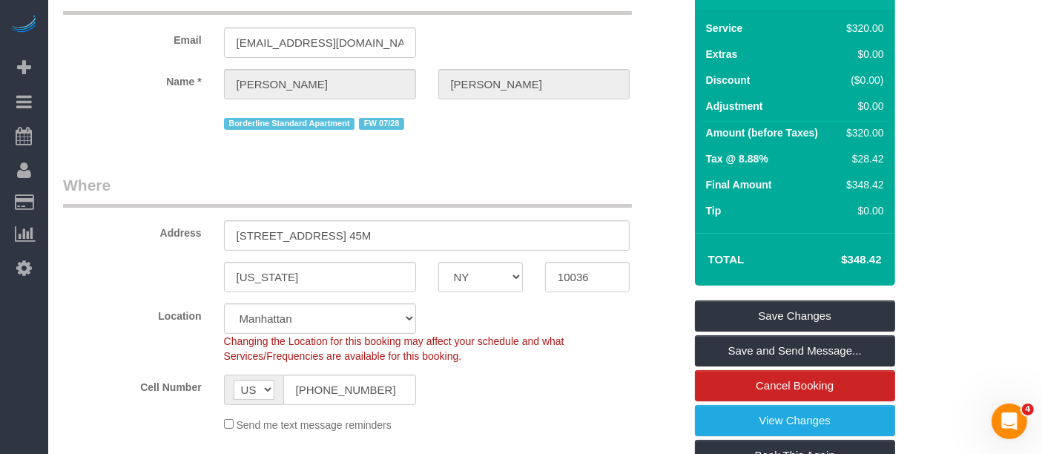
scroll to position [0, 0]
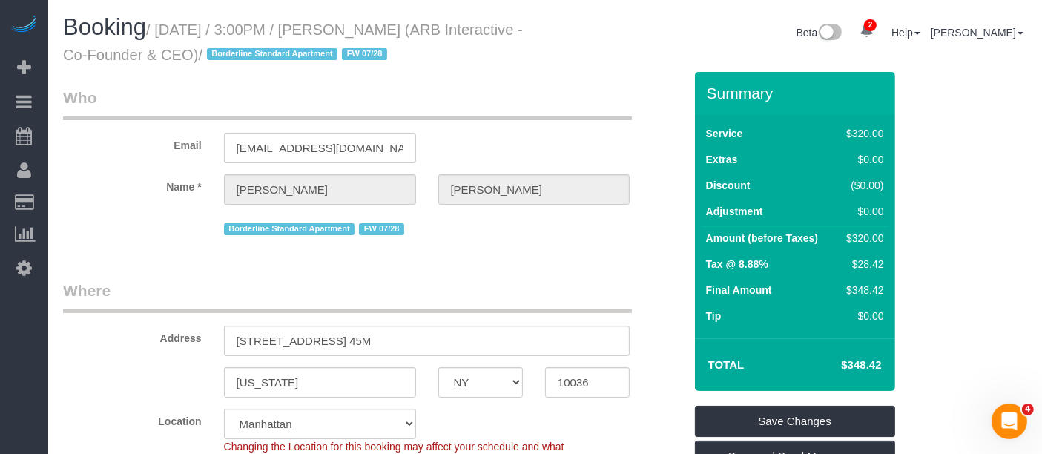
click at [587, 98] on legend "Who" at bounding box center [347, 103] width 569 height 33
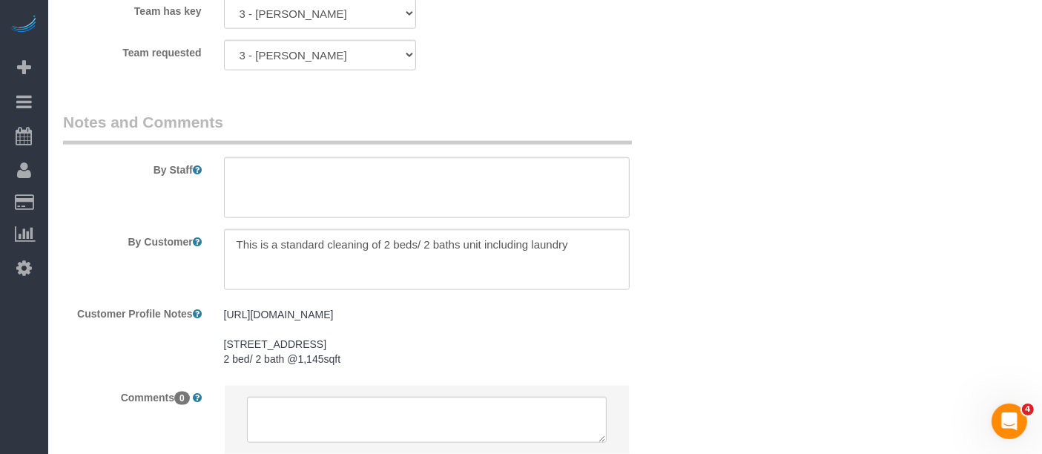
scroll to position [1909, 0]
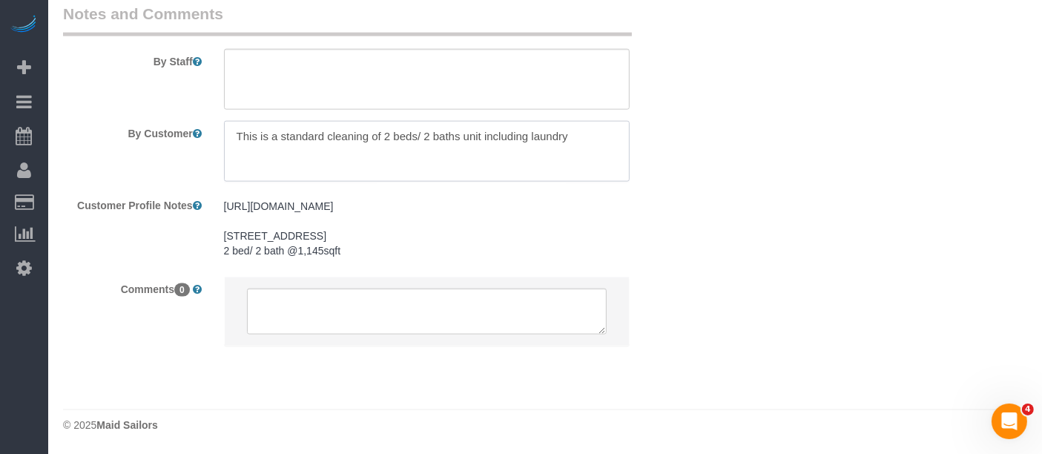
click at [591, 130] on textarea at bounding box center [427, 151] width 406 height 61
click at [585, 124] on textarea at bounding box center [427, 151] width 406 height 61
paste textarea "Yes strip the beds. He will be there tomorrow at 3pm and can show you which clo…"
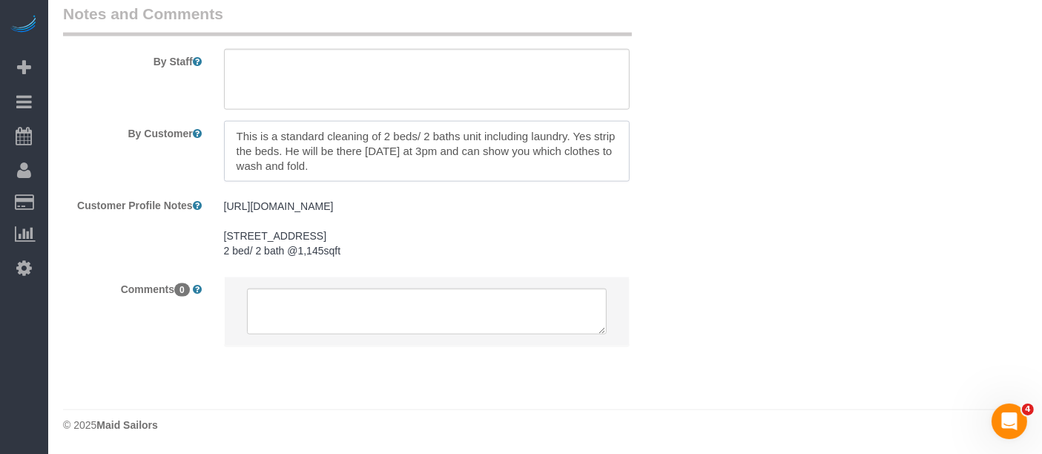
click at [581, 121] on textarea at bounding box center [427, 151] width 406 height 61
click at [268, 135] on textarea at bounding box center [427, 151] width 406 height 61
click at [285, 133] on textarea at bounding box center [427, 151] width 406 height 61
click at [476, 139] on textarea at bounding box center [427, 151] width 406 height 61
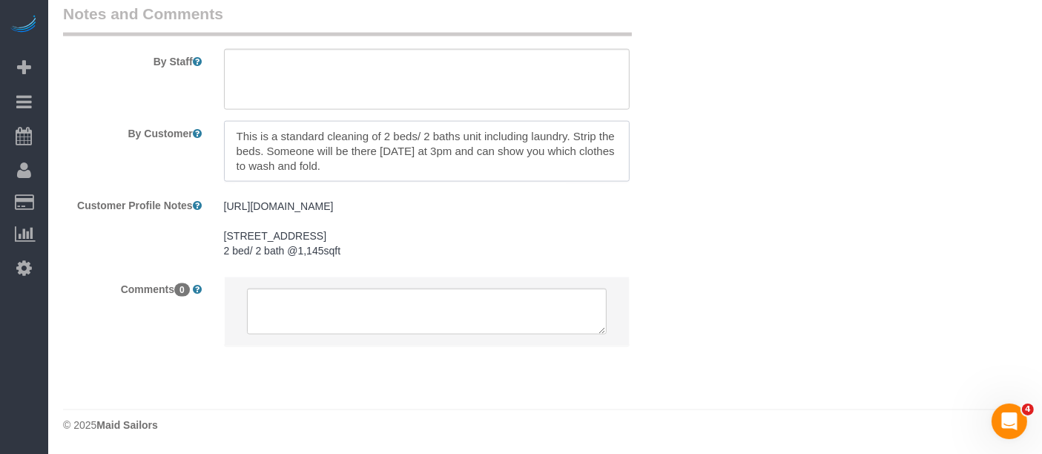
click at [476, 139] on textarea at bounding box center [427, 151] width 406 height 61
click at [374, 153] on textarea at bounding box center [427, 151] width 406 height 61
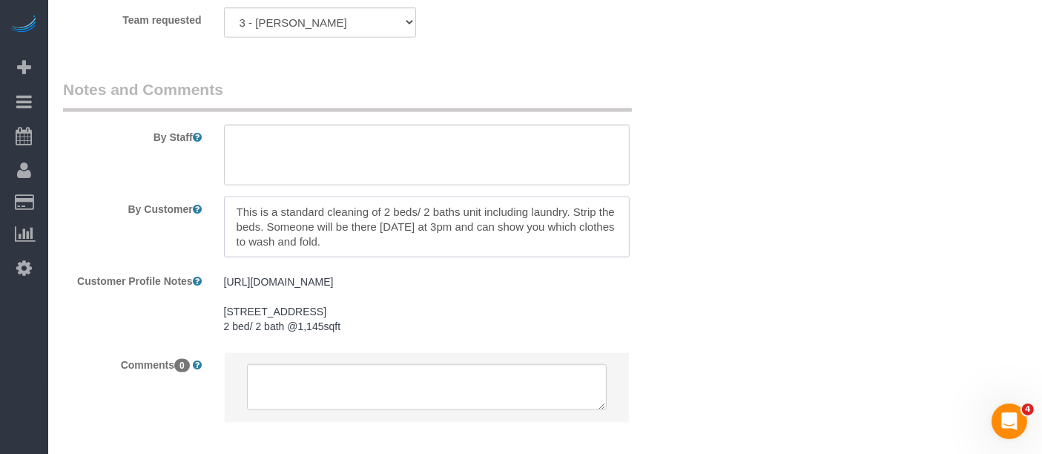
scroll to position [1744, 0]
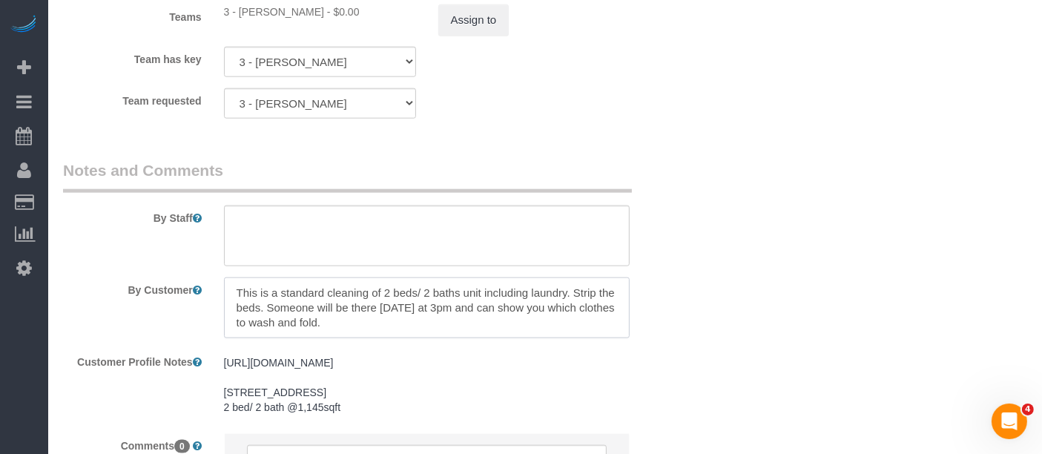
click at [377, 303] on textarea at bounding box center [427, 307] width 406 height 61
type textarea "This is a standard cleaning of 2 beds/ 2 baths unit including laundry. Strip th…"
click at [668, 306] on div "By Customer" at bounding box center [373, 307] width 643 height 61
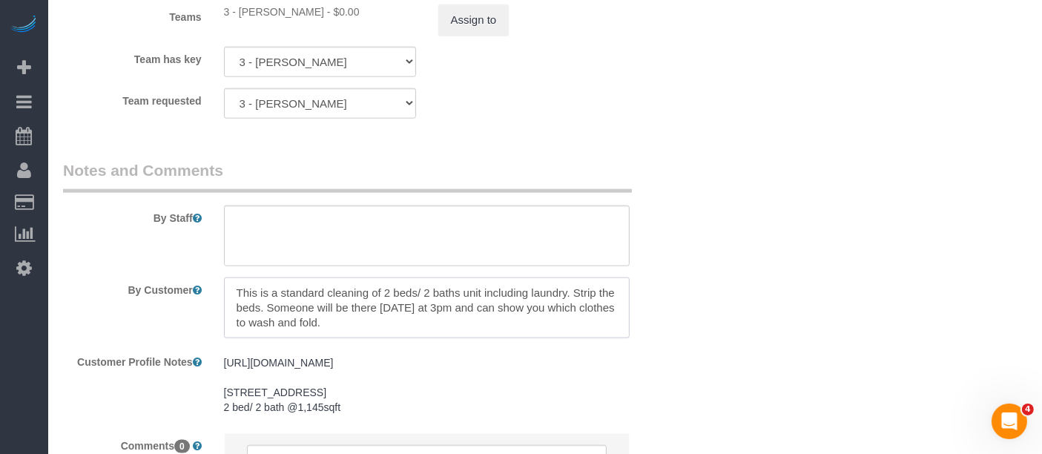
click at [473, 305] on textarea at bounding box center [427, 307] width 406 height 61
click at [387, 320] on textarea at bounding box center [427, 307] width 406 height 61
click at [330, 308] on textarea at bounding box center [427, 307] width 406 height 61
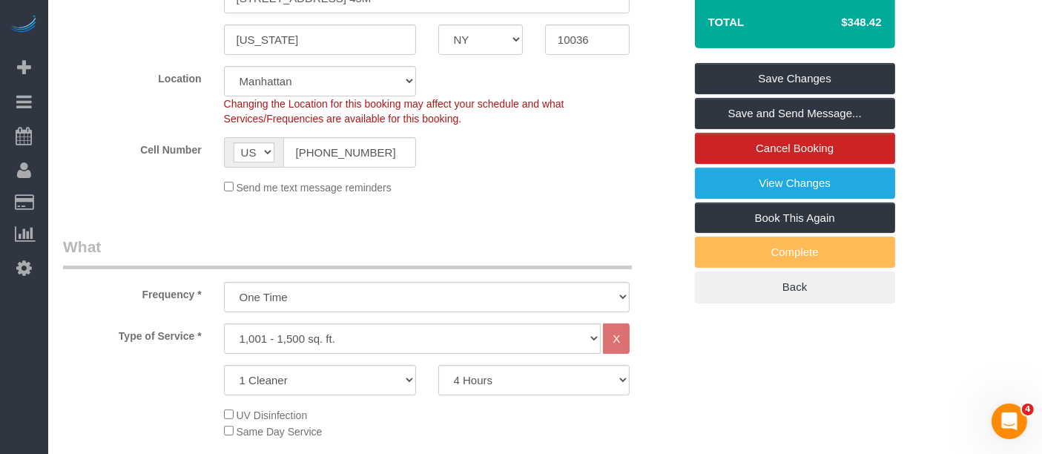
scroll to position [96, 0]
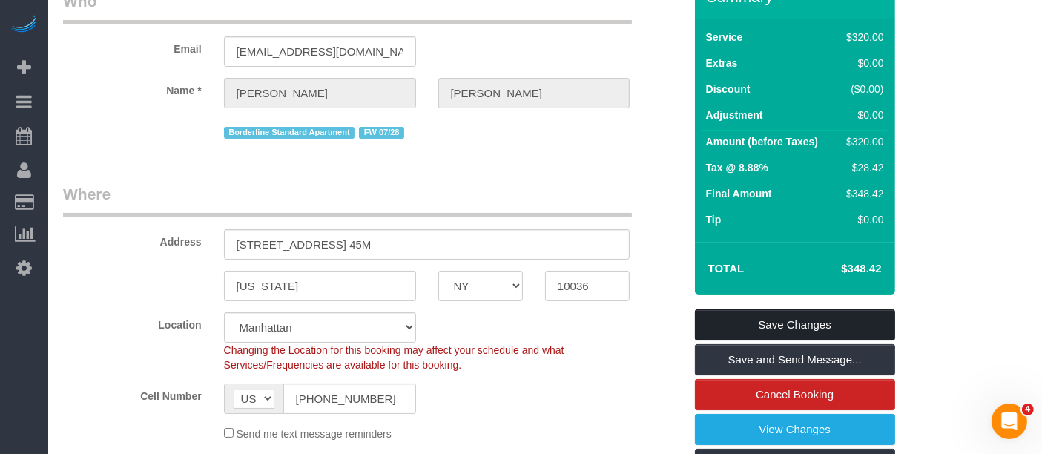
click at [775, 326] on link "Save Changes" at bounding box center [795, 324] width 200 height 31
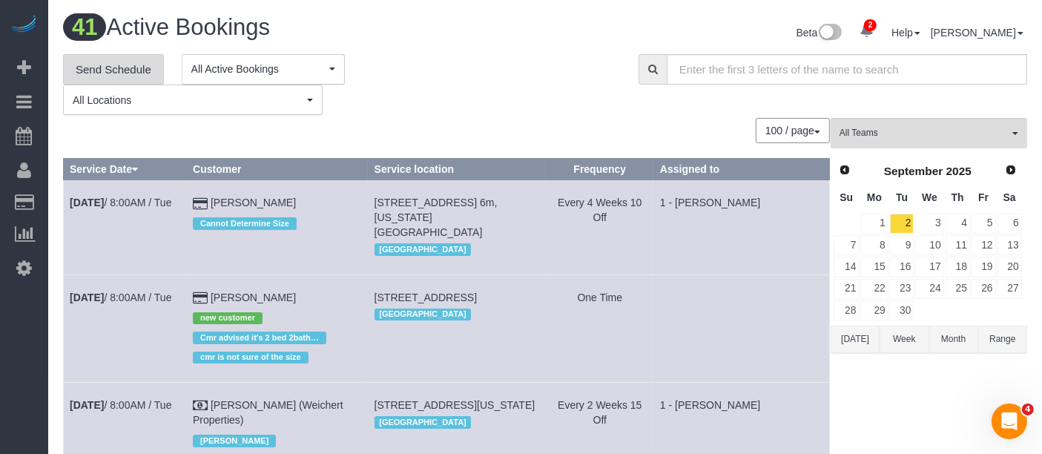
click at [104, 65] on link "Send Schedule" at bounding box center [113, 69] width 101 height 31
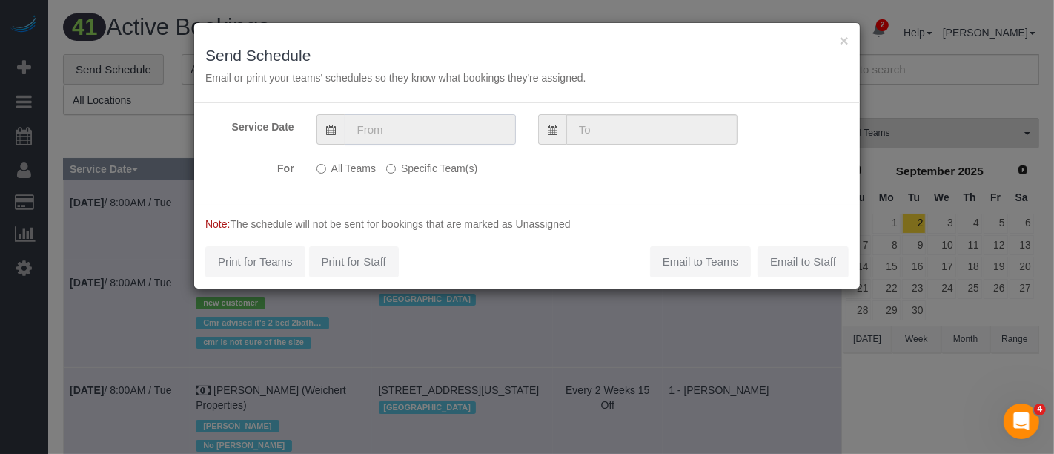
click at [383, 128] on input "text" at bounding box center [430, 129] width 171 height 30
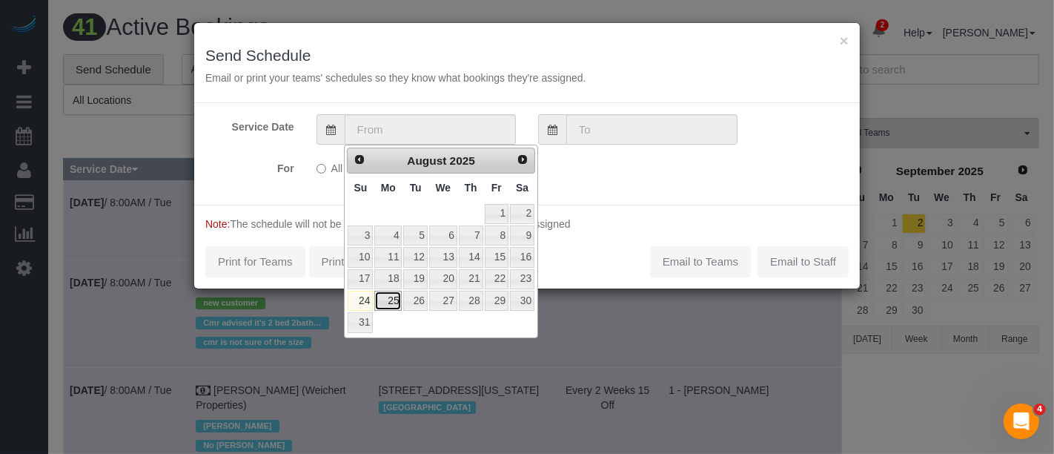
click at [388, 298] on link "25" at bounding box center [387, 301] width 27 height 20
type input "08/25/2025"
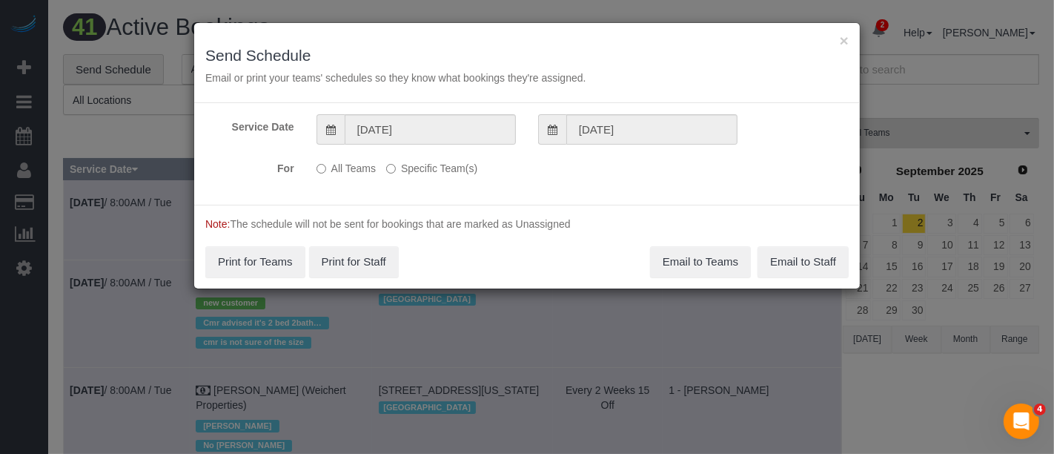
drag, startPoint x: 417, startPoint y: 159, endPoint x: 438, endPoint y: 183, distance: 32.1
click at [418, 159] on label "Specific Team(s)" at bounding box center [431, 166] width 91 height 20
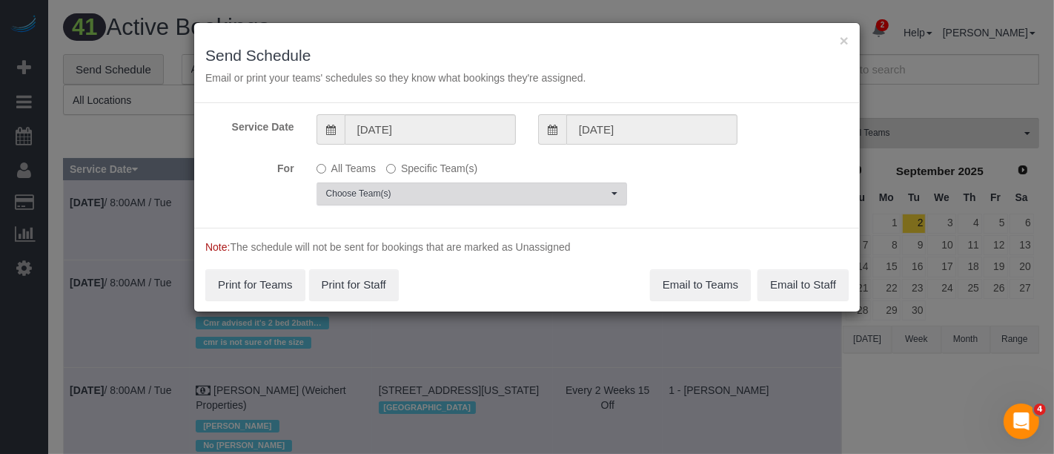
click at [440, 191] on span "Choose Team(s)" at bounding box center [467, 194] width 282 height 13
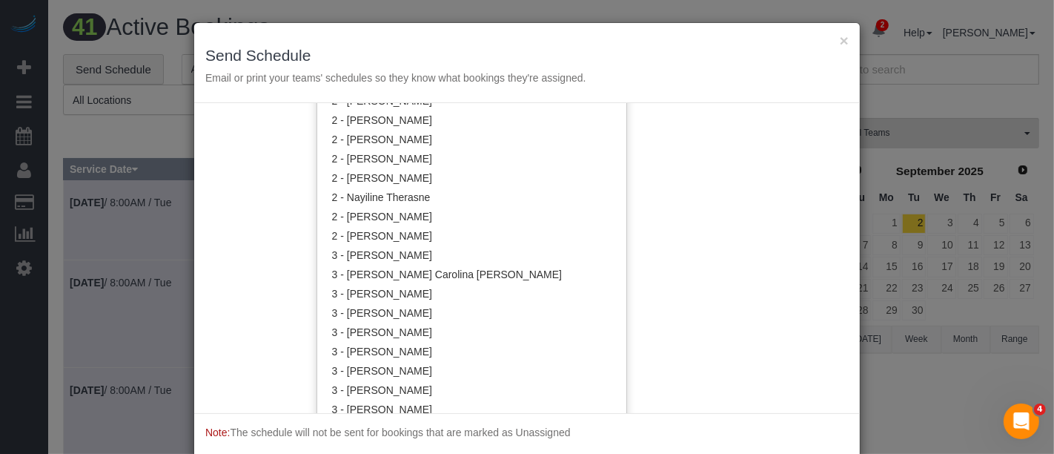
scroll to position [1156, 0]
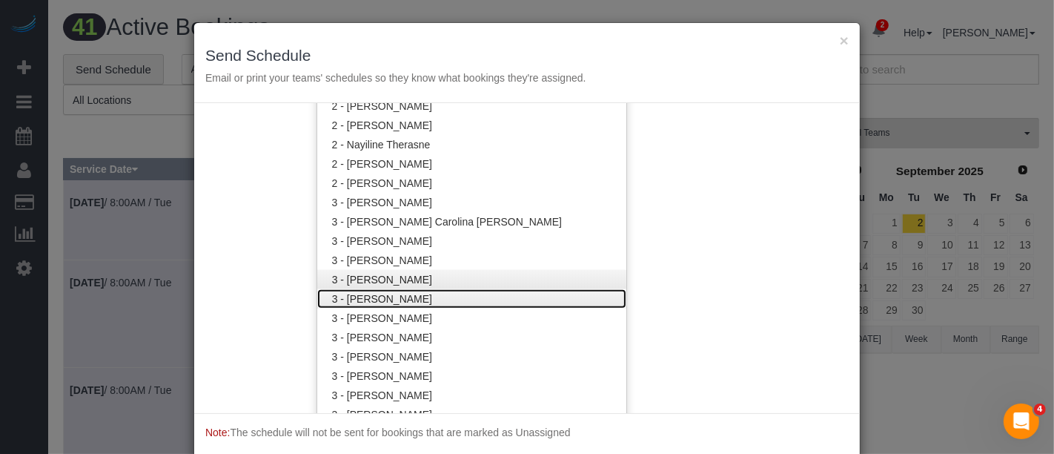
drag, startPoint x: 443, startPoint y: 298, endPoint x: 584, endPoint y: 276, distance: 142.6
click at [443, 298] on link "3 - [PERSON_NAME]" at bounding box center [471, 298] width 309 height 19
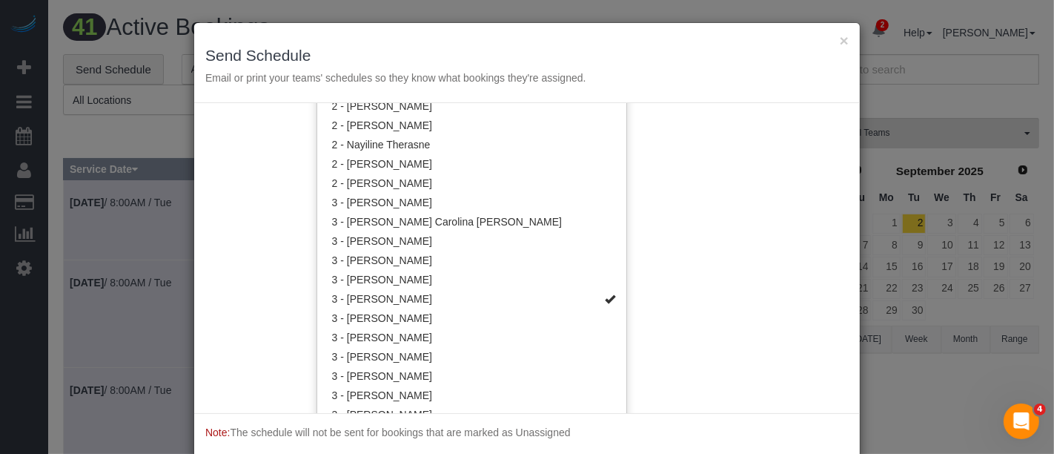
click at [684, 258] on div "Service Date 08/25/2025 08/25/2025 For All Teams Specific Team(s) 3 - Hecleny G…" at bounding box center [527, 258] width 666 height 310
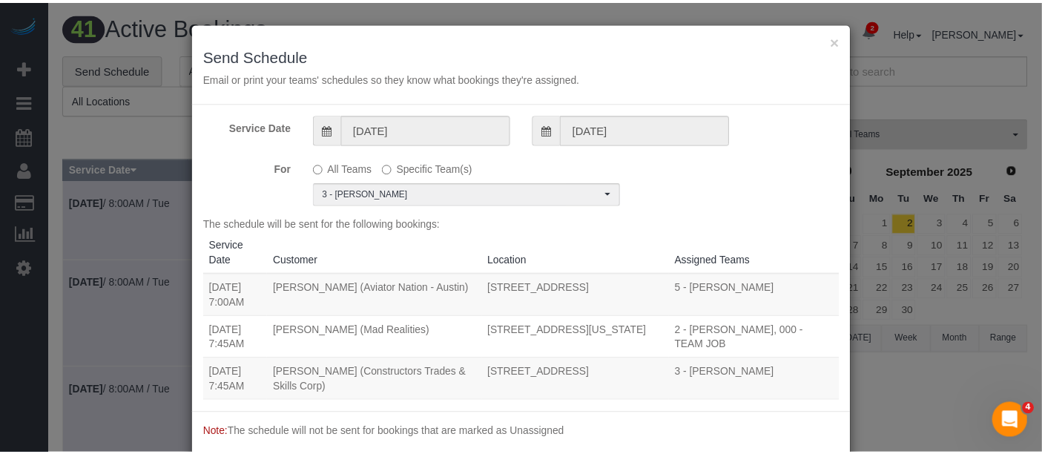
scroll to position [0, 0]
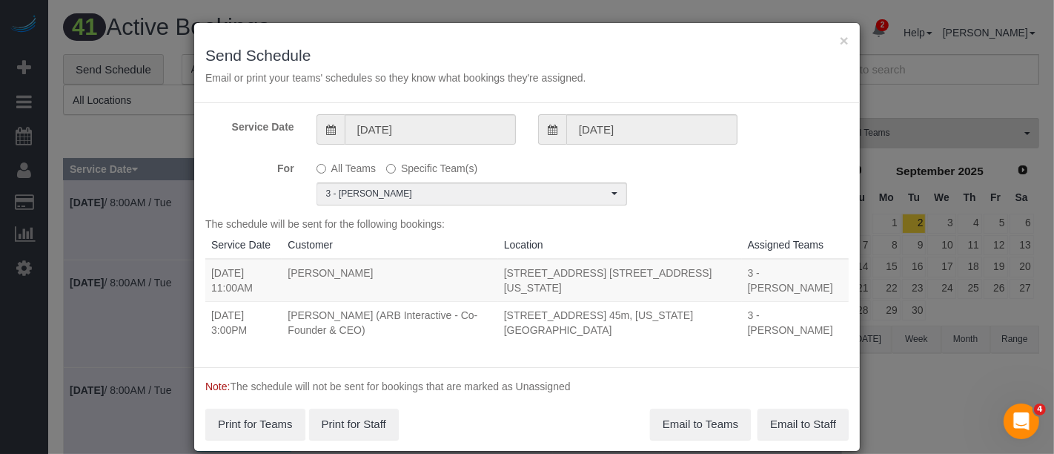
drag, startPoint x: 207, startPoint y: 308, endPoint x: 580, endPoint y: 391, distance: 382.1
click at [403, 329] on tr "08/25/2025 3:00PM Patrick Fechtmeyer (ARB Interactive - Co-Founder & CEO) 450 W…" at bounding box center [527, 322] width 644 height 42
copy tr "08/25/2025 3:00PM Patrick Fechtmeyer (ARB Interactive - Co-Founder & CEO)"
click at [698, 426] on button "Email to Teams" at bounding box center [700, 424] width 101 height 31
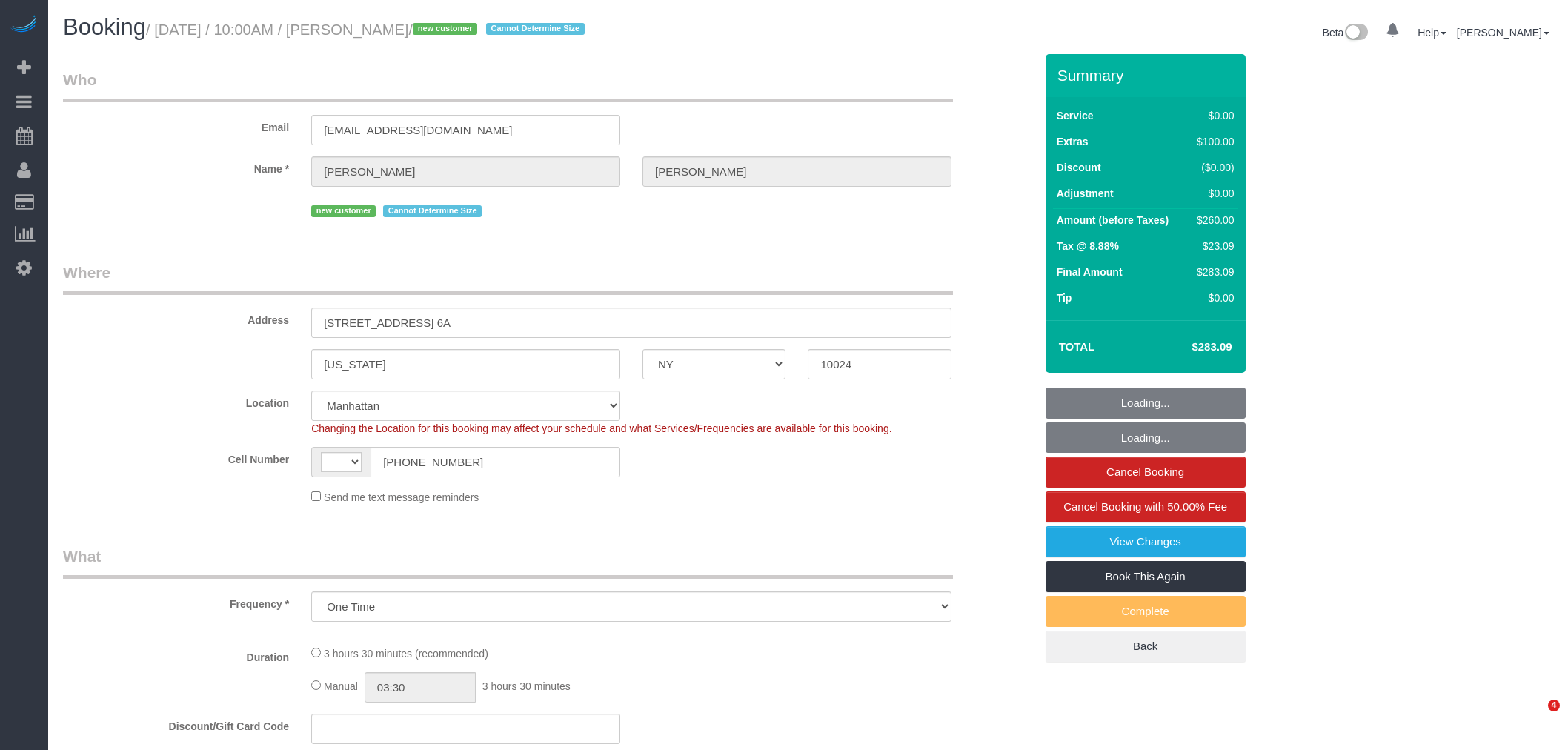
select select "NY"
select select "object:508"
select select "string:stripe-pm_1RziHw4VGloSiKo7xH7VoZ7f"
select select "1"
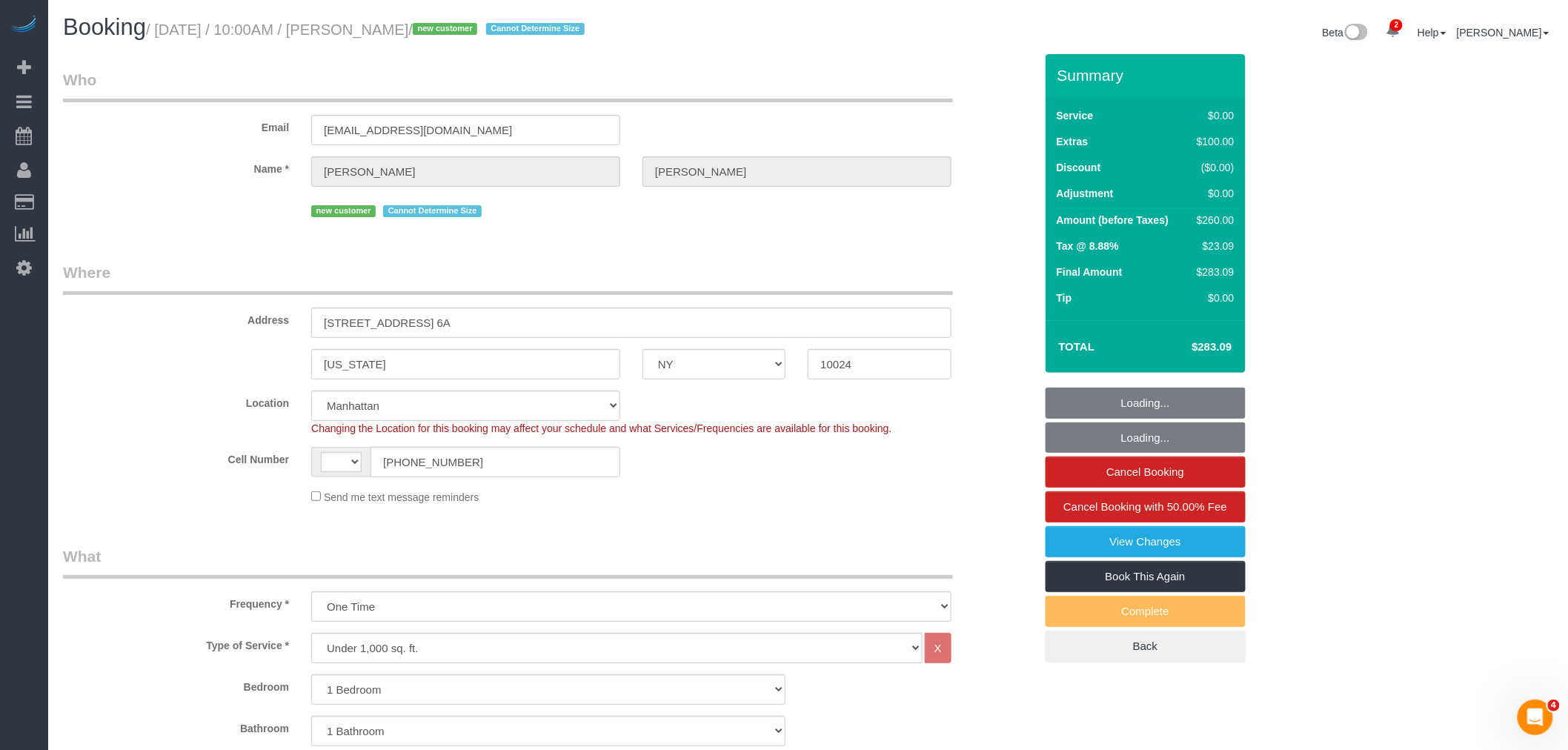
select select "string:[GEOGRAPHIC_DATA]"
select select "number:89"
select select "number:90"
select select "number:15"
select select "number:5"
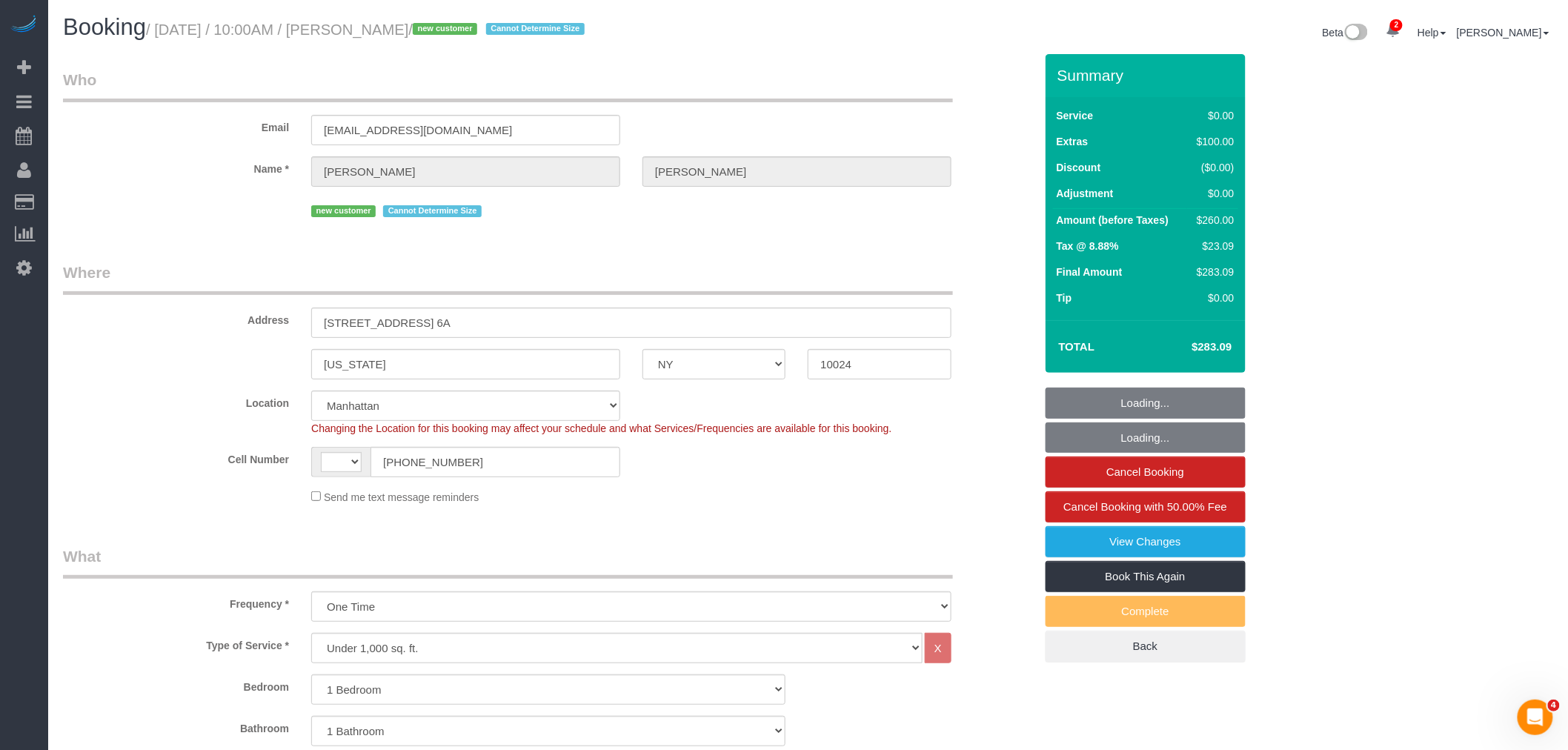
select select "1"
select select "spot1"
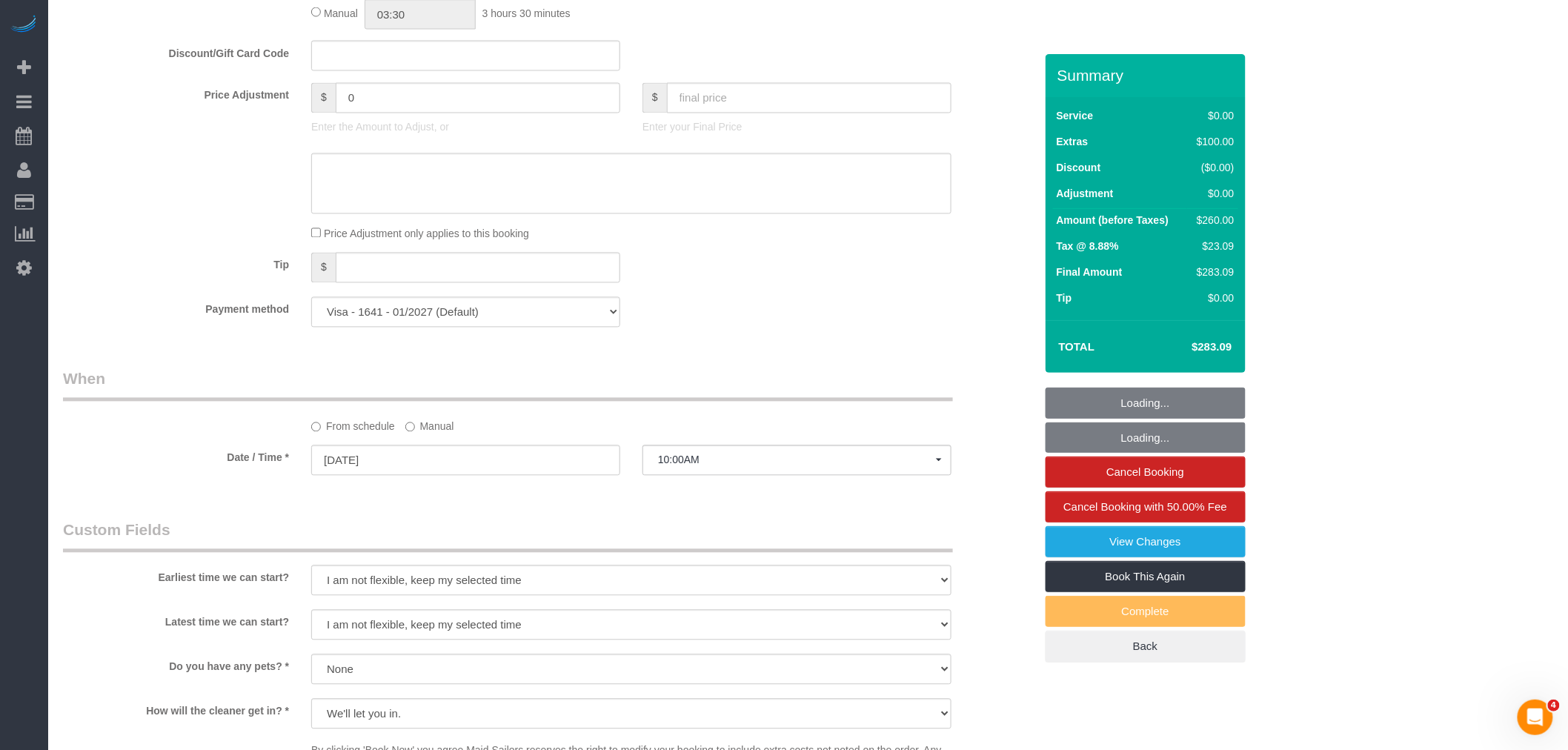
scroll to position [1483, 0]
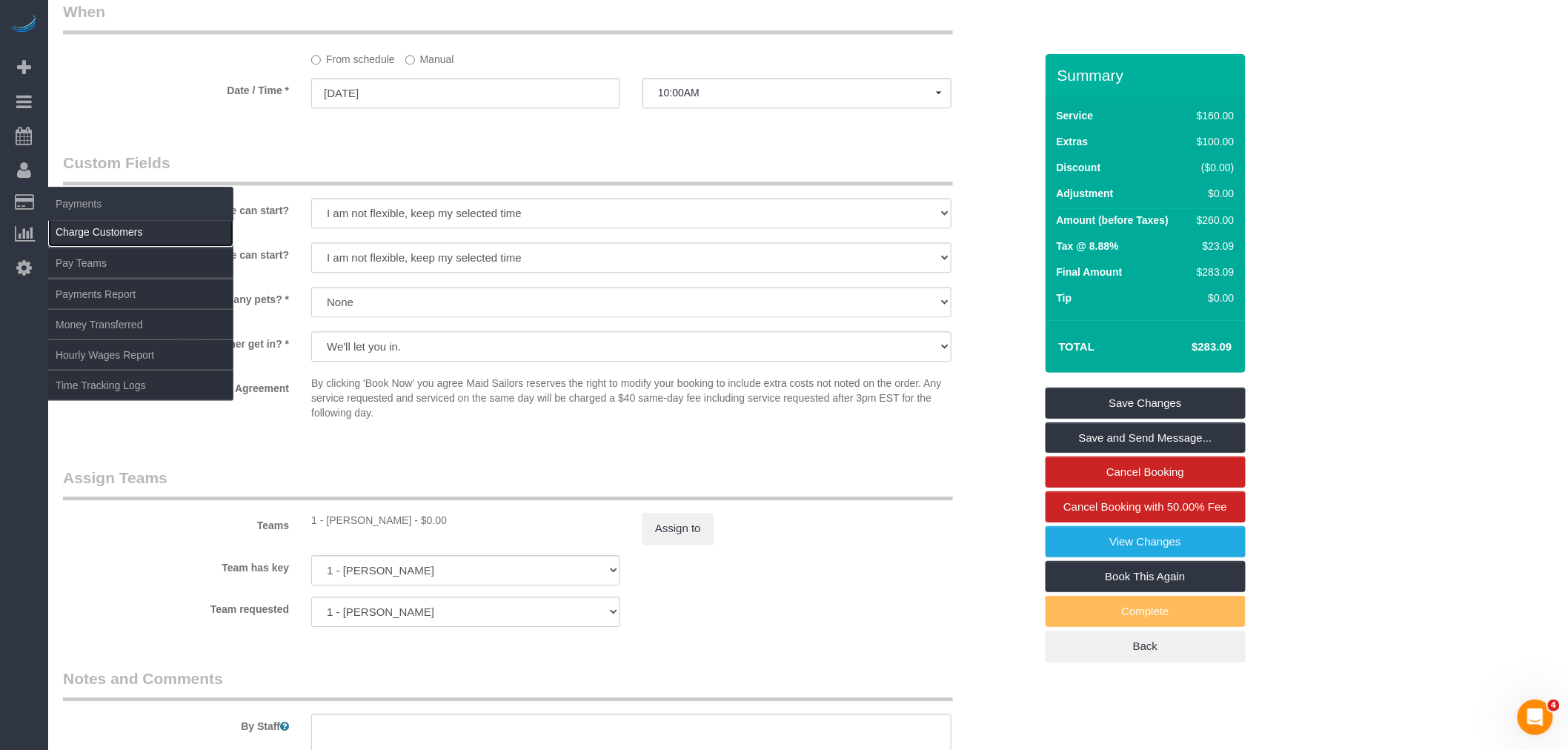
click at [113, 227] on link "Charge Customers" at bounding box center [140, 232] width 185 height 30
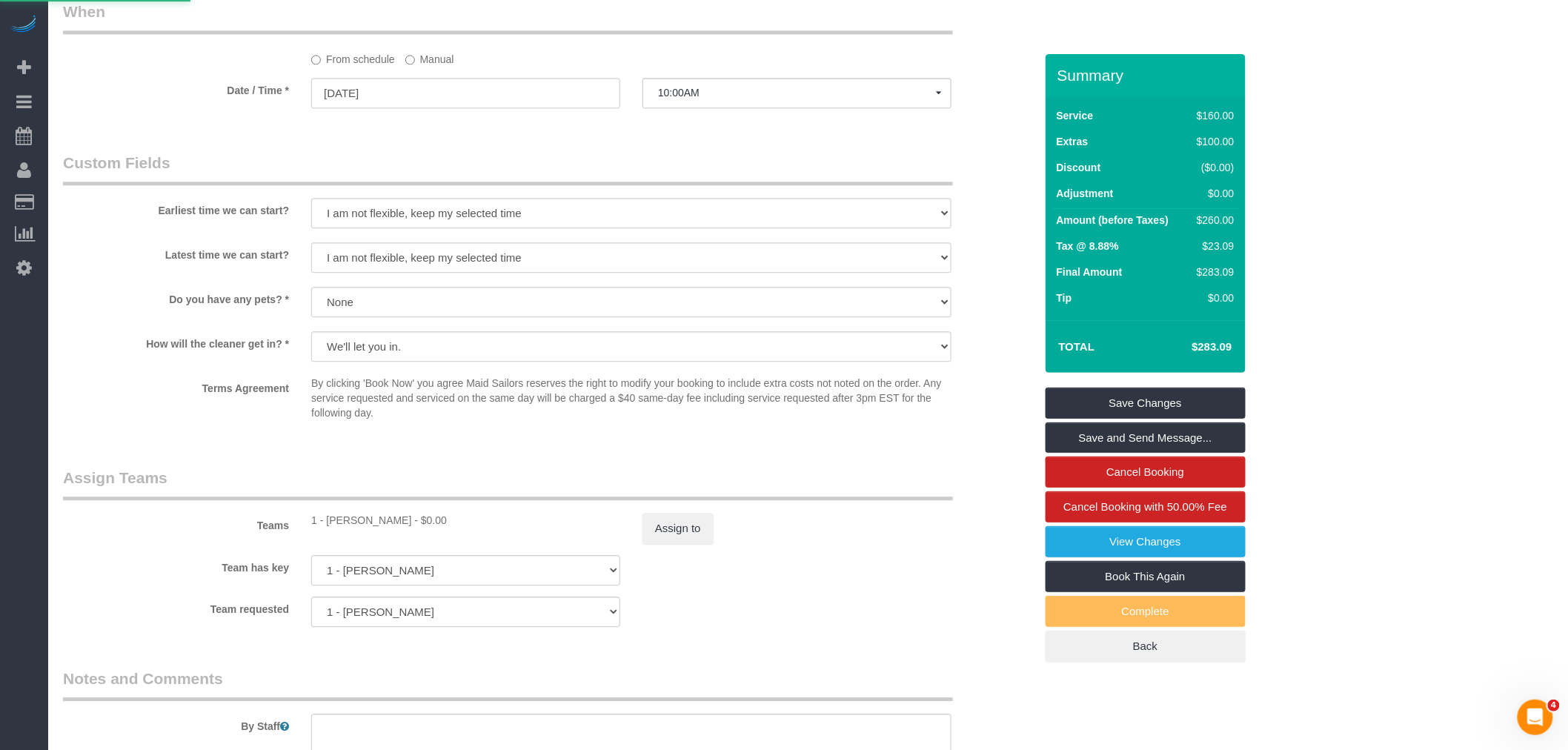
select select
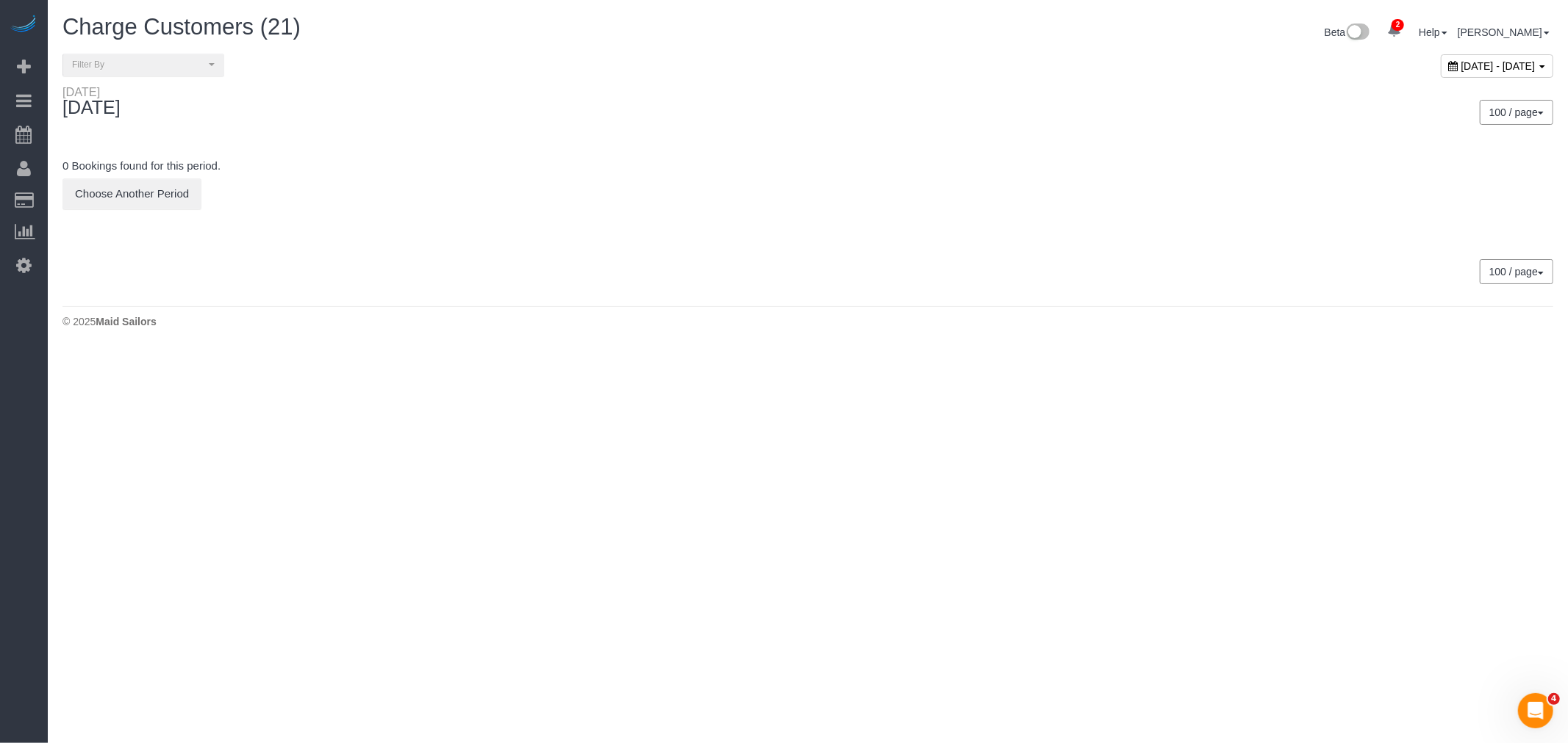
click at [1461, 64] on span "[DATE] - [DATE]" at bounding box center [1498, 66] width 74 height 12
type input "**********"
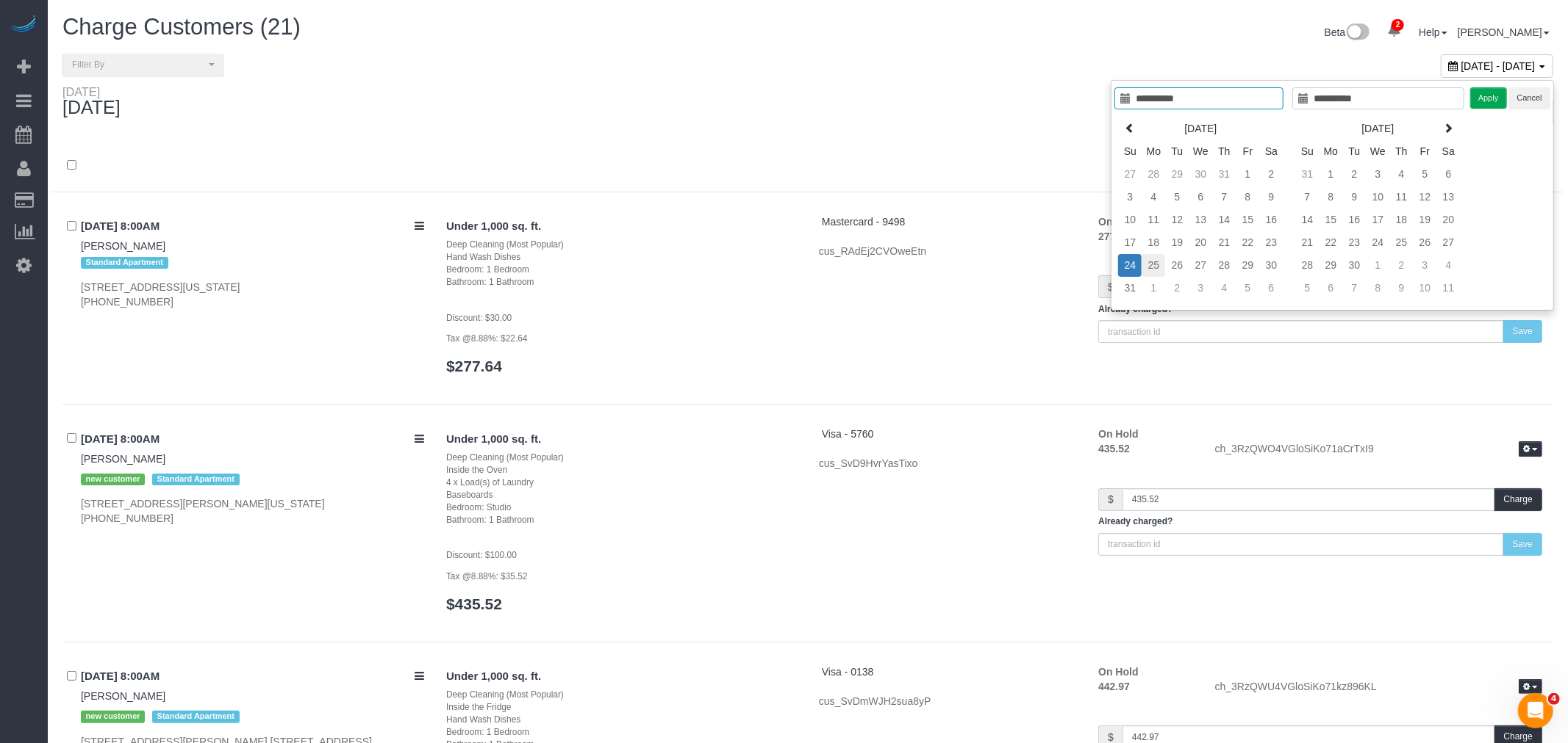
type input "**********"
click at [1150, 269] on td "25" at bounding box center [1141, 265] width 24 height 23
type input "**********"
click at [1145, 268] on td "25" at bounding box center [1141, 265] width 24 height 23
type input "**********"
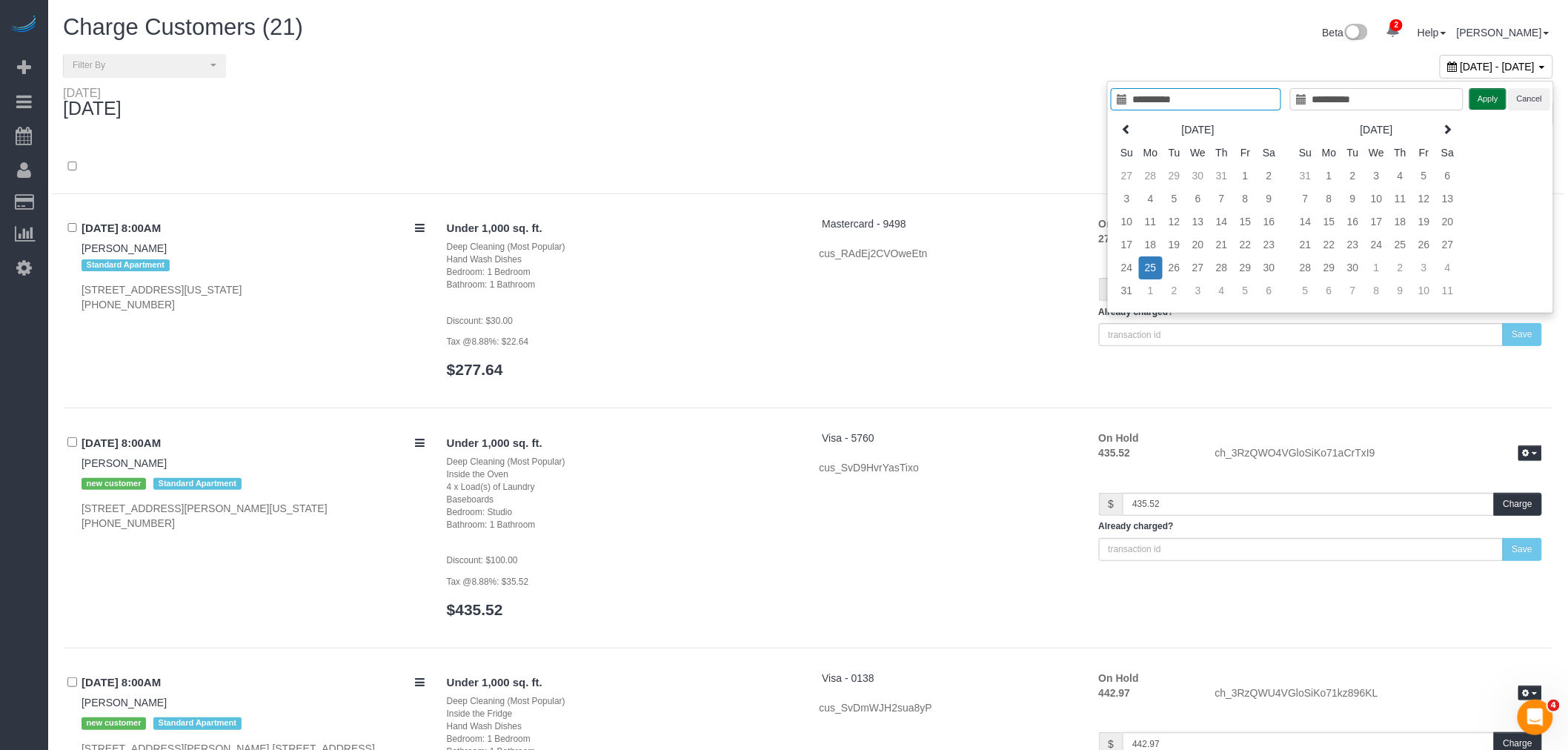
click at [1479, 96] on button "Apply" at bounding box center [1487, 99] width 37 height 22
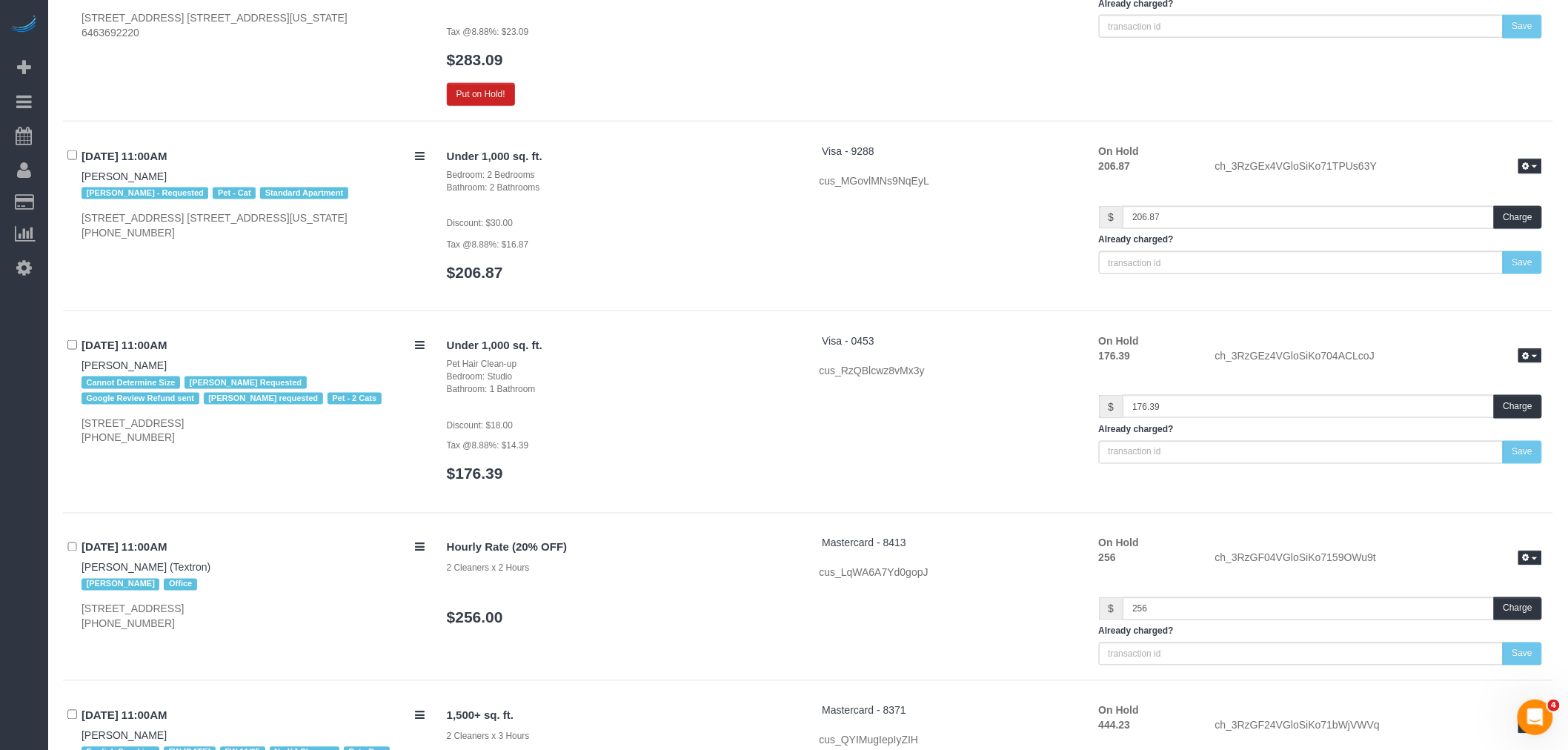
scroll to position [2801, 0]
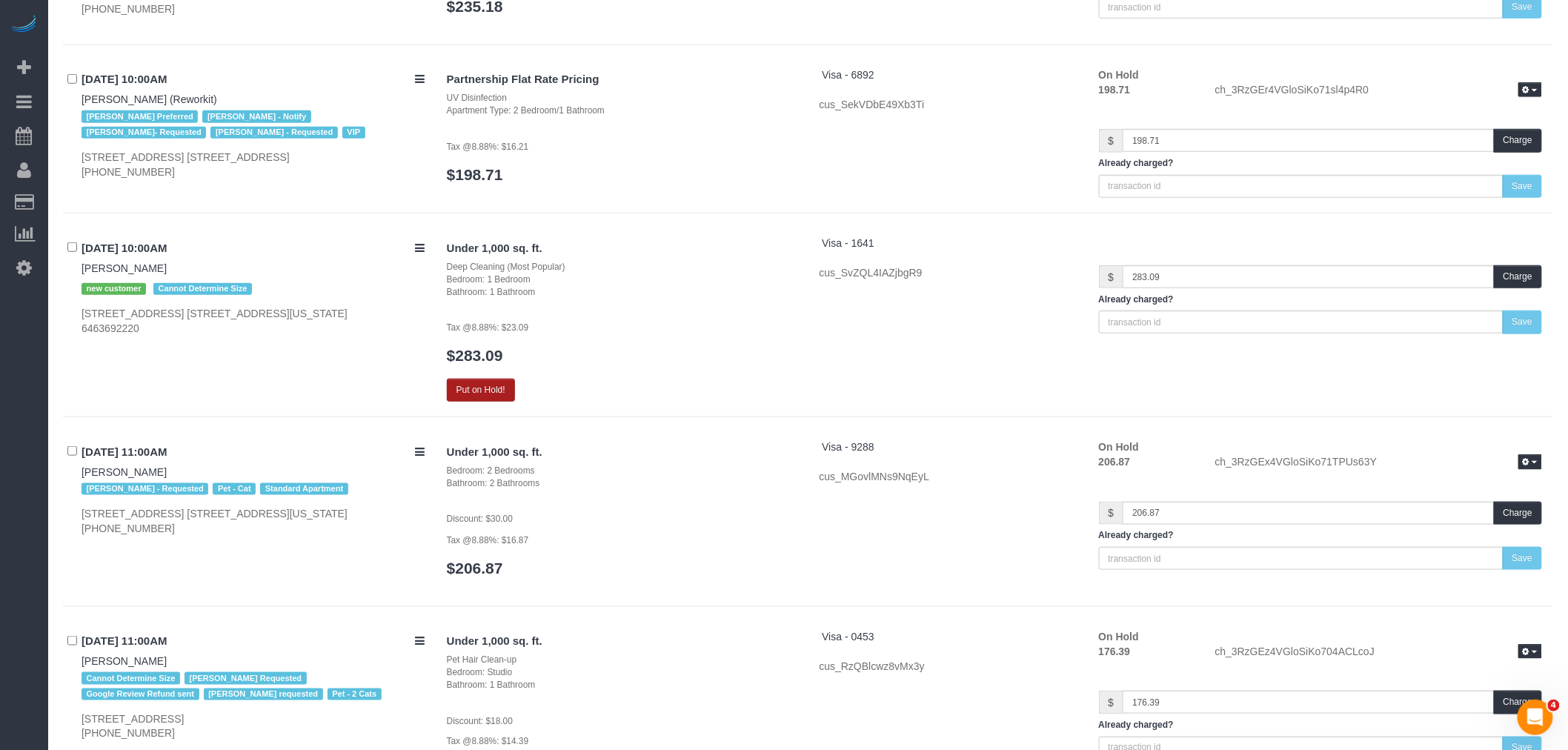
click at [480, 402] on button "Put on Hold!" at bounding box center [481, 390] width 68 height 23
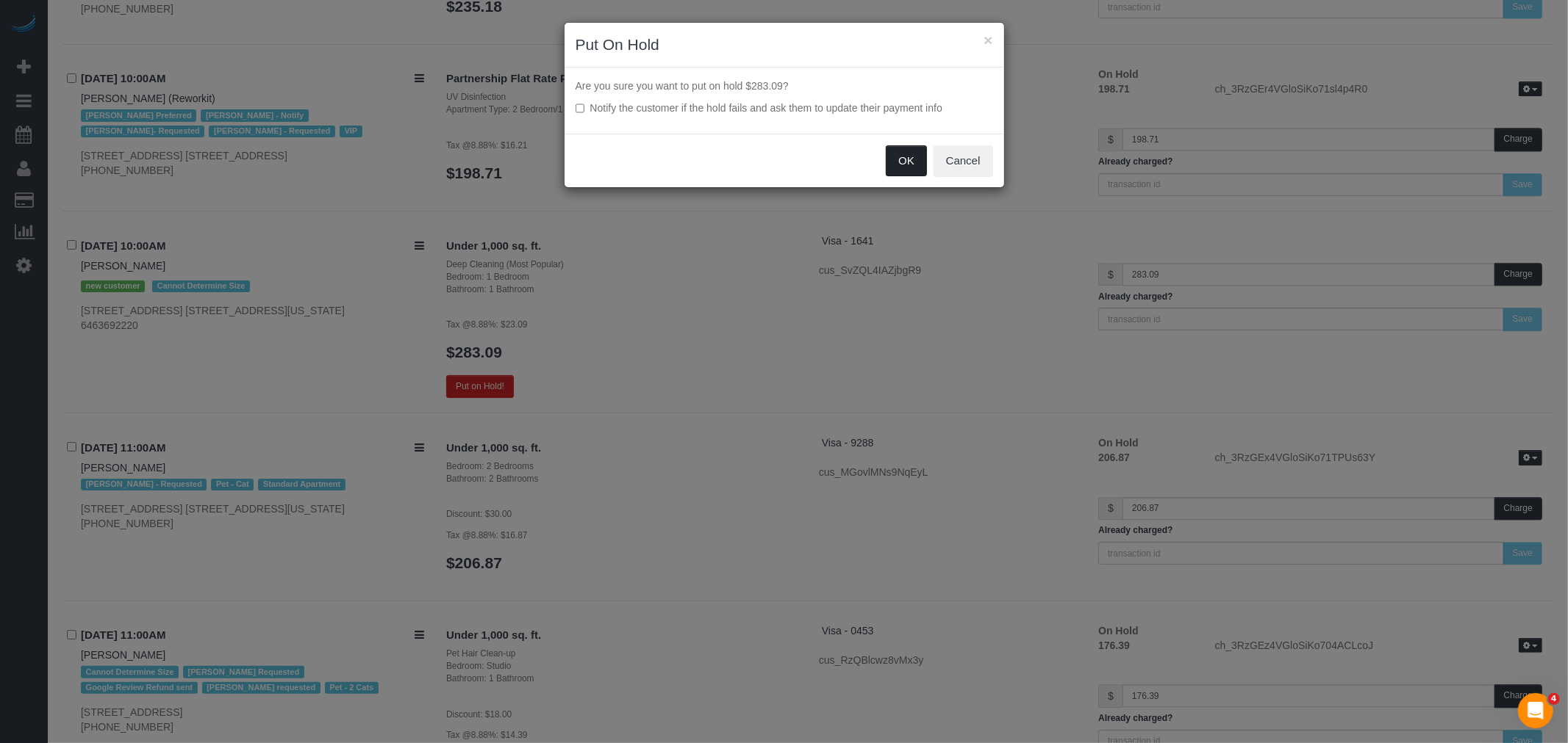
click at [916, 163] on button "OK" at bounding box center [906, 160] width 42 height 31
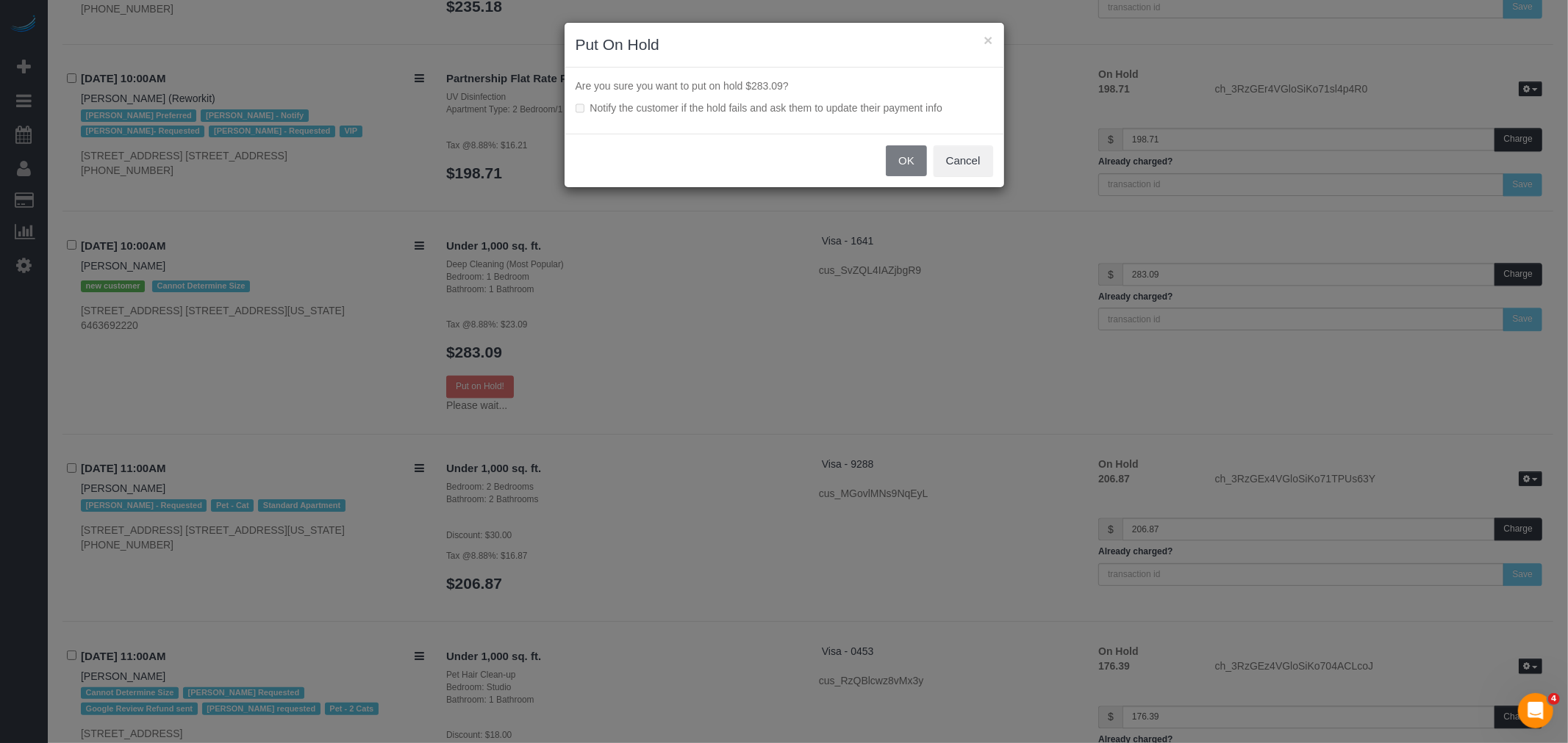
click at [731, 430] on div "× Put On Hold Are you sure you want to put on hold $283.09? Notify the customer…" at bounding box center [784, 372] width 1568 height 743
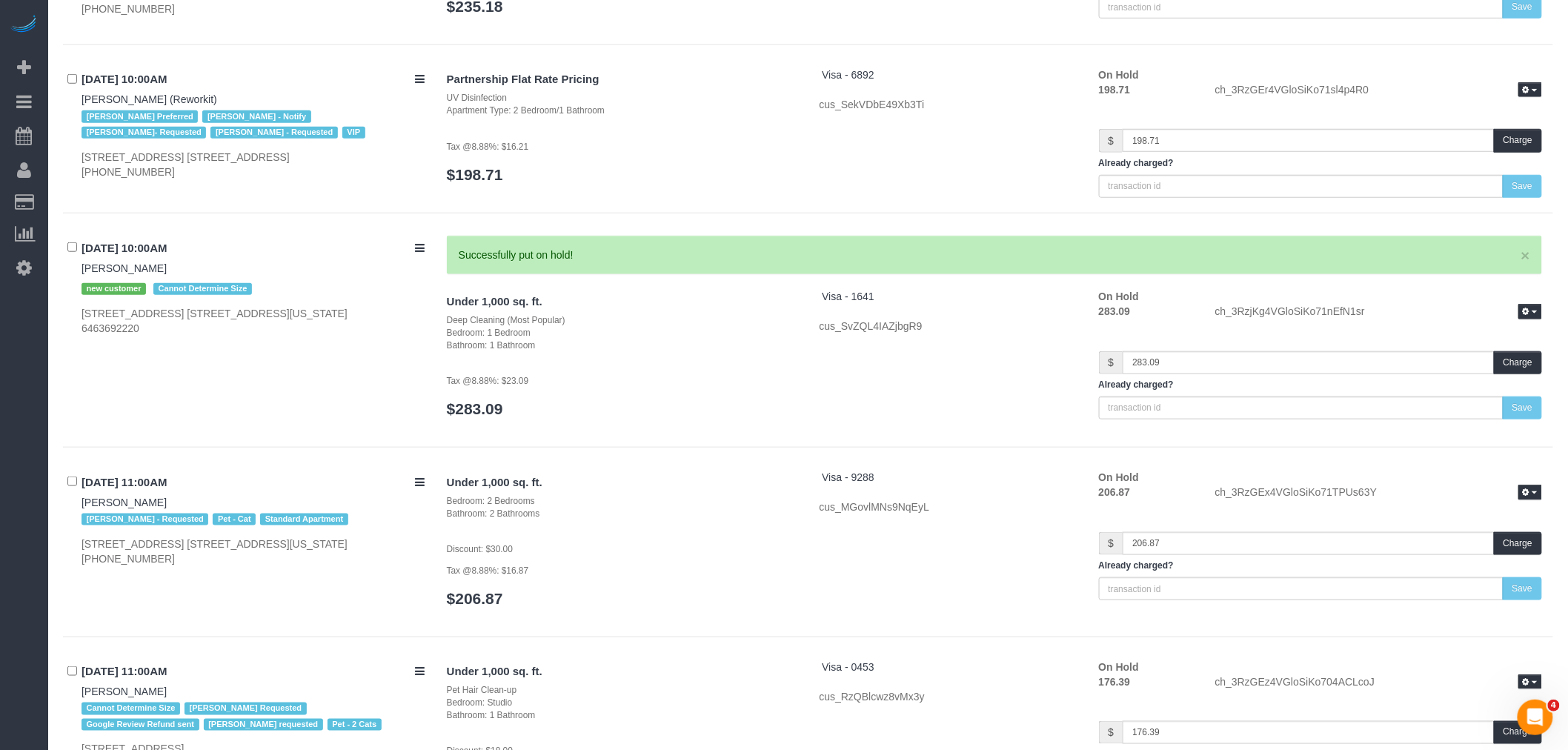
click at [752, 274] on div "× Successfully put on hold!" at bounding box center [994, 255] width 1095 height 39
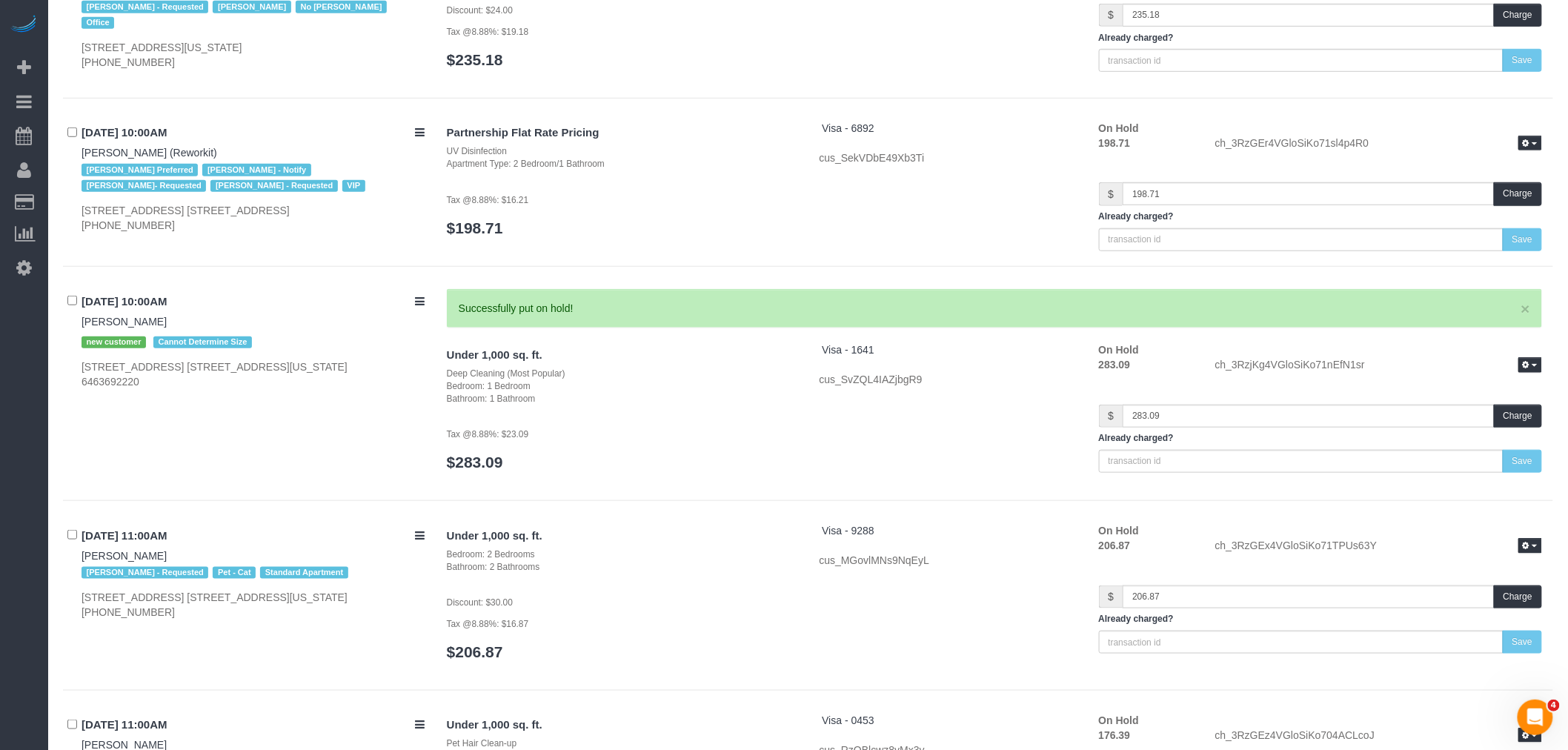
scroll to position [2718, 0]
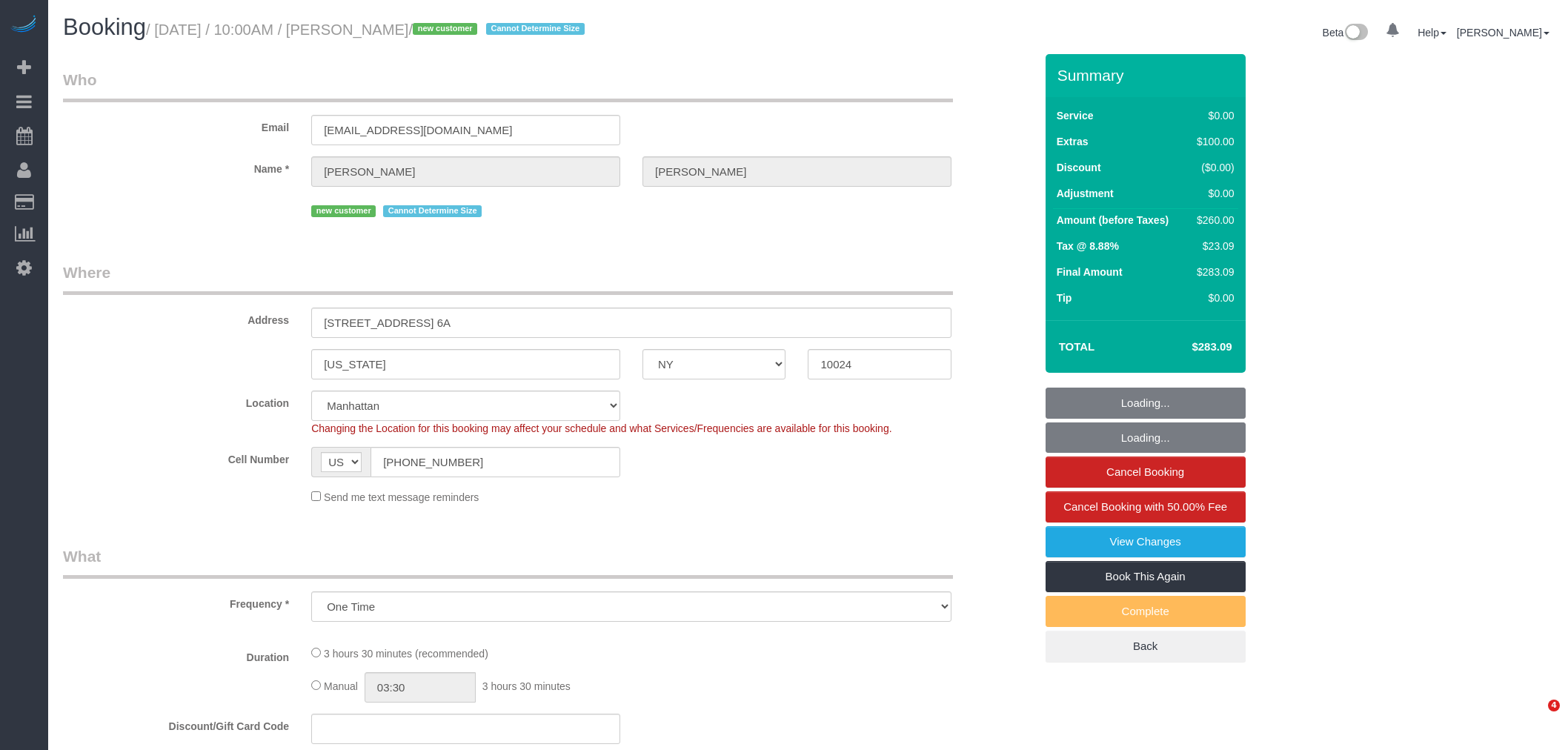
select select "NY"
select select "string:stripe-pm_1RziHw4VGloSiKo7xH7VoZ7f"
select select "1"
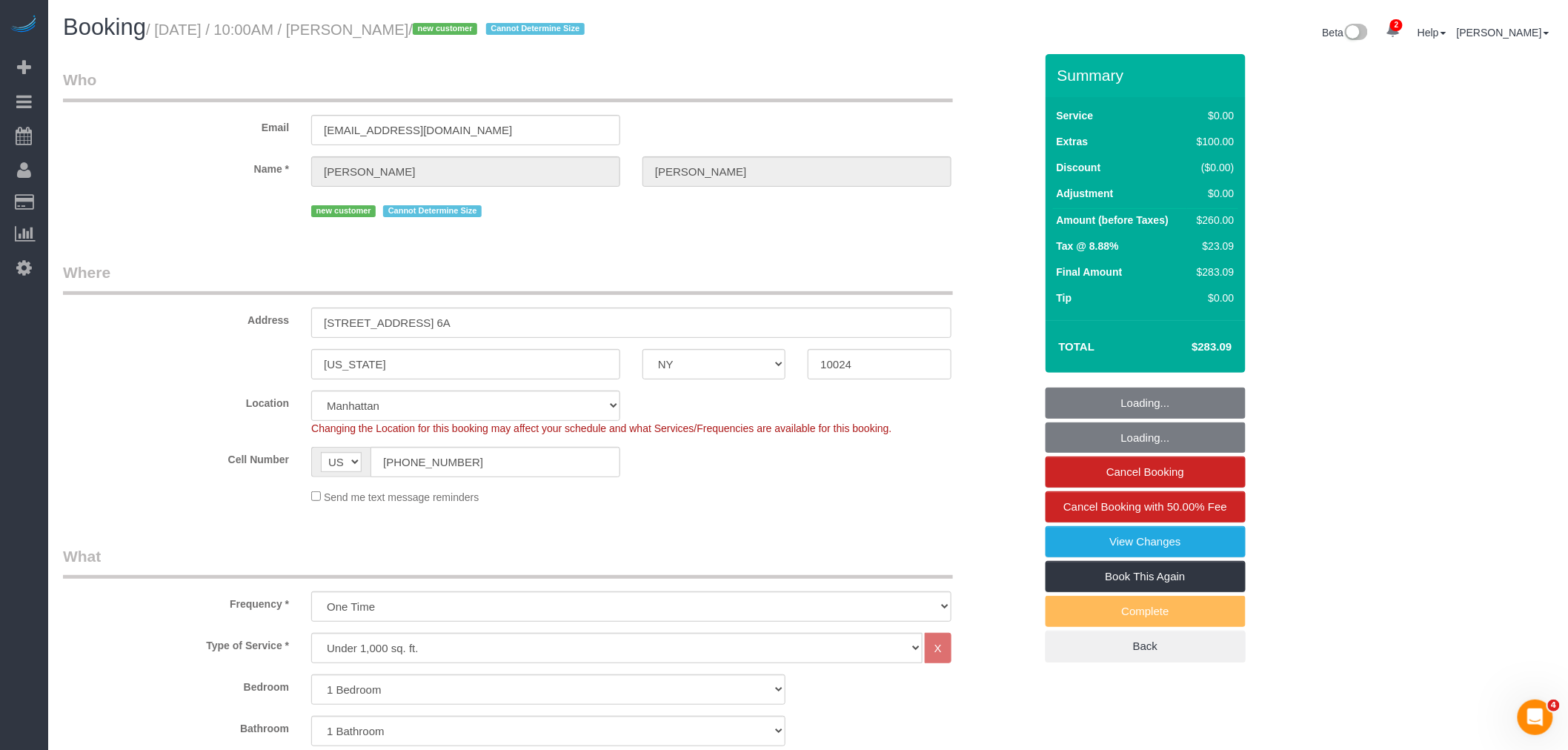
select select "object:755"
select select "number:89"
select select "number:90"
select select "number:15"
select select "number:5"
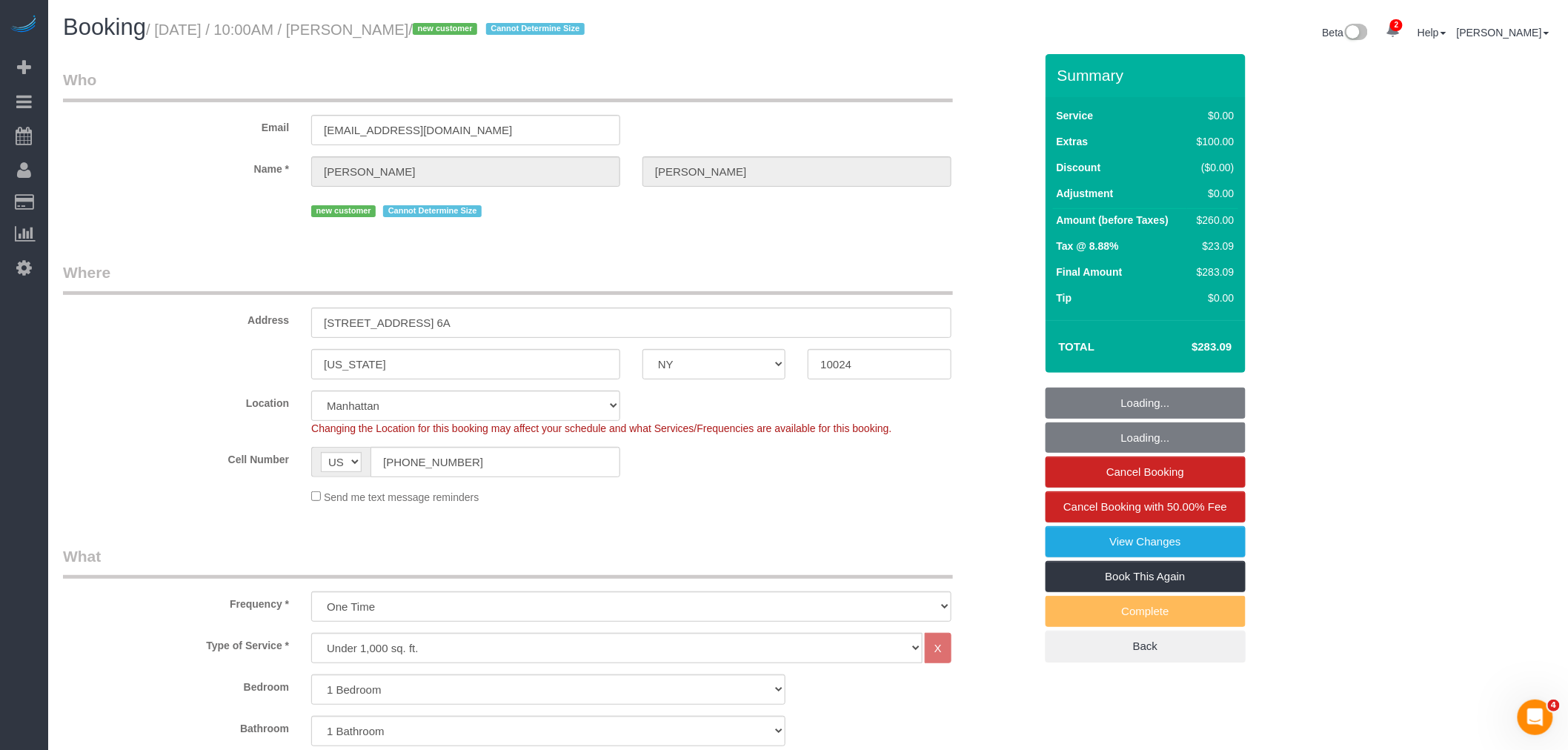
select select "1"
select select "spot1"
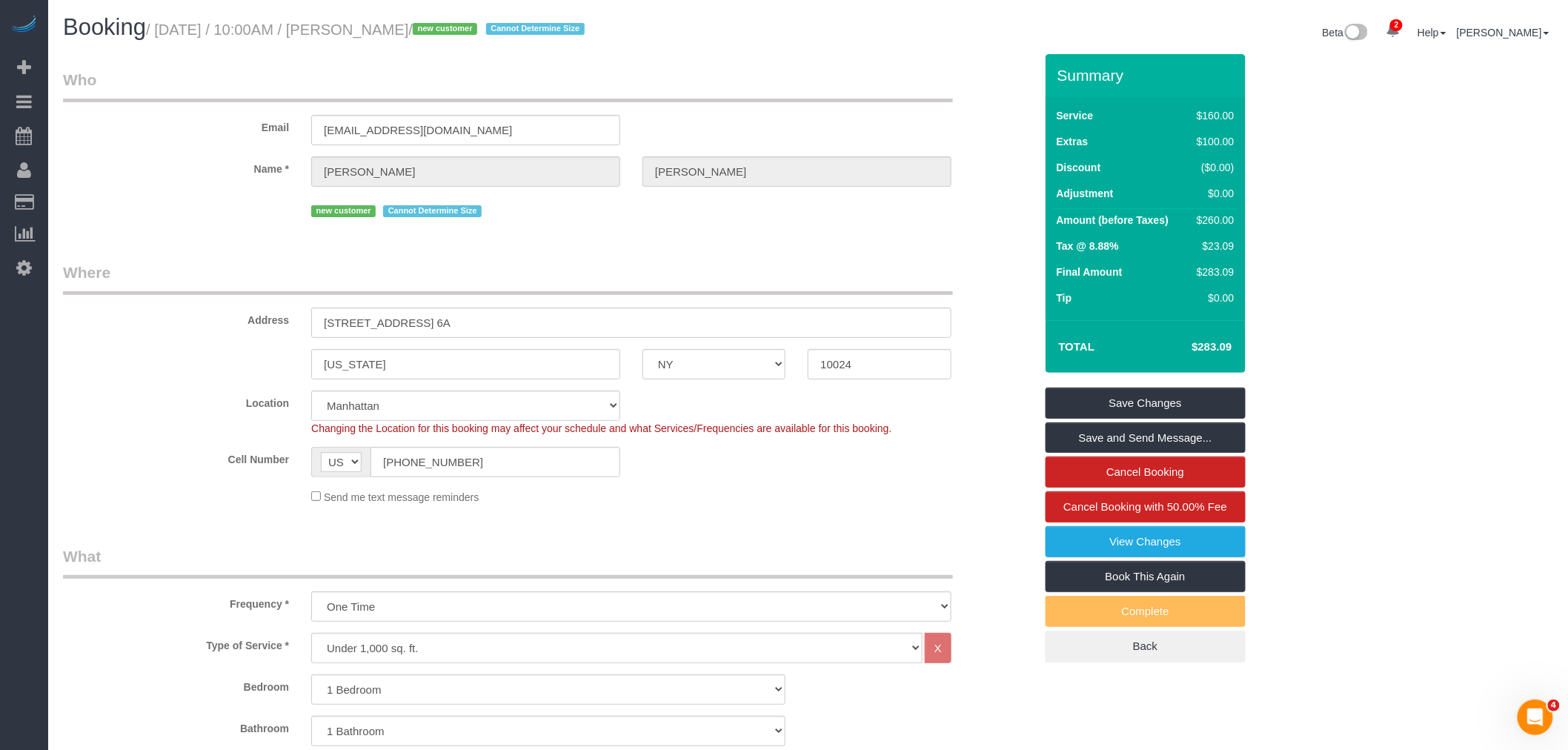
click at [703, 232] on fieldset "Who Email [EMAIL_ADDRESS][DOMAIN_NAME] Name * [PERSON_NAME] new customer Cannot…" at bounding box center [549, 150] width 971 height 163
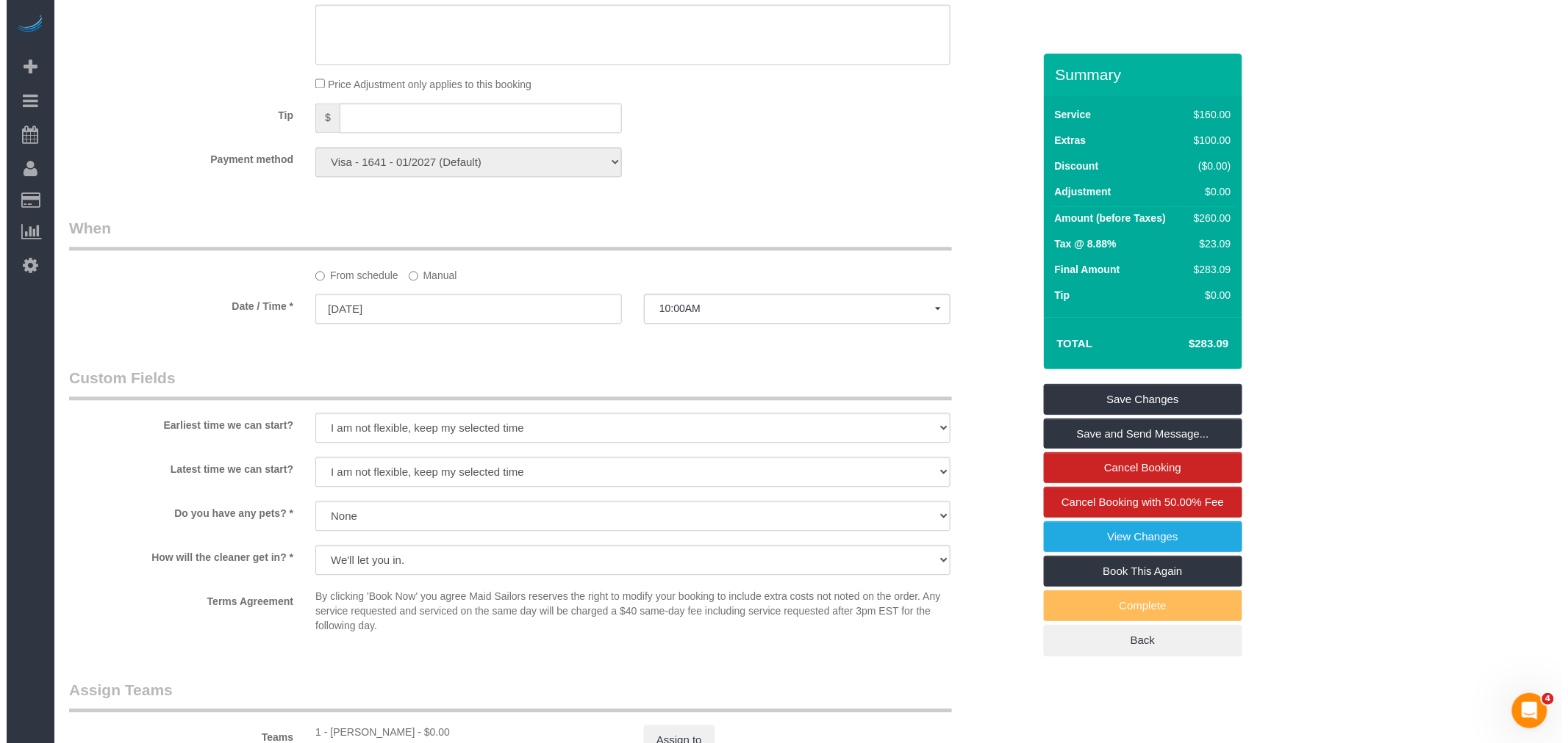
scroll to position [1469, 0]
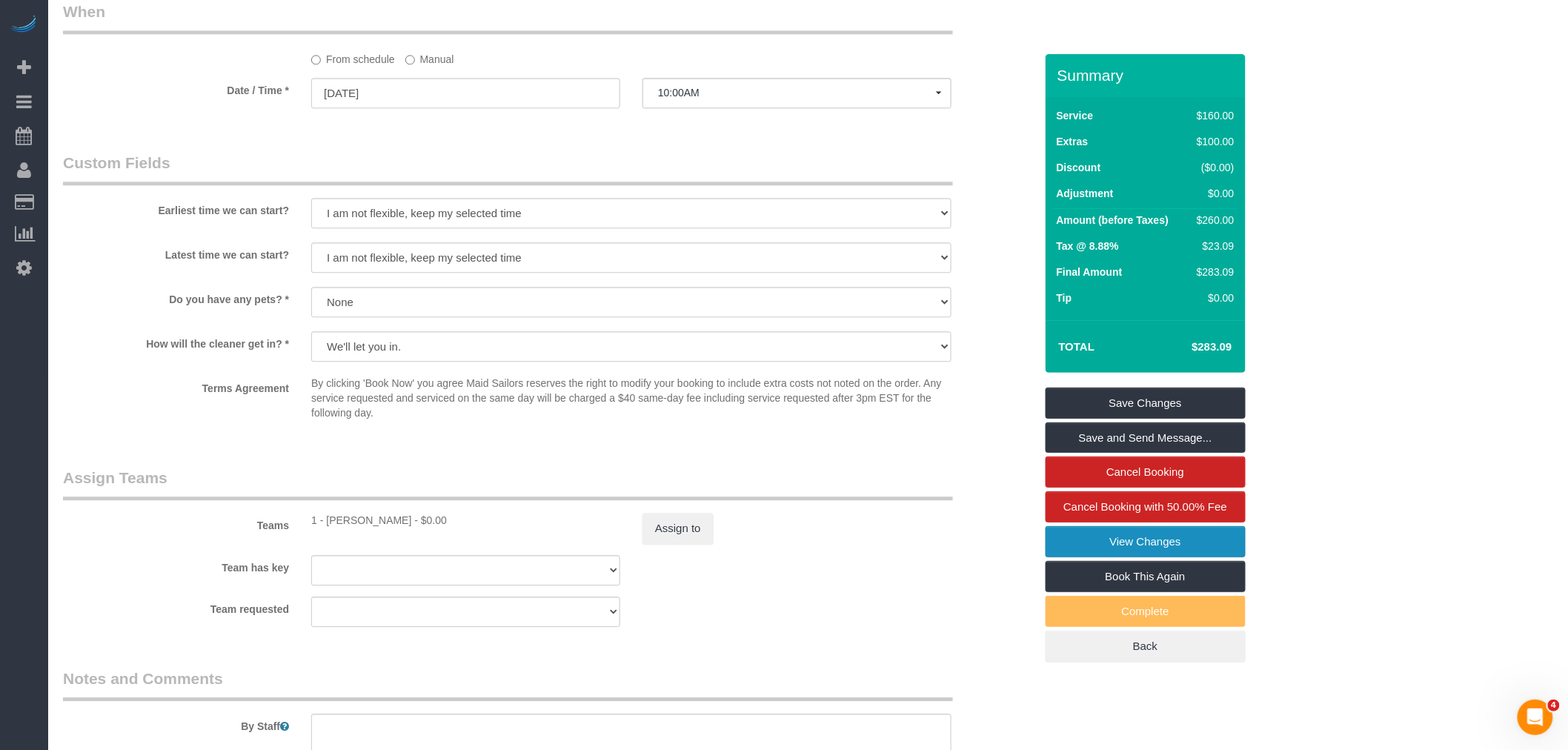
click at [1161, 545] on link "View Changes" at bounding box center [1145, 541] width 200 height 31
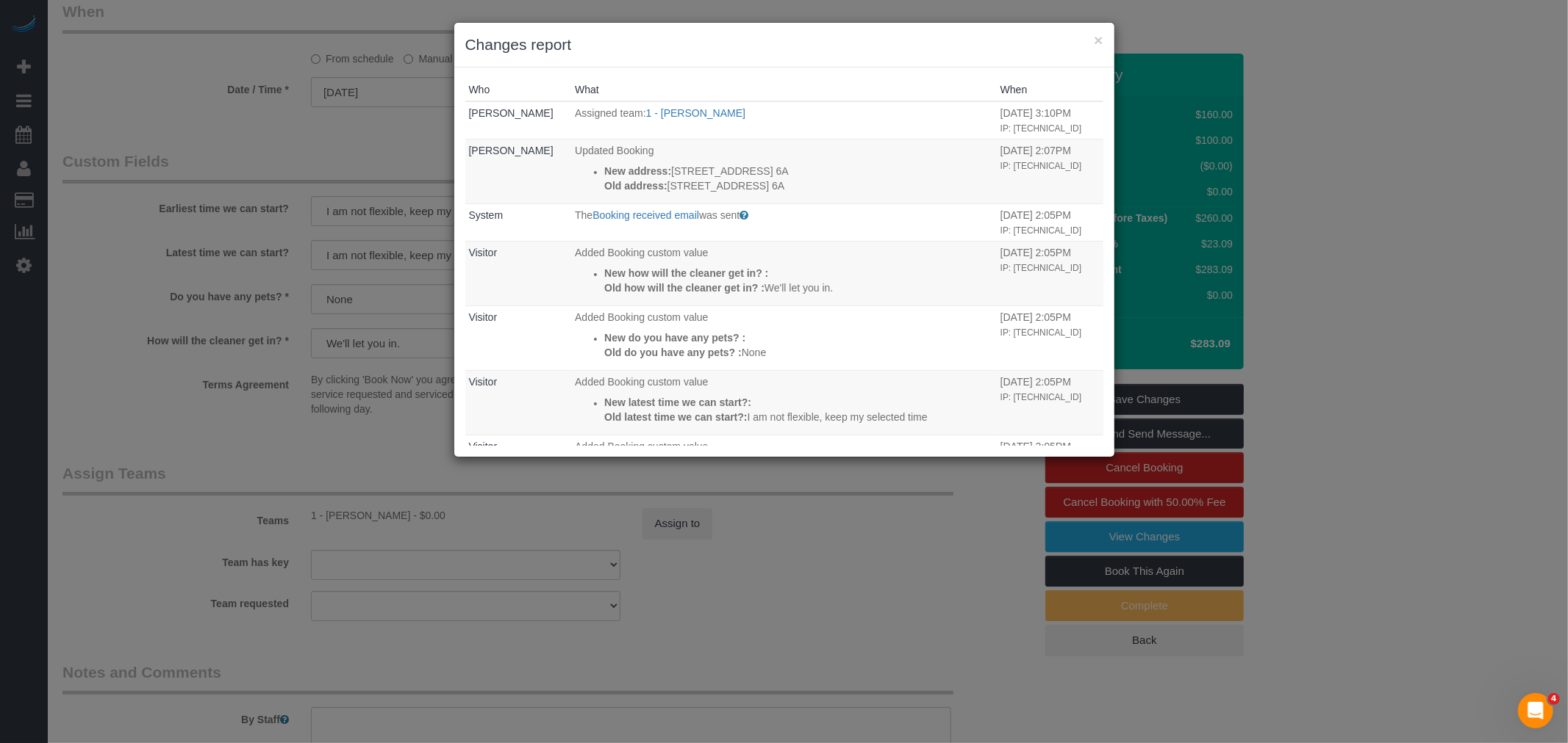
click at [1090, 41] on h3 "Changes report" at bounding box center [784, 45] width 638 height 22
click at [1102, 45] on button "×" at bounding box center [1097, 41] width 9 height 16
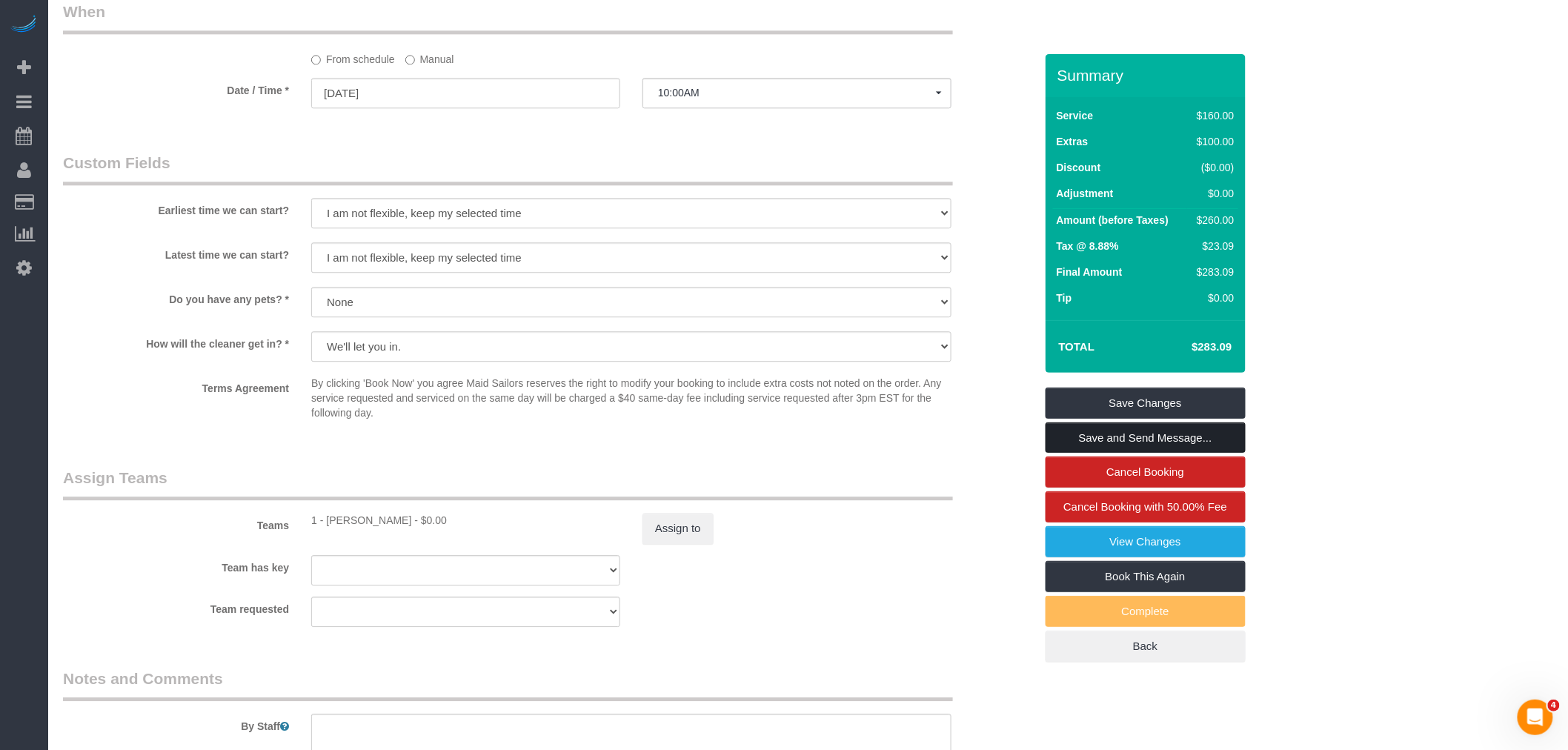
click at [1131, 437] on link "Save and Send Message..." at bounding box center [1145, 438] width 200 height 31
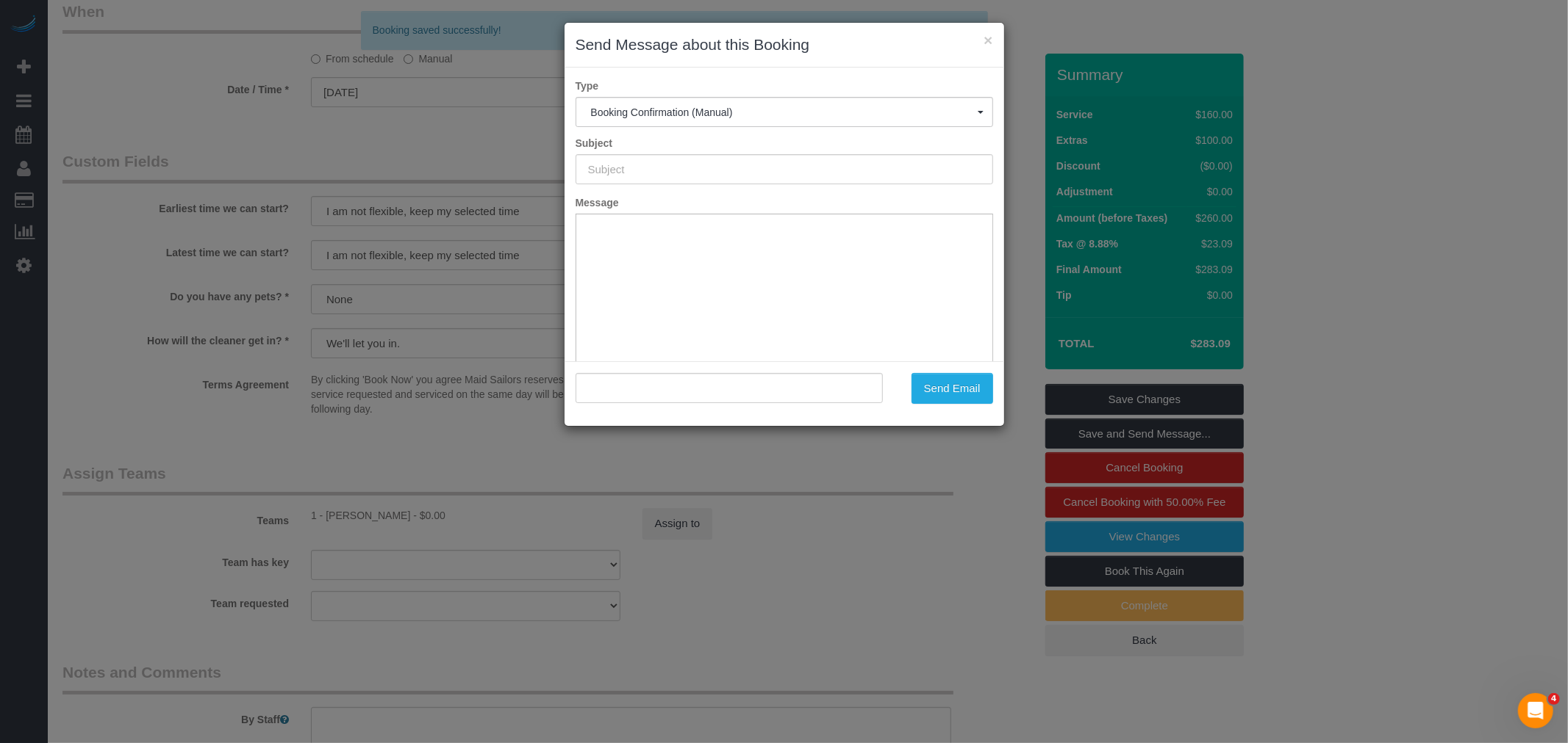
type input "Cleaning Confirmed for 08/25/2025 at 10:00am"
type input ""Jonathan Shew" <jmshew@gmail.com>"
drag, startPoint x: 950, startPoint y: 386, endPoint x: 688, endPoint y: 376, distance: 262.2
click at [950, 385] on button "Send Email" at bounding box center [952, 388] width 81 height 31
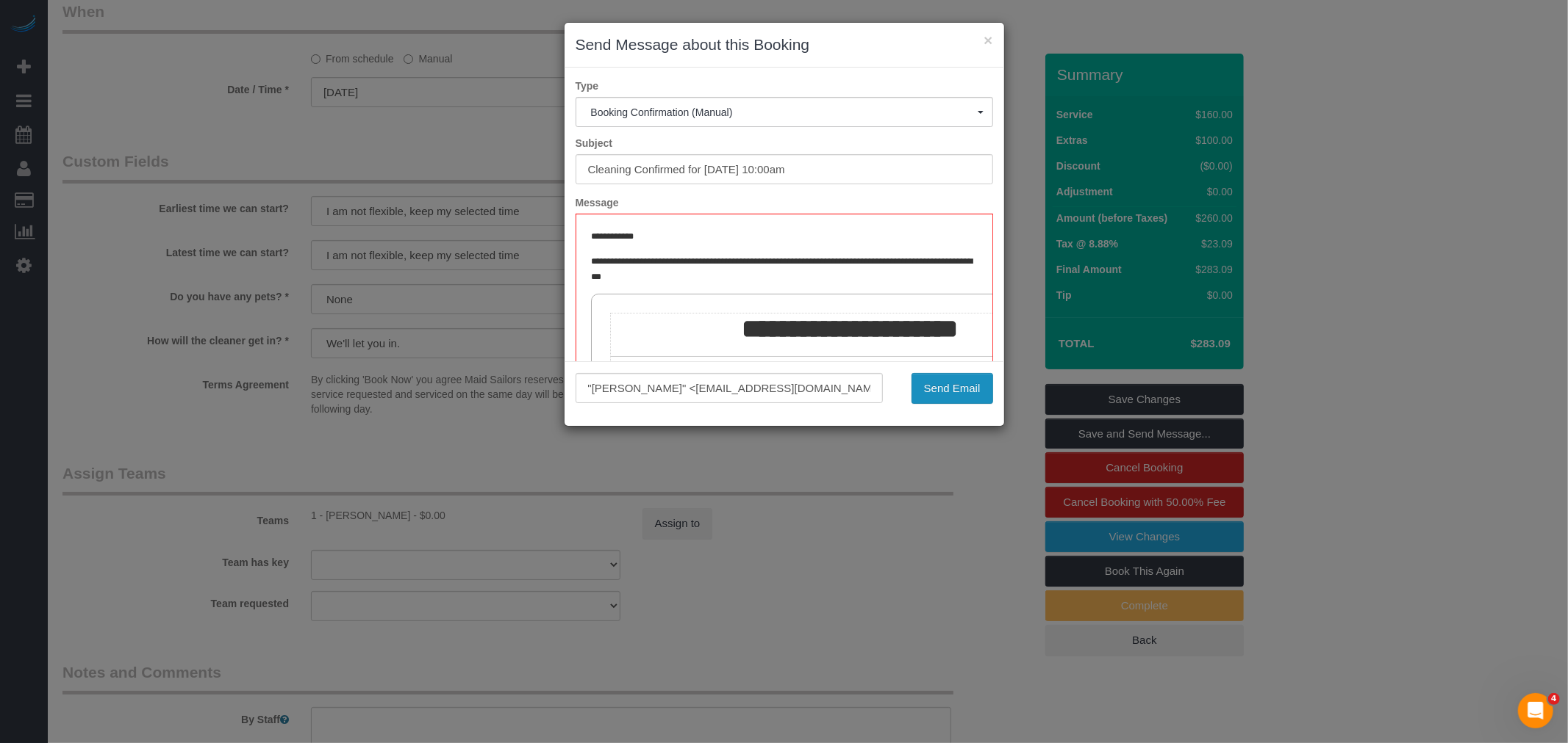
click at [949, 382] on button "Send Email" at bounding box center [952, 388] width 81 height 31
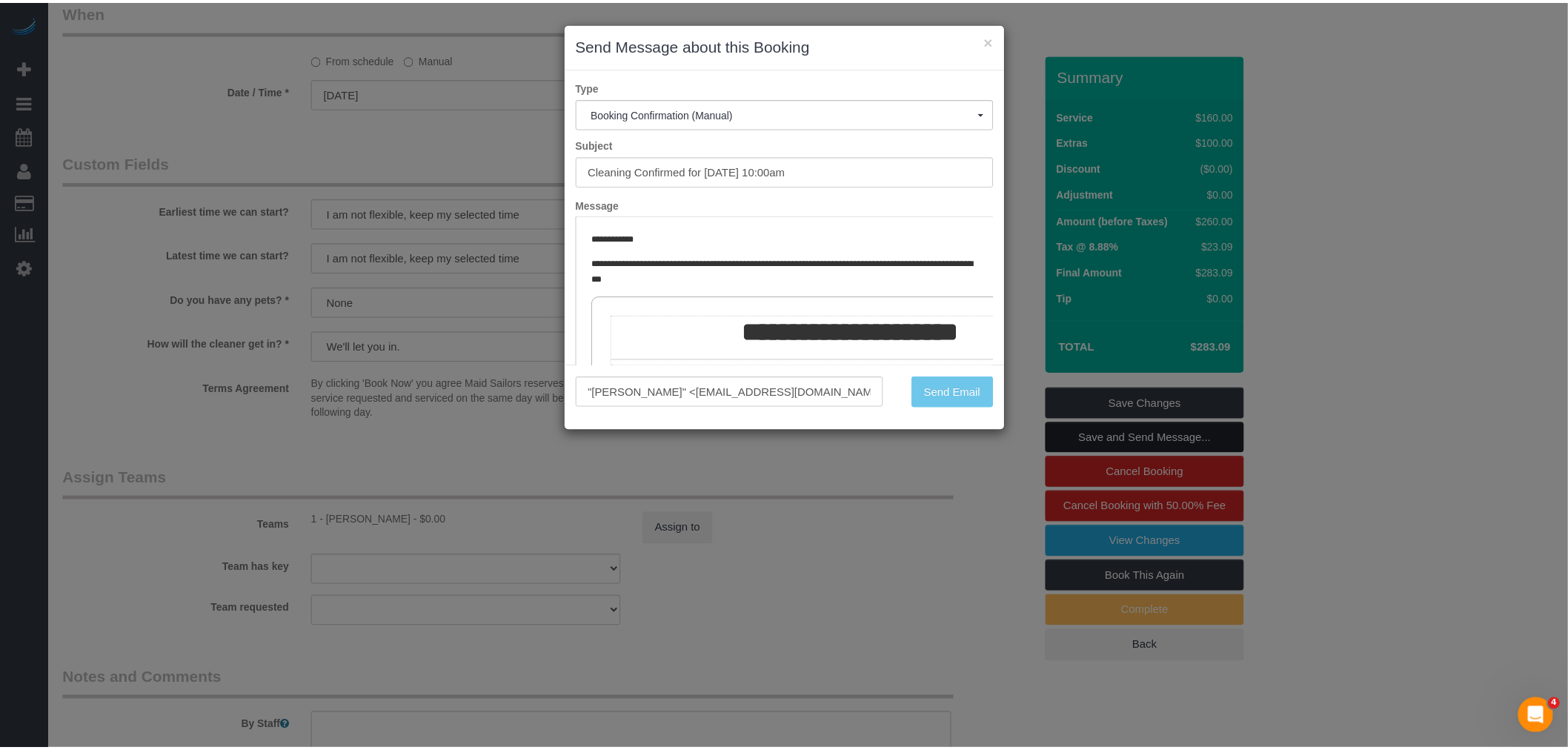
scroll to position [1536, 0]
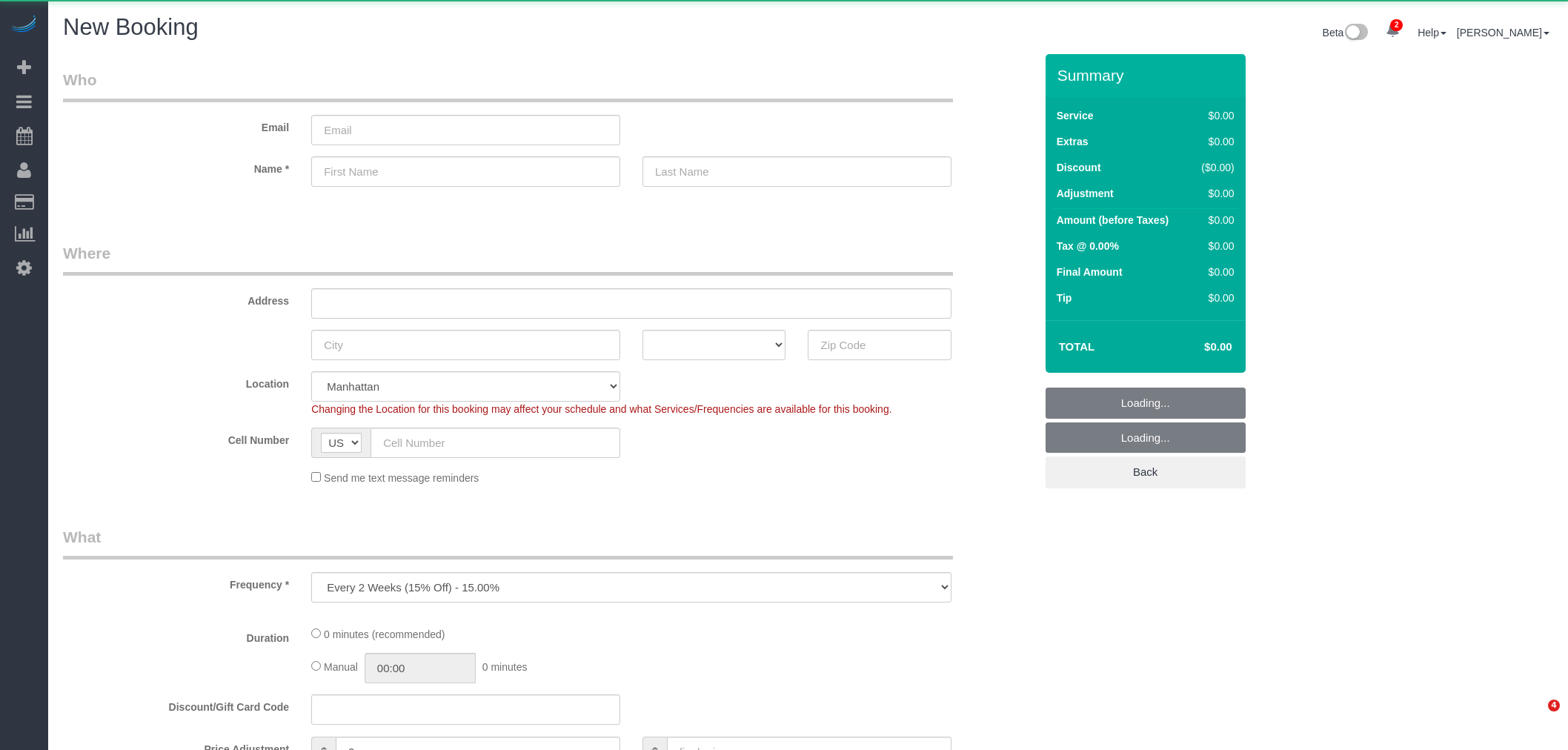
select select "number:89"
select select "number:90"
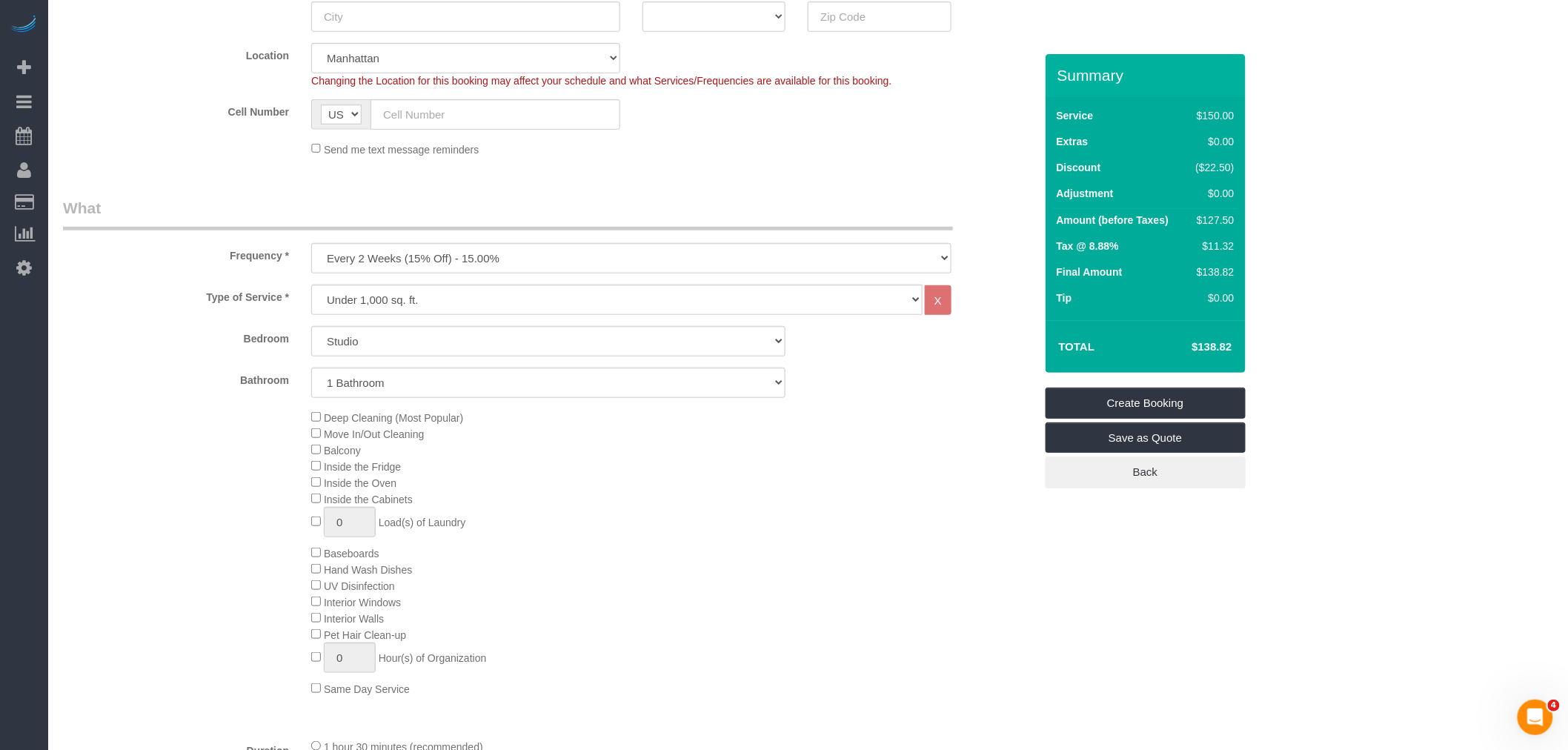
scroll to position [329, 0]
drag, startPoint x: 486, startPoint y: 254, endPoint x: 473, endPoint y: 271, distance: 21.4
click at [486, 254] on select "One Time Weekly (20% Off) - 20.00% Every 2 Weeks (15% Off) - 15.00% Every 4 Wee…" at bounding box center [631, 257] width 641 height 30
select select "object:1972"
click at [311, 243] on select "One Time Weekly (20% Off) - 20.00% Every 2 Weeks (15% Off) - 15.00% Every 4 Wee…" at bounding box center [631, 257] width 641 height 30
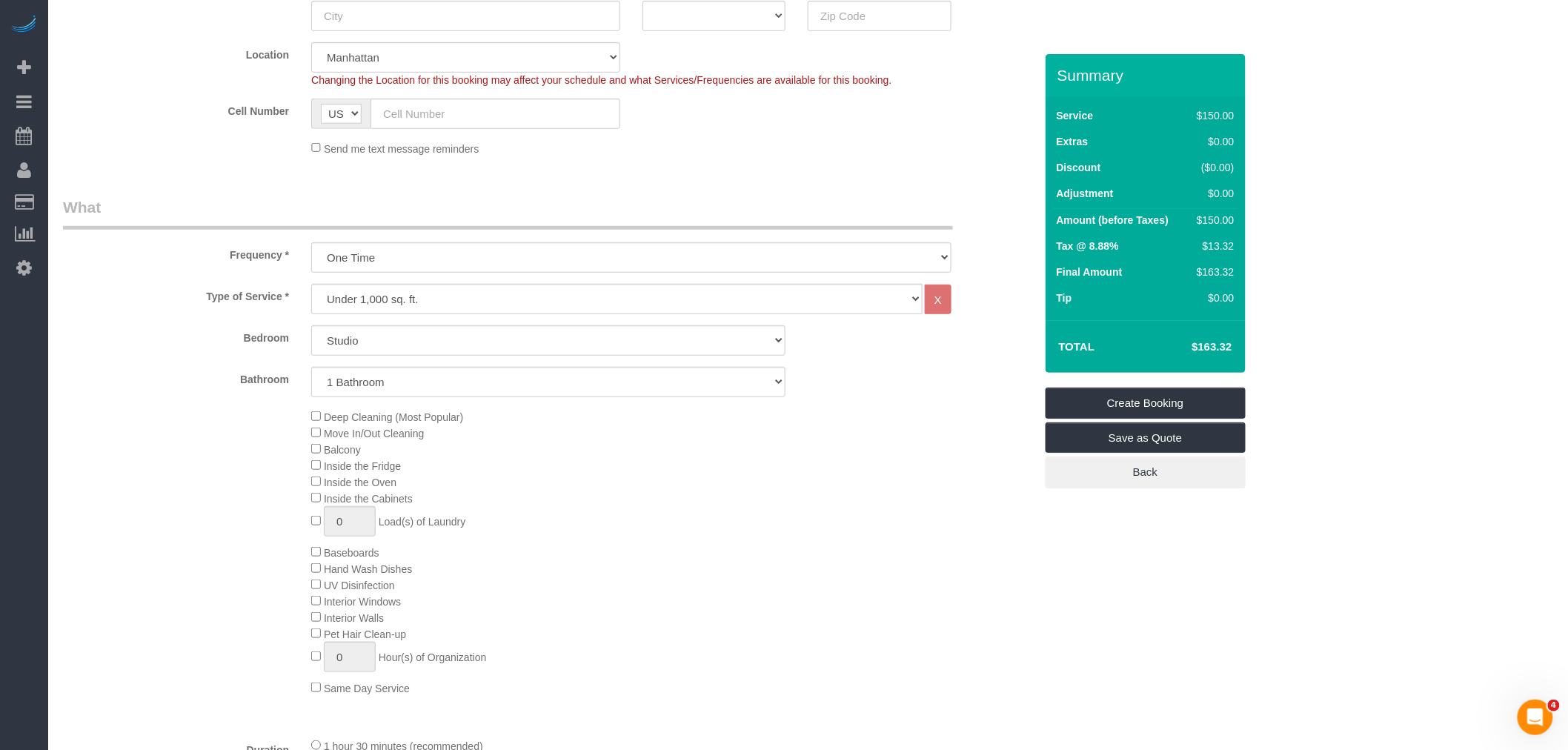
click at [322, 416] on span "Deep Cleaning (Most Popular)" at bounding box center [387, 418] width 152 height 12
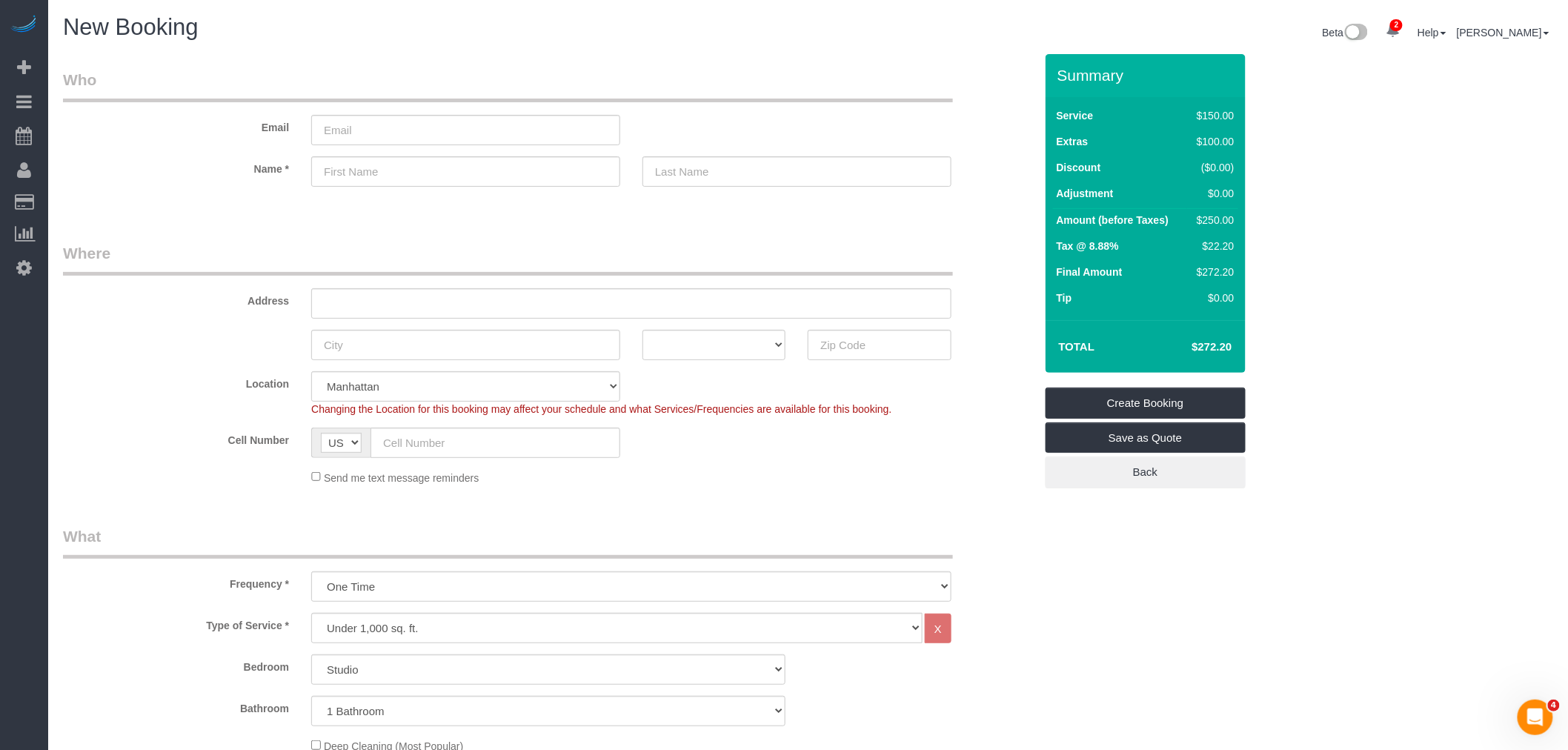
scroll to position [165, 0]
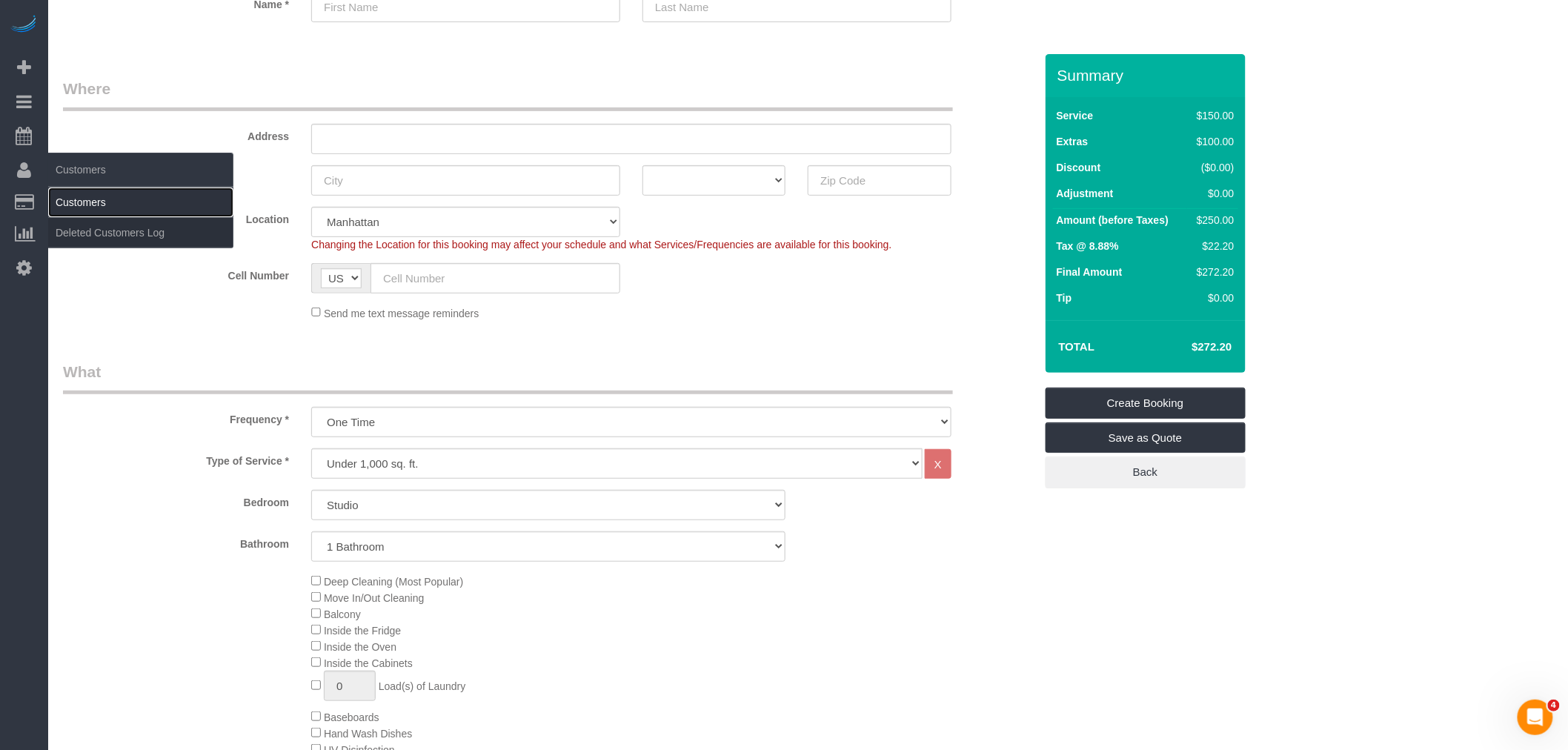
click at [83, 205] on link "Customers" at bounding box center [140, 203] width 185 height 30
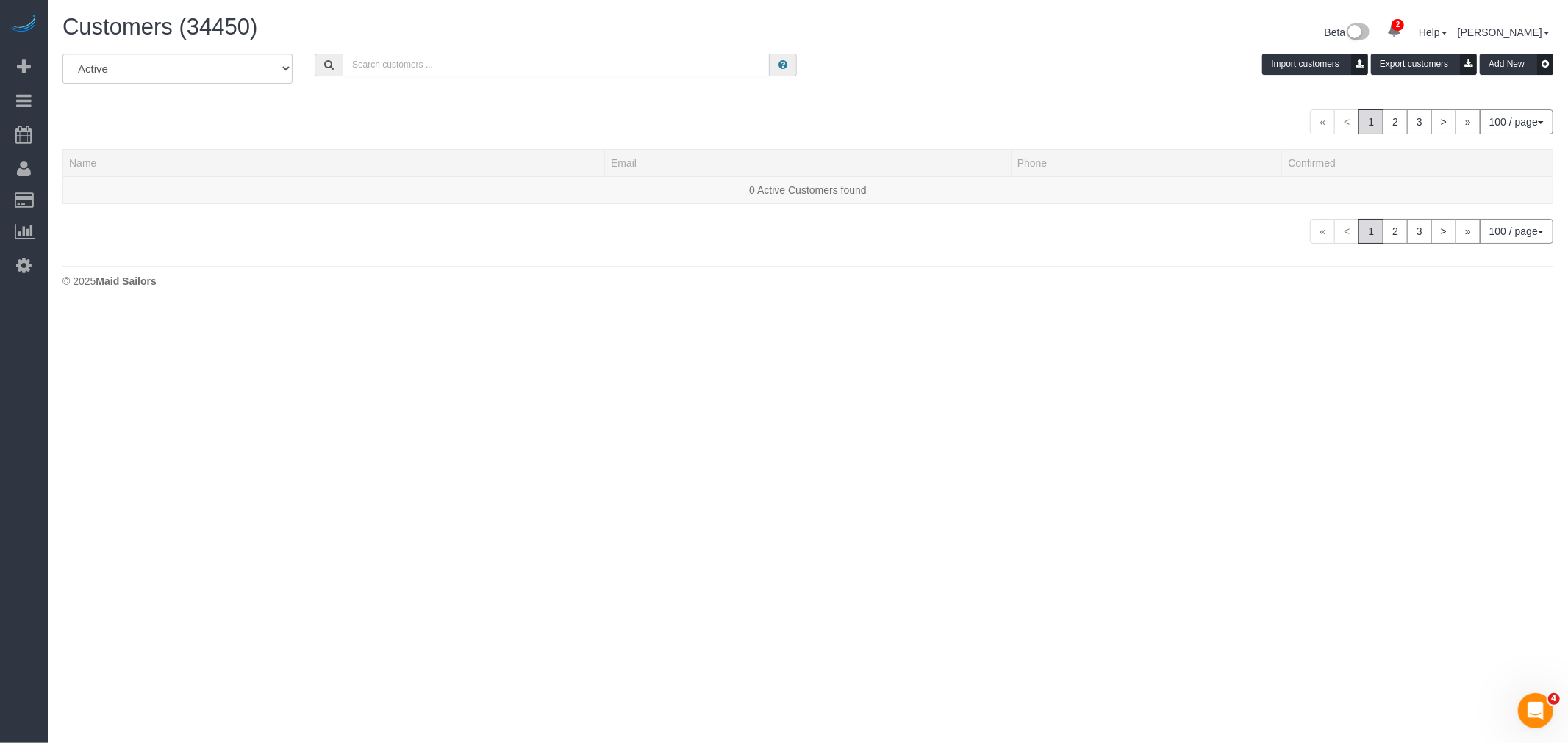
click at [504, 64] on input "text" at bounding box center [556, 64] width 427 height 23
paste input "Sam Brotman"
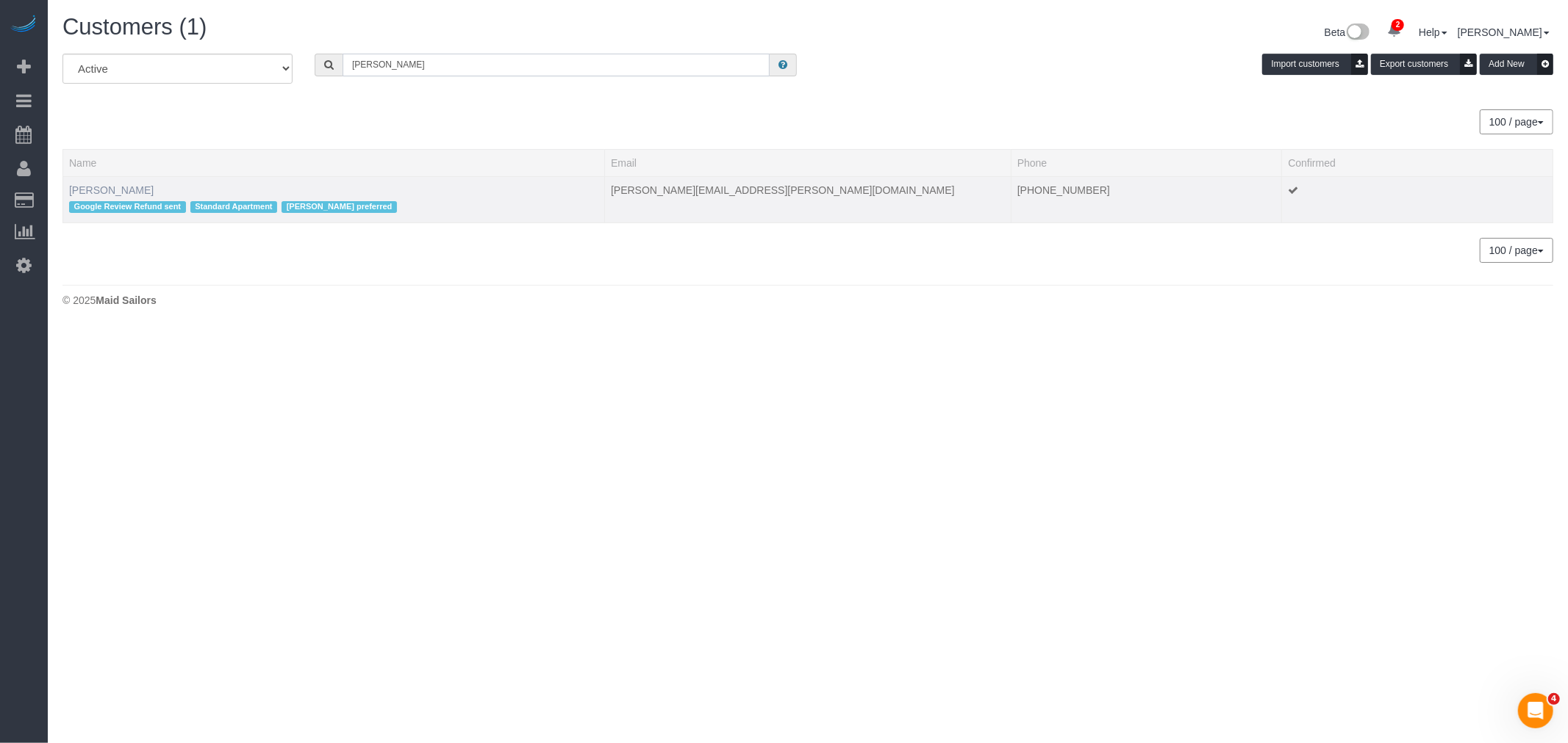
type input "Sam Brotman"
click at [120, 192] on link "Sam Brotman" at bounding box center [111, 190] width 84 height 12
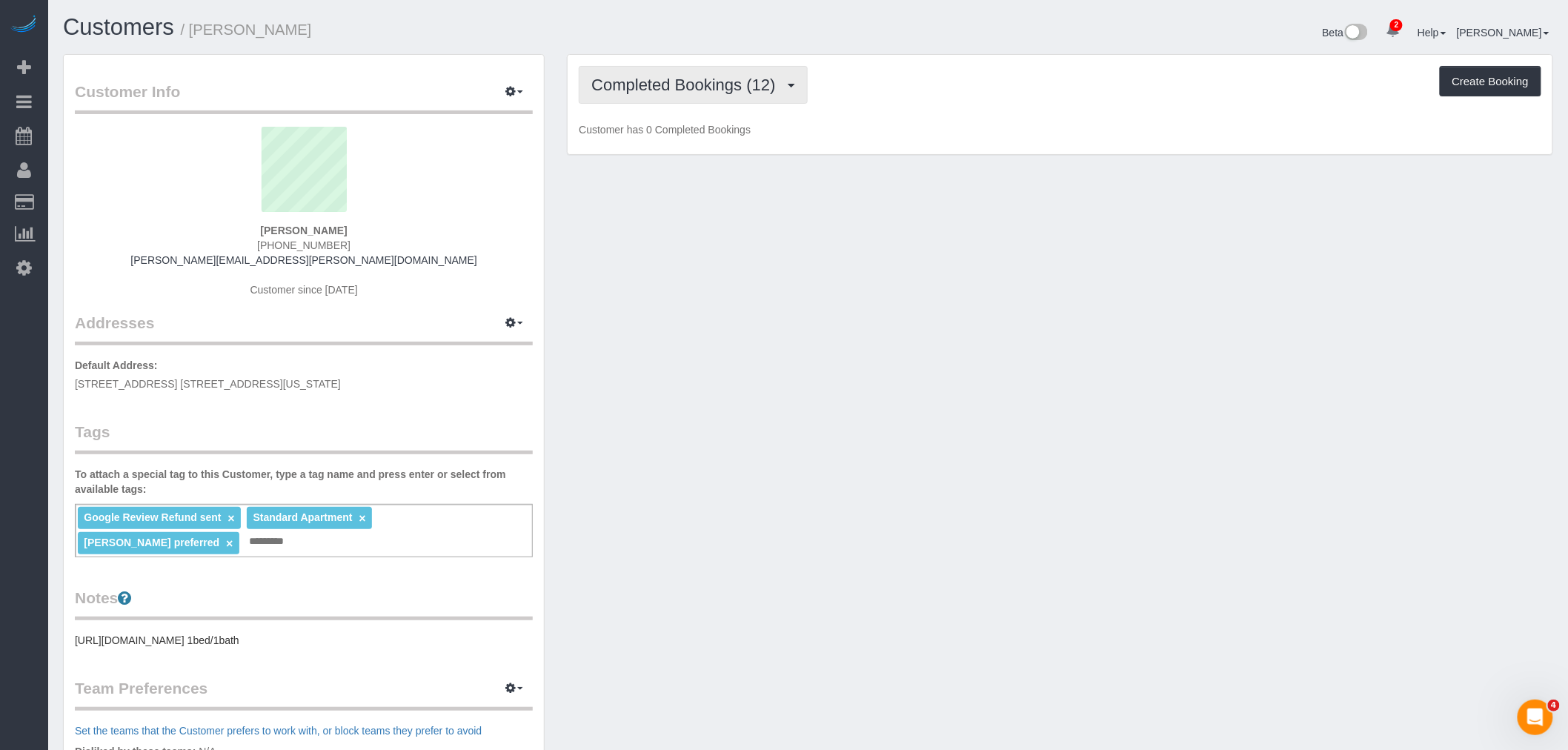
click at [732, 85] on span "Completed Bookings (12)" at bounding box center [687, 85] width 191 height 19
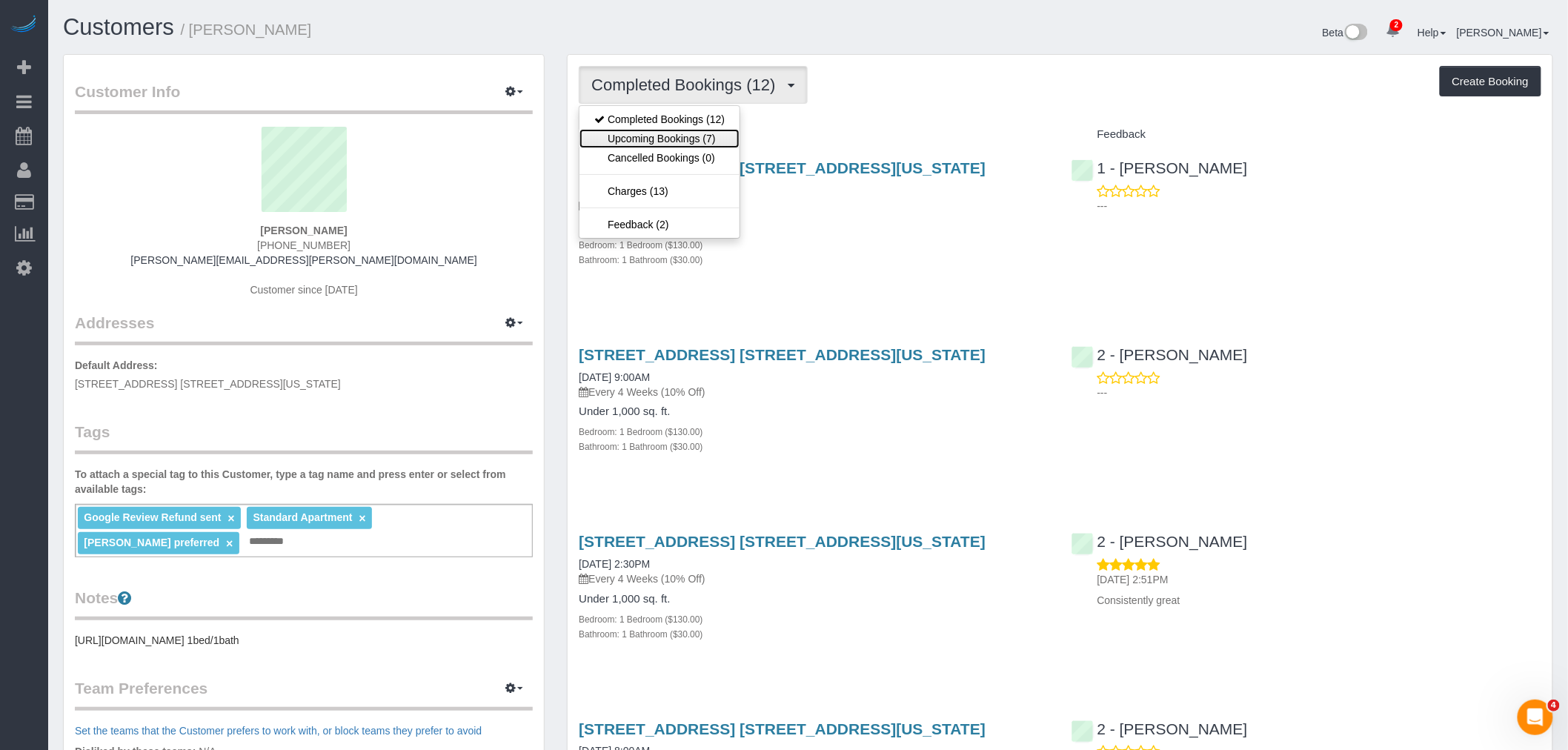
click at [712, 136] on link "Upcoming Bookings (7)" at bounding box center [660, 138] width 160 height 19
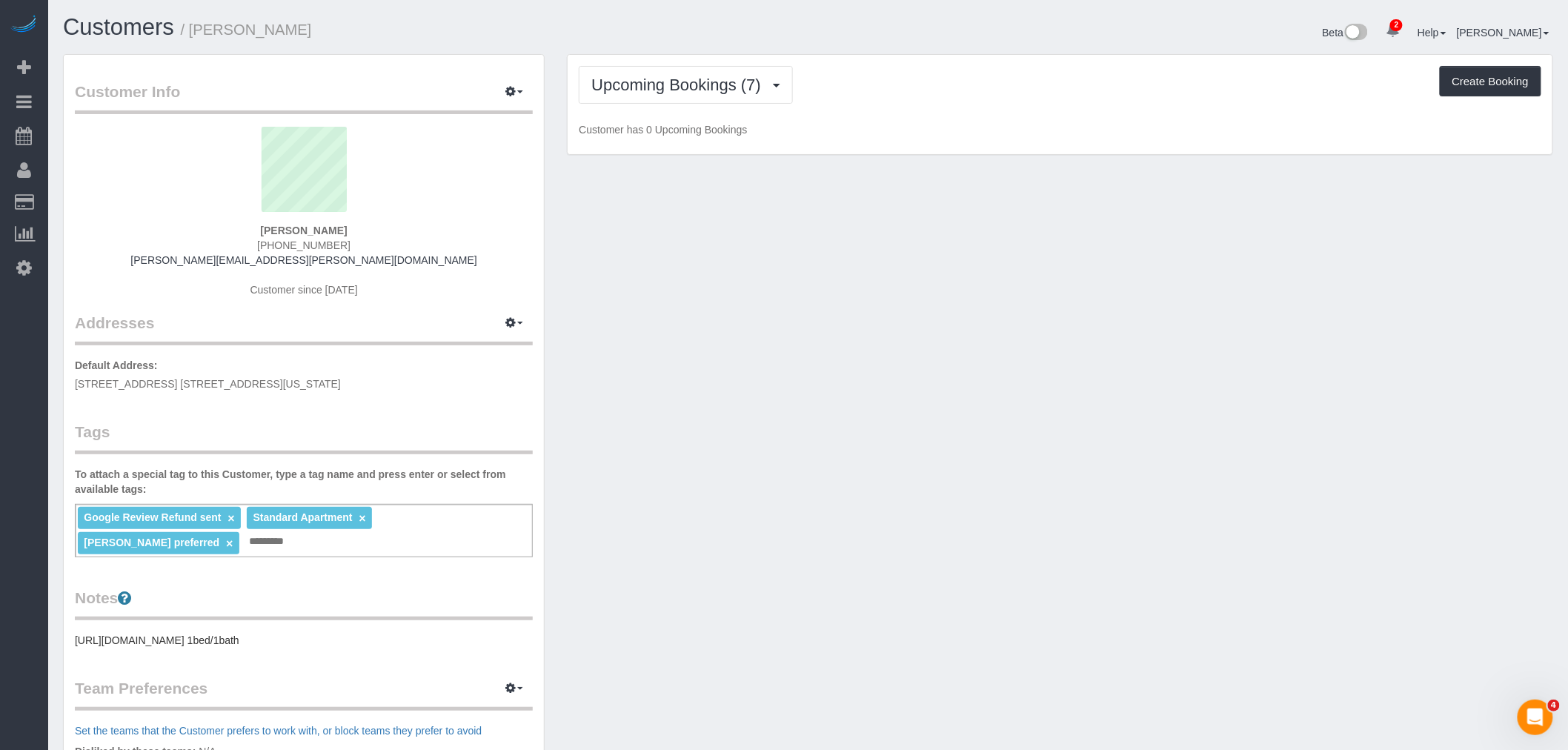
click at [933, 105] on div "Upcoming Bookings (7) Completed Bookings (12) Upcoming Bookings (7) Cancelled B…" at bounding box center [1059, 105] width 984 height 100
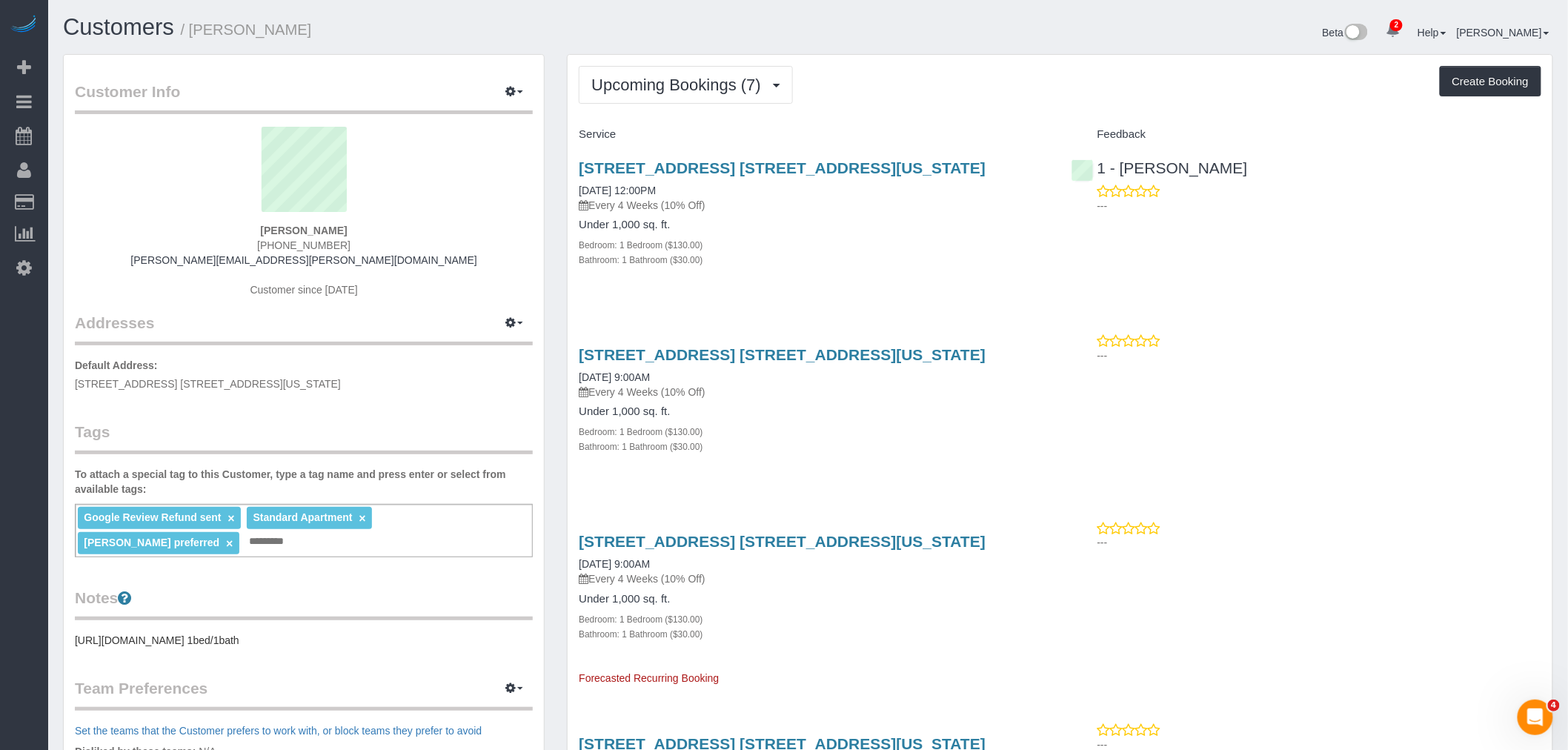
click at [953, 125] on div "Service" at bounding box center [813, 134] width 492 height 25
click at [819, 168] on link "308 East 92nd Street, Apt. 1w, New York, NY 10128" at bounding box center [782, 167] width 407 height 17
click at [642, 90] on span "Upcoming Bookings (7)" at bounding box center [680, 85] width 177 height 19
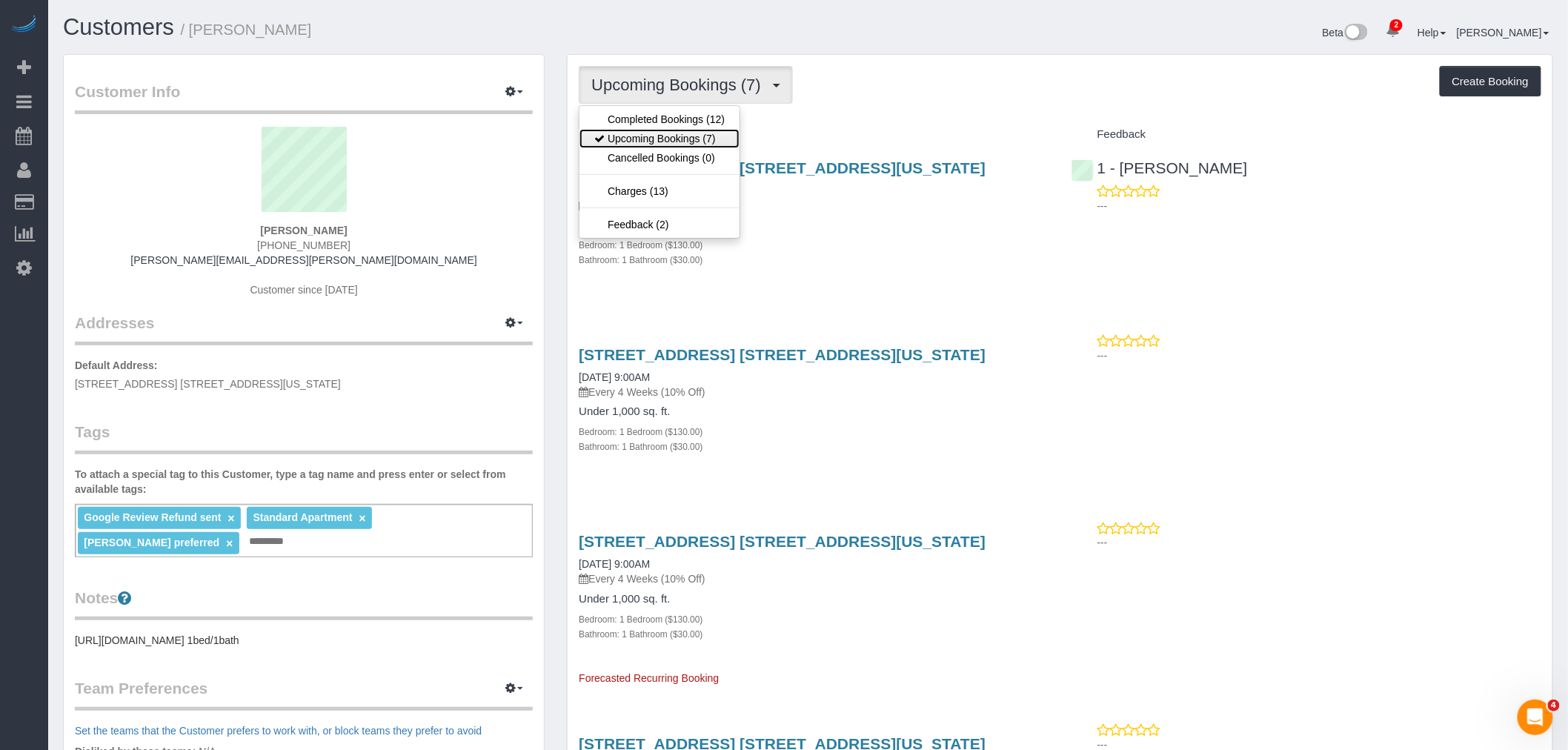
click at [698, 130] on link "Upcoming Bookings (7)" at bounding box center [660, 138] width 160 height 19
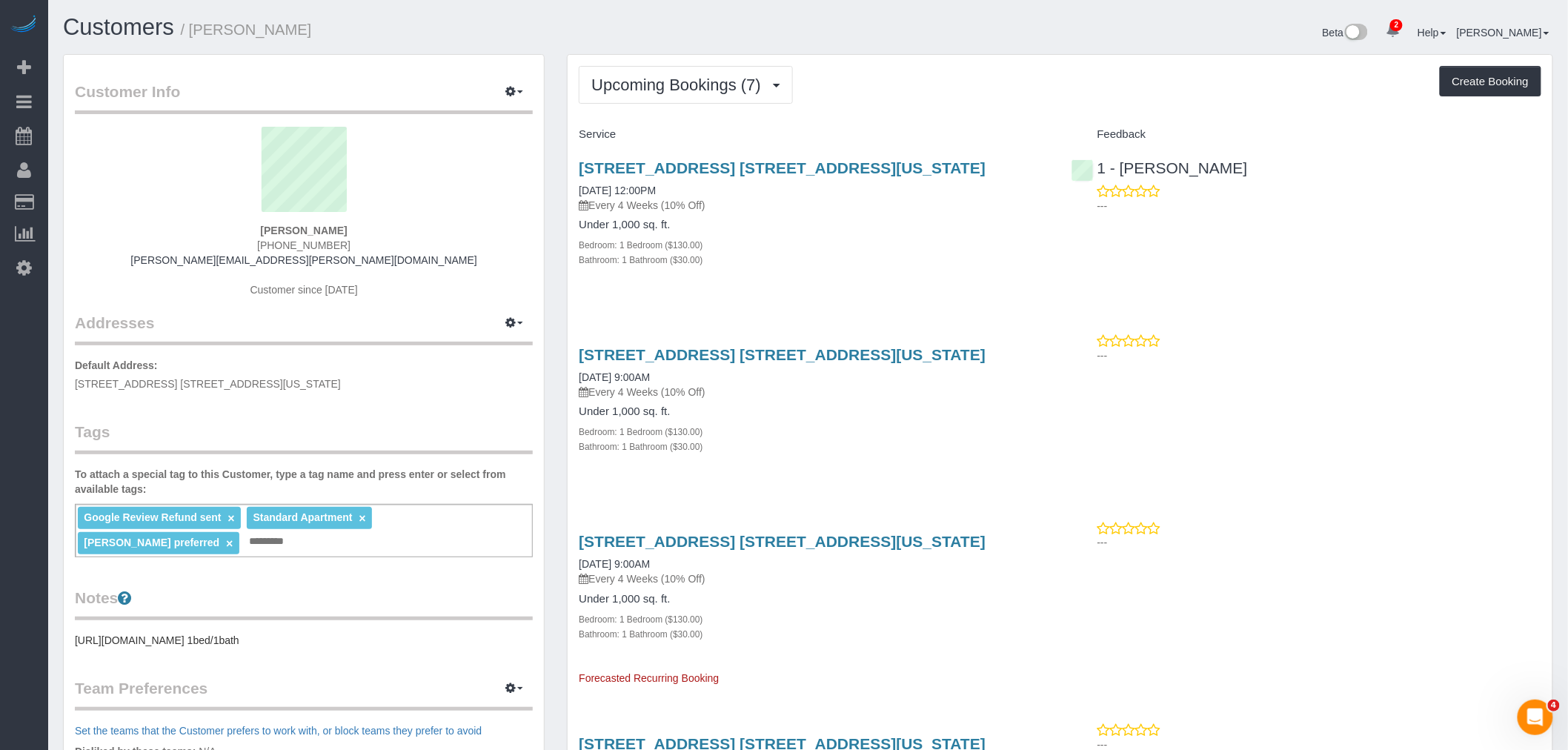
click at [1001, 288] on div "308 East 92nd Street, Apt. 1w, New York, NY 10128 08/24/2025 12:00PM Every 4 We…" at bounding box center [813, 222] width 492 height 150
click at [226, 539] on div "Google Review Refund sent × Standard Apartment × Warren Rose preferred × Add a …" at bounding box center [304, 530] width 458 height 53
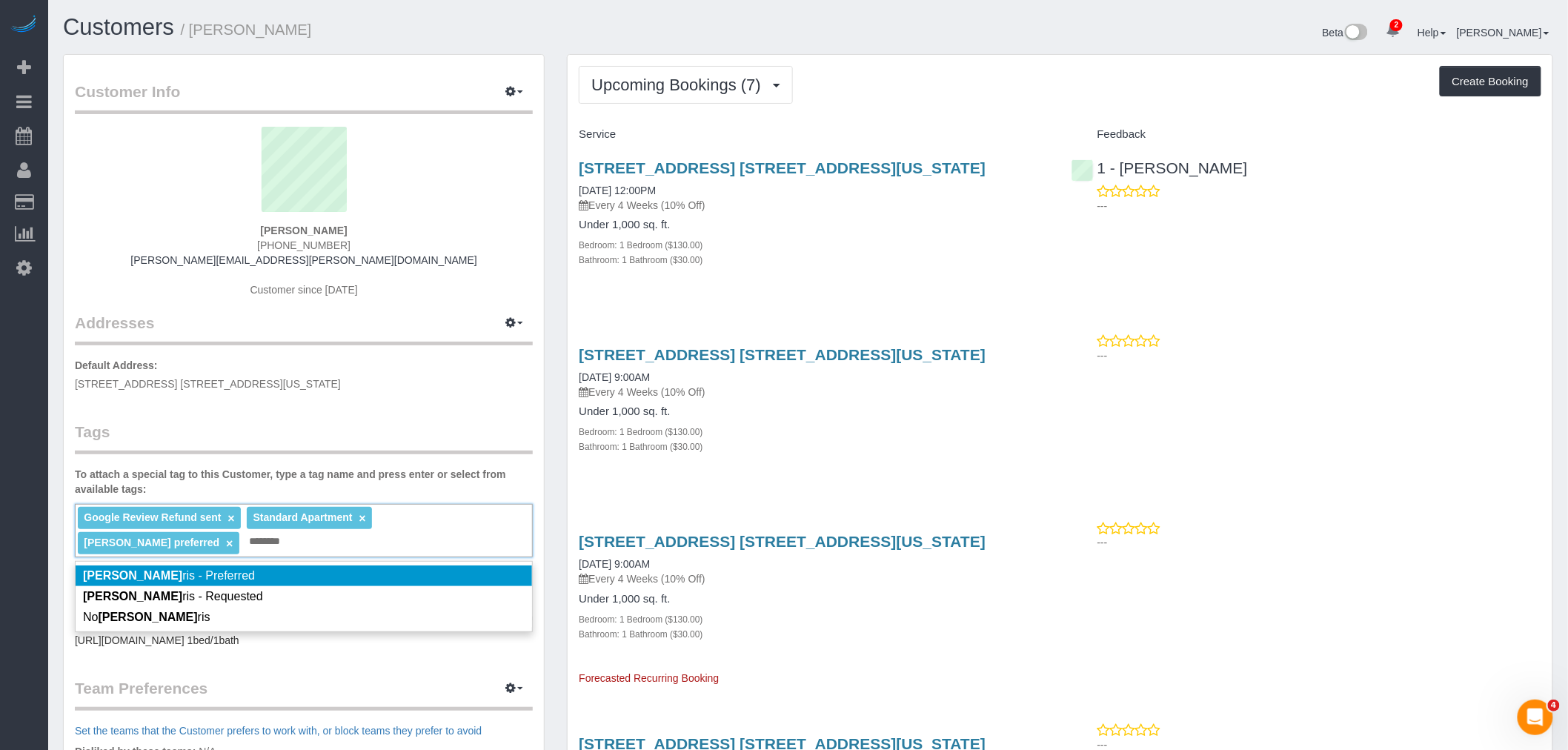
type input "********"
click at [287, 575] on li "John Har ris - Preferred" at bounding box center [304, 576] width 457 height 21
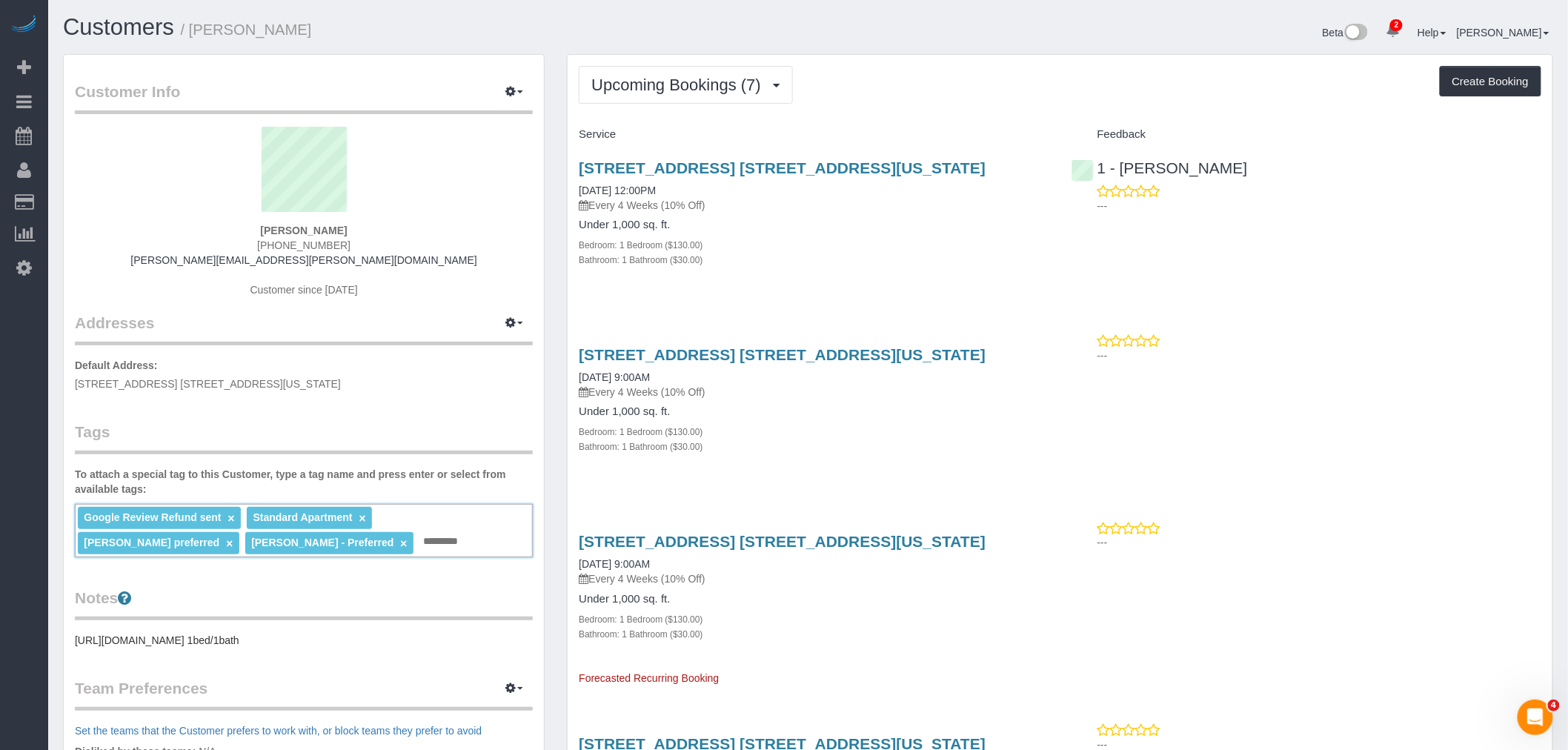
click at [354, 388] on p "Default Address: 308 East 92nd Street, Apt. 1W, New York, NY 10128" at bounding box center [304, 374] width 458 height 33
click at [475, 168] on sui-profile-pic at bounding box center [304, 175] width 436 height 96
click at [1055, 102] on div "Upcoming Bookings (7) Completed Bookings (12) Upcoming Bookings (7) Cancelled B…" at bounding box center [1059, 85] width 962 height 38
click at [717, 100] on button "Upcoming Bookings (7)" at bounding box center [686, 85] width 214 height 38
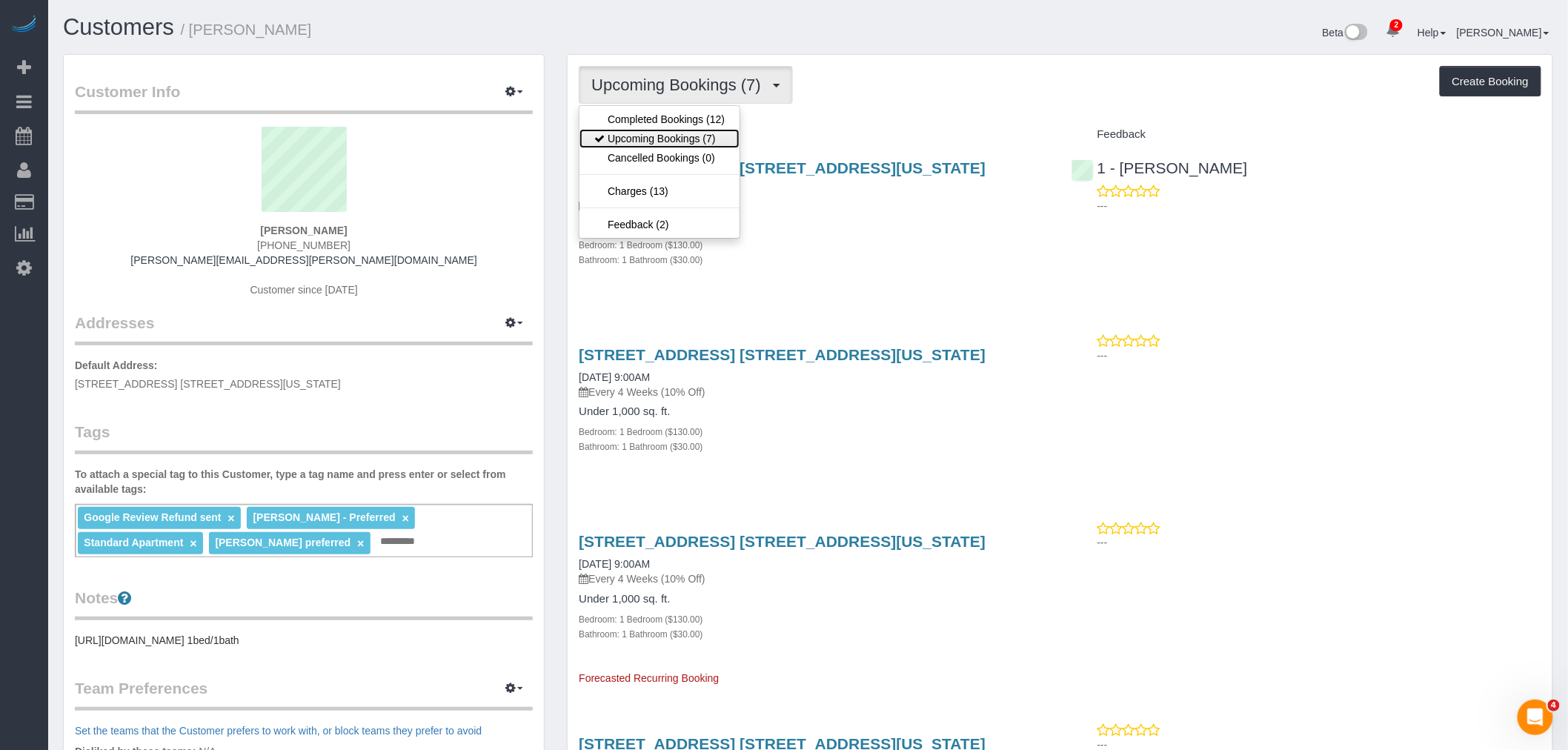
click at [712, 136] on link "Upcoming Bookings (7)" at bounding box center [660, 138] width 160 height 19
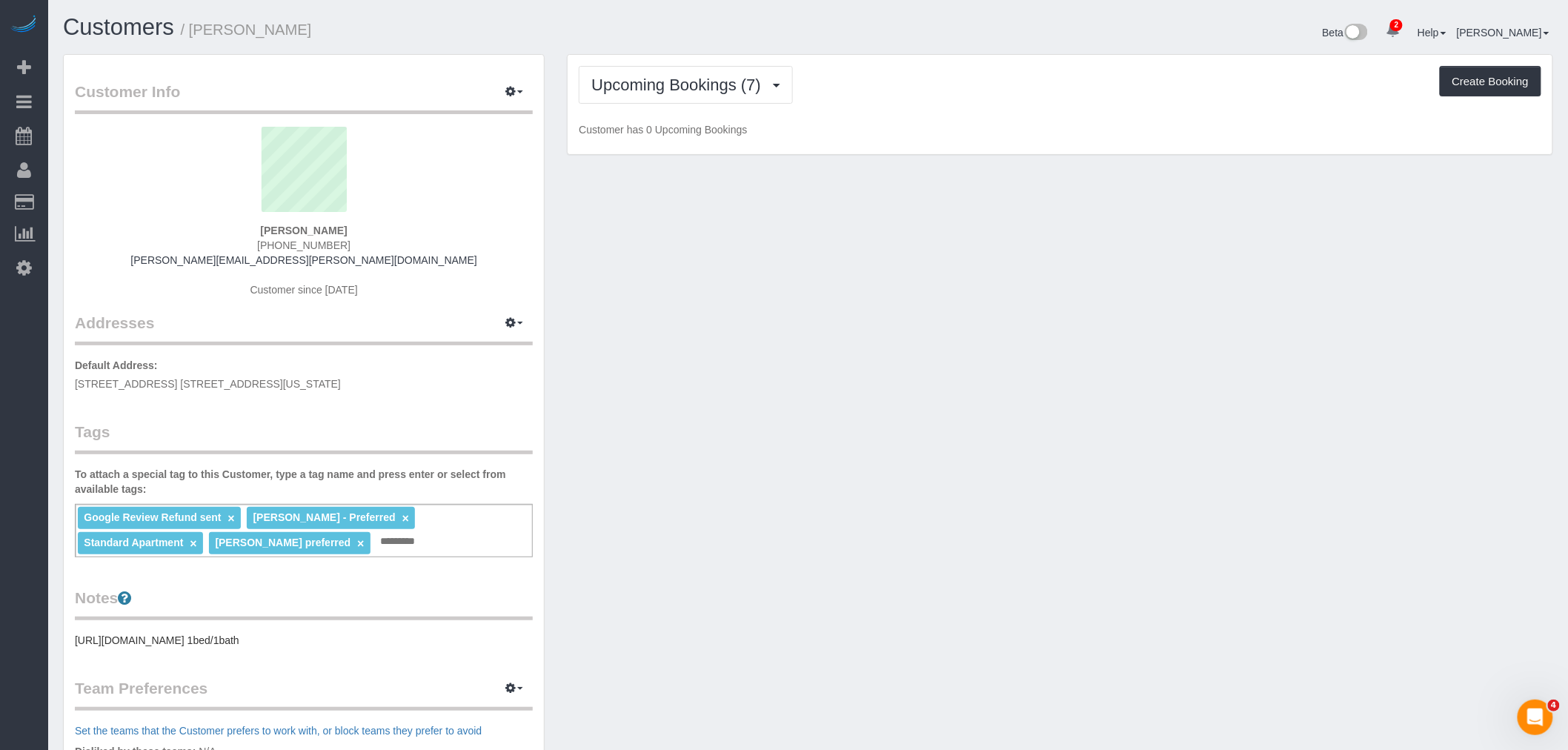
click at [908, 113] on div "Upcoming Bookings (7) Completed Bookings (12) Upcoming Bookings (7) Cancelled B…" at bounding box center [1059, 105] width 984 height 100
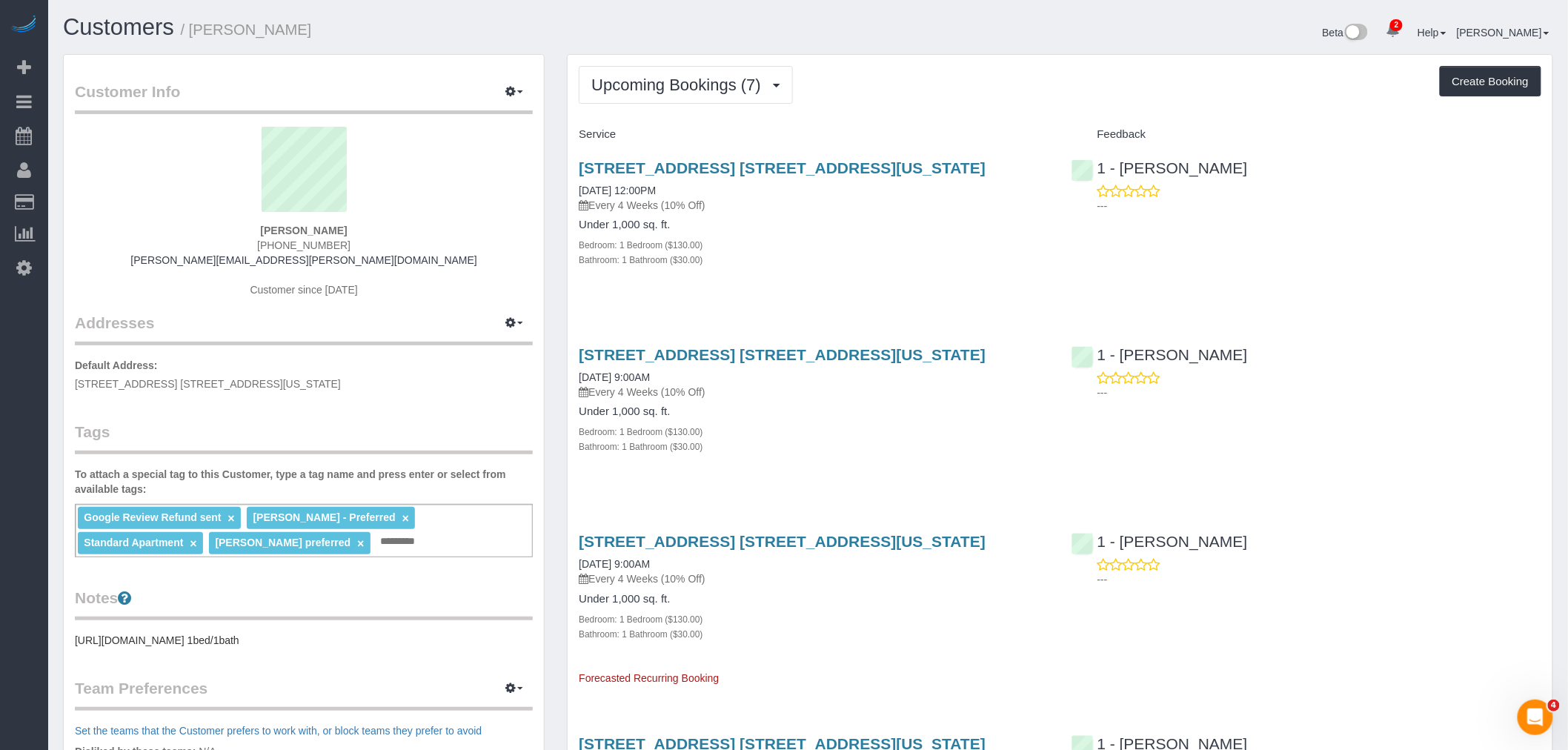
drag, startPoint x: 968, startPoint y: 89, endPoint x: 905, endPoint y: 152, distance: 89.1
click at [968, 90] on div "Upcoming Bookings (7) Completed Bookings (12) Upcoming Bookings (7) Cancelled B…" at bounding box center [1059, 85] width 962 height 38
click at [890, 160] on link "308 East 92nd Street, Apt. 1w, New York, NY 10128" at bounding box center [782, 167] width 407 height 17
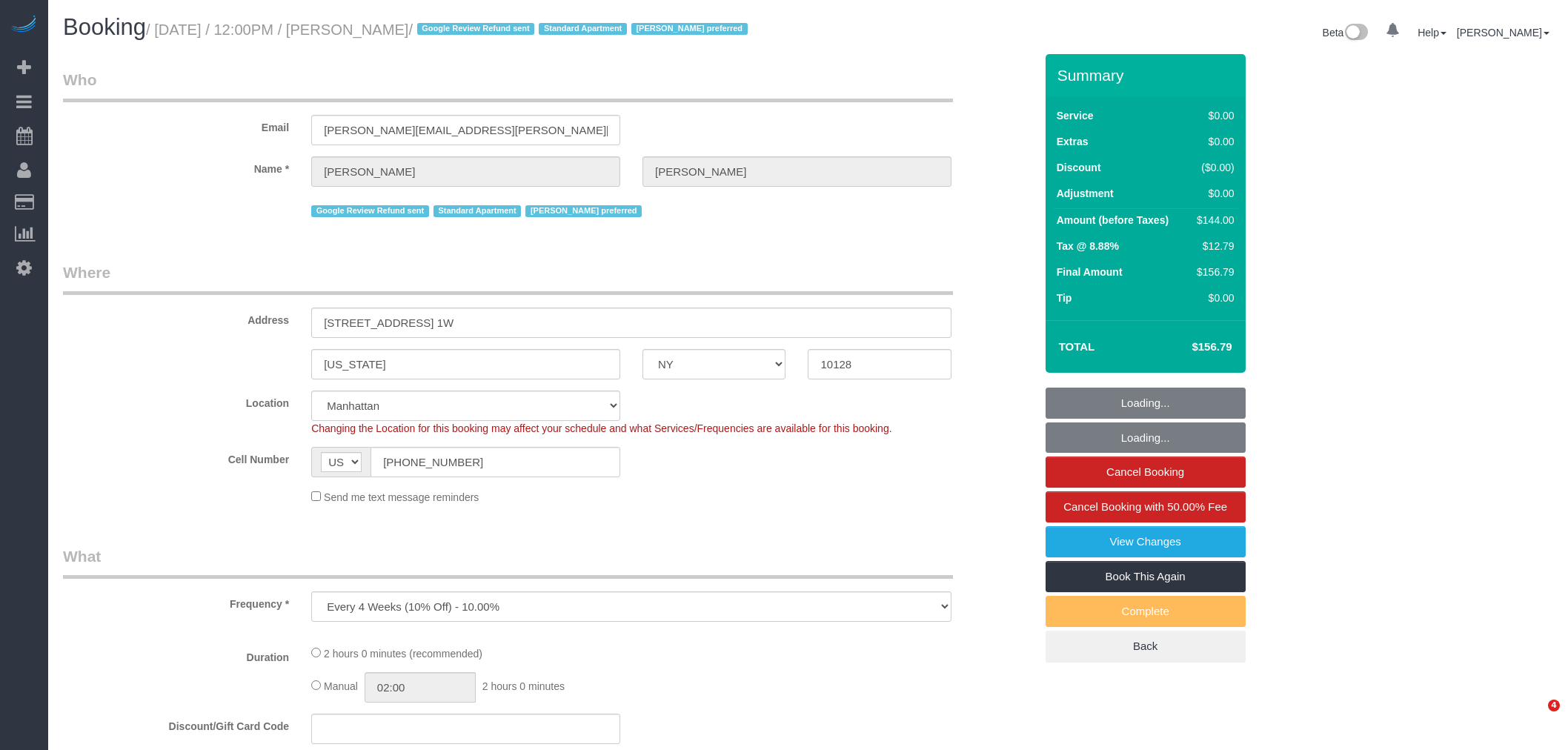
select select "NY"
select select "string:stripe-pm_1Q692k4VGloSiKo7kvhJeVSG"
select select "object:656"
select select "number:59"
select select "number:73"
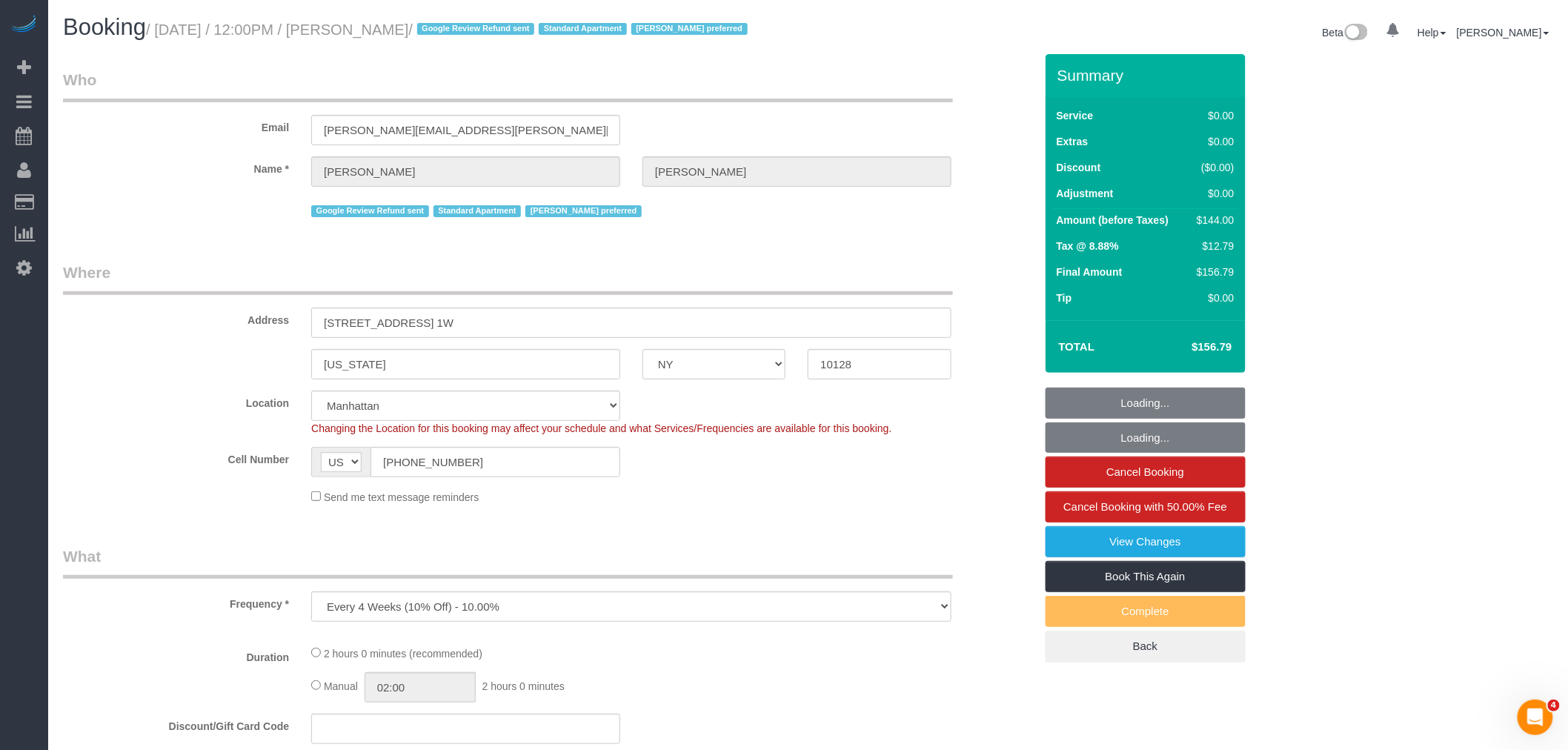
select select "number:15"
select select "number:5"
select select "1"
select select "spot1"
select select "1"
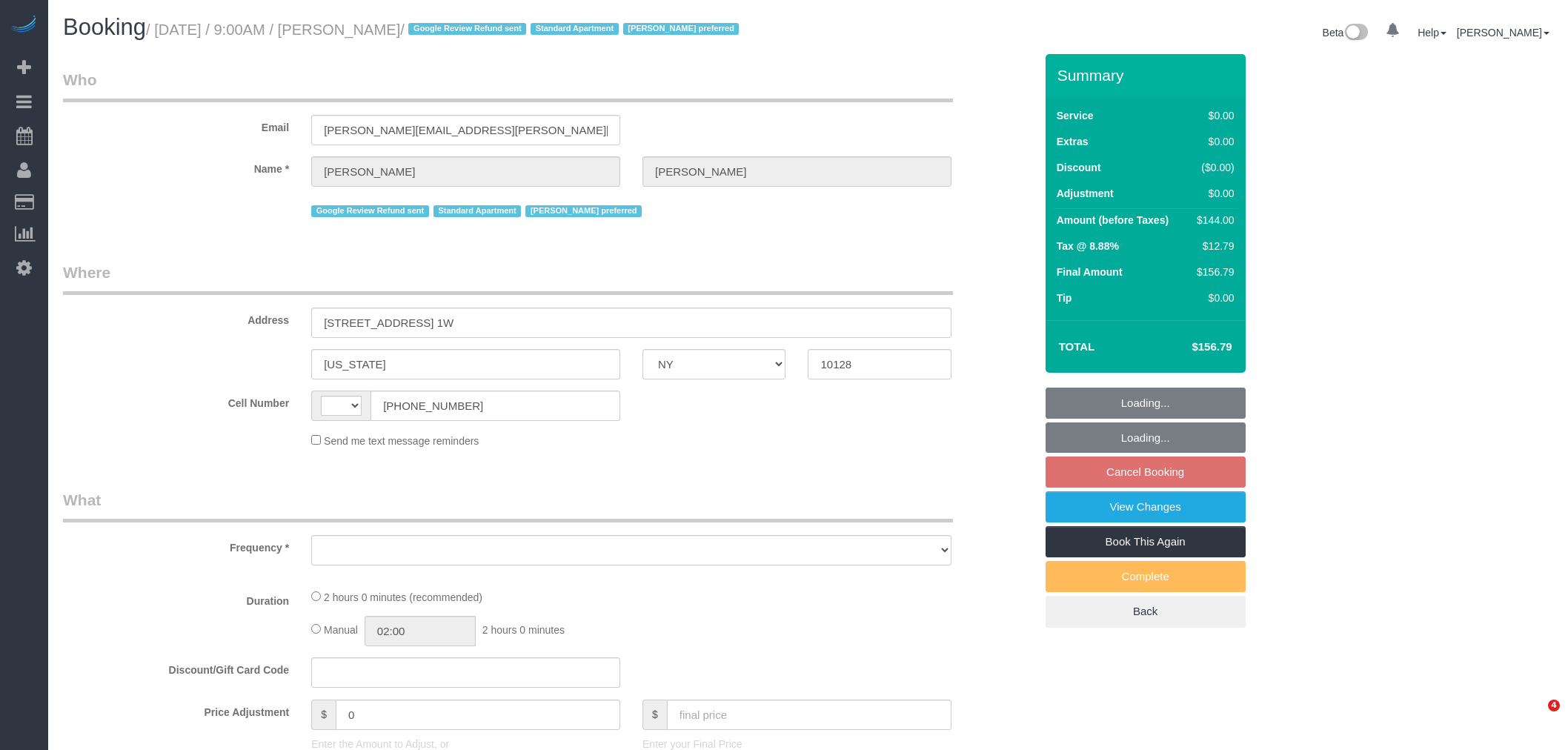
select select "NY"
select select "object:389"
select select "1"
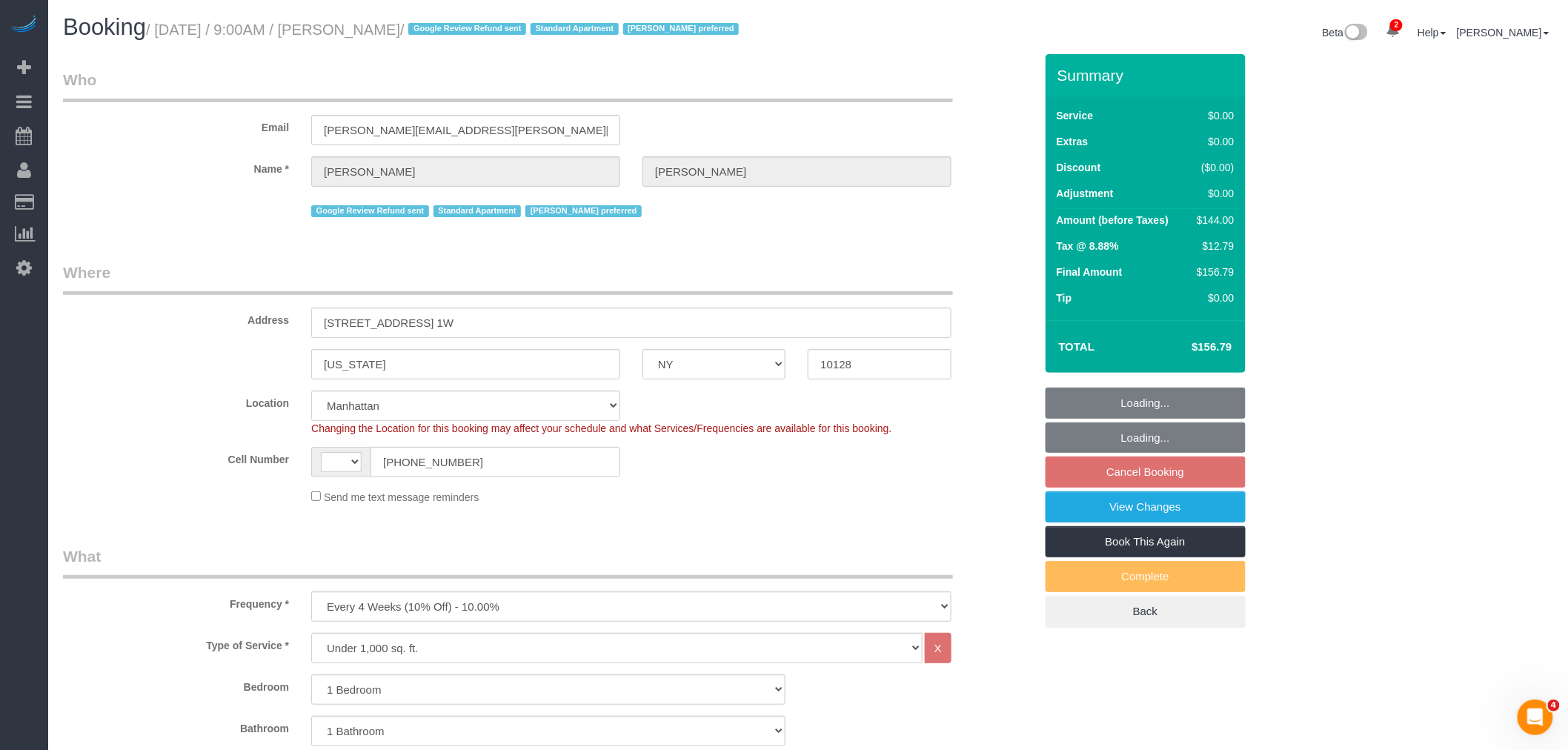
select select "object:502"
select select "string:US"
select select "string:stripe-pm_1Q692k4VGloSiKo7kvhJeVSG"
select select "spot2"
select select "number:57"
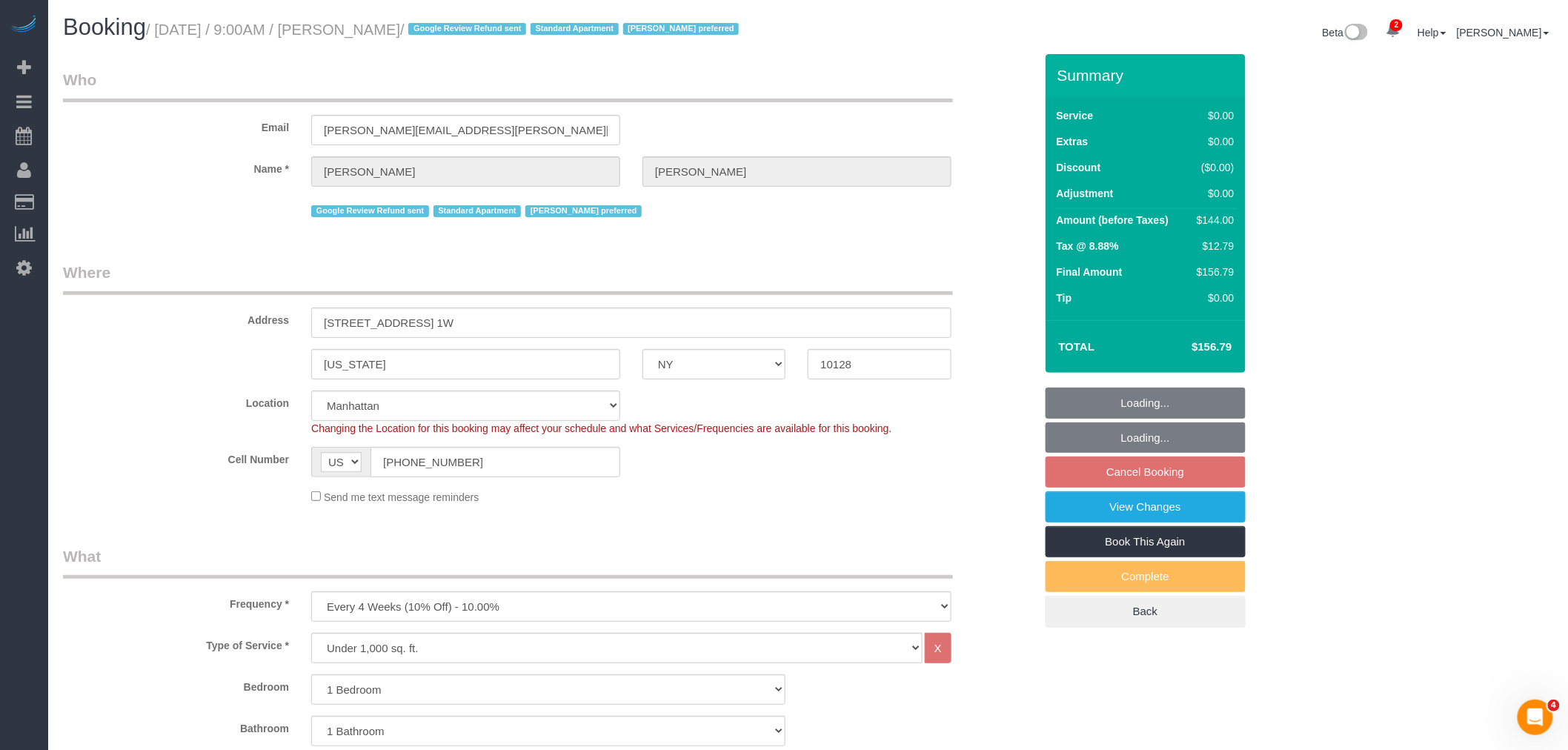
select select "number:76"
select select "number:15"
select select "number:5"
select select "1"
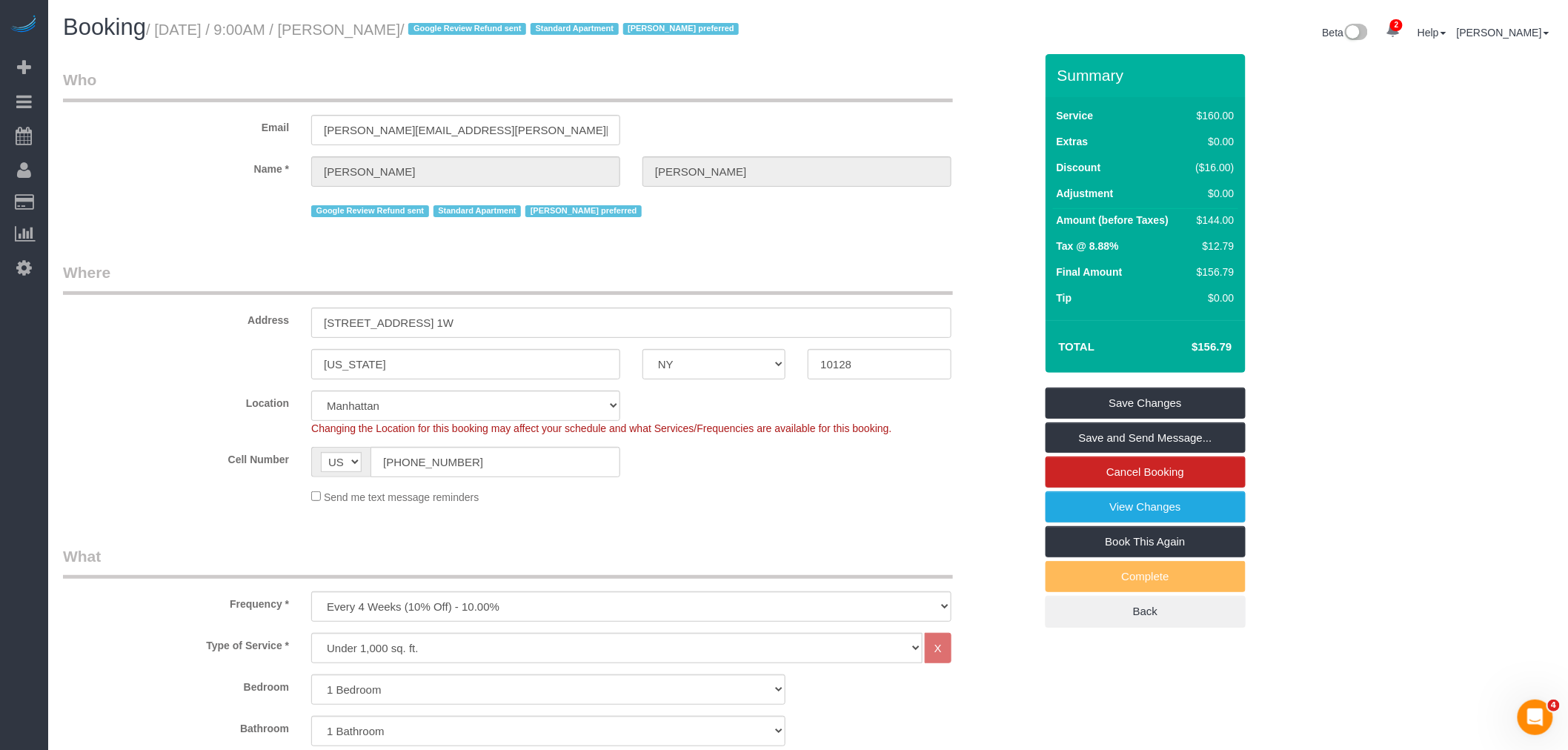
drag, startPoint x: 736, startPoint y: 252, endPoint x: 737, endPoint y: 276, distance: 24.0
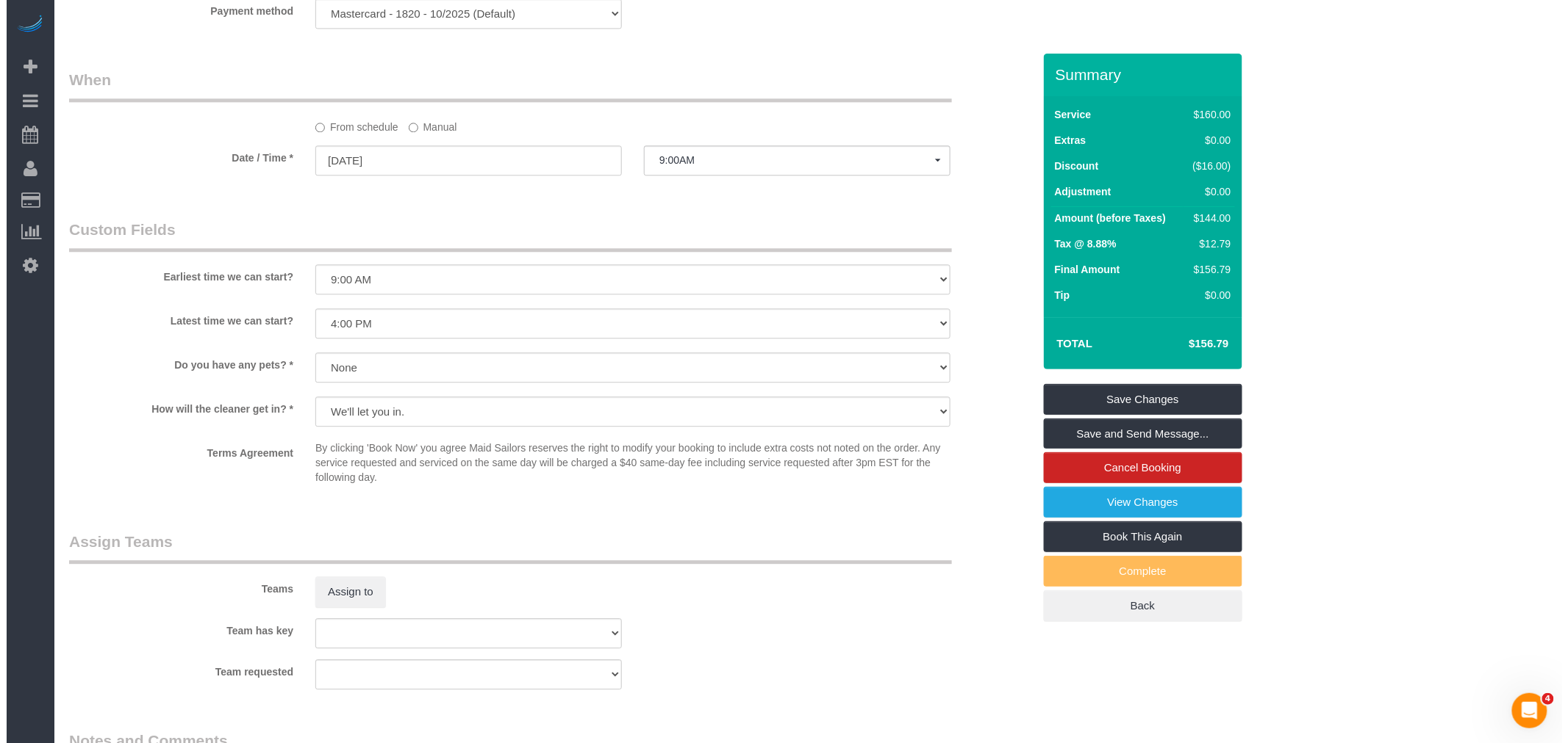
scroll to position [1550, 0]
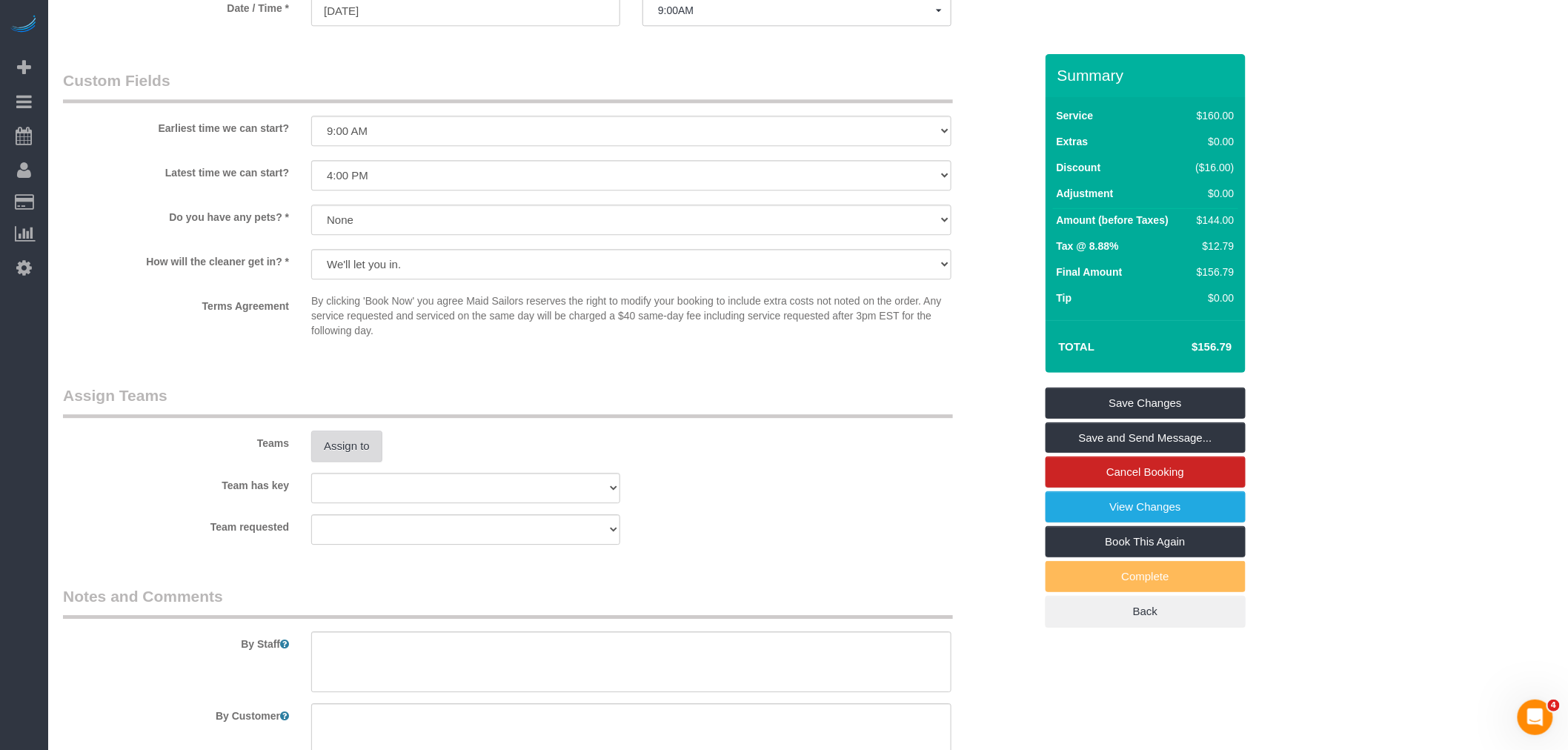
click at [337, 462] on button "Assign to" at bounding box center [346, 446] width 71 height 31
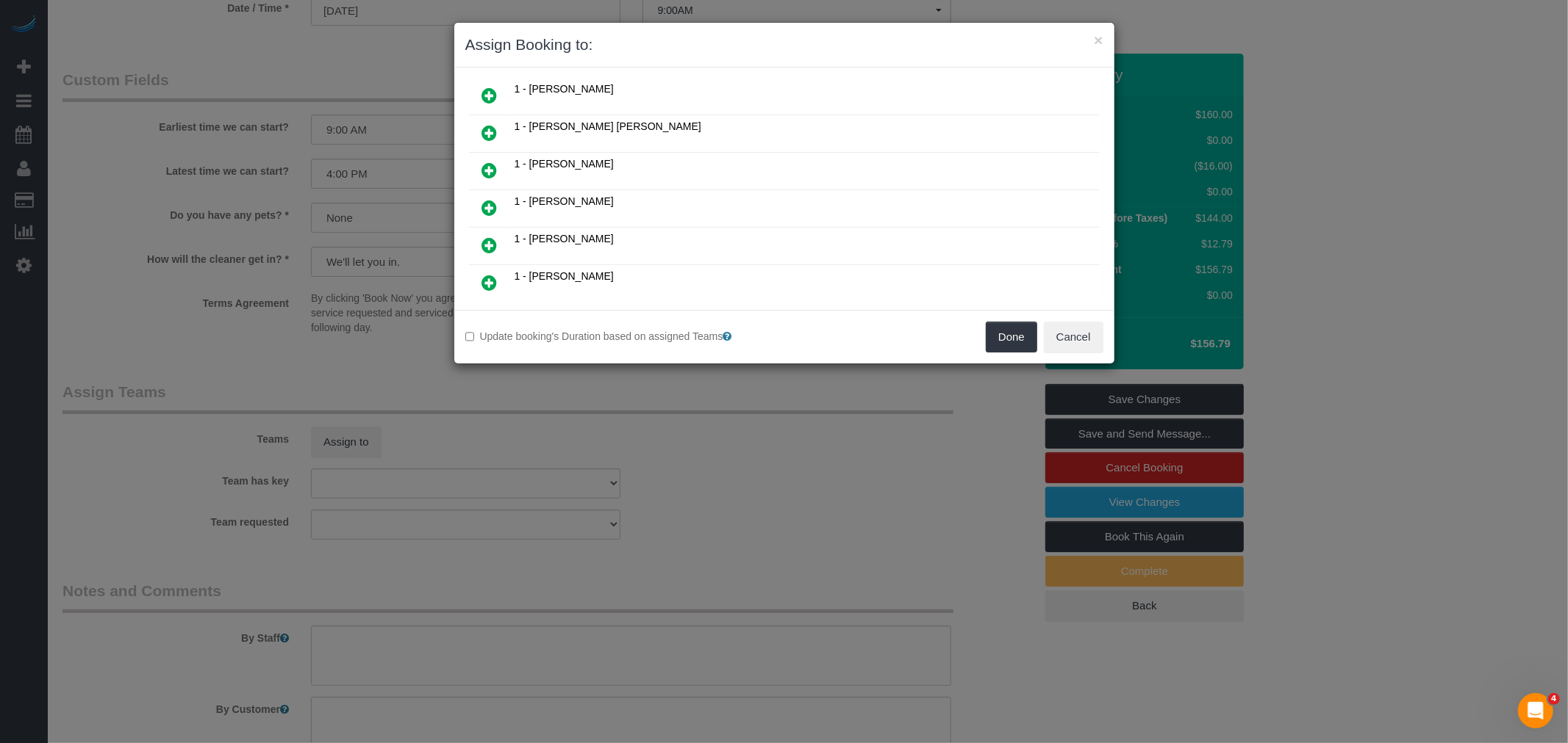
scroll to position [326, 0]
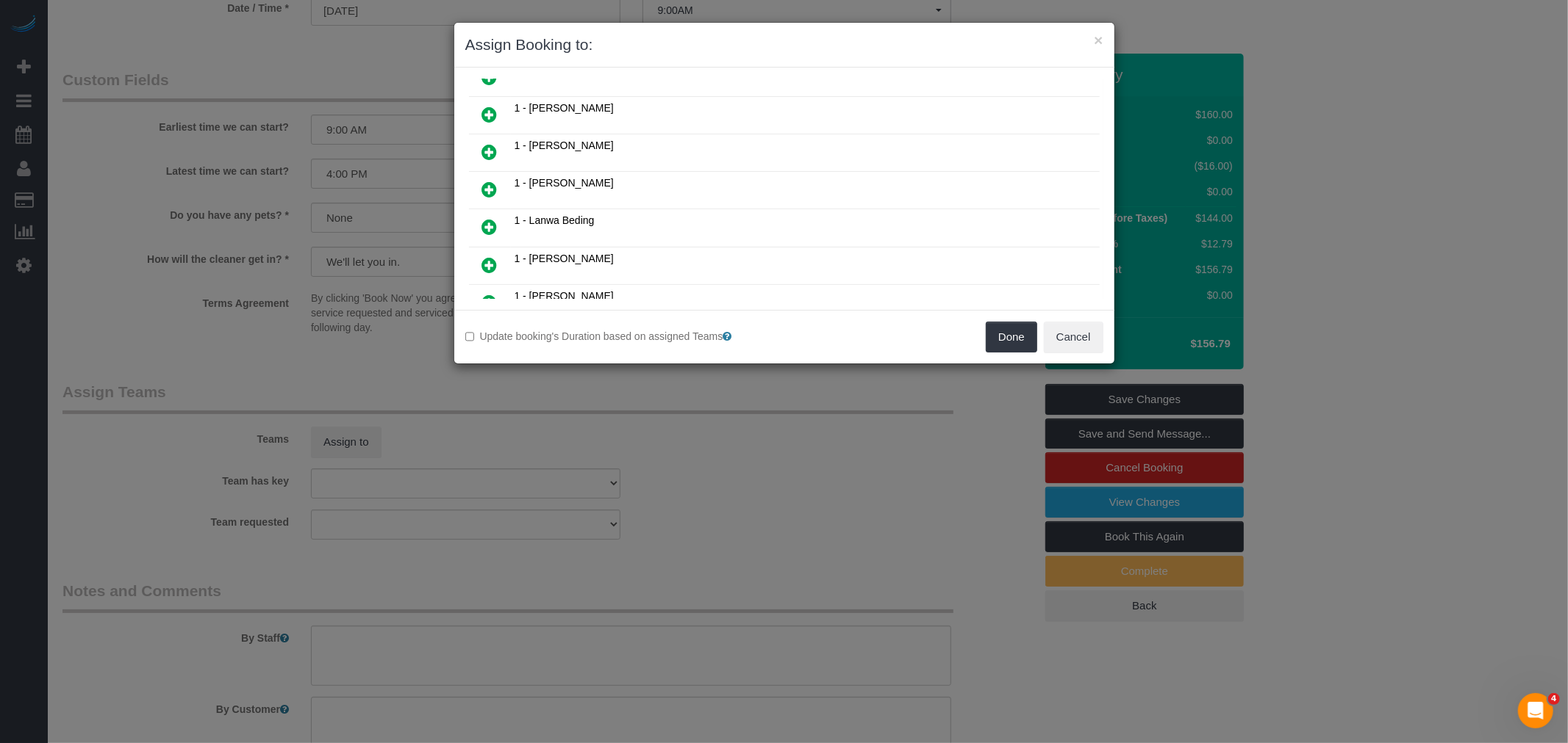
drag, startPoint x: 480, startPoint y: 146, endPoint x: 734, endPoint y: 203, distance: 260.3
click at [480, 146] on link at bounding box center [490, 153] width 35 height 30
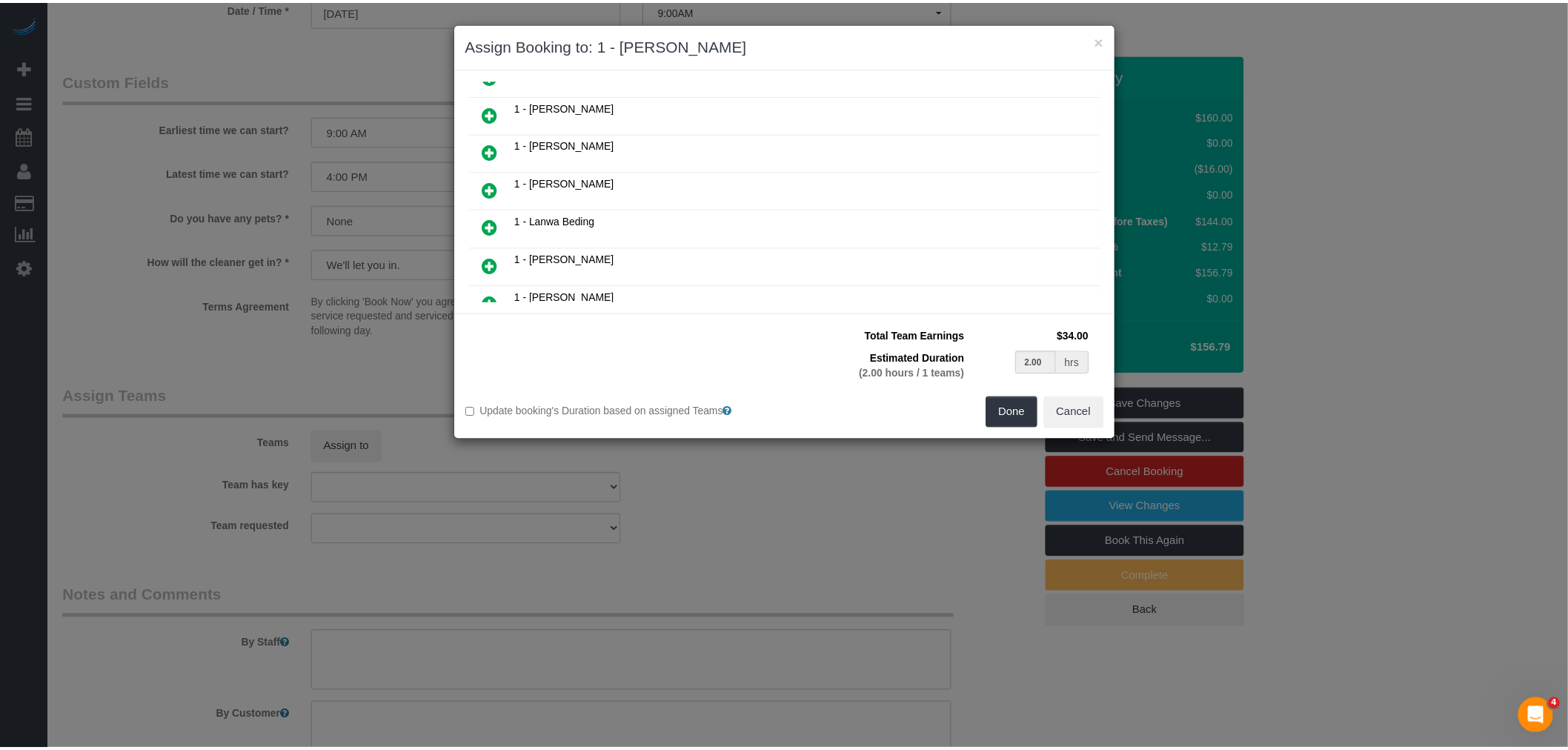
scroll to position [365, 0]
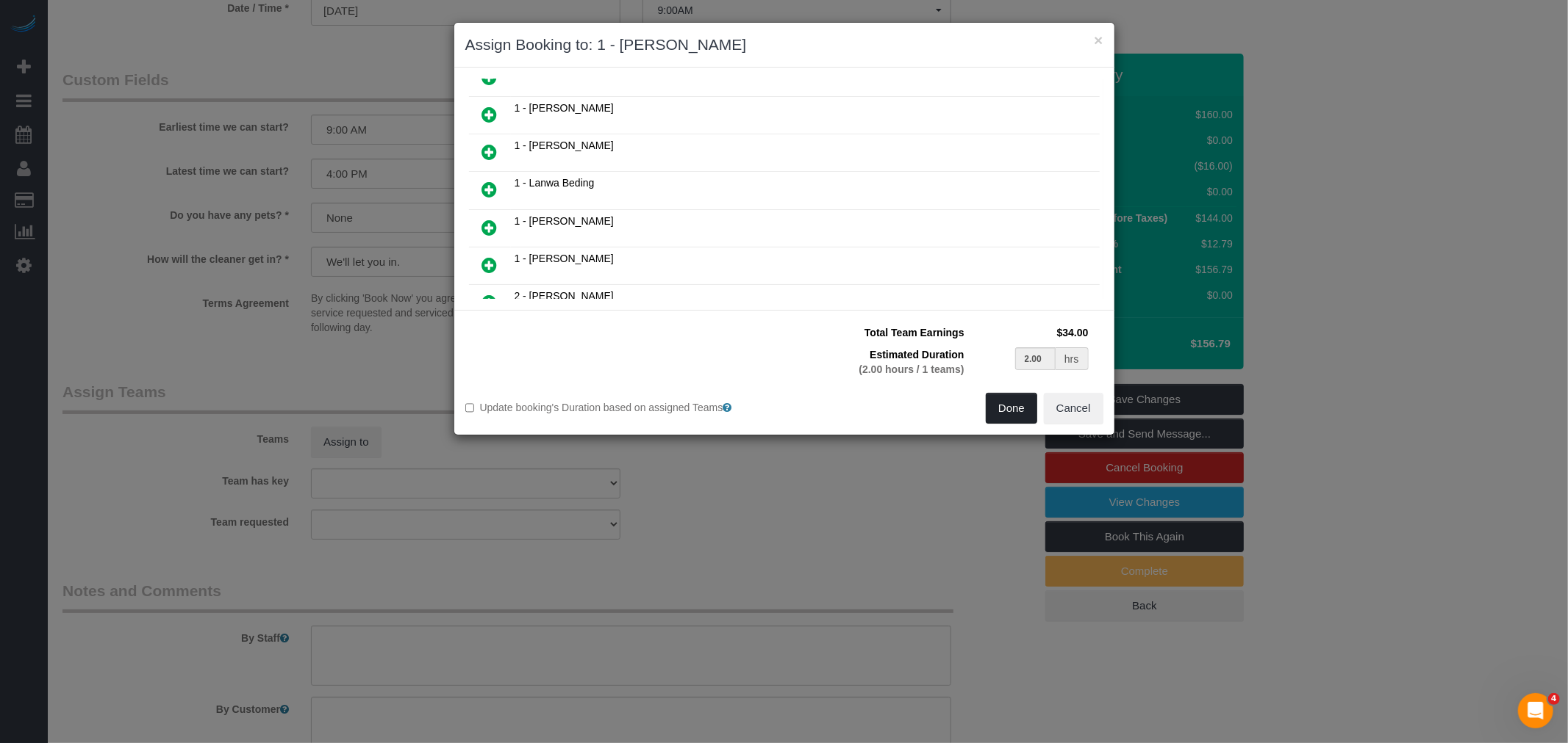
click at [1023, 407] on button "Done" at bounding box center [1011, 408] width 52 height 31
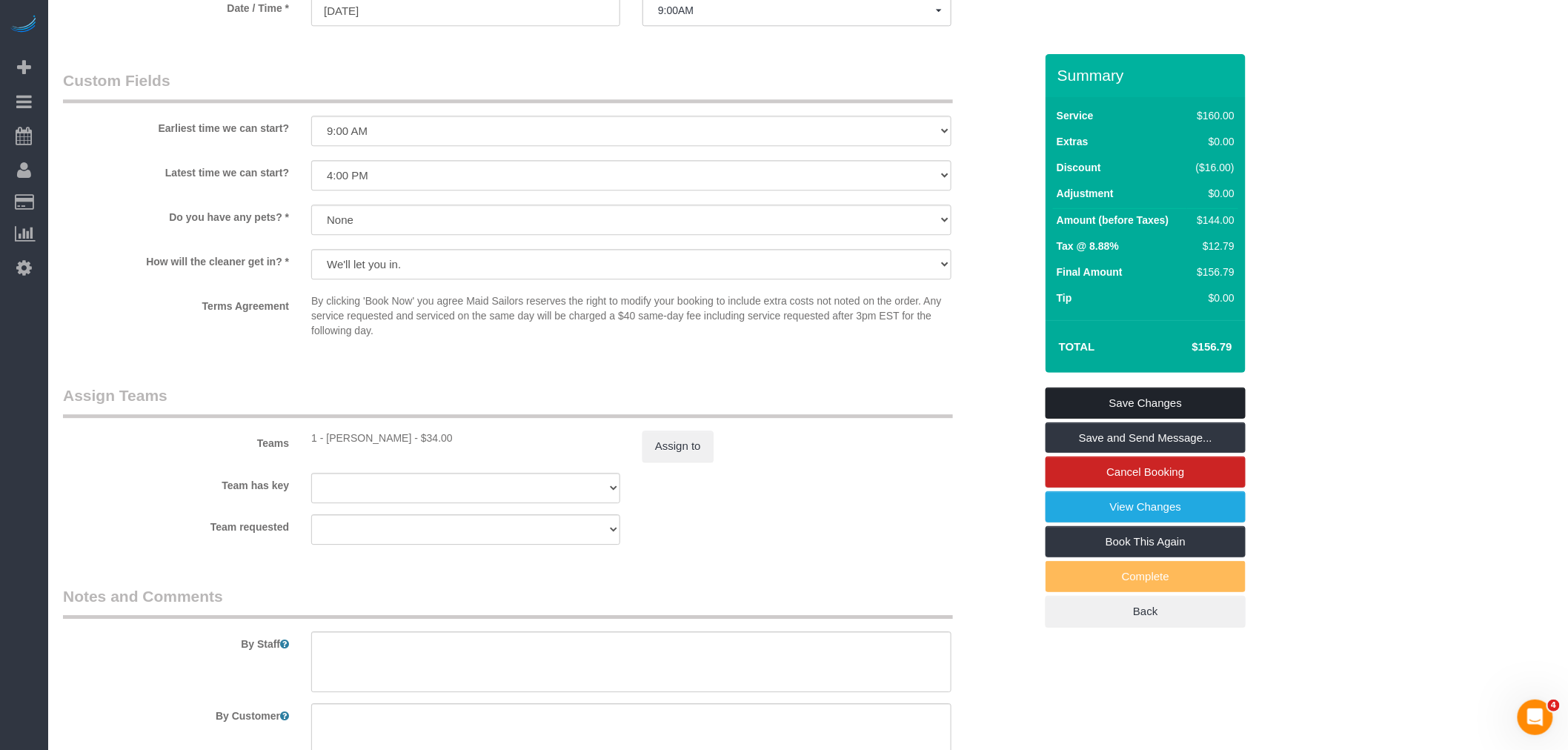
click at [1205, 402] on link "Save Changes" at bounding box center [1145, 403] width 200 height 31
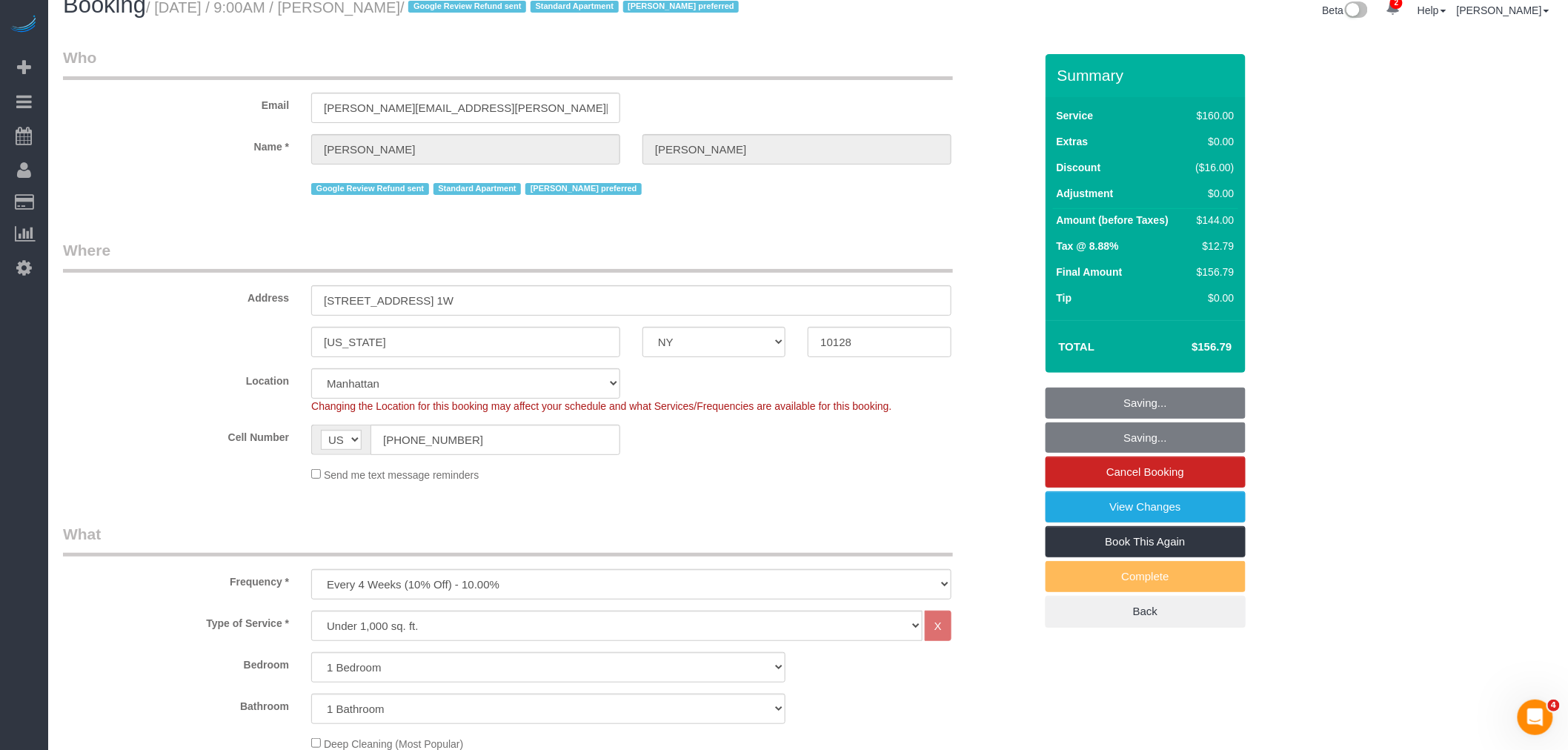
scroll to position [0, 0]
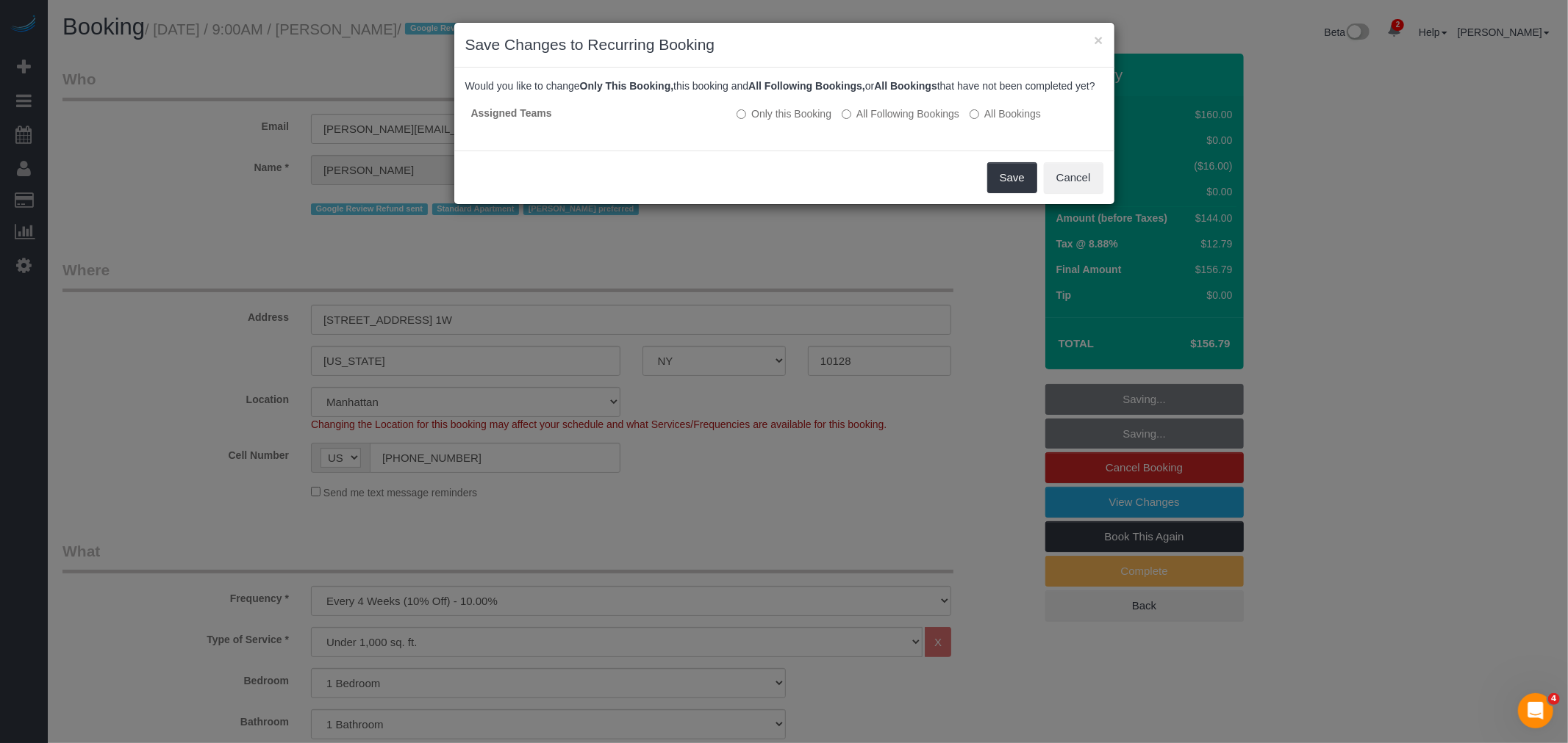
click at [922, 112] on div "Would you like to change Only This Booking, this booking and All Following Book…" at bounding box center [784, 109] width 638 height 61
click at [923, 121] on label "All Following Bookings" at bounding box center [900, 114] width 118 height 15
click at [993, 193] on button "Save" at bounding box center [1012, 177] width 50 height 31
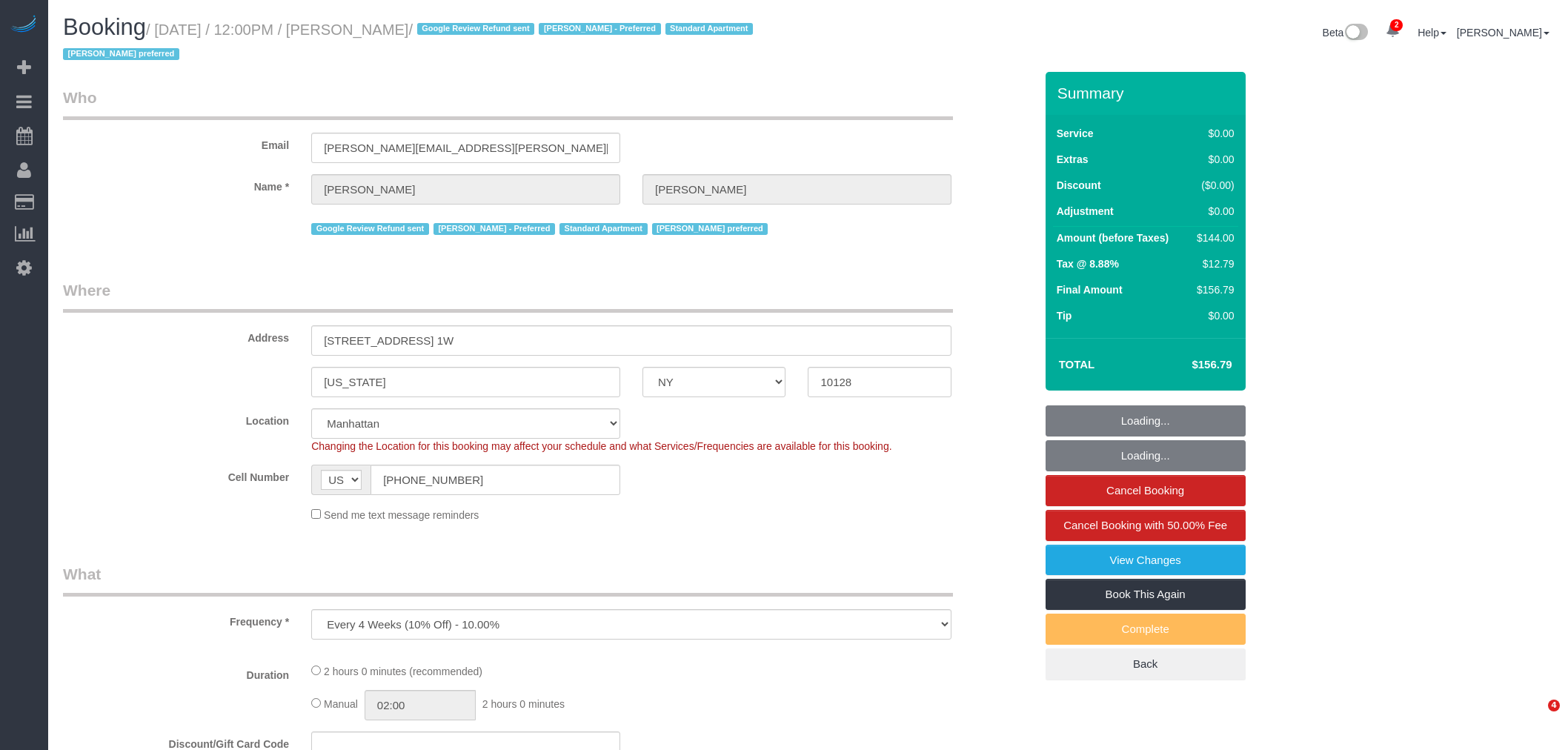
select select "NY"
select select "string:stripe-pm_1Q692k4VGloSiKo7kvhJeVSG"
select select "object:767"
select select "1"
select select "spot1"
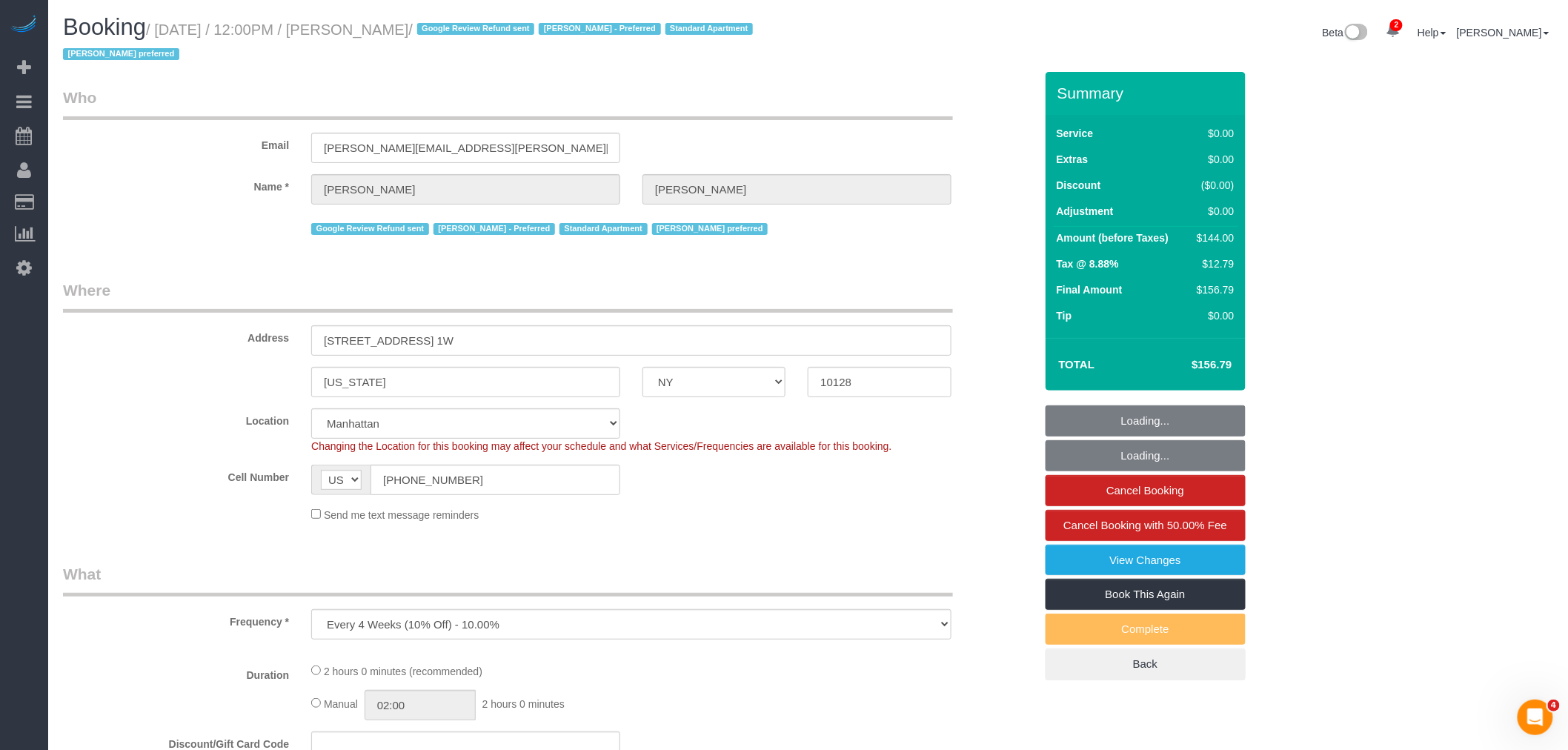
select select "number:59"
select select "number:73"
select select "number:15"
select select "number:5"
select select "1"
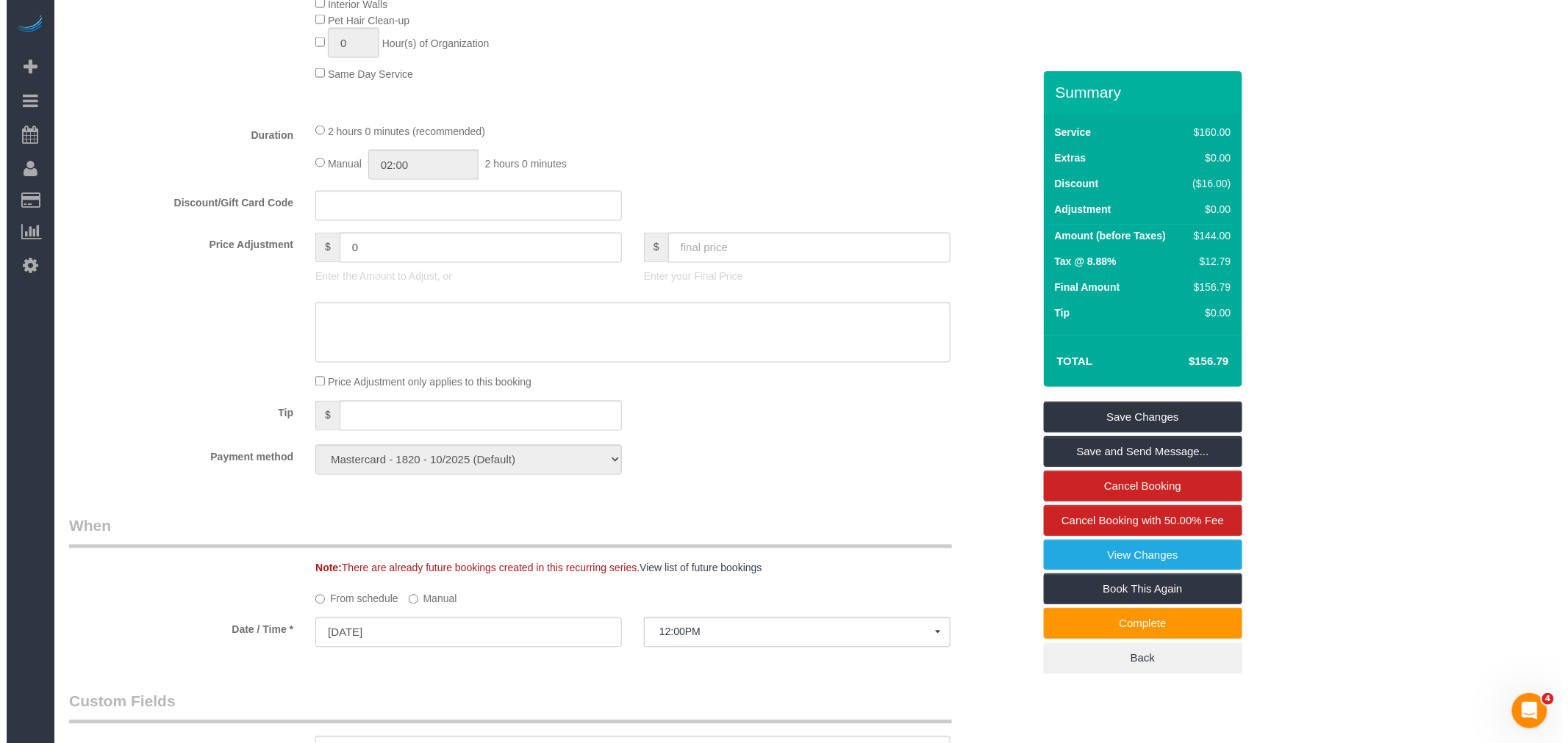
scroll to position [979, 0]
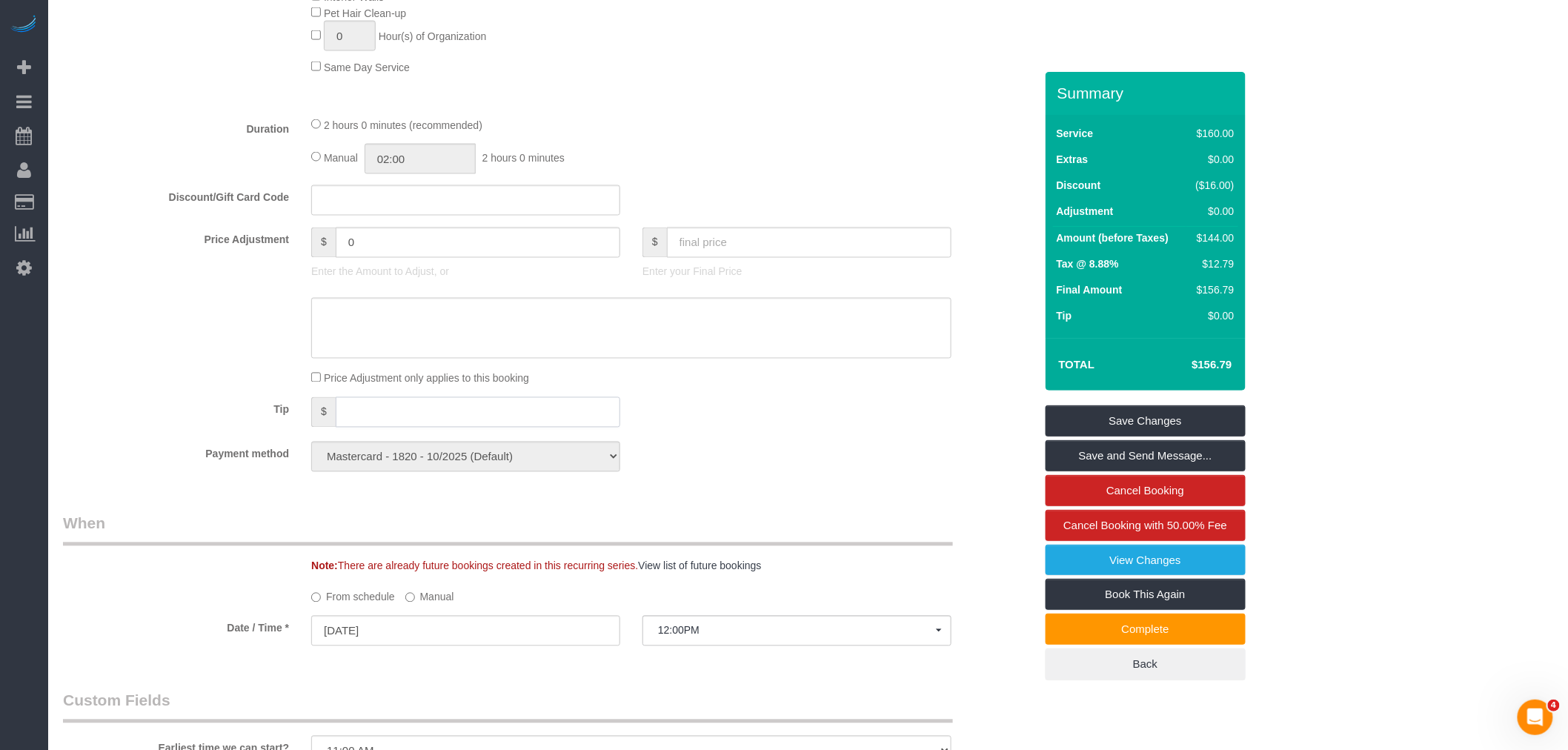
click at [375, 425] on input "text" at bounding box center [478, 412] width 285 height 30
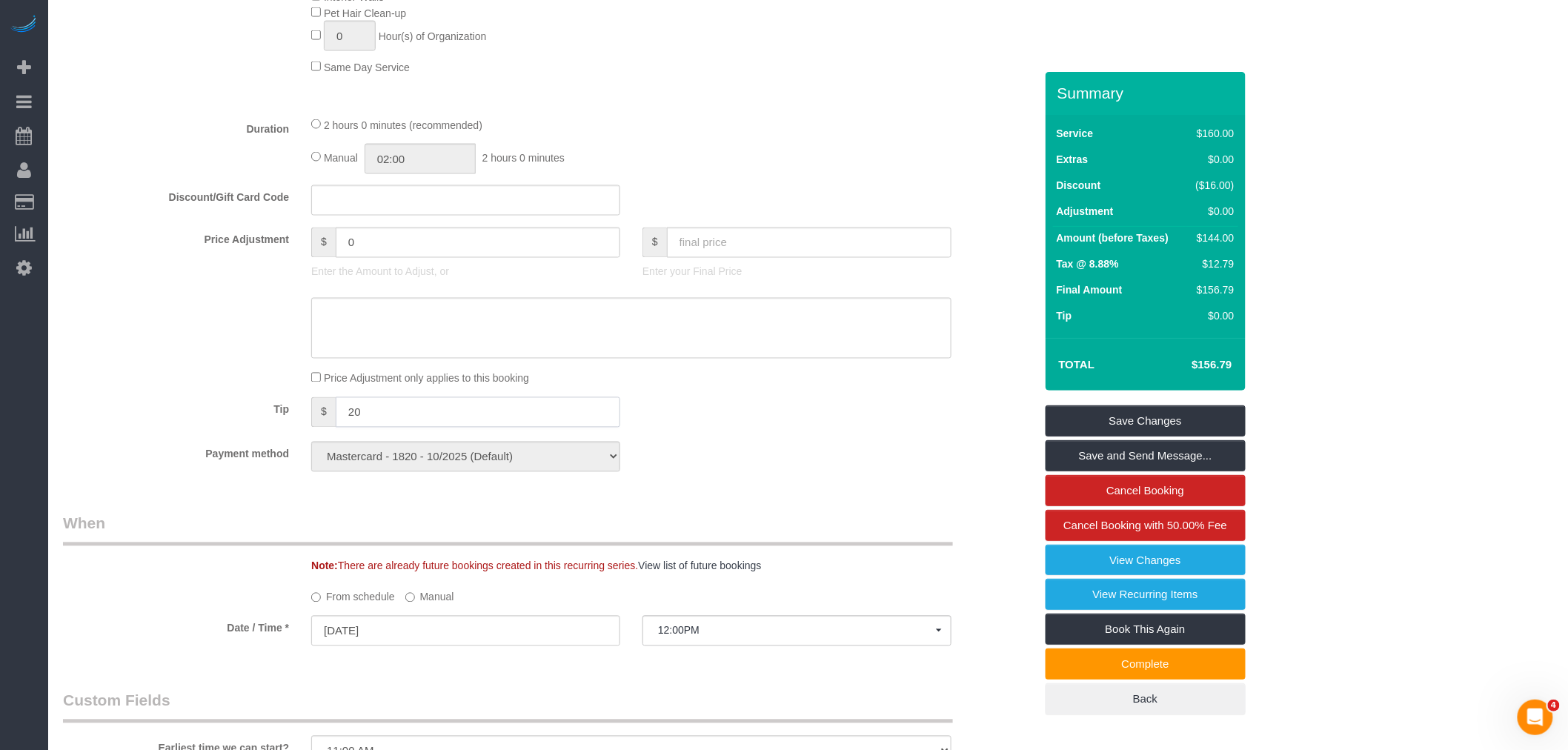
type input "20"
drag, startPoint x: 812, startPoint y: 432, endPoint x: 889, endPoint y: 450, distance: 79.1
click at [812, 431] on div "Tip $ 20" at bounding box center [549, 413] width 993 height 33
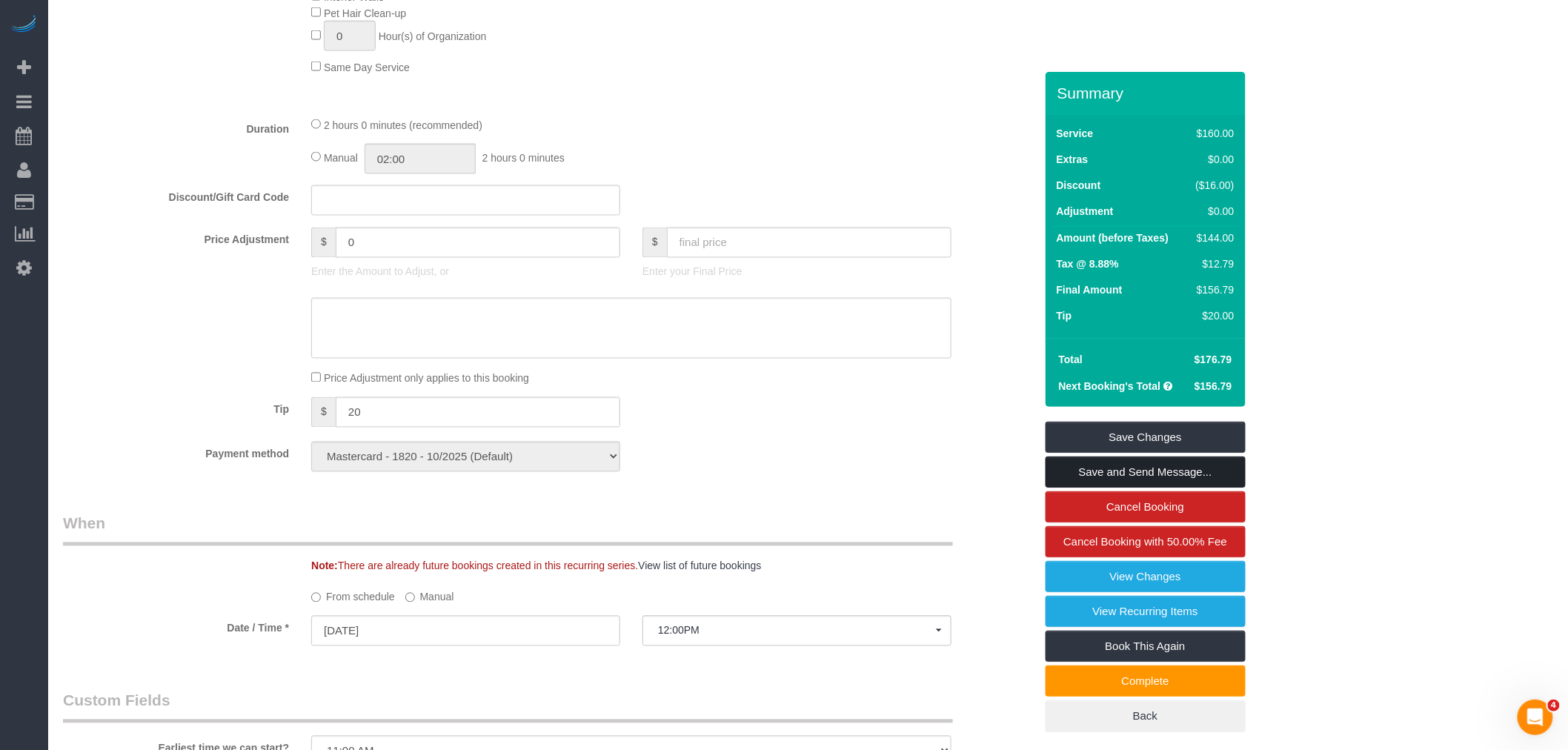
click at [1110, 467] on link "Save and Send Message..." at bounding box center [1145, 472] width 200 height 31
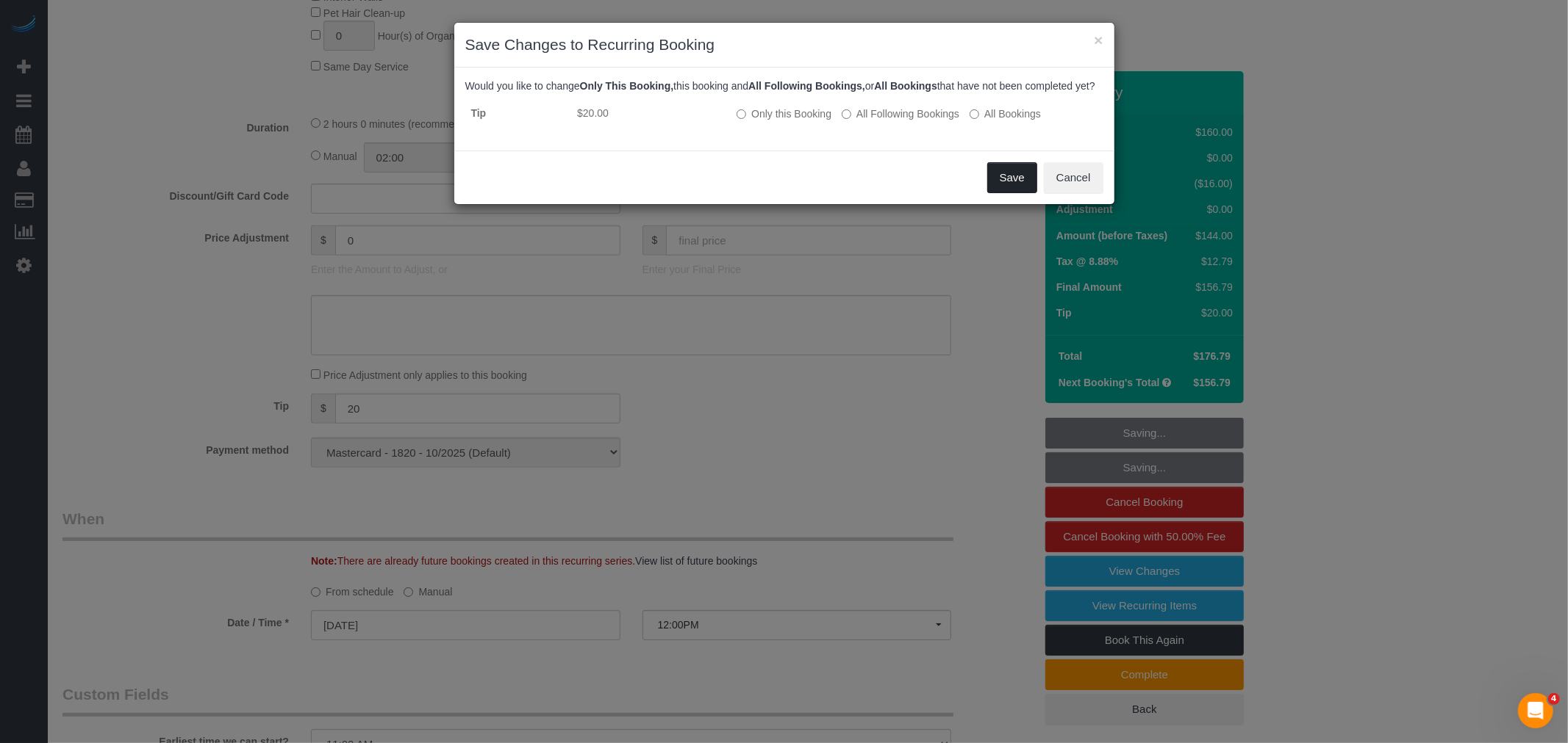
click at [1001, 192] on button "Save" at bounding box center [1012, 177] width 50 height 31
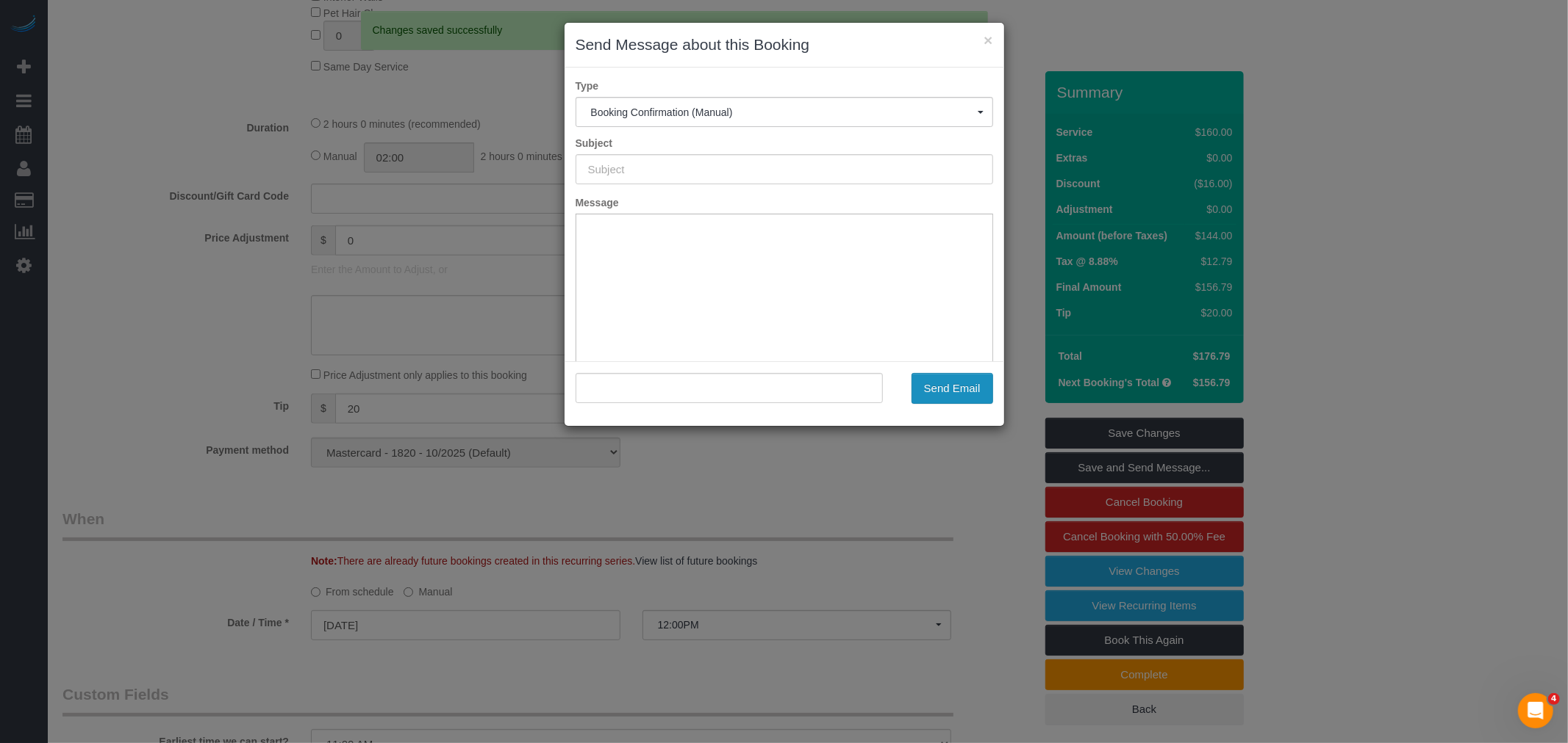
type input "Cleaning Confirmed for 08/24/2025 at 12:00pm"
type input ""Sam Brotman" <sam.brotman@gmail.com>"
drag, startPoint x: 938, startPoint y: 378, endPoint x: 980, endPoint y: 373, distance: 42.3
click at [939, 377] on button "Send Email" at bounding box center [952, 388] width 81 height 31
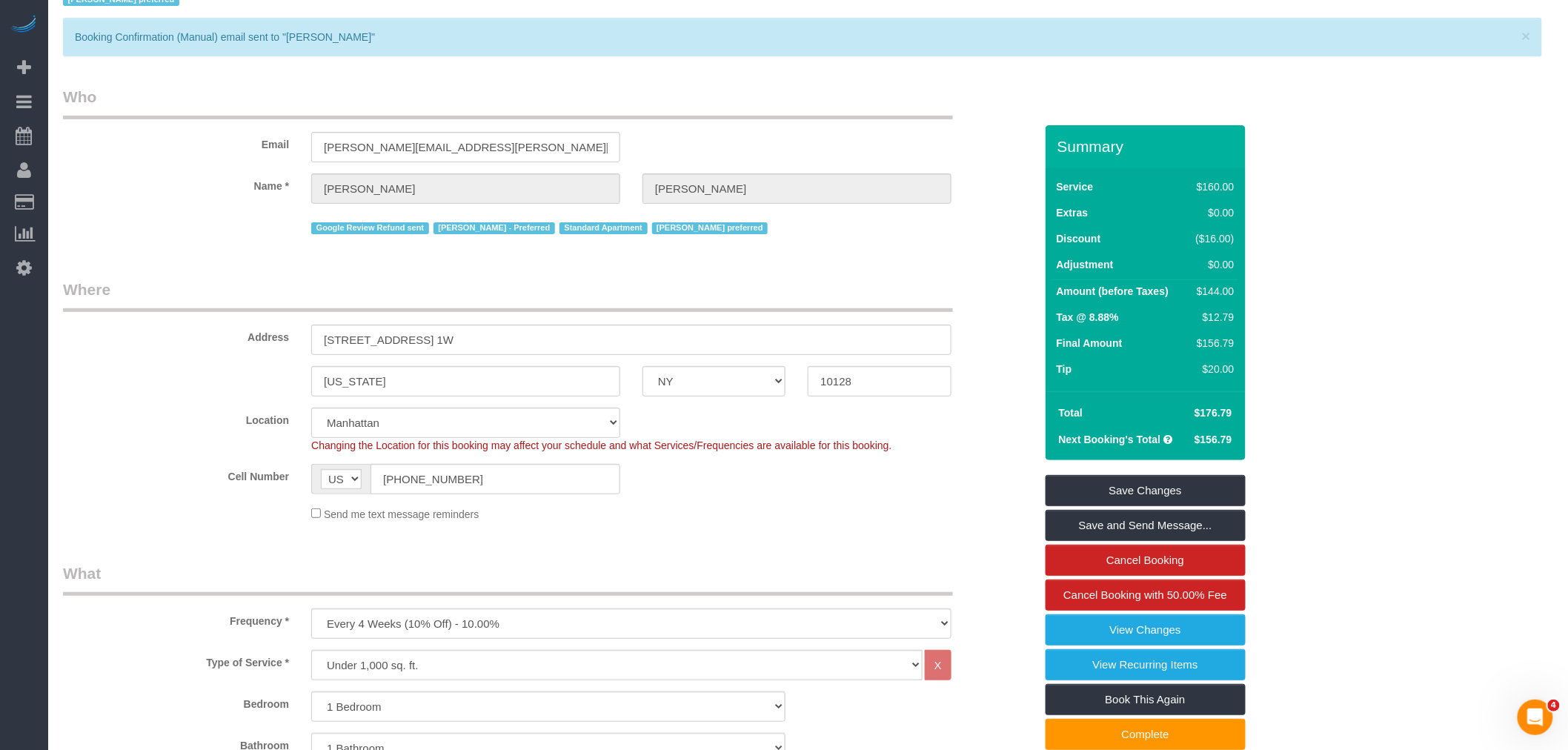
scroll to position [0, 0]
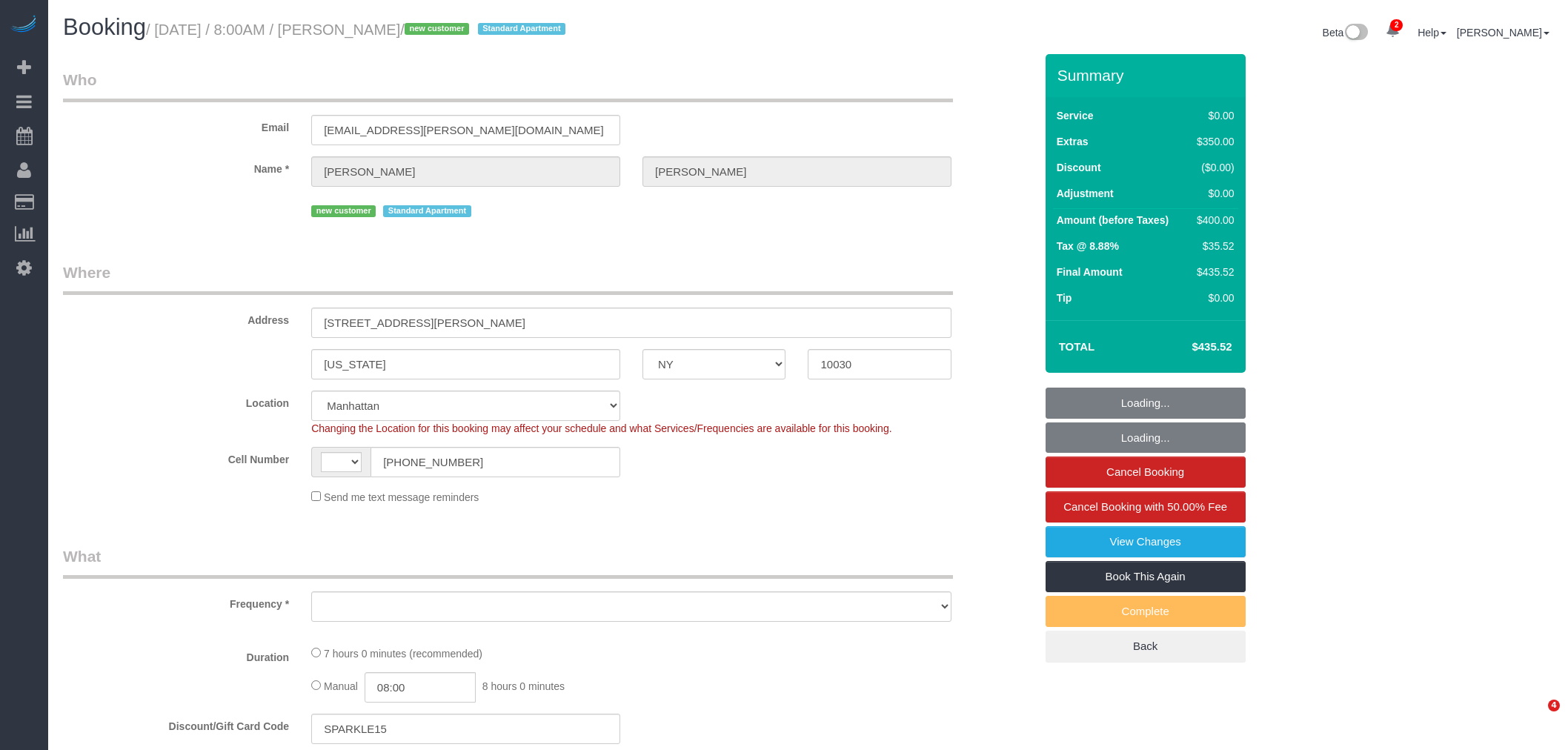
select select "NY"
select select "string:[GEOGRAPHIC_DATA]"
select select "string:stripe-pm_1RzMjD4VGloSiKo7AQhaJz1S"
select select "object:652"
select select "spot1"
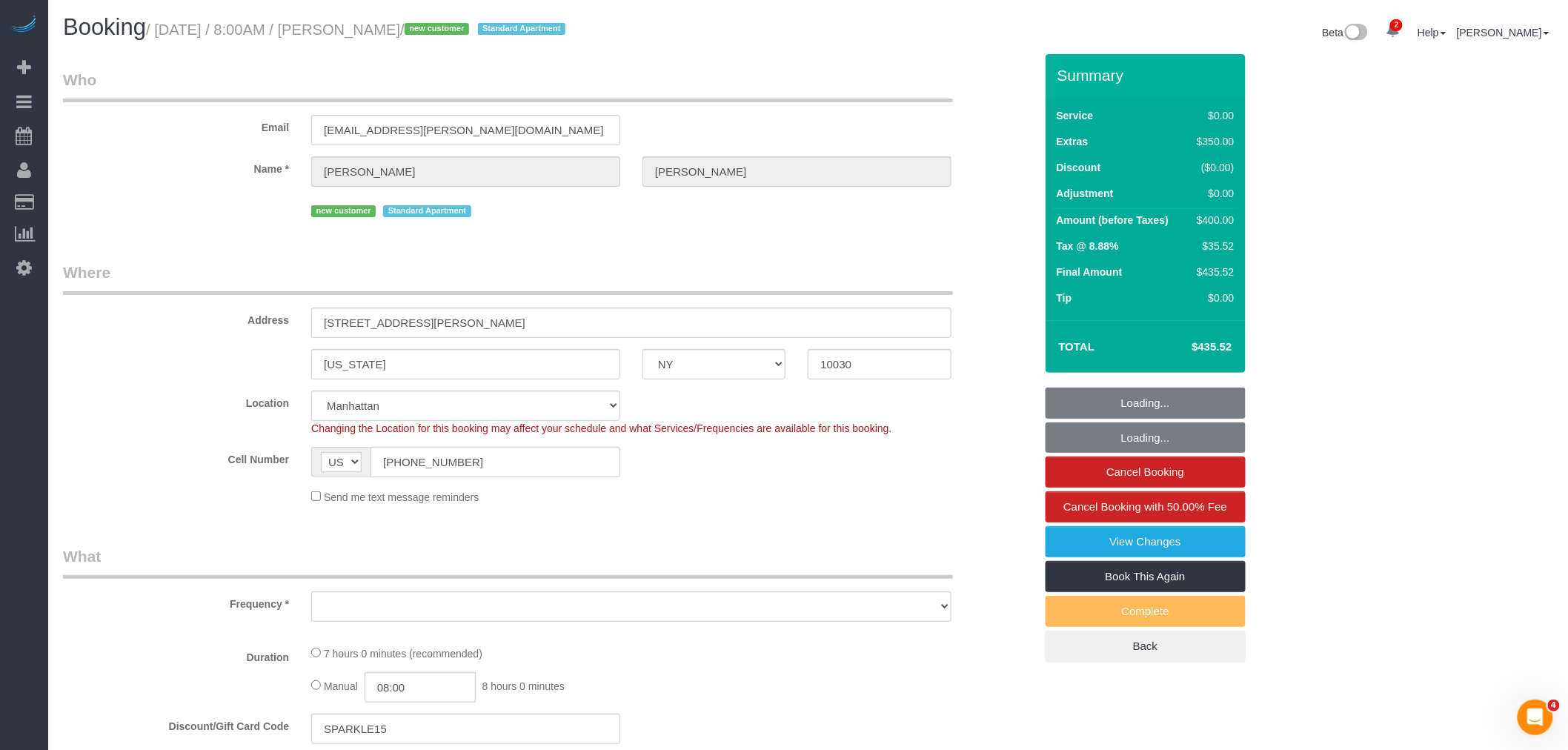
select select "number:89"
select select "number:90"
select select "number:15"
select select "number:6"
select select "object:1323"
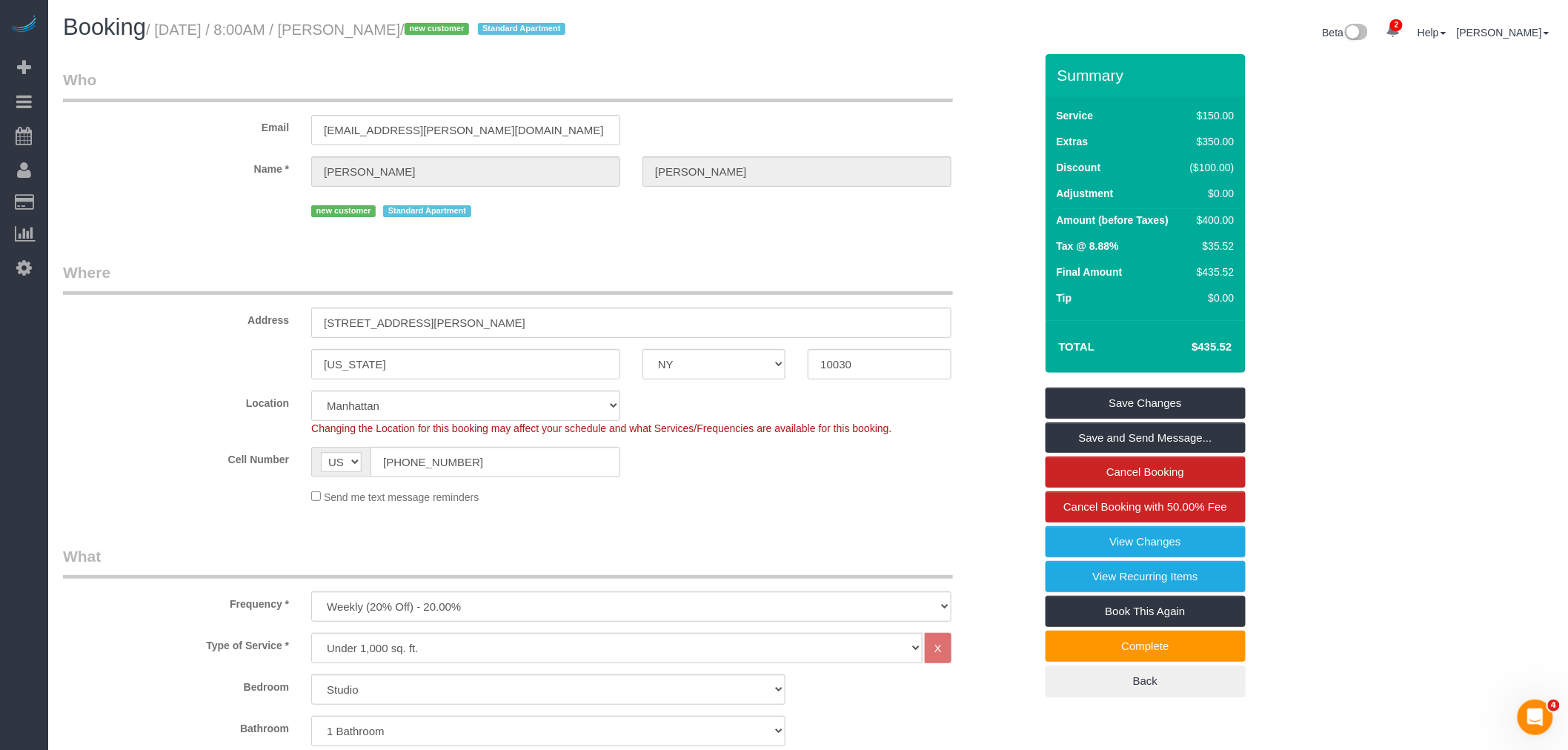
click at [733, 272] on legend "Where" at bounding box center [508, 278] width 890 height 33
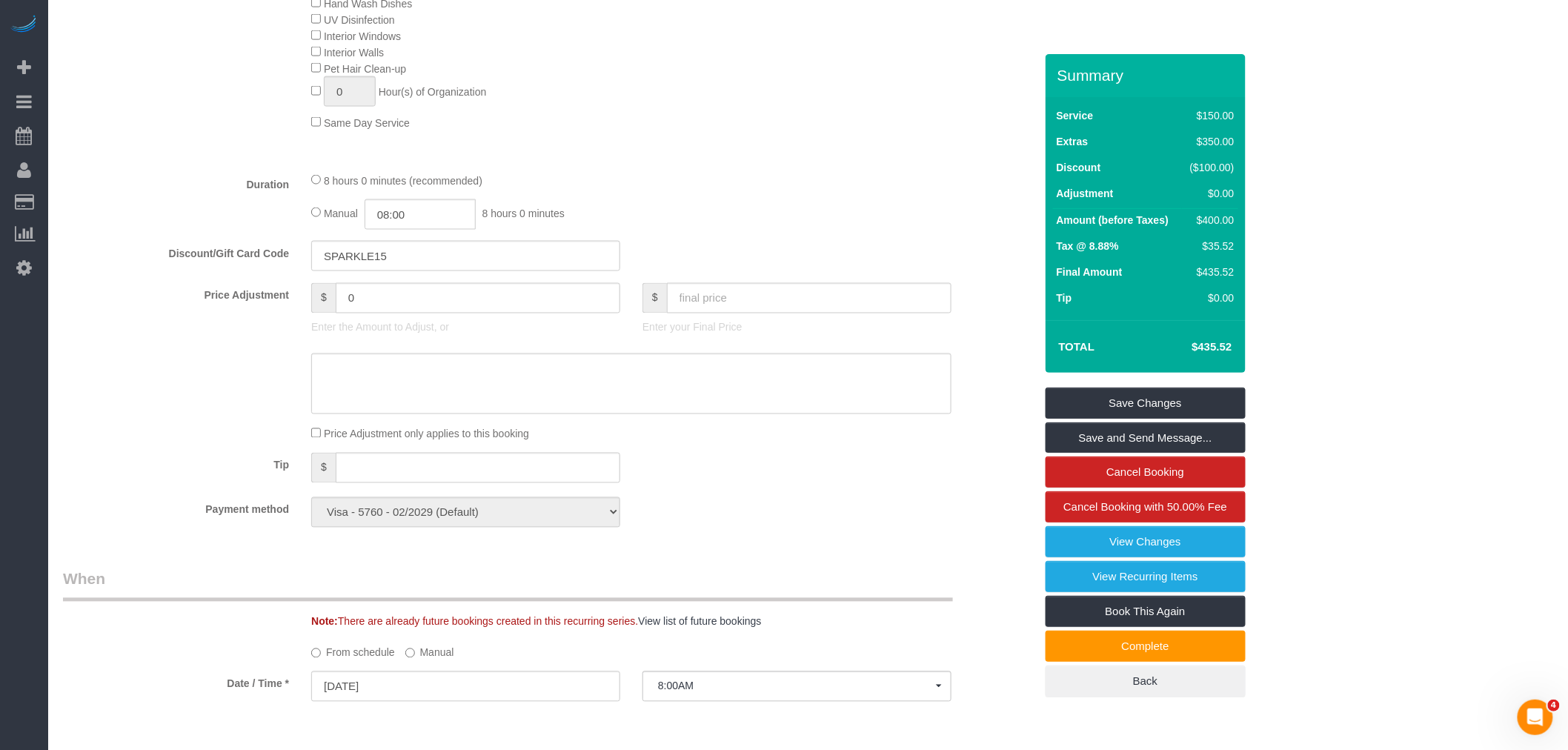
scroll to position [906, 0]
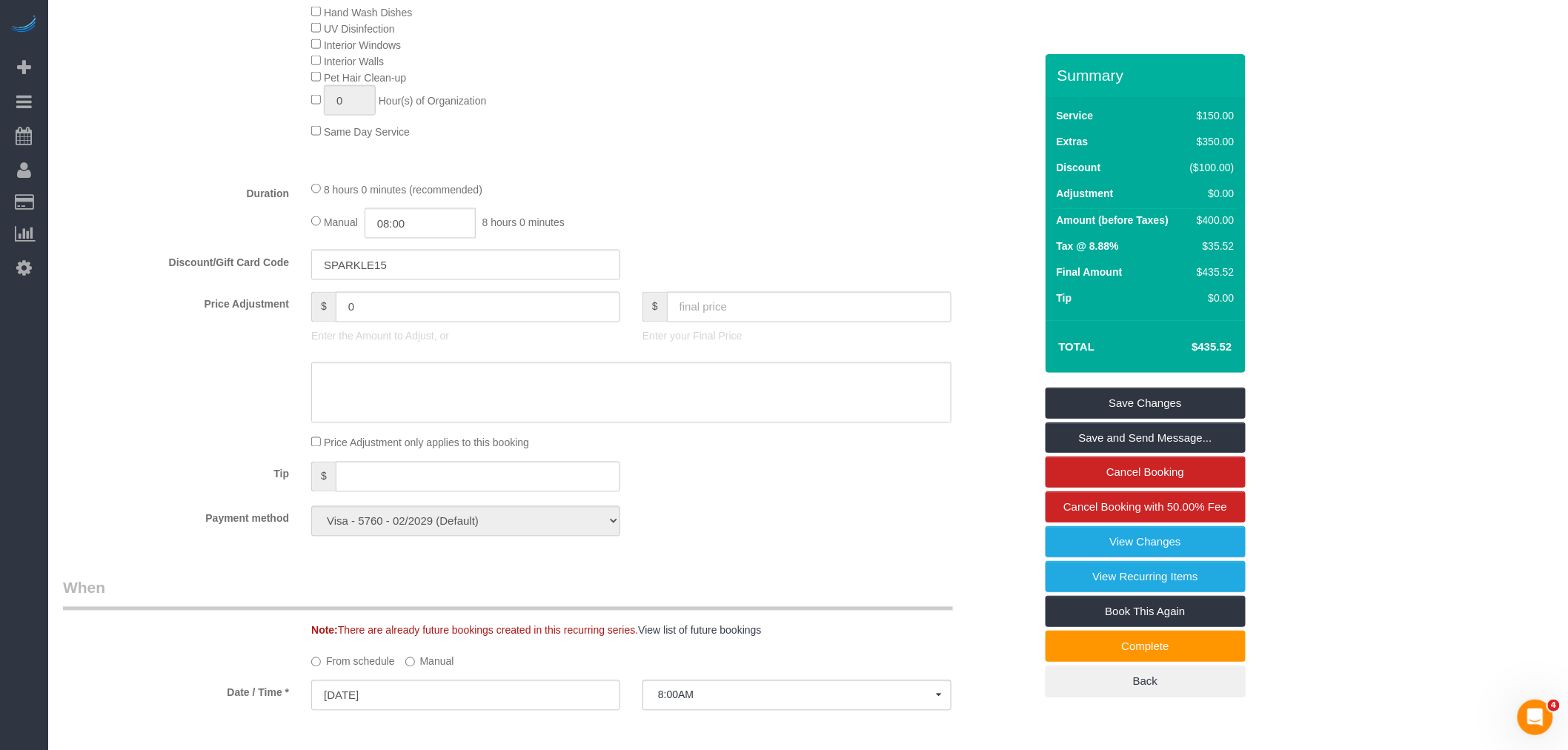
click at [771, 197] on div "8 hours 0 minutes (recommended)" at bounding box center [631, 189] width 641 height 16
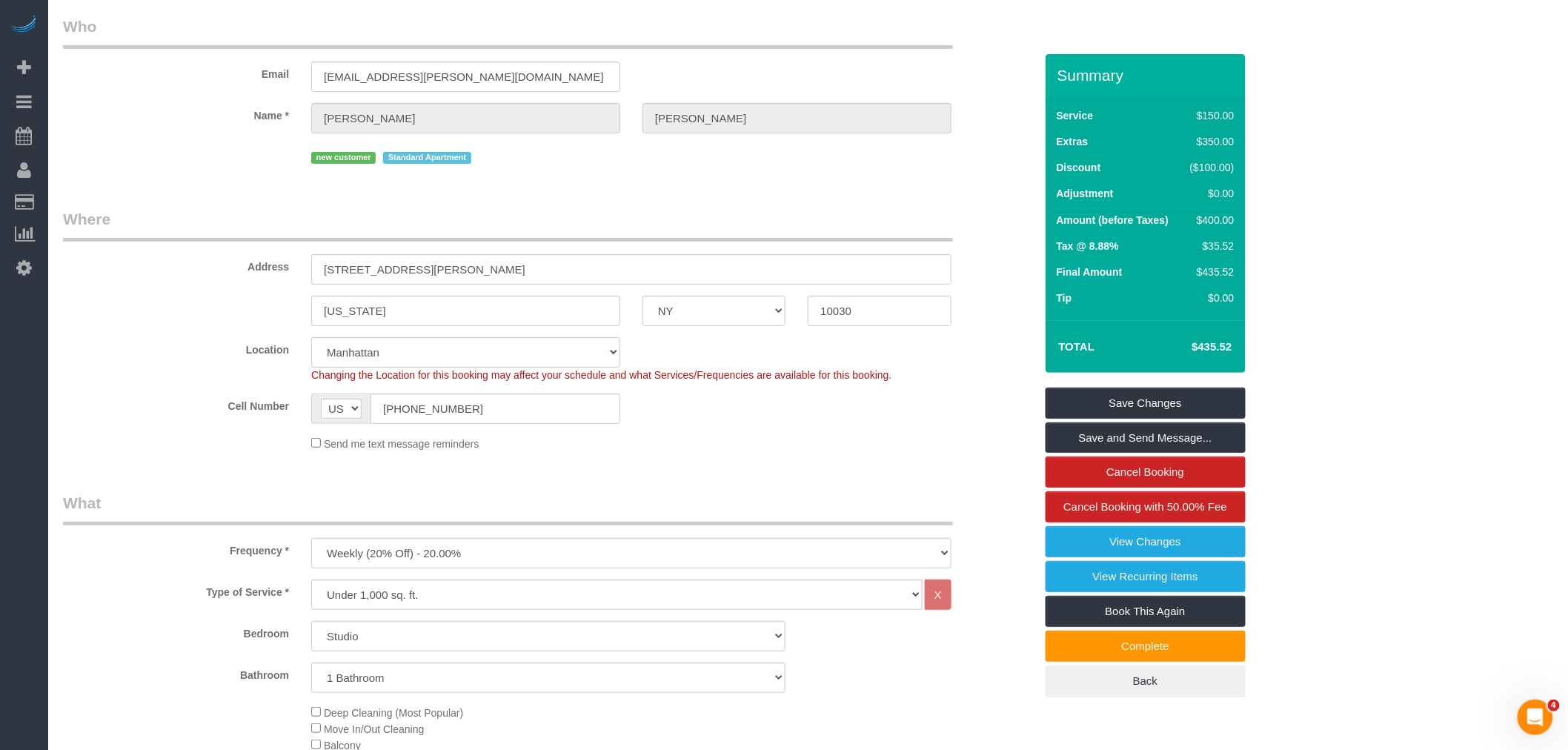
scroll to position [0, 0]
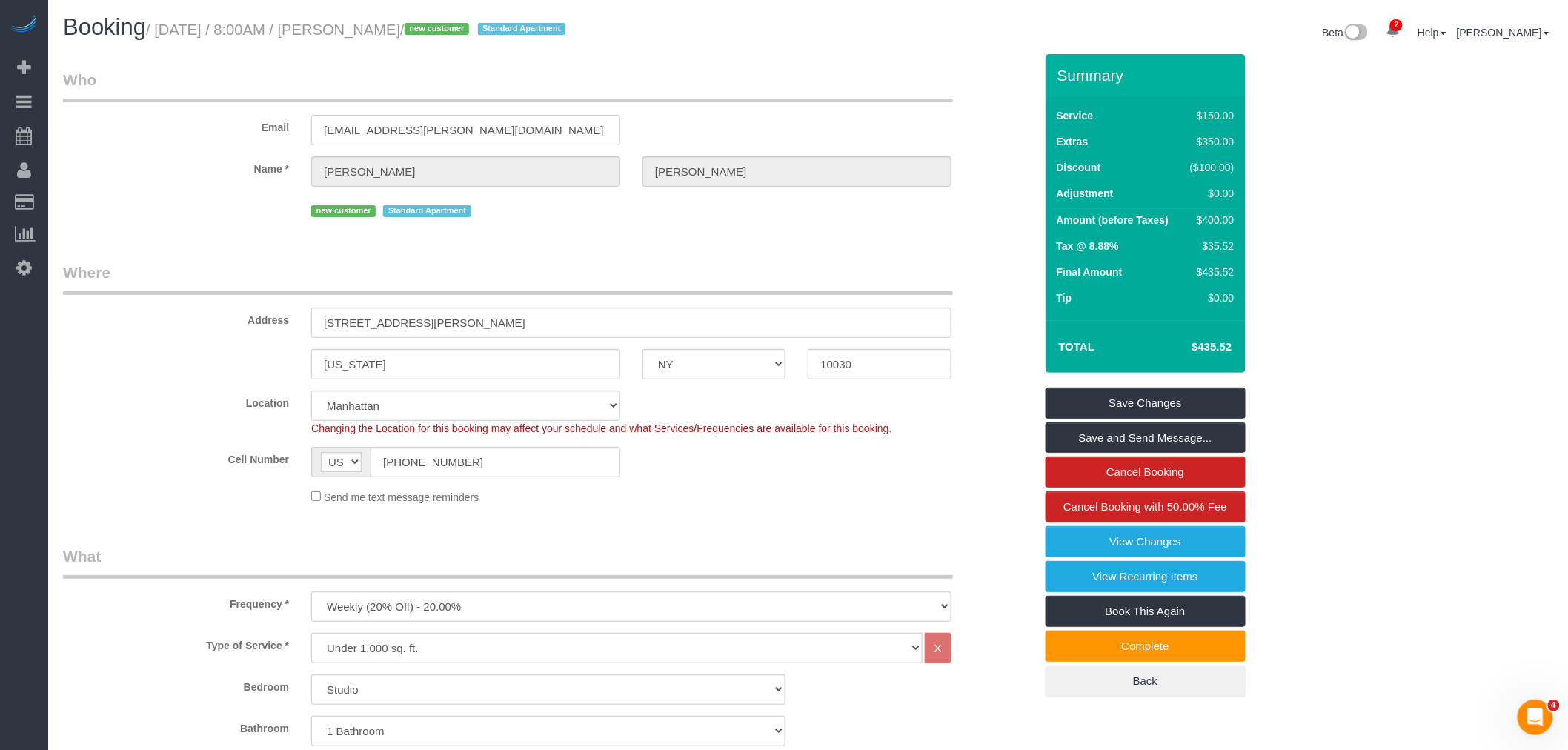
click at [378, 24] on small "/ [DATE] / 8:00AM / [PERSON_NAME] / new customer Standard Apartment" at bounding box center [358, 30] width 424 height 16
drag, startPoint x: 378, startPoint y: 24, endPoint x: 433, endPoint y: 24, distance: 55.0
click at [379, 24] on small "/ [DATE] / 8:00AM / [PERSON_NAME] / new customer Standard Apartment" at bounding box center [358, 30] width 424 height 16
click at [439, 24] on small "/ [DATE] / 8:00AM / [PERSON_NAME] / new customer Standard Apartment" at bounding box center [358, 30] width 424 height 16
copy small "[PERSON_NAME]"
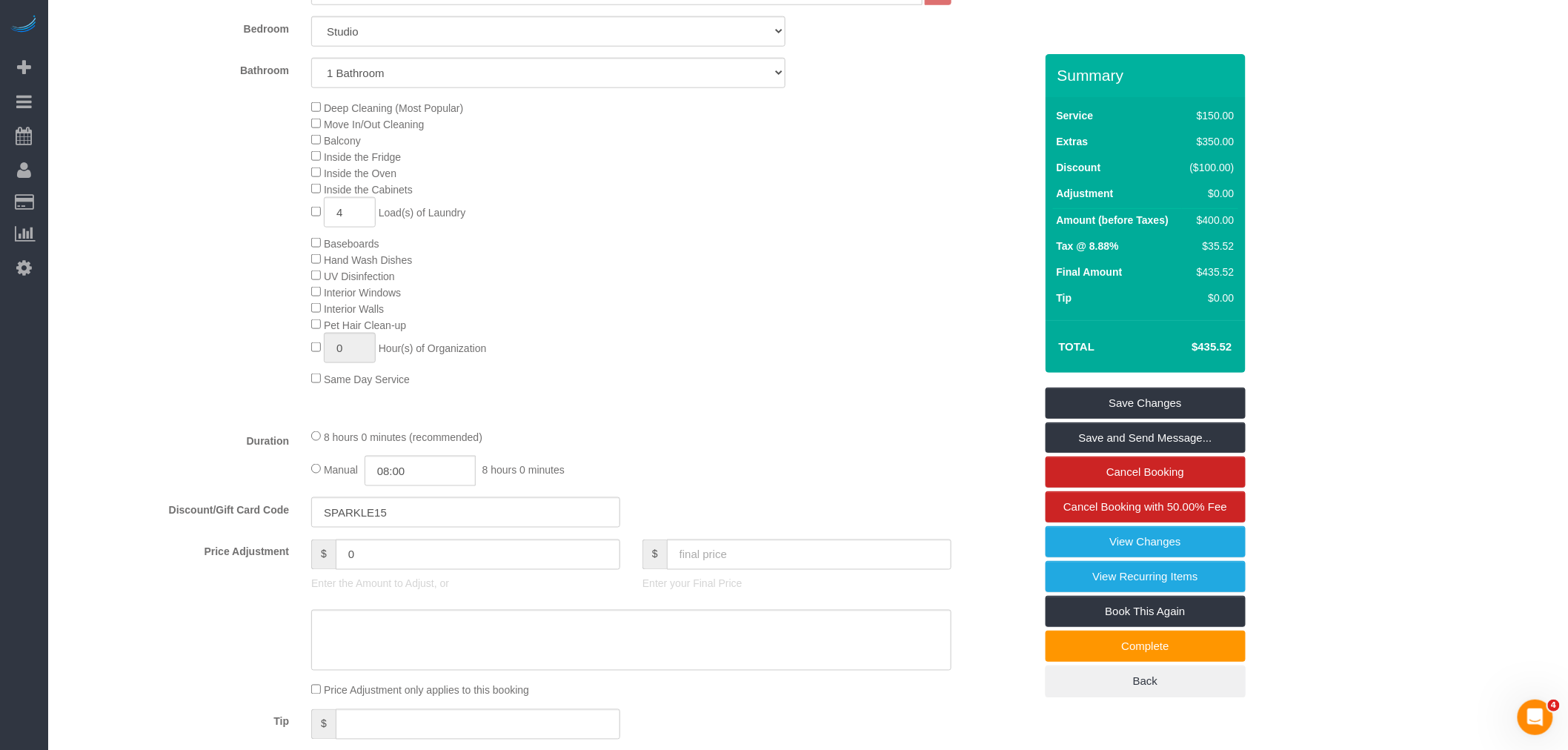
scroll to position [329, 0]
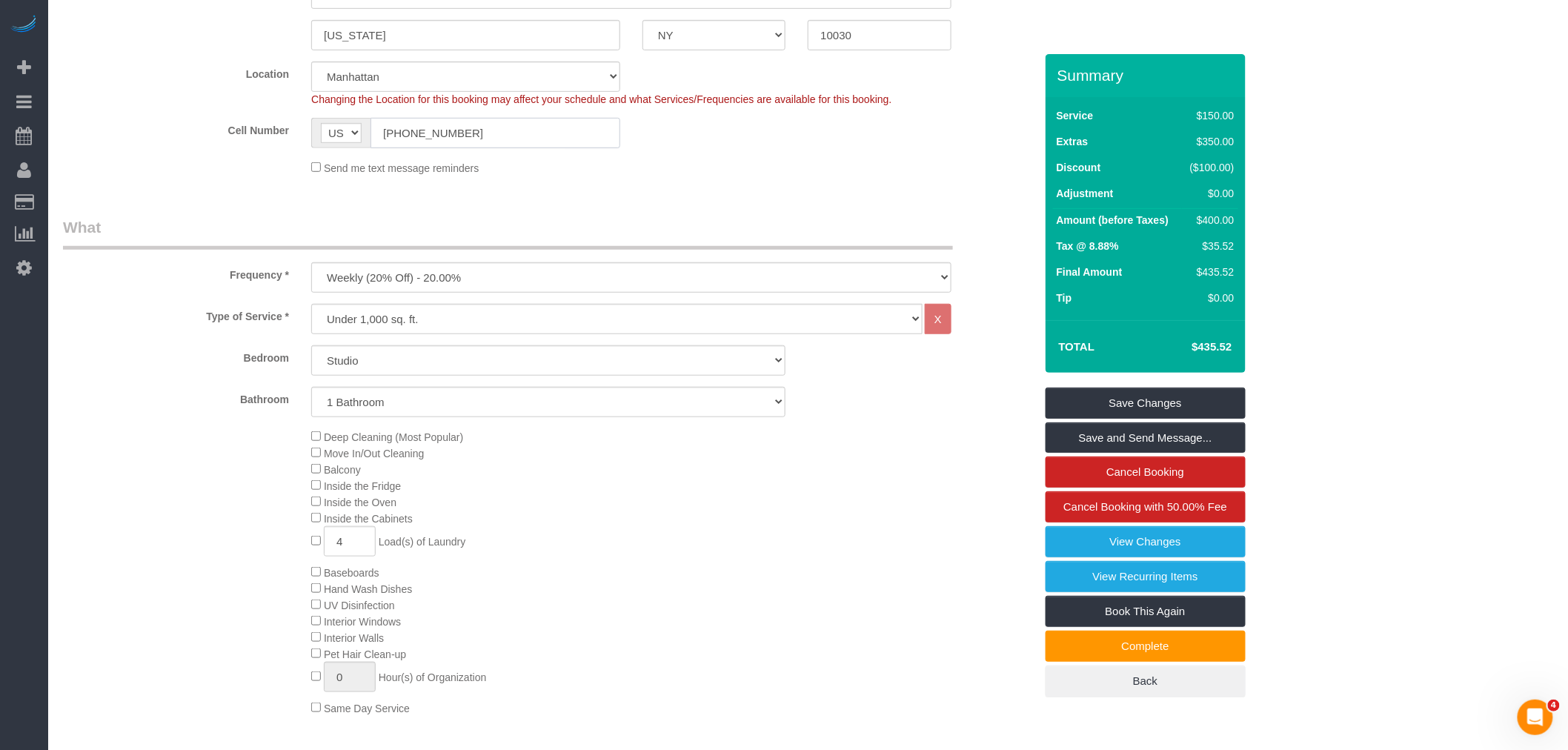
drag, startPoint x: 322, startPoint y: 149, endPoint x: 483, endPoint y: 154, distance: 161.1
click at [113, 169] on sui-booking-location "Location [GEOGRAPHIC_DATA] [GEOGRAPHIC_DATA] [GEOGRAPHIC_DATA] [GEOGRAPHIC_DATA…" at bounding box center [549, 119] width 971 height 114
click at [739, 181] on fieldset "Where Address [STREET_ADDRESS][PERSON_NAME] [US_STATE] AK AL AR AZ CA CO CT DC …" at bounding box center [549, 60] width 971 height 254
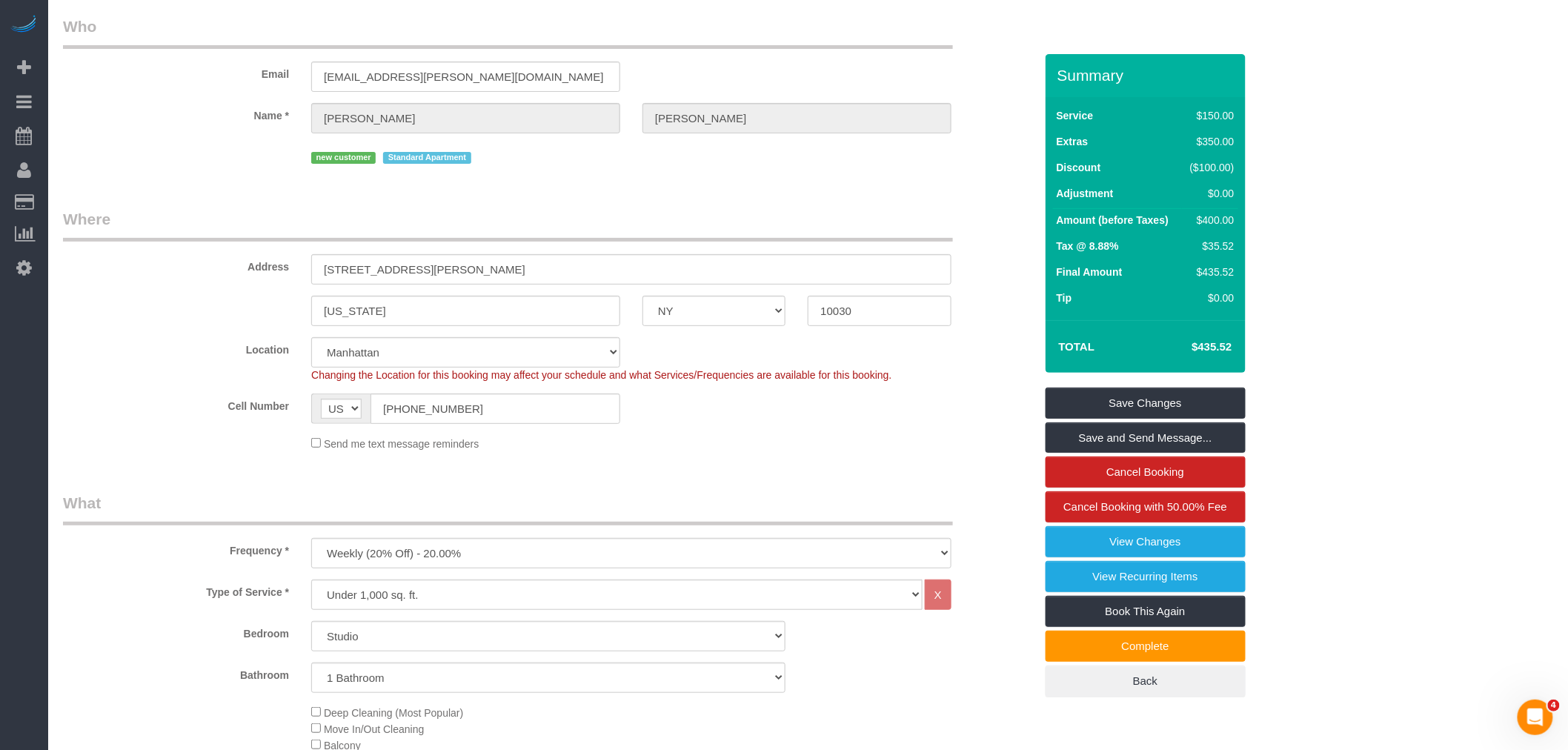
scroll to position [0, 0]
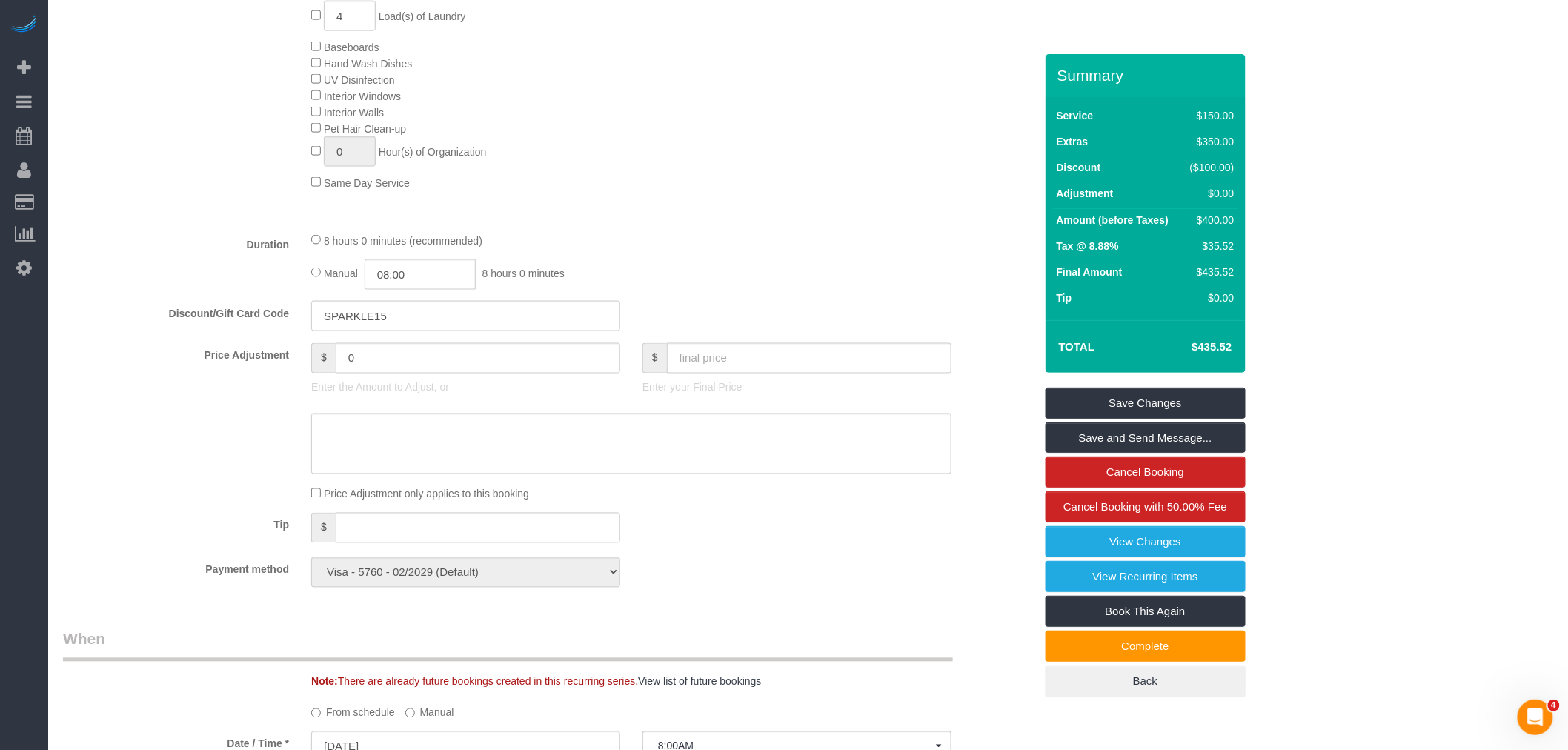
scroll to position [906, 0]
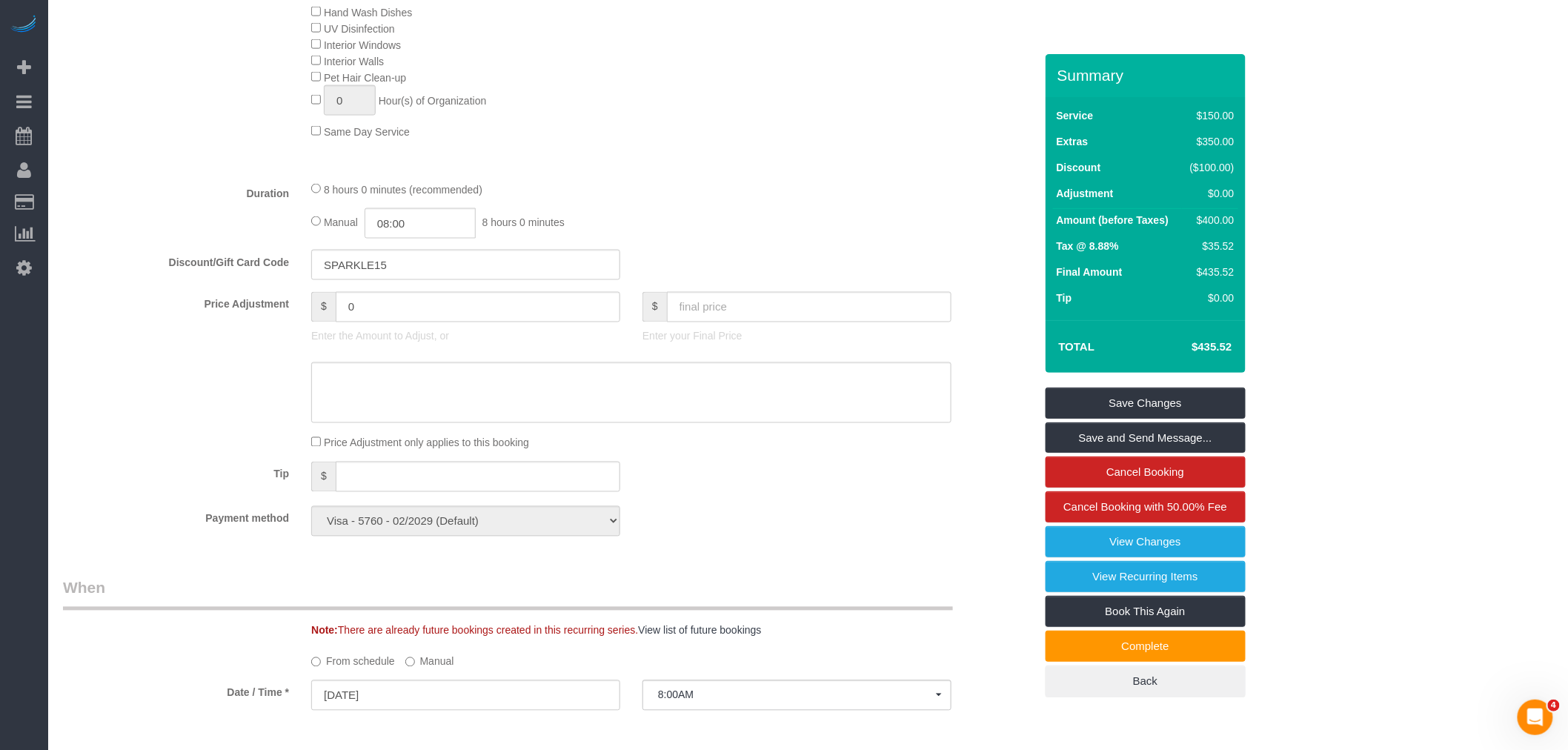
click at [868, 239] on div "Manual 08:00 8 hours 0 minutes" at bounding box center [631, 223] width 641 height 30
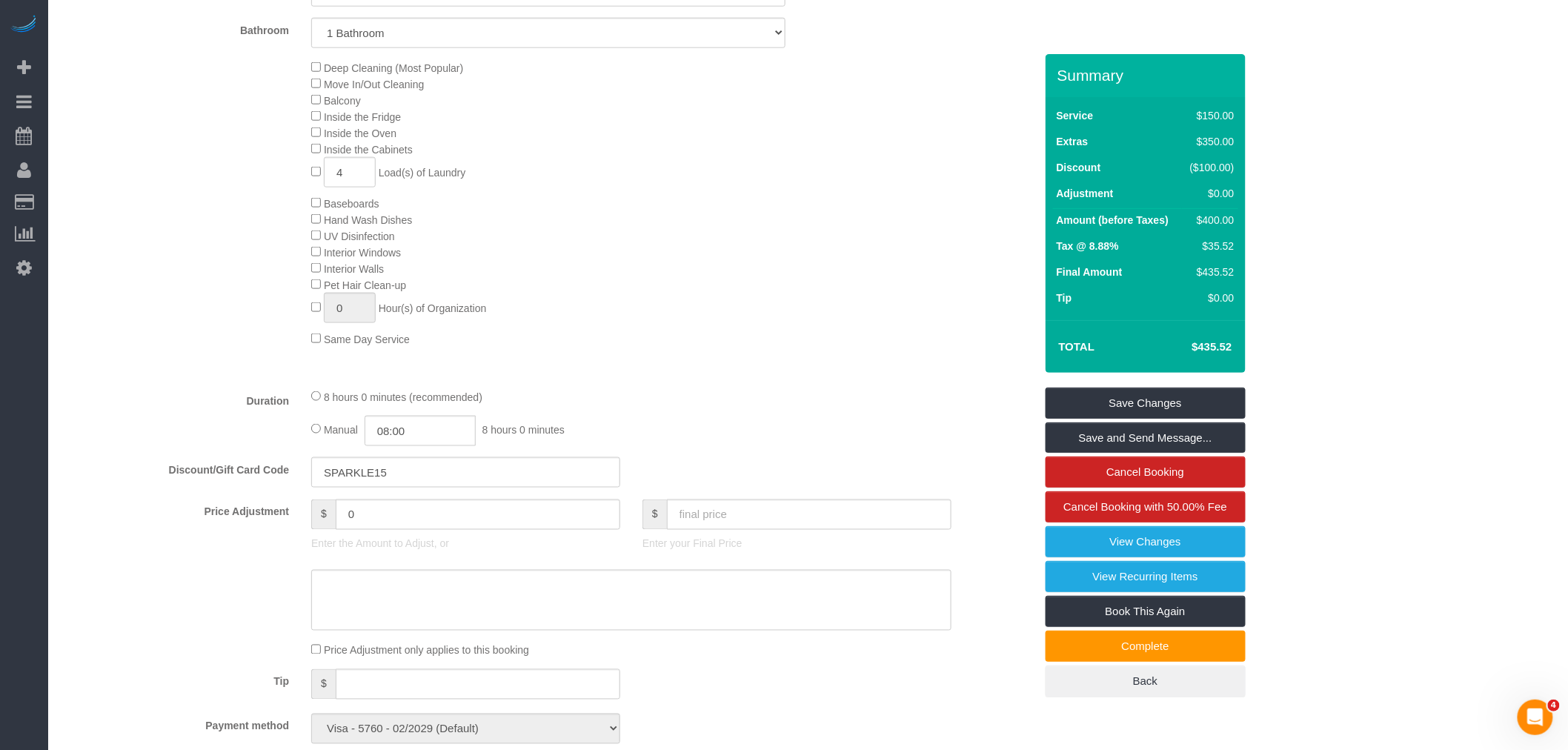
scroll to position [658, 0]
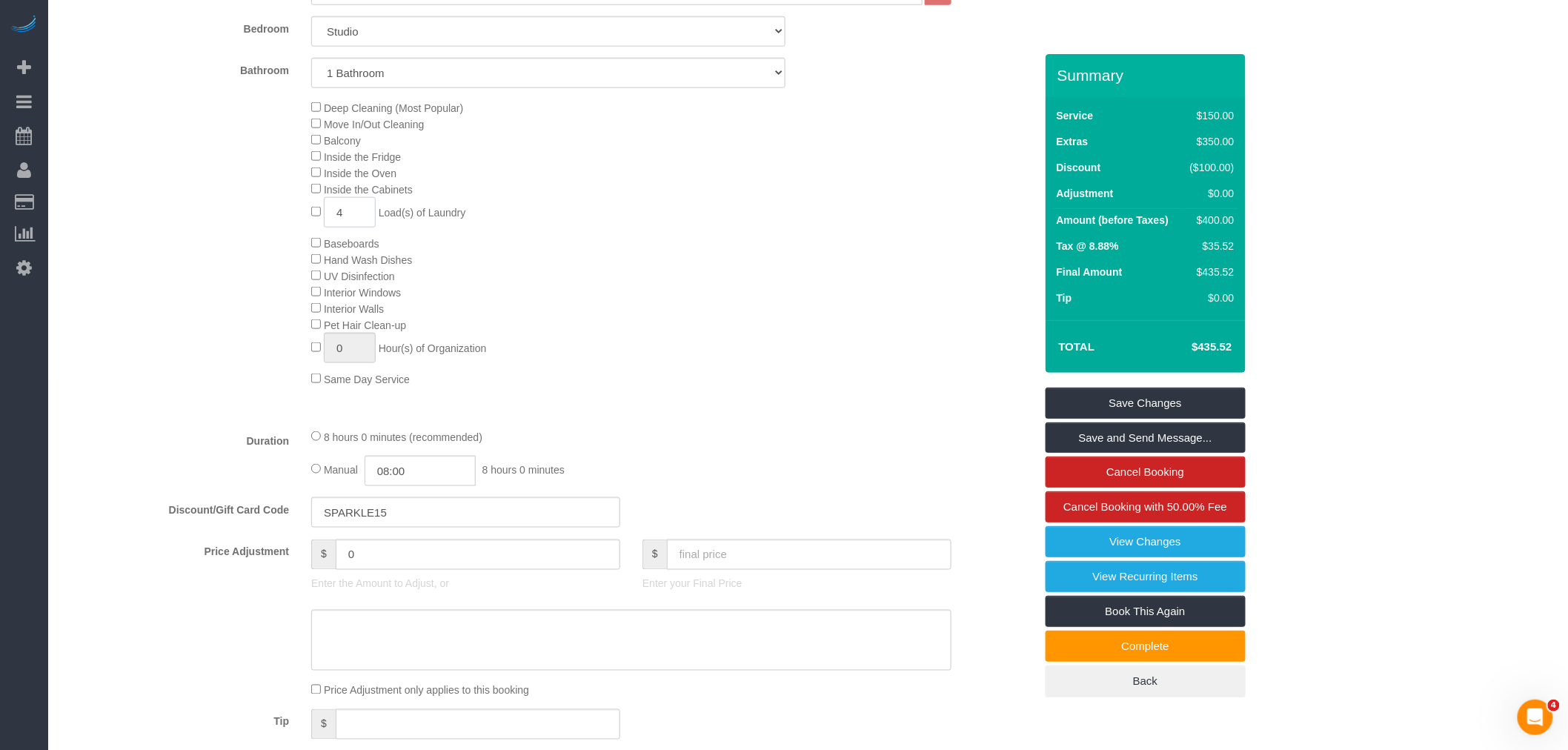
drag, startPoint x: 351, startPoint y: 218, endPoint x: 335, endPoint y: 221, distance: 16.3
click at [336, 221] on input "4" at bounding box center [350, 212] width 52 height 30
drag, startPoint x: 347, startPoint y: 224, endPoint x: 295, endPoint y: 235, distance: 53.2
click at [295, 235] on div "Deep Cleaning (Most Popular) Move In/Out Cleaning Balcony Inside the Fridge Ins…" at bounding box center [549, 243] width 993 height 288
type input "6"
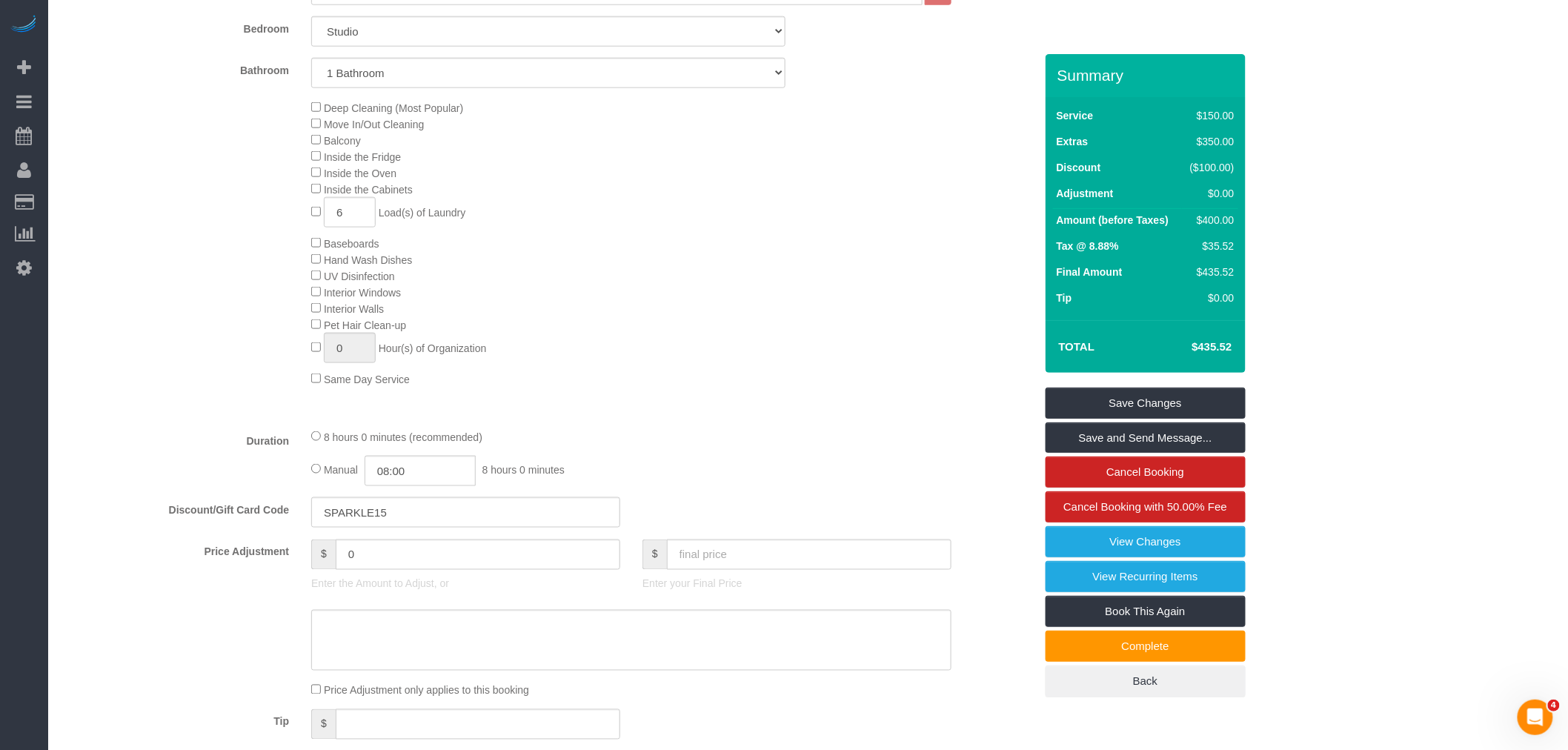
click at [690, 265] on div "Deep Cleaning (Most Popular) Move In/Out Cleaning Balcony Inside the Fridge Ins…" at bounding box center [672, 243] width 745 height 288
click at [359, 225] on input "6" at bounding box center [350, 212] width 52 height 30
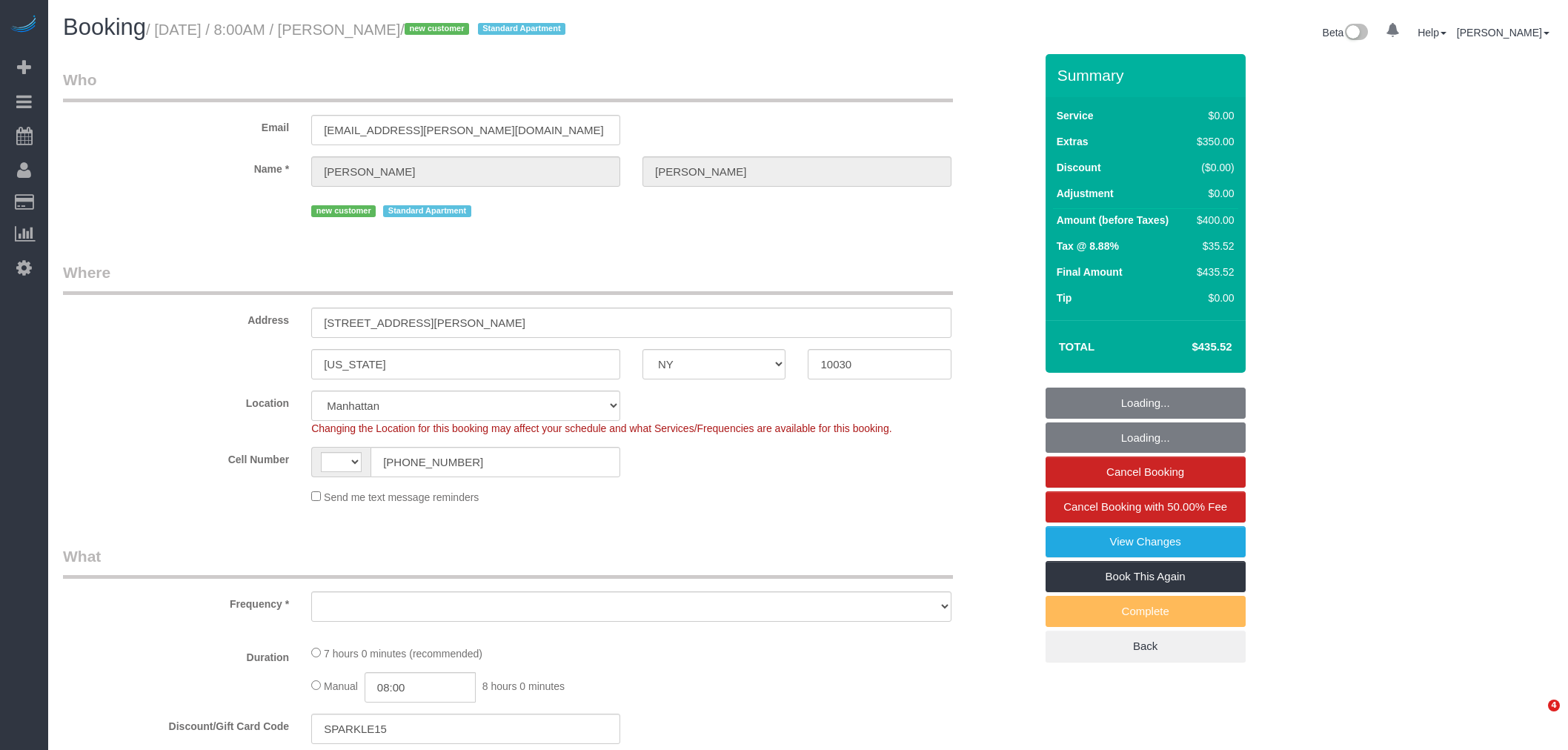
select select "NY"
select select "object:401"
select select "string:stripe-pm_1RzMjD4VGloSiKo7AQhaJz1S"
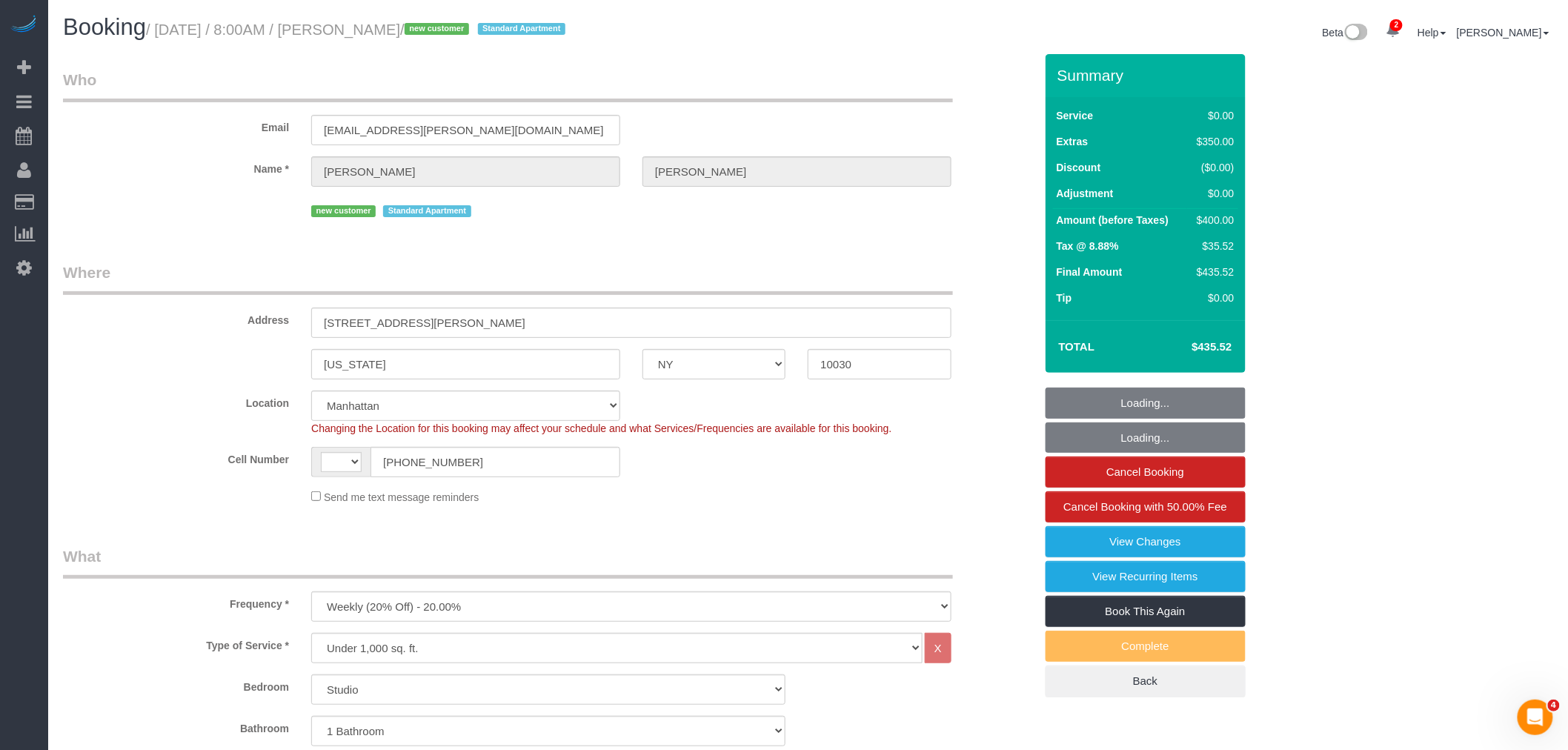
select select "object:546"
select select "string:[GEOGRAPHIC_DATA]"
select select "number:89"
select select "number:90"
select select "number:15"
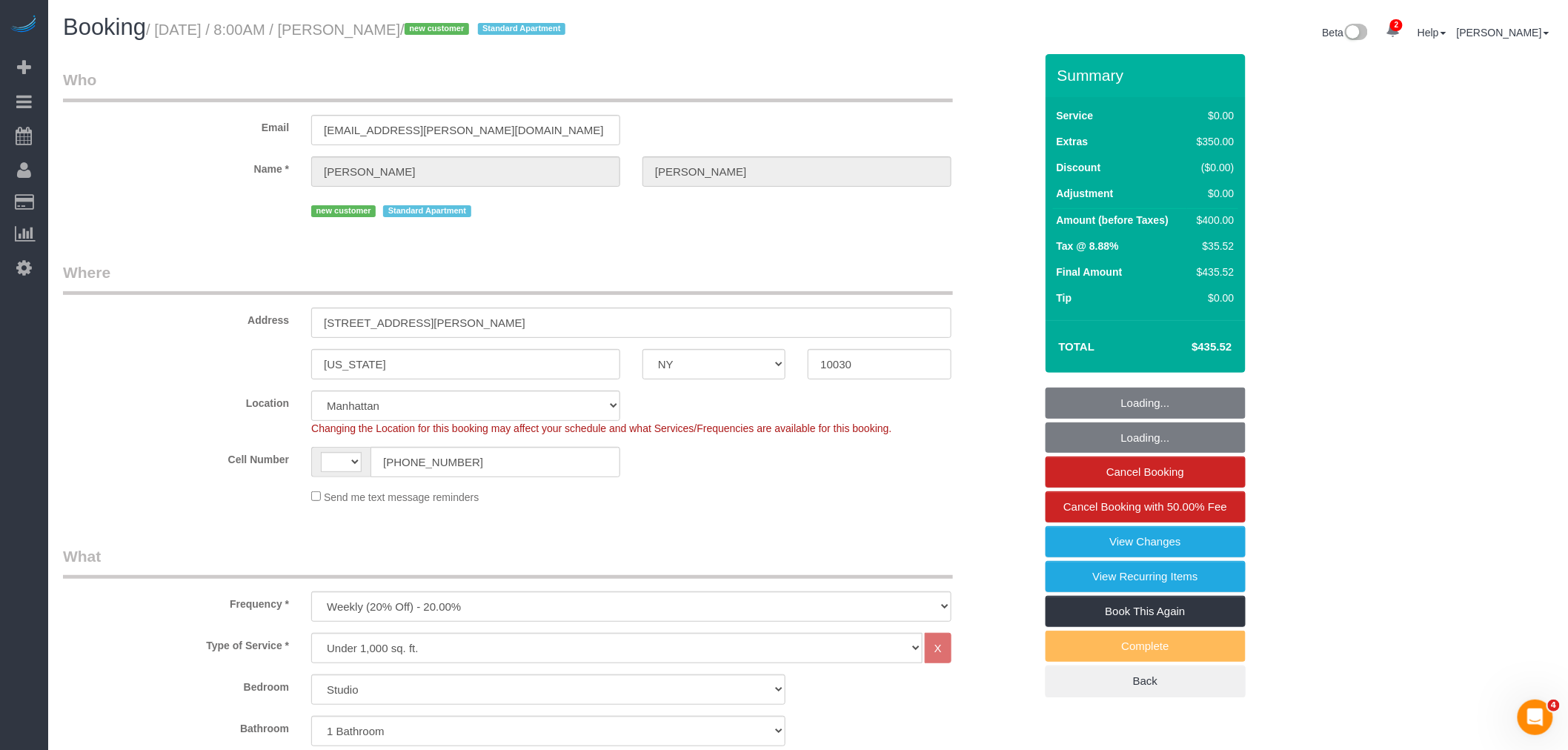
select select "number:6"
select select "spot1"
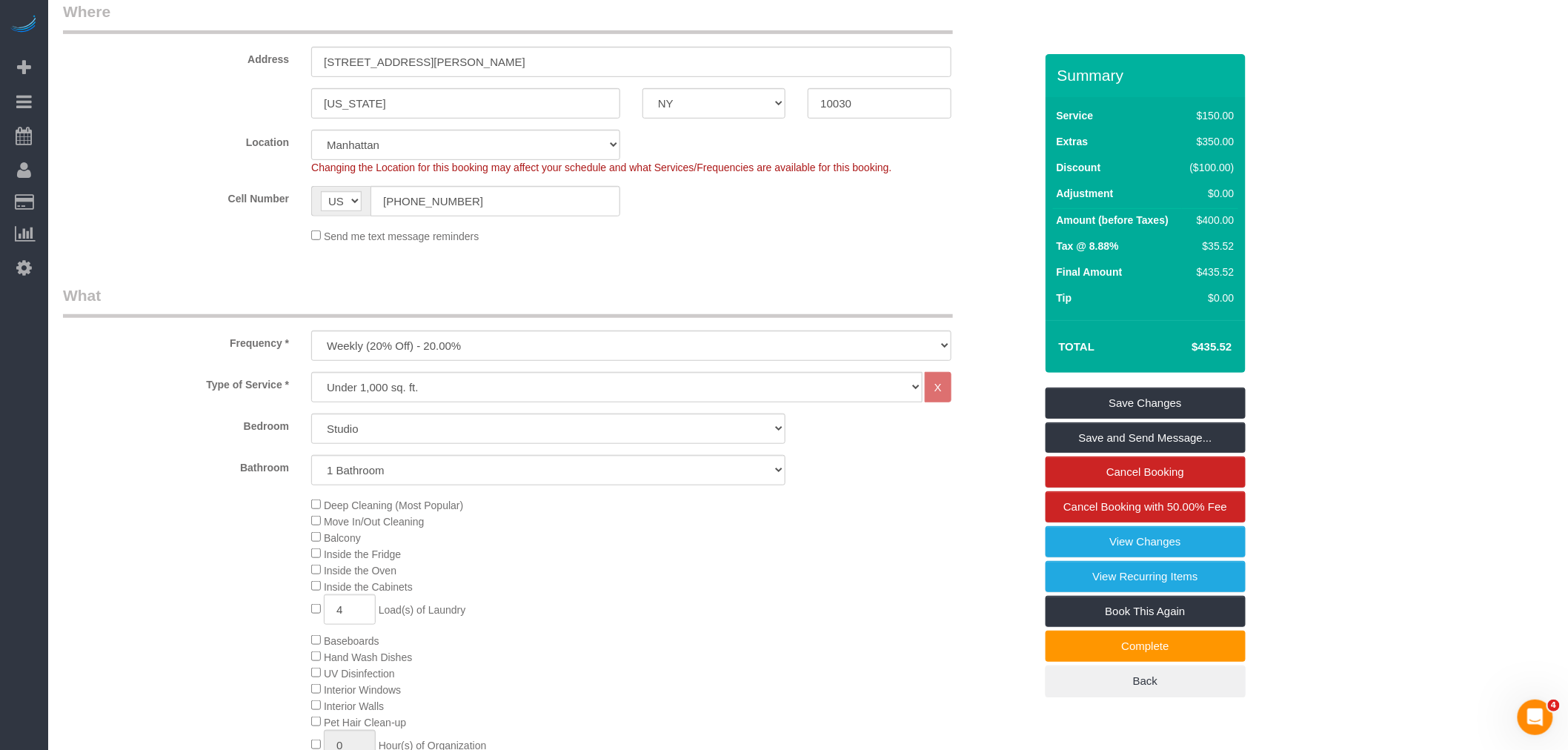
scroll to position [412, 0]
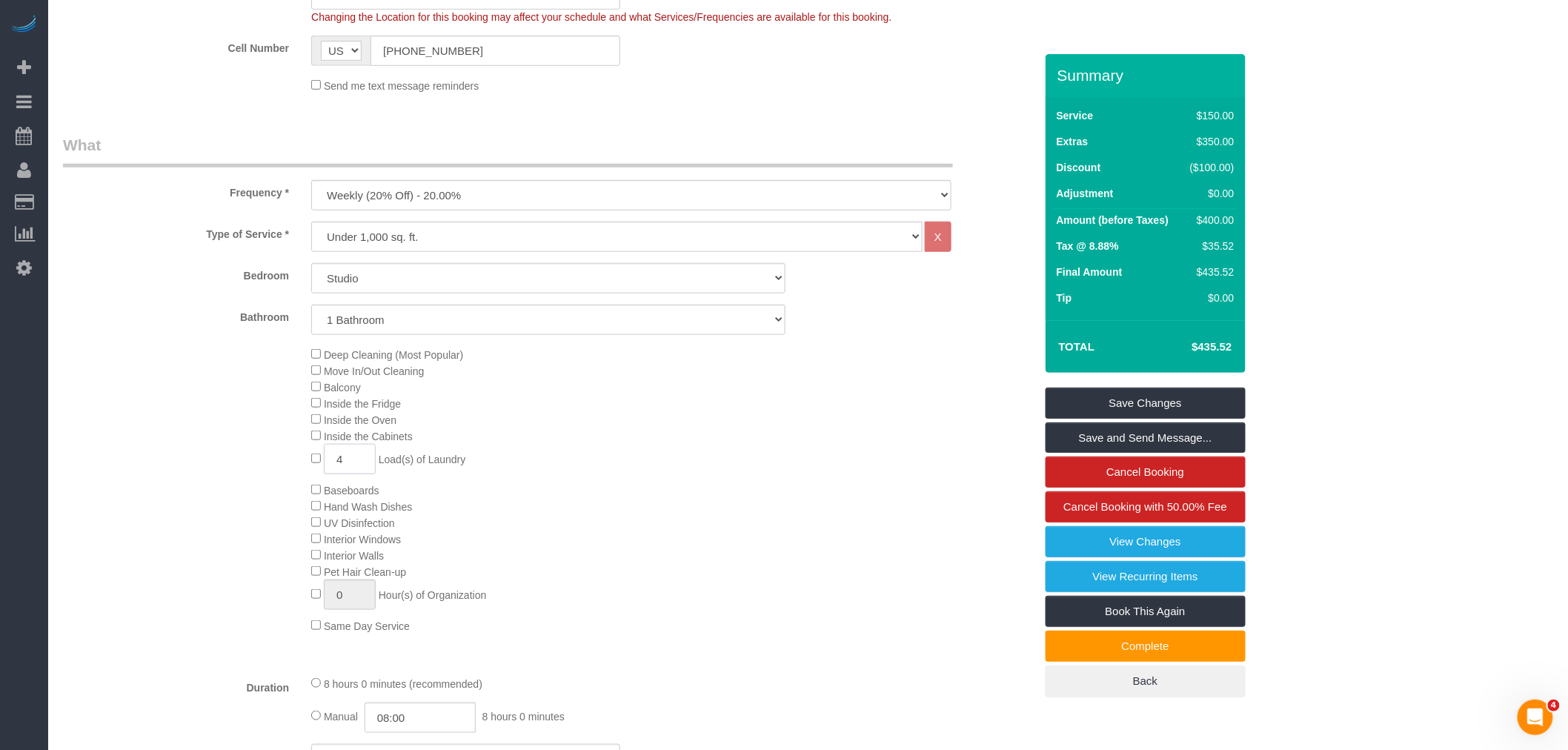
drag, startPoint x: 269, startPoint y: 485, endPoint x: 300, endPoint y: 480, distance: 31.4
click at [249, 488] on div "Deep Cleaning (Most Popular) Move In/Out Cleaning Balcony Inside the Fridge Ins…" at bounding box center [549, 490] width 993 height 288
type input "1"
type input "2"
type input "9"
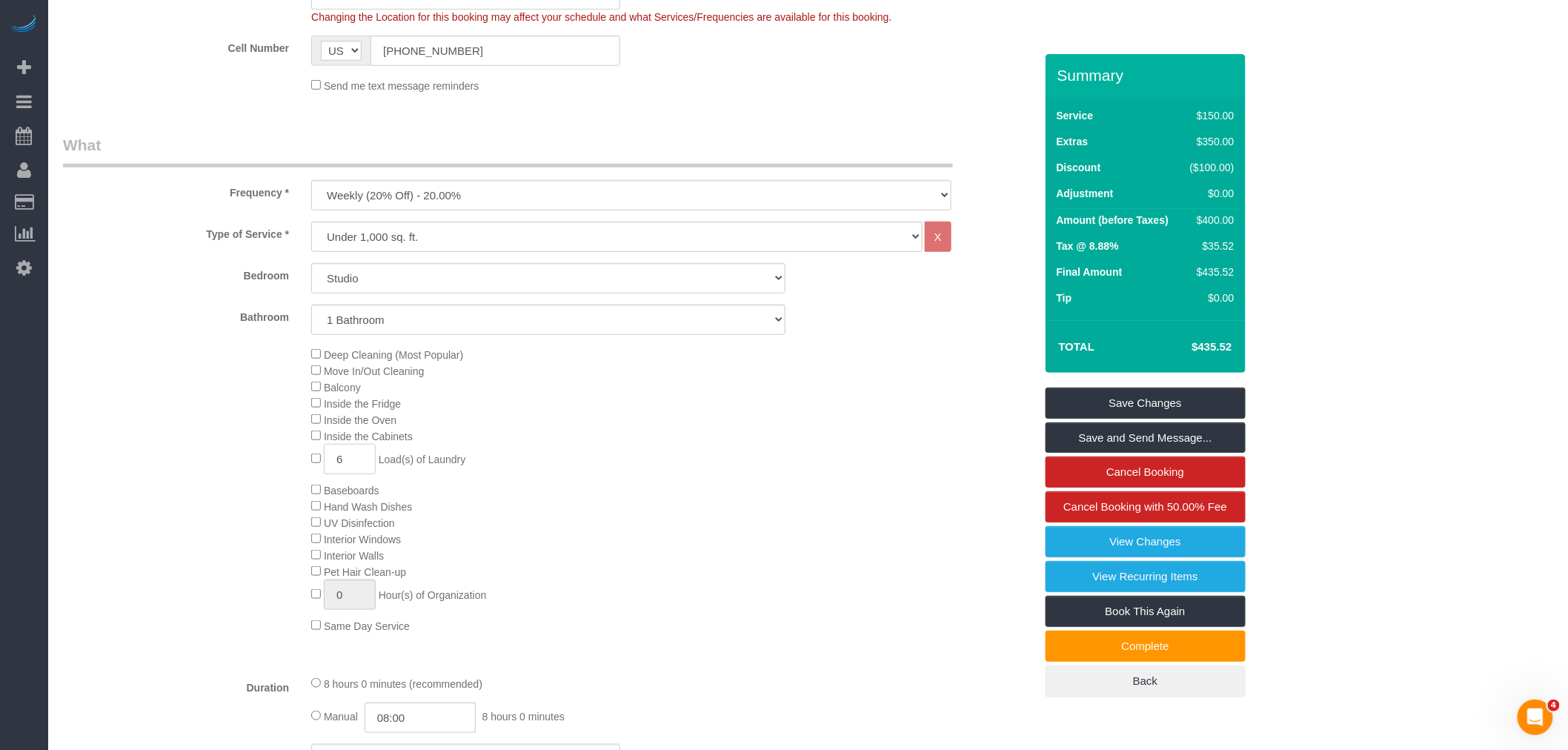
type input "6"
click at [661, 463] on div "Deep Cleaning (Most Popular) Move In/Out Cleaning Balcony Inside the Fridge Ins…" at bounding box center [672, 490] width 745 height 288
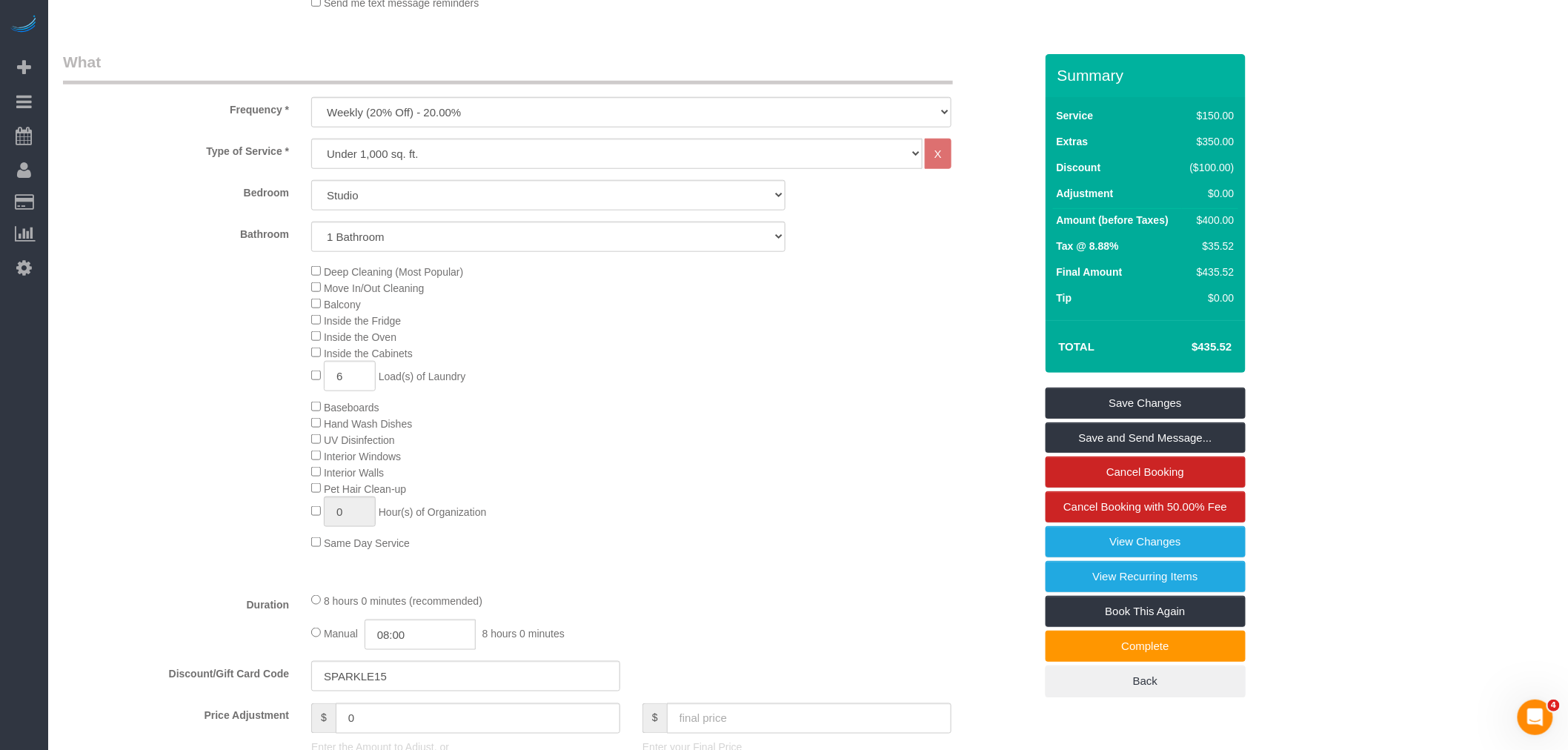
scroll to position [658, 0]
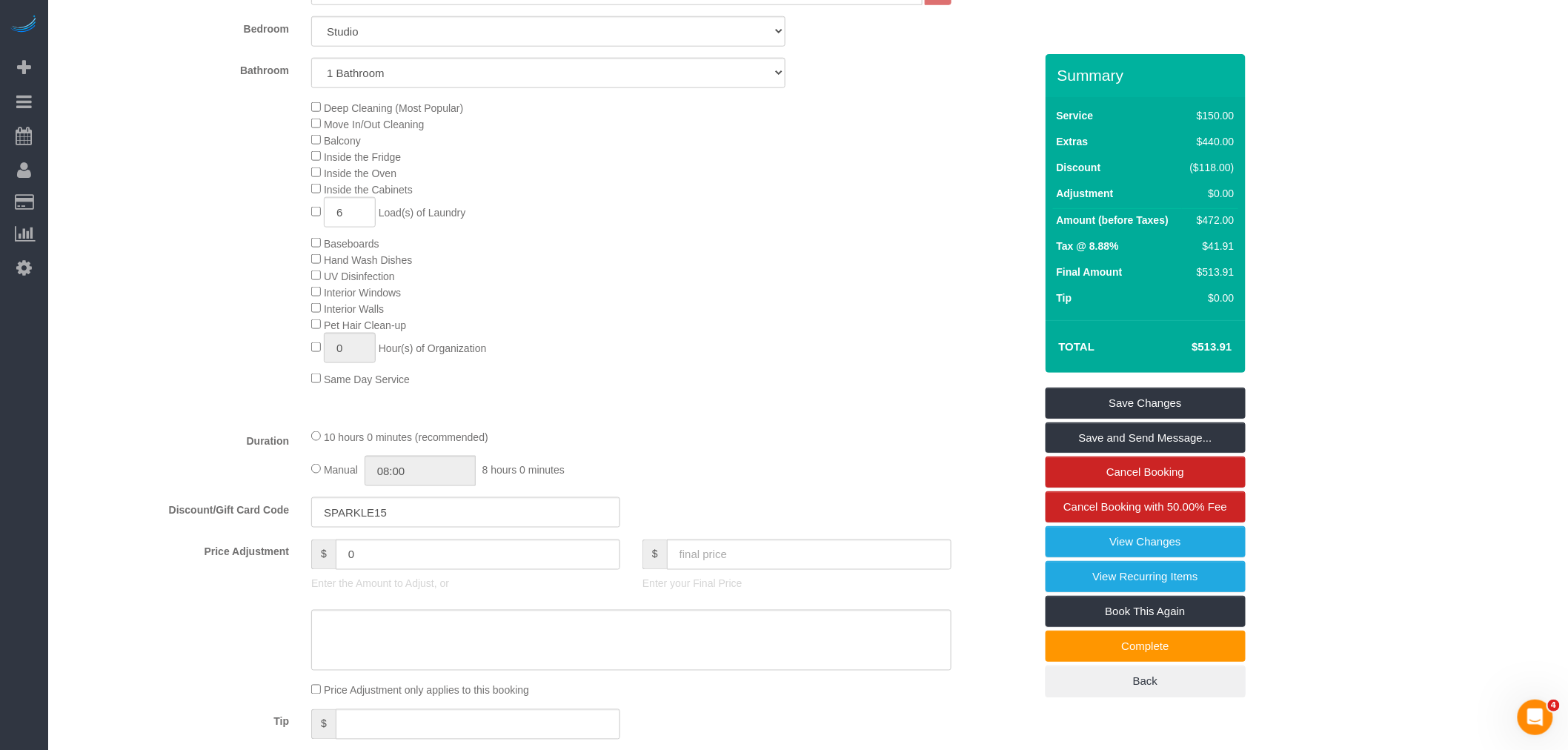
click at [679, 417] on div at bounding box center [631, 417] width 663 height 1
select select "spot42"
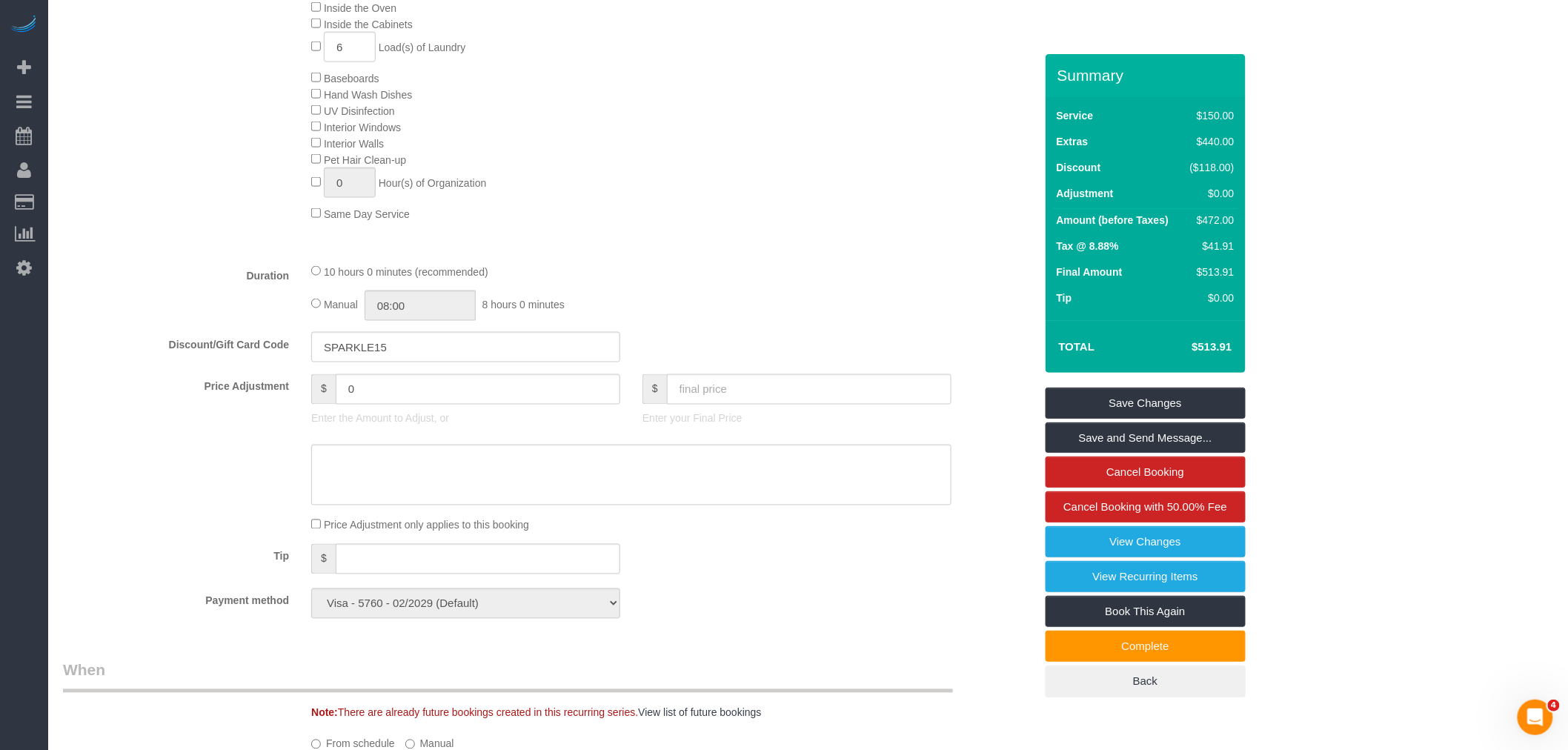
scroll to position [741, 0]
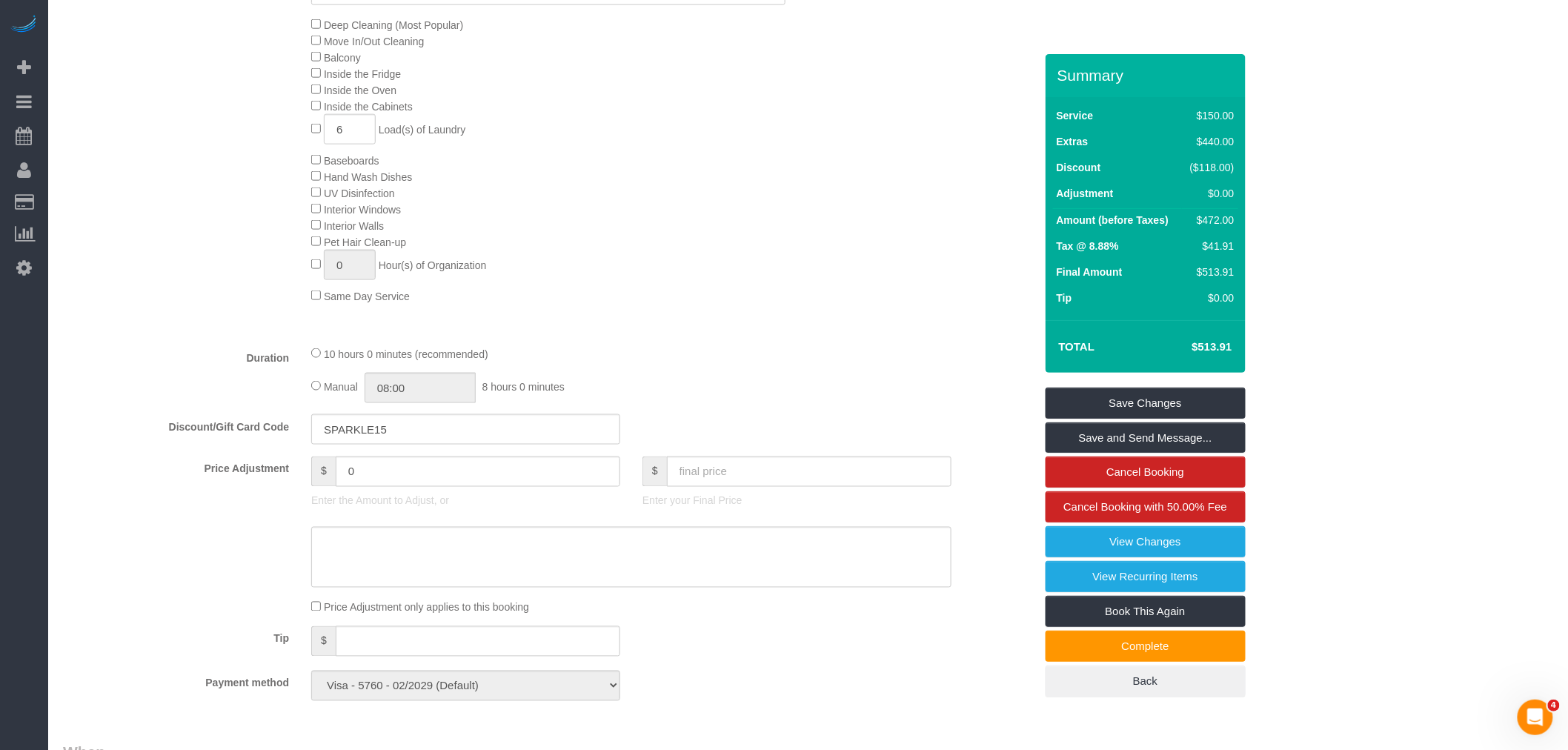
drag, startPoint x: 1194, startPoint y: 346, endPoint x: 1277, endPoint y: 351, distance: 83.2
click at [1277, 351] on div "Who Email francesca.m.witcher@gmail.com Name * Francesca Witcher new customer S…" at bounding box center [807, 551] width 1490 height 2477
click at [1196, 354] on td "$513.91" at bounding box center [1189, 346] width 96 height 37
drag, startPoint x: 1188, startPoint y: 343, endPoint x: 1254, endPoint y: 350, distance: 66.4
click at [1254, 350] on div "Who Email francesca.m.witcher@gmail.com Name * Francesca Witcher new customer S…" at bounding box center [807, 551] width 1490 height 2477
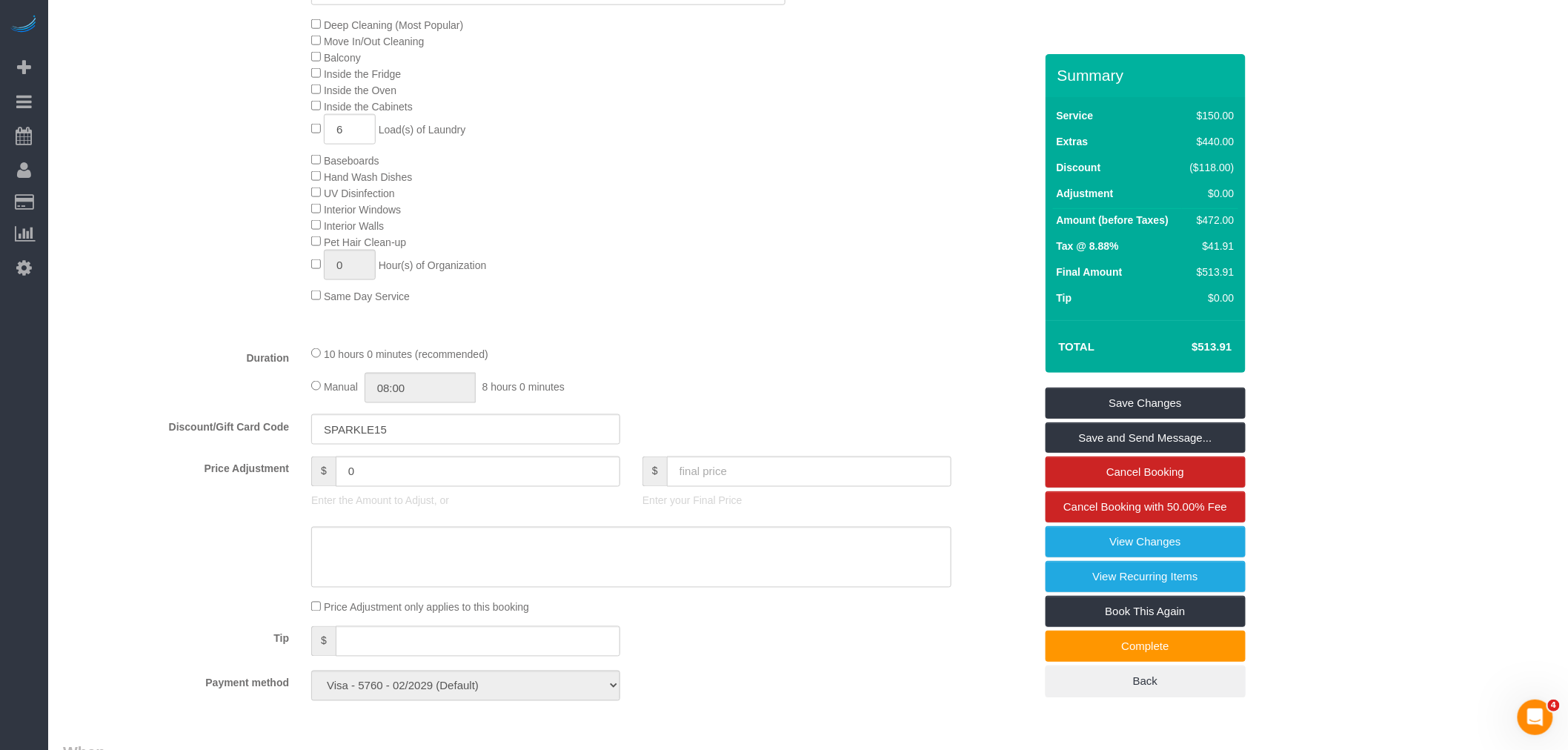
click at [1247, 351] on div "Who Email francesca.m.witcher@gmail.com Name * Francesca Witcher new customer S…" at bounding box center [807, 551] width 1490 height 2477
drag, startPoint x: 1234, startPoint y: 351, endPoint x: 1190, endPoint y: 351, distance: 44.0
click at [1190, 351] on div "Total $513.91" at bounding box center [1145, 346] width 200 height 53
copy table "Total"
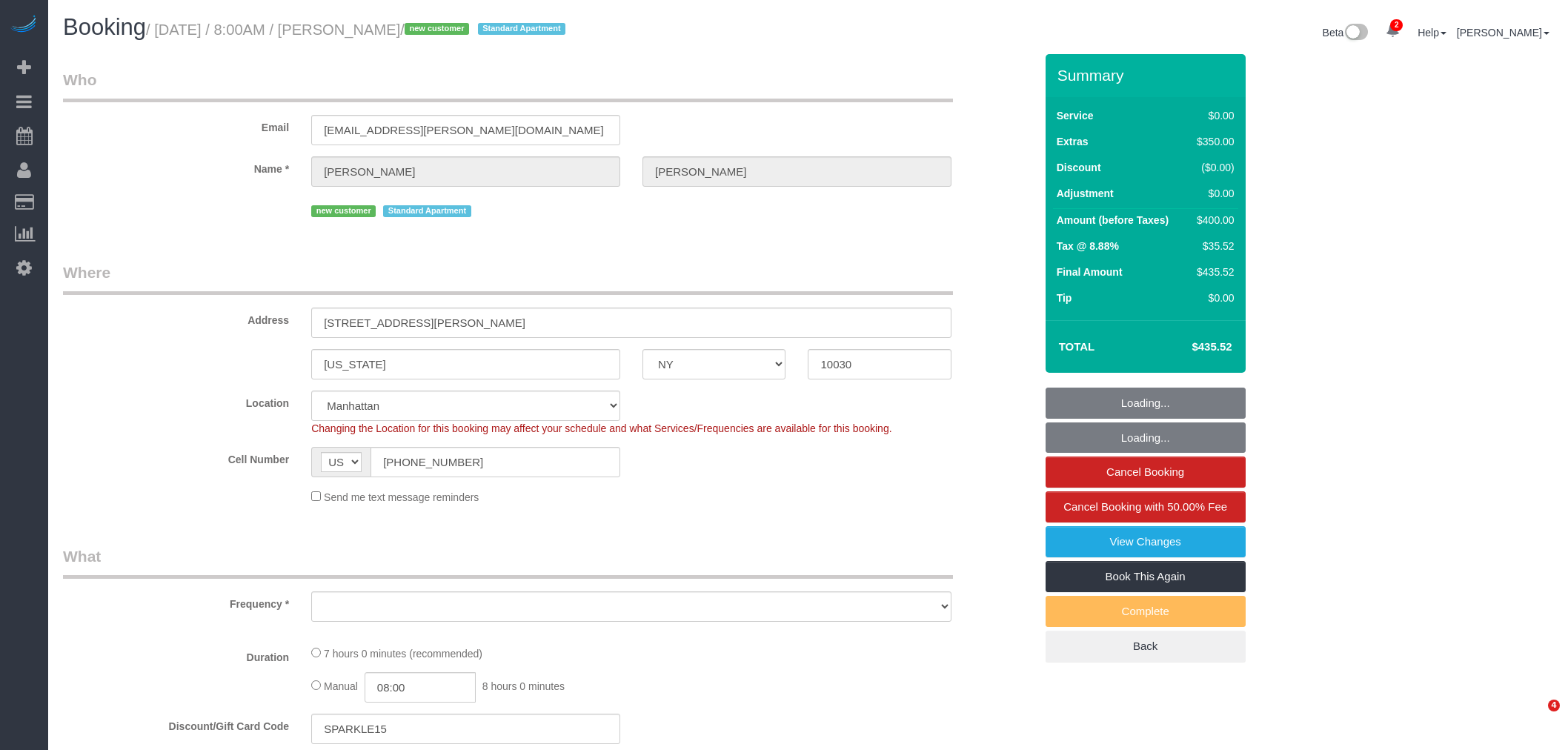
select select "NY"
select select "number:89"
select select "number:90"
select select "number:15"
select select "number:6"
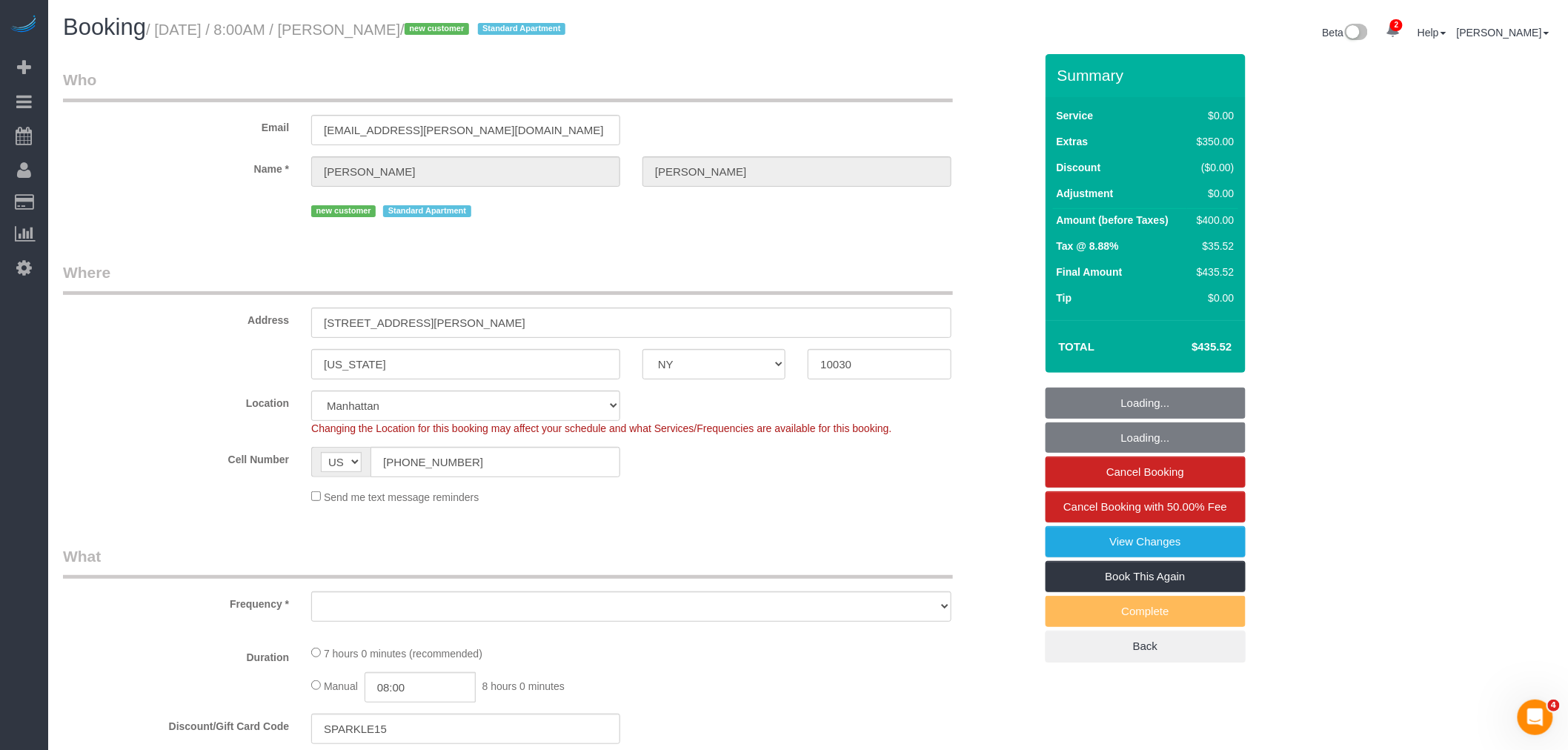
select select "string:stripe-pm_1RzMjD4VGloSiKo7AQhaJz1S"
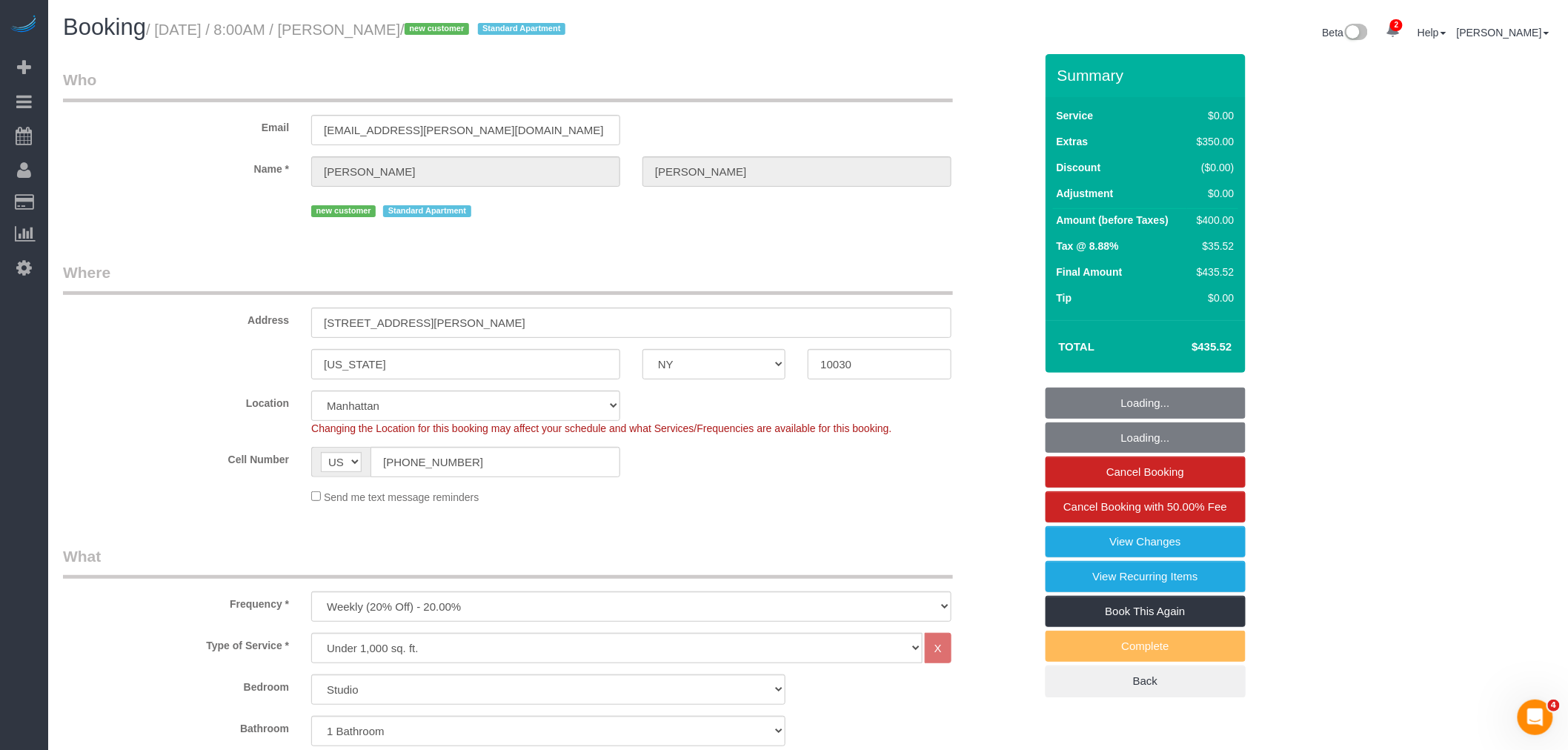
select select "object:902"
select select "spot1"
select select "object:1359"
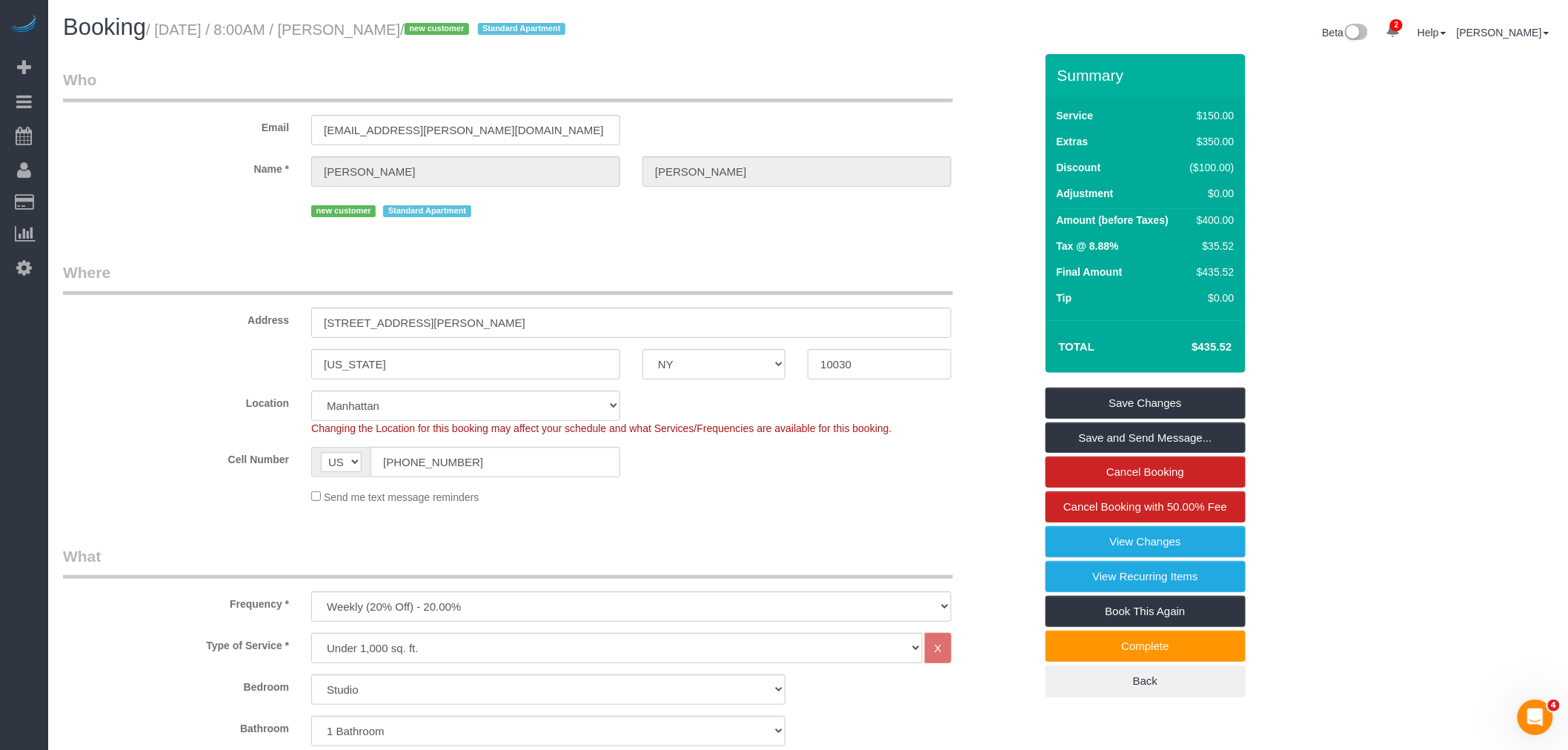
drag, startPoint x: 1185, startPoint y: 346, endPoint x: 1234, endPoint y: 351, distance: 49.3
click at [1234, 351] on td "$435.52" at bounding box center [1189, 346] width 96 height 37
copy h4 "$435.52"
drag, startPoint x: 301, startPoint y: 274, endPoint x: 380, endPoint y: 292, distance: 81.0
click at [301, 274] on legend "Where" at bounding box center [508, 278] width 890 height 33
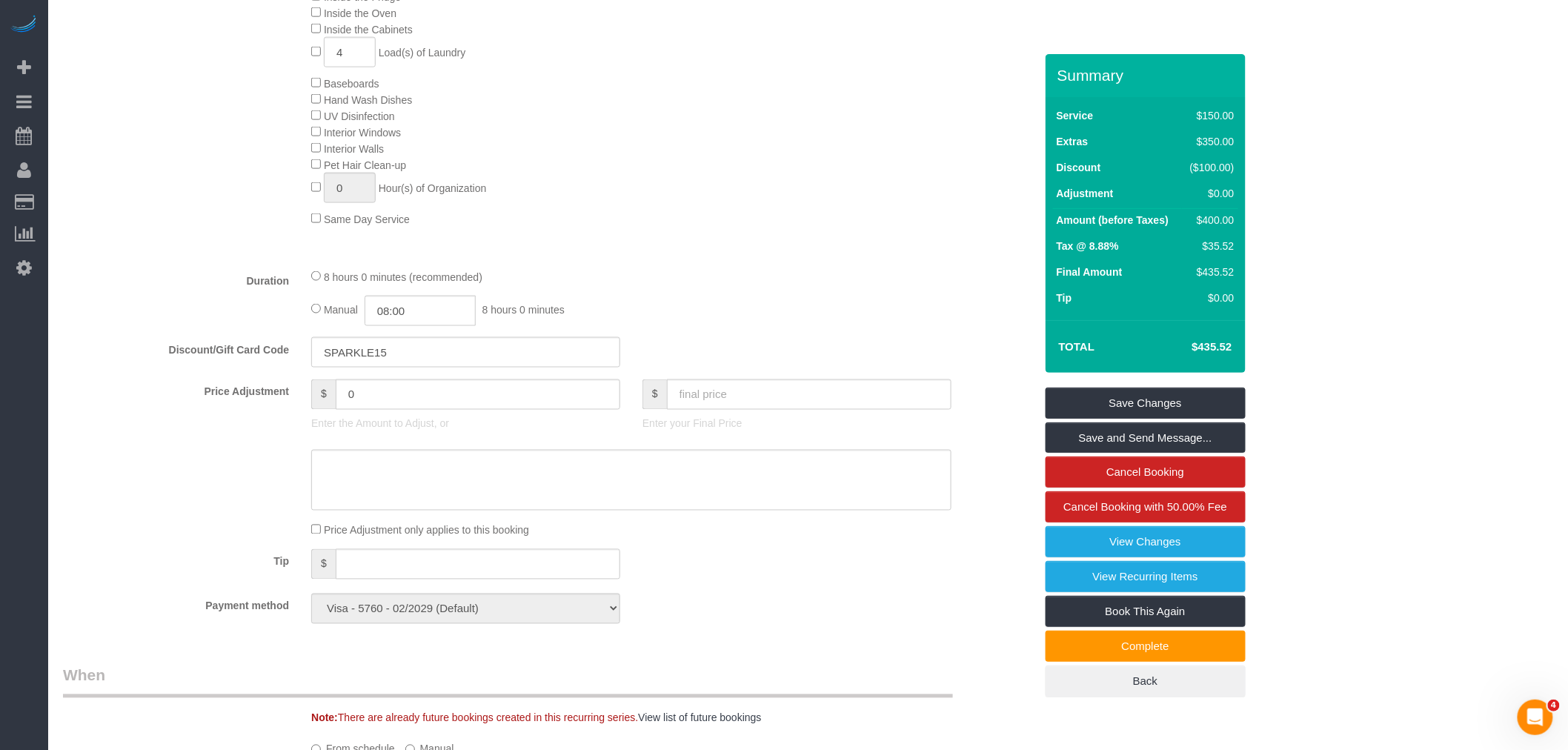
scroll to position [658, 0]
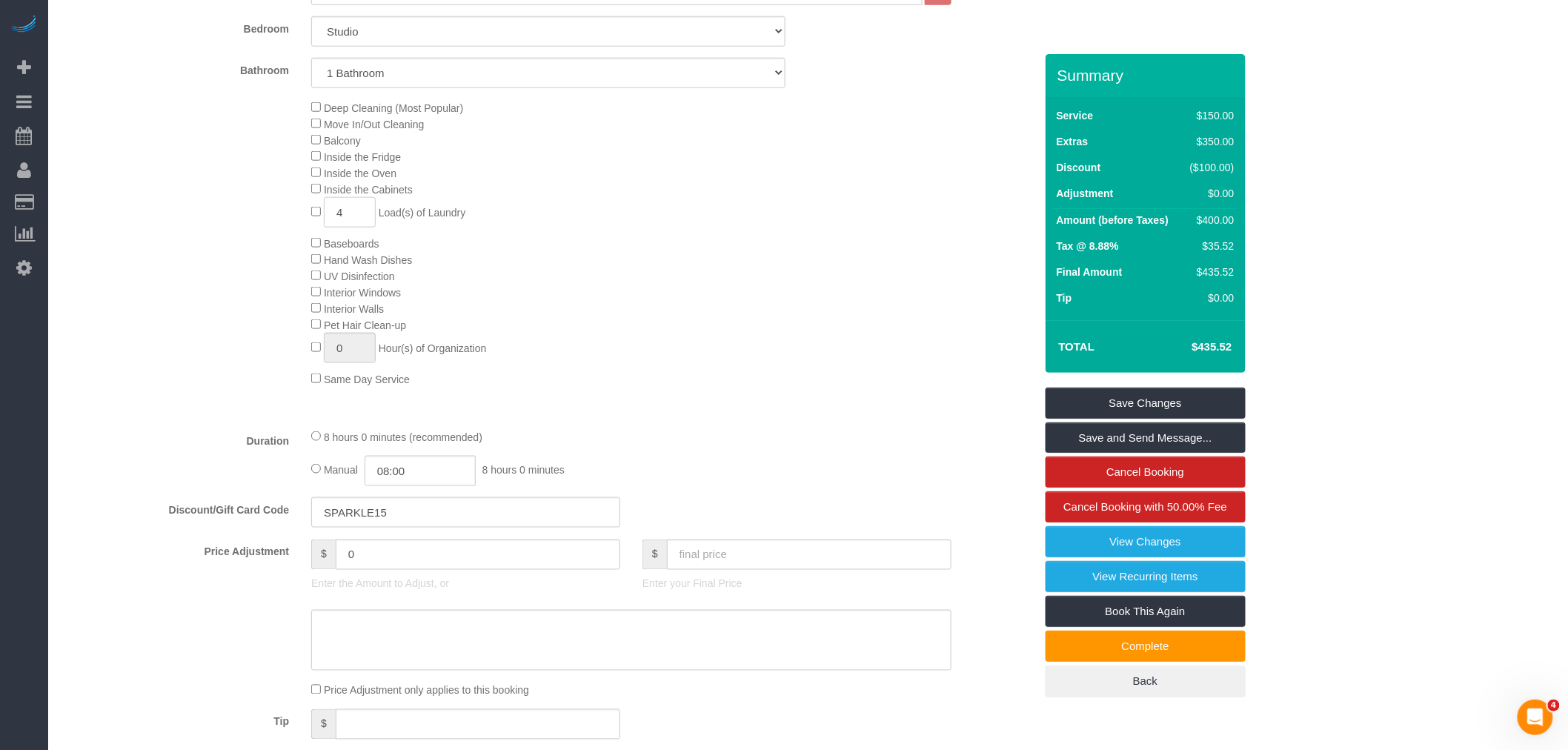
drag, startPoint x: 357, startPoint y: 219, endPoint x: 245, endPoint y: 223, distance: 112.1
click at [240, 223] on div "Deep Cleaning (Most Popular) Move In/Out Cleaning Balcony Inside the Fridge Ins…" at bounding box center [549, 243] width 993 height 288
type input "6"
click at [660, 263] on div "Deep Cleaning (Most Popular) Move In/Out Cleaning Balcony Inside the Fridge Ins…" at bounding box center [672, 243] width 745 height 288
select select "spot42"
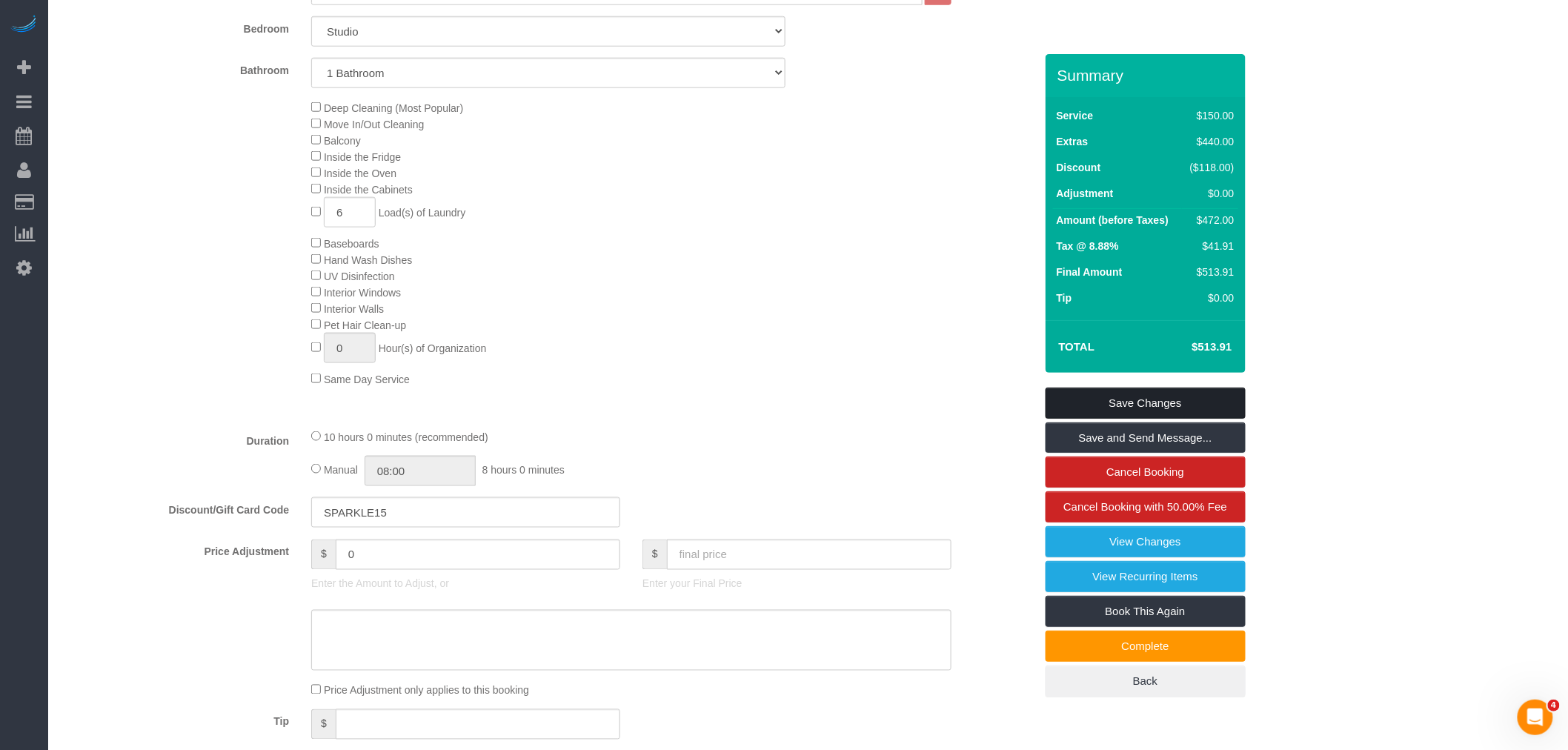
click at [1146, 403] on link "Save Changes" at bounding box center [1145, 403] width 200 height 31
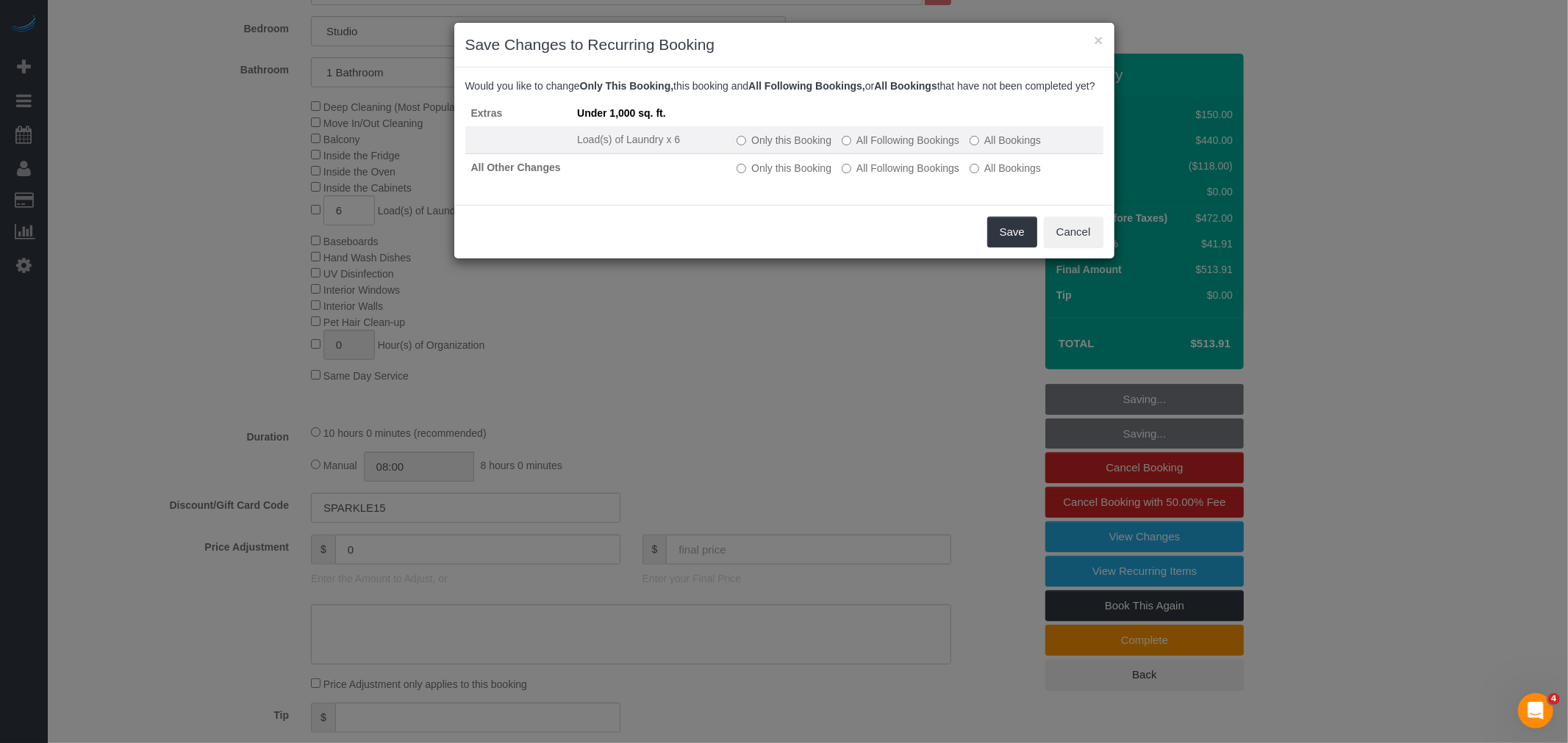
drag, startPoint x: 759, startPoint y: 151, endPoint x: 767, endPoint y: 161, distance: 12.8
click at [760, 148] on label "Only this Booking" at bounding box center [784, 140] width 95 height 15
click at [996, 235] on button "Save" at bounding box center [1012, 232] width 50 height 31
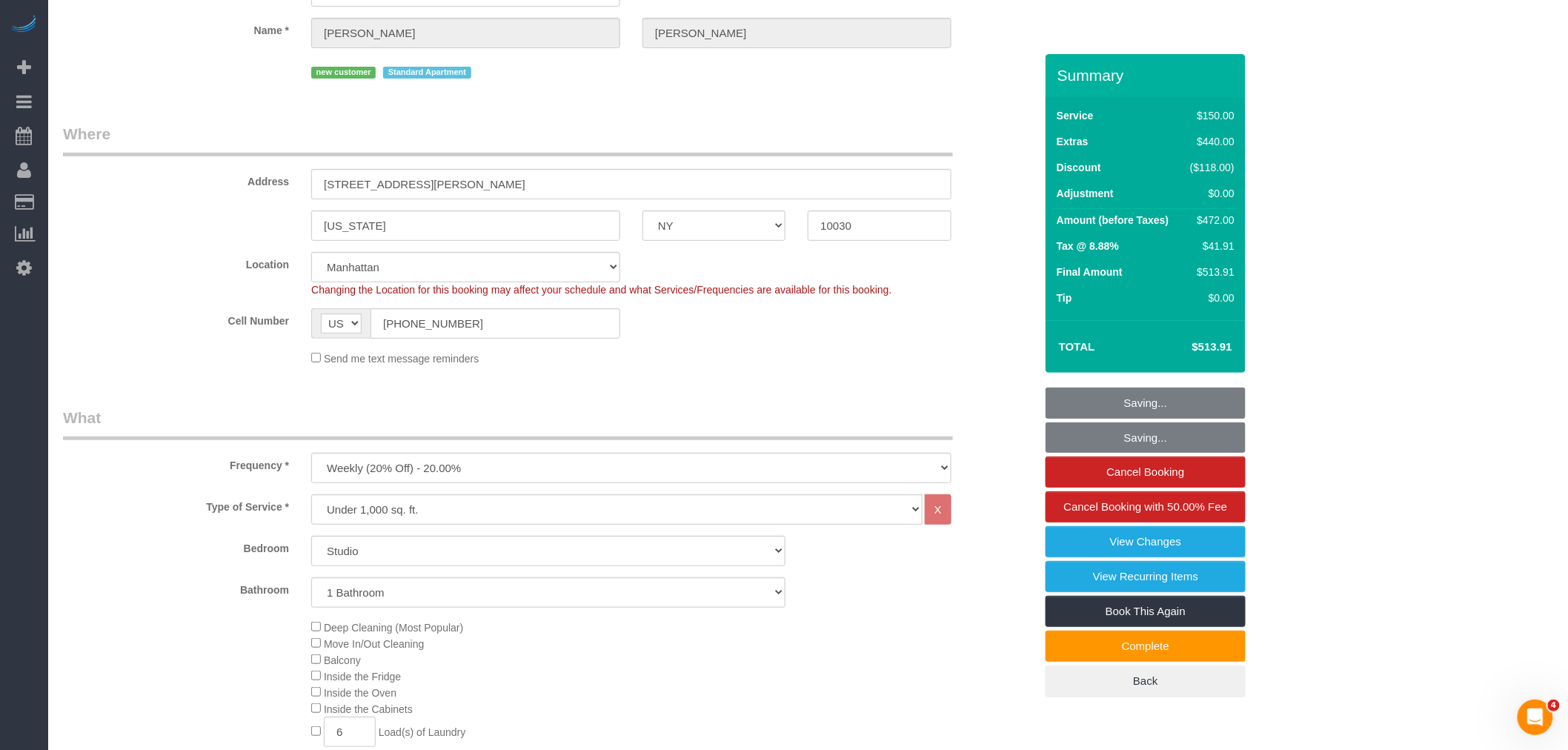
scroll to position [0, 0]
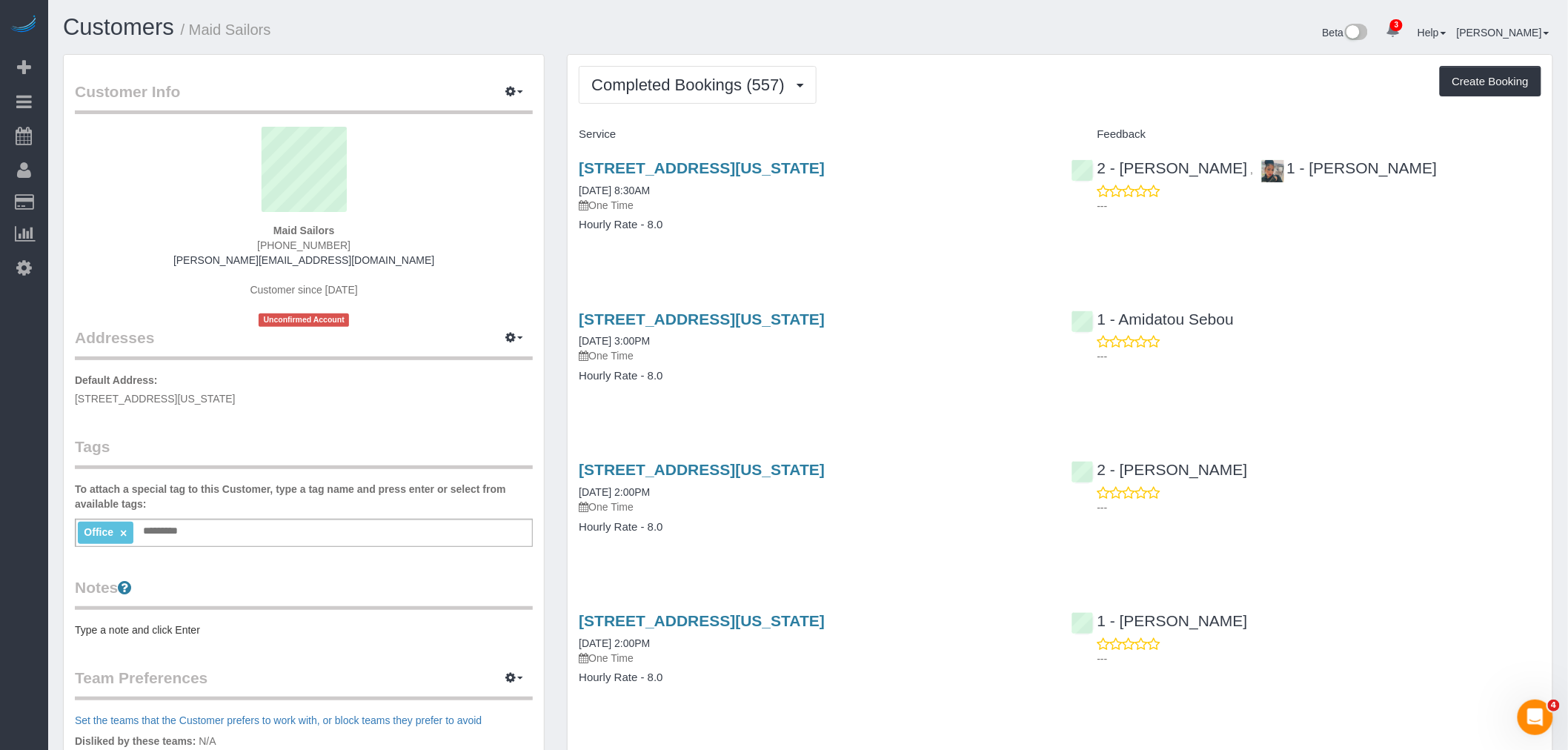
click at [937, 98] on div "Completed Bookings (557) Completed Bookings (557) Upcoming Bookings (0) Cancell…" at bounding box center [1059, 85] width 962 height 38
click at [969, 73] on div "Completed Bookings (557) Completed Bookings (557) Upcoming Bookings (0) Cancell…" at bounding box center [1059, 85] width 962 height 38
click at [994, 90] on div "Completed Bookings (557) Completed Bookings (557) Upcoming Bookings (0) Cancell…" at bounding box center [1059, 85] width 962 height 38
click at [889, 94] on div "Completed Bookings (557) Completed Bookings (557) Upcoming Bookings (0) Cancell…" at bounding box center [1059, 85] width 962 height 38
click at [723, 85] on span "Completed Bookings (557)" at bounding box center [692, 85] width 200 height 19
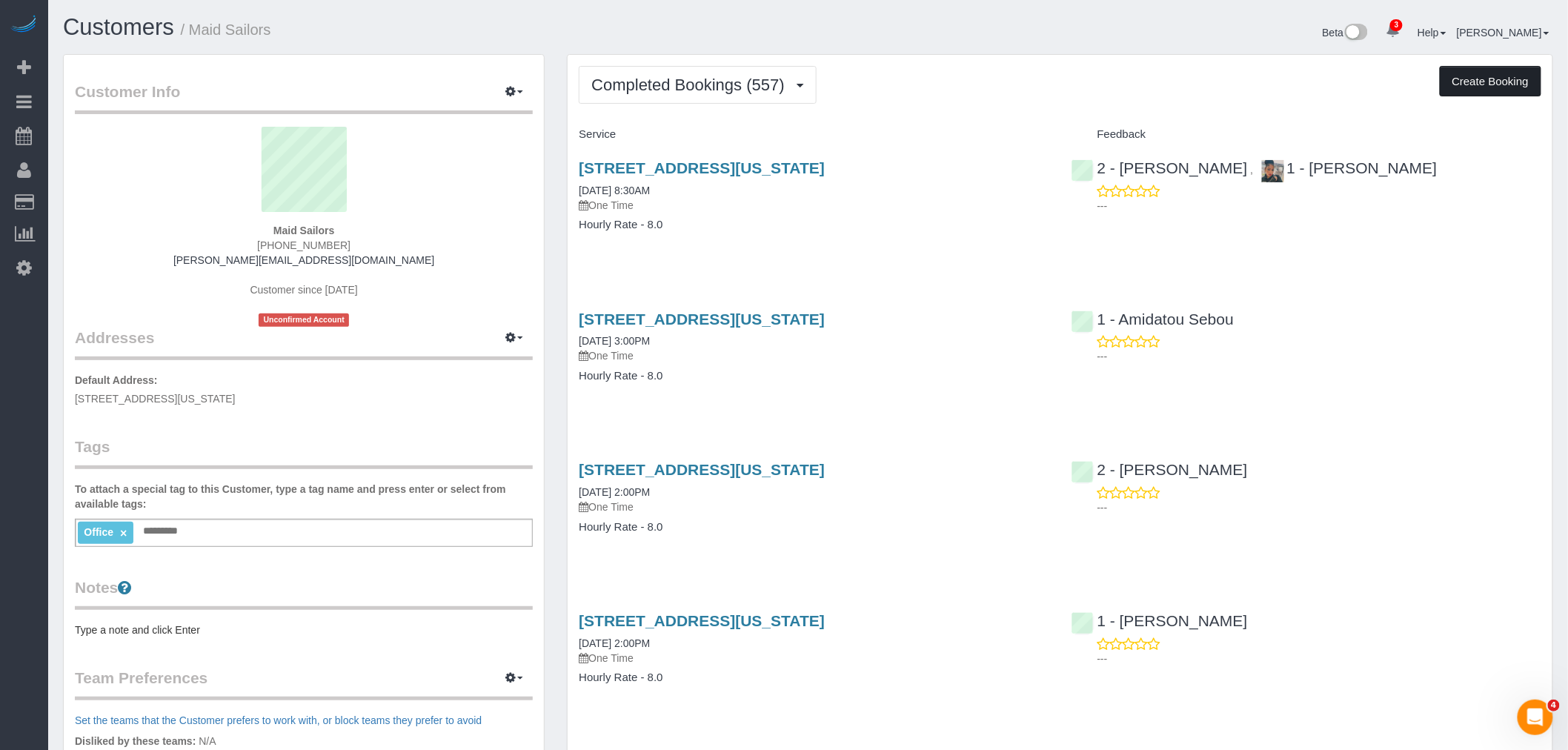
click at [1483, 89] on button "Create Booking" at bounding box center [1491, 81] width 102 height 31
select select "NY"
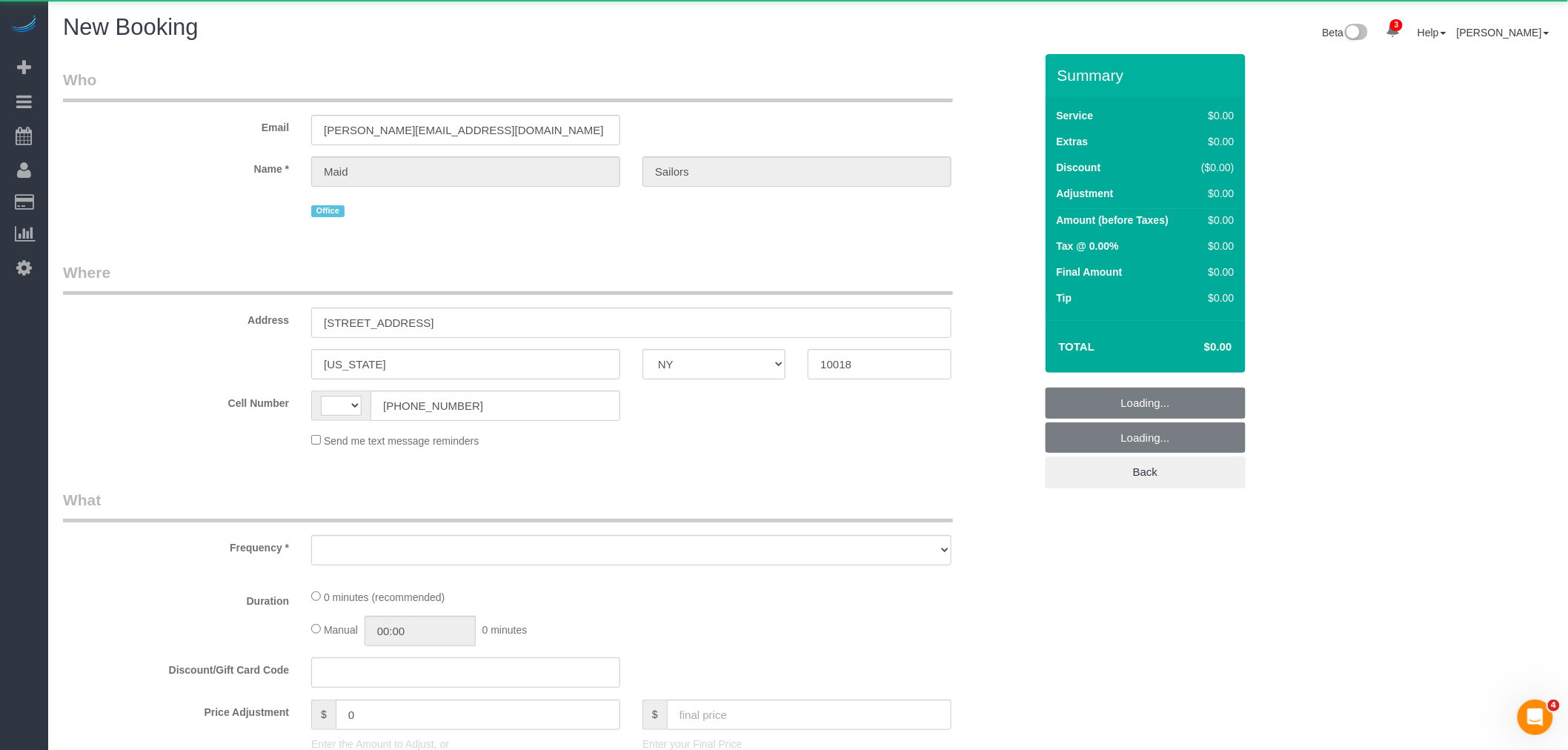
select select "string:[GEOGRAPHIC_DATA]"
select select "object:3992"
select select "number:89"
select select "number:90"
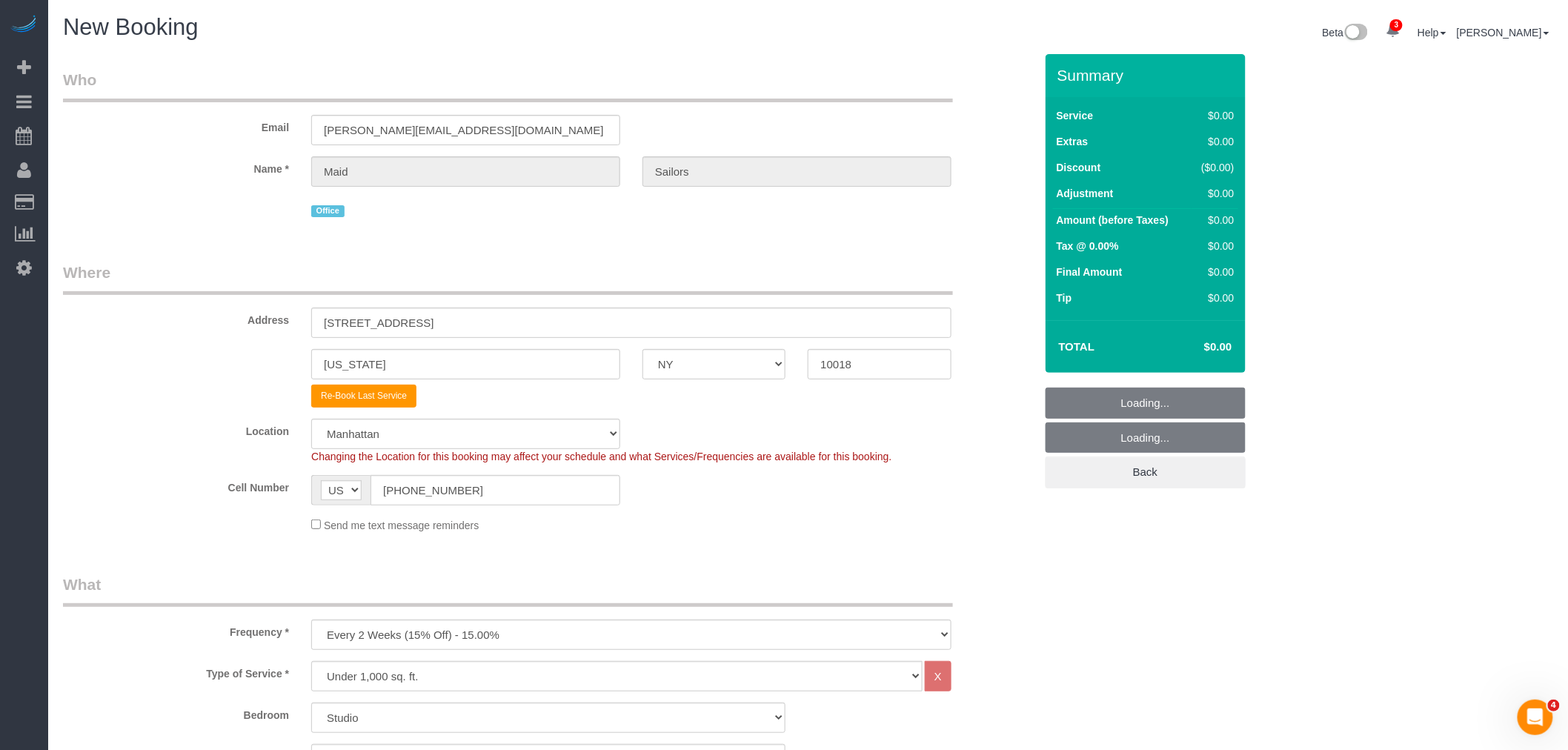
select select "object:4555"
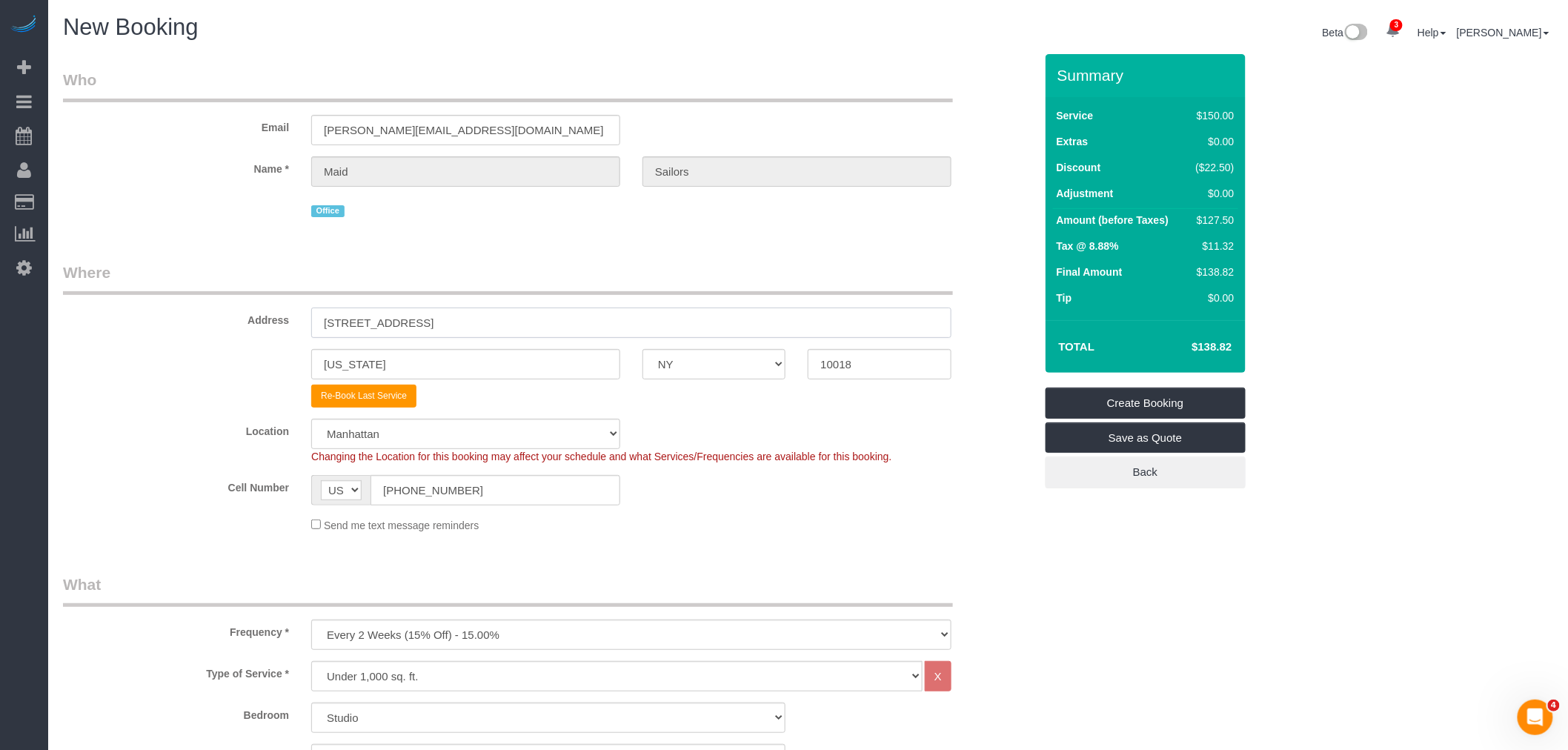
click at [260, 340] on sui-booking-address "Address 333 West 39th Street, Suite. 405 New York AK AL AR AZ CA CO CT DC DE FL…" at bounding box center [549, 335] width 971 height 146
paste input "[STREET_ADDRESS][PERSON_NAME]"
type input "[STREET_ADDRESS][PERSON_NAME]"
click at [664, 387] on sui-booking-address "Address 2351 Adam Clayton Powell Jr Blvd, Apt. 317 New York AK AL AR AZ CA CO C…" at bounding box center [549, 335] width 971 height 146
paste input "30"
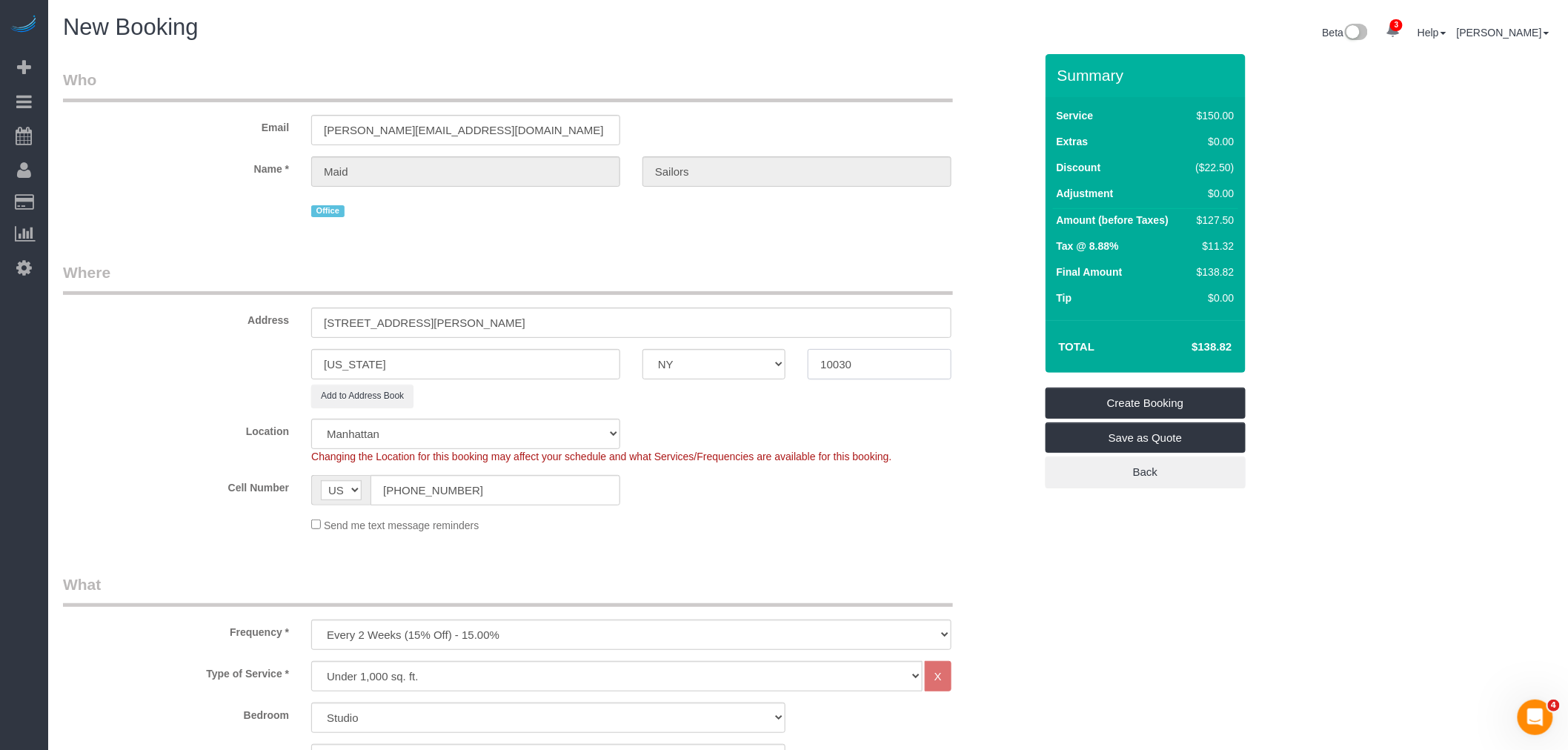
type input "10030"
click at [654, 265] on legend "Where" at bounding box center [508, 278] width 890 height 33
click at [571, 269] on legend "Where" at bounding box center [508, 278] width 890 height 33
click at [687, 278] on legend "Where" at bounding box center [508, 278] width 890 height 33
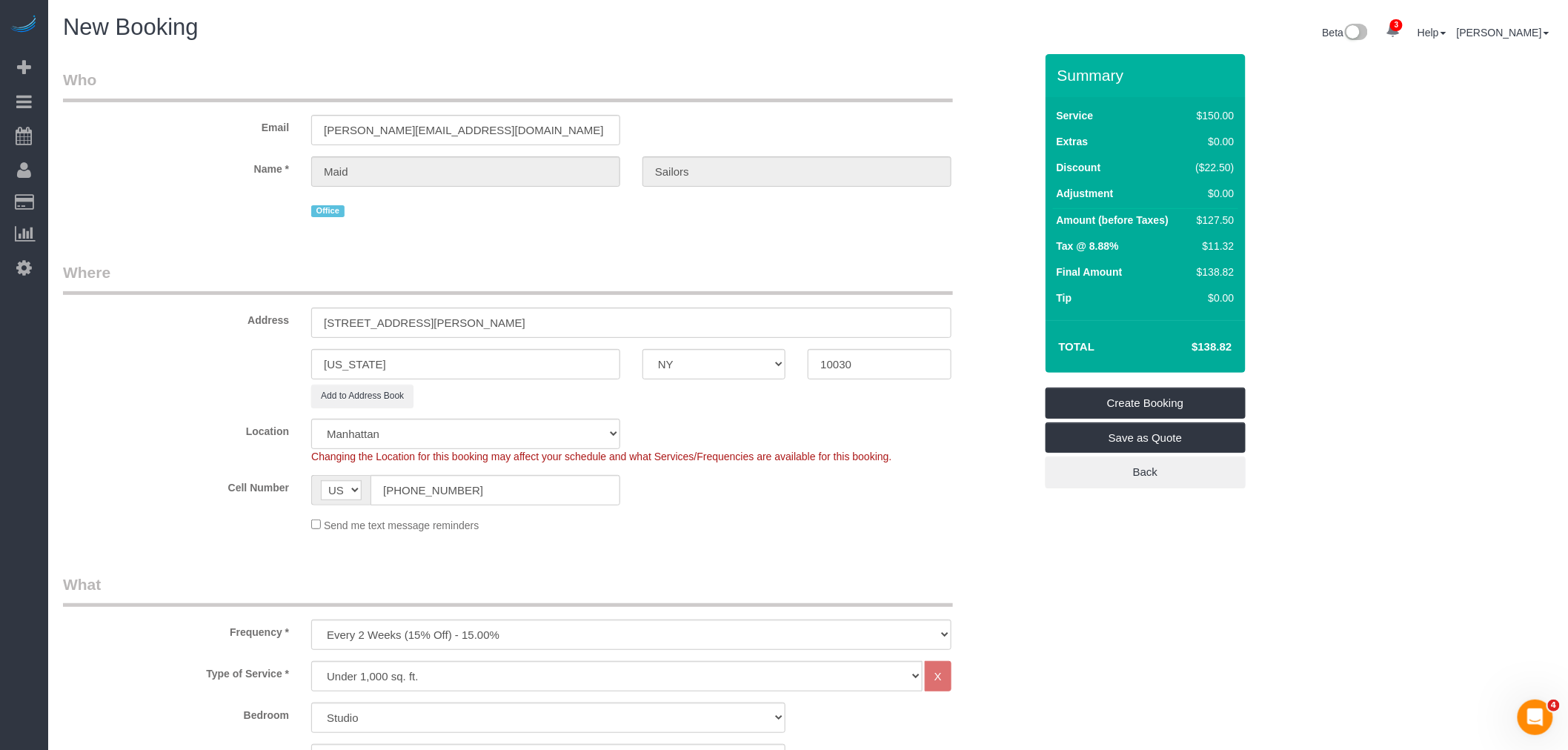
click at [732, 270] on legend "Where" at bounding box center [508, 278] width 890 height 33
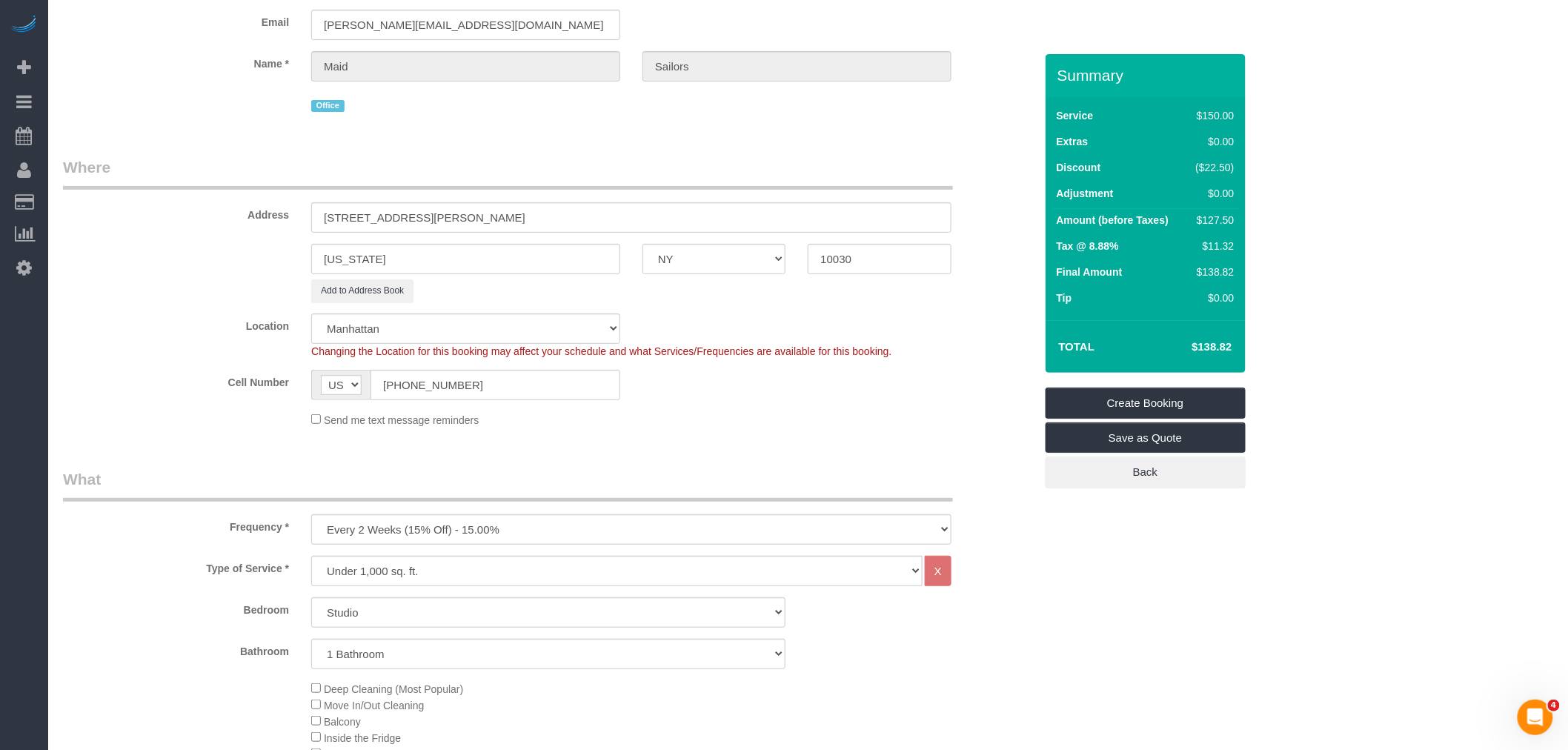
scroll to position [247, 0]
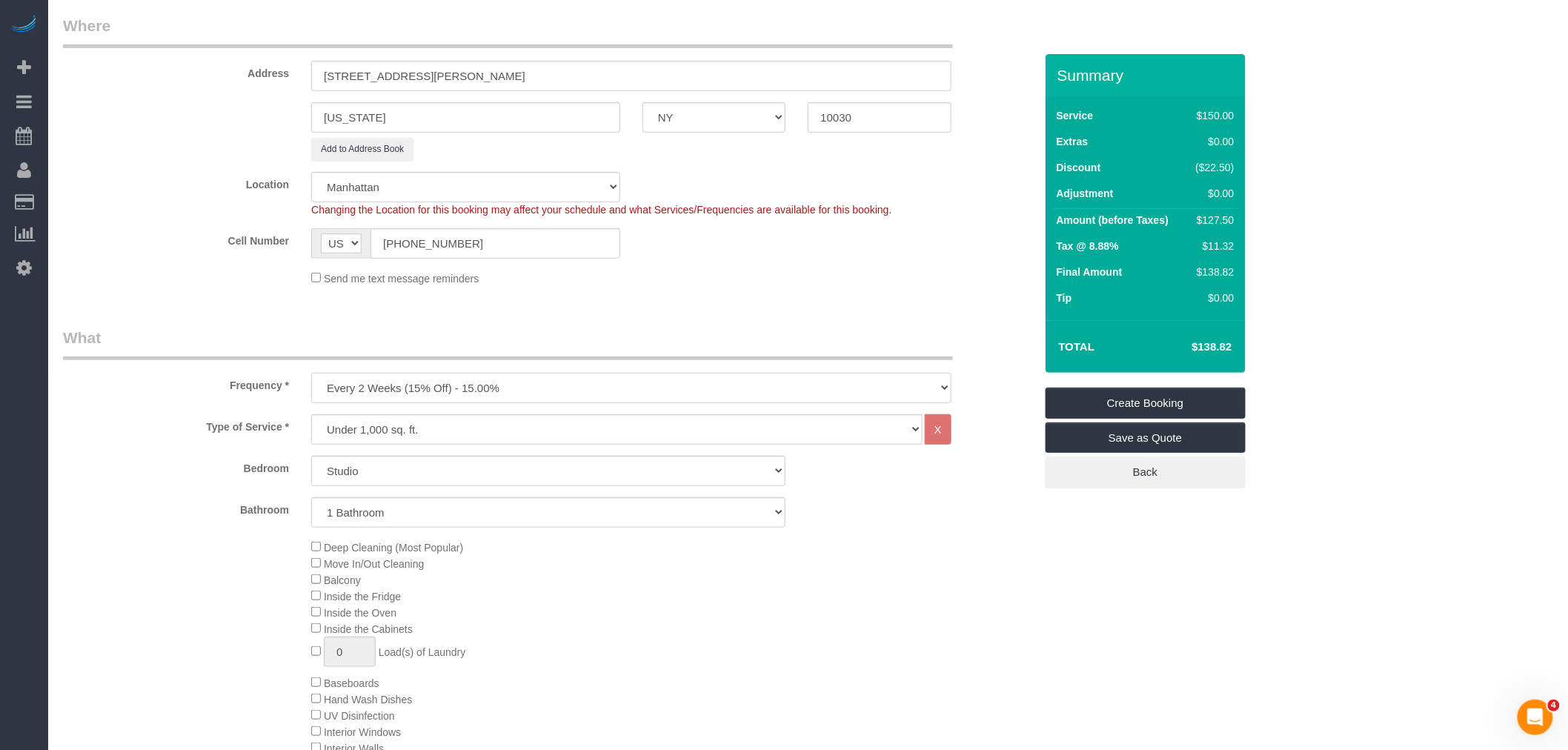
click at [545, 398] on select "One Time Weekly (20% Off) - 20.00% Every 2 Weeks (15% Off) - 15.00% Every 4 Wee…" at bounding box center [631, 388] width 641 height 30
select select "object:4556"
click at [311, 375] on select "One Time Weekly (20% Off) - 20.00% Every 2 Weeks (15% Off) - 15.00% Every 4 Wee…" at bounding box center [631, 388] width 641 height 30
click at [571, 425] on select "Under 1,000 sq. ft. 1,001 - 1,500 sq. ft. 1,500+ sq. ft. Custom Cleaning Office…" at bounding box center [617, 429] width 612 height 30
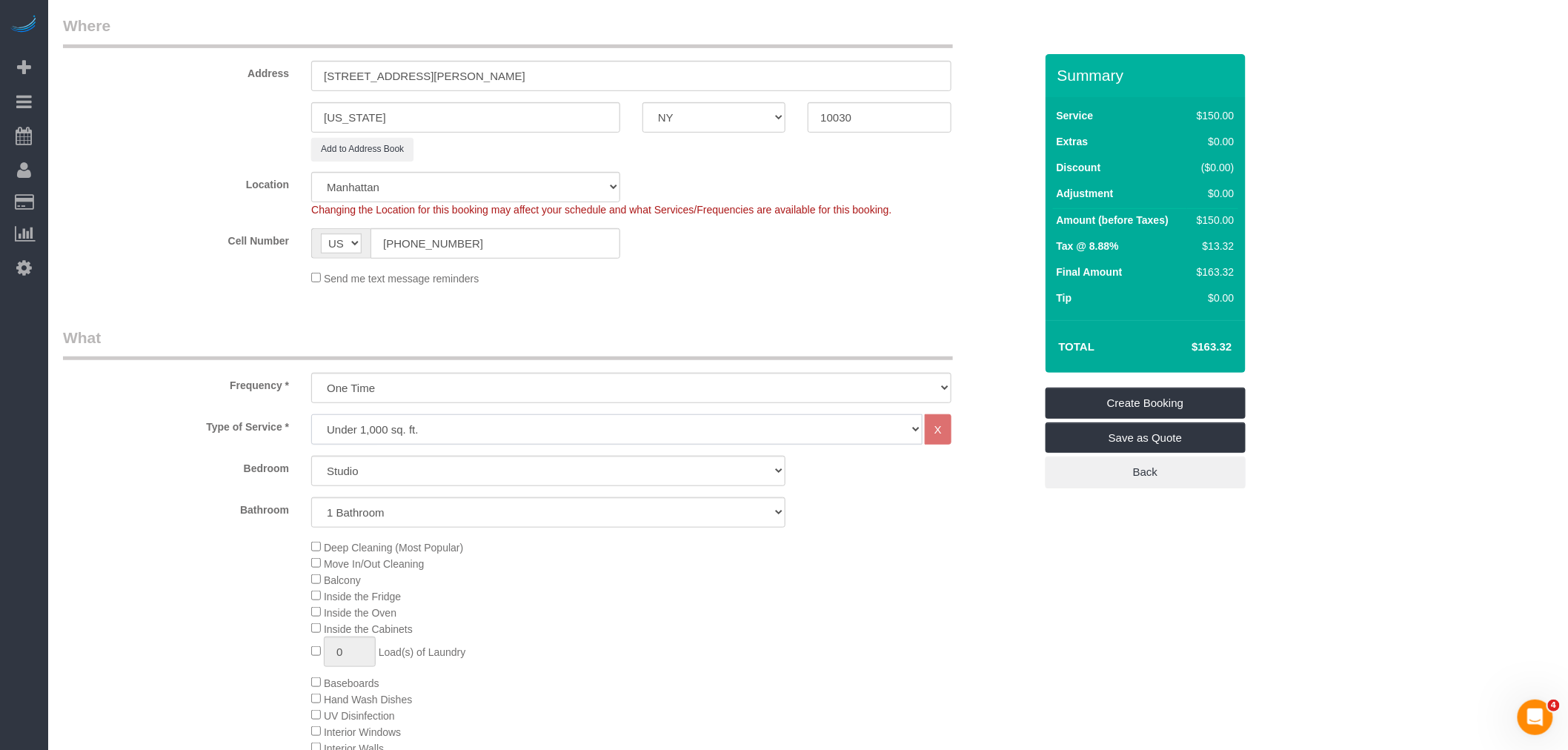
select select "213"
click at [311, 417] on select "Under 1,000 sq. ft. 1,001 - 1,500 sq. ft. 1,500+ sq. ft. Custom Cleaning Office…" at bounding box center [617, 429] width 612 height 30
select select "1"
select select "120"
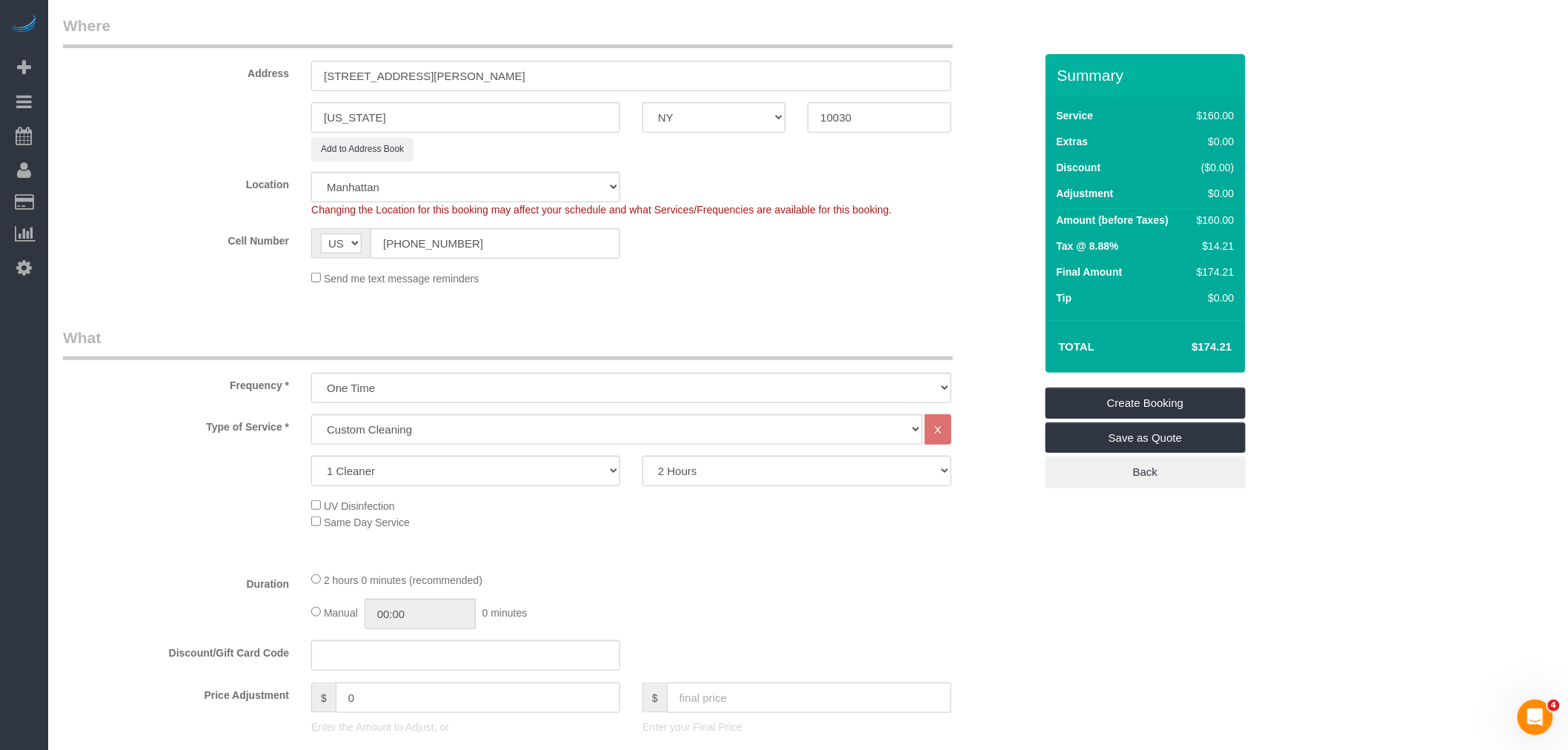
click at [793, 274] on div "Send me text message reminders" at bounding box center [631, 278] width 663 height 16
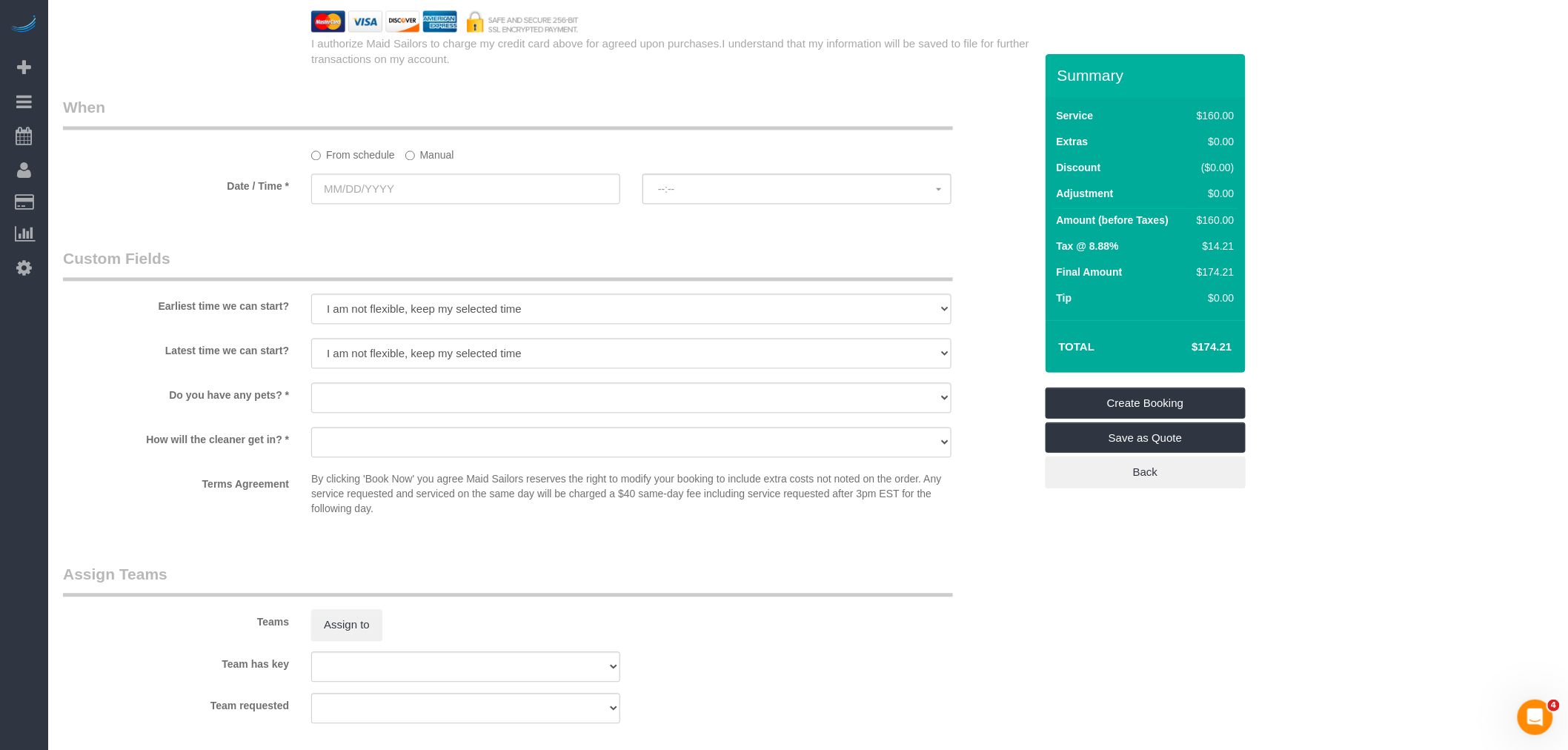
scroll to position [1153, 0]
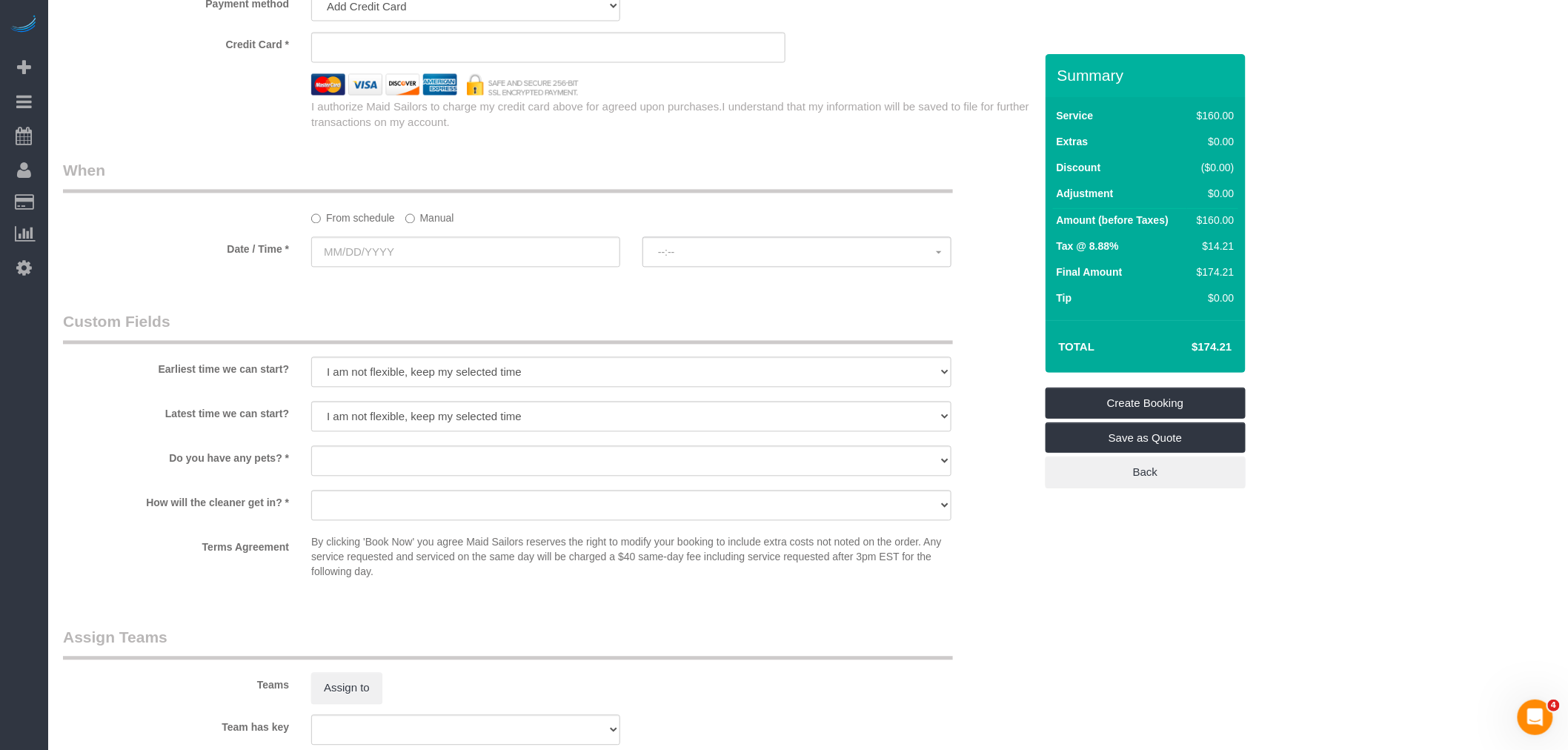
click at [435, 211] on div "From schedule Manual" at bounding box center [549, 193] width 993 height 66
click at [438, 221] on label "Manual" at bounding box center [430, 216] width 49 height 20
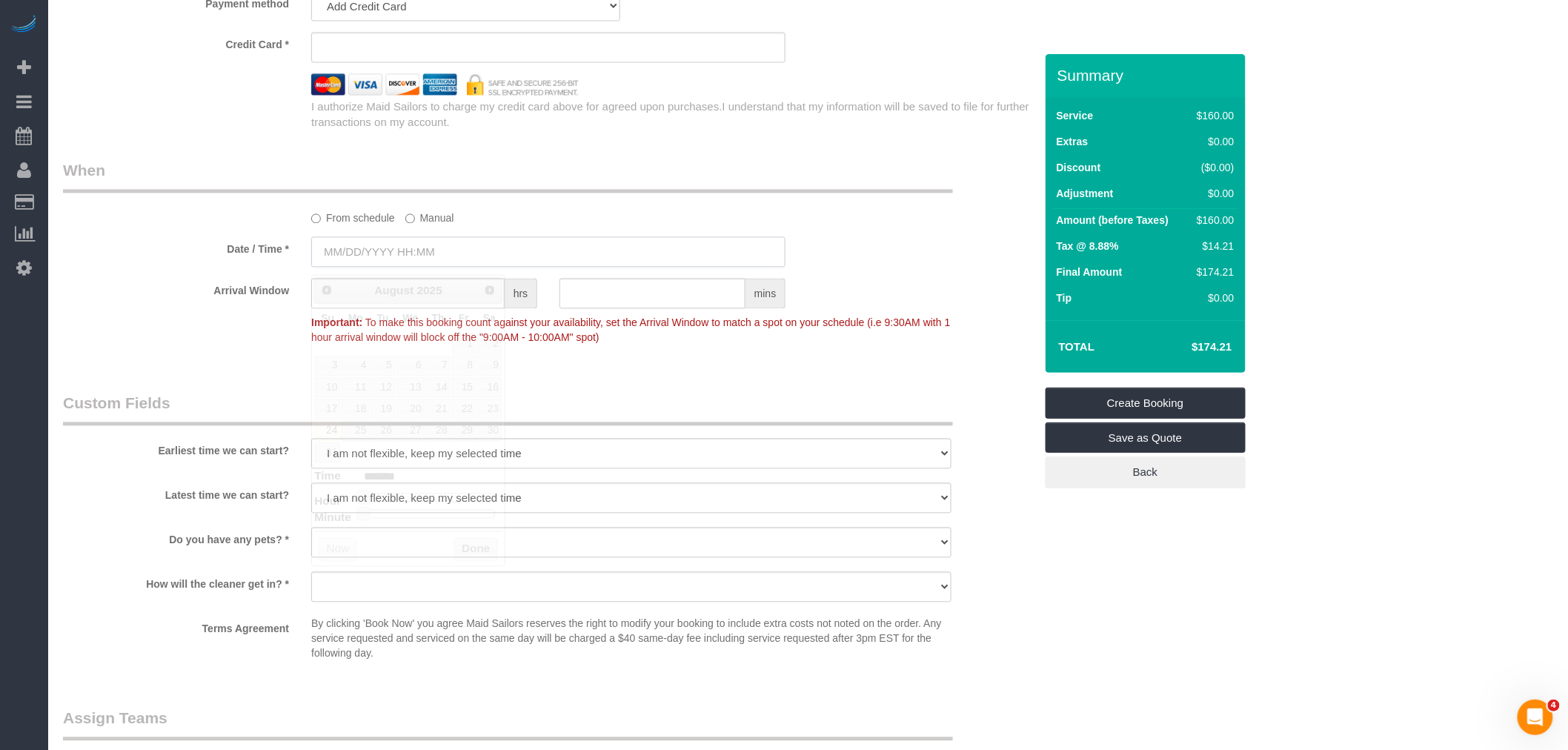
click at [424, 257] on input "text" at bounding box center [548, 252] width 475 height 30
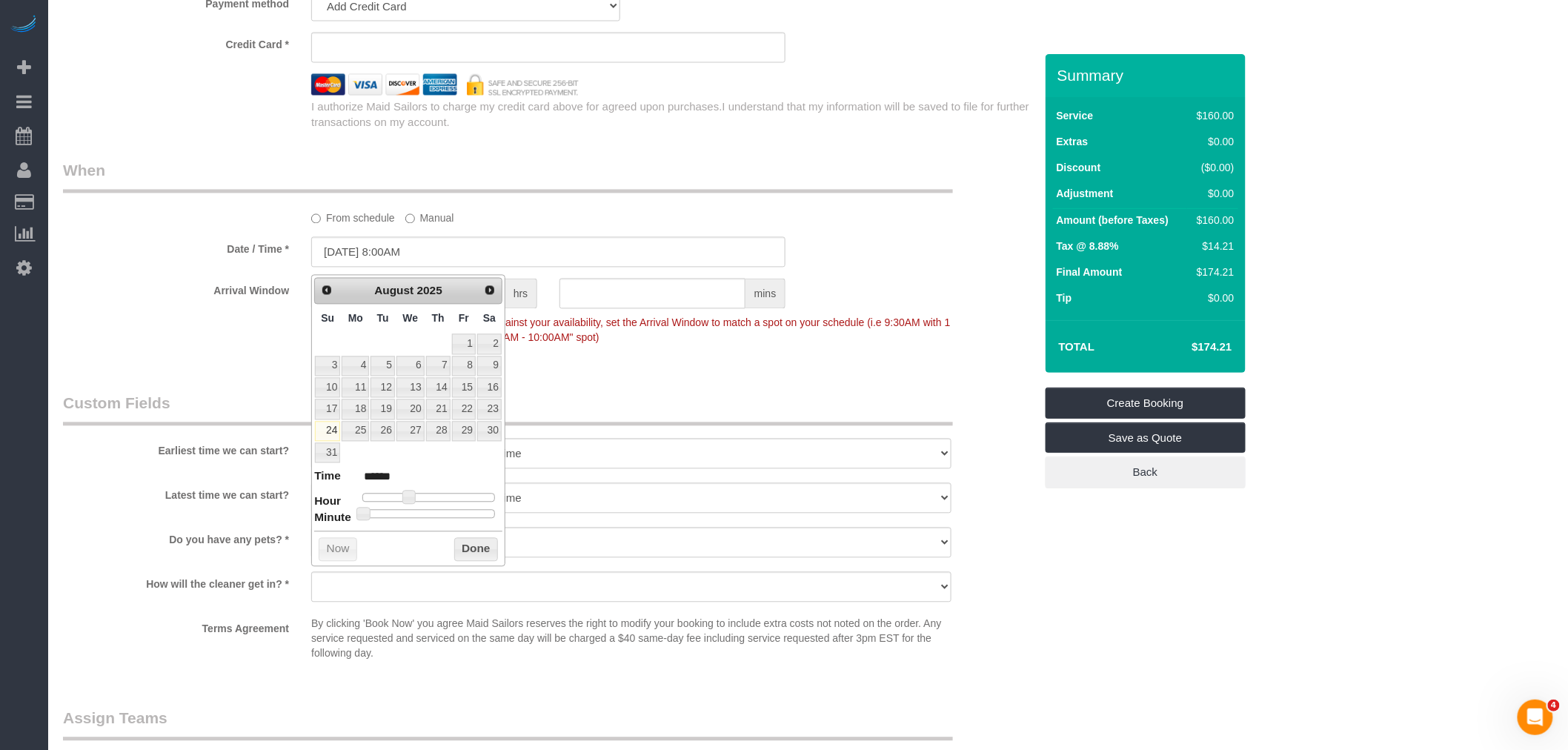
type input "08/24/2025 3:00PM"
type input "******"
click at [446, 498] on div at bounding box center [429, 498] width 133 height 9
type input "08/24/2025 4:00PM"
type input "******"
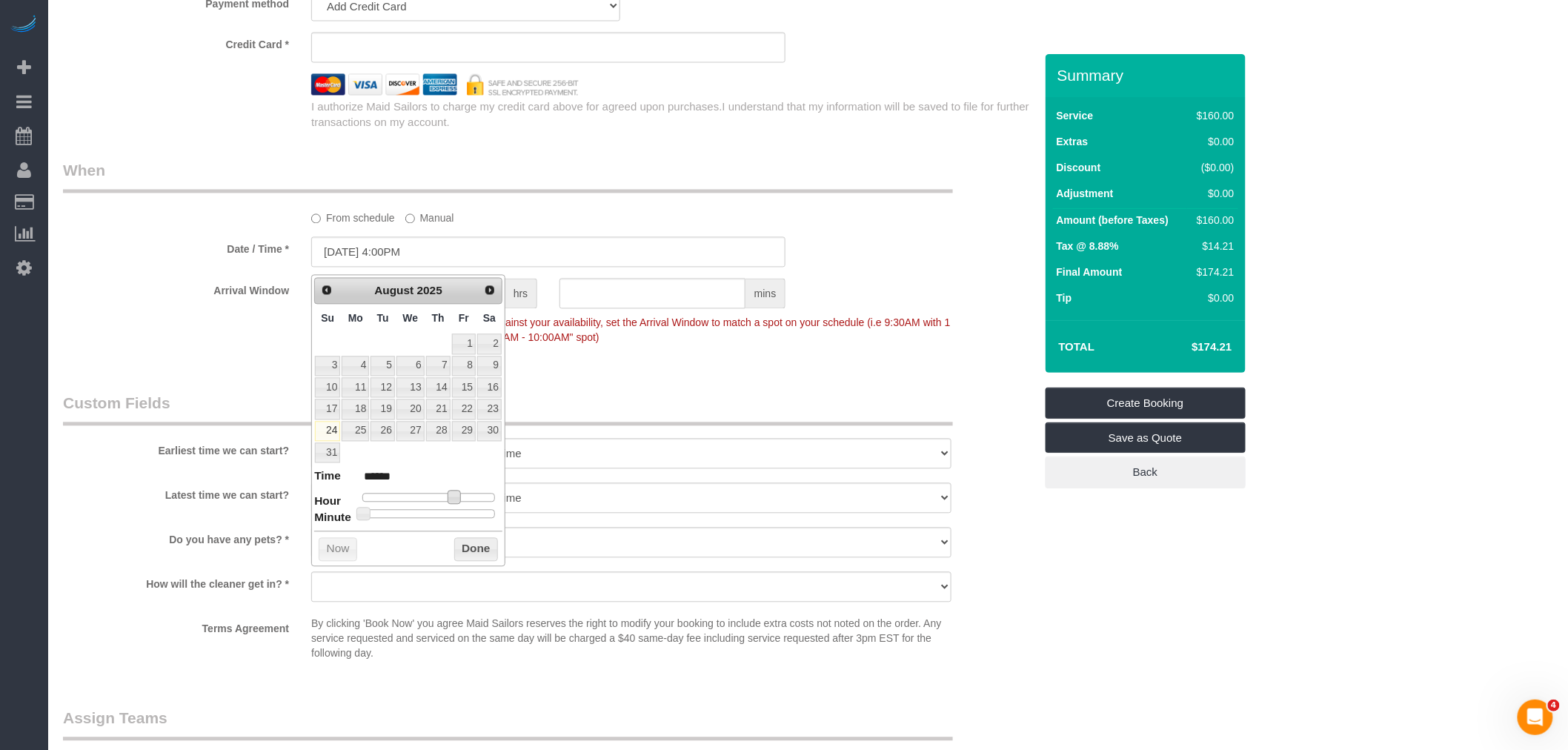
type input "08/24/2025 5:00PM"
type input "******"
click at [464, 546] on button "Done" at bounding box center [477, 550] width 44 height 24
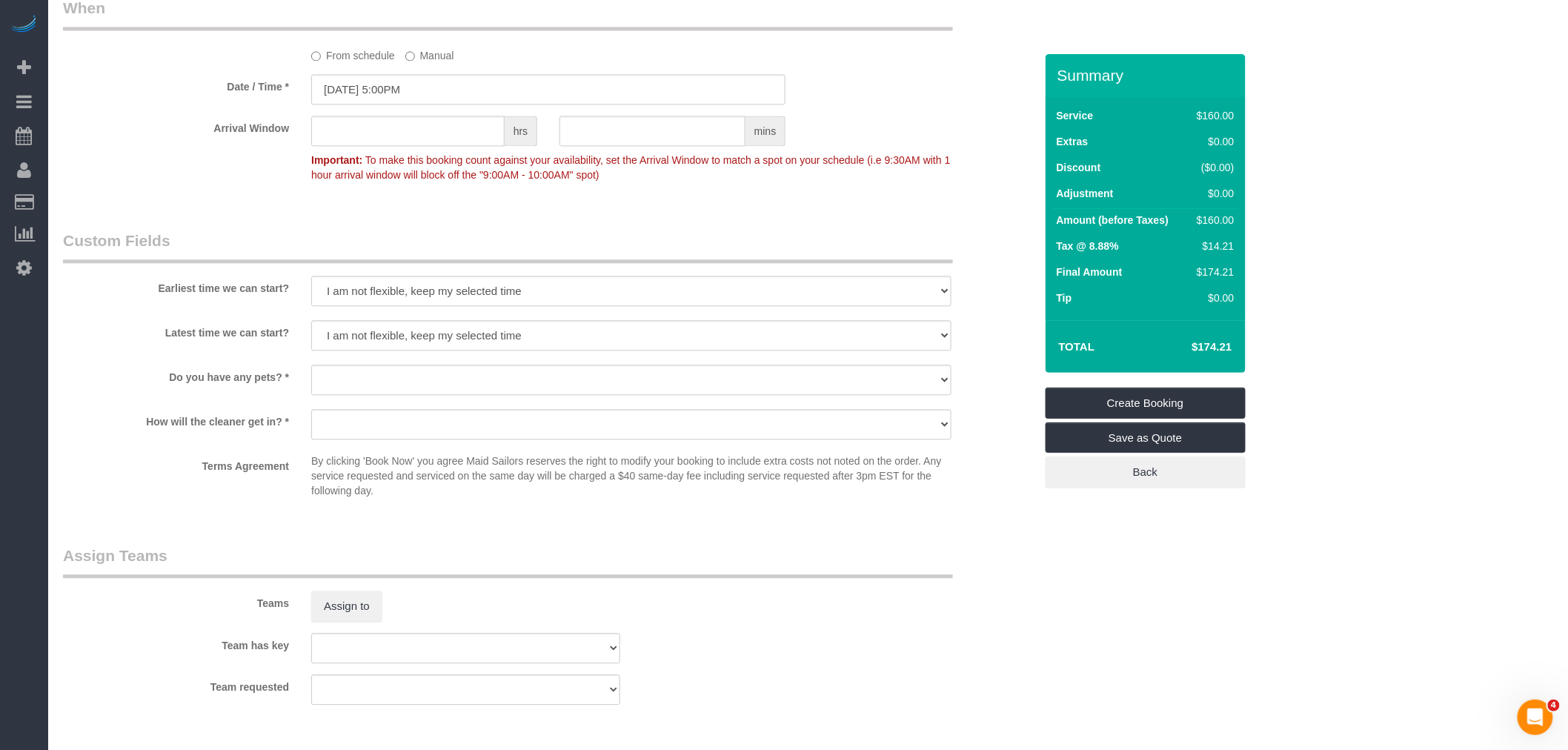
scroll to position [1318, 0]
click at [394, 372] on select "Dog Cat None" at bounding box center [631, 378] width 641 height 30
select select "number:15"
click at [311, 369] on select "Dog Cat None" at bounding box center [631, 378] width 641 height 30
click at [399, 432] on select "We'll let you in. Doorman/Front Desk has the key. Other (Provide details)" at bounding box center [631, 423] width 641 height 30
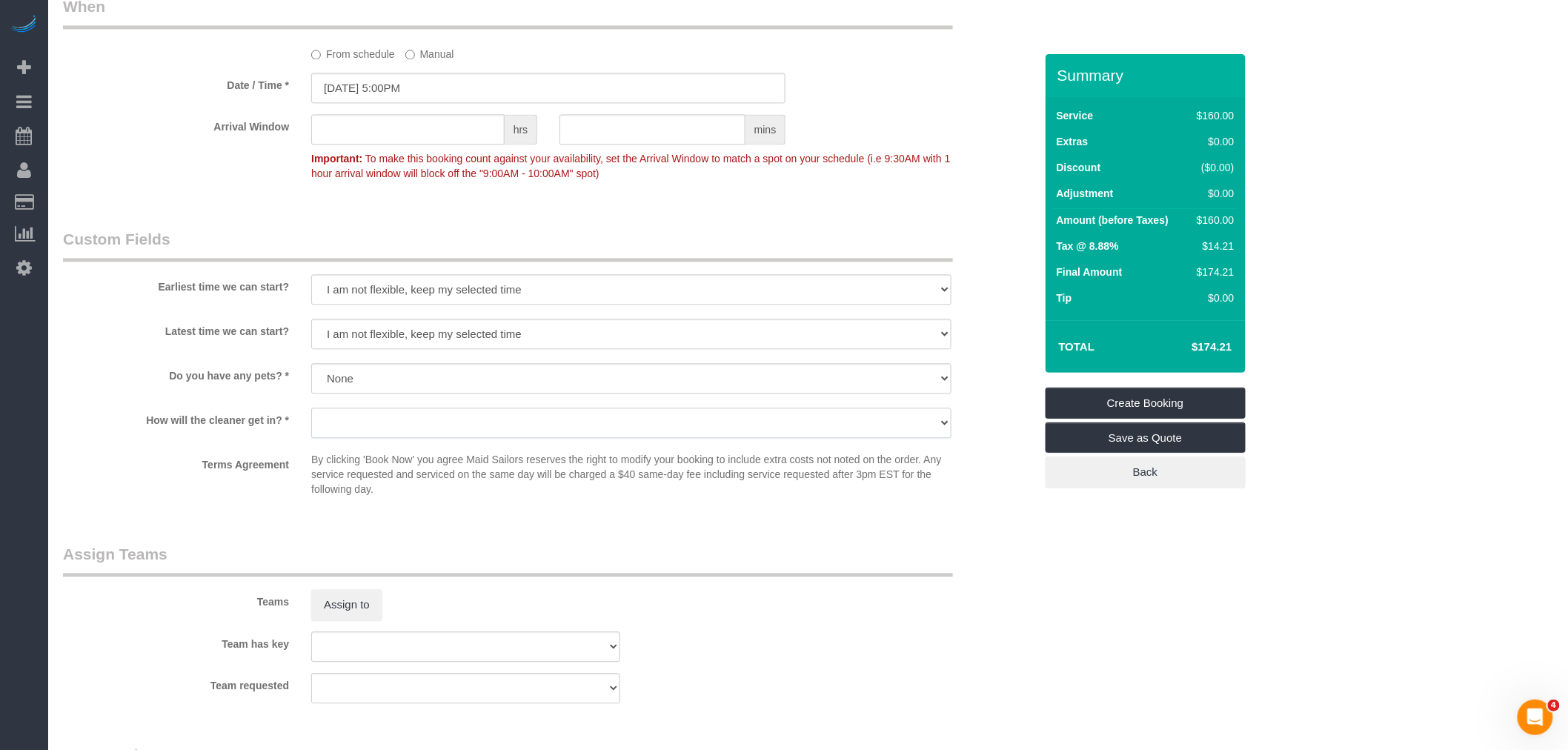
select select "number:5"
click at [311, 414] on select "We'll let you in. Doorman/Front Desk has the key. Other (Provide details)" at bounding box center [631, 423] width 641 height 30
drag, startPoint x: 737, startPoint y: 544, endPoint x: 633, endPoint y: 592, distance: 114.5
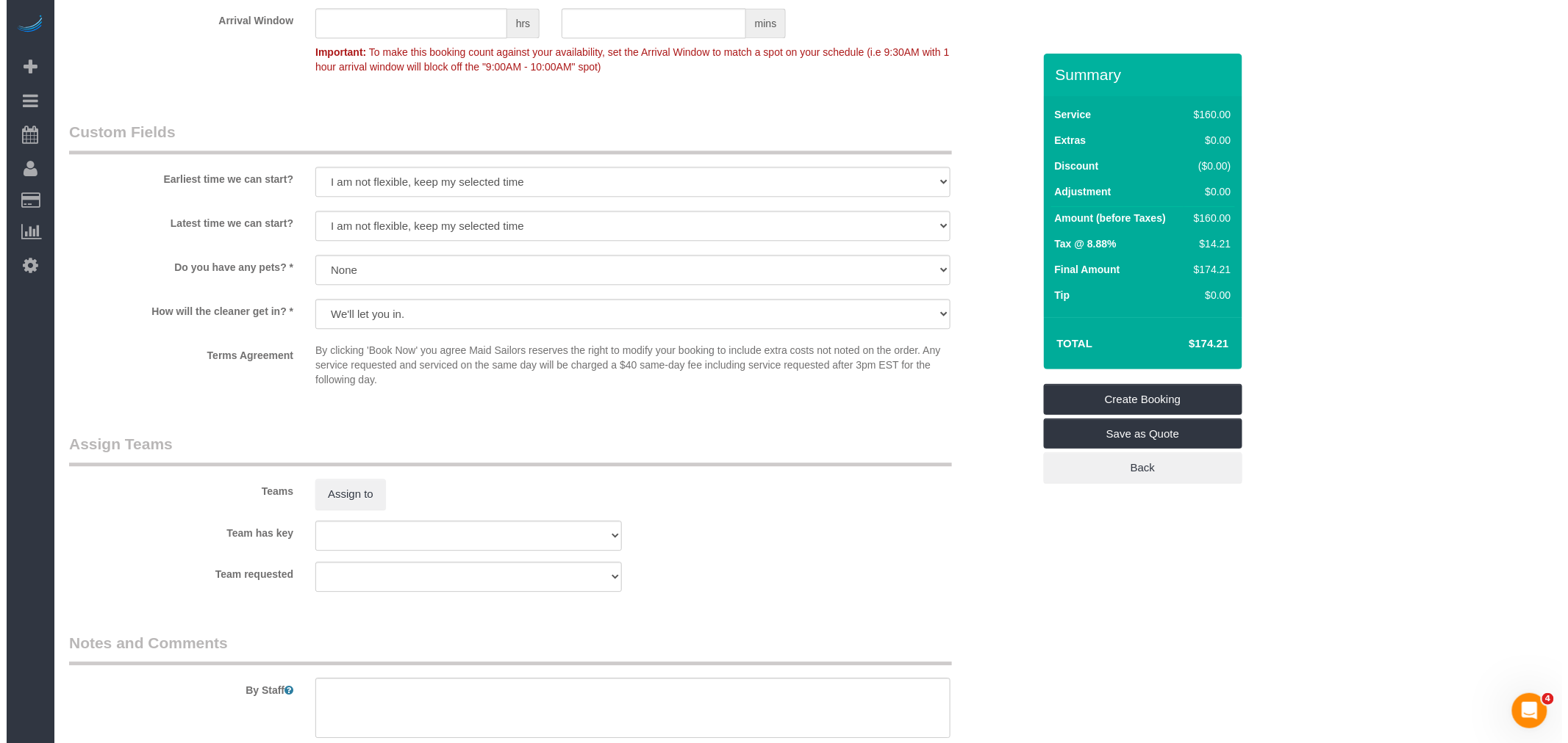
scroll to position [1469, 0]
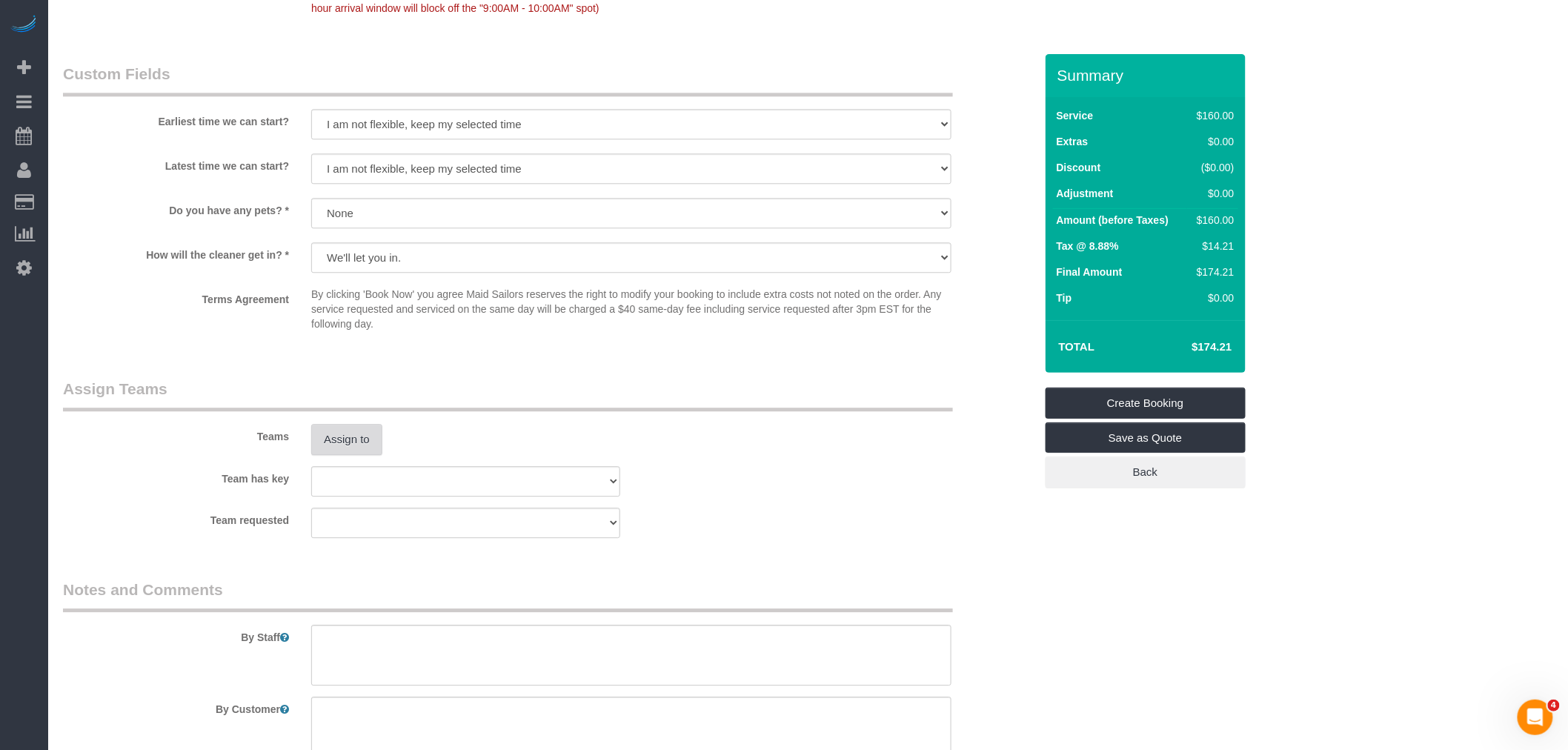
click at [335, 453] on button "Assign to" at bounding box center [346, 439] width 71 height 31
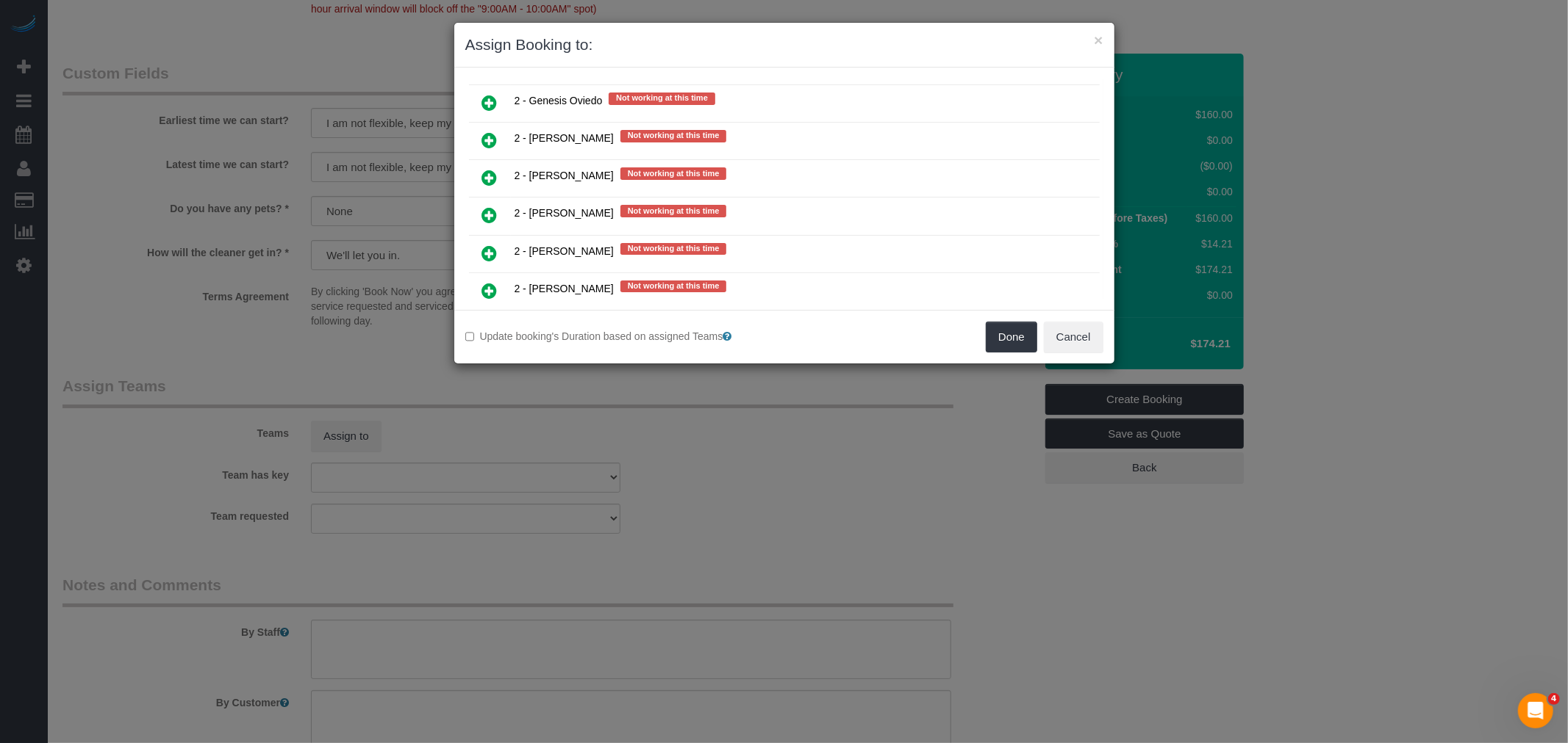
scroll to position [2040, 0]
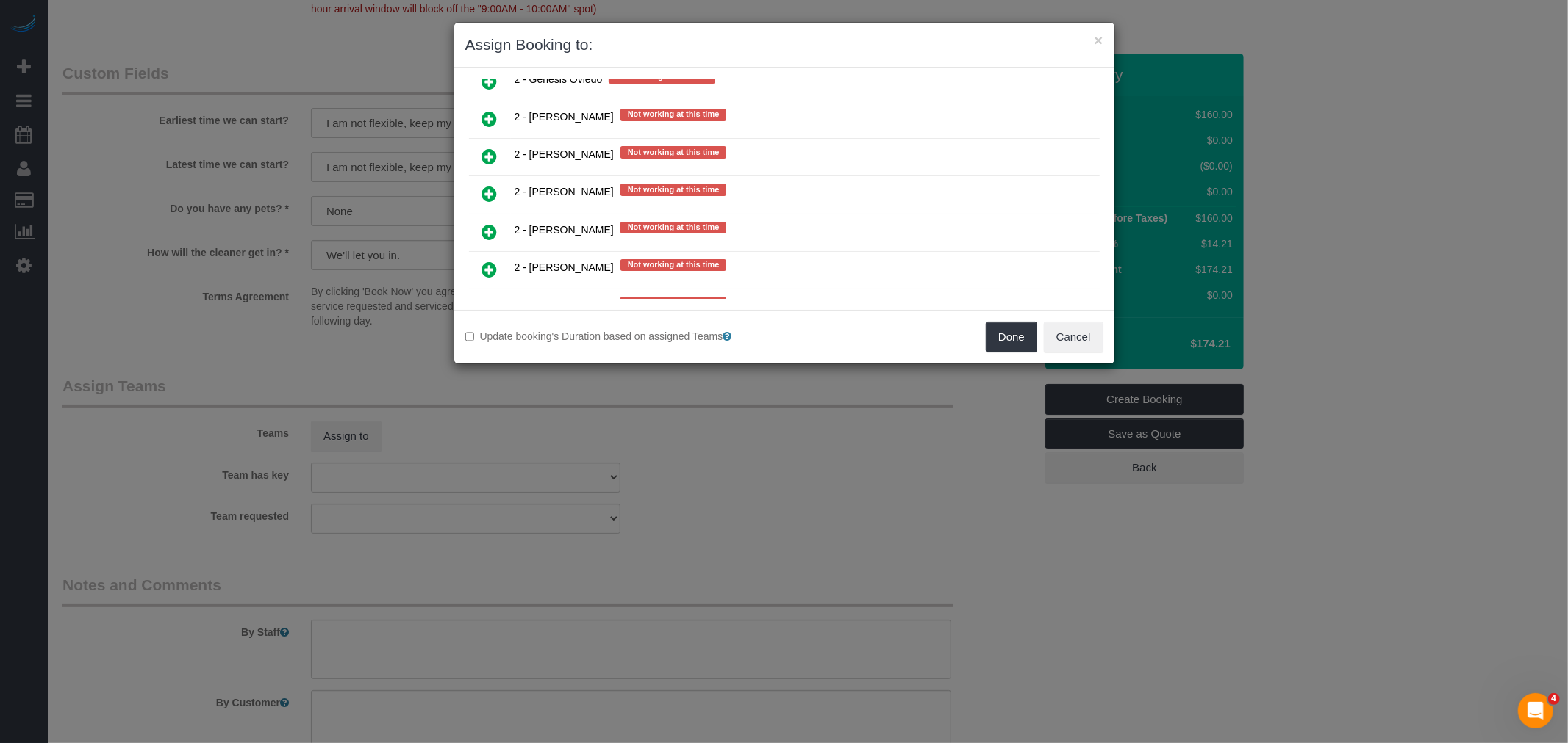
click at [481, 218] on link at bounding box center [490, 233] width 35 height 30
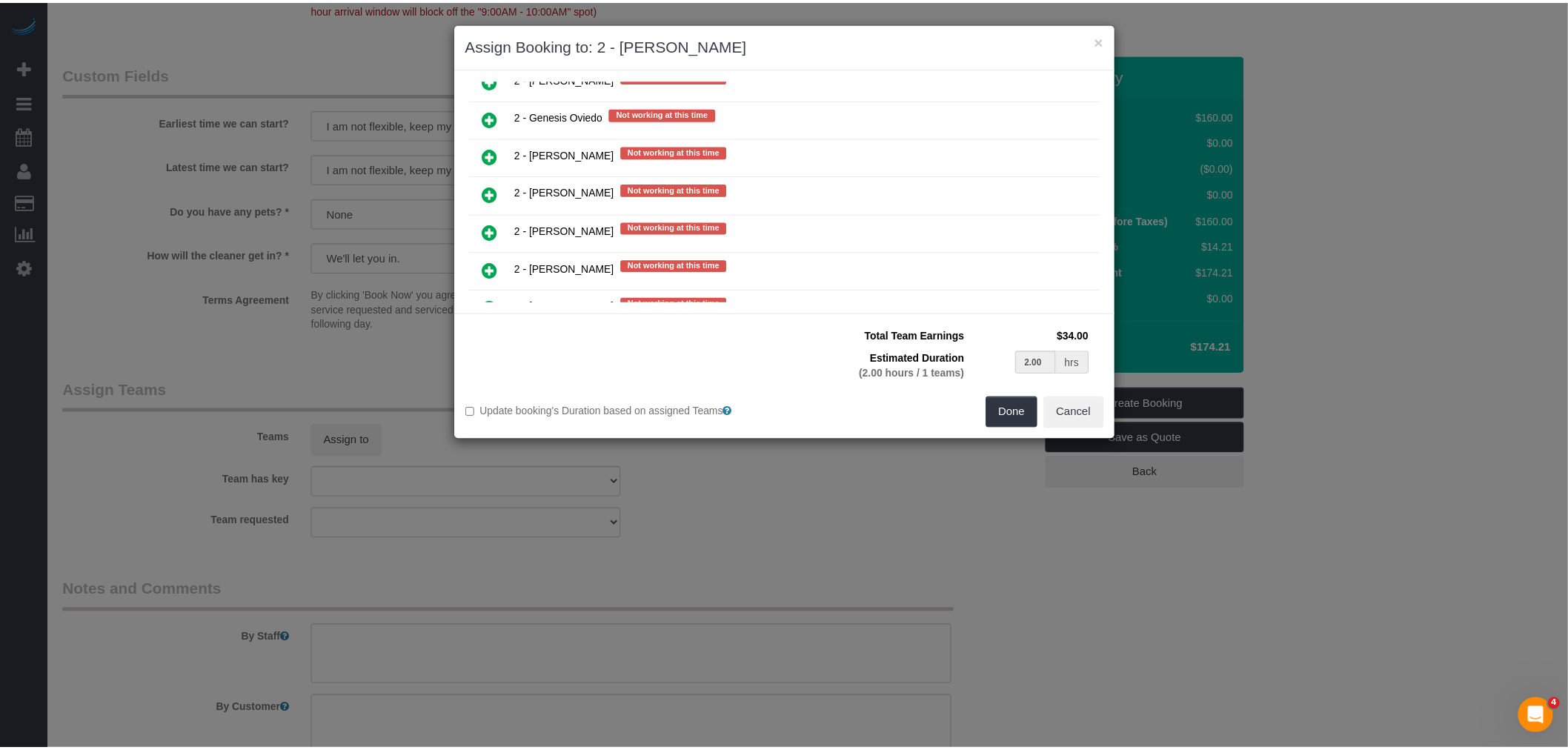
scroll to position [2094, 0]
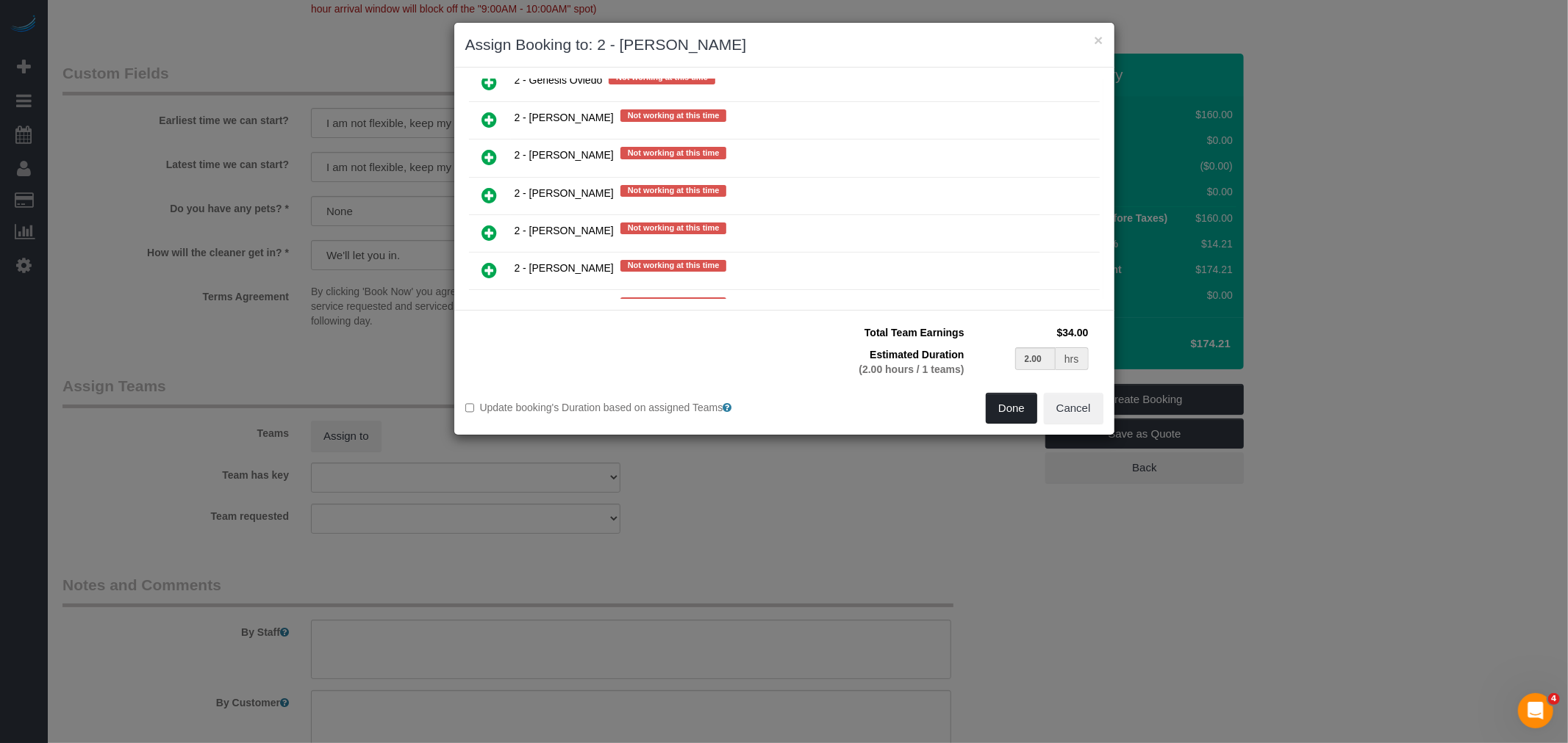
drag, startPoint x: 1019, startPoint y: 409, endPoint x: 949, endPoint y: 417, distance: 70.5
click at [1019, 410] on button "Done" at bounding box center [1011, 408] width 52 height 31
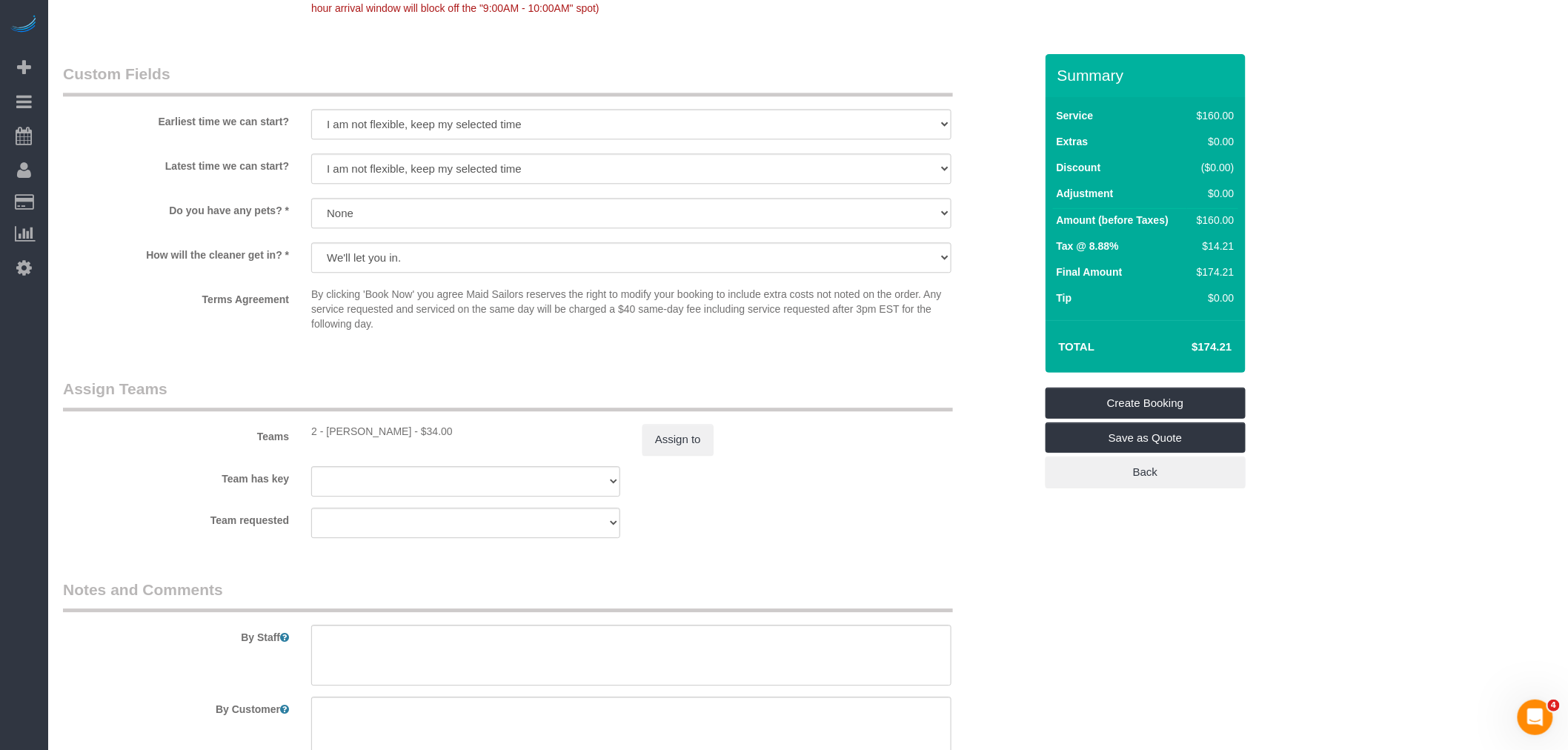
click at [838, 506] on sui-booking-teams "Teams 2 - Katherine Poveda - $34.00 Assign to Team has key 000- Donna Mercado 0…" at bounding box center [549, 458] width 971 height 160
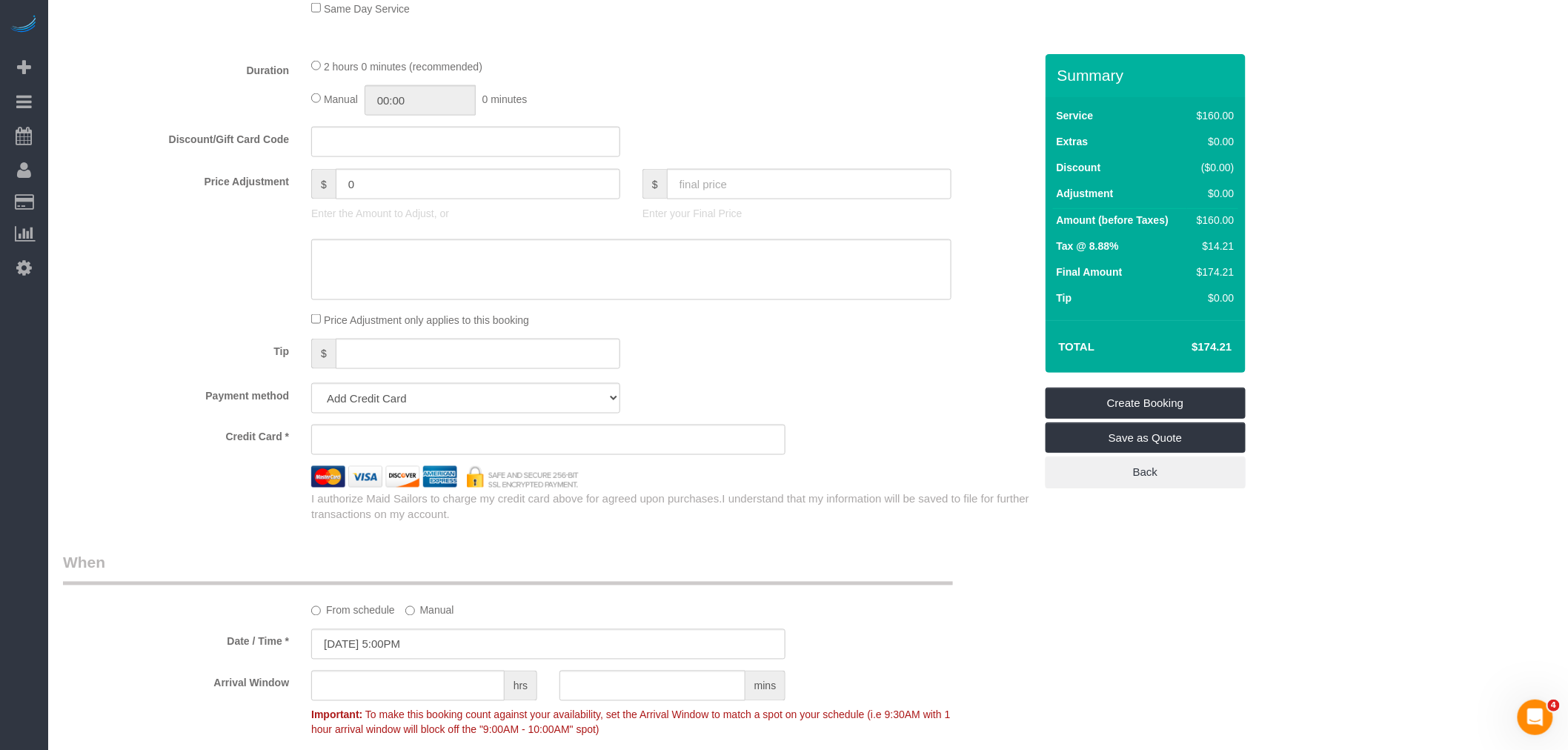
scroll to position [741, 0]
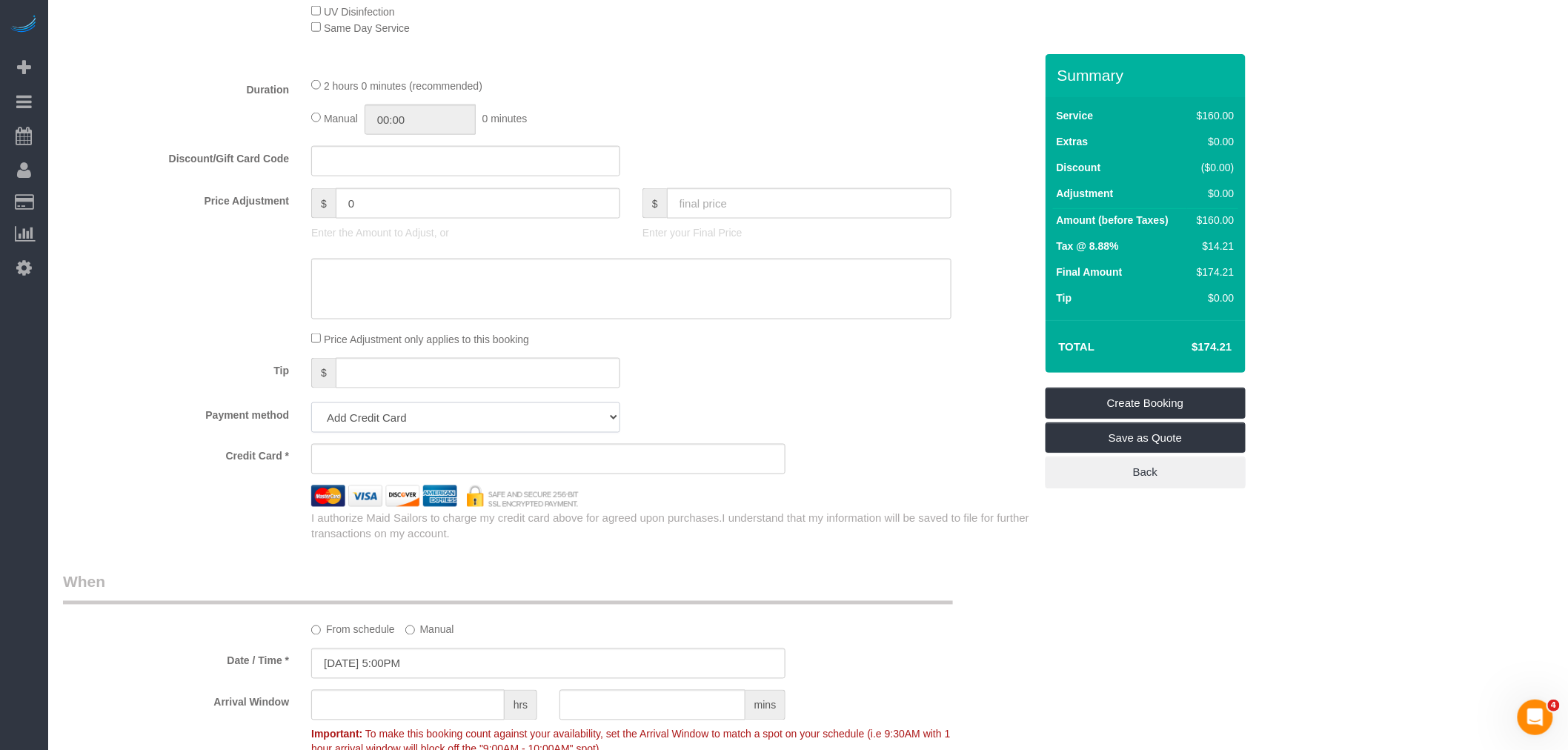
click at [500, 424] on select "Add Credit Card Cash Check Paypal" at bounding box center [465, 418] width 309 height 30
select select "string:cash"
click at [311, 410] on select "Add Credit Card Cash Check Paypal" at bounding box center [465, 418] width 309 height 30
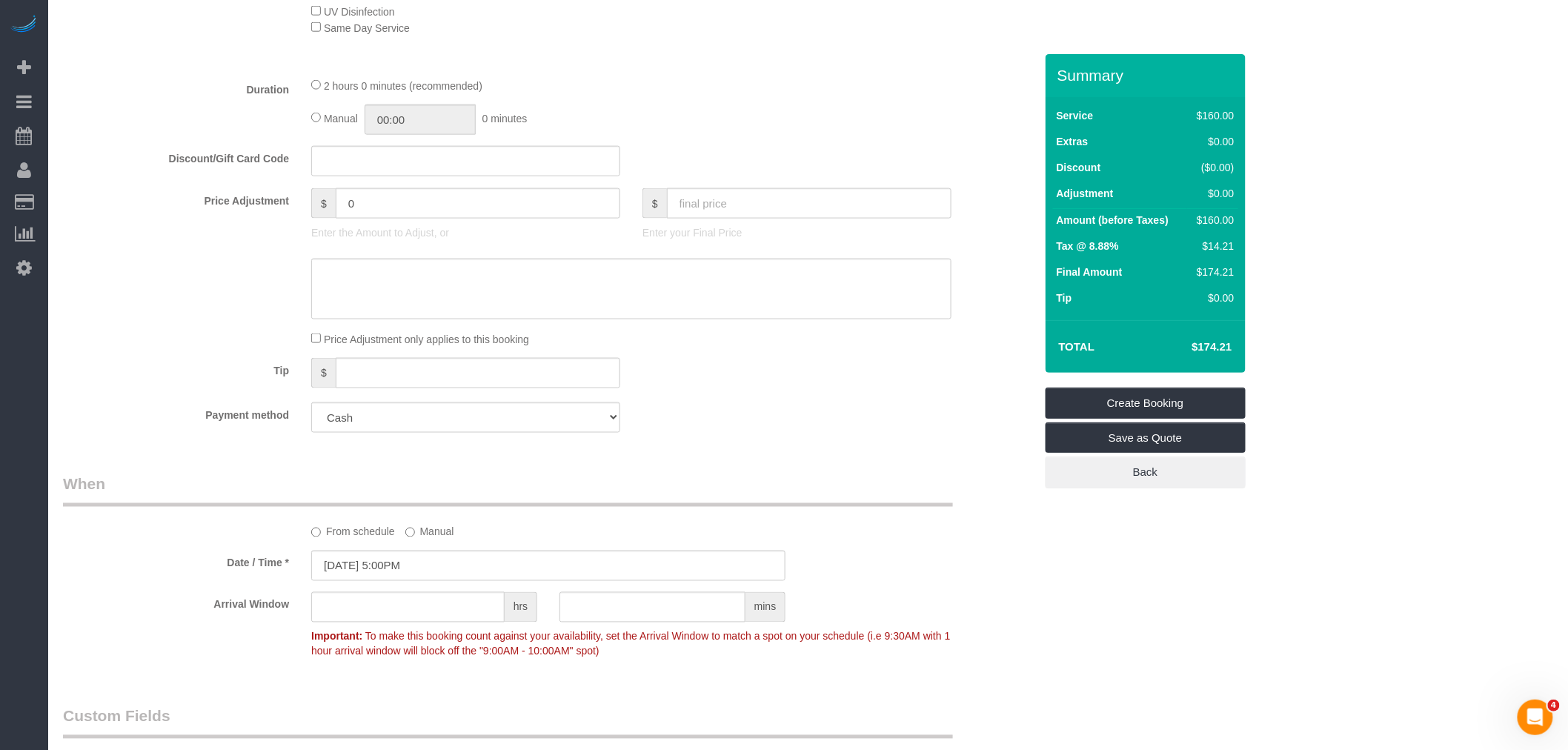
click at [796, 356] on fieldset "What Frequency * One Time Weekly (20% Off) - 20.00% Every 2 Weeks (15% Off) - 1…" at bounding box center [549, 138] width 971 height 612
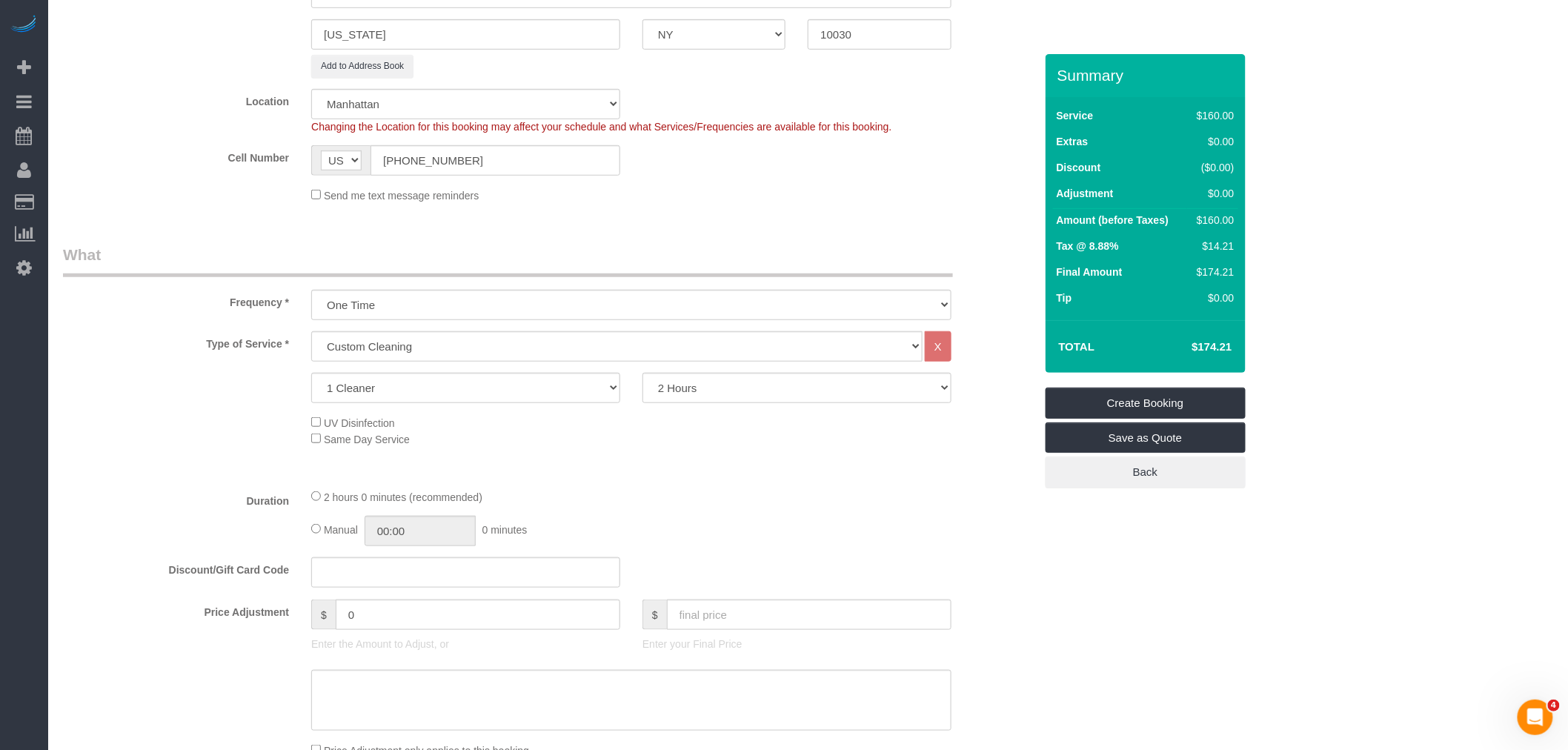
scroll to position [576, 0]
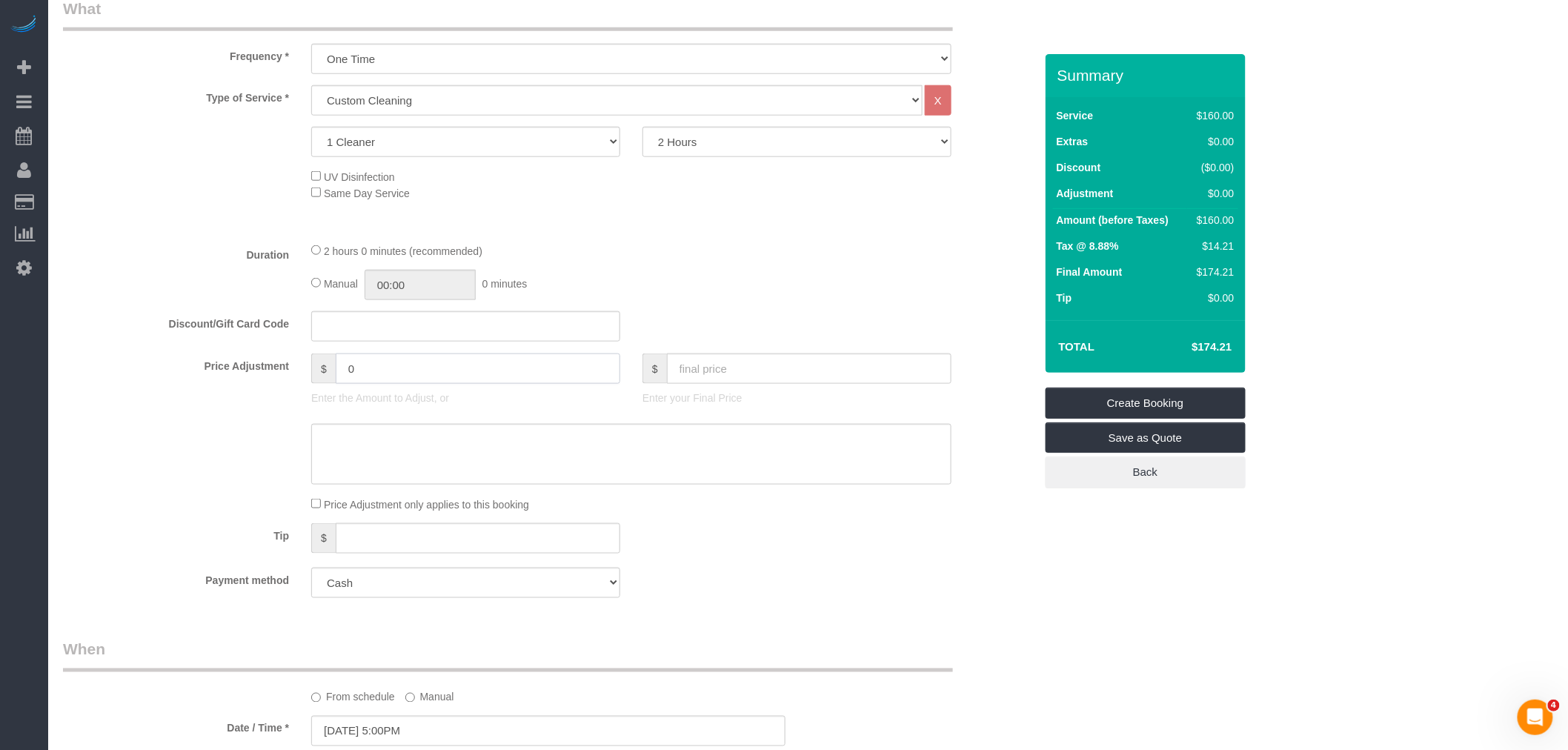
drag, startPoint x: 337, startPoint y: 383, endPoint x: 226, endPoint y: 401, distance: 112.4
click at [230, 400] on div "Price Adjustment $ 0 Enter the Amount to Adjust, or $ Enter your Final Price" at bounding box center [549, 383] width 993 height 59
type input "-160"
click at [664, 292] on div "Manual 00:00 0 minutes" at bounding box center [631, 285] width 641 height 30
click at [440, 454] on textarea at bounding box center [631, 454] width 641 height 61
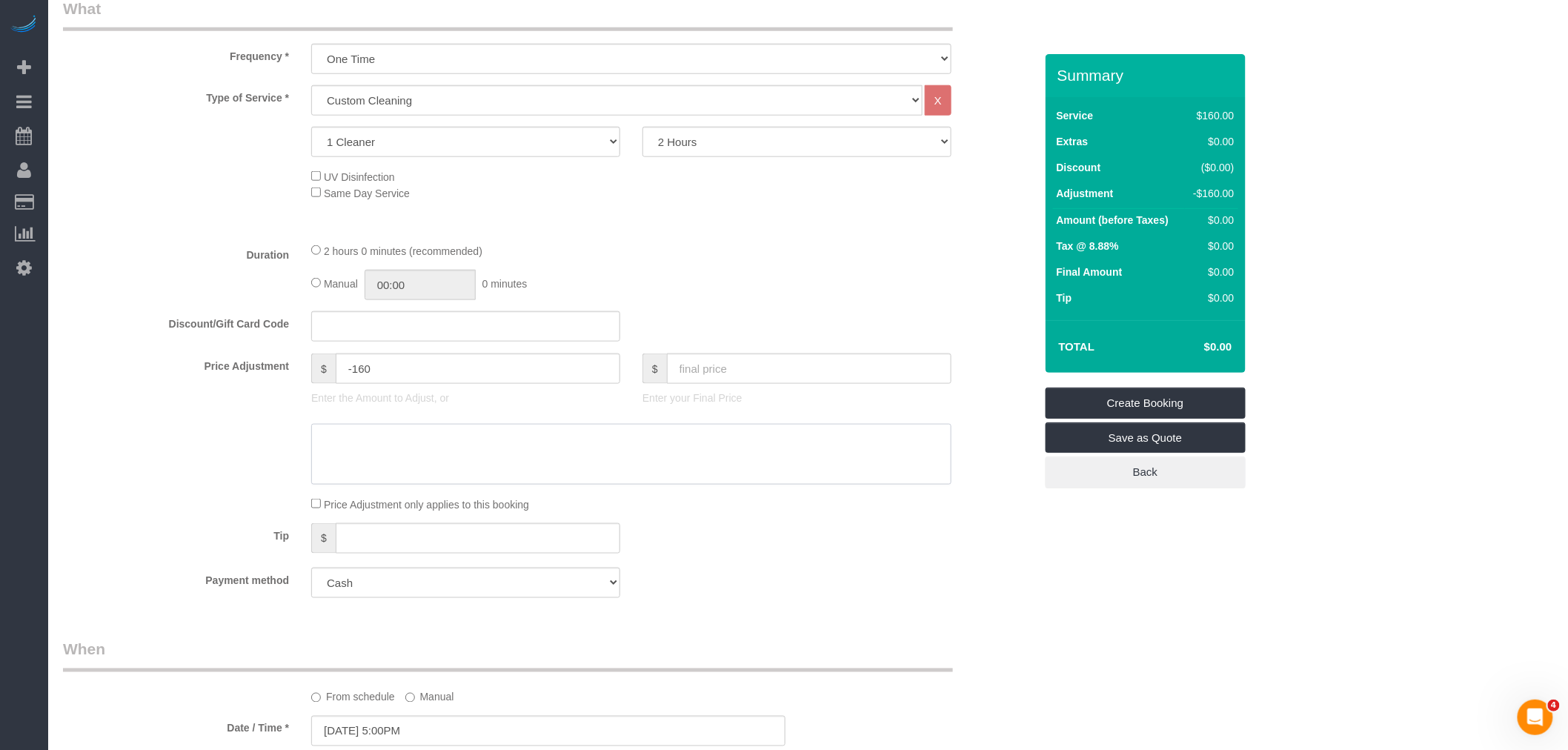
click at [369, 455] on textarea at bounding box center [631, 454] width 641 height 61
paste textarea "08/24/2025 8:00AM Francesca Witcher"
type textarea "08/24/2025 8:00AM Francesca Witcher"
drag, startPoint x: 784, startPoint y: 283, endPoint x: 815, endPoint y: 537, distance: 255.9
click at [784, 289] on div "Manual 00:00 0 minutes" at bounding box center [631, 285] width 641 height 30
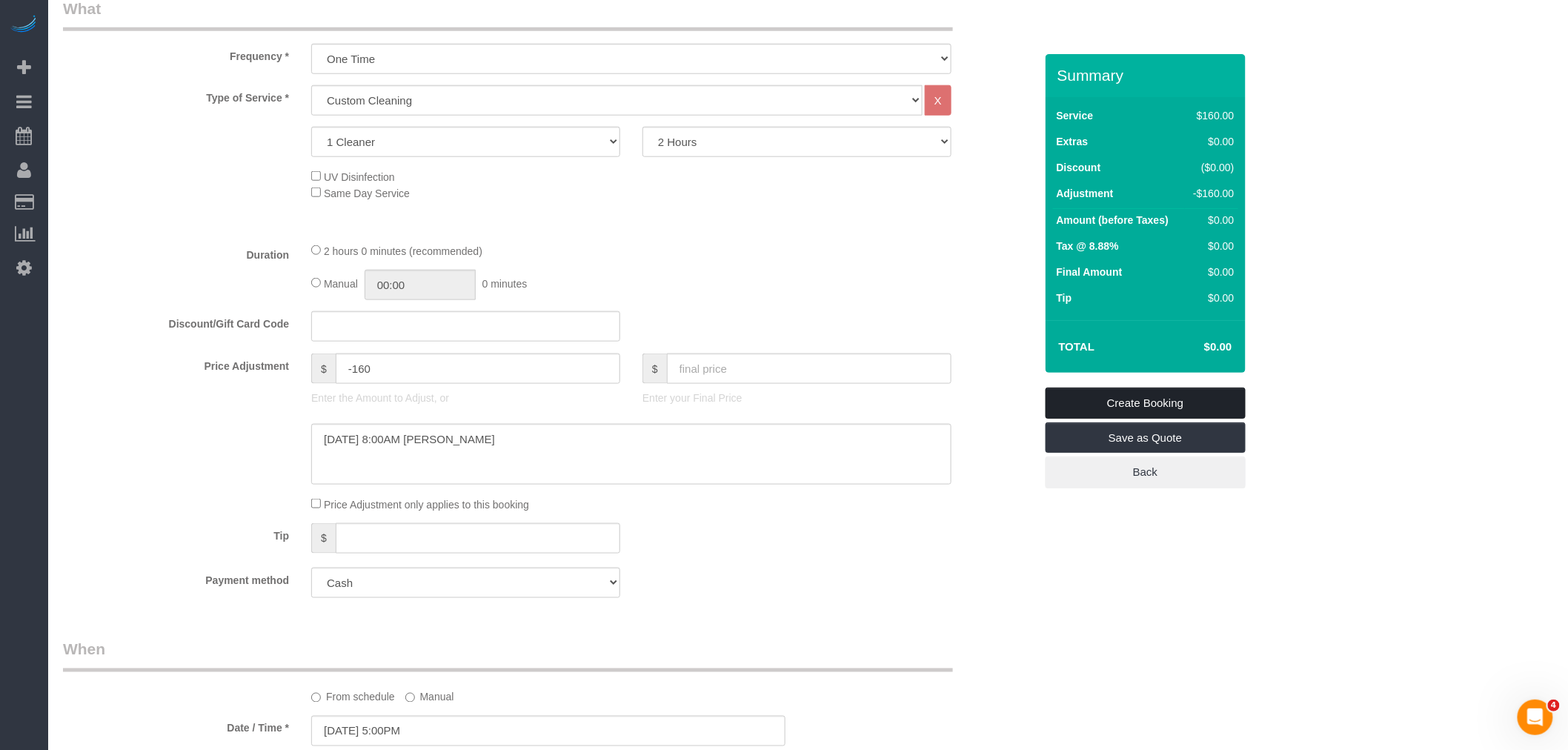
click at [1191, 403] on link "Create Booking" at bounding box center [1145, 403] width 200 height 31
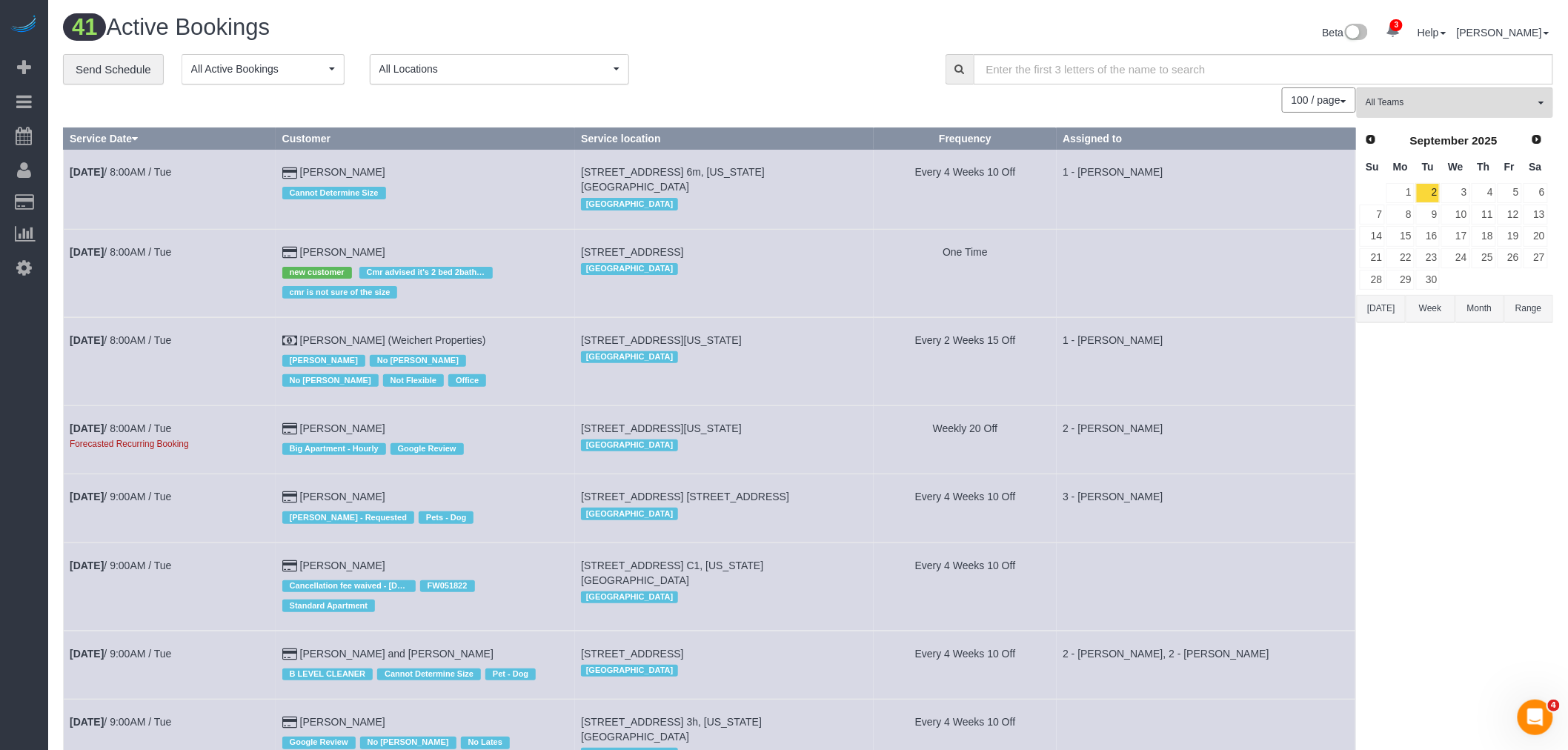
click at [800, 97] on div "100 / page 10 / page 20 / page 30 / page 40 / page 50 / page 100 / page" at bounding box center [710, 99] width 1293 height 25
click at [793, 93] on div "100 / page 10 / page 20 / page 30 / page 40 / page 50 / page 100 / page" at bounding box center [710, 99] width 1293 height 25
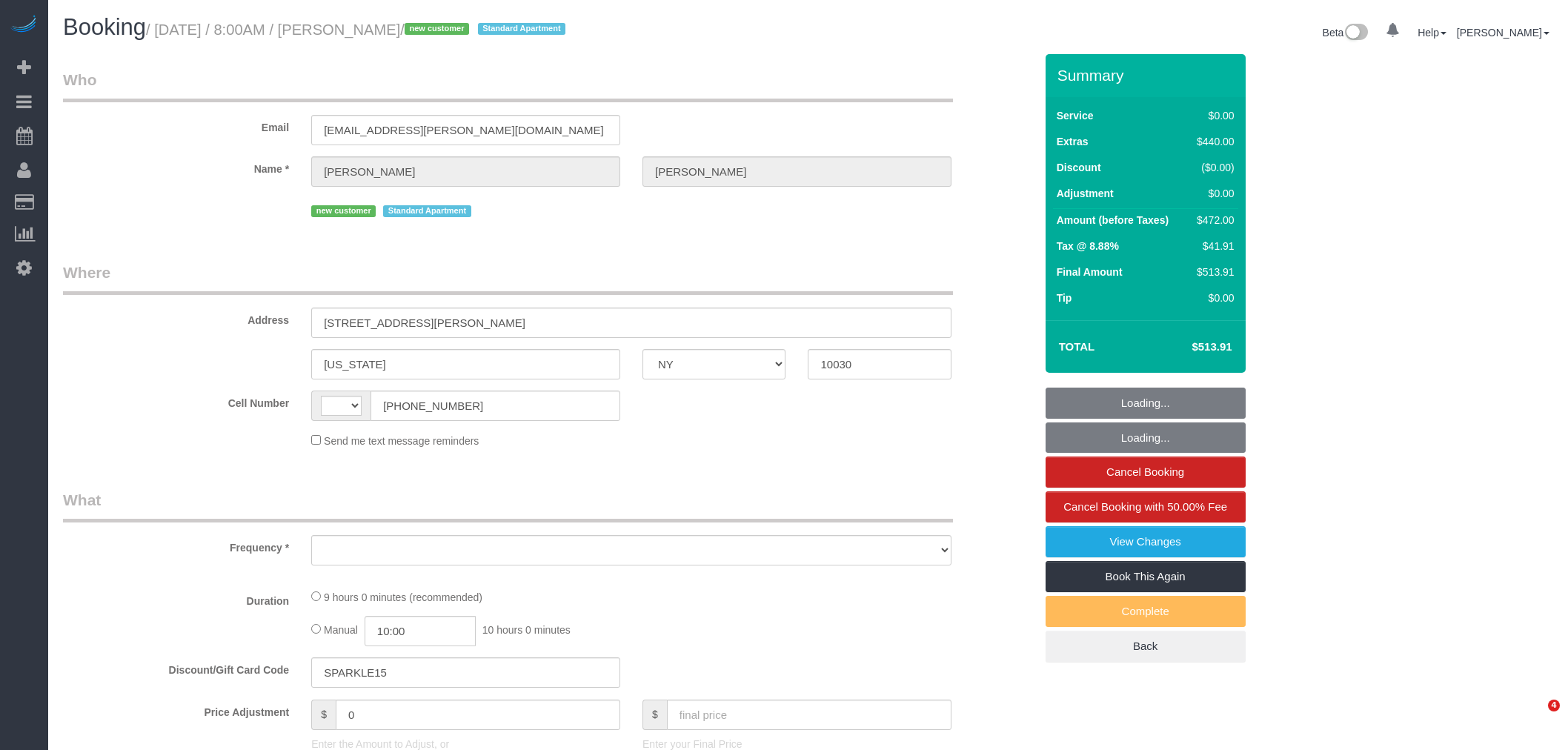
select select "NY"
select select "object:410"
select select "string:stripe-pm_1RzMjD4VGloSiKo7AQhaJz1S"
select select "spot1"
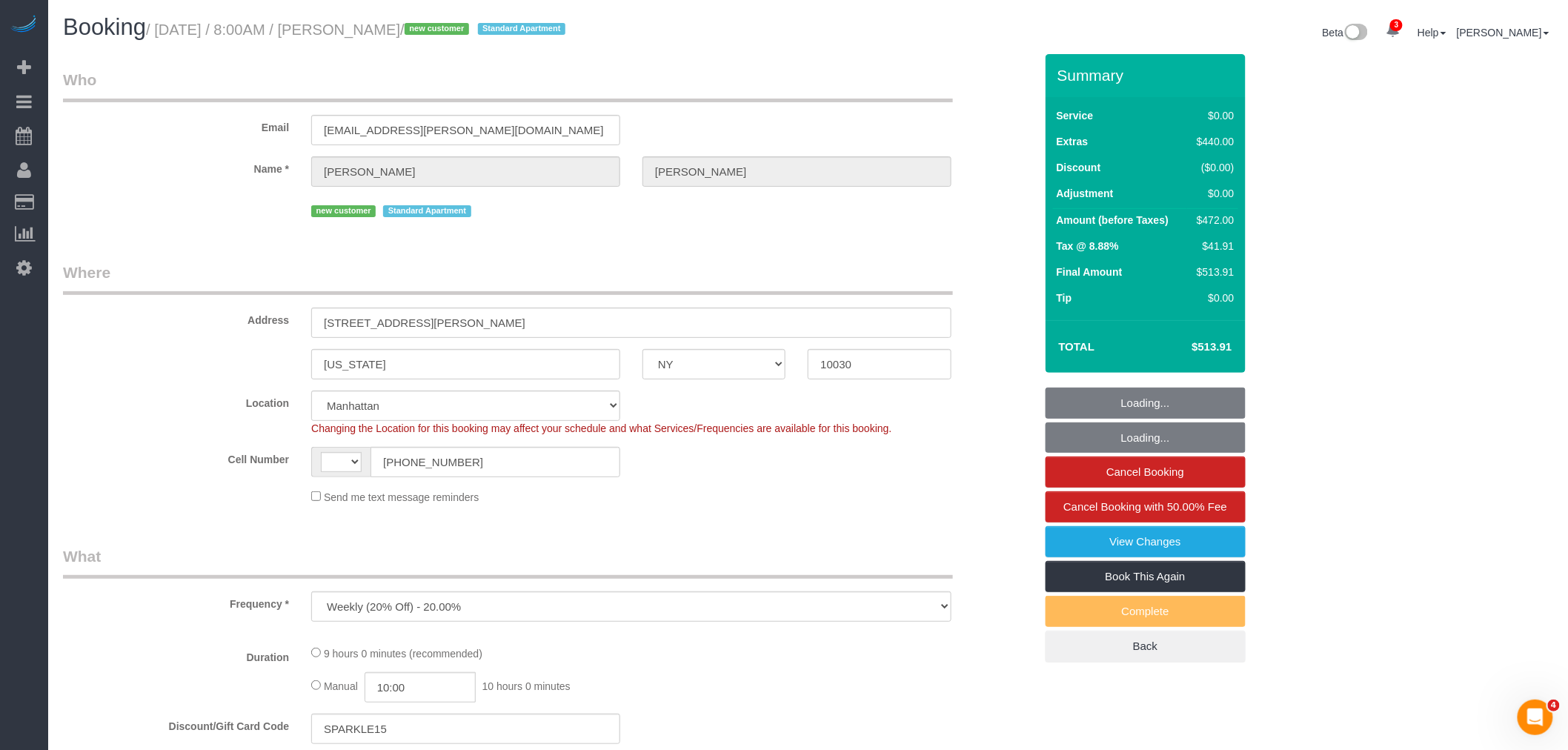
select select "object:669"
select select "string:[GEOGRAPHIC_DATA]"
select select "number:89"
select select "number:90"
select select "number:15"
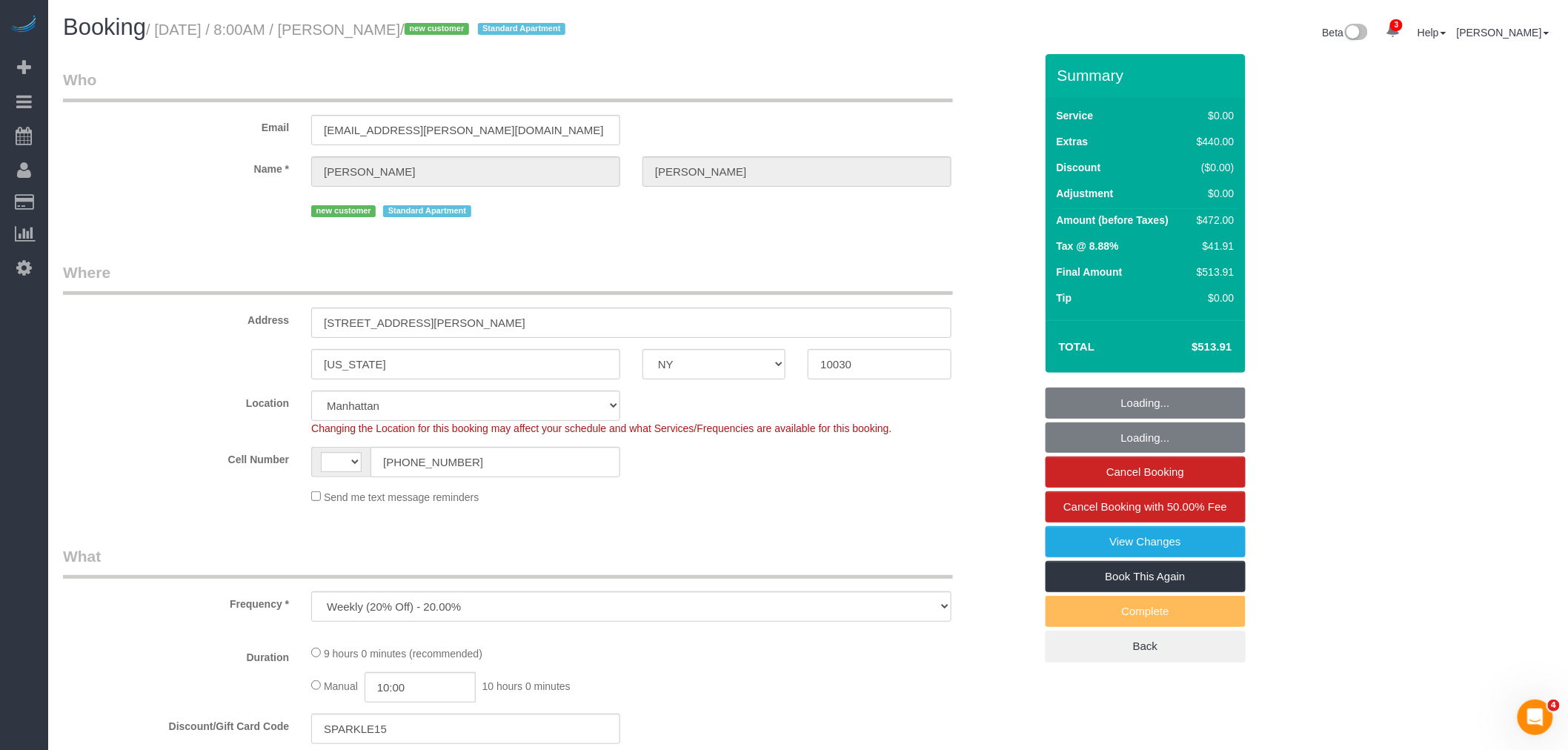
select select "number:6"
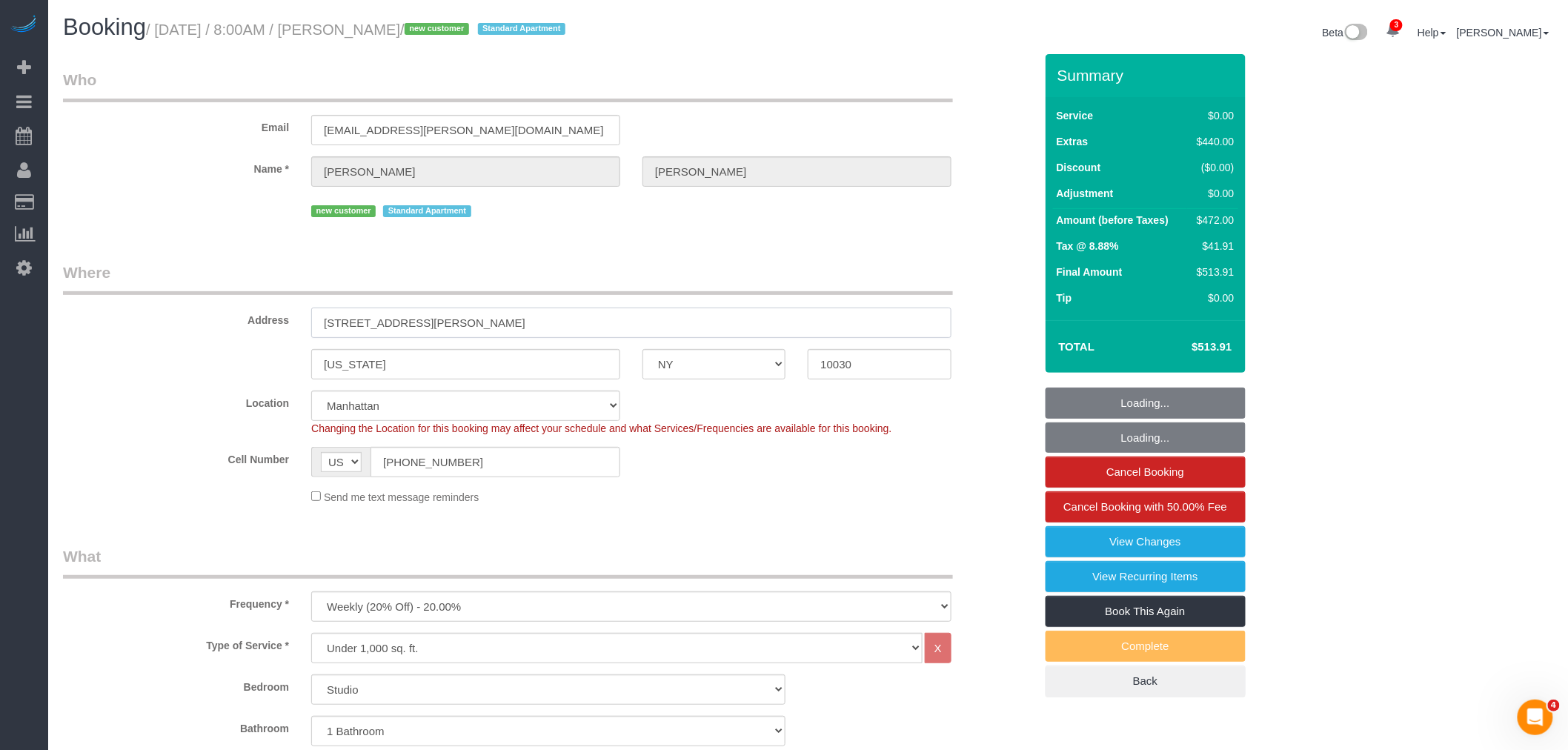
drag, startPoint x: 294, startPoint y: 324, endPoint x: 65, endPoint y: 346, distance: 230.1
click at [65, 345] on sui-booking-address "Address 2351 Adam Clayton Powell Jr Blvd, Apt. 317 New York AK AL AR AZ CA CO C…" at bounding box center [549, 321] width 971 height 118
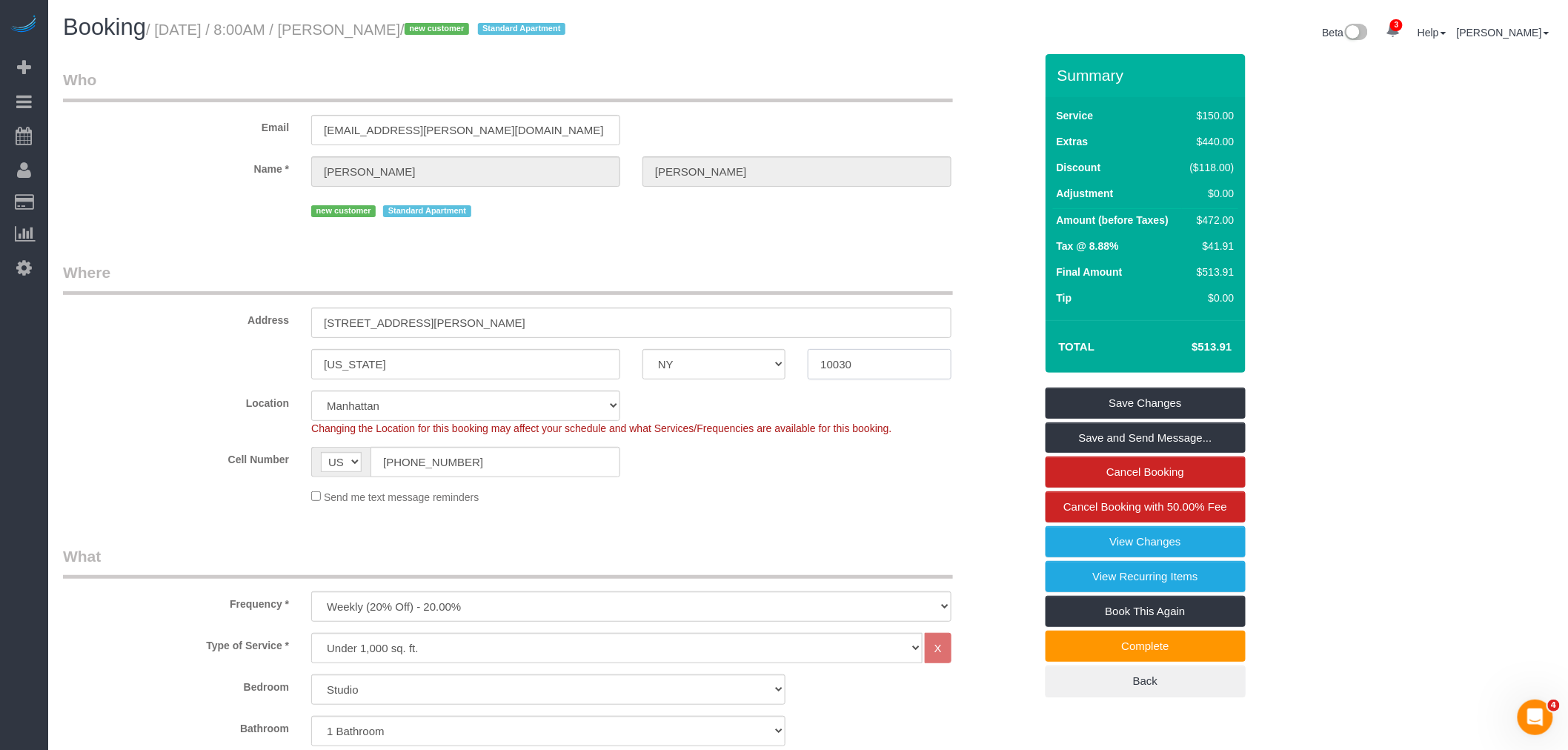
click at [687, 376] on div "New York AK AL AR AZ CA CO CT DC DE FL GA HI IA ID IL IN KS KY LA MA MD ME MI M…" at bounding box center [549, 364] width 993 height 30
drag, startPoint x: 795, startPoint y: 76, endPoint x: 721, endPoint y: 105, distance: 79.5
click at [795, 76] on legend "Who" at bounding box center [508, 85] width 890 height 33
click at [838, 74] on legend "Who" at bounding box center [508, 85] width 890 height 33
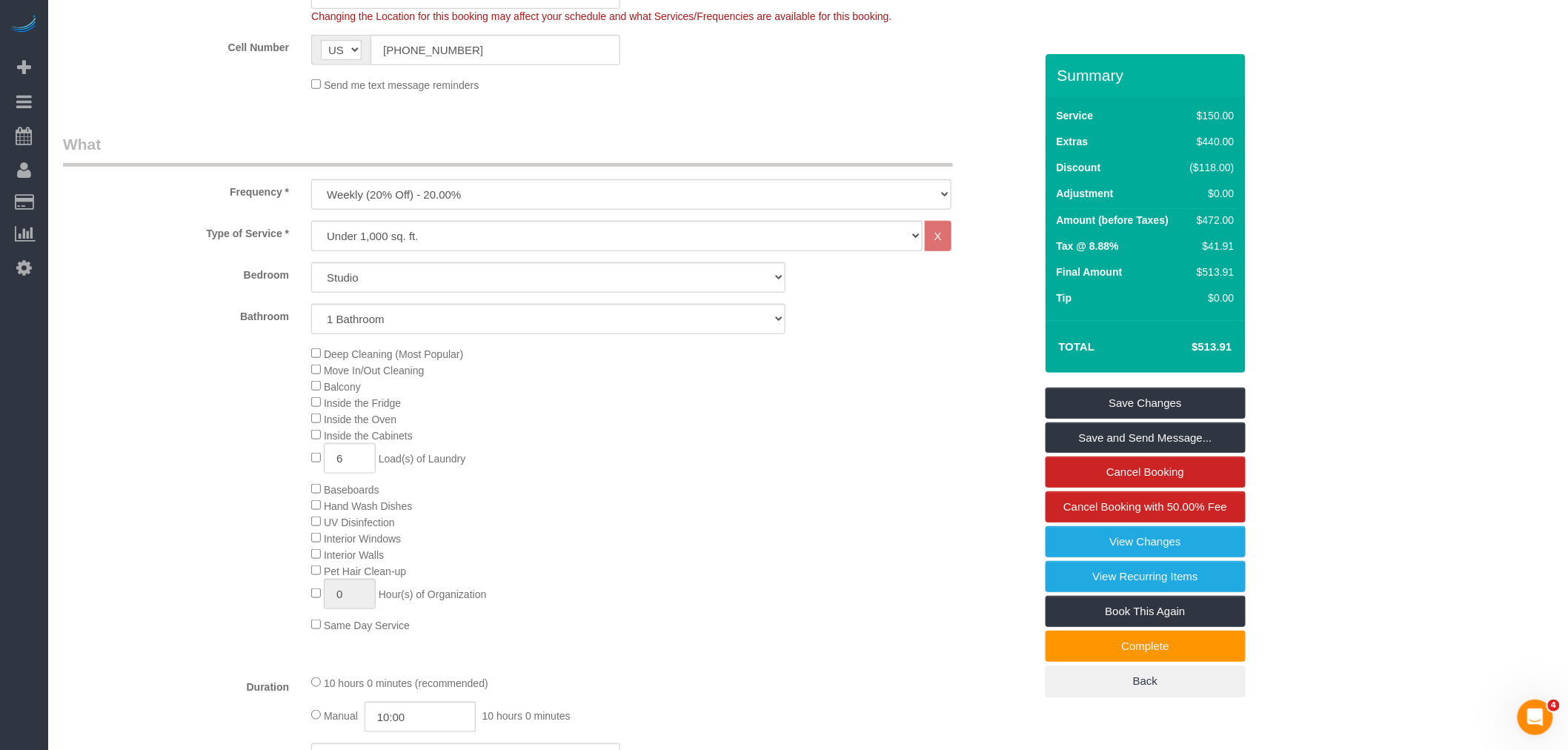
scroll to position [988, 0]
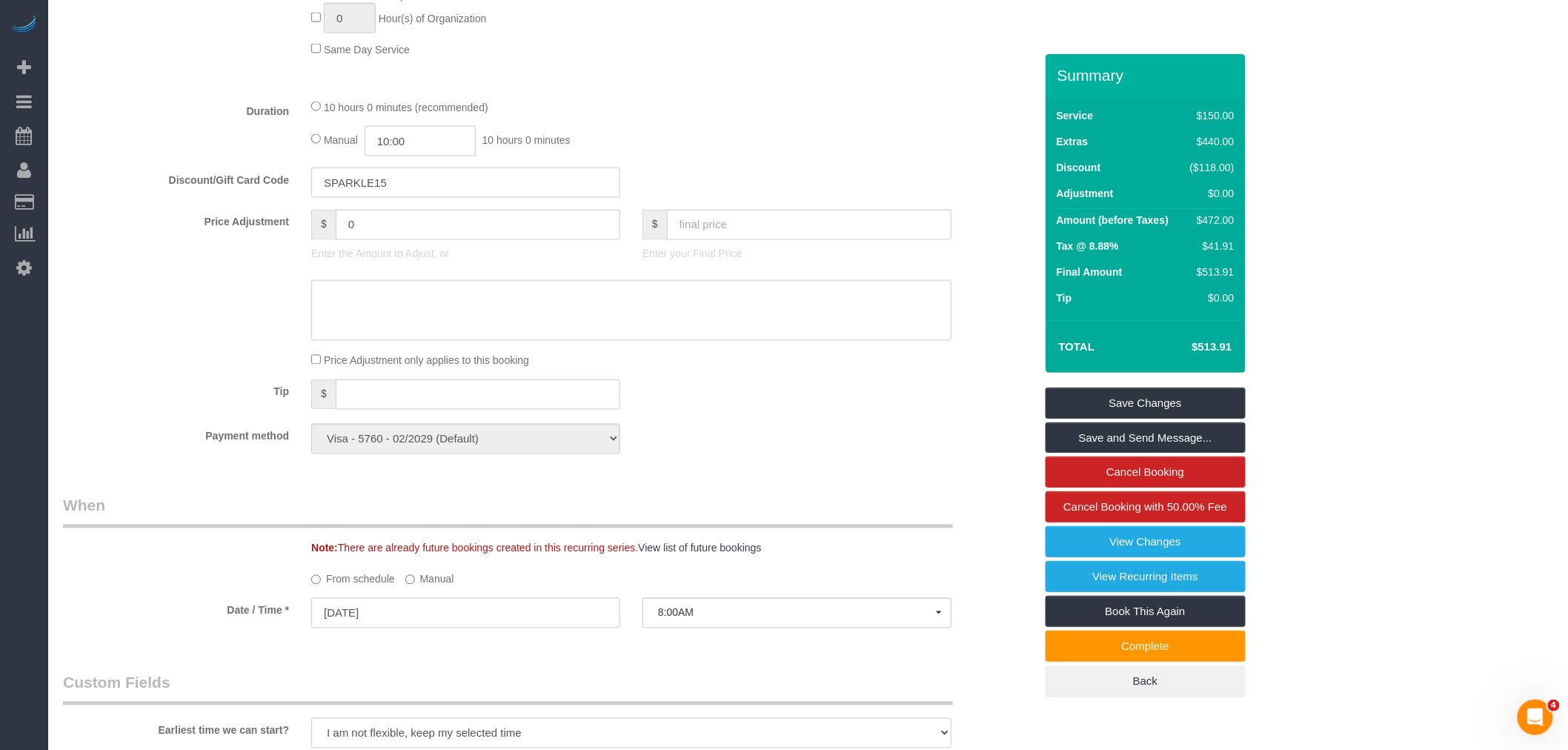
click at [816, 145] on div "Manual 10:00 10 hours 0 minutes" at bounding box center [631, 141] width 641 height 30
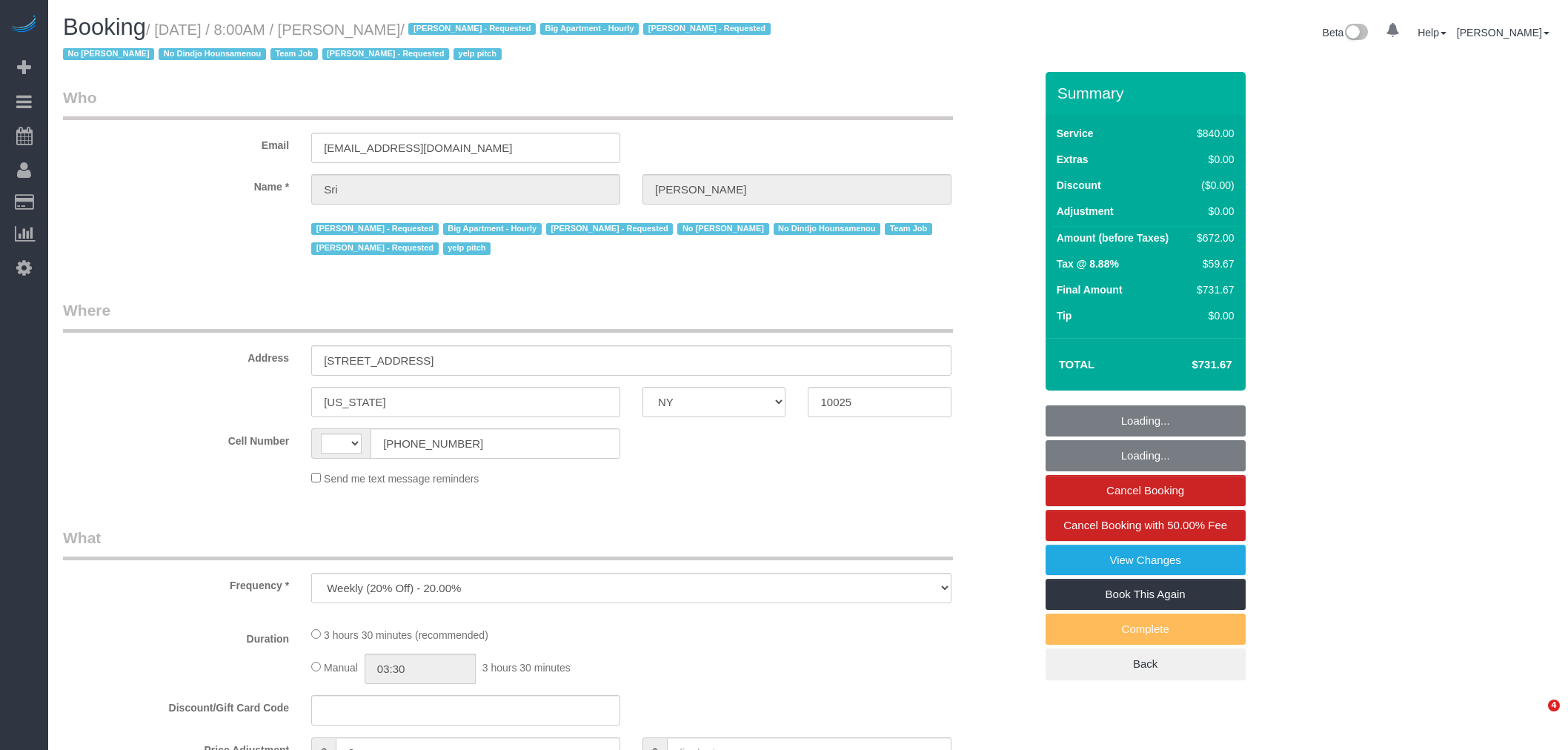
select select "NY"
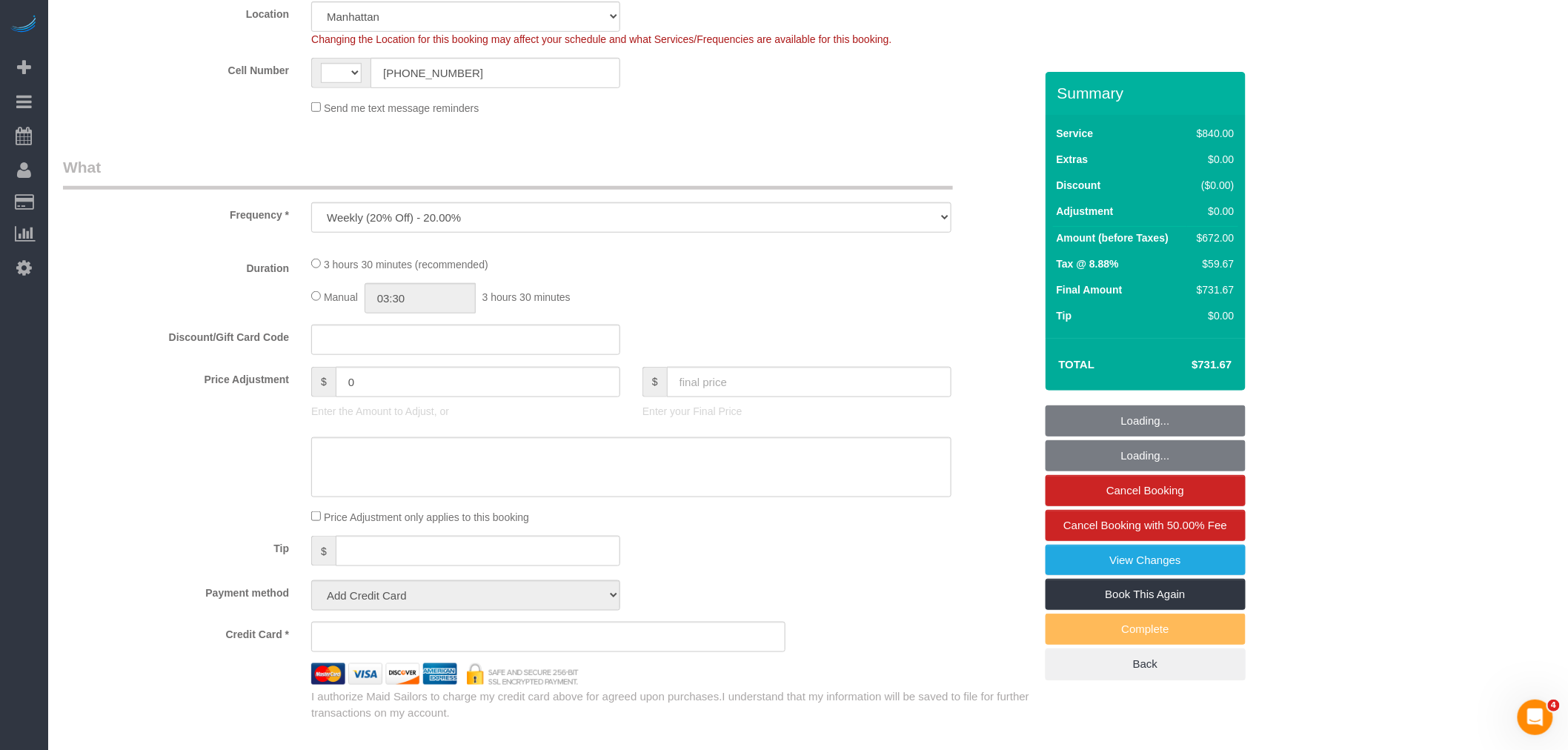
select select "object:788"
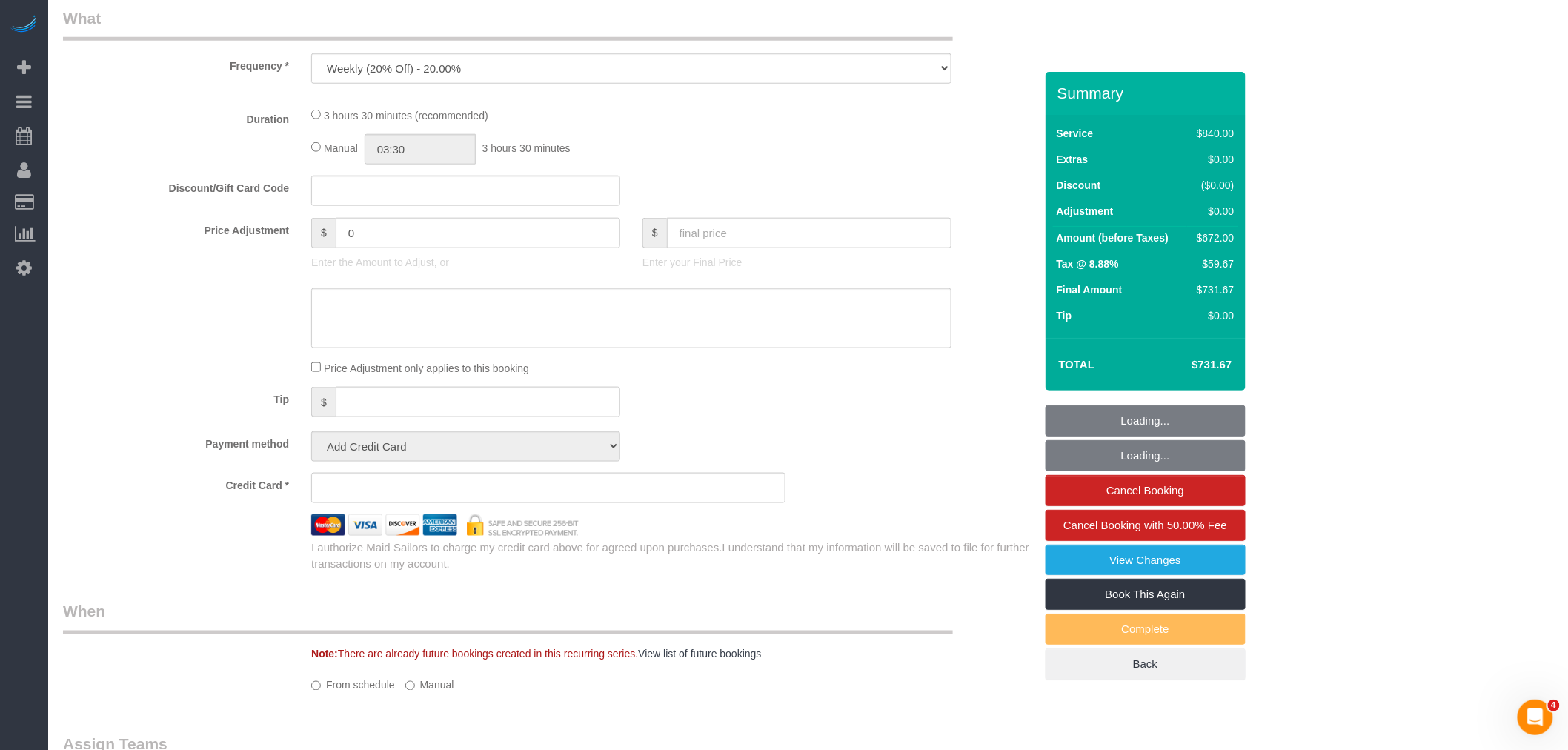
select select "string:[GEOGRAPHIC_DATA]"
select select "3"
select select "210"
select select "number:89"
select select "number:90"
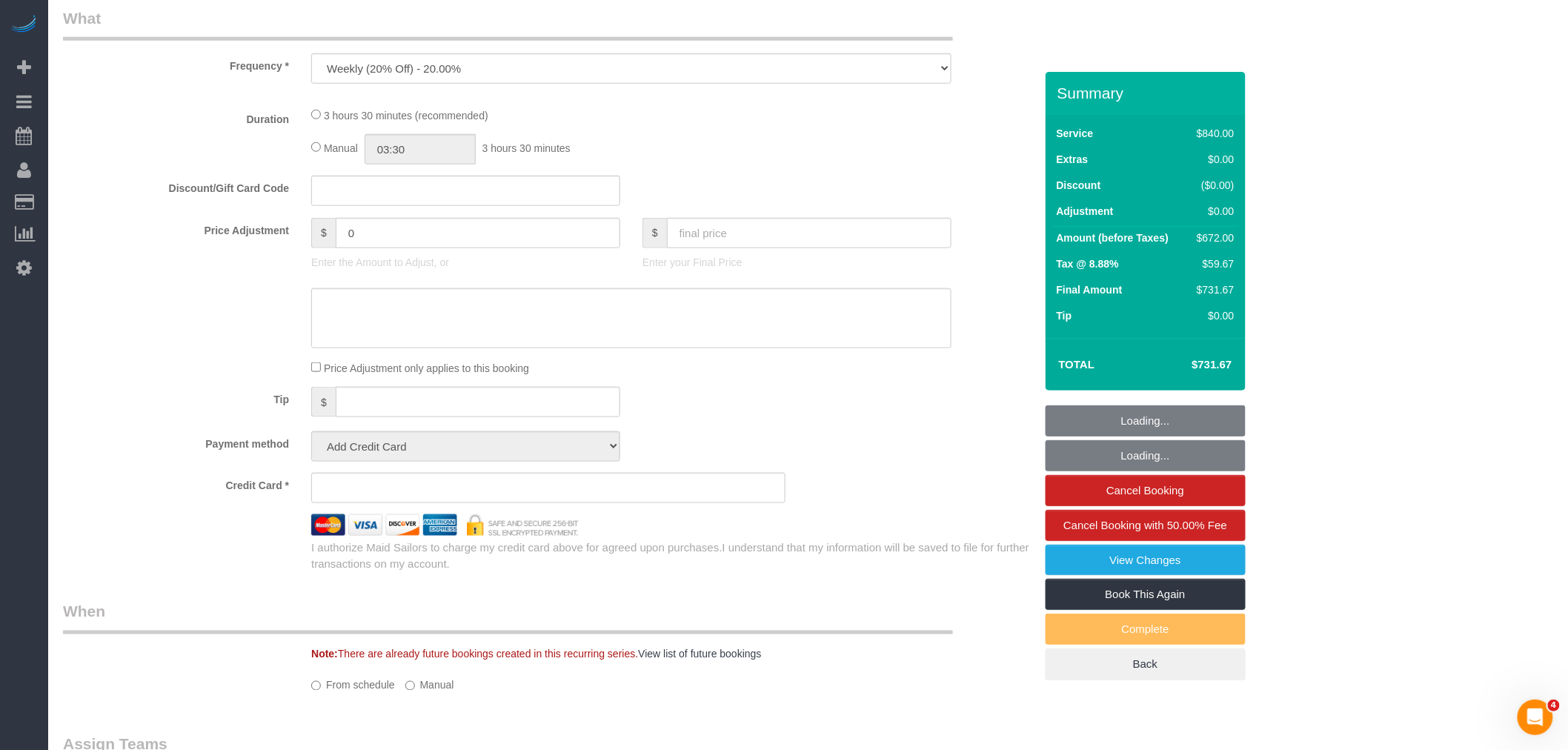
select select "number:15"
select select "number:5"
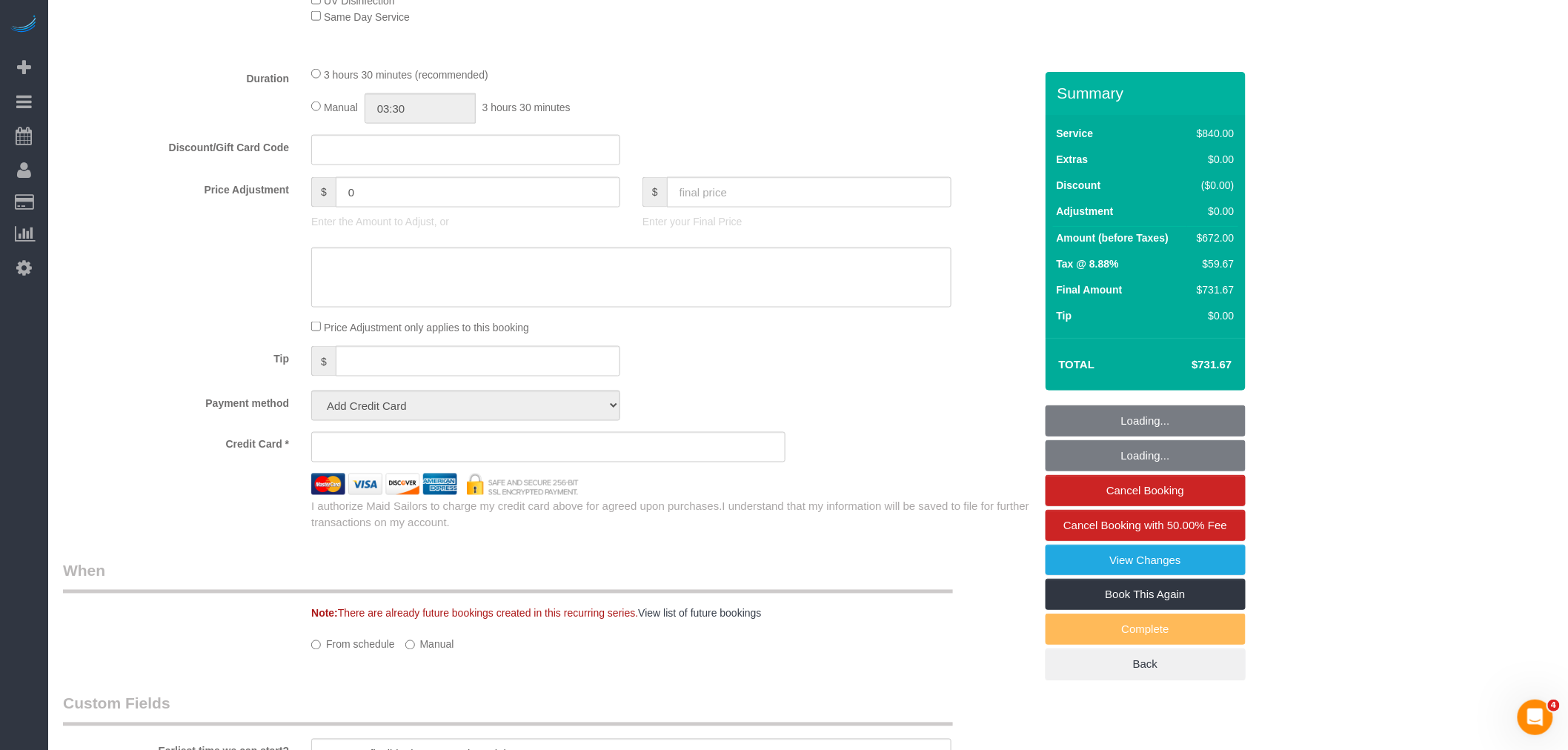
select select "spot1"
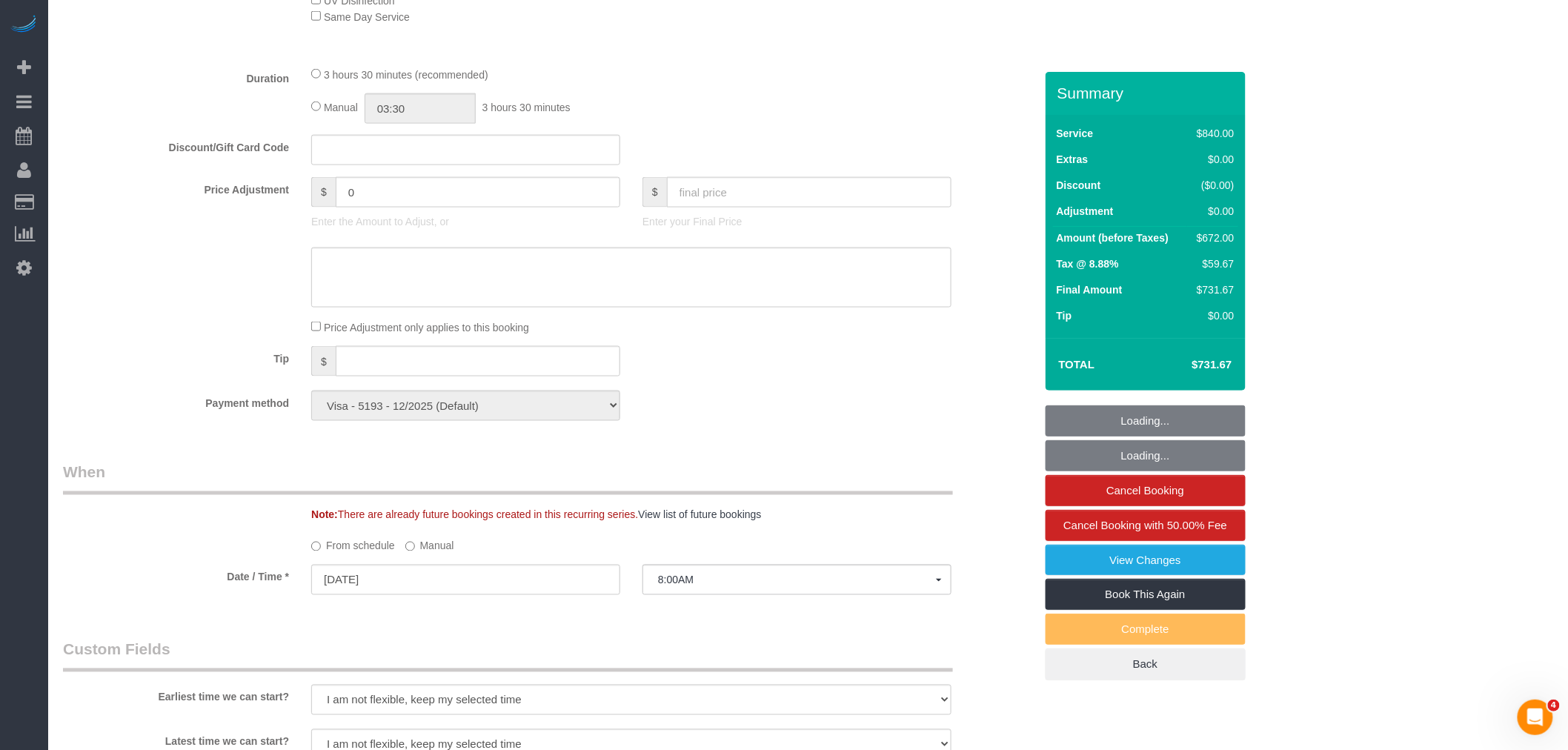
select select "string:stripe-pm_1I87dt4VGloSiKo7CuPcnWZf"
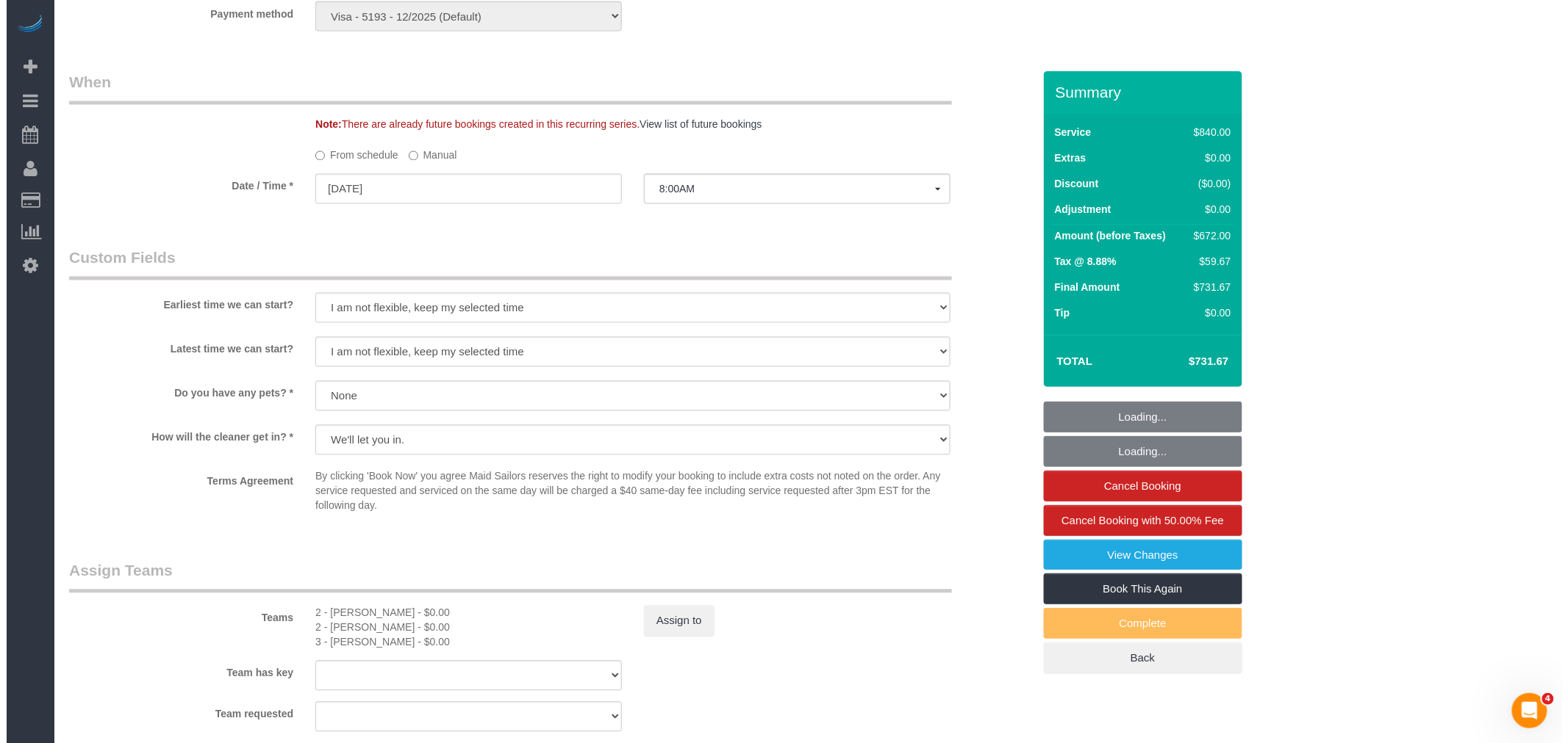
scroll to position [1387, 0]
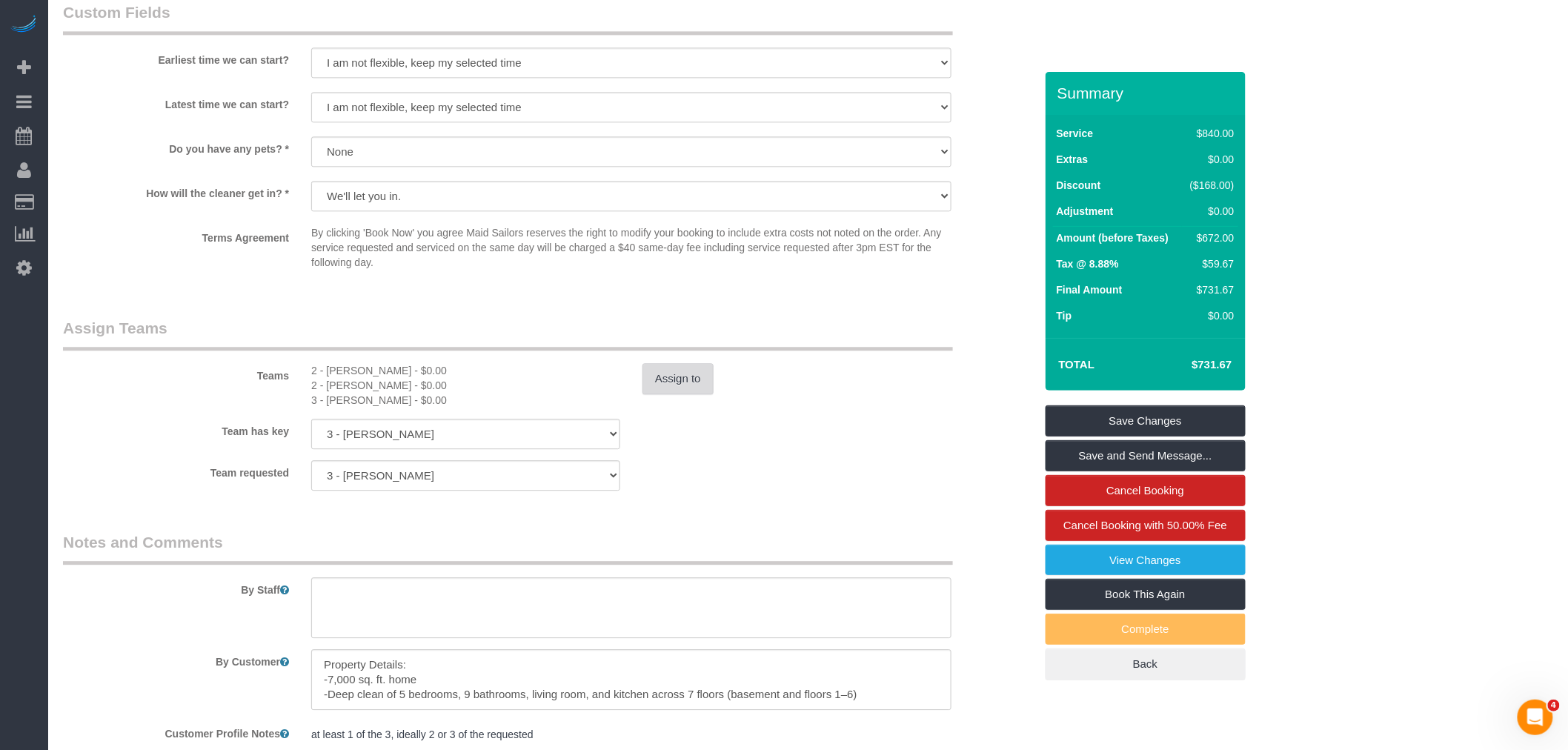
click at [683, 371] on button "Assign to" at bounding box center [678, 378] width 71 height 31
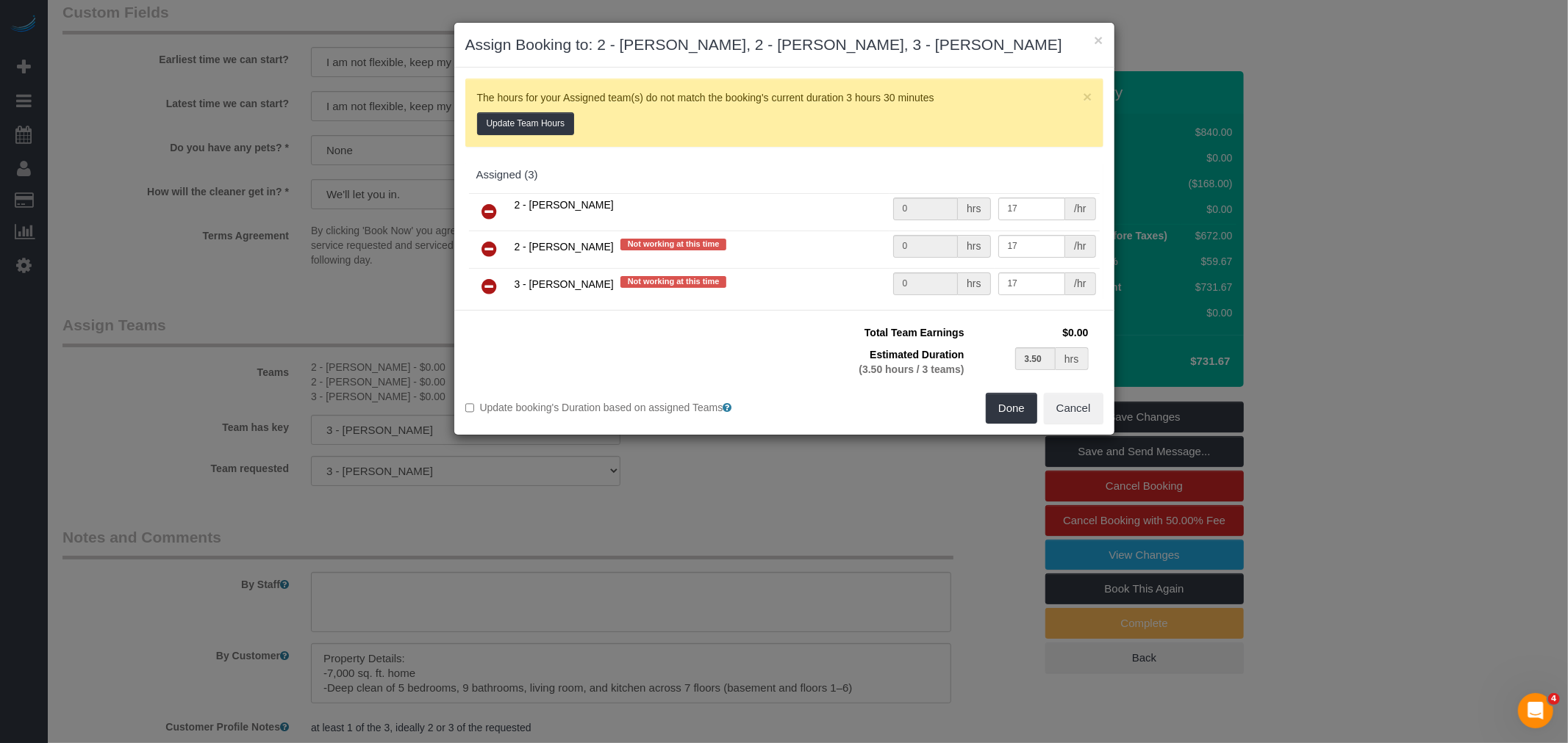
click at [482, 207] on icon at bounding box center [490, 212] width 16 height 18
type input "1.75"
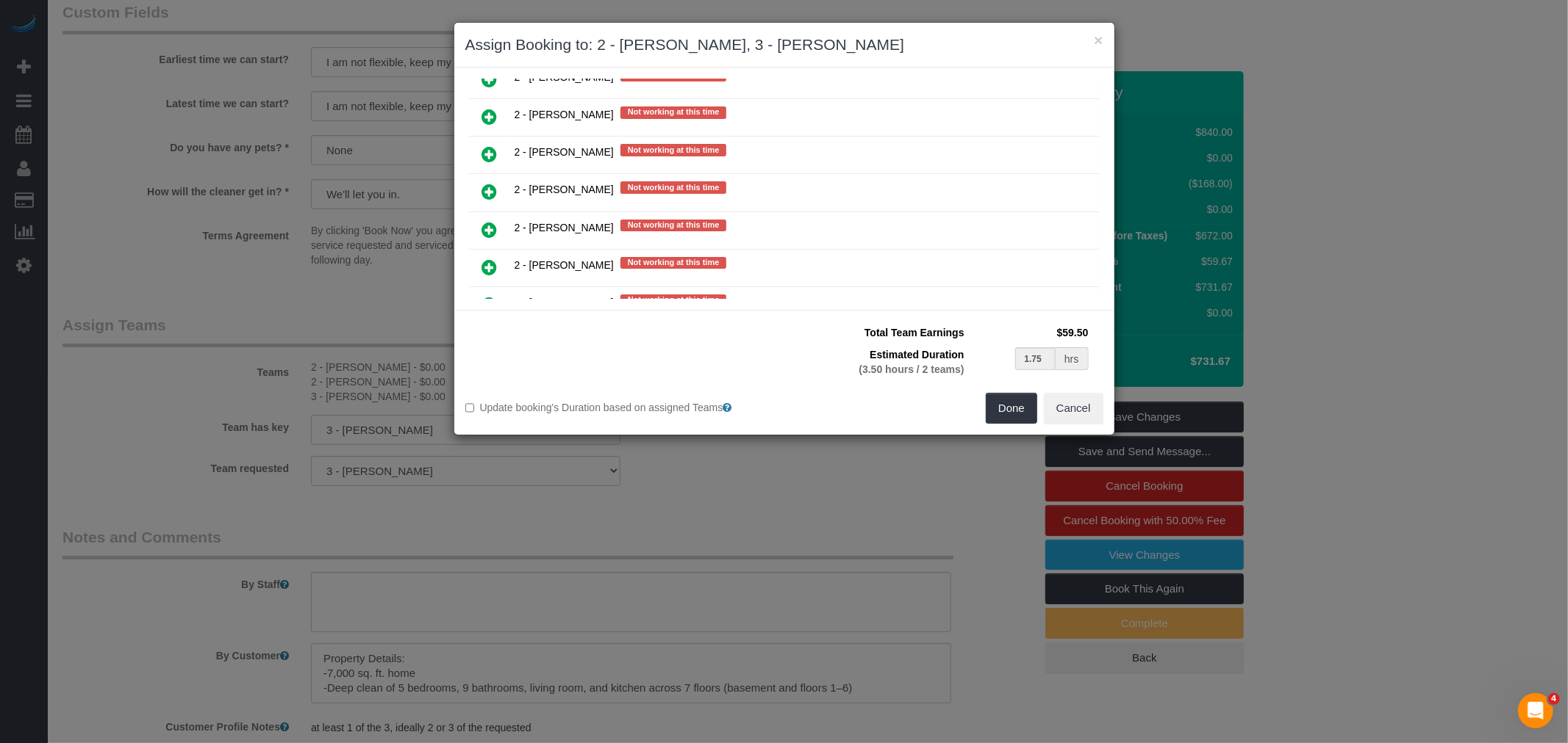
scroll to position [2203, 0]
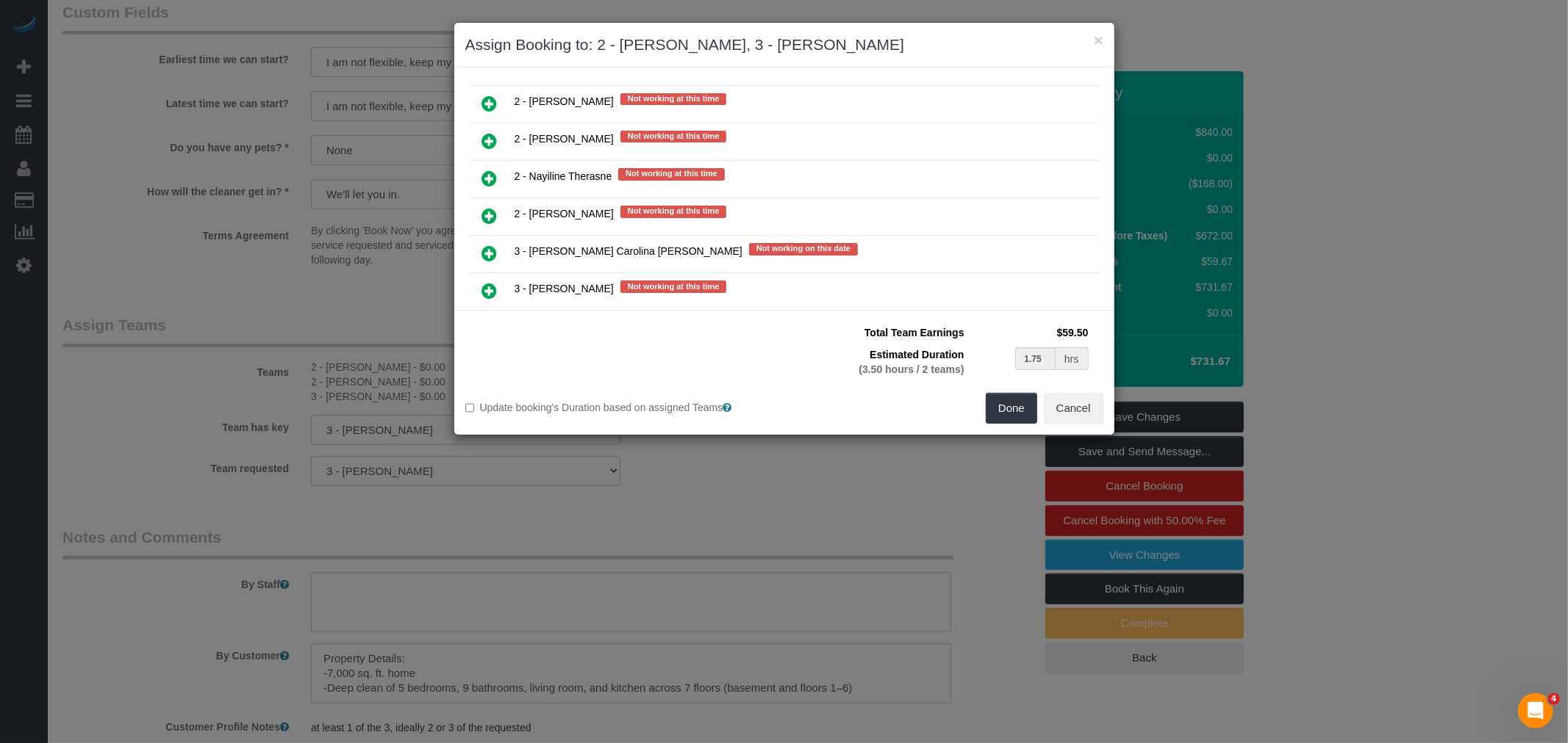
click at [491, 236] on td at bounding box center [490, 255] width 42 height 38
click at [485, 245] on icon at bounding box center [490, 254] width 16 height 18
type input "1.17"
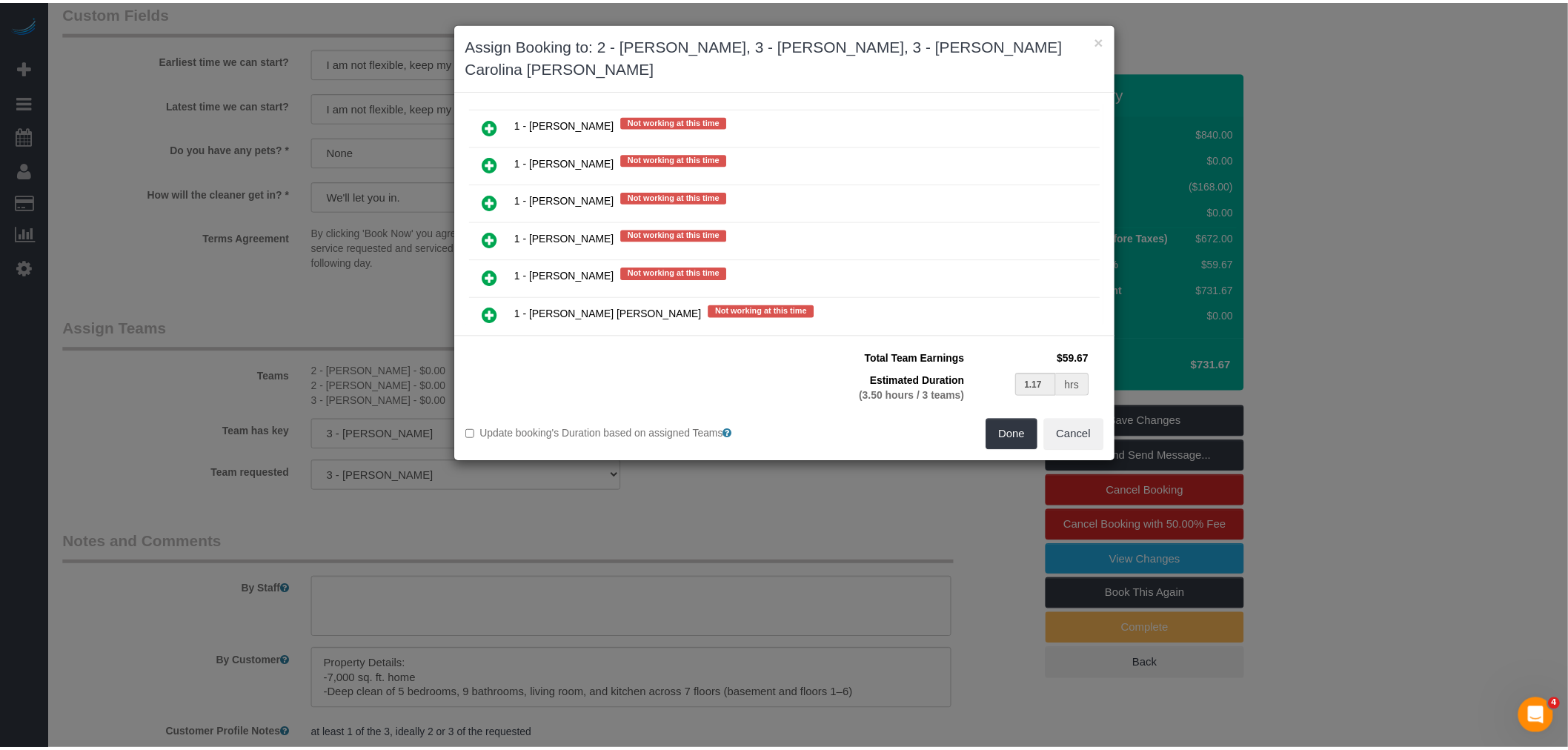
scroll to position [944, 0]
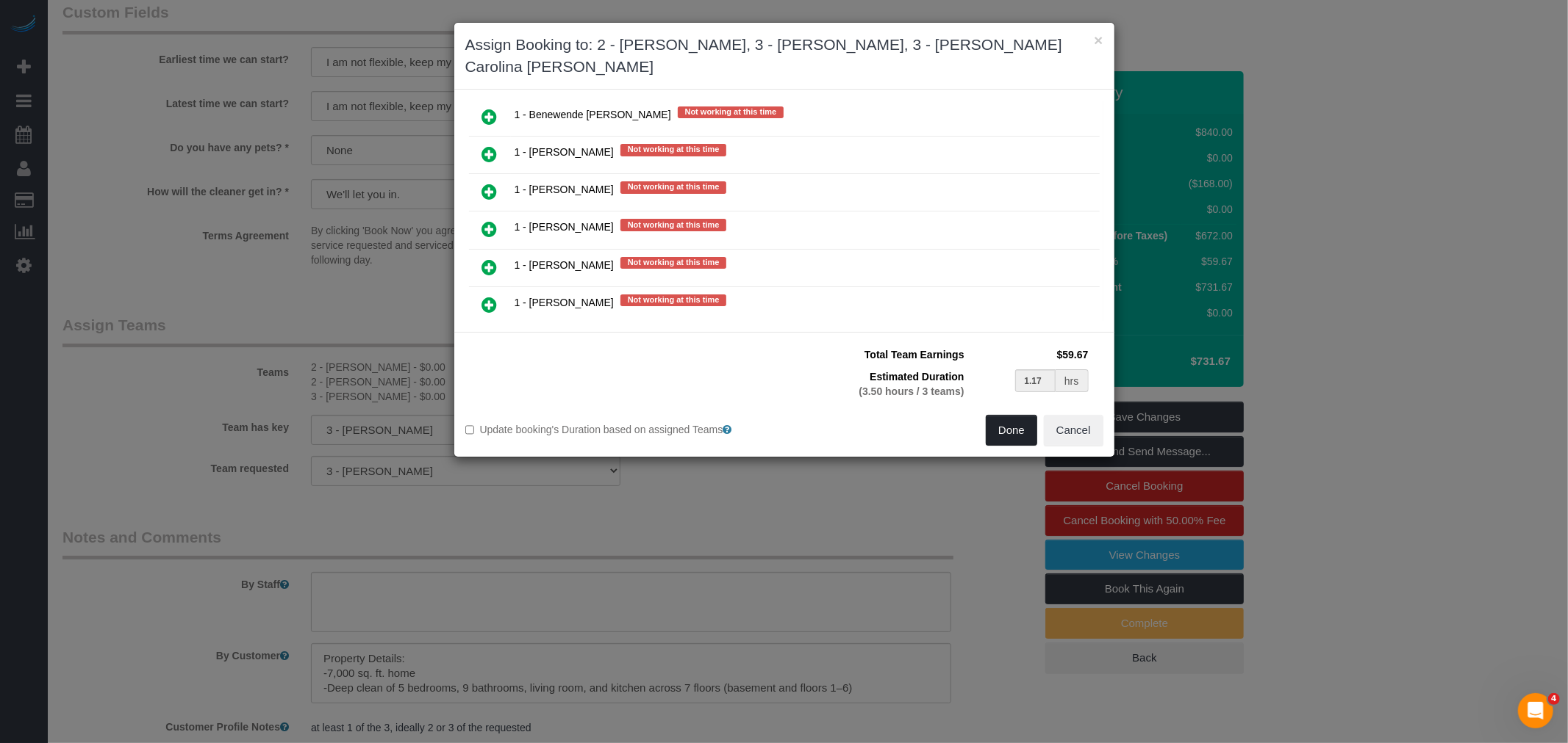
click at [997, 428] on button "Done" at bounding box center [1011, 430] width 52 height 31
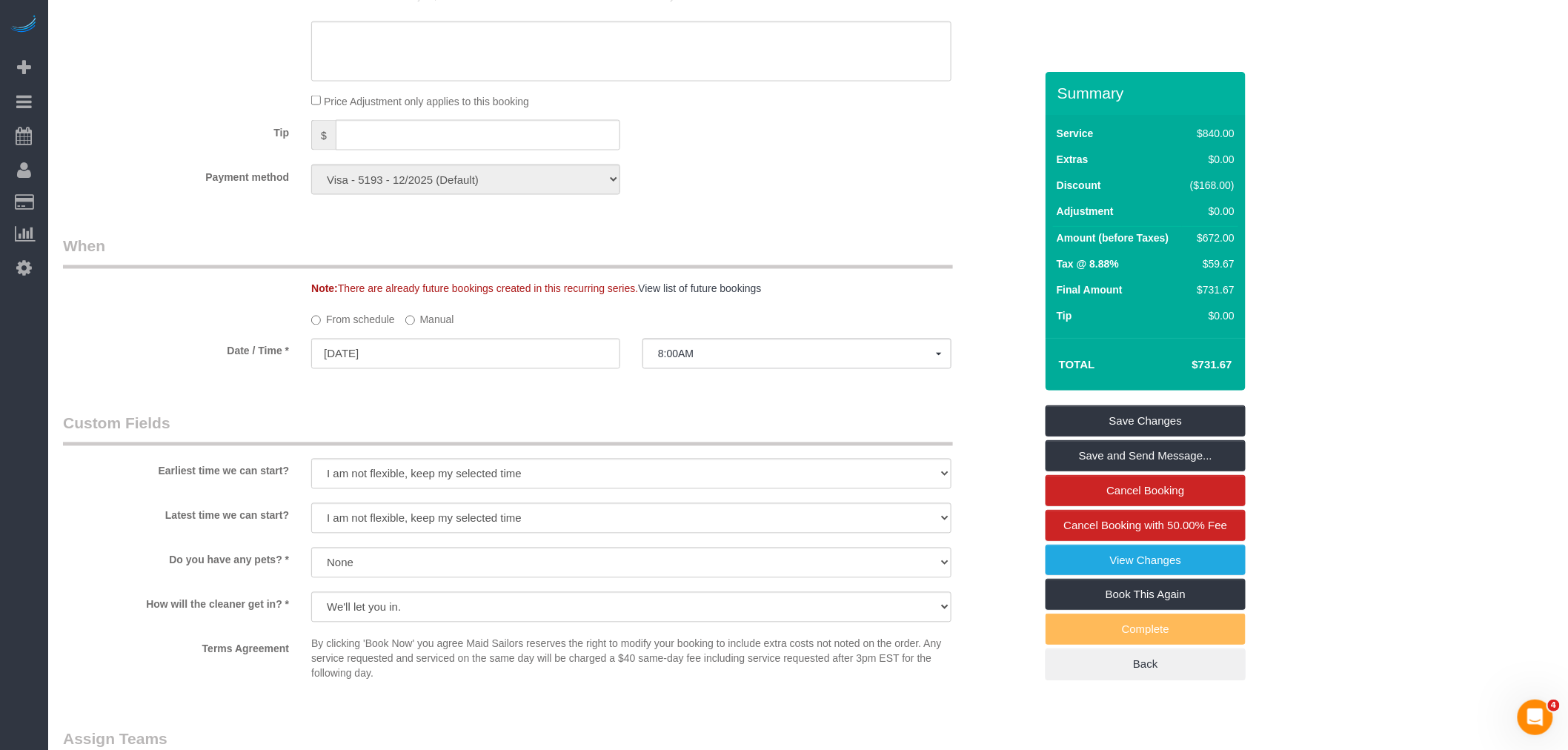
select select "spot53"
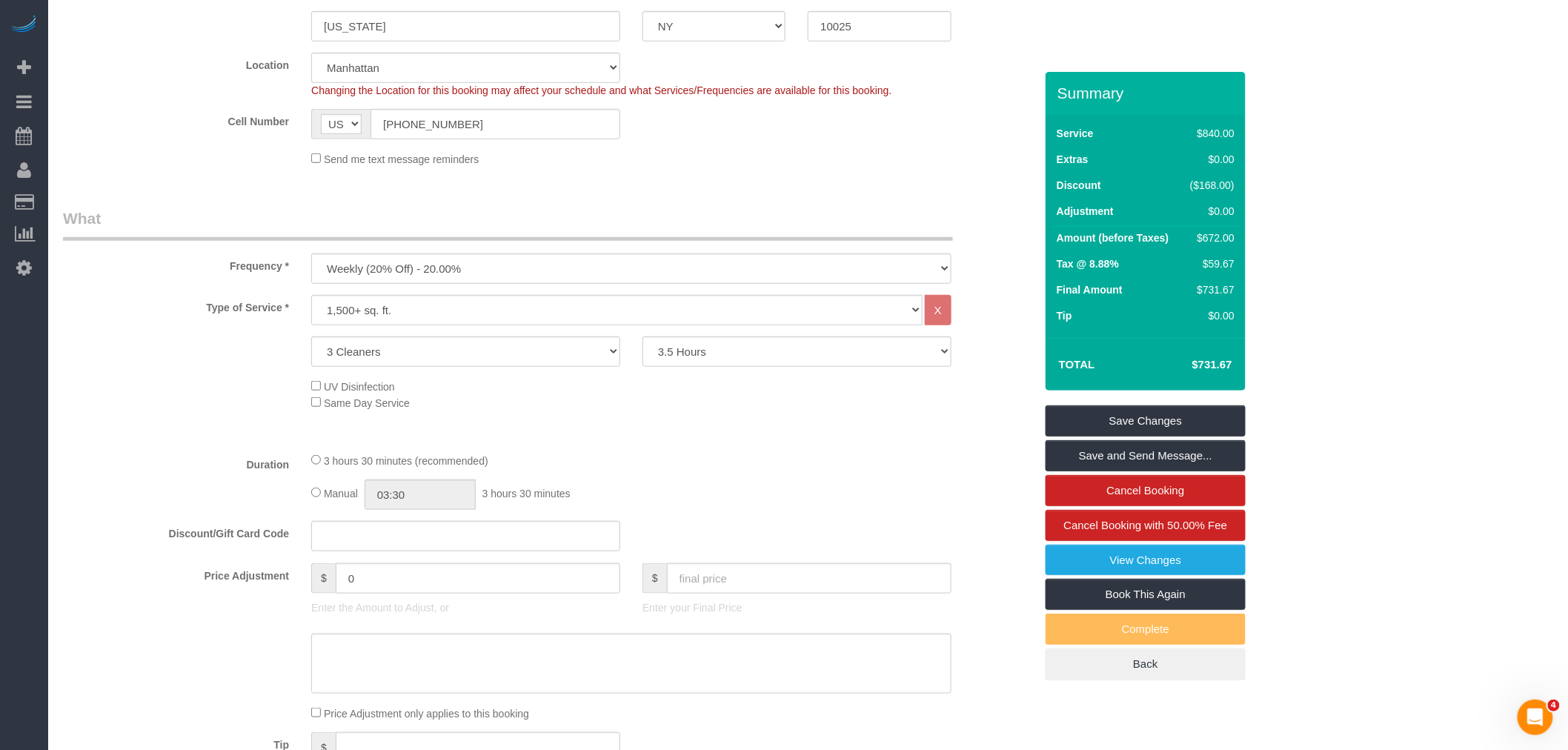
scroll to position [165, 0]
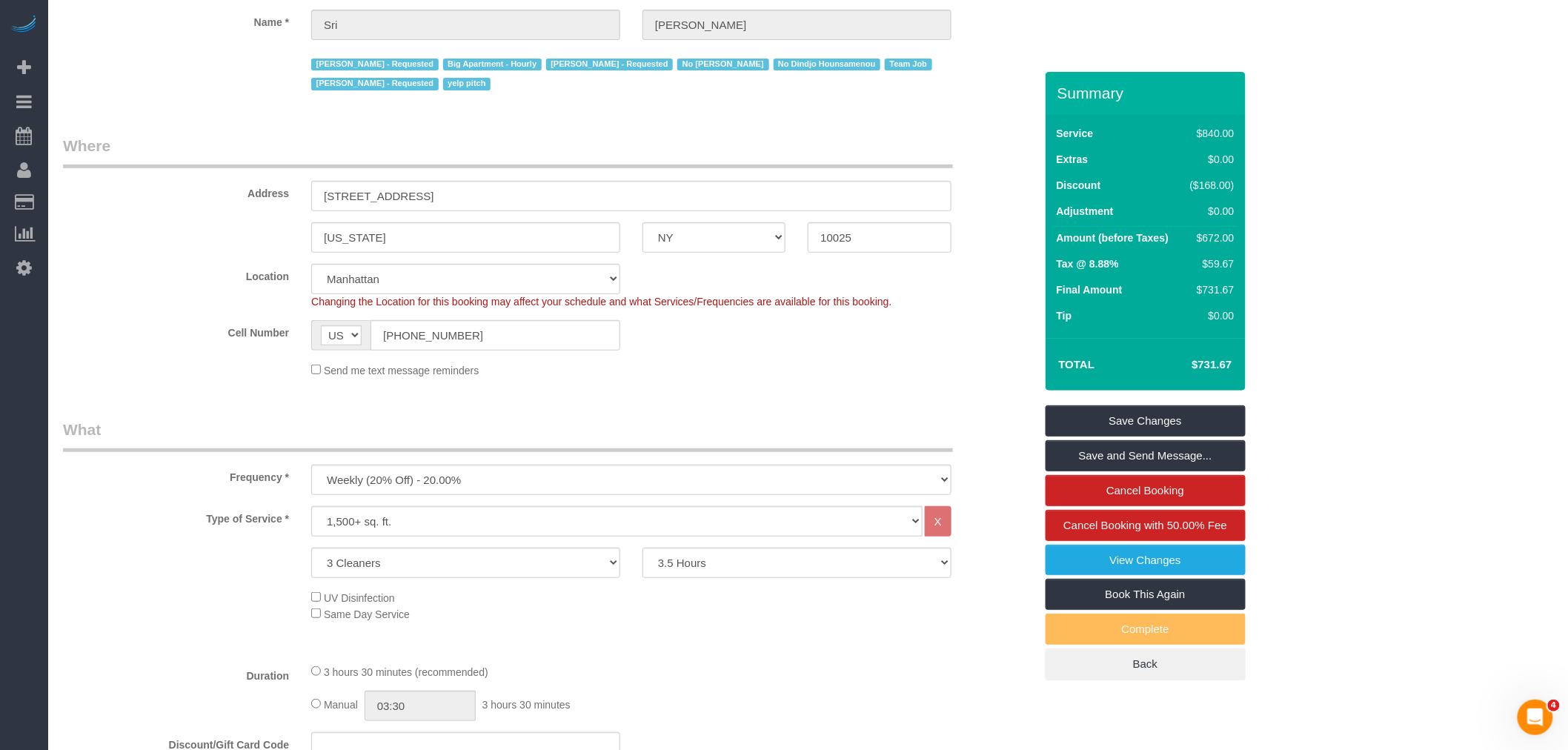
select select "spot105"
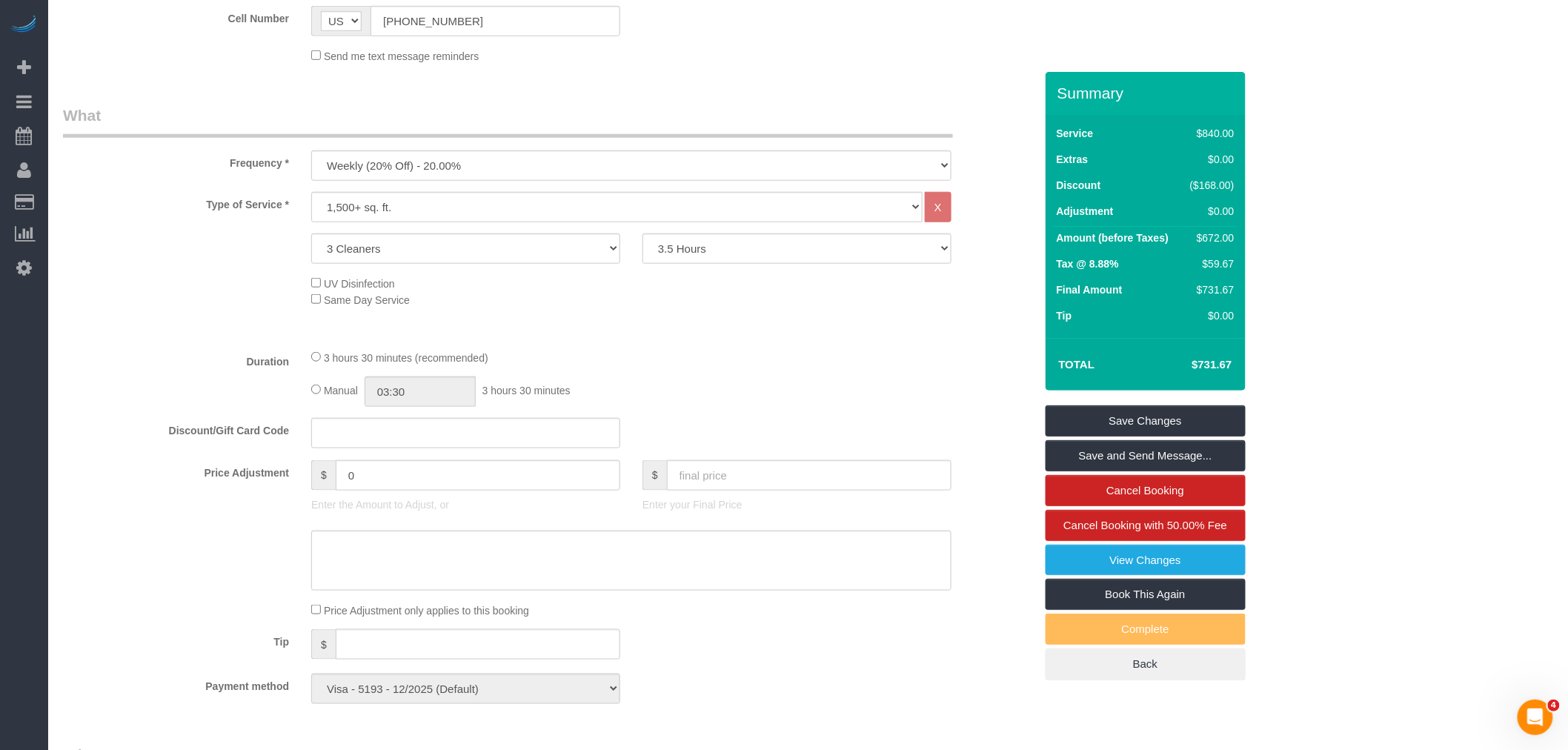
scroll to position [412, 0]
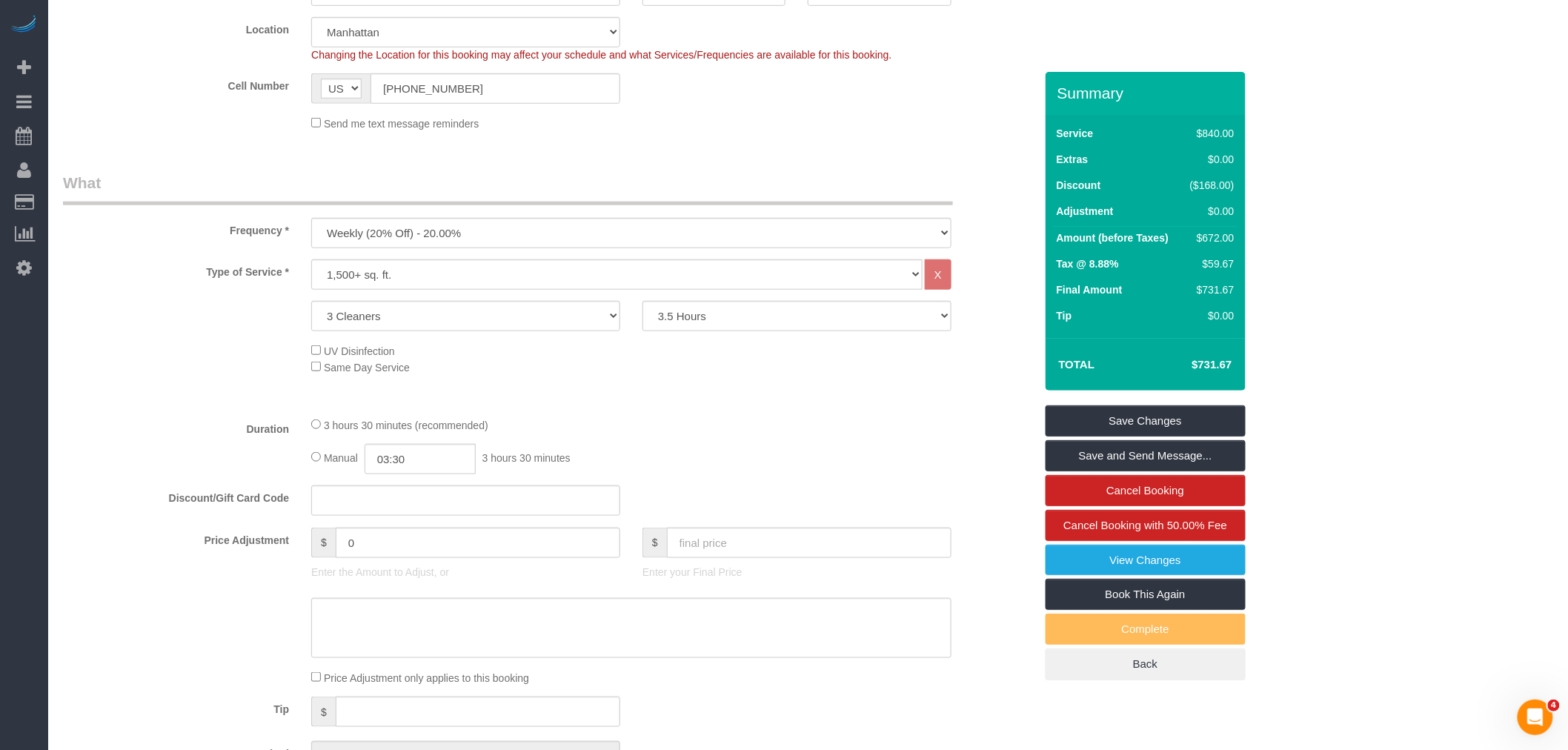
click at [602, 456] on div "Manual 03:30 3 hours 30 minutes" at bounding box center [631, 459] width 641 height 30
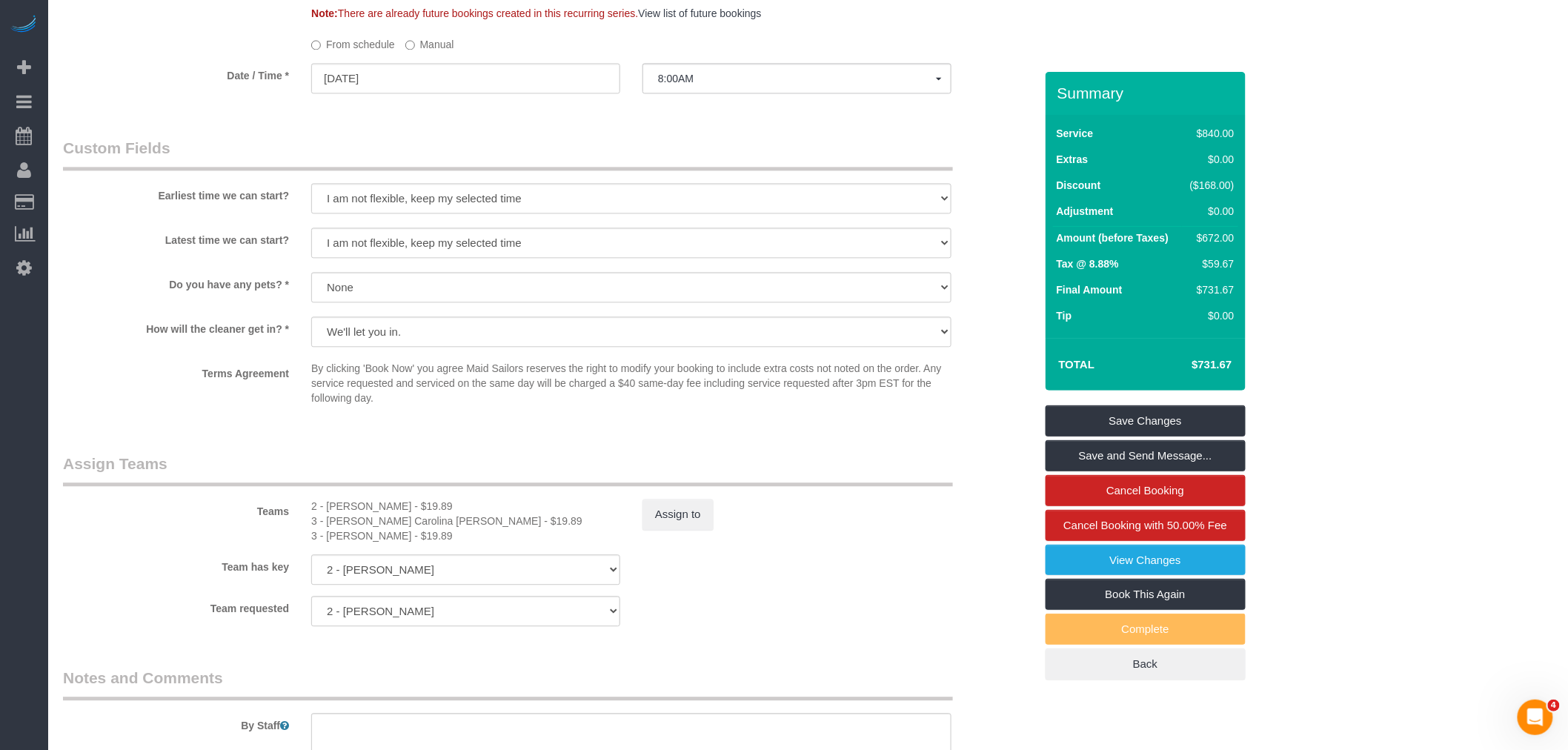
scroll to position [1400, 0]
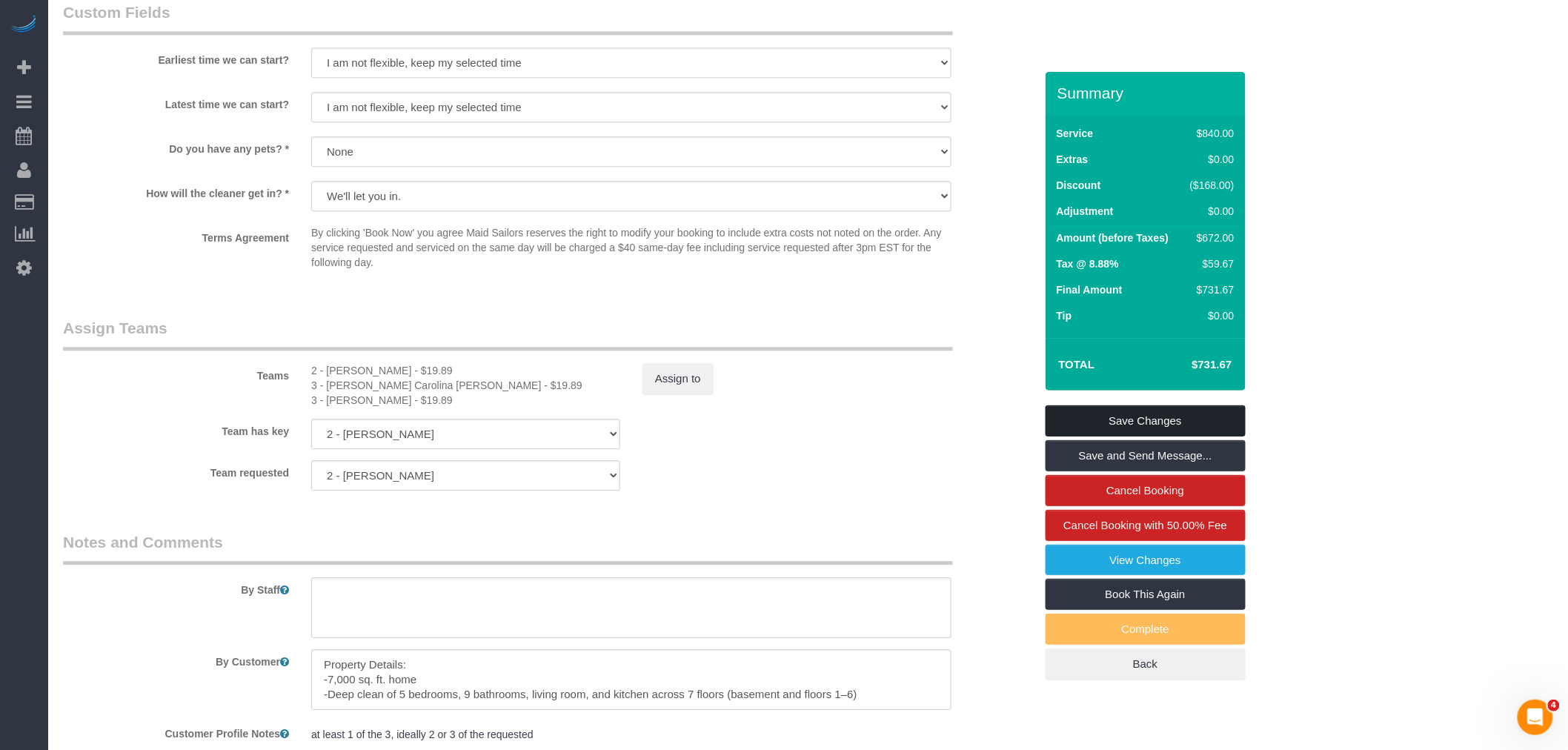
drag, startPoint x: 1127, startPoint y: 424, endPoint x: 1113, endPoint y: 426, distance: 14.1
click at [1126, 426] on link "Save Changes" at bounding box center [1145, 421] width 200 height 31
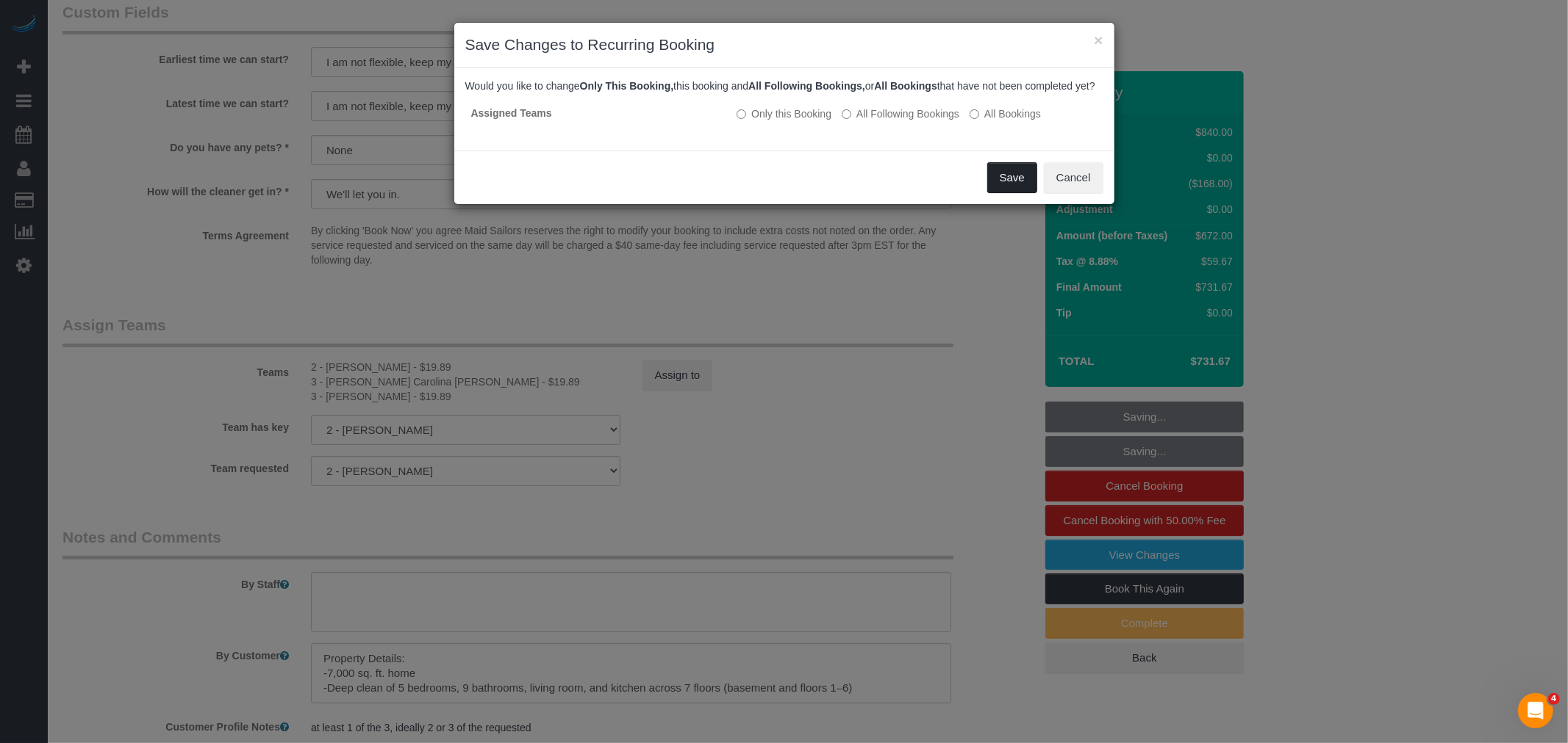
click at [1004, 184] on button "Save" at bounding box center [1012, 177] width 50 height 31
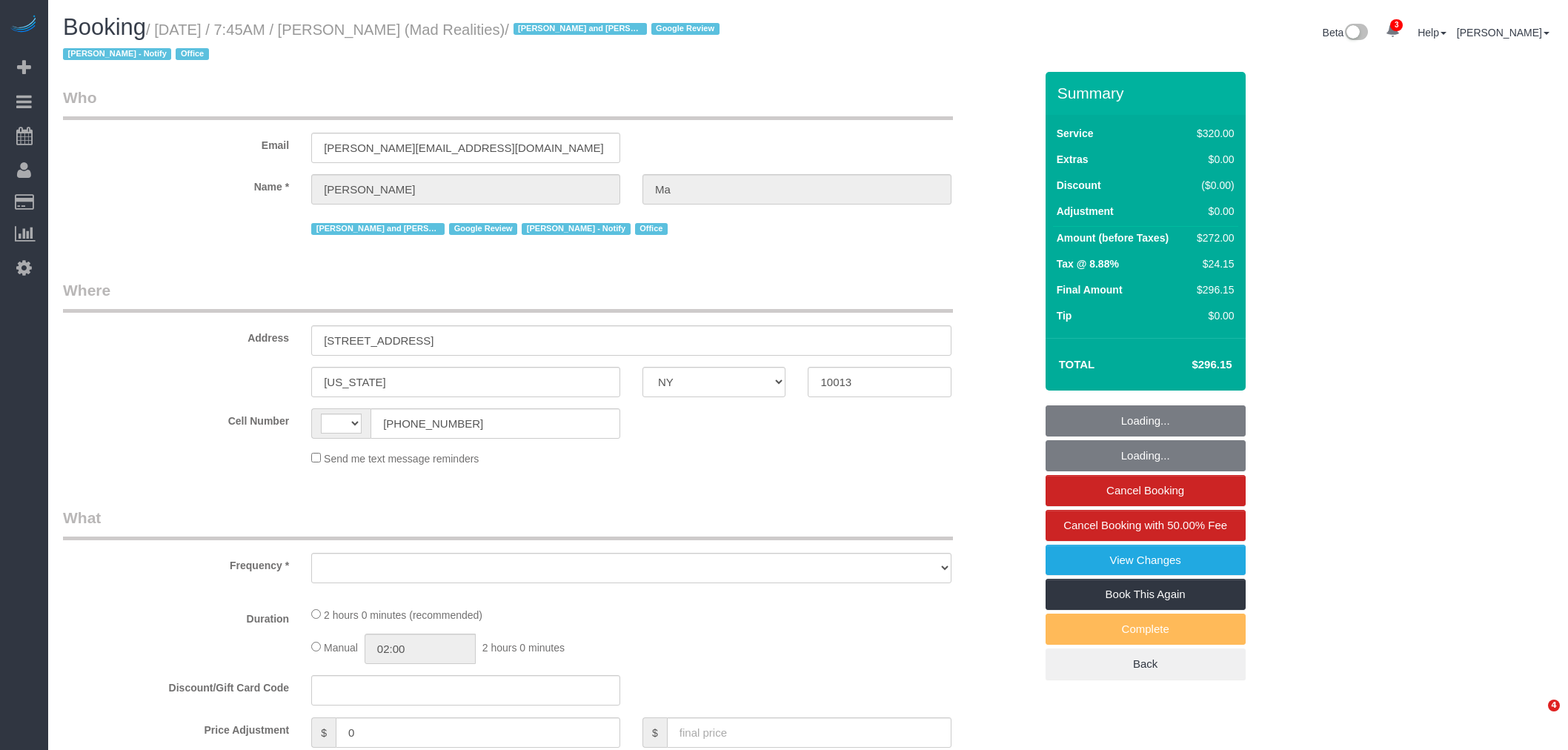
select select "NY"
select select "object:413"
select select "2"
select select "number:89"
select select "number:90"
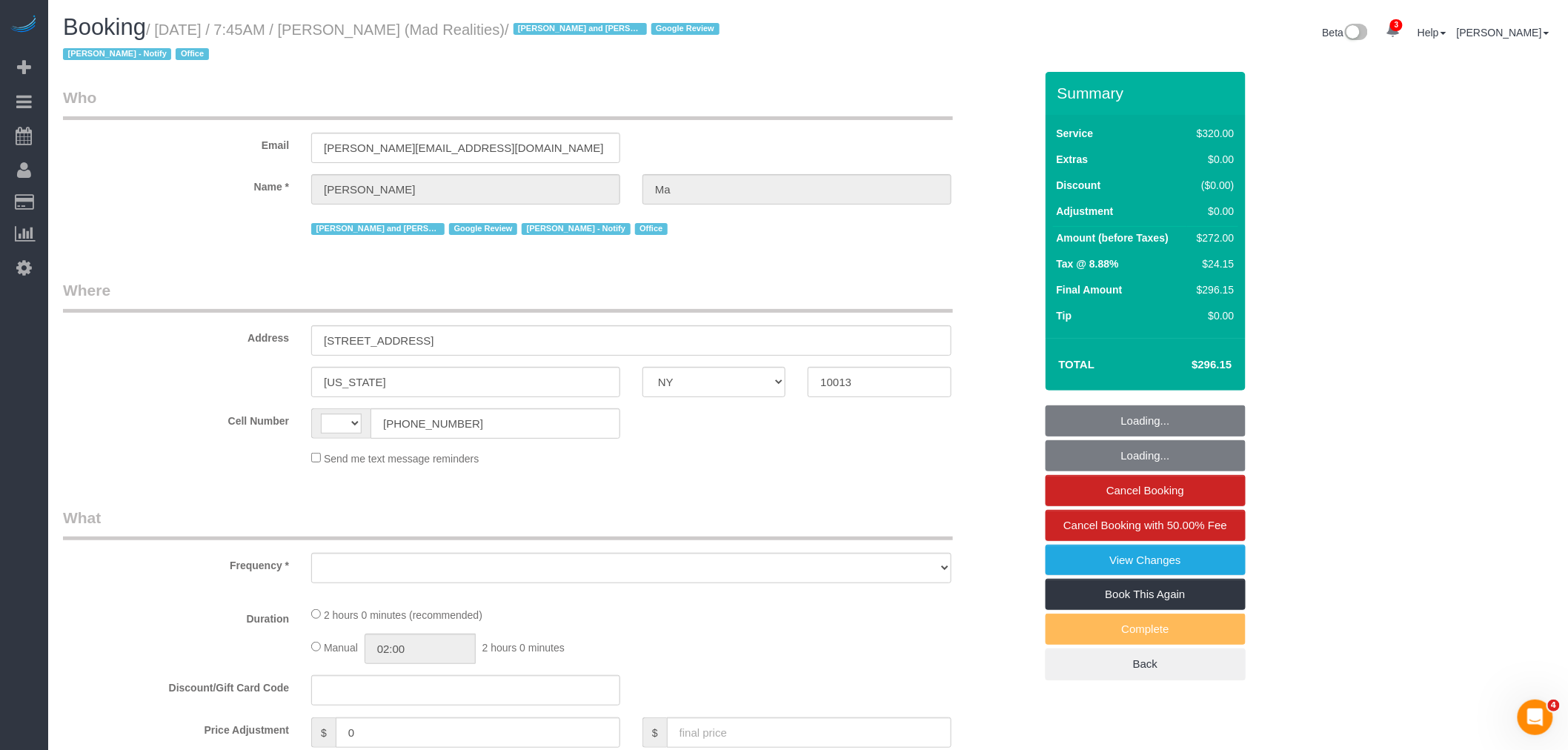
select select "number:15"
select select "number:7"
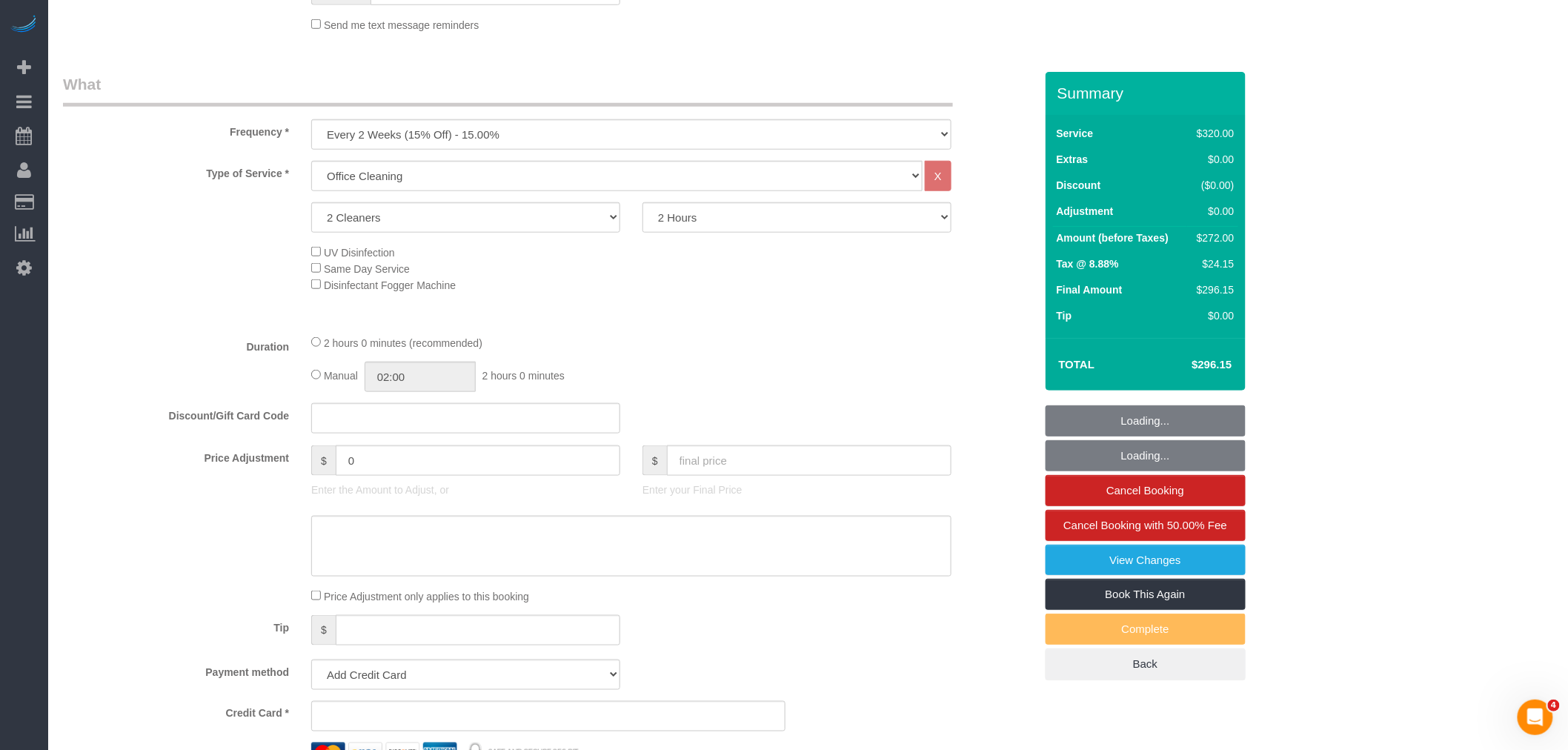
select select "object:906"
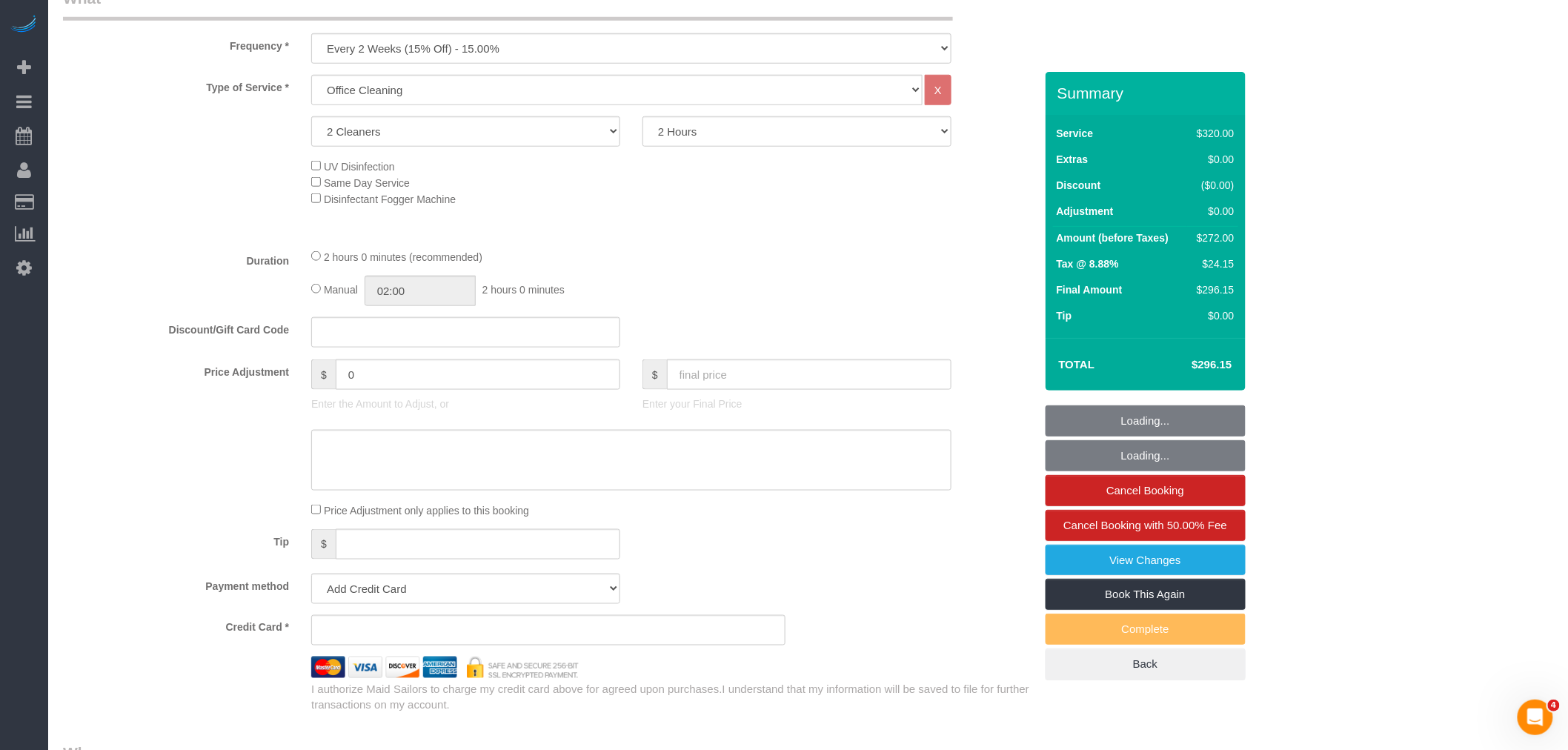
select select "string:[GEOGRAPHIC_DATA]"
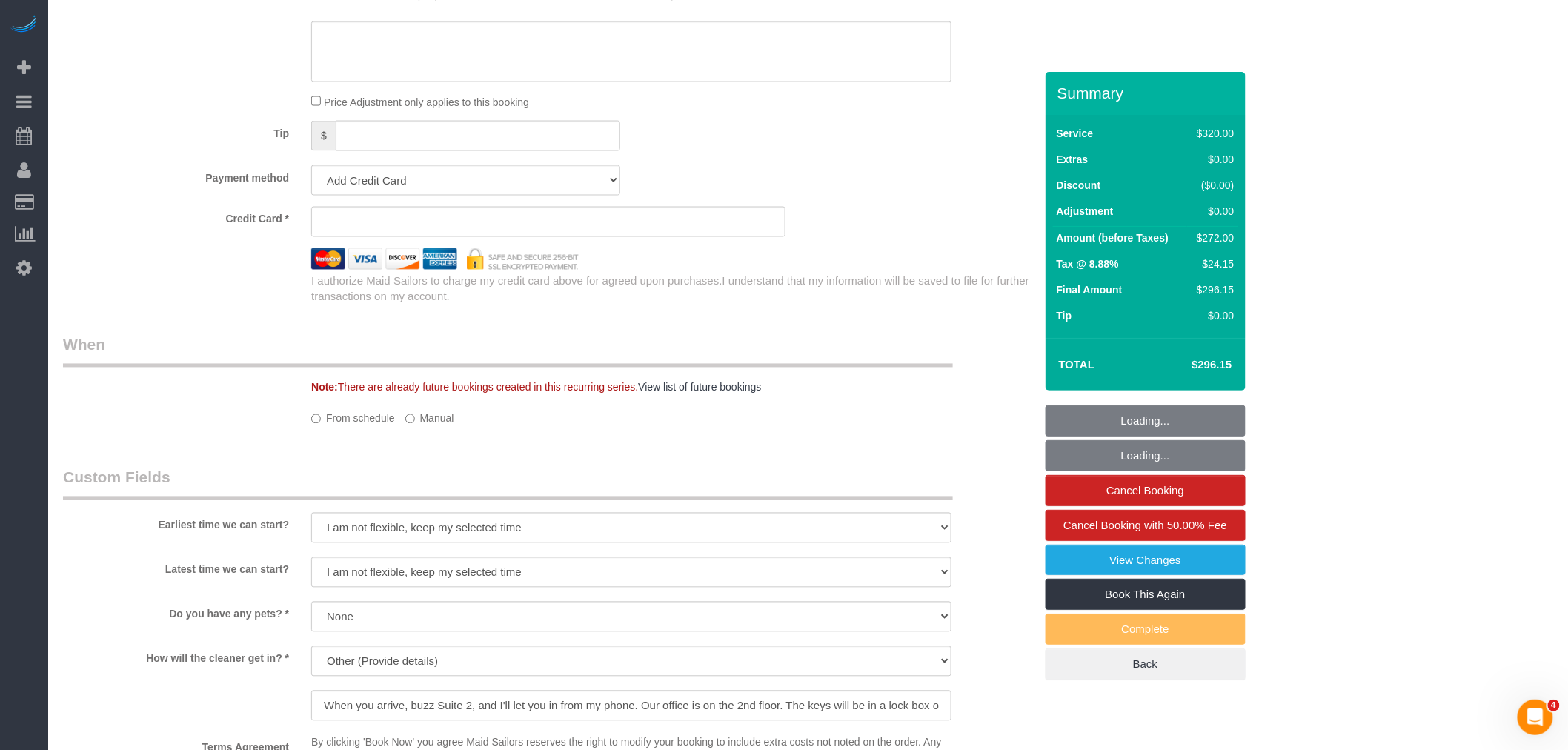
select select "string:stripe-pm_1PsB1j4VGloSiKo7cb06islp"
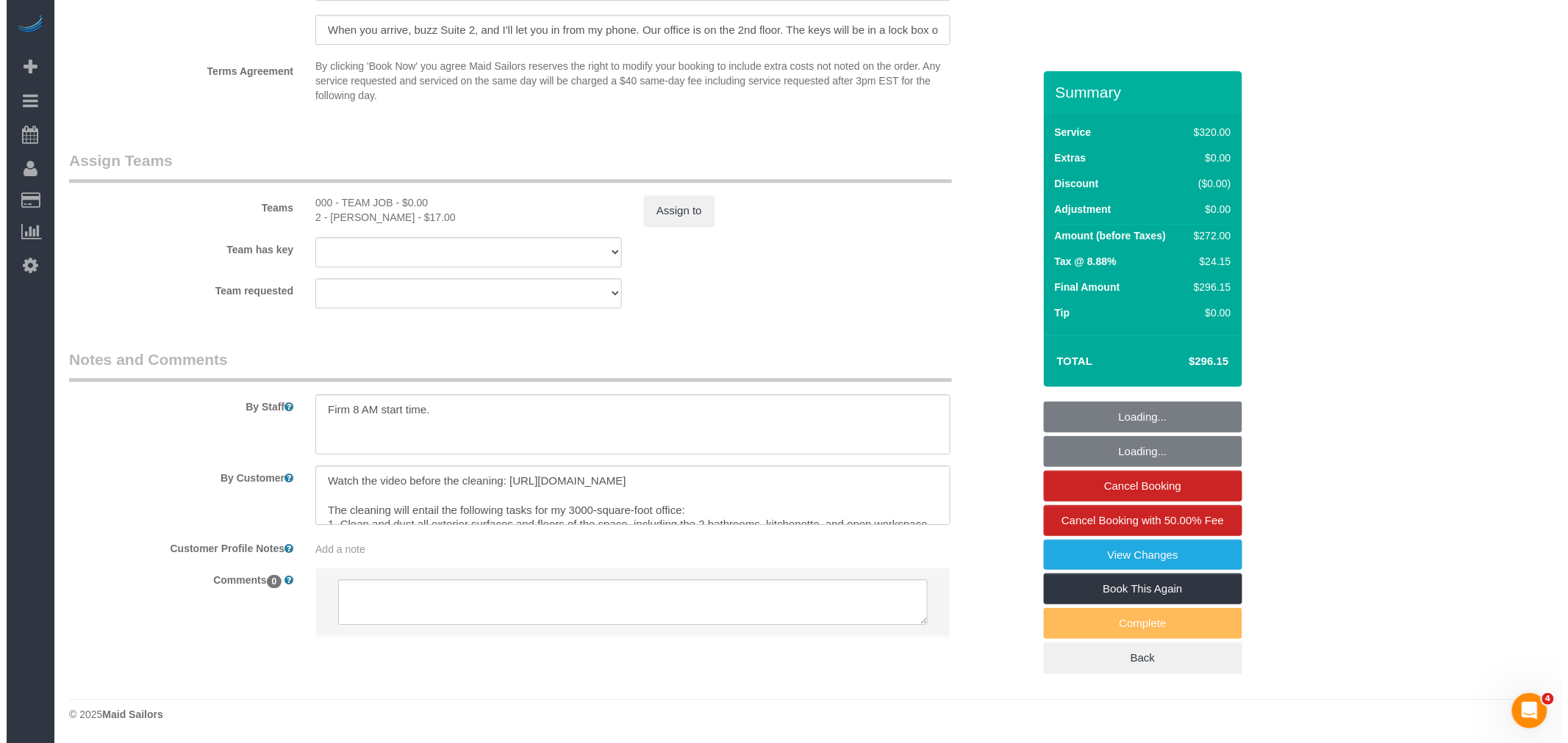
scroll to position [163, 0]
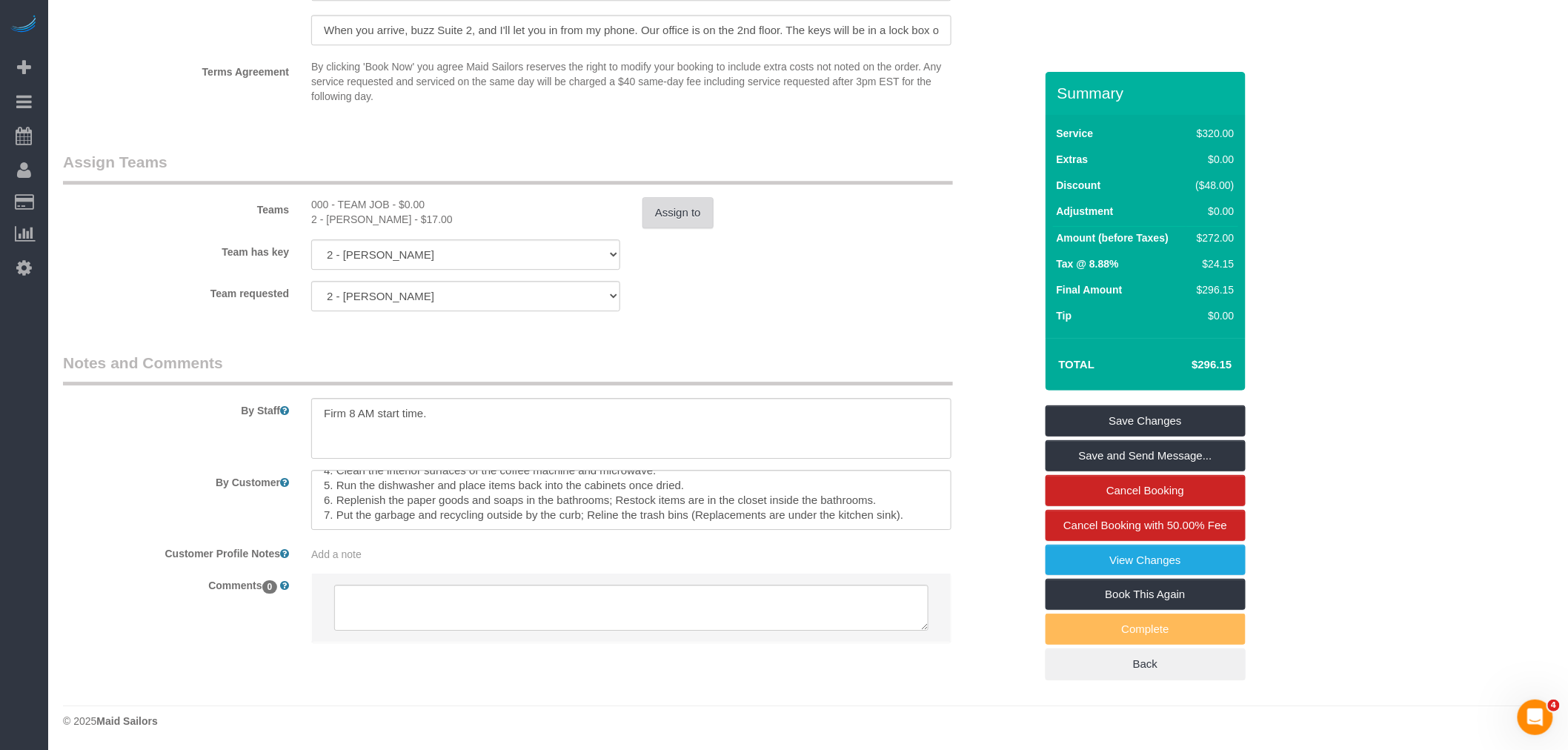
click at [672, 226] on button "Assign to" at bounding box center [678, 212] width 71 height 31
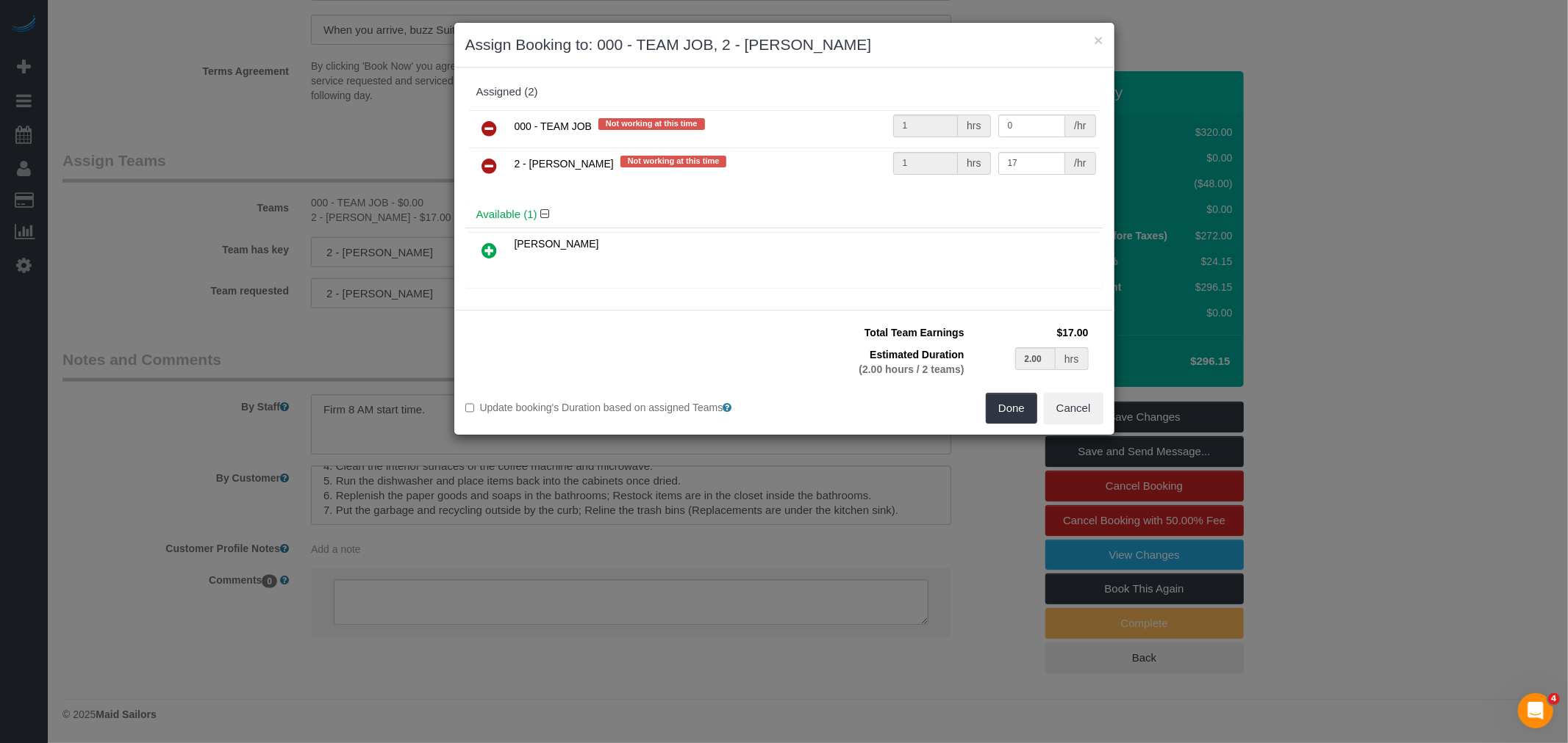
click at [475, 135] on link at bounding box center [490, 130] width 35 height 30
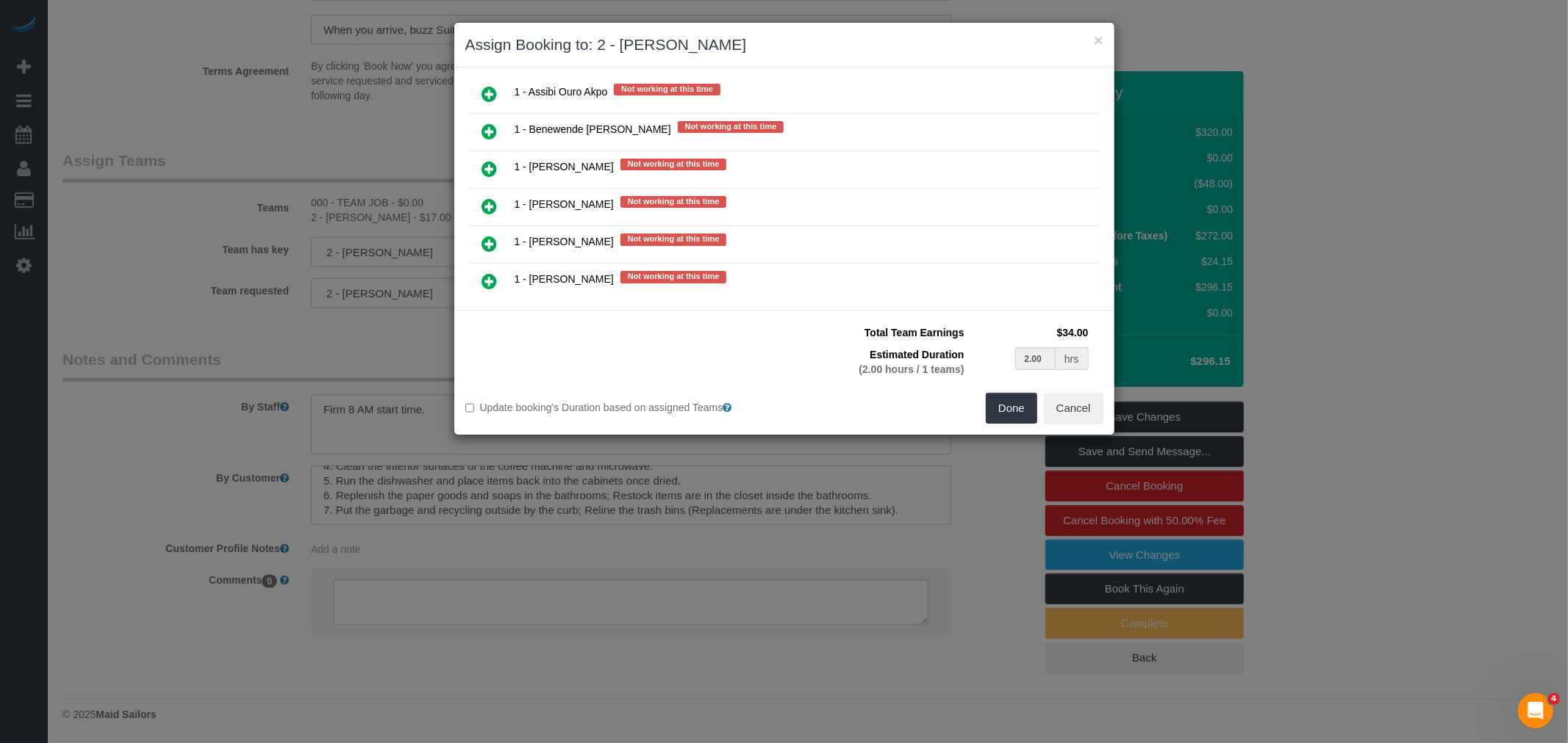
scroll to position [571, 0]
click at [491, 159] on icon at bounding box center [490, 167] width 16 height 18
type input "1.00"
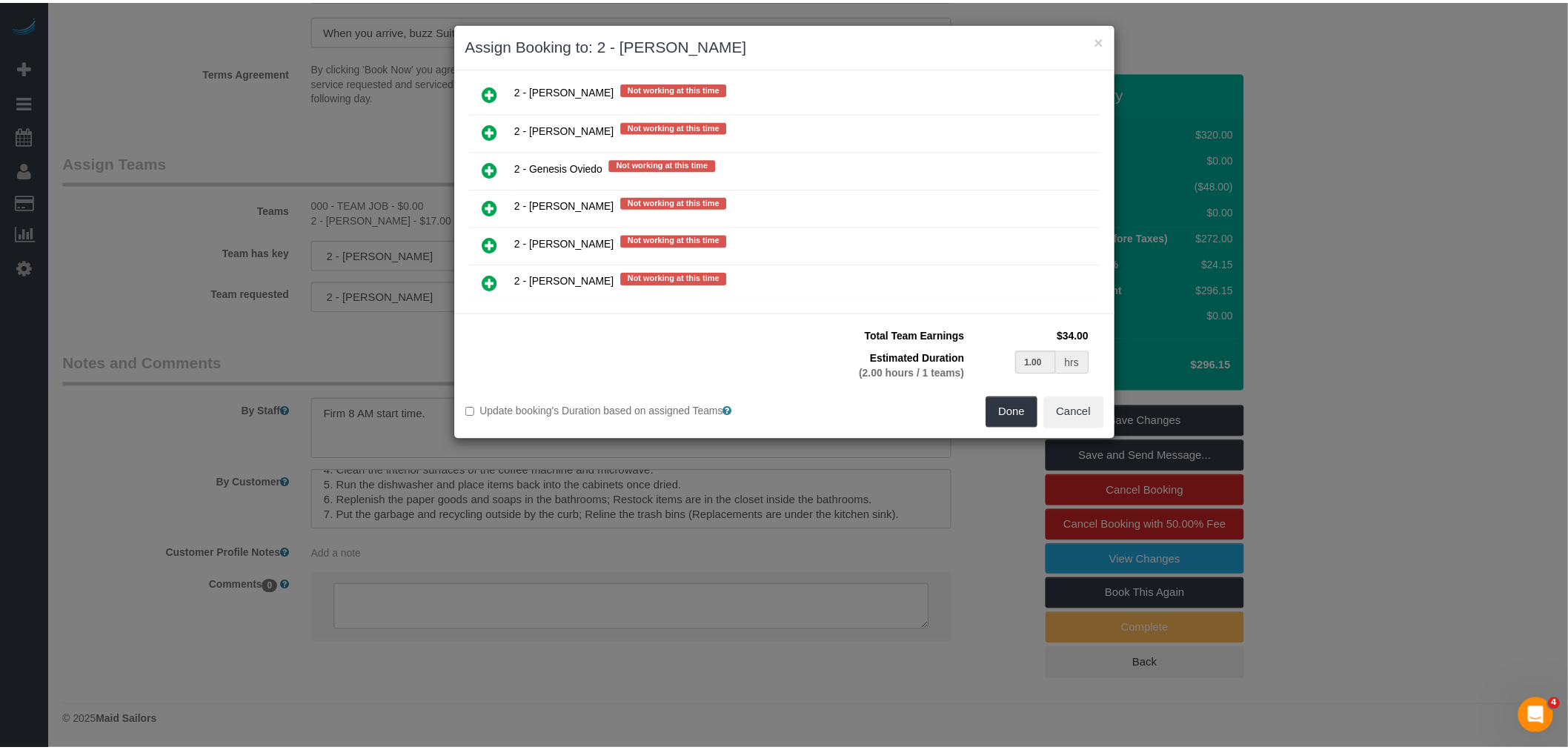
scroll to position [1932, 0]
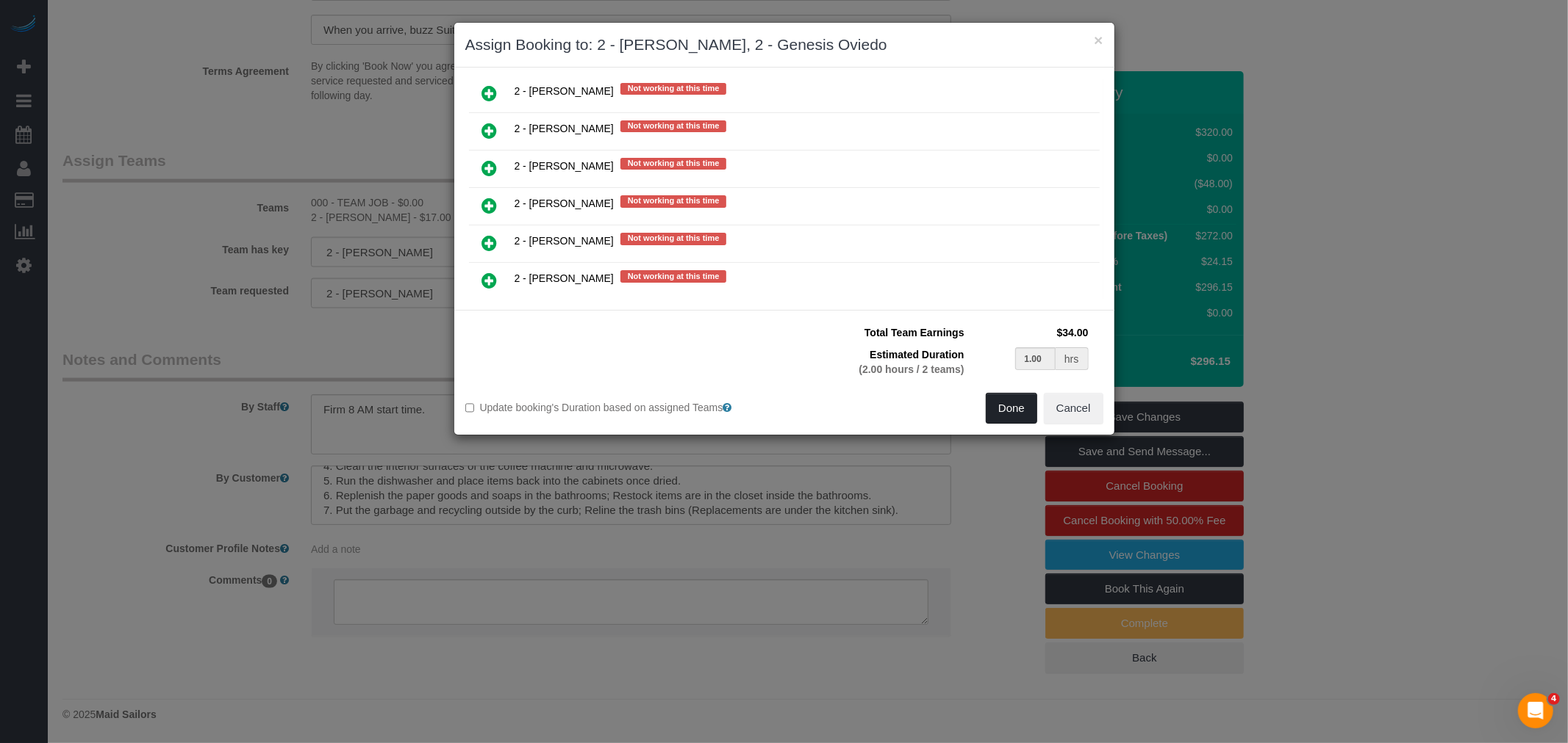
click at [1018, 406] on button "Done" at bounding box center [1011, 408] width 52 height 31
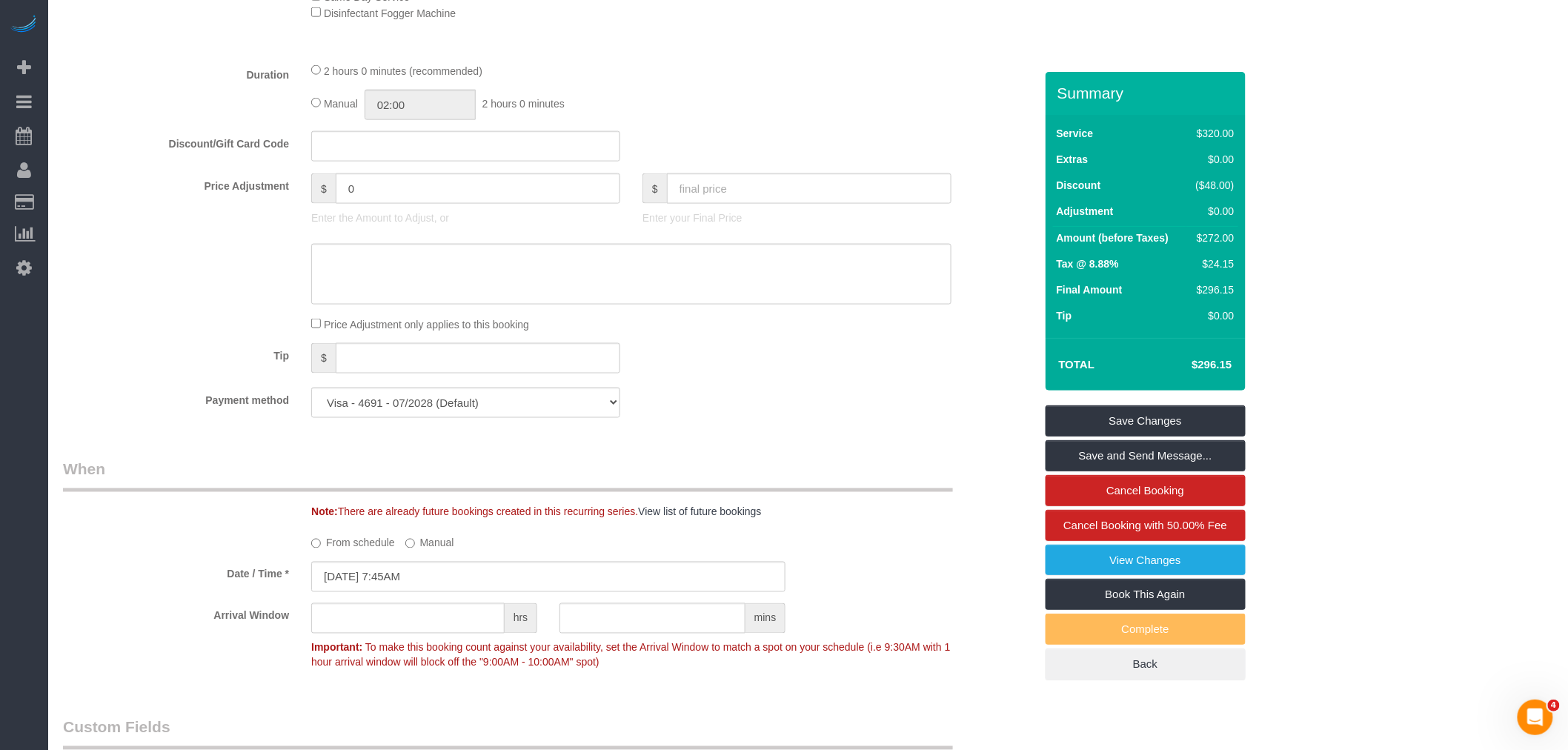
scroll to position [458, 0]
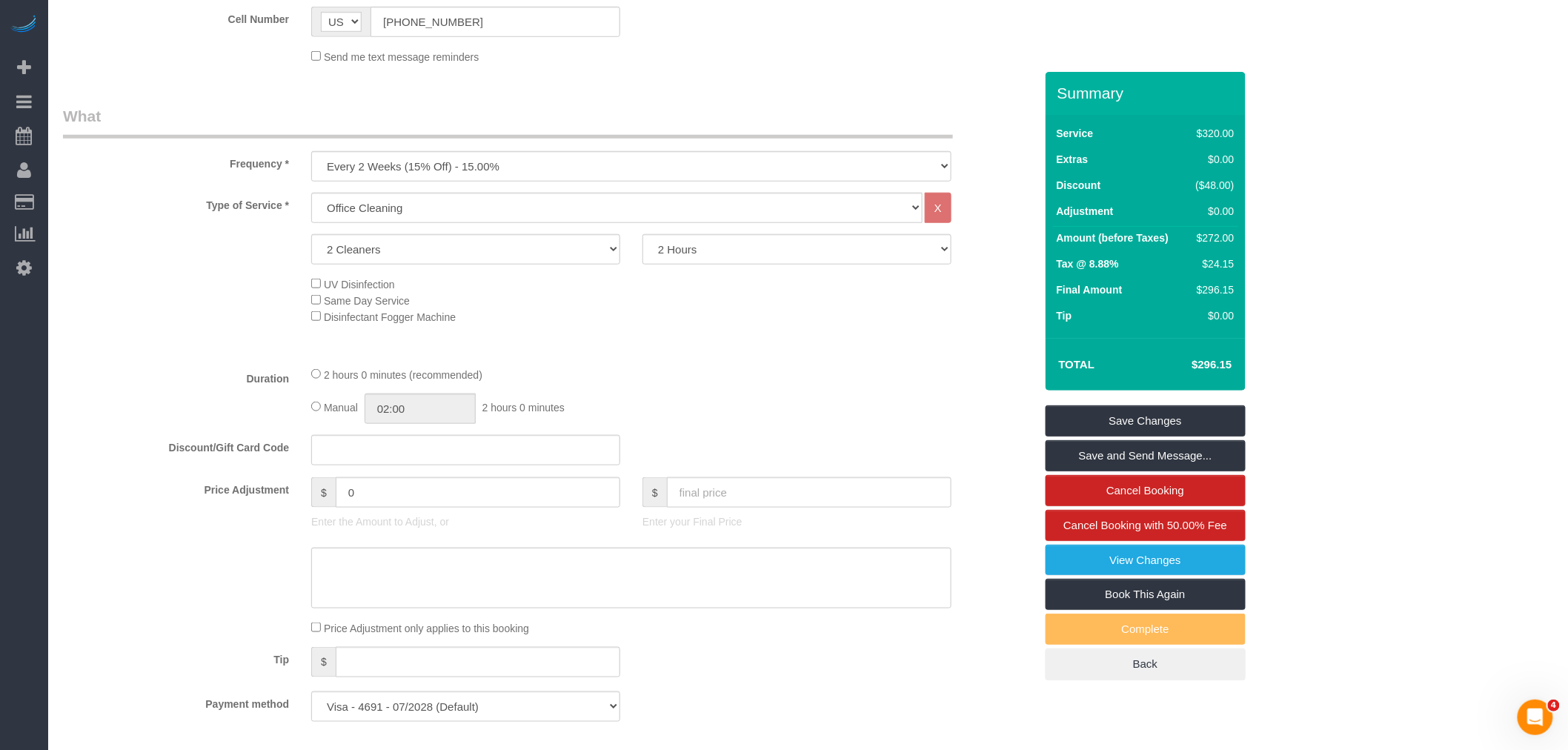
click at [781, 381] on div "2 hours 0 minutes (recommended)" at bounding box center [631, 374] width 641 height 16
click at [1135, 412] on link "Save Changes" at bounding box center [1145, 421] width 200 height 31
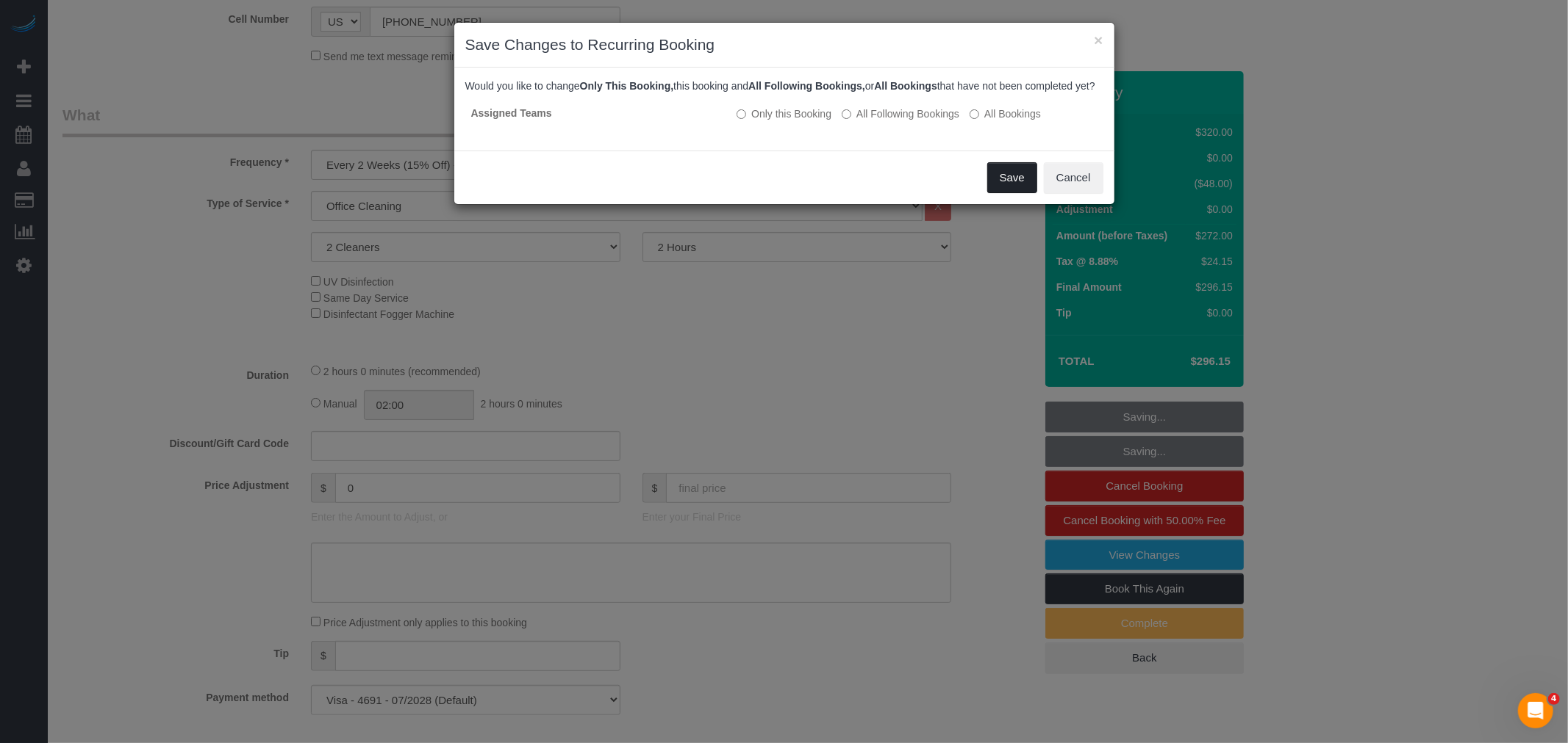
click at [994, 192] on button "Save" at bounding box center [1012, 177] width 50 height 31
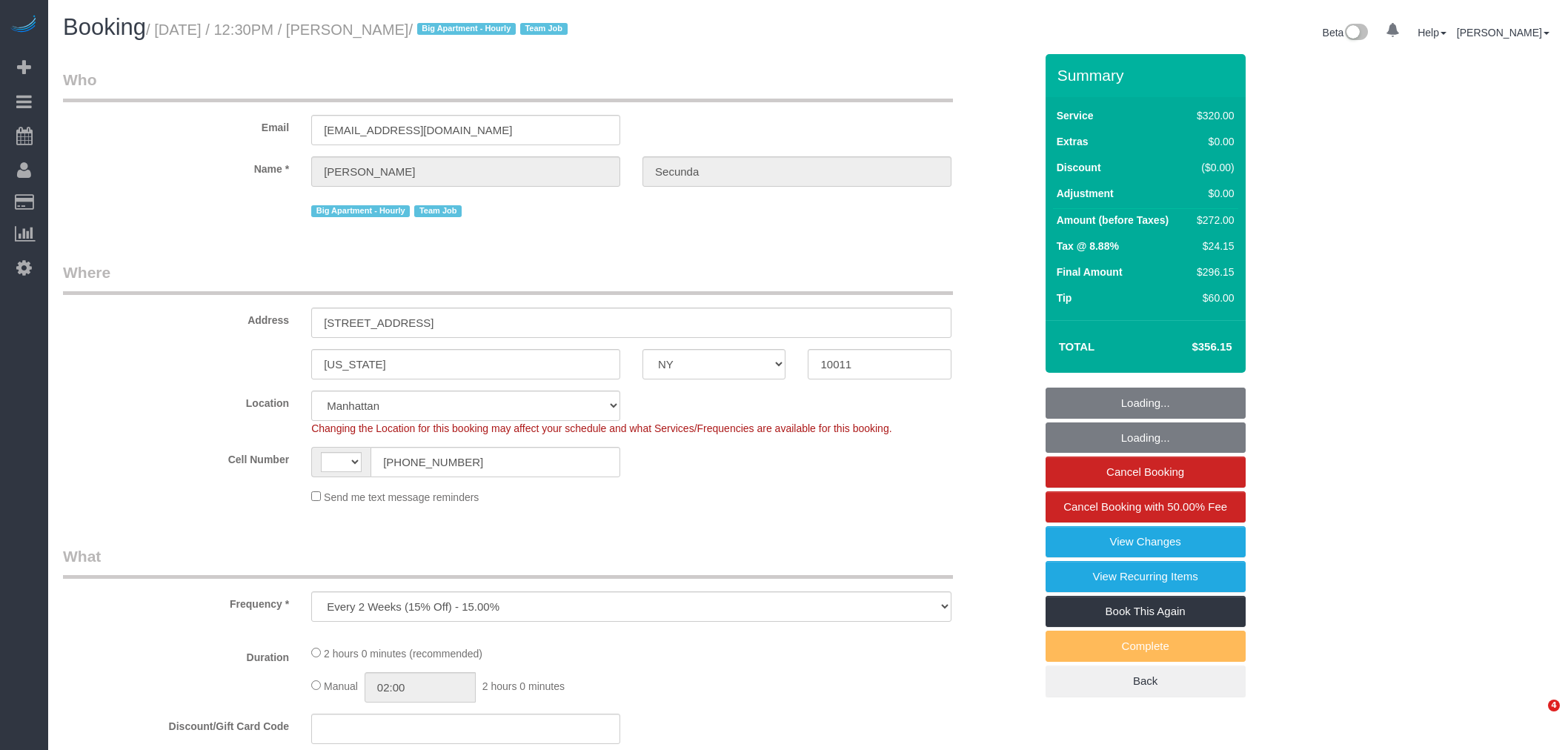
select select "NY"
select select "string:[GEOGRAPHIC_DATA]"
select select "string:stripe-pm_1PydV54VGloSiKo7AVca8xIs"
select select "number:89"
select select "number:90"
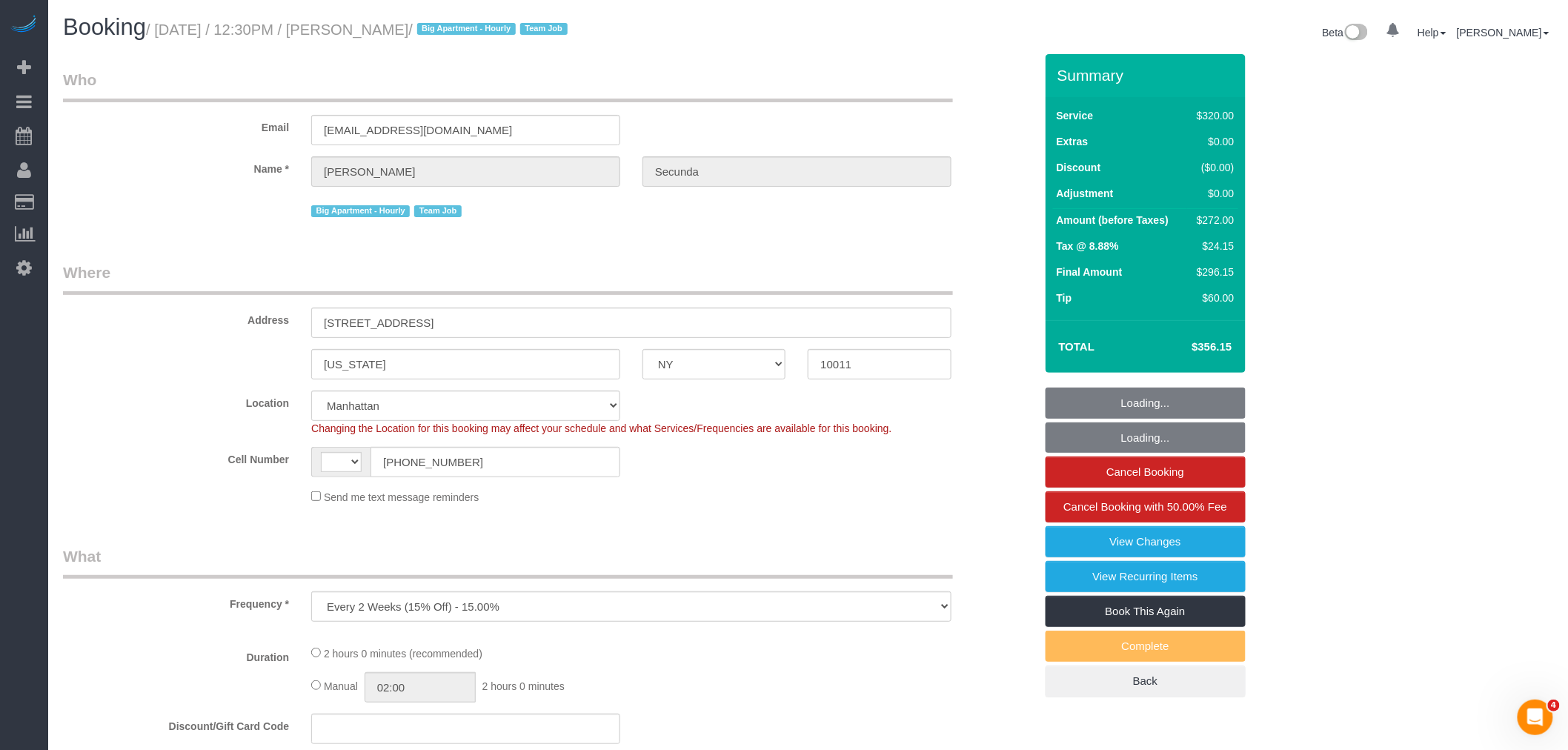
select select "number:15"
select select "number:6"
select select "object:816"
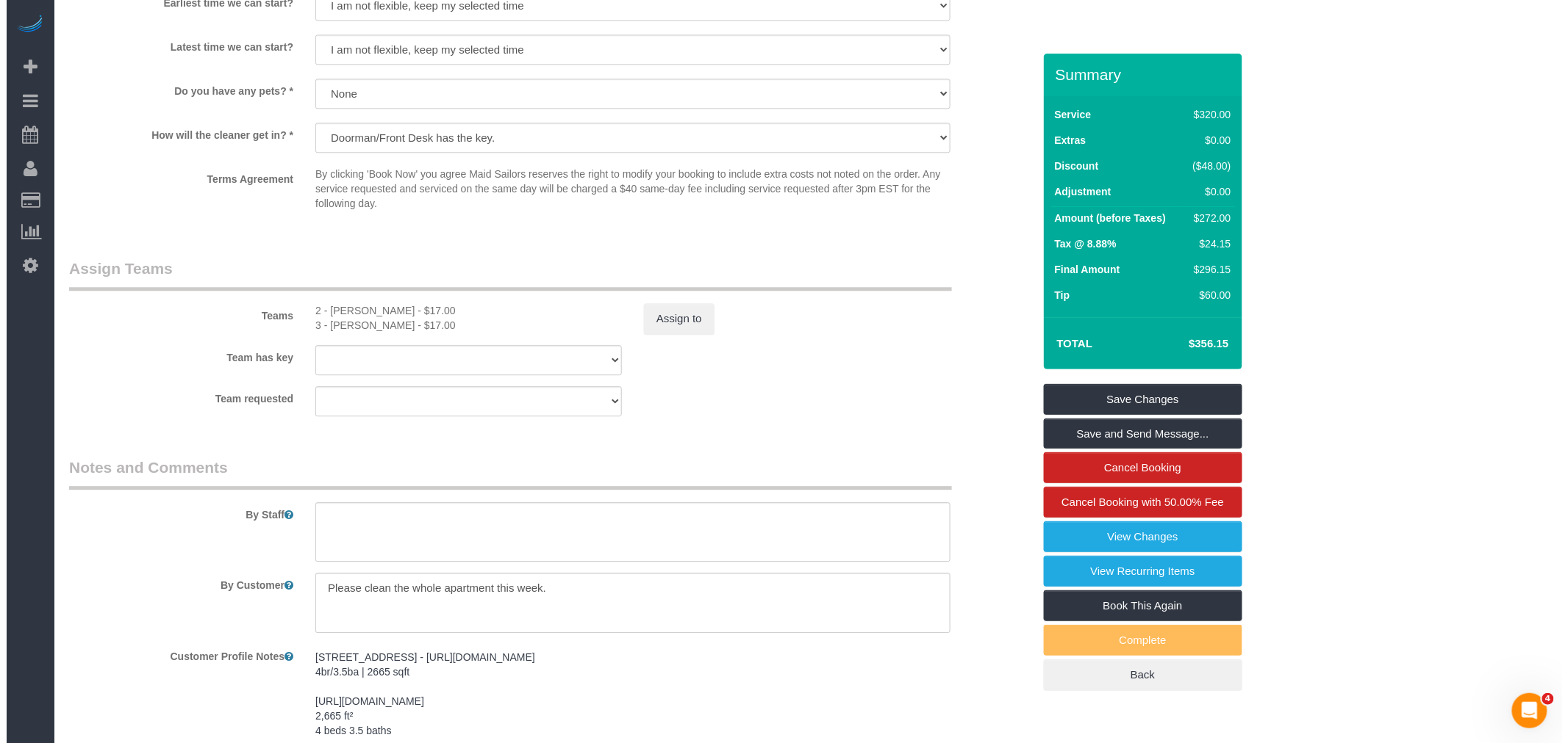
scroll to position [1633, 0]
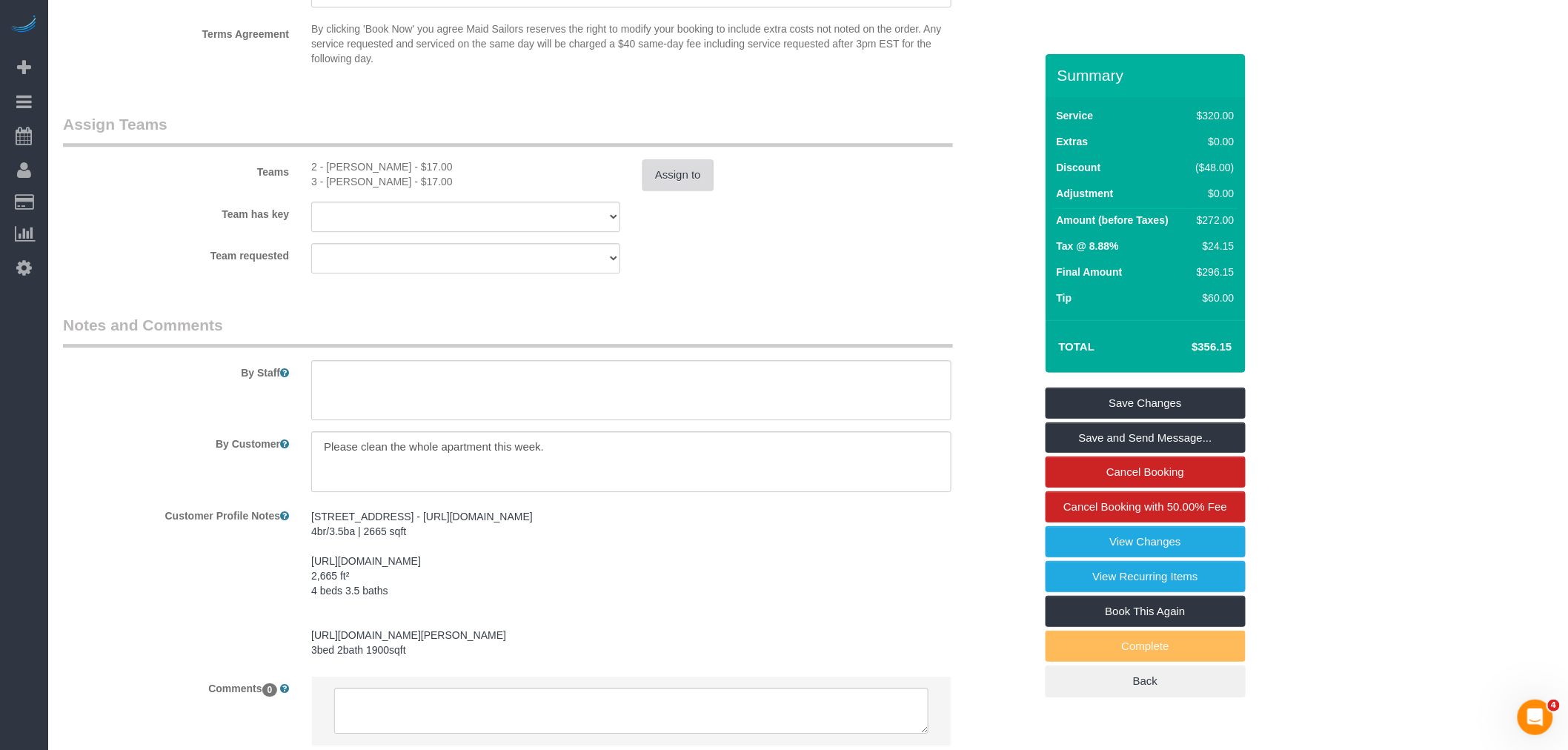
click at [683, 189] on button "Assign to" at bounding box center [678, 174] width 71 height 31
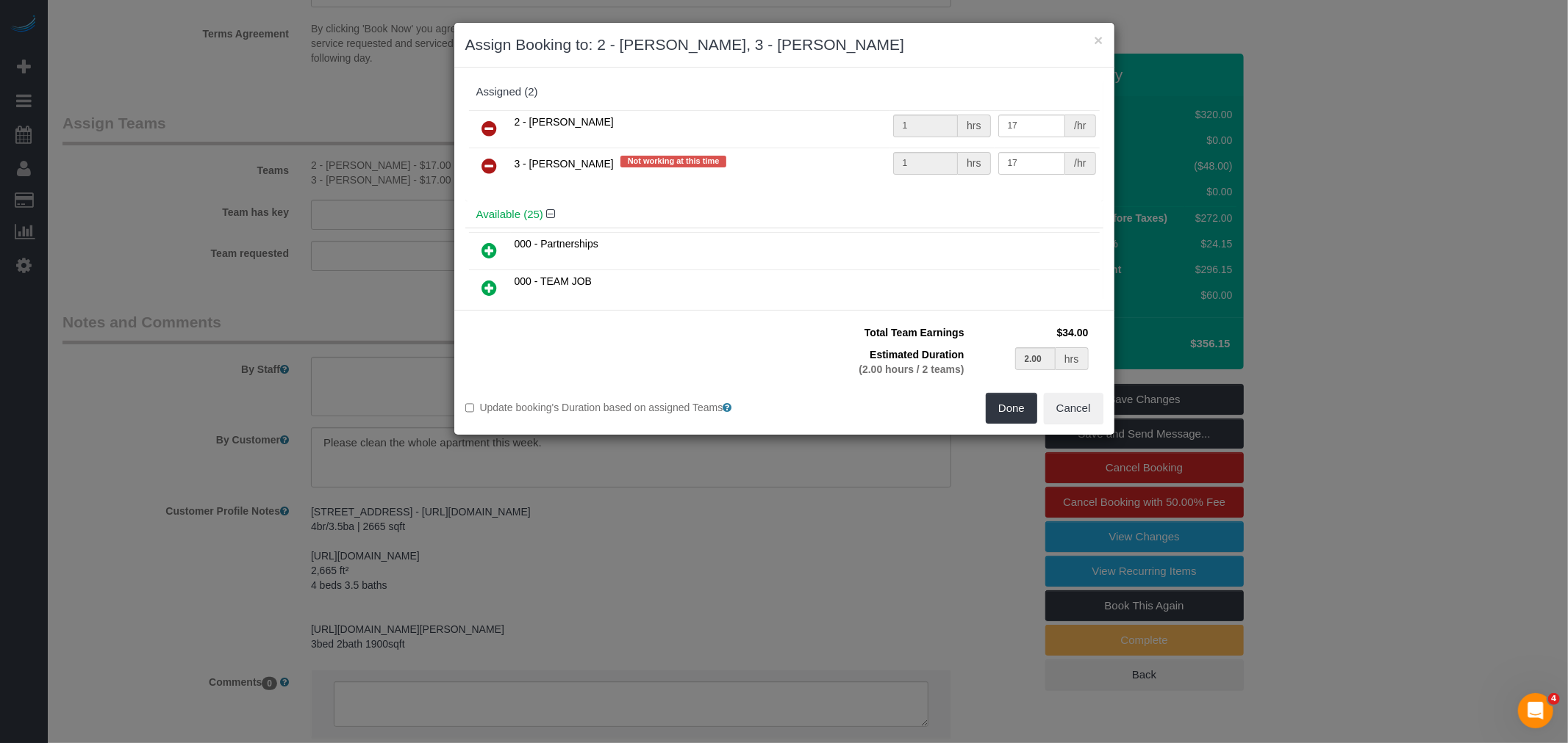
drag, startPoint x: 495, startPoint y: 109, endPoint x: 503, endPoint y: 125, distance: 17.9
click at [495, 110] on table "2 - [PERSON_NAME] 1 hrs 17 /hr 3 - [PERSON_NAME] Not working at this time 1 hrs…" at bounding box center [784, 148] width 630 height 75
click at [490, 121] on icon at bounding box center [490, 129] width 16 height 18
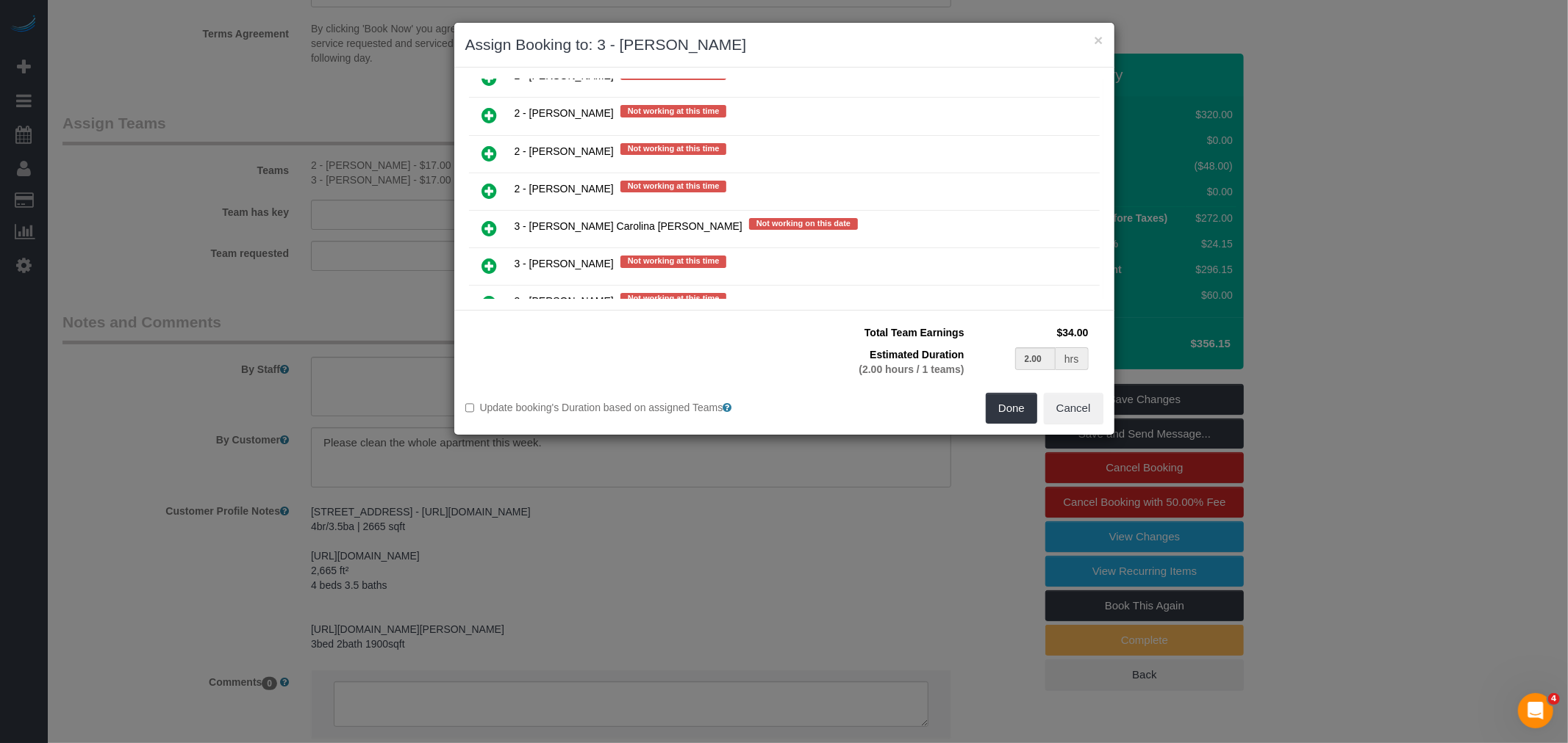
scroll to position [2121, 0]
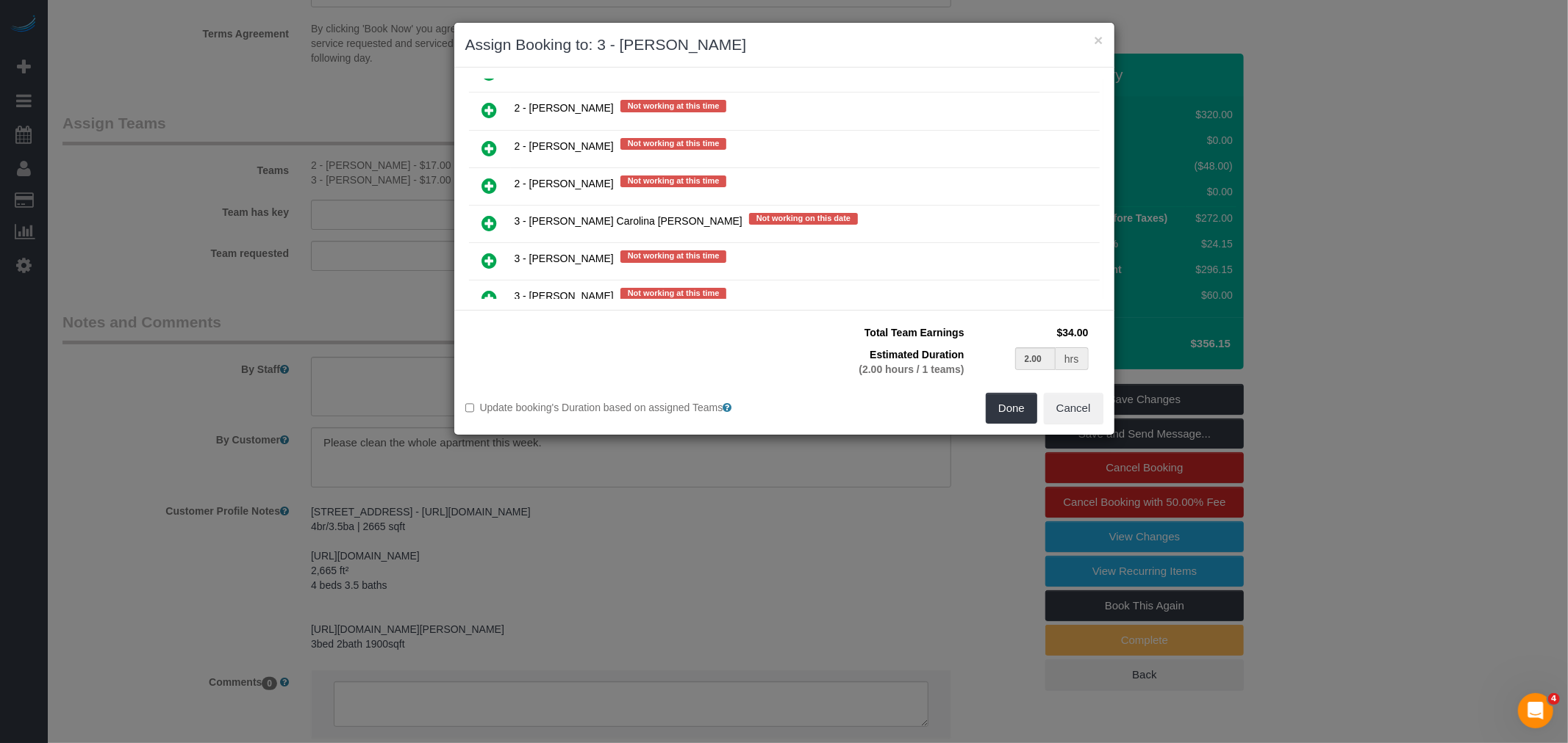
click at [487, 215] on icon at bounding box center [490, 224] width 16 height 18
type input "1.00"
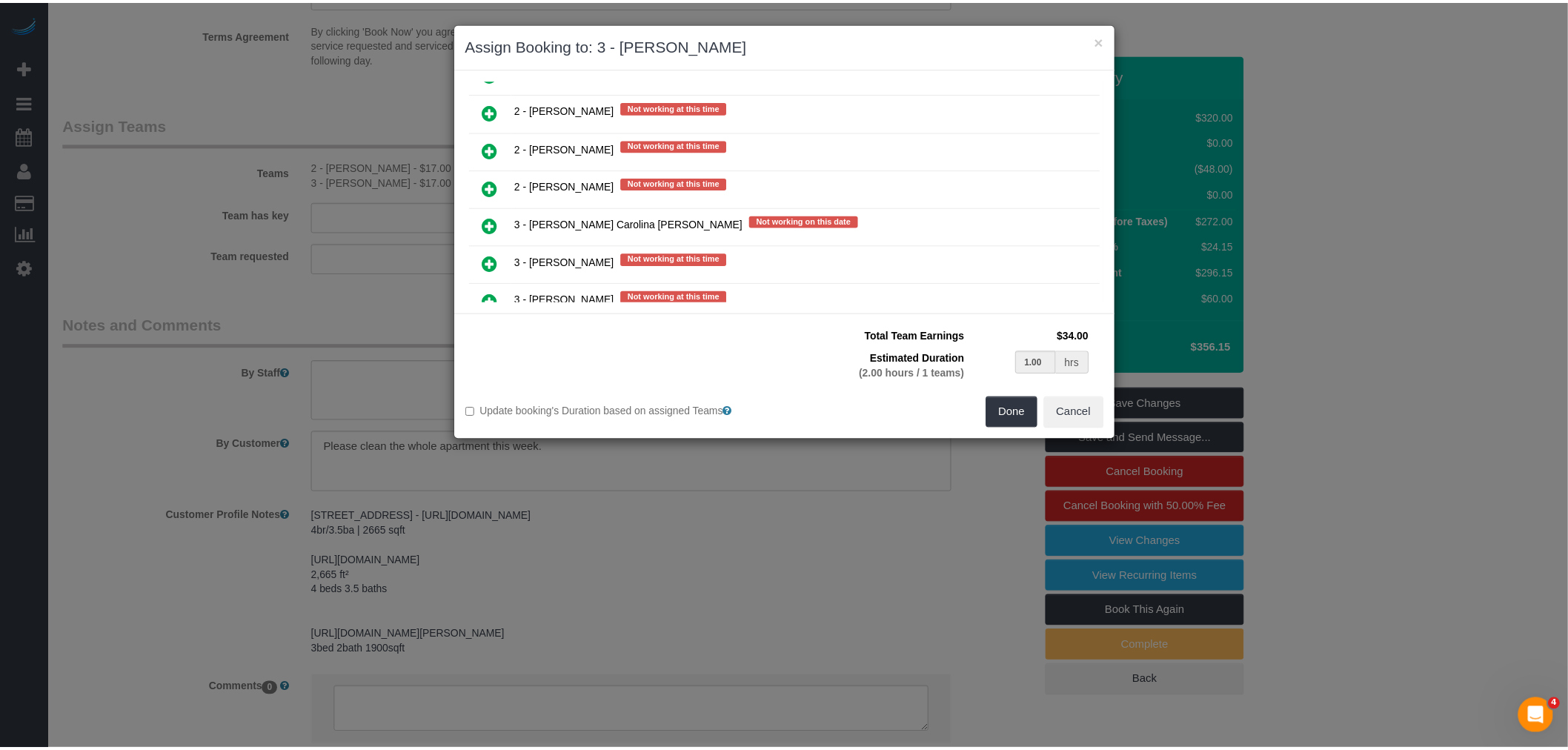
scroll to position [2180, 0]
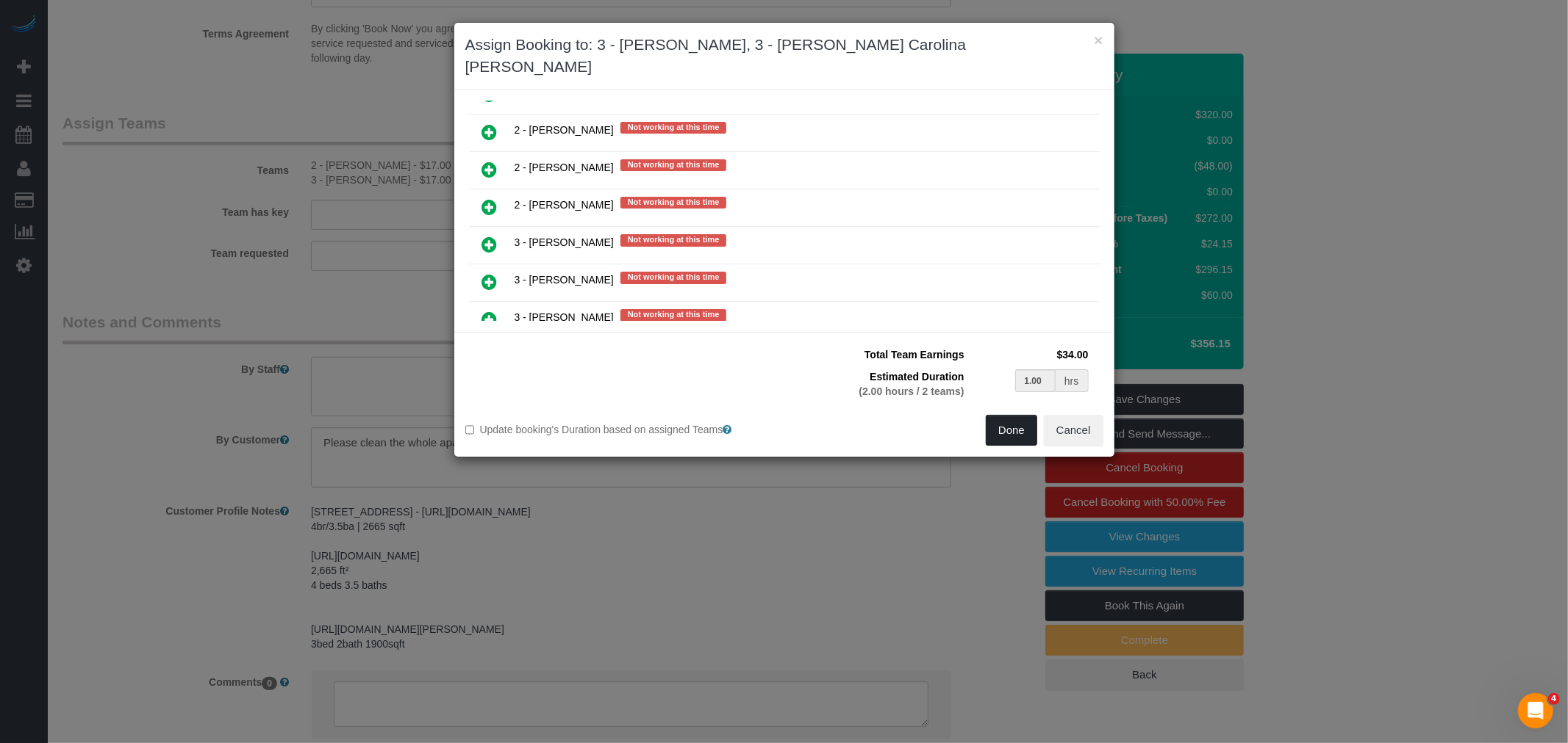
click at [1004, 415] on button "Done" at bounding box center [1011, 430] width 52 height 31
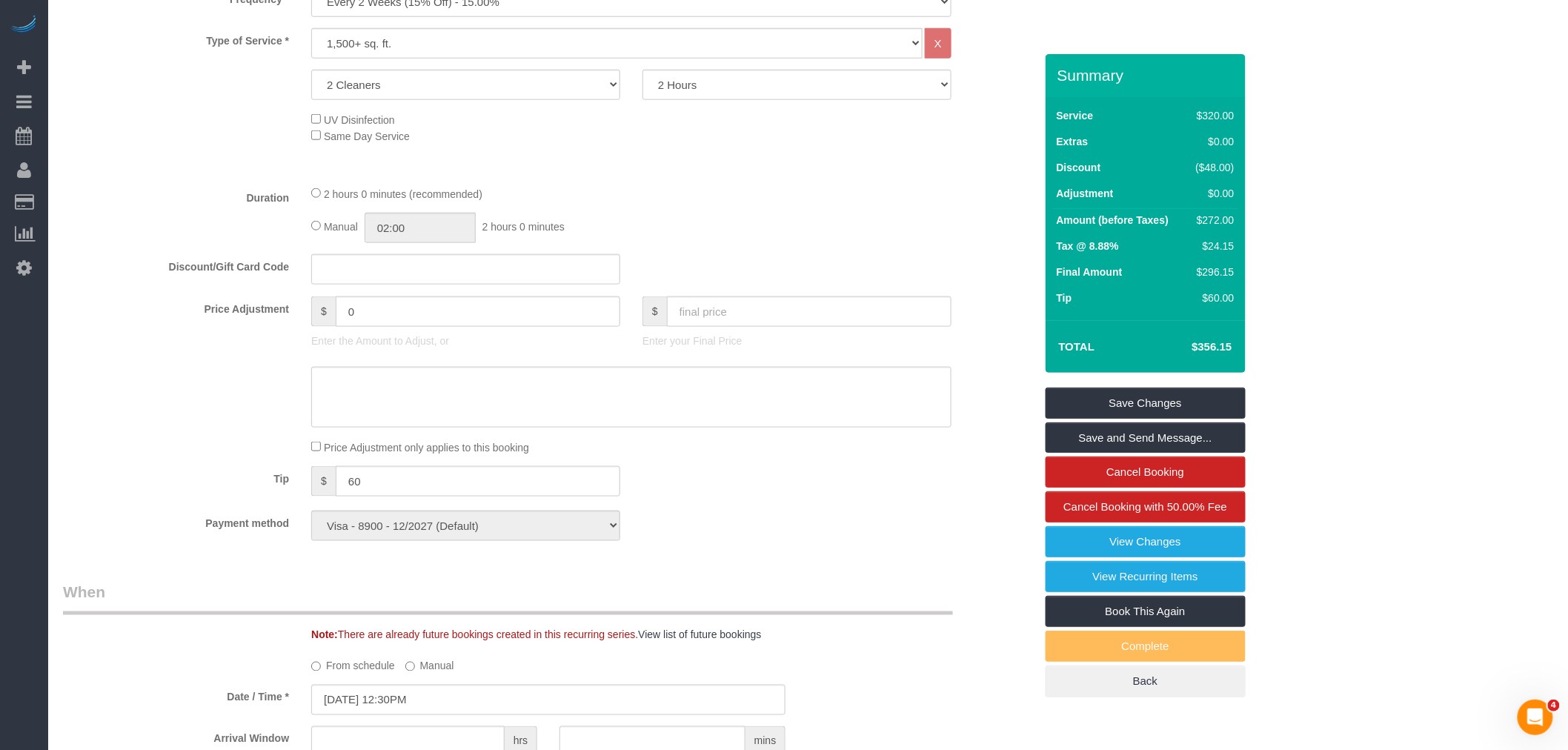
scroll to position [576, 0]
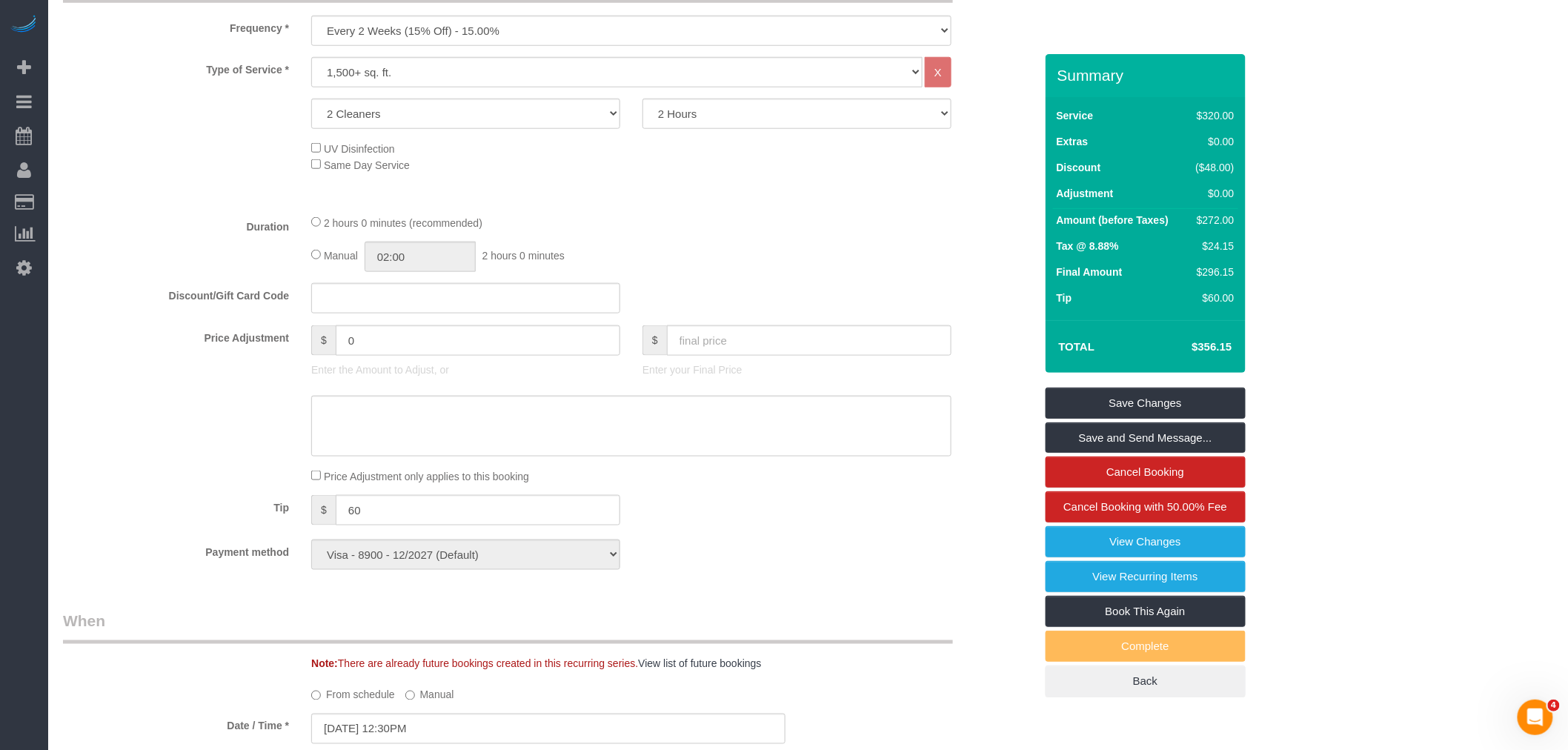
drag, startPoint x: 744, startPoint y: 248, endPoint x: 761, endPoint y: 304, distance: 58.5
click at [745, 248] on div "Manual 02:00 2 hours 0 minutes" at bounding box center [631, 257] width 641 height 30
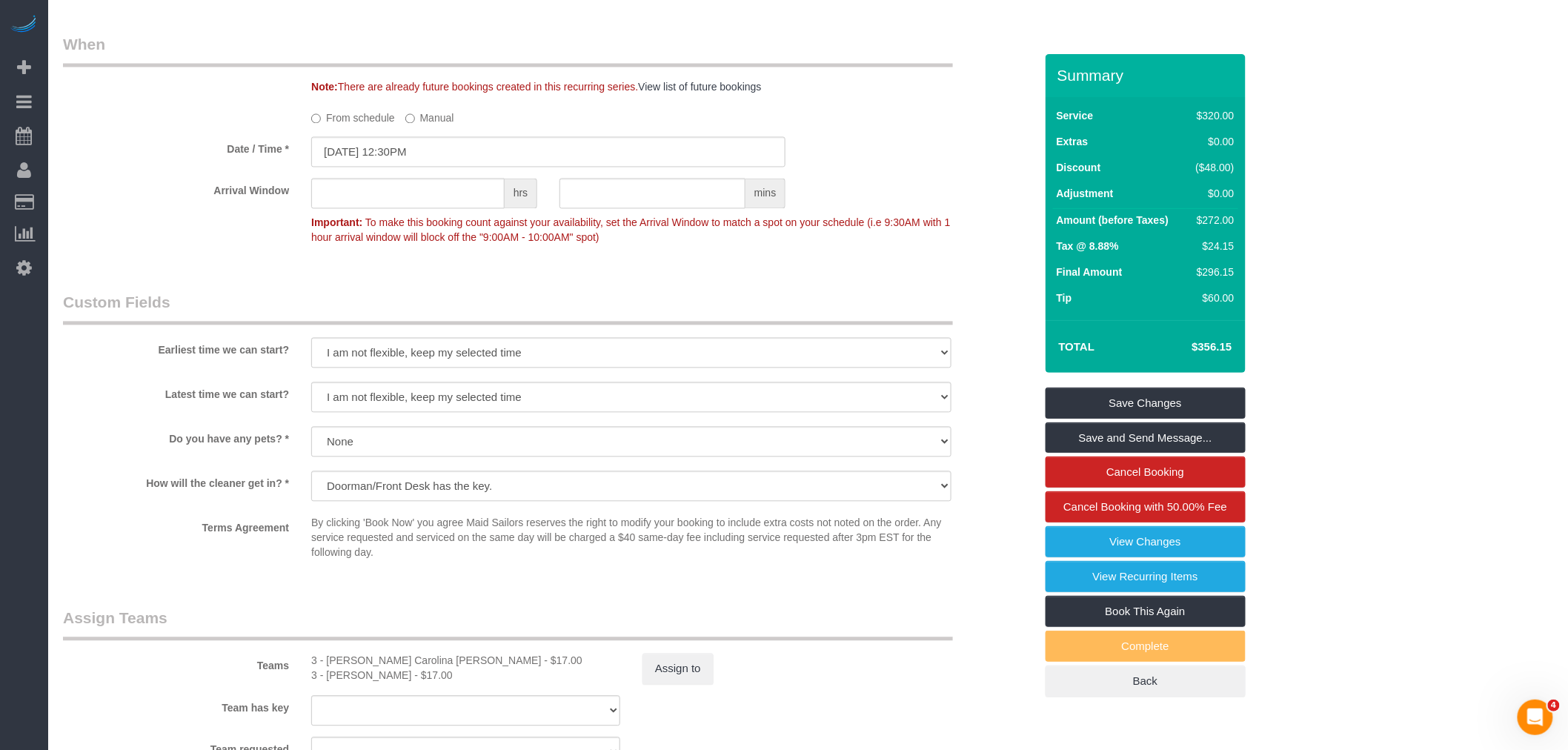
scroll to position [1565, 0]
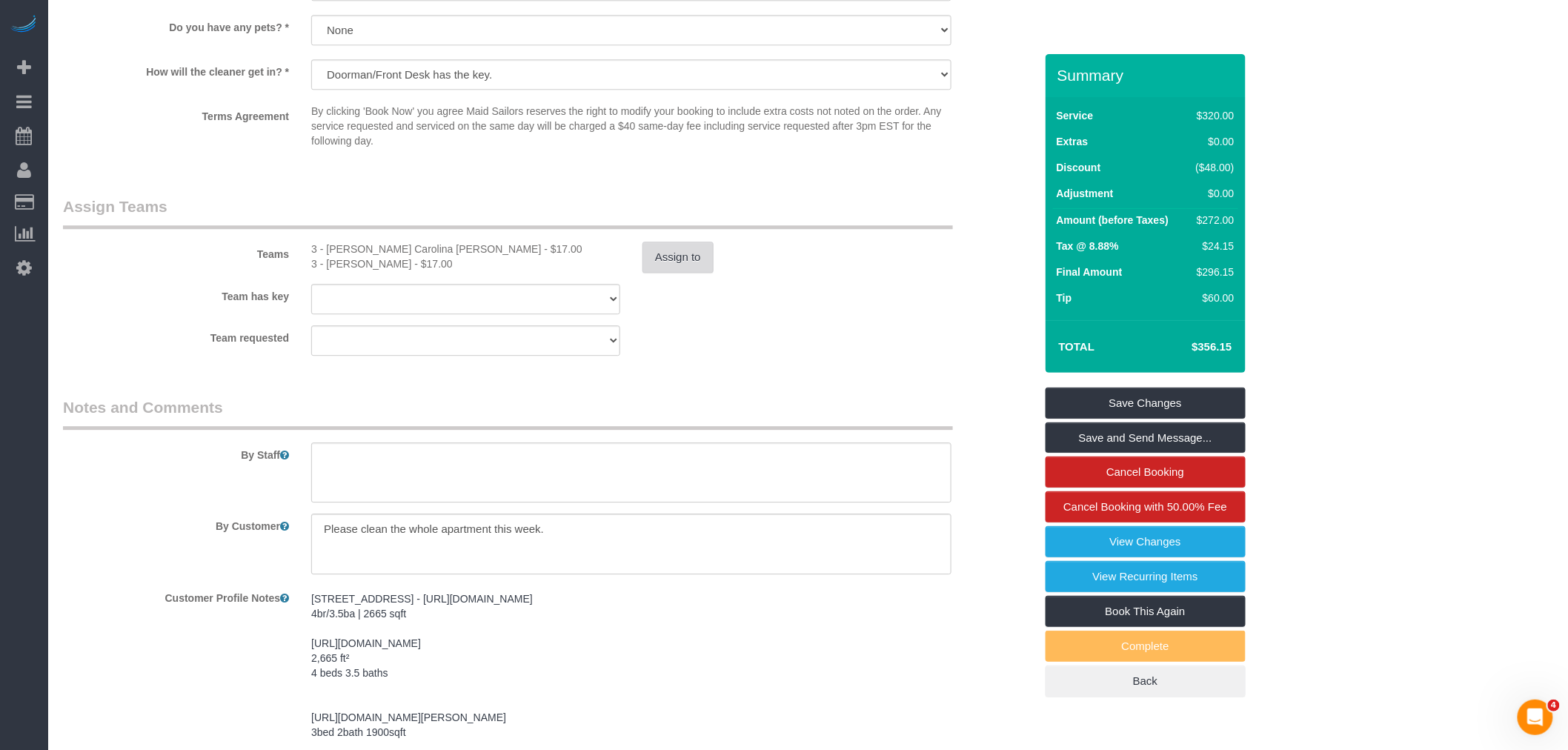
click at [658, 267] on button "Assign to" at bounding box center [678, 257] width 71 height 31
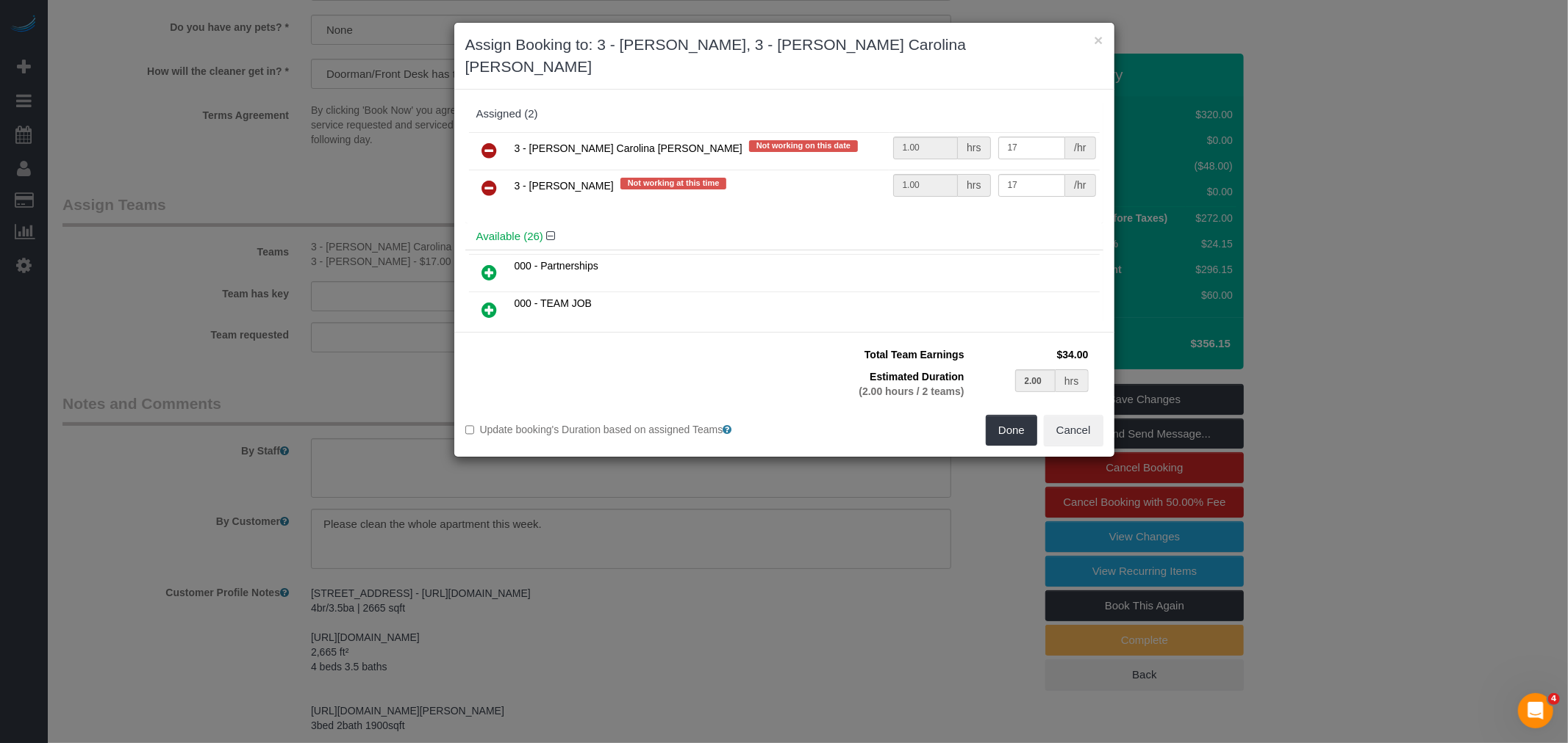
click at [1090, 47] on h3 "Assign Booking to: 3 - Maria Bonilla, 3 - Andreina Carolina Manrique Lopez" at bounding box center [784, 55] width 638 height 44
click at [1096, 41] on button "×" at bounding box center [1097, 41] width 9 height 16
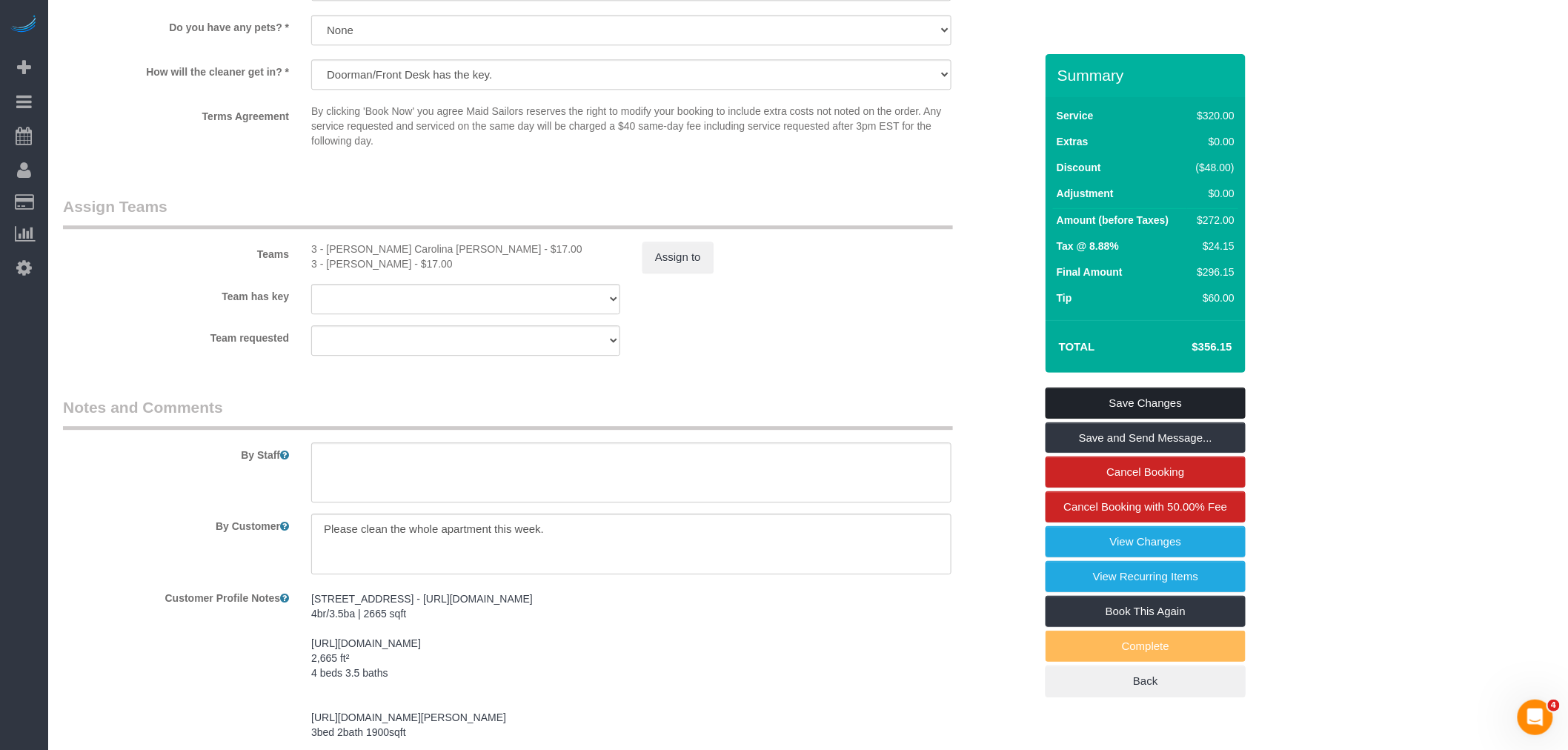
drag, startPoint x: 1188, startPoint y: 398, endPoint x: 1060, endPoint y: 402, distance: 128.1
click at [1188, 398] on link "Save Changes" at bounding box center [1145, 403] width 200 height 31
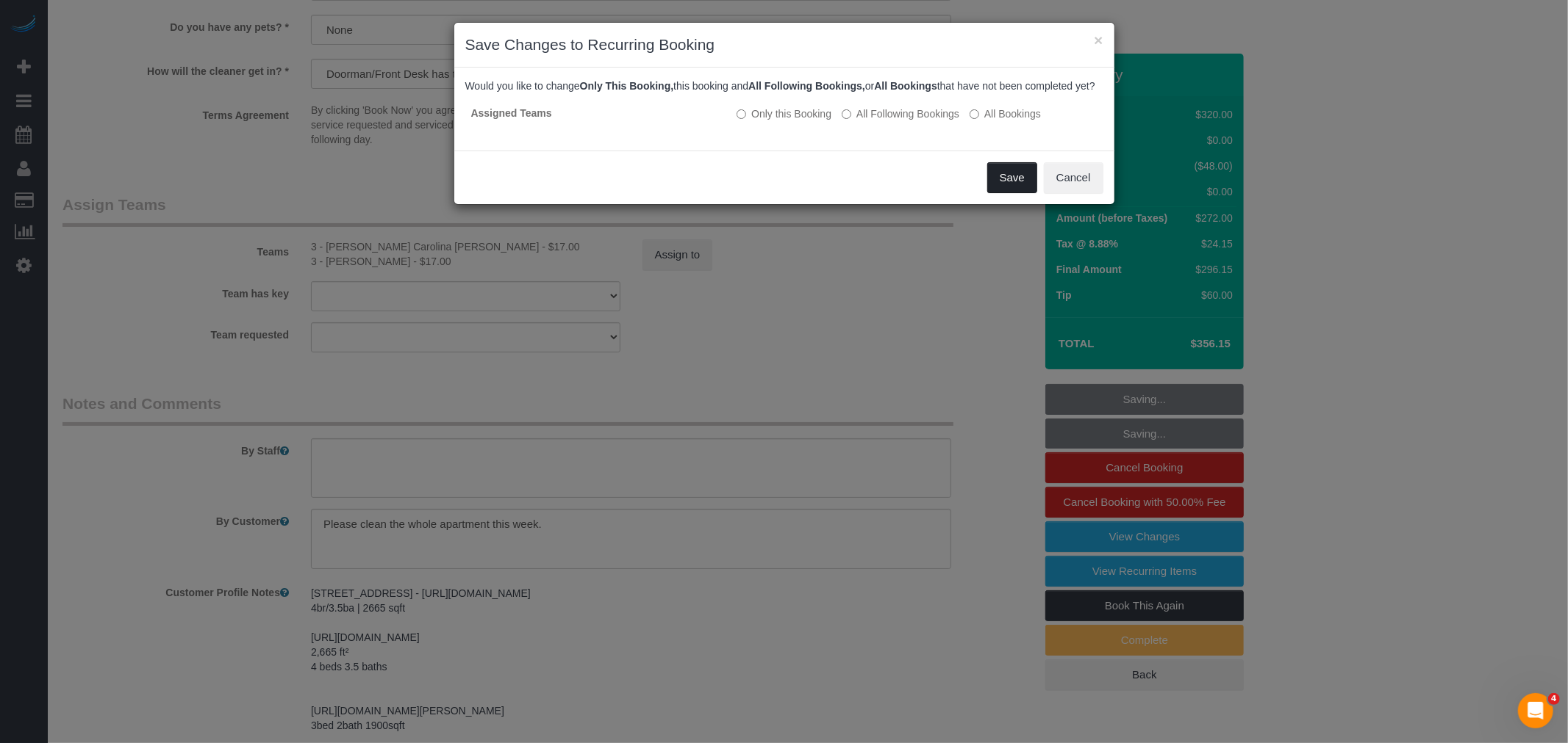
click at [1001, 186] on button "Save" at bounding box center [1012, 177] width 50 height 31
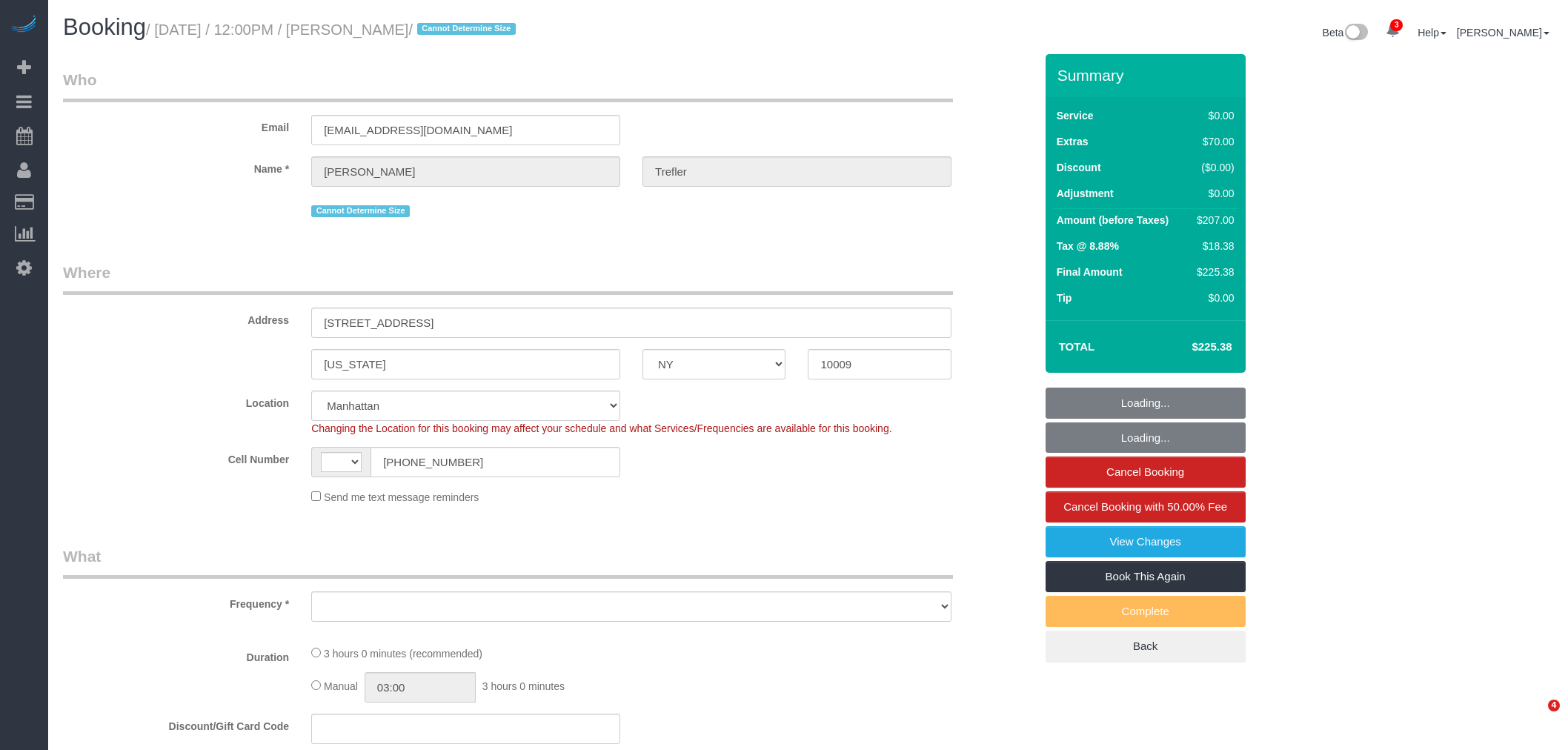
select select "NY"
select select "string:[GEOGRAPHIC_DATA]"
select select "string:stripe-pm_1RSkNx4VGloSiKo7CHzMvNuZ"
select select "1"
select select "number:60"
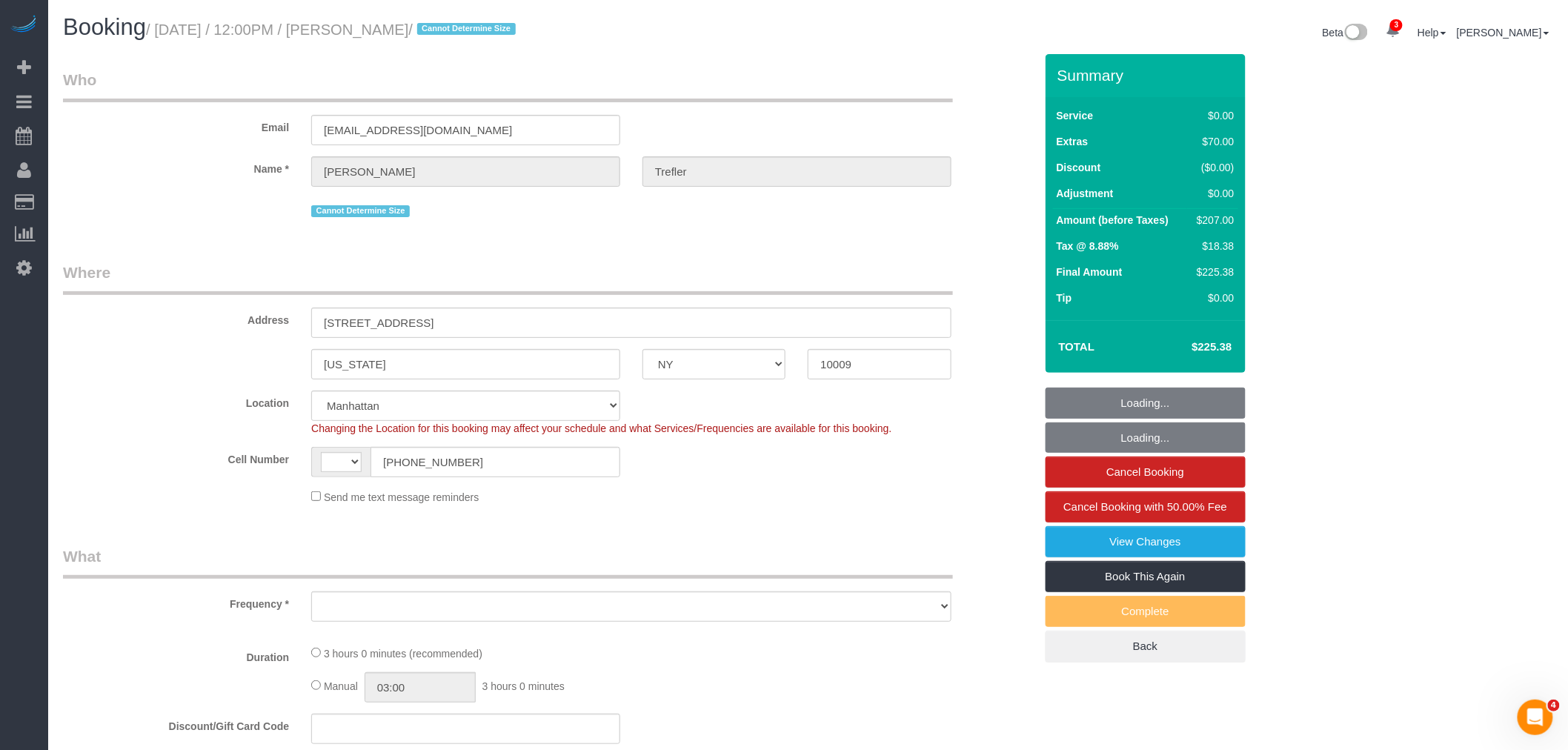
select select "number:90"
select select "number:15"
select select "number:5"
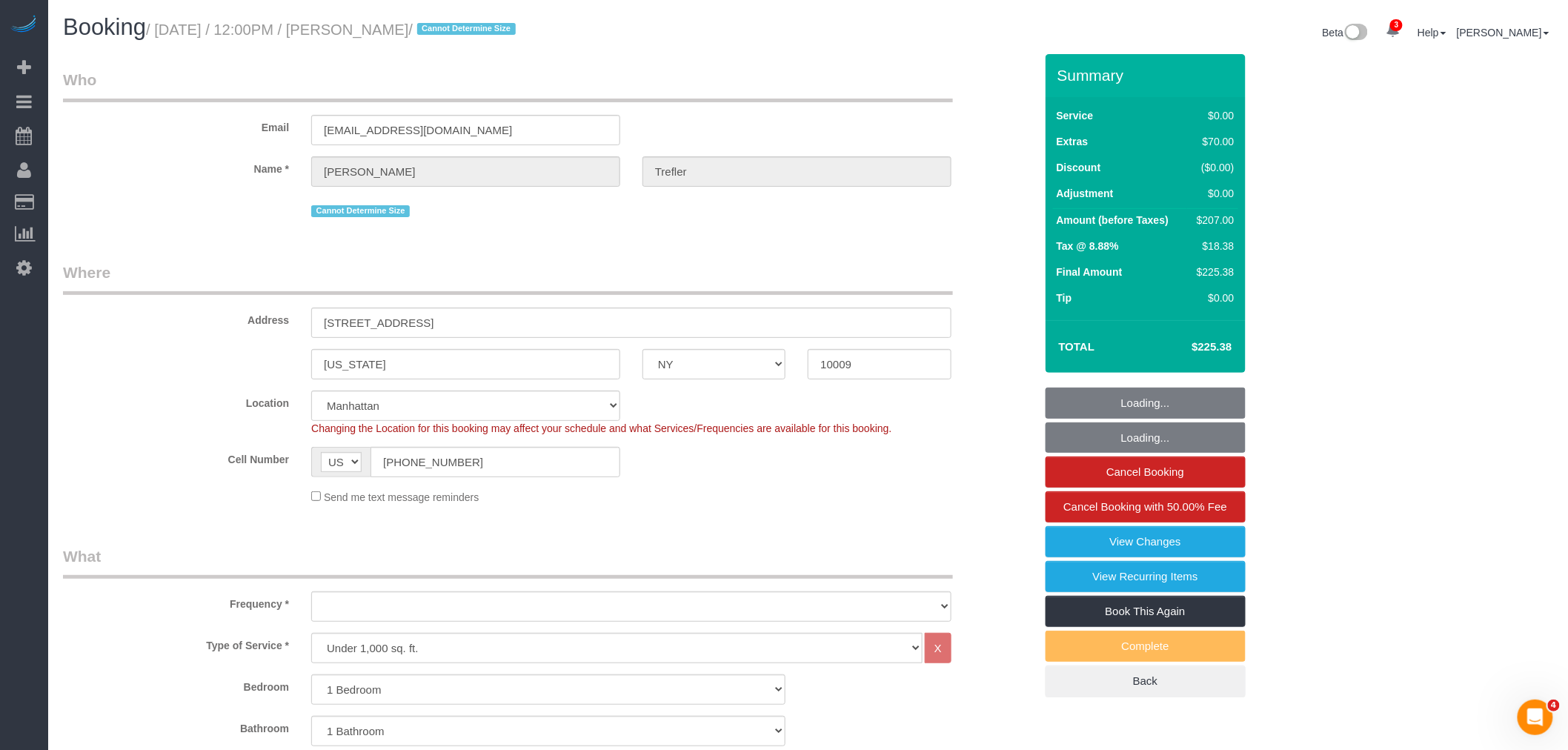
select select "object:903"
select select "spot1"
select select "1"
select select "object:1364"
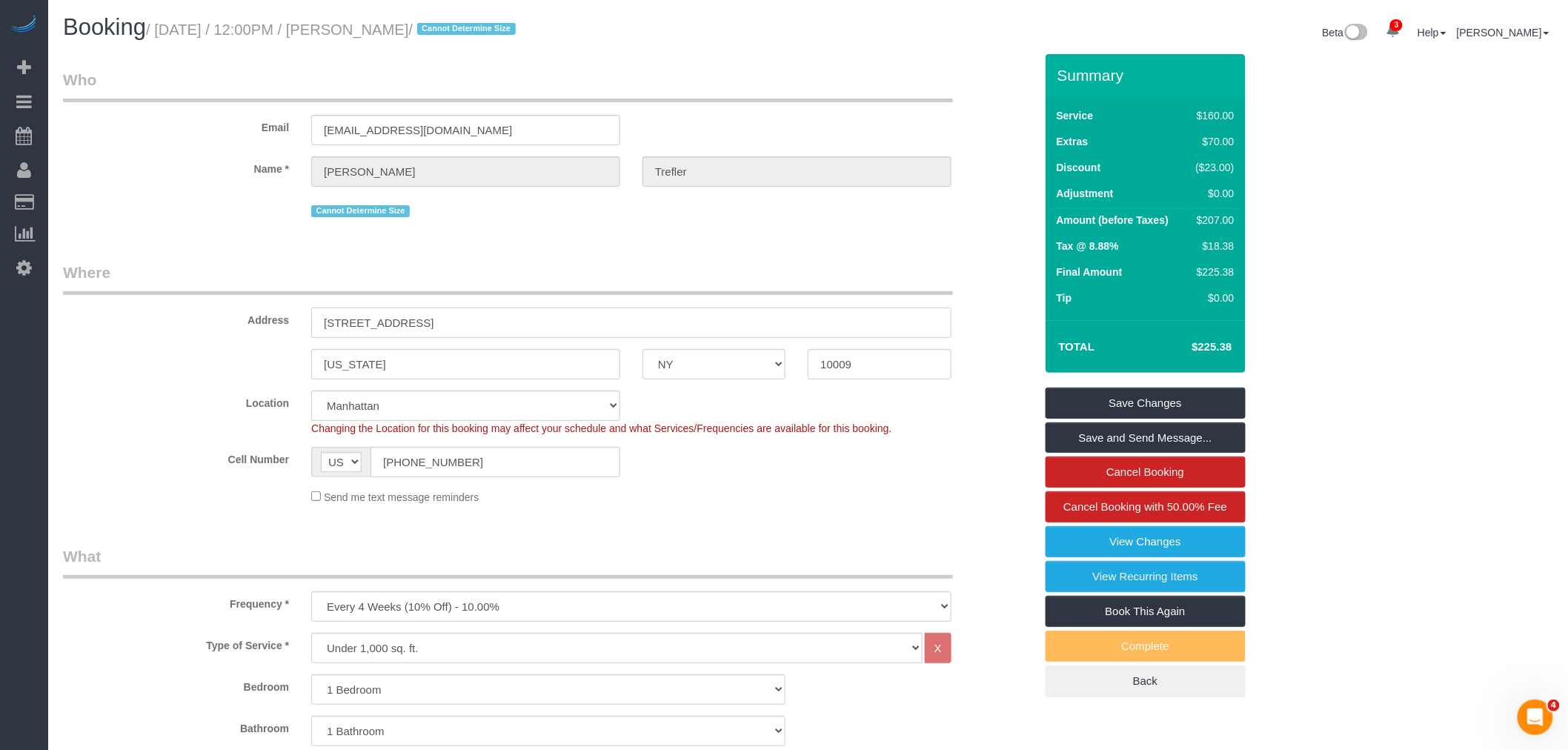
drag, startPoint x: 877, startPoint y: 366, endPoint x: 970, endPoint y: 380, distance: 94.0
click at [650, 375] on div "[US_STATE] AK AL AR AZ CA CO CT DC DE [GEOGRAPHIC_DATA] [GEOGRAPHIC_DATA] HI IA…" at bounding box center [549, 364] width 993 height 30
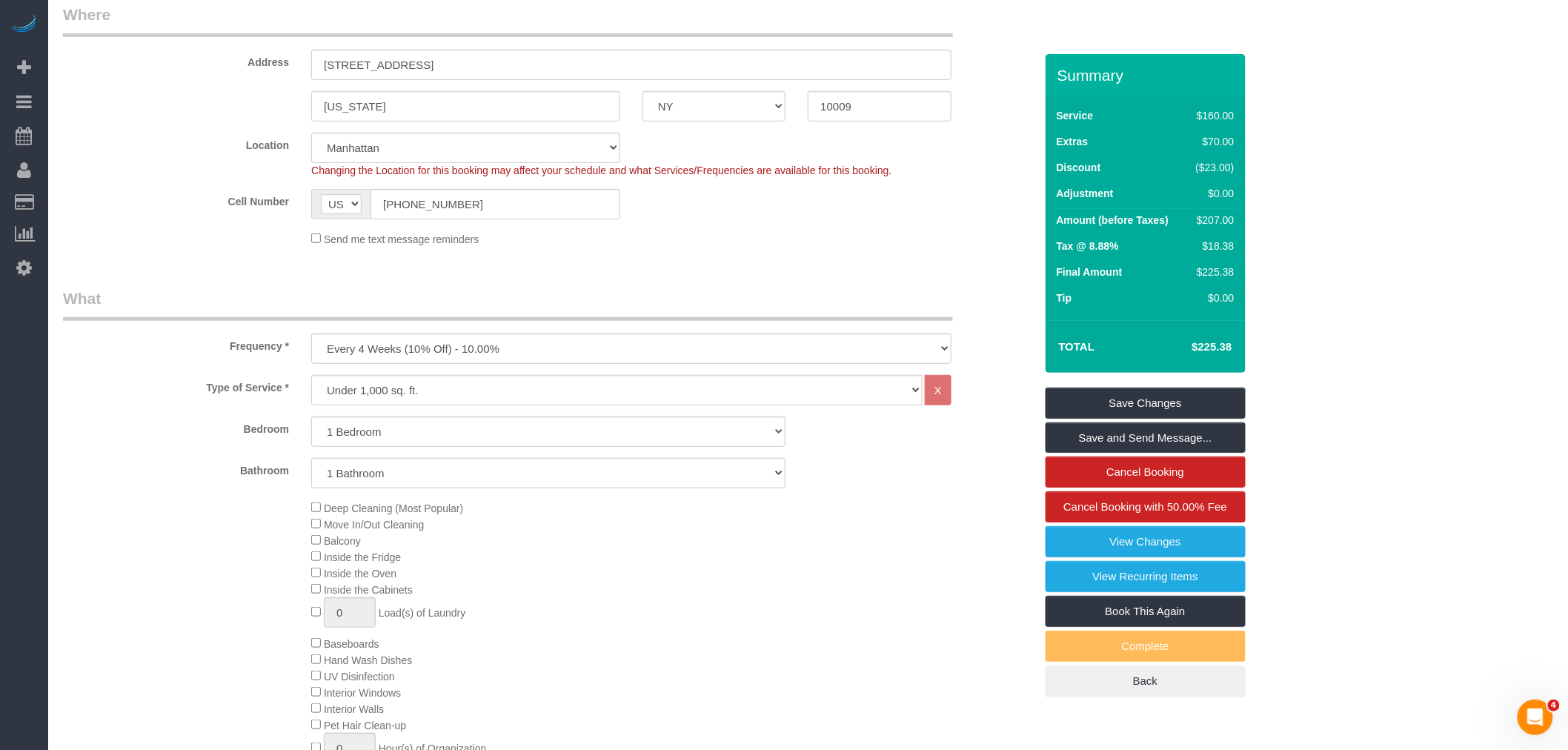
scroll to position [329, 0]
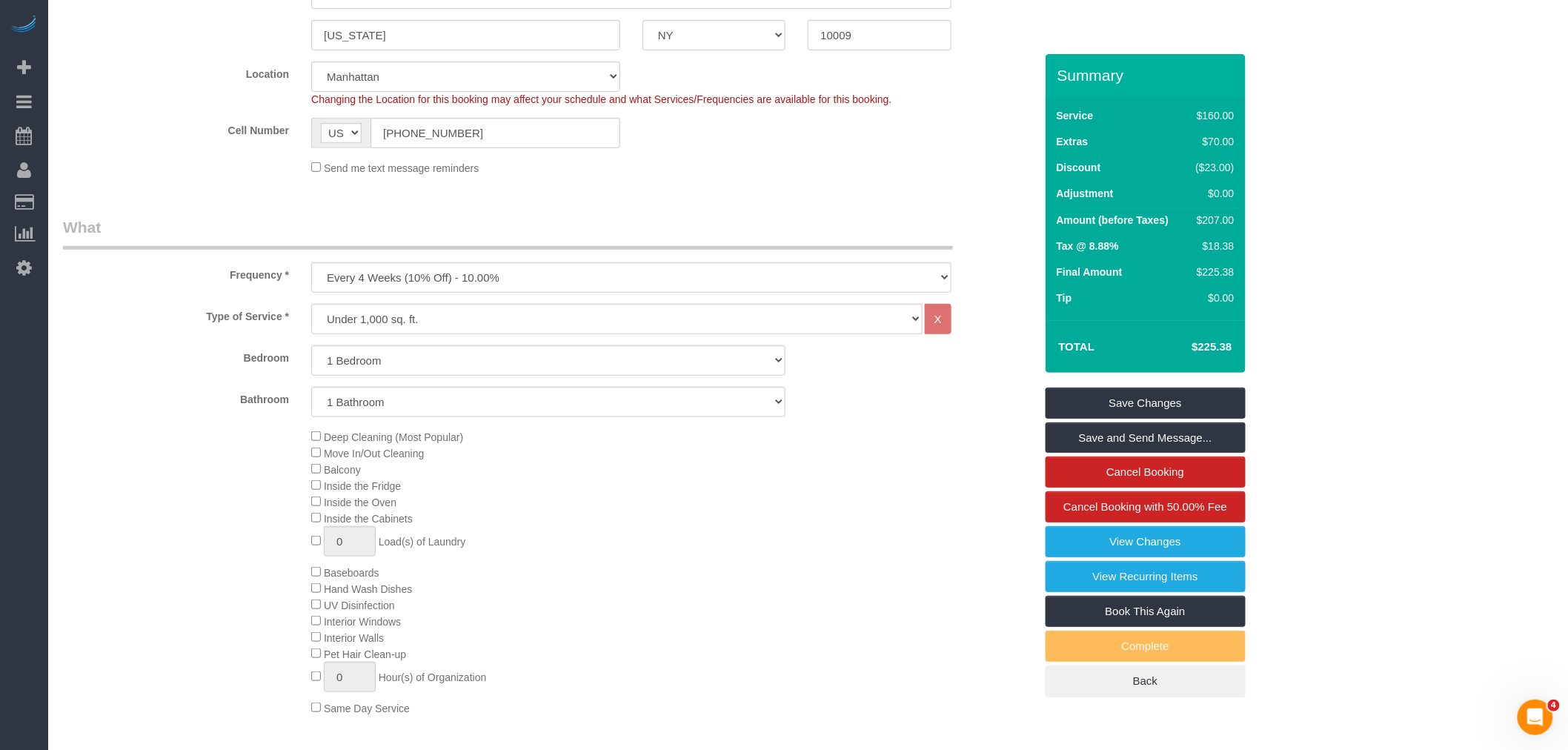
drag, startPoint x: 581, startPoint y: 578, endPoint x: 566, endPoint y: 521, distance: 58.9
click at [584, 575] on div "Deep Cleaning (Most Popular) Move In/Out Cleaning Balcony Inside the Fridge Ins…" at bounding box center [672, 573] width 745 height 288
